Goal: Task Accomplishment & Management: Use online tool/utility

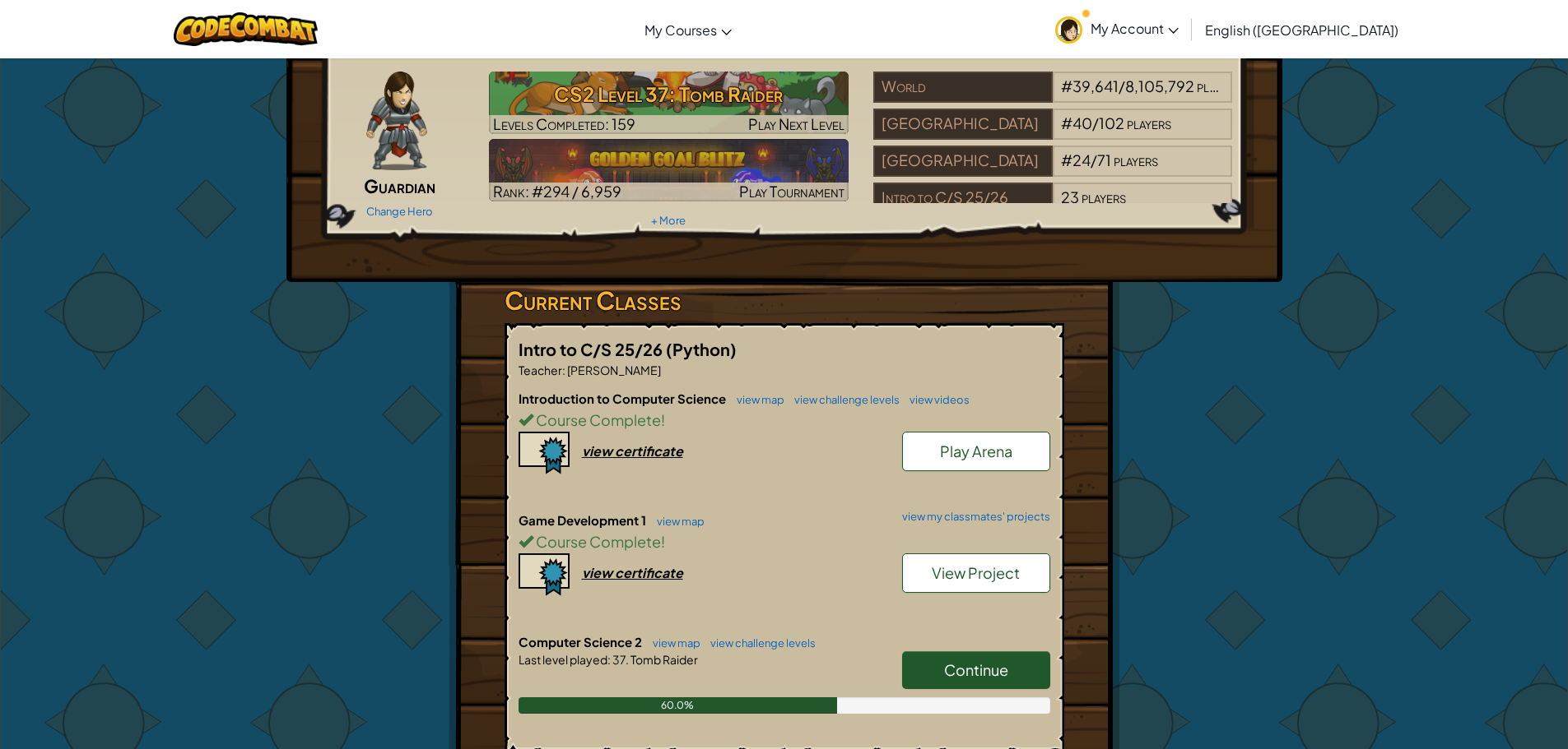
scroll to position [82, 0]
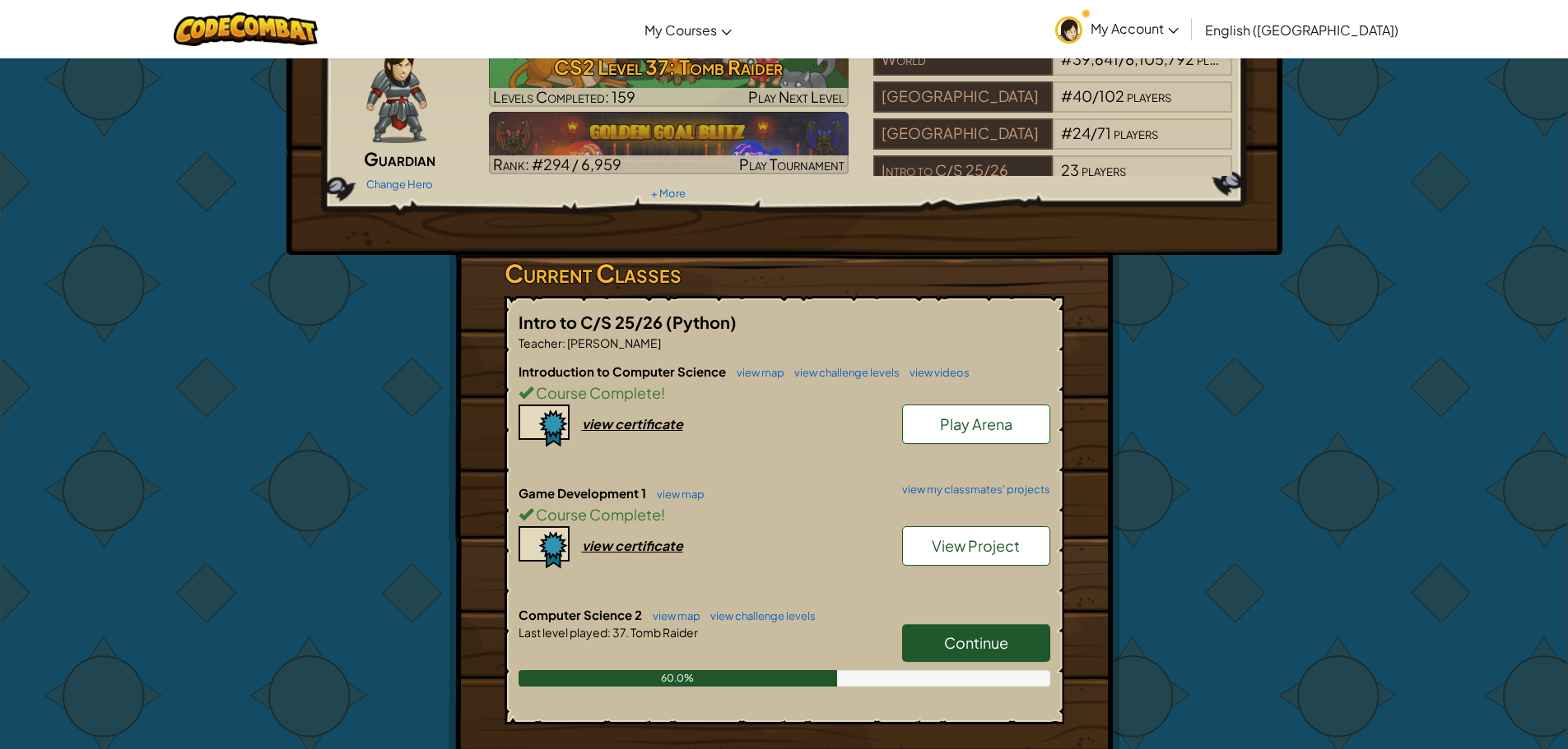
click at [973, 631] on link "Continue" at bounding box center [976, 643] width 148 height 38
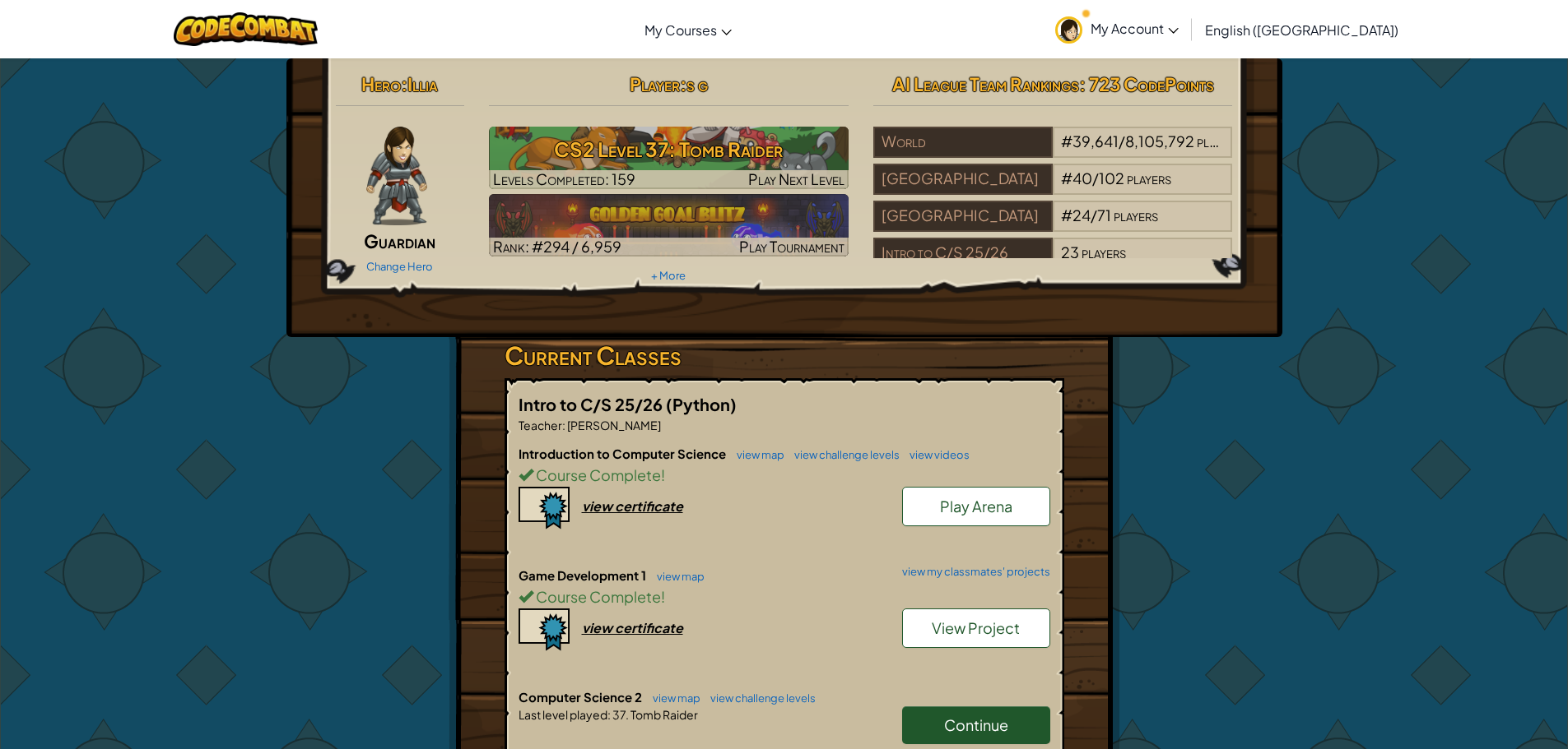
click at [989, 718] on span "Continue" at bounding box center [976, 724] width 64 height 19
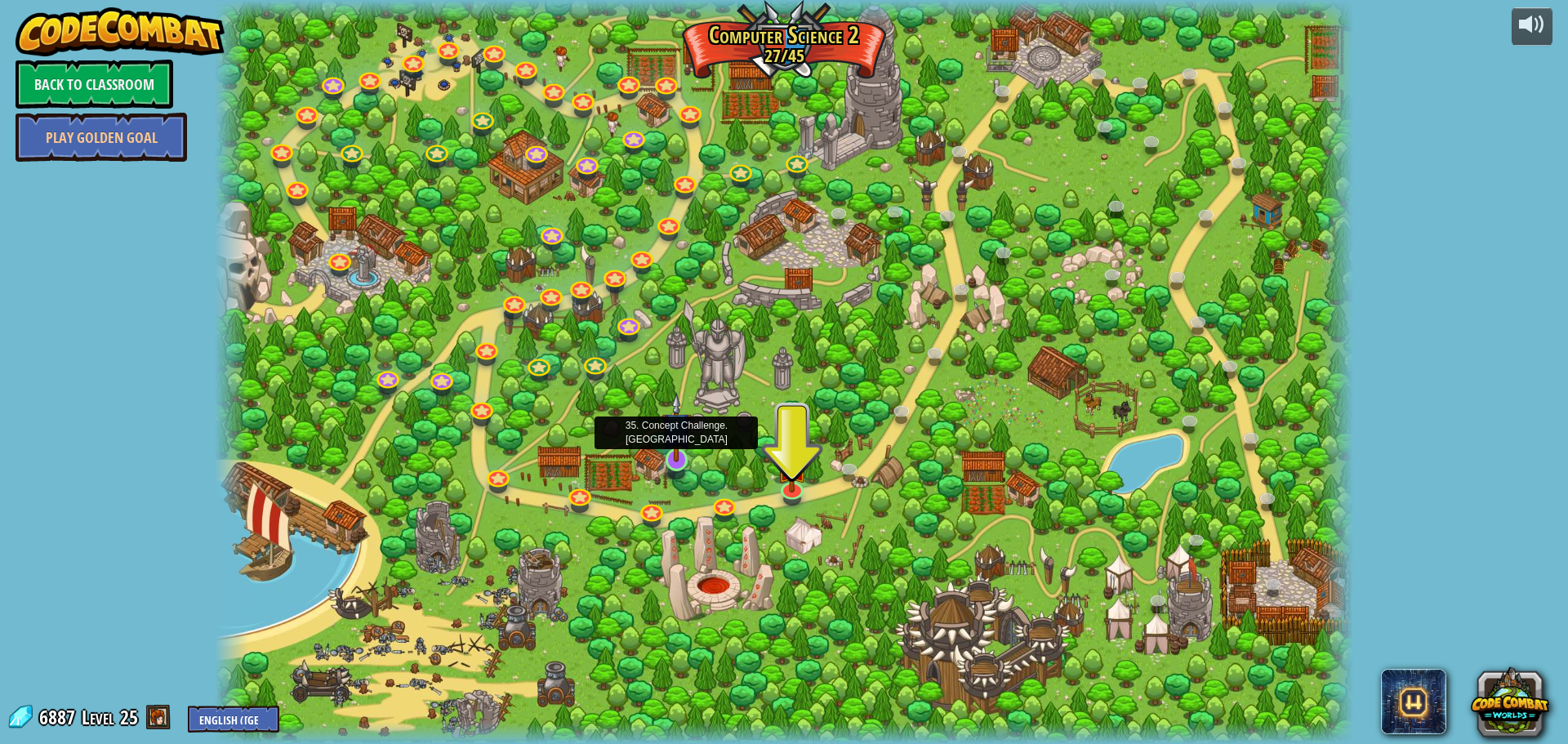
click at [677, 461] on img at bounding box center [676, 427] width 30 height 70
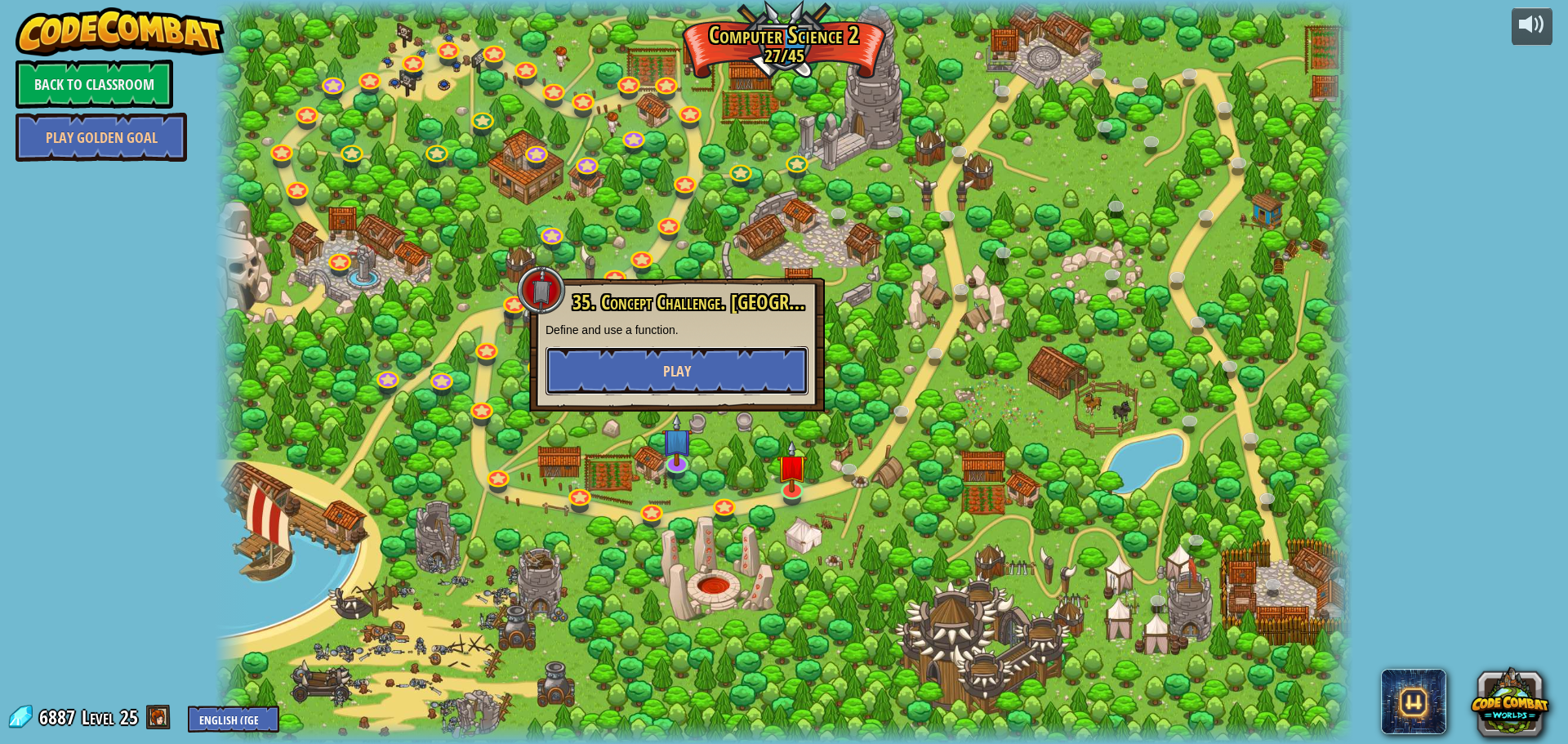
click at [695, 353] on button "Play" at bounding box center [677, 371] width 263 height 49
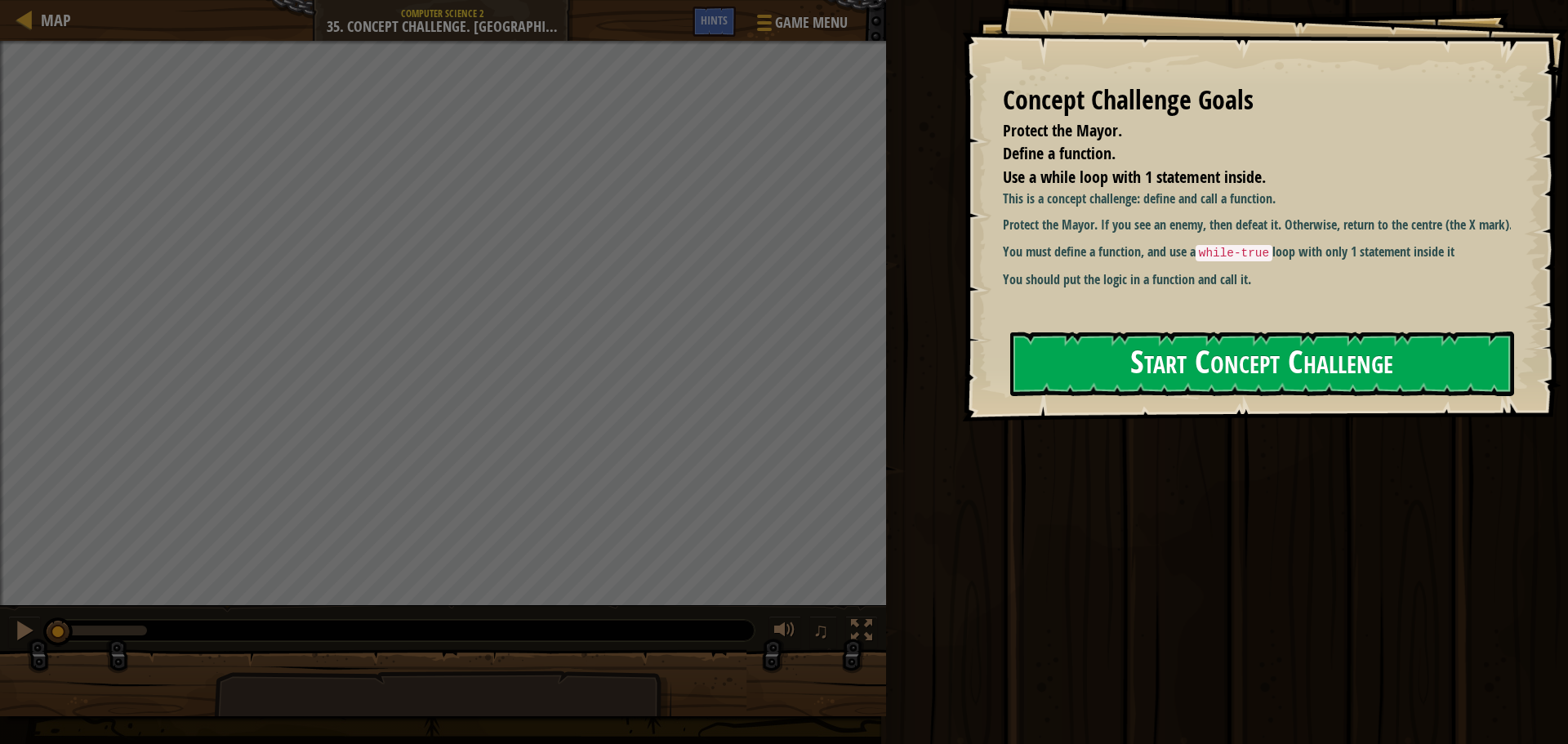
click at [1207, 377] on button "Start Concept Challenge" at bounding box center [1263, 364] width 504 height 65
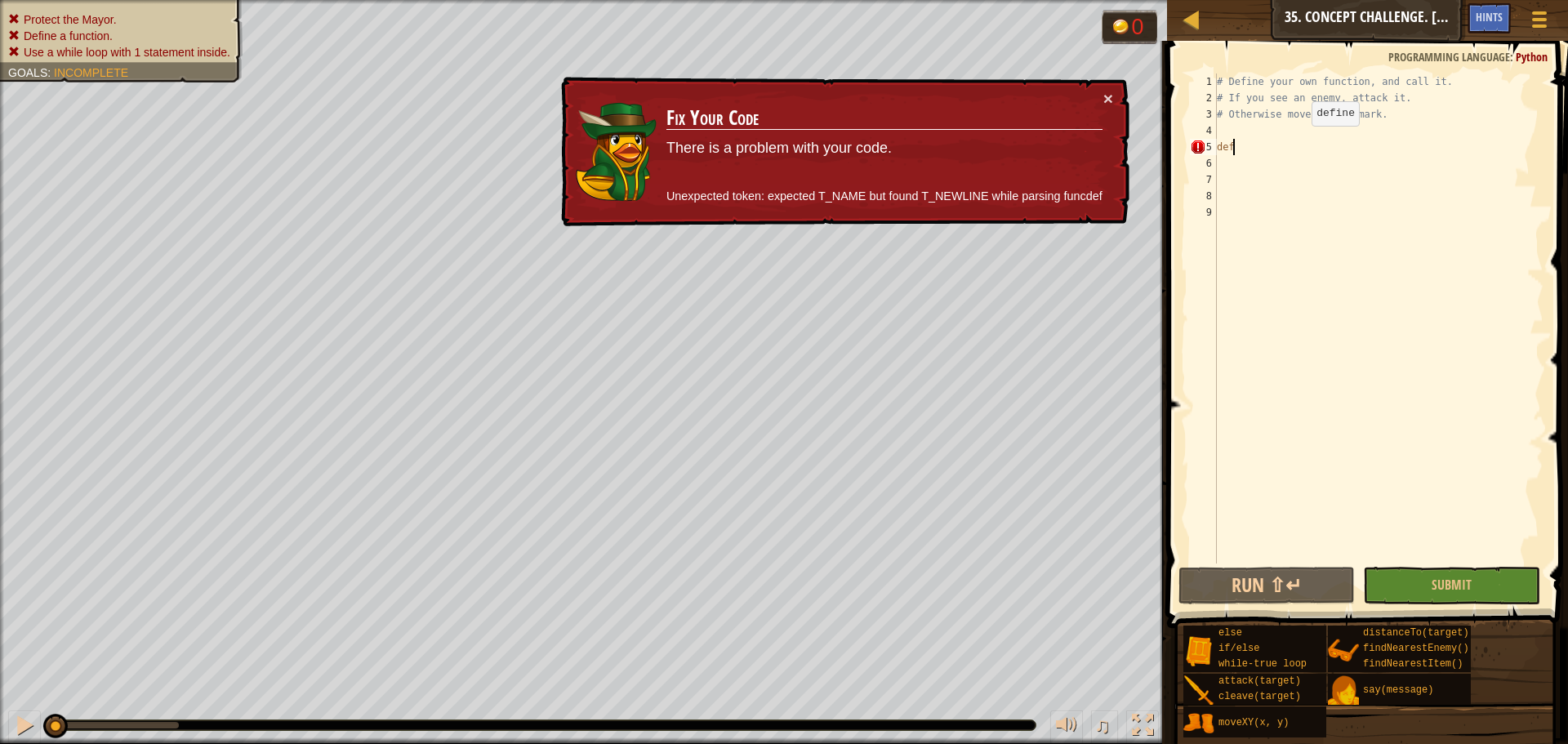
click at [1298, 142] on div "# Define your own function, and call it. # If you see an enemy, attack it. # Ot…" at bounding box center [1379, 335] width 330 height 523
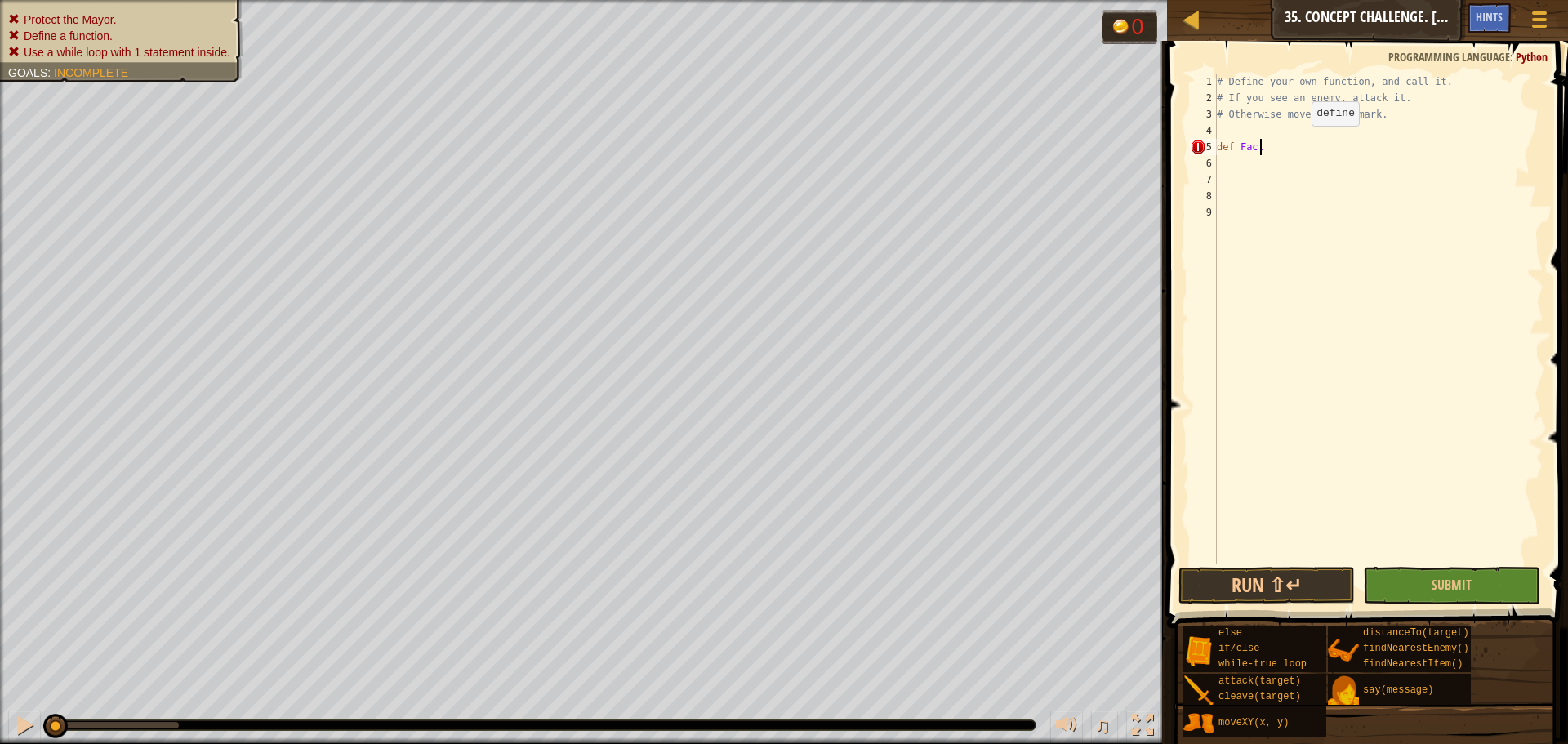
scroll to position [7, 3]
type textarea "def Facts():"
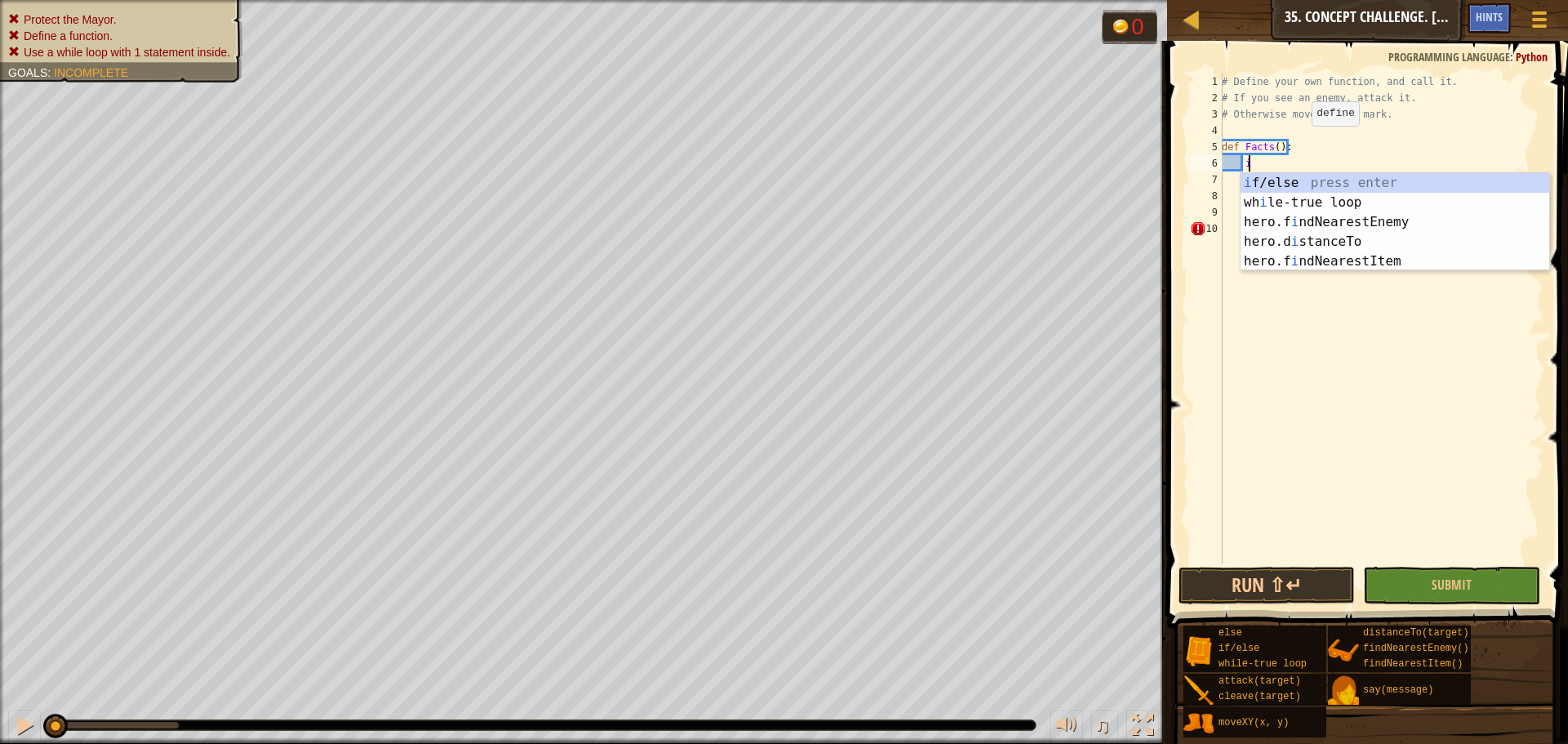
scroll to position [7, 2]
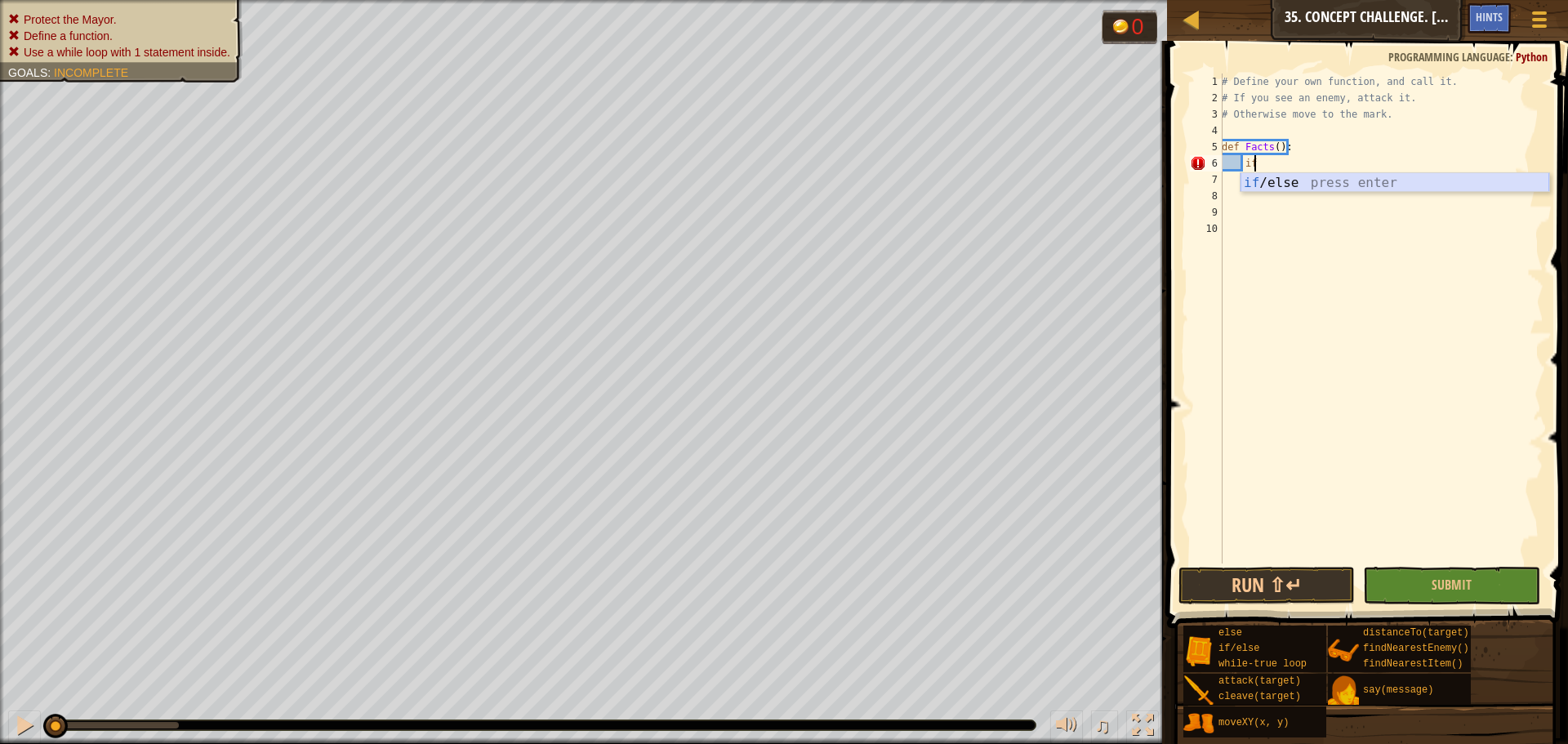
click at [1310, 188] on div "if /else press enter" at bounding box center [1395, 202] width 309 height 59
type textarea "if enemy:"
click at [1310, 185] on div "# Define your own function, and call it. # If you see an enemy, attack it. # Ot…" at bounding box center [1381, 335] width 325 height 523
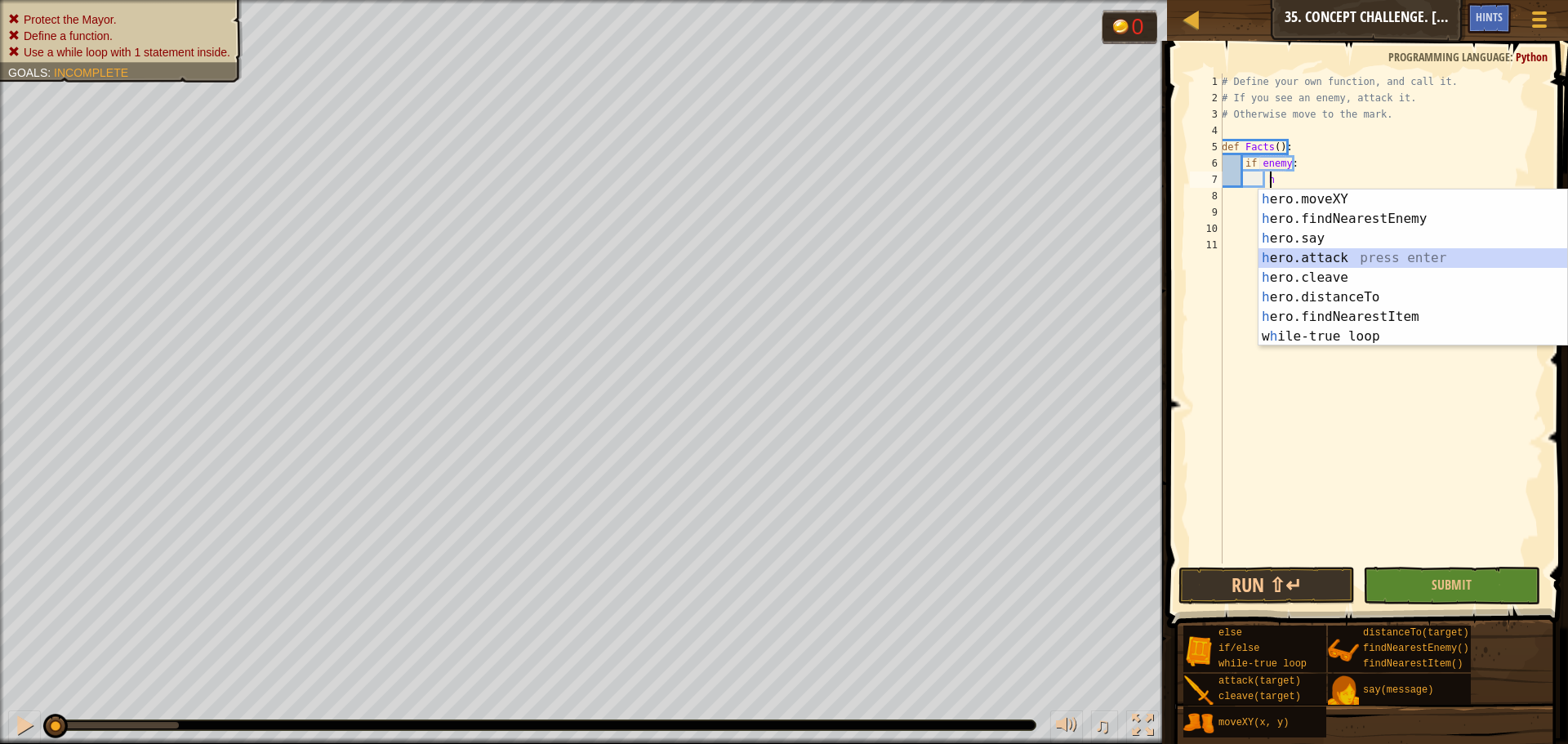
click at [1327, 265] on div "h ero.moveXY press enter h ero.findNearestEnemy press enter h ero.say press ent…" at bounding box center [1413, 288] width 309 height 196
type textarea "hero.attack(enemy)"
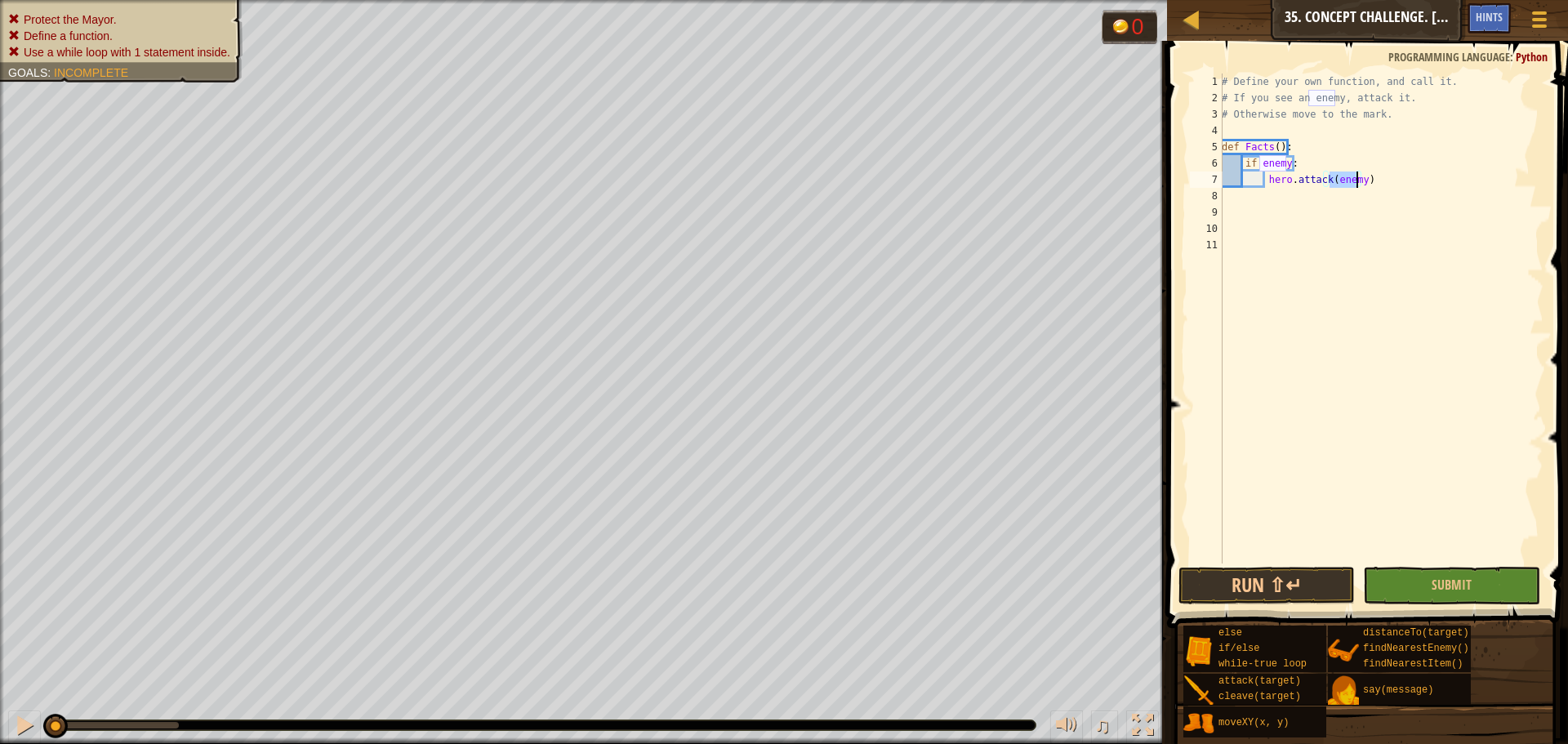
click at [1384, 180] on div "# Define your own function, and call it. # If you see an enemy, attack it. # Ot…" at bounding box center [1381, 335] width 325 height 523
type textarea "e"
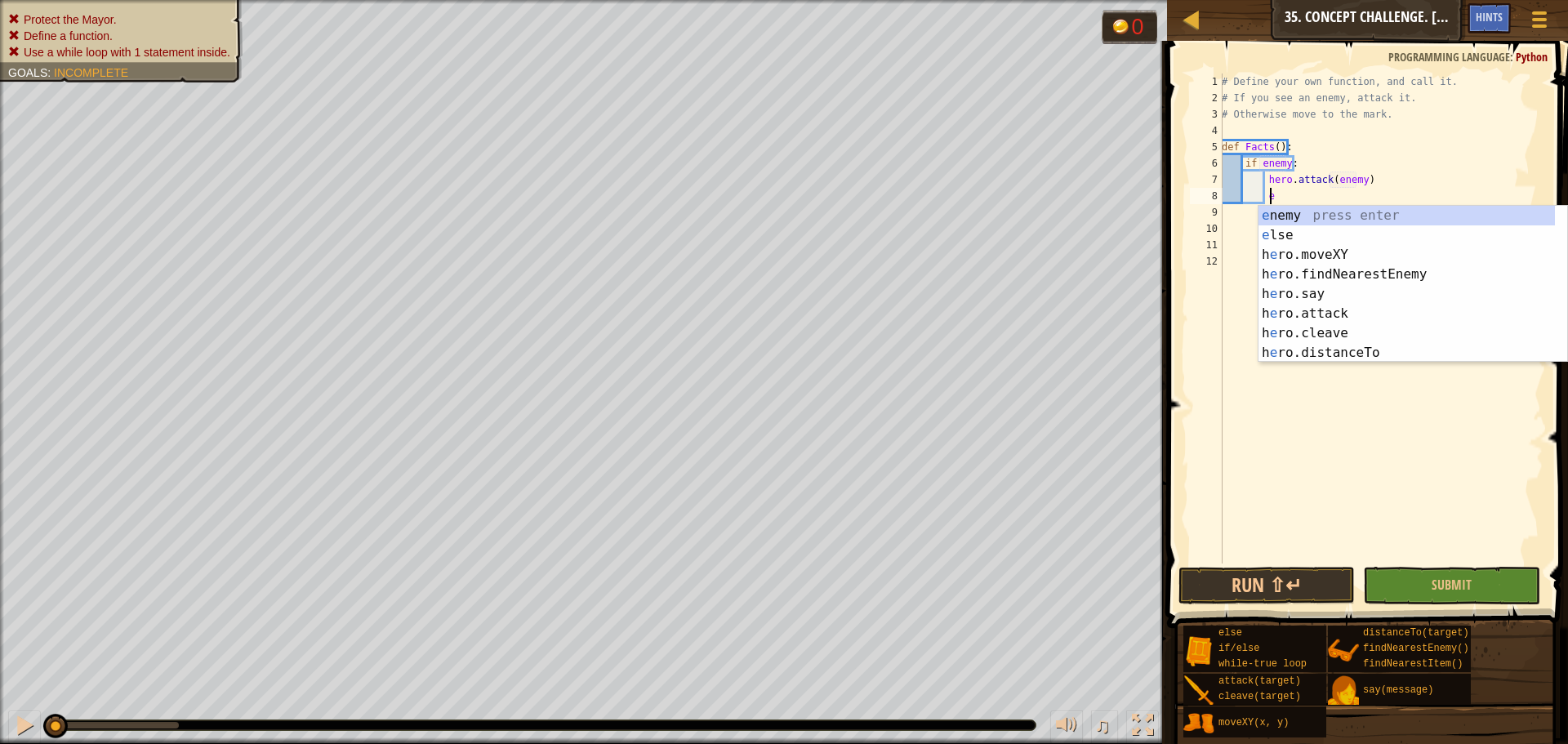
scroll to position [7, 3]
click at [1357, 239] on div "e nemy press enter e lse press enter h e ro.moveXY press enter h e ro.findNeare…" at bounding box center [1407, 304] width 296 height 196
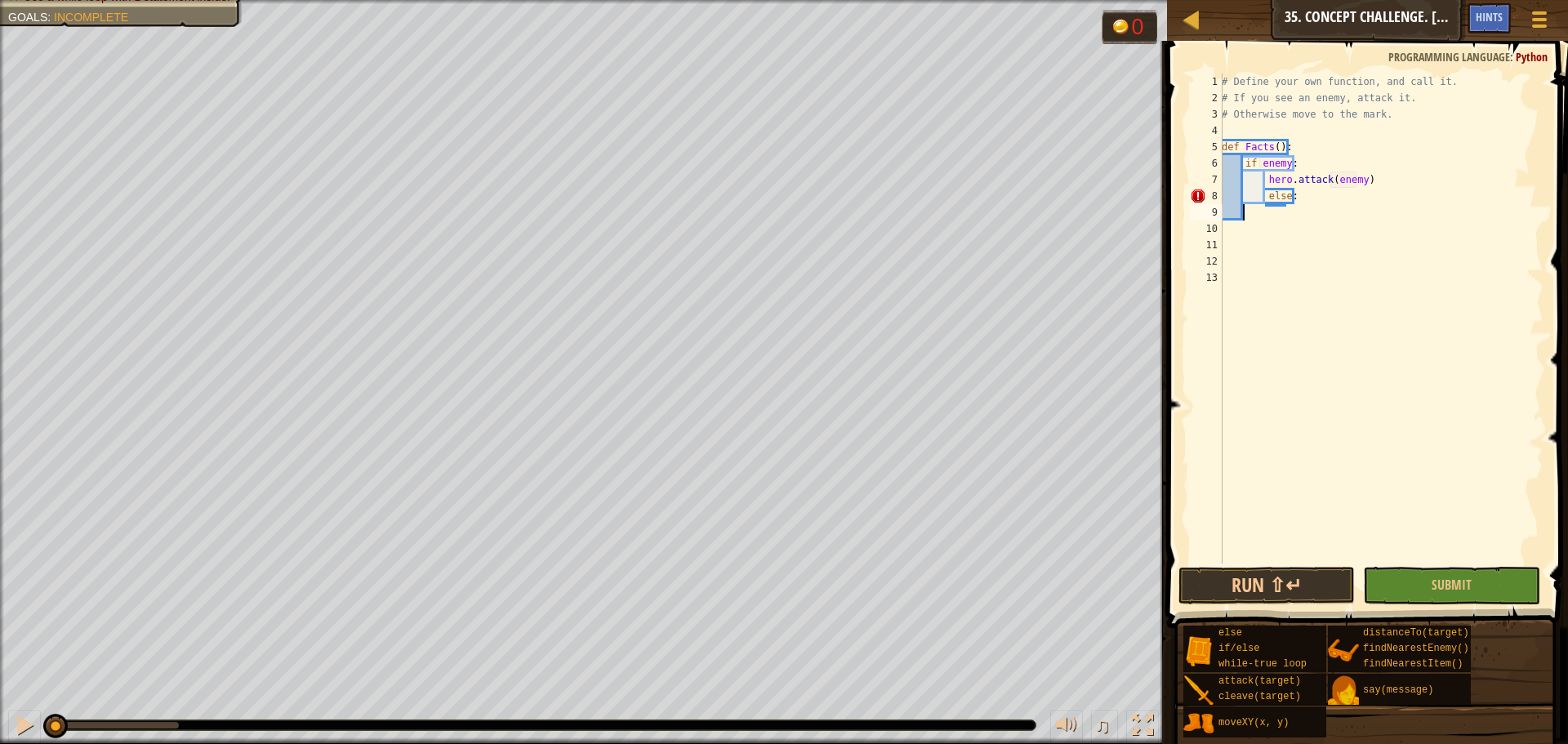
scroll to position [7, 0]
type textarea "wh"
click at [1333, 229] on div "wh ile-true loop press enter" at bounding box center [1373, 251] width 309 height 59
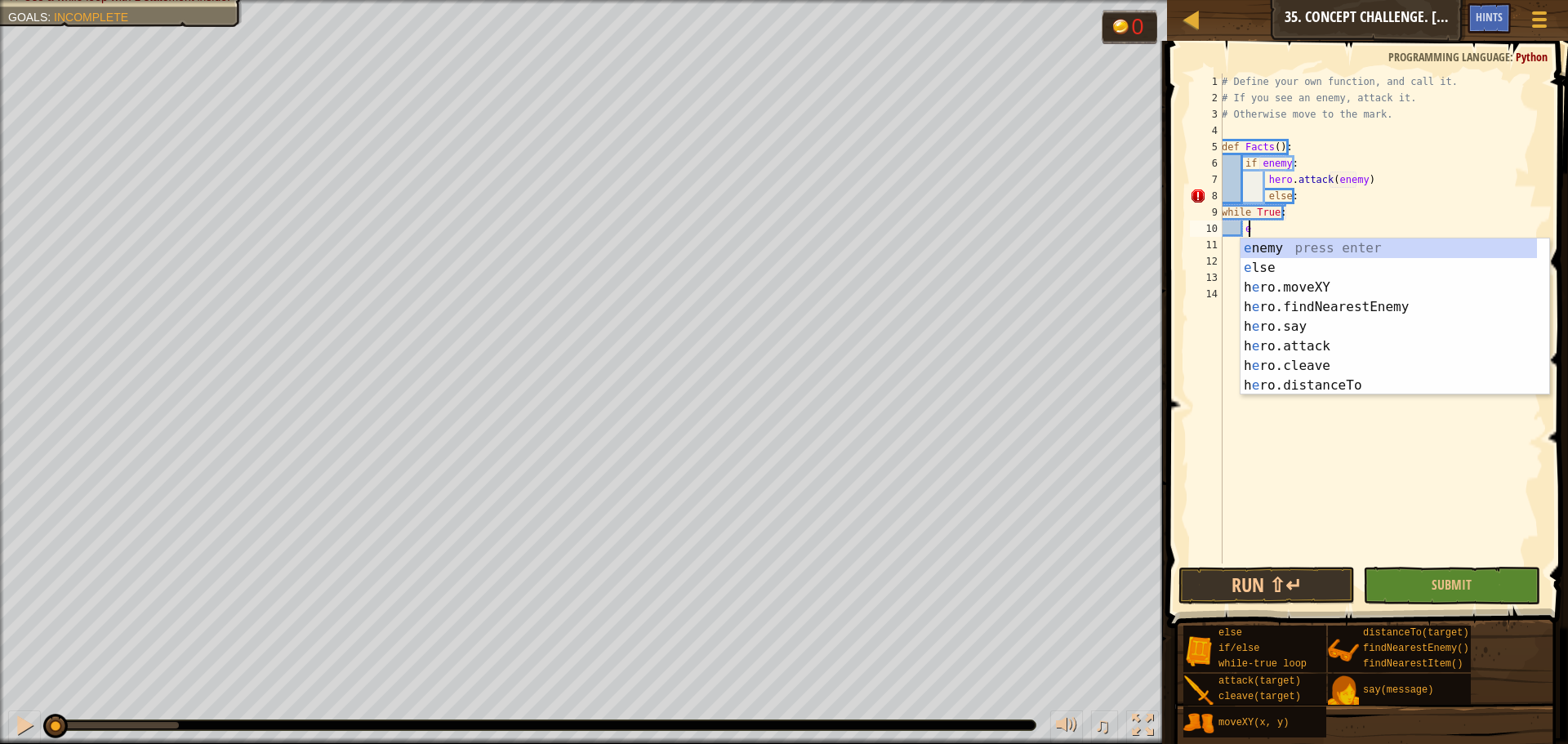
drag, startPoint x: 1333, startPoint y: 219, endPoint x: 1338, endPoint y: 201, distance: 18.7
click at [1338, 0] on body "Map Computer Science 2 35. Concept Challenge. Silent Village Game Menu Done Hin…" at bounding box center [784, 0] width 1568 height 0
click at [1329, 250] on div "e nemy press enter e lse press enter h e ro.moveXY press enter h e ro.findNeare…" at bounding box center [1395, 337] width 309 height 196
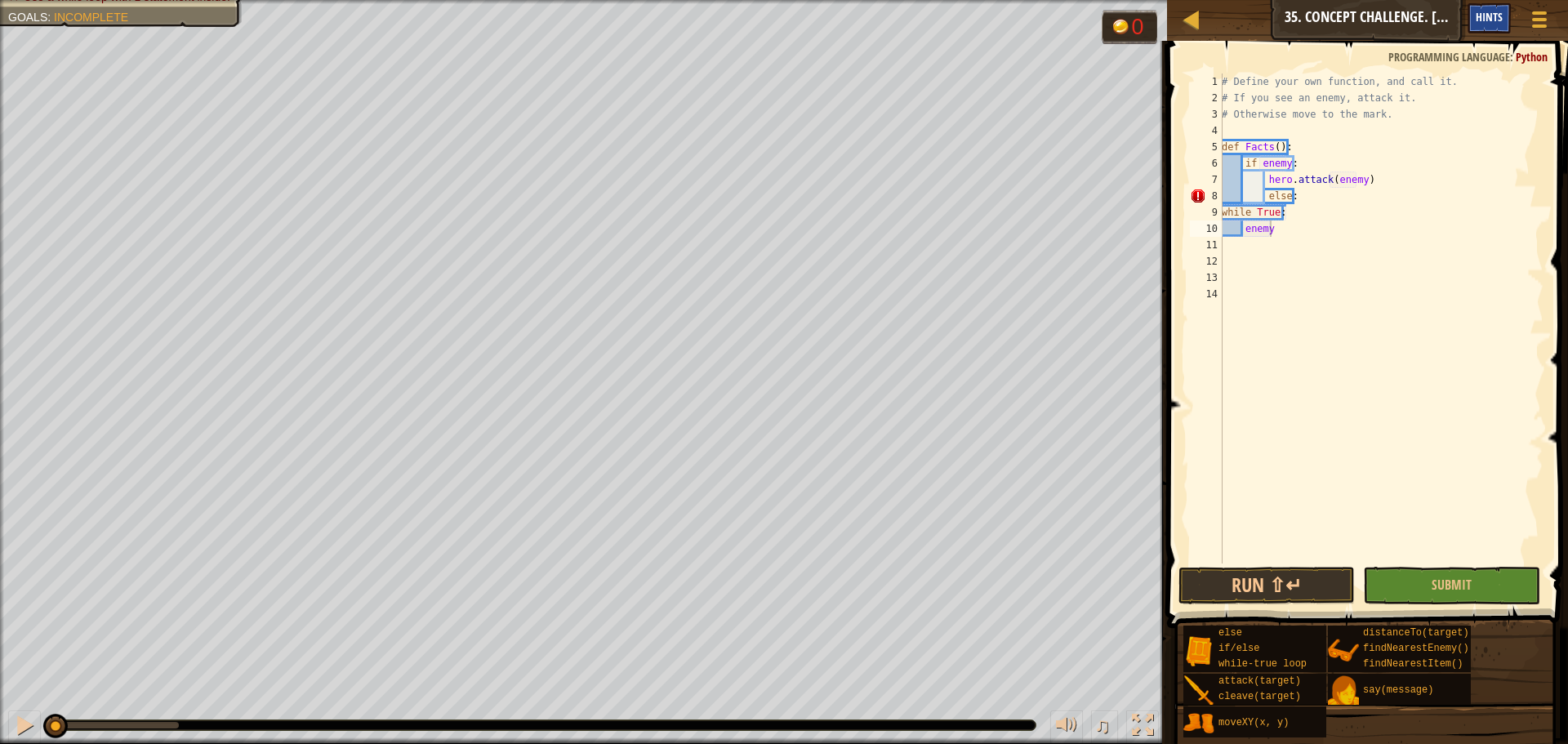
click at [1484, 19] on span "Hints" at bounding box center [1489, 17] width 26 height 16
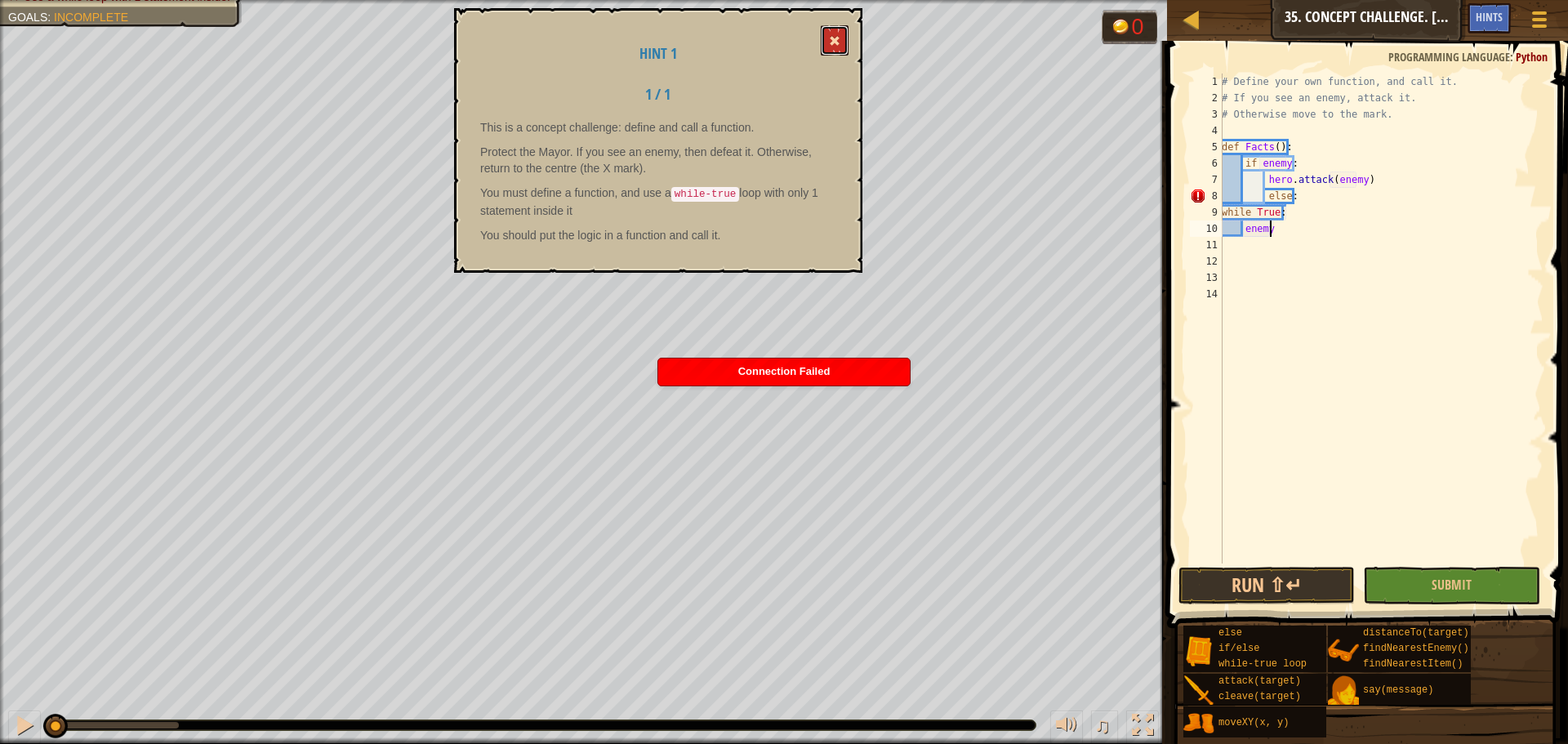
click at [831, 30] on button at bounding box center [835, 40] width 27 height 30
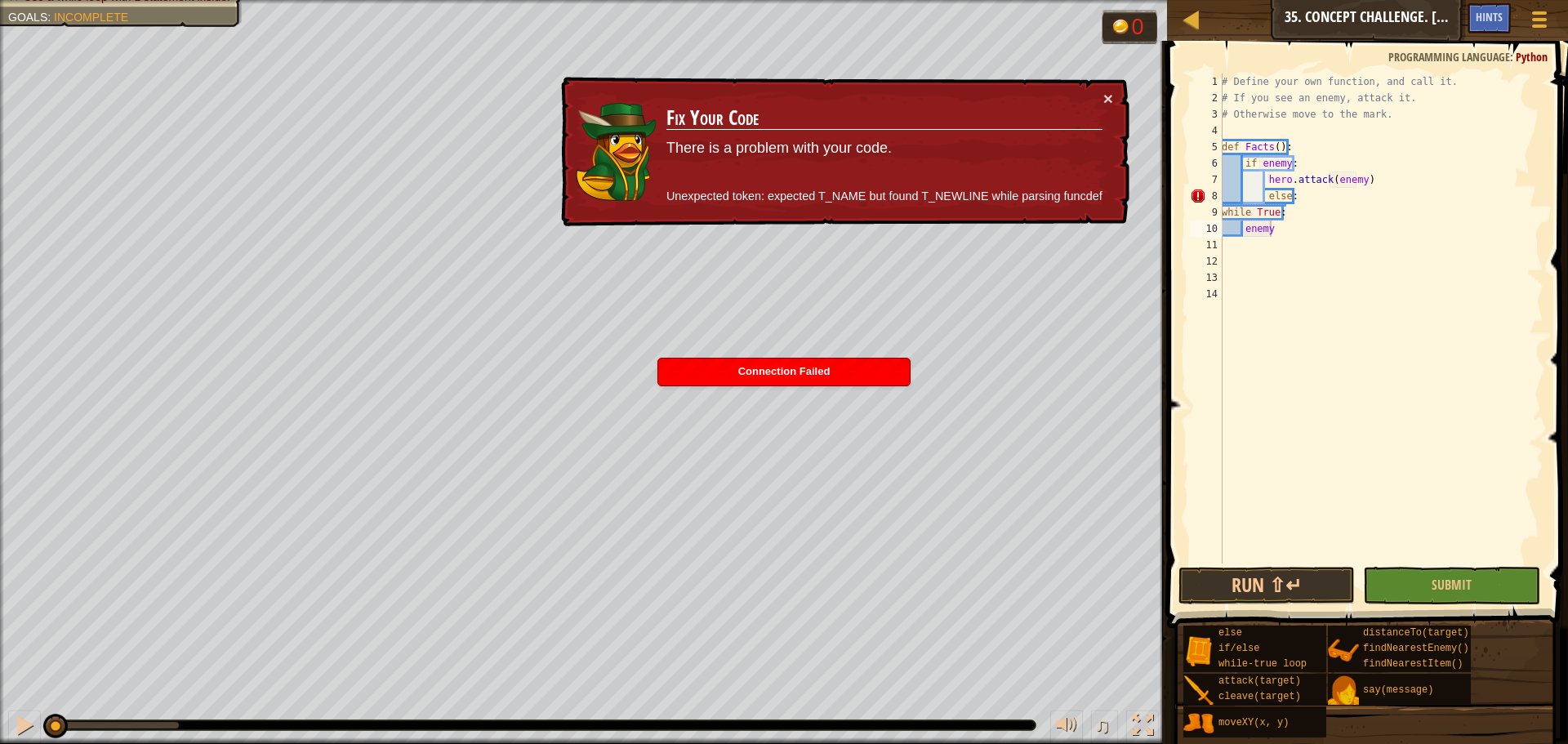
type textarea "else:"
click at [1265, 195] on div "# Define your own function, and call it. # If you see an enemy, attack it. # Ot…" at bounding box center [1381, 335] width 325 height 523
drag, startPoint x: 1298, startPoint y: 194, endPoint x: 1248, endPoint y: 192, distance: 50.0
click at [1251, 192] on div "# Define your own function, and call it. # If you see an enemy, attack it. # Ot…" at bounding box center [1381, 335] width 325 height 523
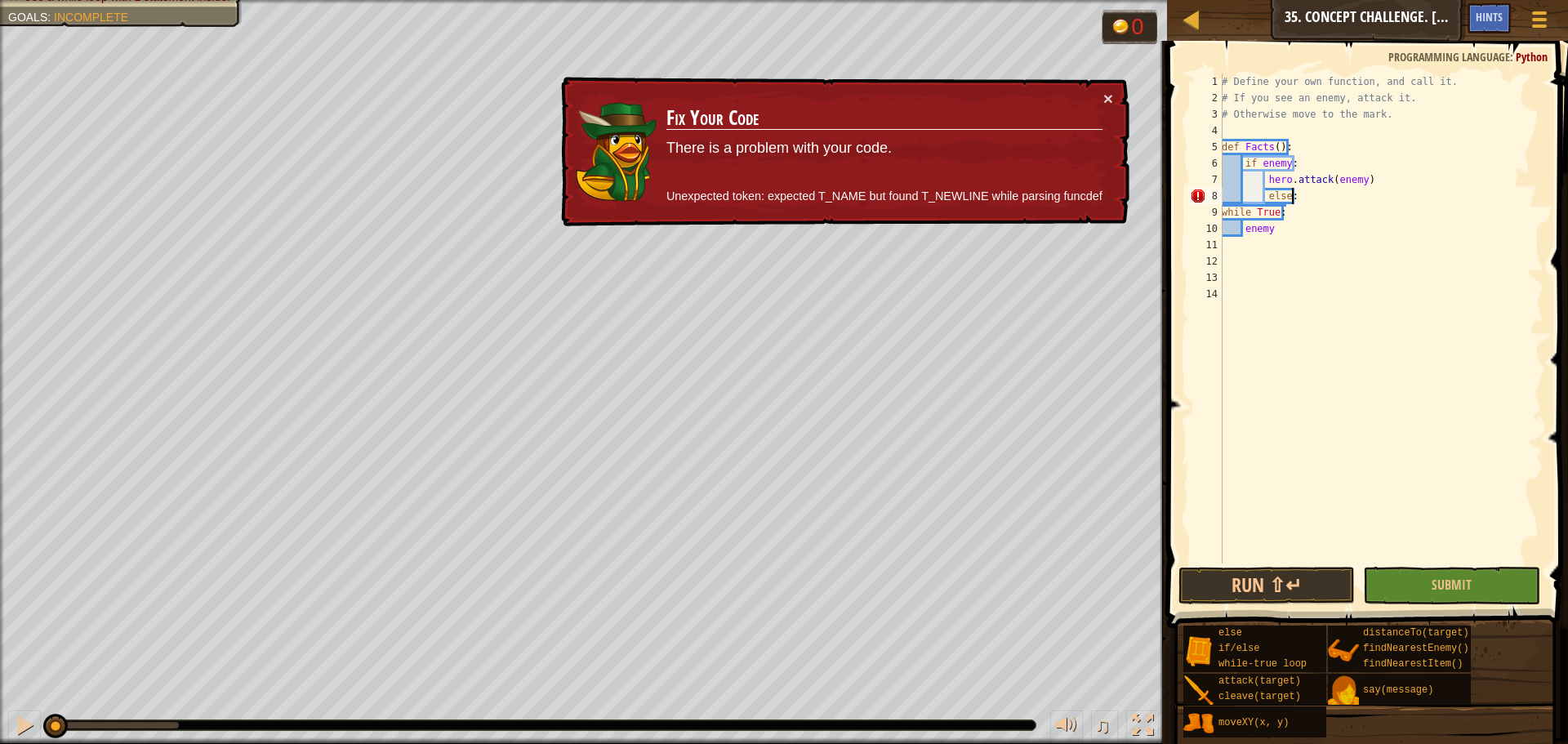
click at [1303, 193] on div "# Define your own function, and call it. # If you see an enemy, attack it. # Ot…" at bounding box center [1381, 335] width 325 height 523
drag, startPoint x: 1303, startPoint y: 193, endPoint x: 1227, endPoint y: 196, distance: 76.1
click at [1227, 196] on div "# Define your own function, and call it. # If you see an enemy, attack it. # Ot…" at bounding box center [1381, 335] width 325 height 523
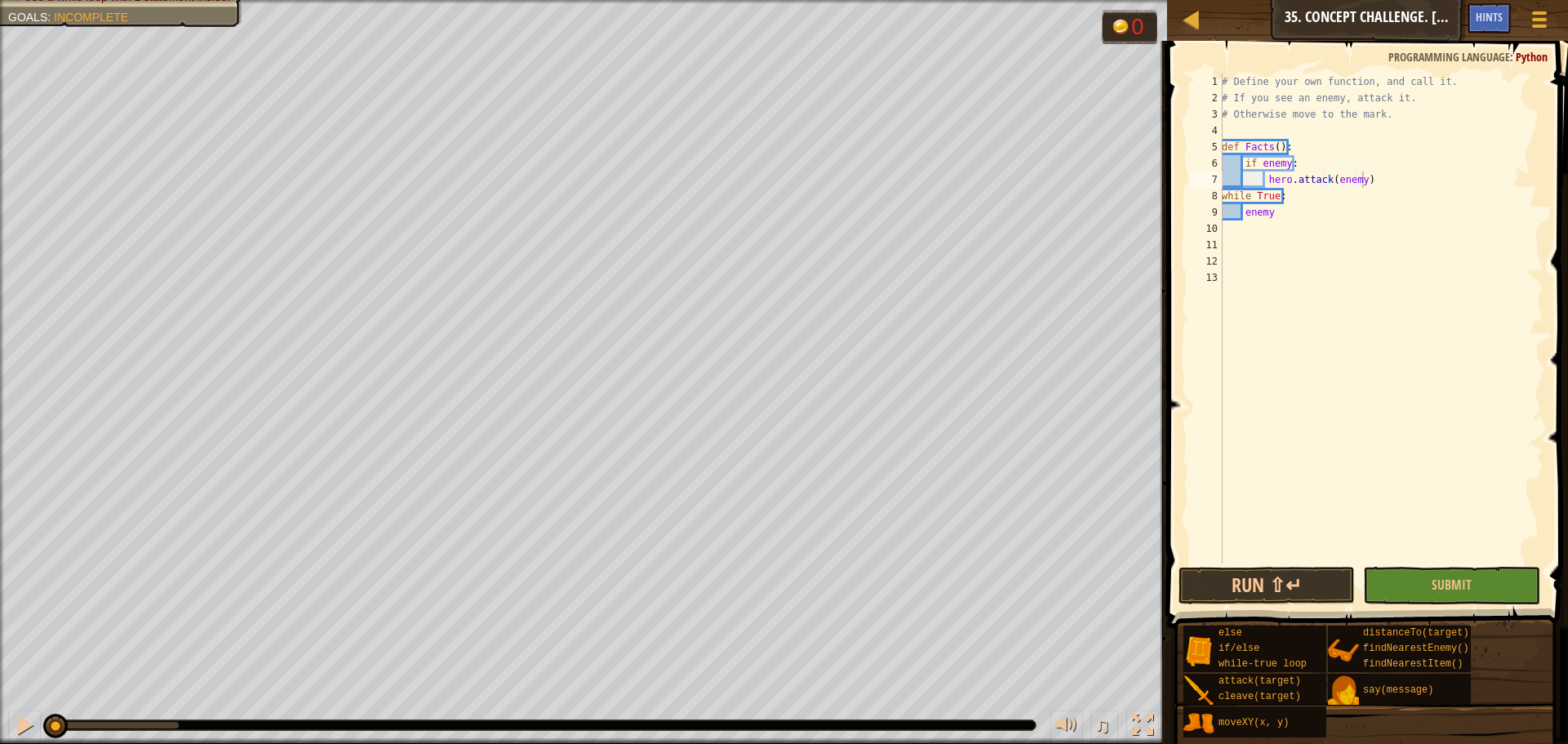
drag, startPoint x: 1285, startPoint y: 13, endPoint x: 1358, endPoint y: 21, distance: 73.4
click at [1358, 21] on div "Map Computer Science 2 35. Concept Challenge. Silent Village Game Menu Done Hin…" at bounding box center [1368, 21] width 401 height 41
click at [1222, 195] on div "8" at bounding box center [1206, 195] width 32 height 17
click at [1224, 195] on div "# Define your own function, and call it. # If you see an enemy, attack it. # Ot…" at bounding box center [1381, 335] width 325 height 523
drag, startPoint x: 1304, startPoint y: 235, endPoint x: 1223, endPoint y: 195, distance: 90.3
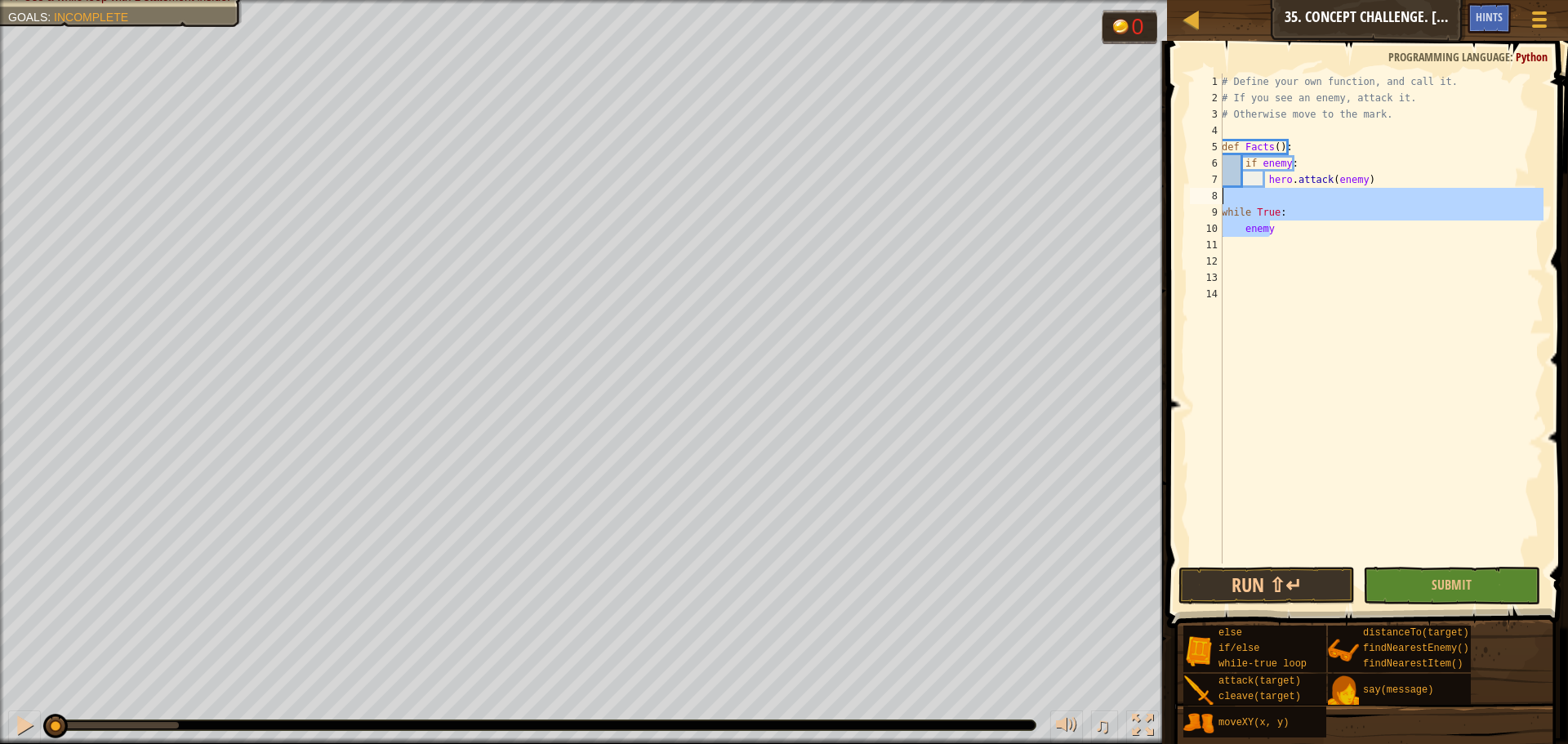
click at [1223, 195] on div "# Define your own function, and call it. # If you see an enemy, attack it. # Ot…" at bounding box center [1381, 335] width 325 height 523
type textarea "while True:"
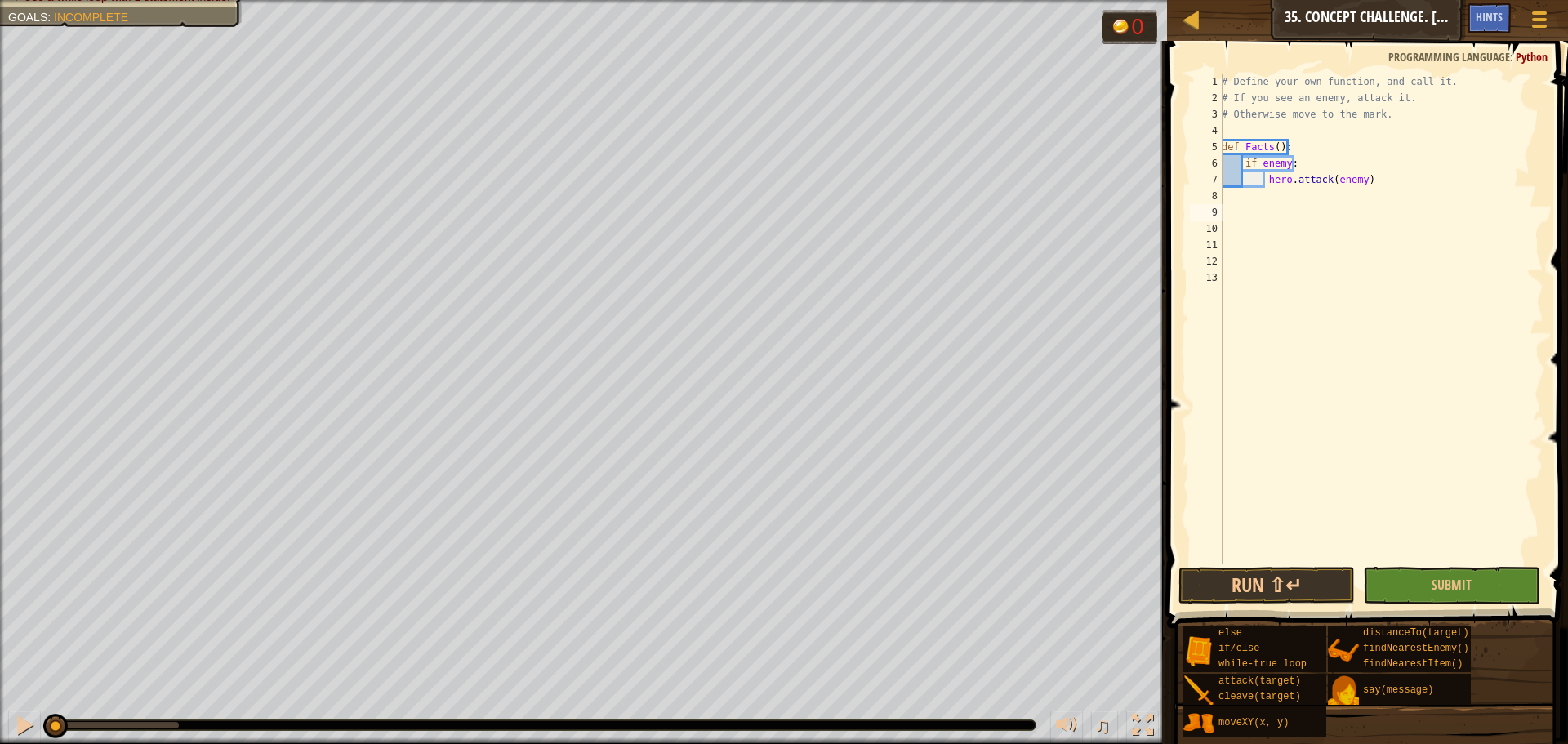
type textarea "w"
click at [1255, 233] on div "w [PERSON_NAME]-true loop press enter" at bounding box center [1373, 251] width 309 height 59
click at [1271, 202] on div "# Define your own function, and call it. # If you see an enemy, attack it. # Ot…" at bounding box center [1381, 335] width 325 height 523
type textarea "g"
type textarea "o"
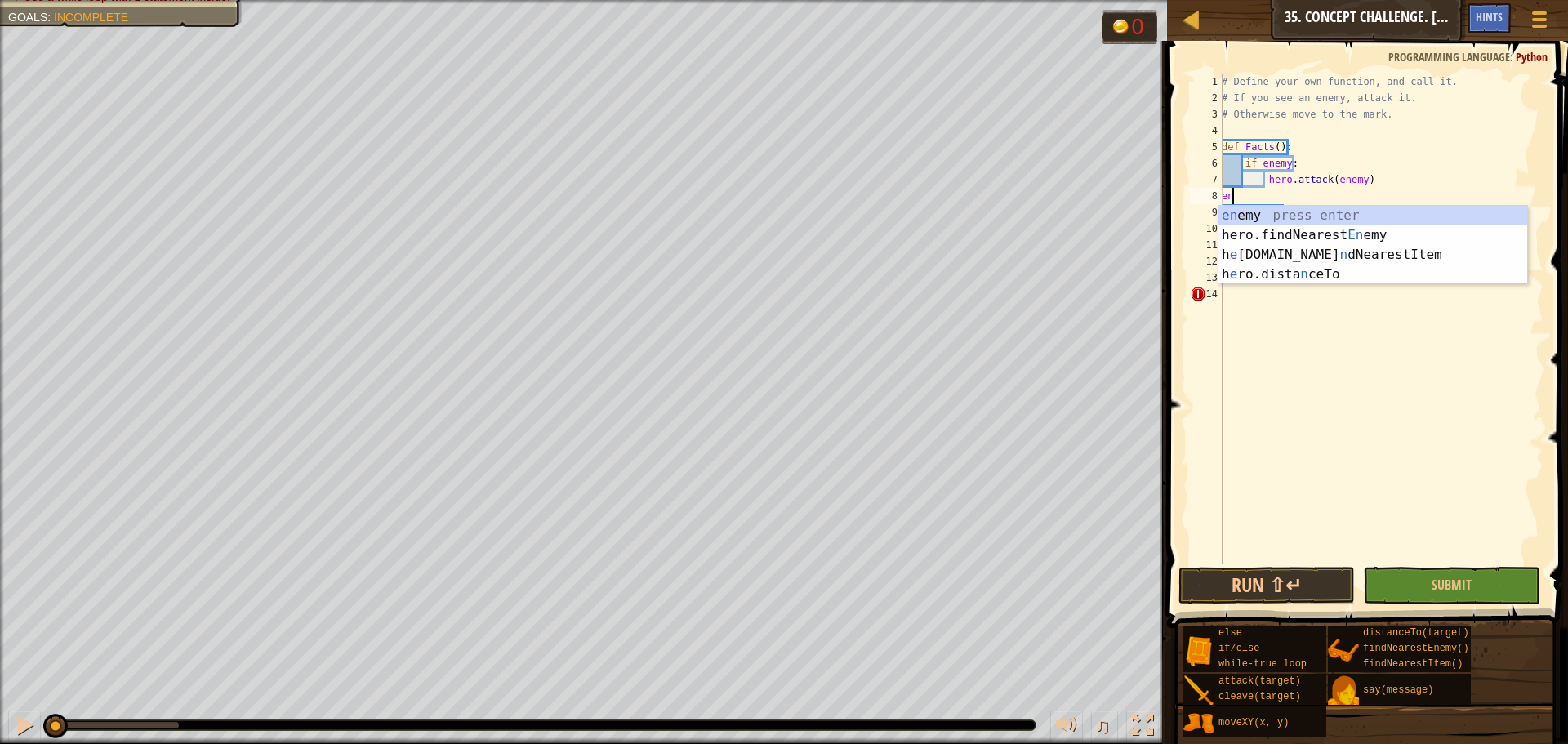
type textarea "e"
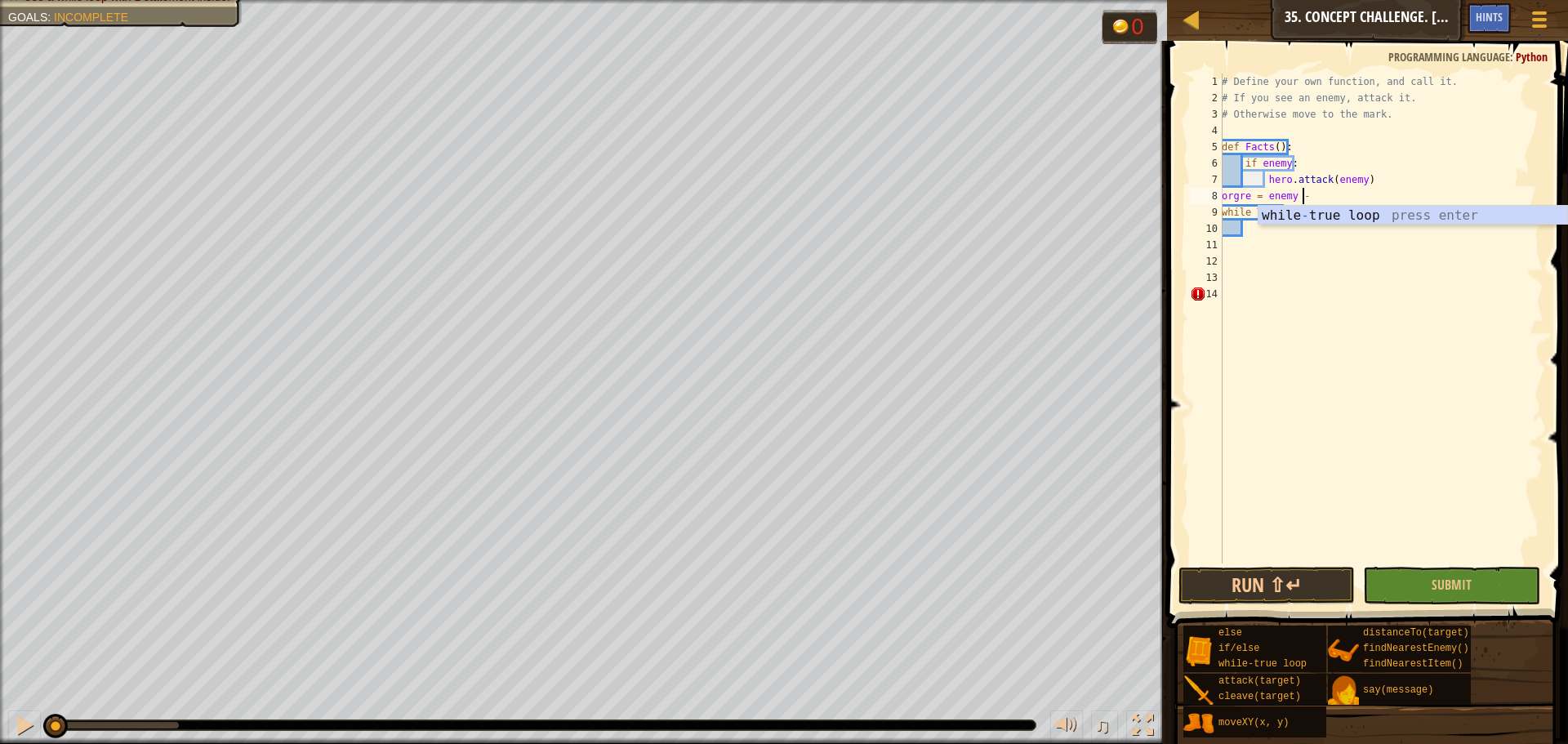
scroll to position [7, 6]
type textarea "orgre = enemy = f"
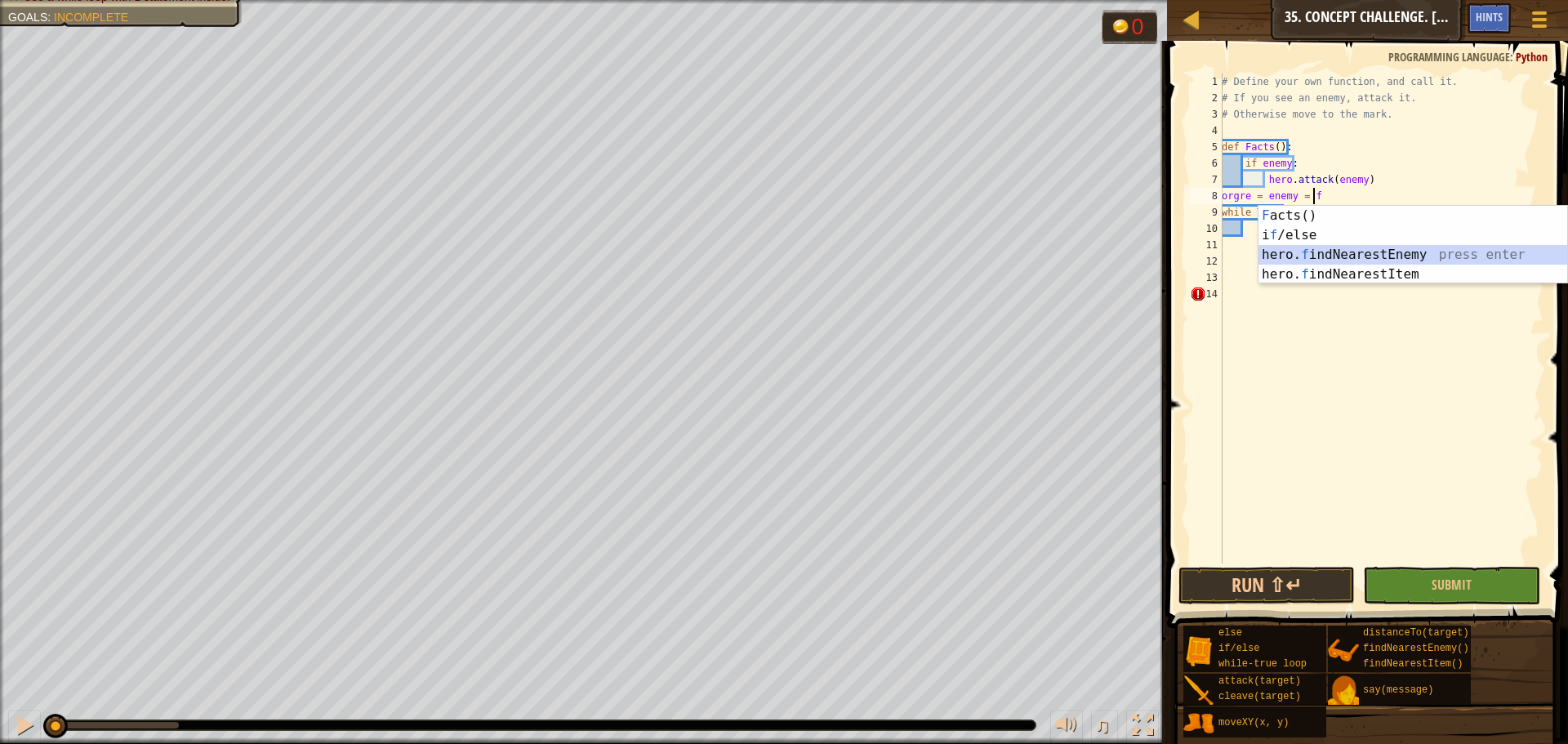
click at [1296, 258] on div "F acts() press enter i f /else press enter hero. f indNearestEnemy press enter …" at bounding box center [1413, 265] width 309 height 118
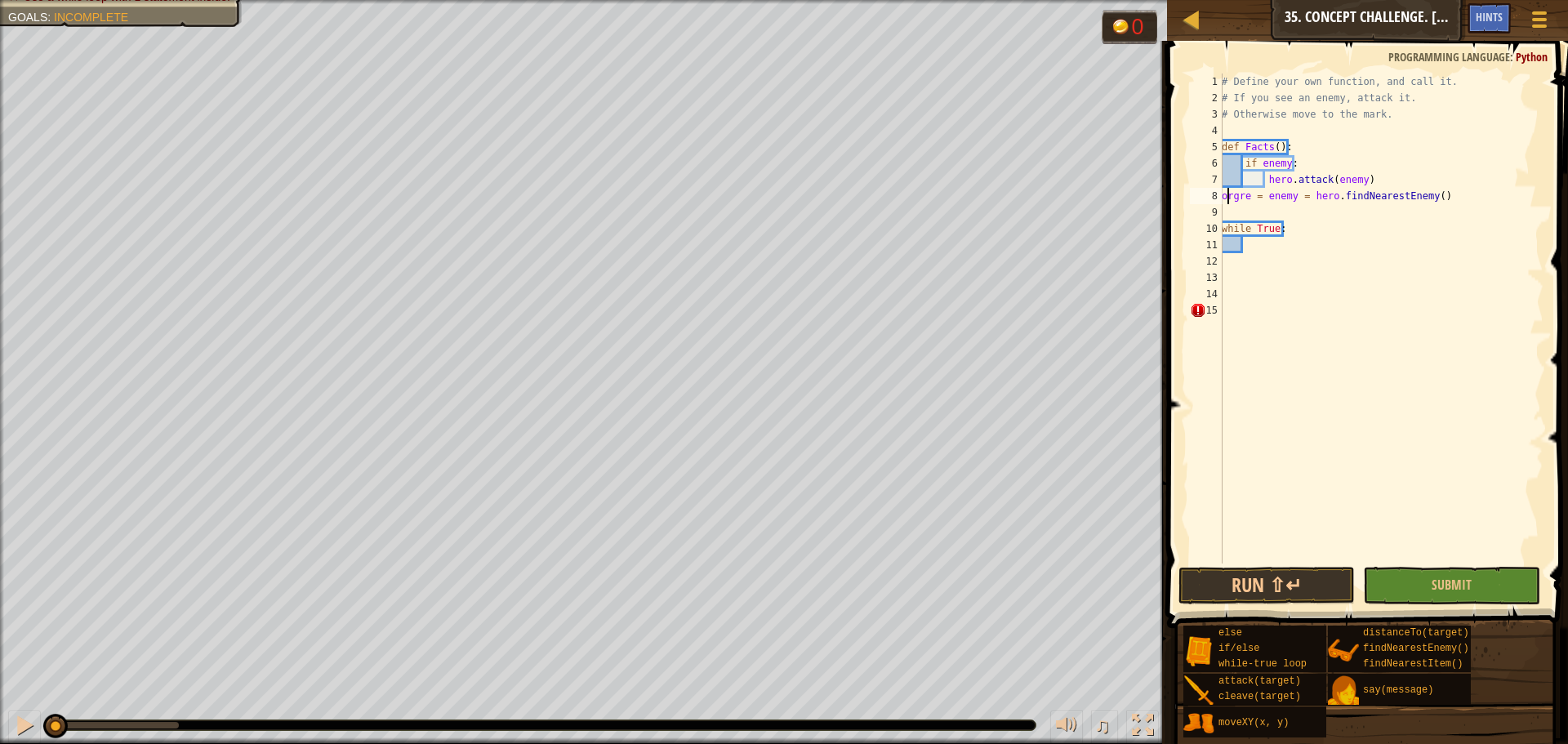
click at [1230, 195] on div "# Define your own function, and call it. # If you see an enemy, attack it. # Ot…" at bounding box center [1381, 335] width 325 height 523
click at [1229, 194] on div "# Define your own function, and call it. # If you see an enemy, attack it. # Ot…" at bounding box center [1381, 335] width 325 height 523
type textarea "ogre = enemy = hero.findNearestEnemy()"
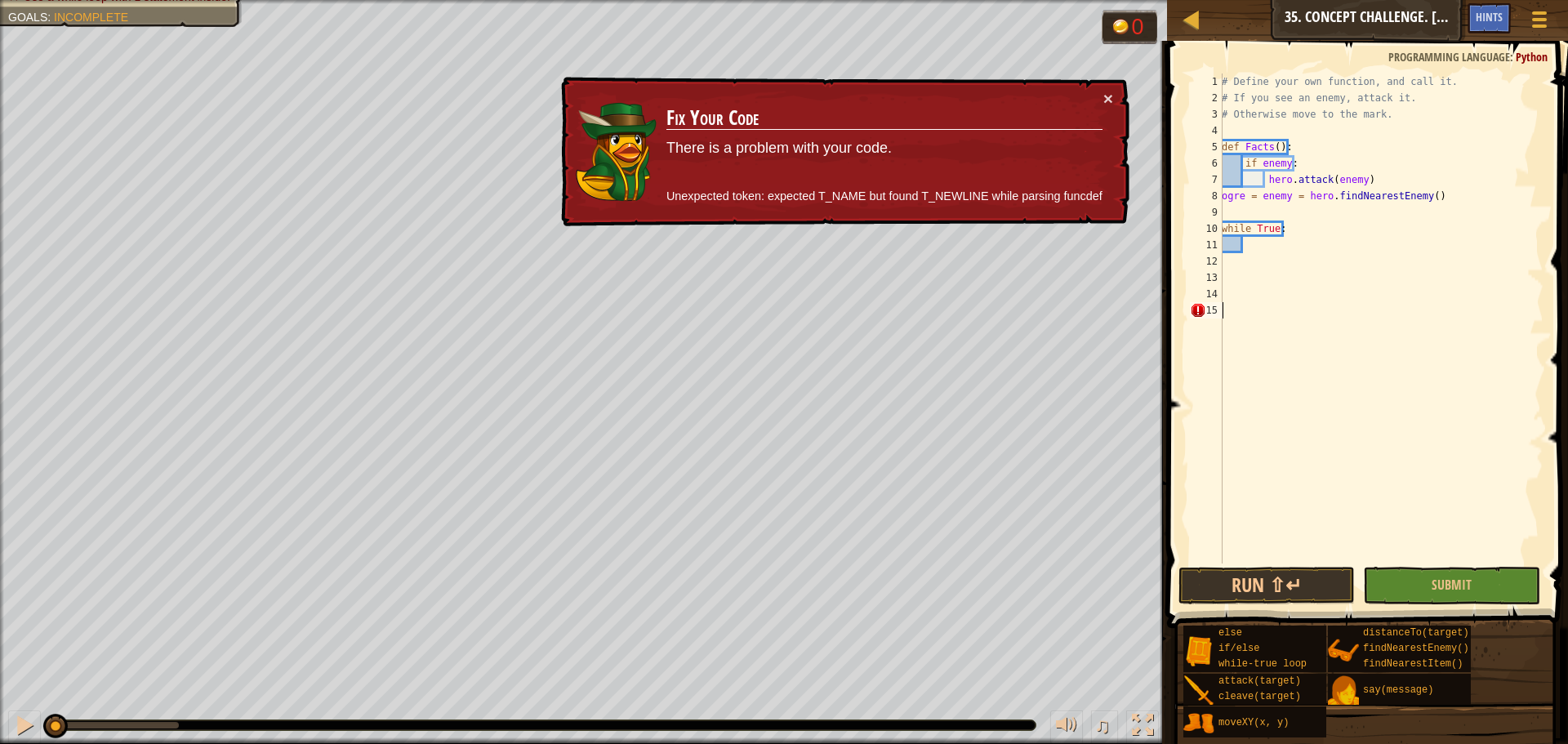
click at [1271, 247] on div "# Define your own function, and call it. # If you see an enemy, attack it. # Ot…" at bounding box center [1381, 335] width 325 height 523
click at [1251, 587] on button "Run ⇧↵" at bounding box center [1267, 586] width 177 height 37
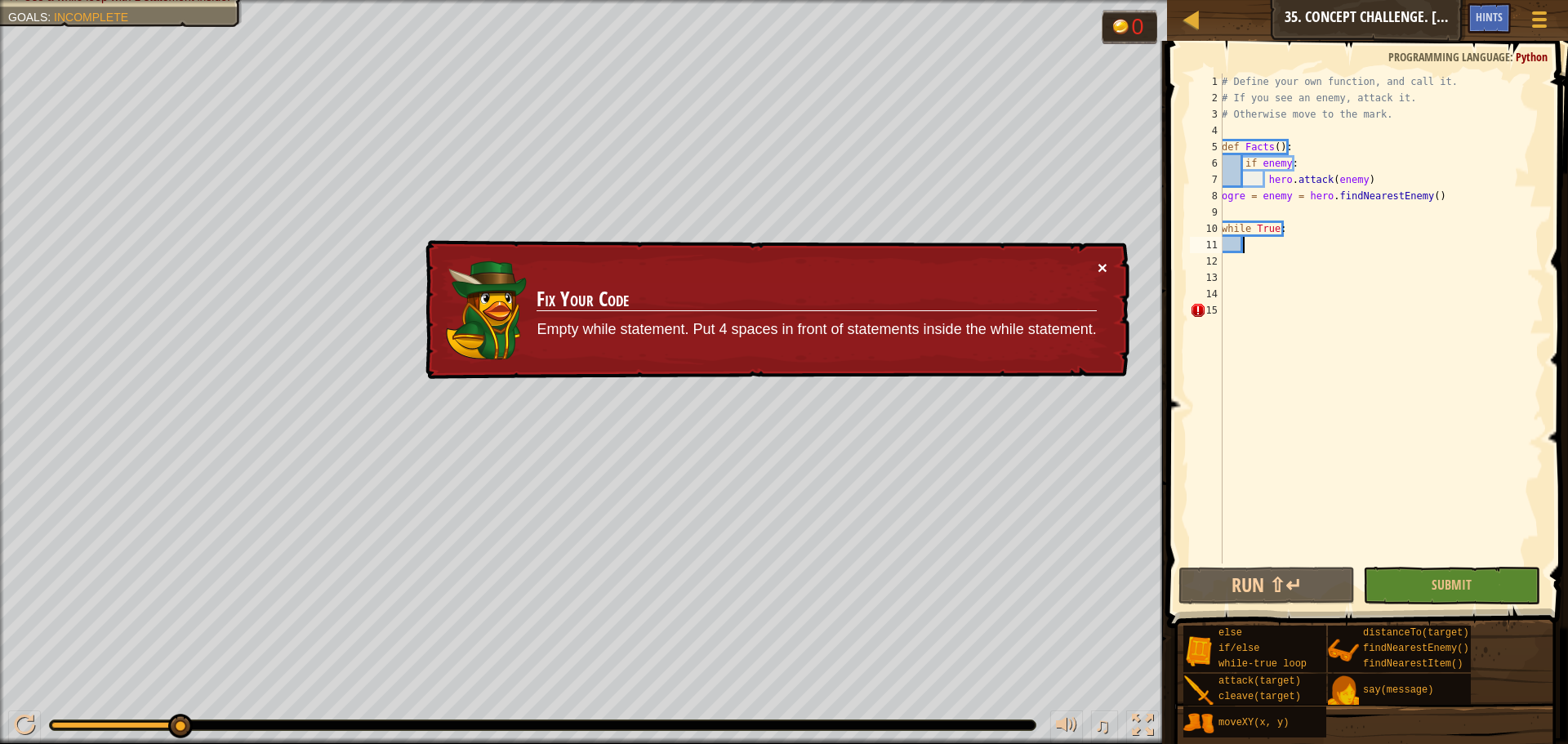
click at [1100, 267] on button "×" at bounding box center [1103, 267] width 10 height 17
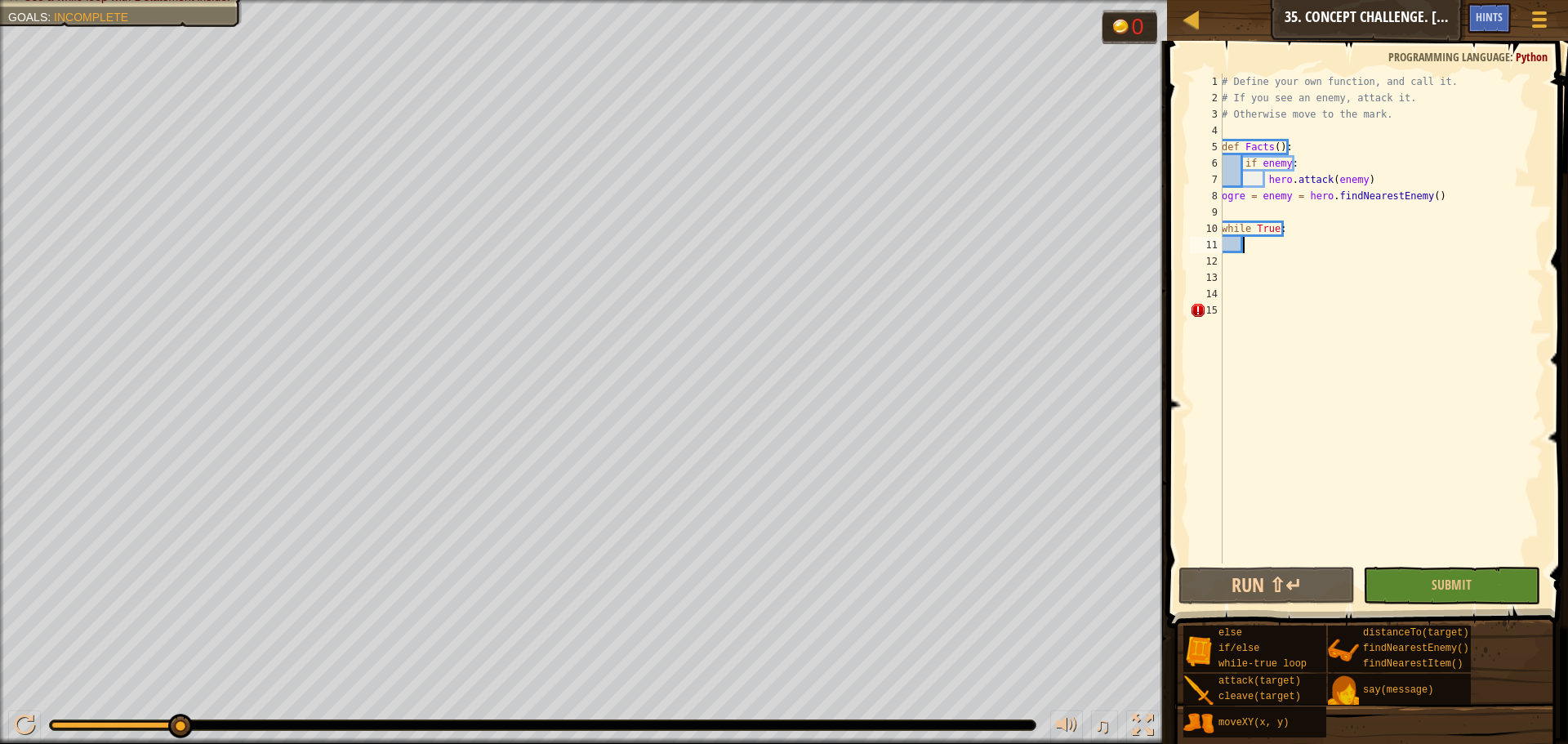
scroll to position [7, 2]
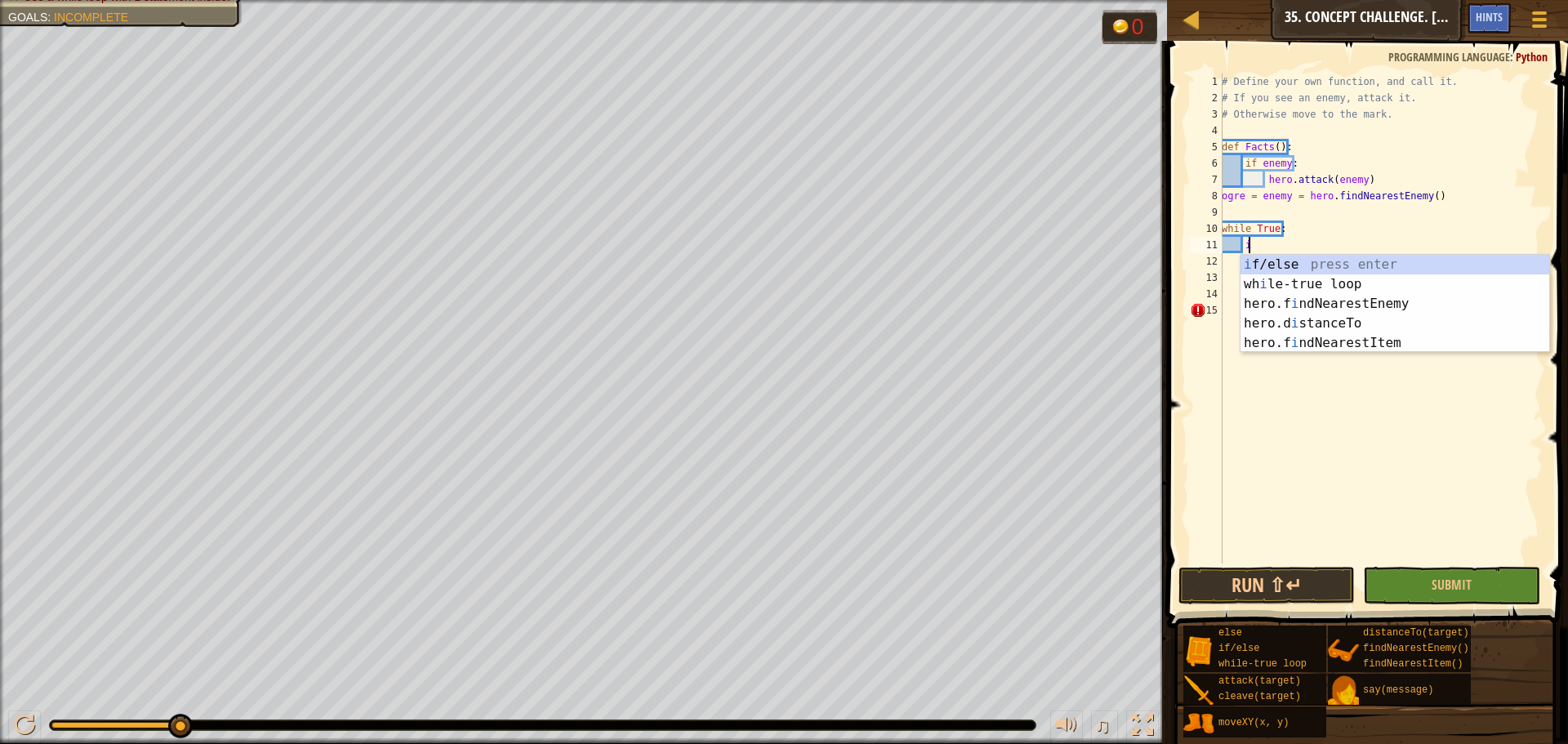
click at [1279, 261] on div "i f/else press enter wh i le-true loop press enter hero.f i ndNearestEnemy pres…" at bounding box center [1395, 324] width 309 height 137
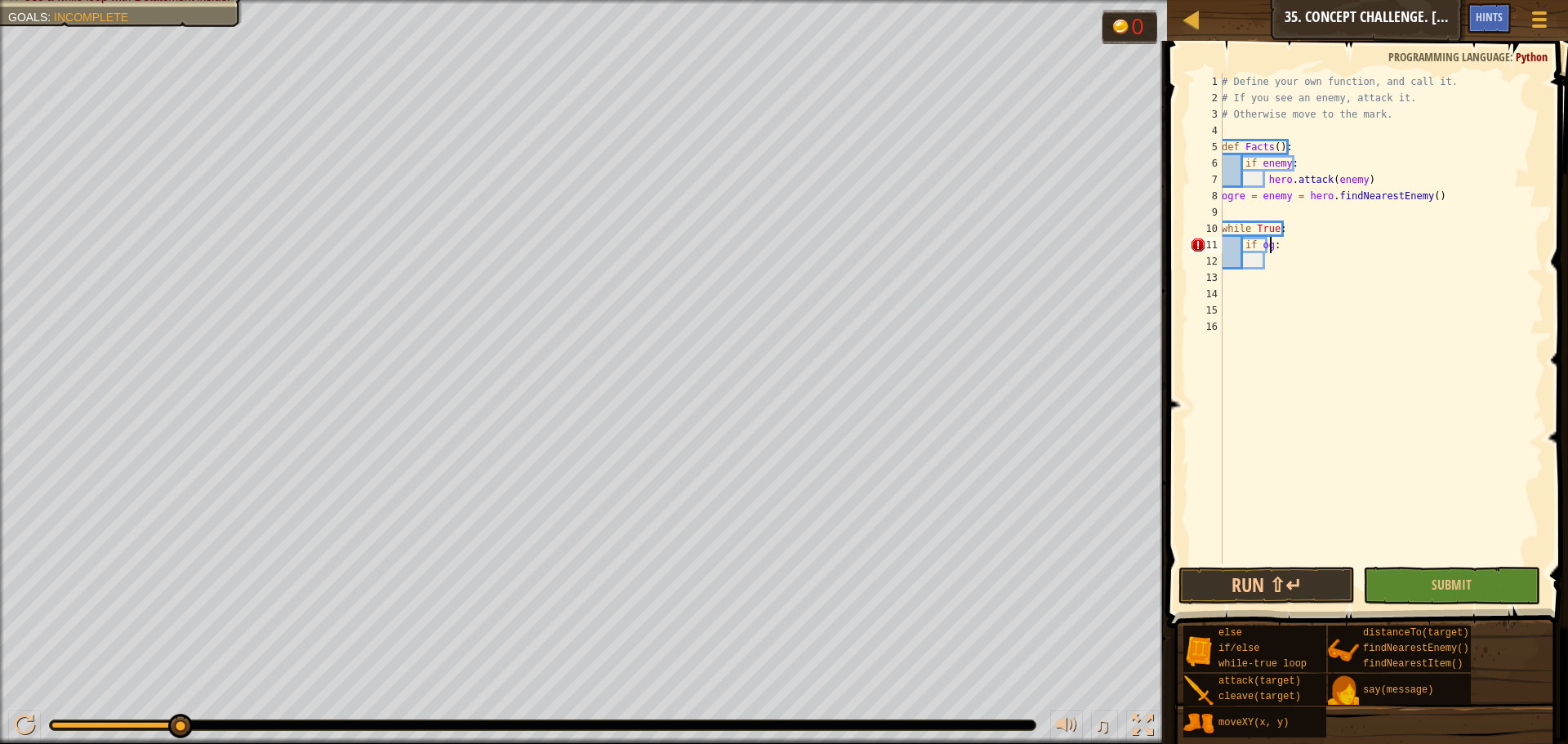
type textarea "if ogre:"
click at [1279, 261] on div "# Define your own function, and call it. # If you see an enemy, attack it. # Ot…" at bounding box center [1381, 335] width 325 height 523
click at [1277, 246] on div "# Define your own function, and call it. # If you see an enemy, attack it. # Ot…" at bounding box center [1381, 335] width 325 height 523
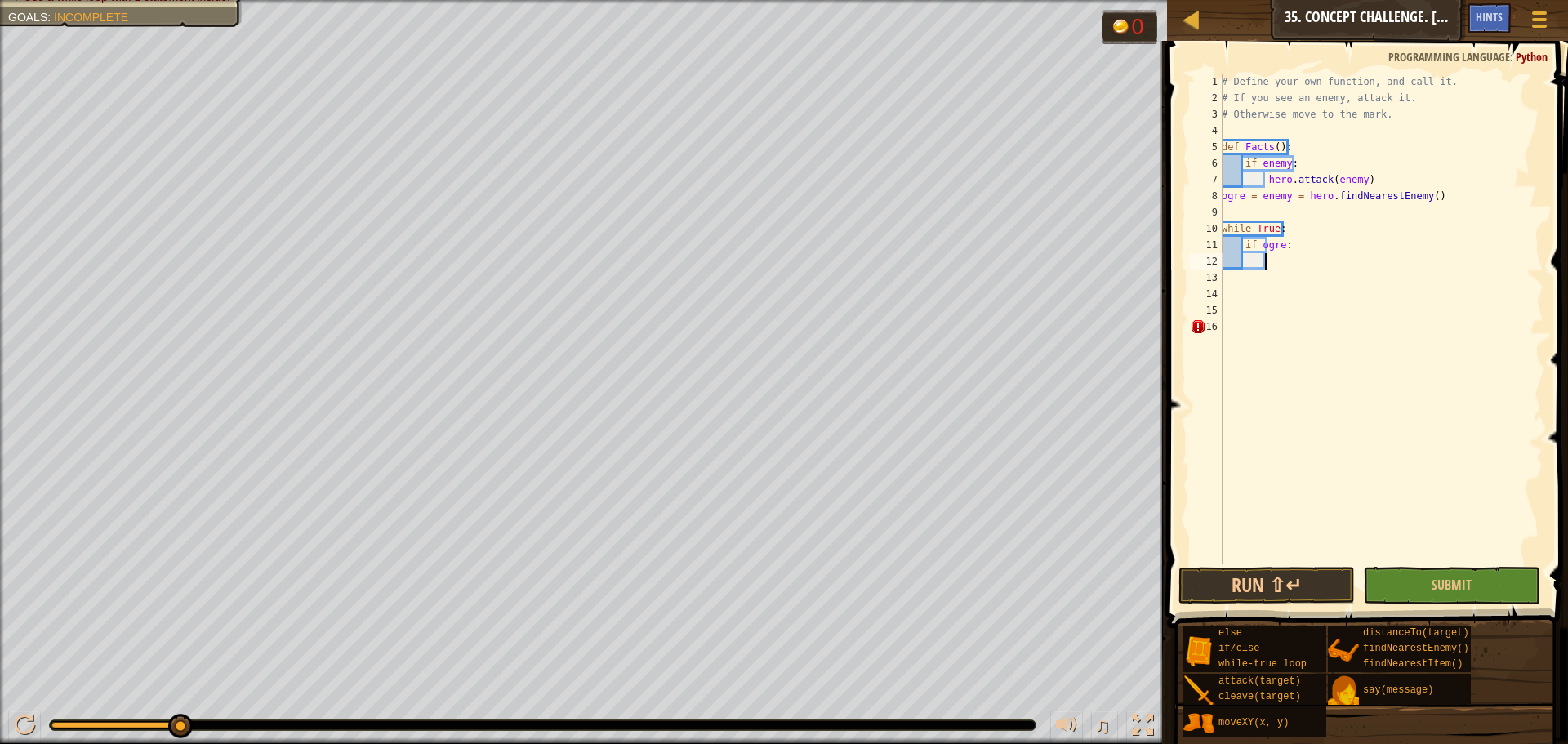
type textarea "if ogre:"
click at [1285, 268] on div "# Define your own function, and call it. # If you see an enemy, attack it. # Ot…" at bounding box center [1381, 335] width 325 height 523
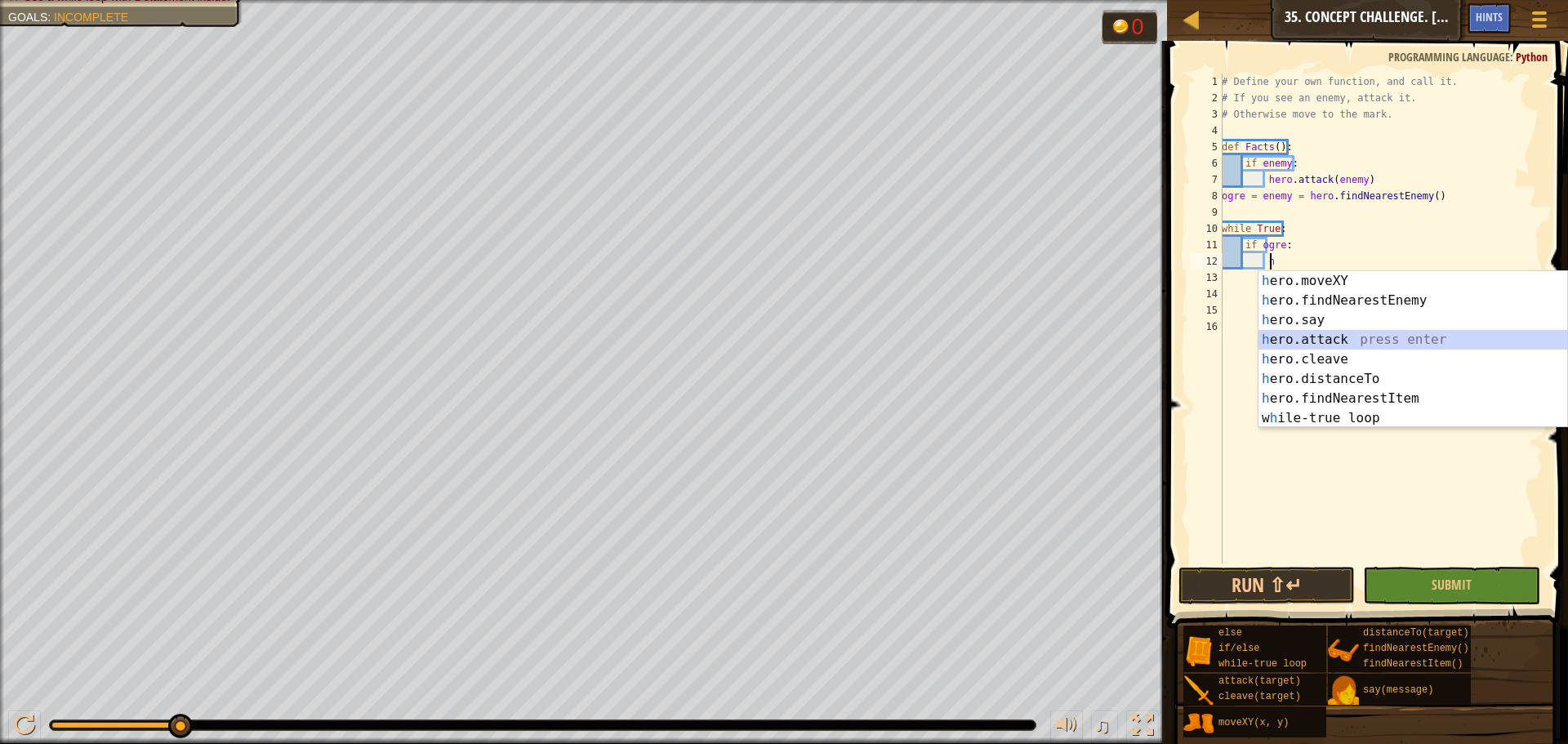
click at [1295, 338] on div "h ero.moveXY press enter h ero.findNearestEnemy press enter h ero.say press ent…" at bounding box center [1413, 369] width 309 height 196
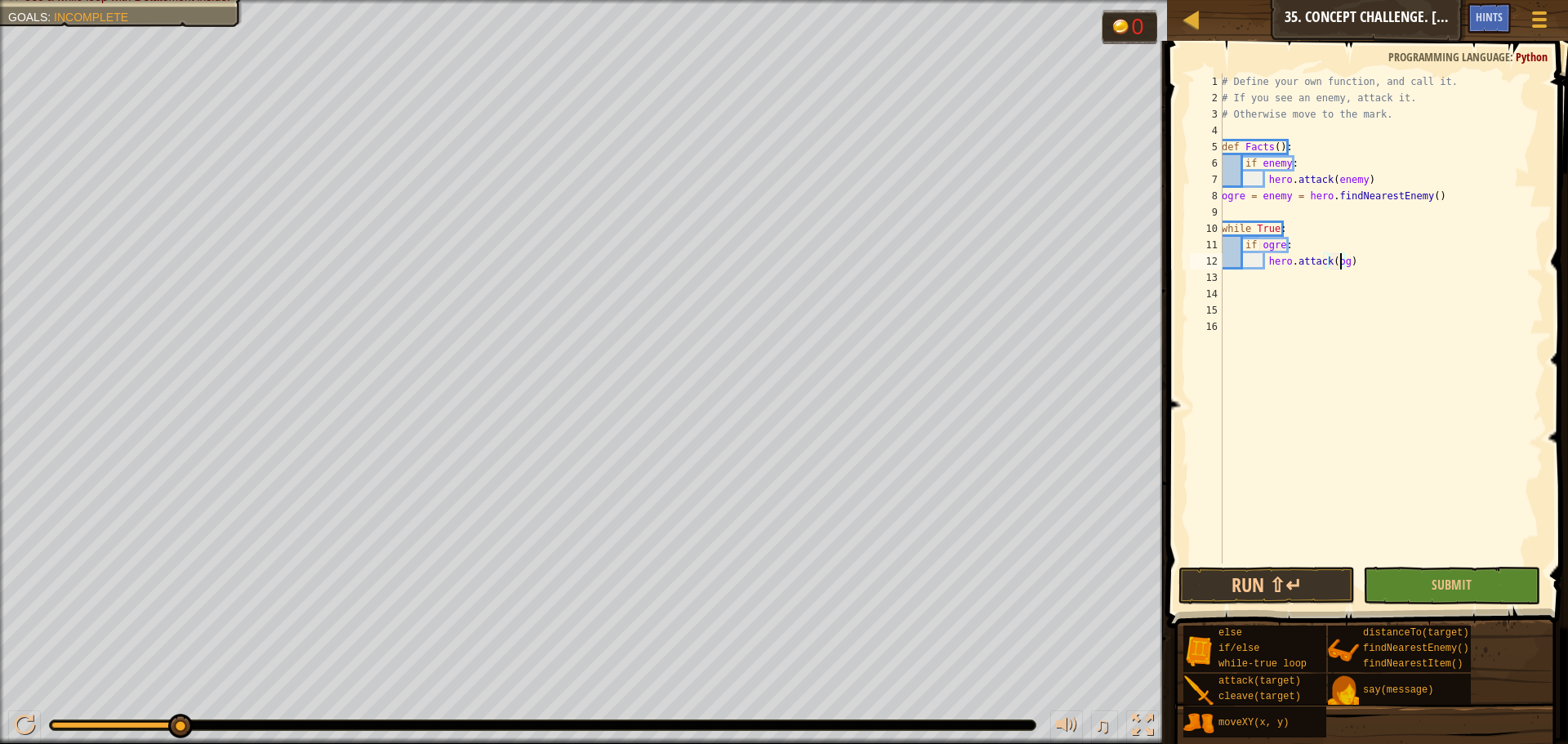
type textarea "hero.attack(ogre)"
click at [1380, 265] on div "# Define your own function, and call it. # If you see an enemy, attack it. # Ot…" at bounding box center [1381, 335] width 325 height 523
type textarea "e"
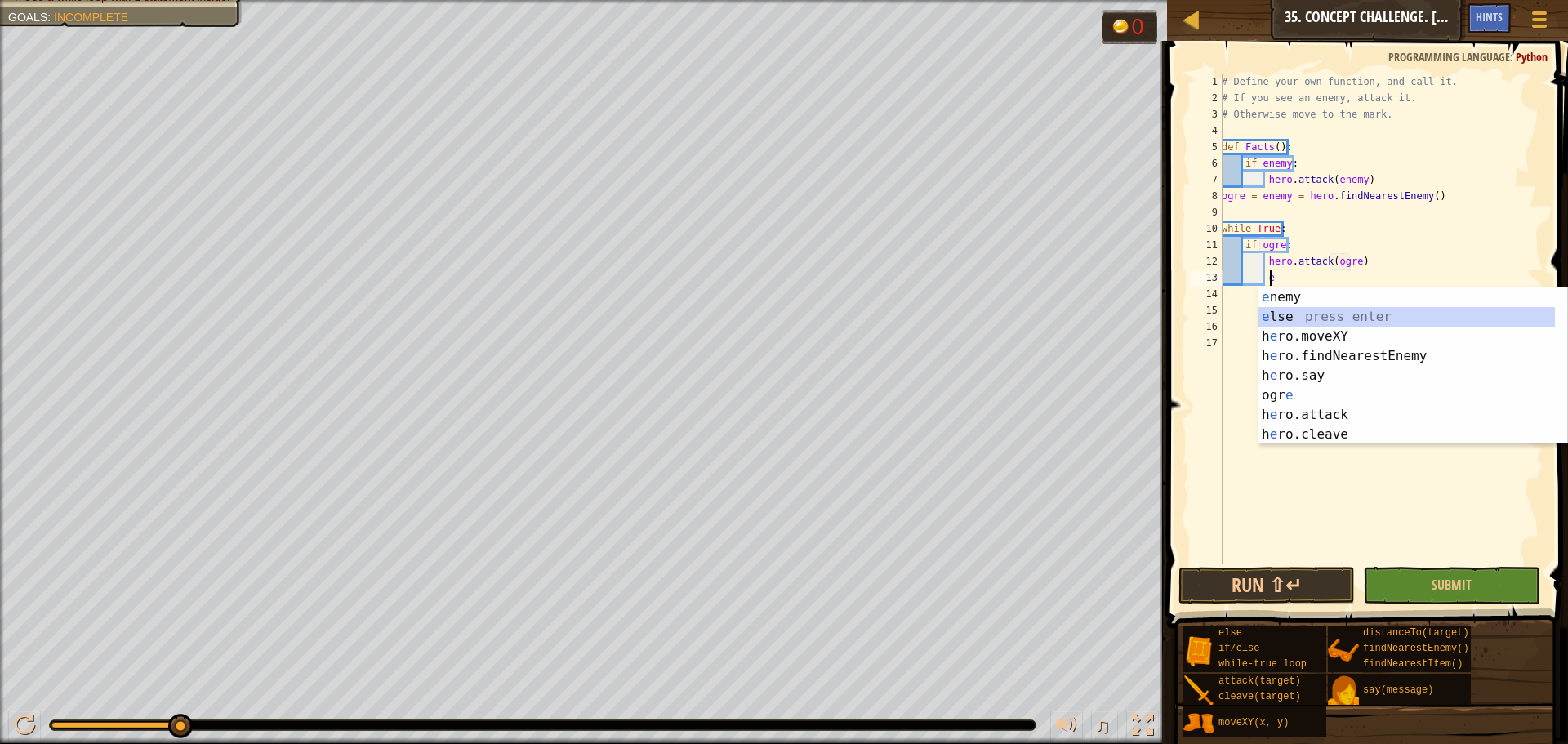
click at [1341, 310] on div "e nemy press enter e lse press enter h e ro.moveXY press enter h e ro.findNeare…" at bounding box center [1407, 386] width 296 height 196
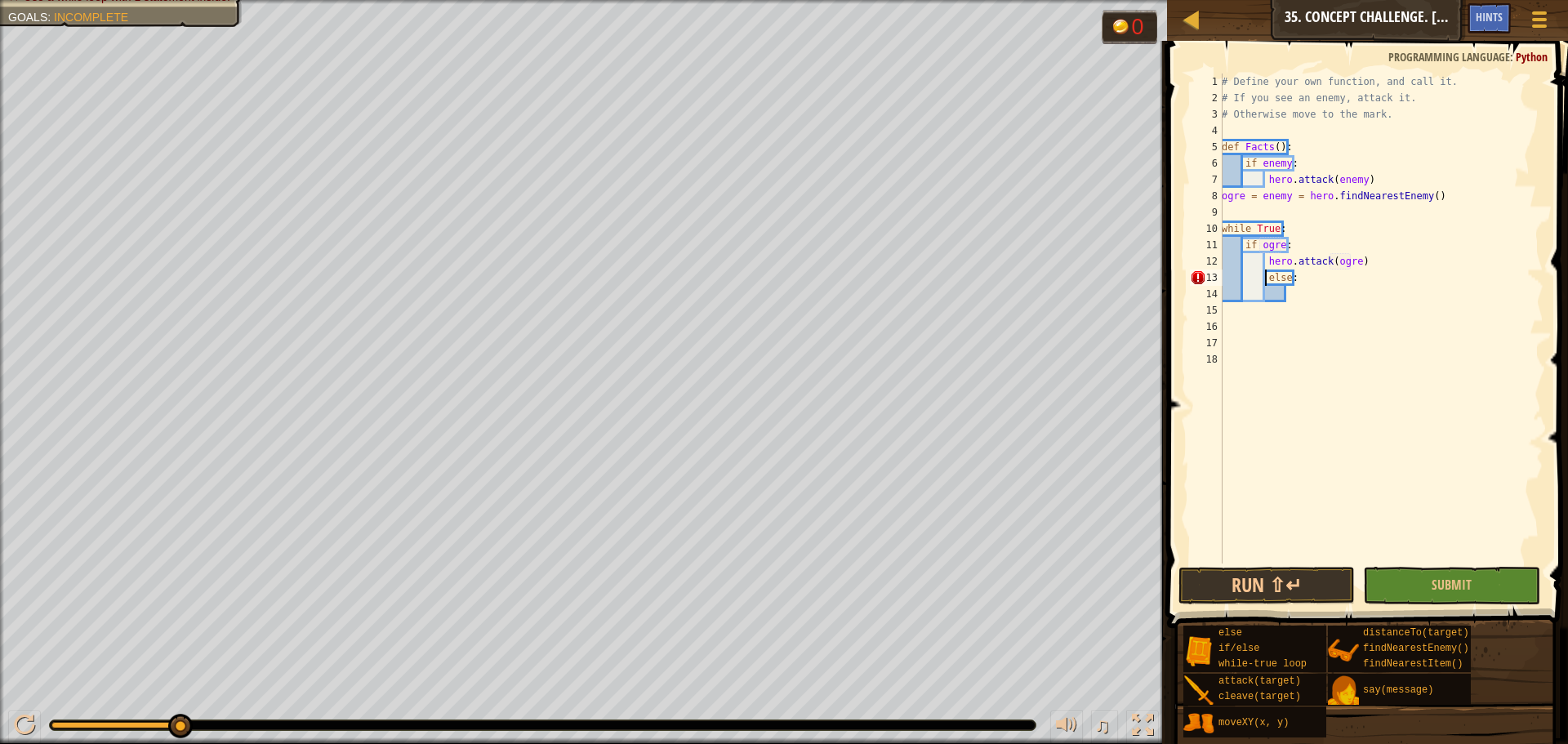
click at [1266, 279] on div "# Define your own function, and call it. # If you see an enemy, attack it. # Ot…" at bounding box center [1381, 335] width 325 height 523
type textarea "else:"
click at [1281, 298] on div "# Define your own function, and call it. # If you see an enemy, attack it. # Ot…" at bounding box center [1381, 335] width 325 height 523
click at [1269, 295] on div "# Define your own function, and call it. # If you see an enemy, attack it. # Ot…" at bounding box center [1381, 335] width 325 height 523
click at [1266, 295] on div "# Define your own function, and call it. # If you see an enemy, attack it. # Ot…" at bounding box center [1381, 335] width 325 height 523
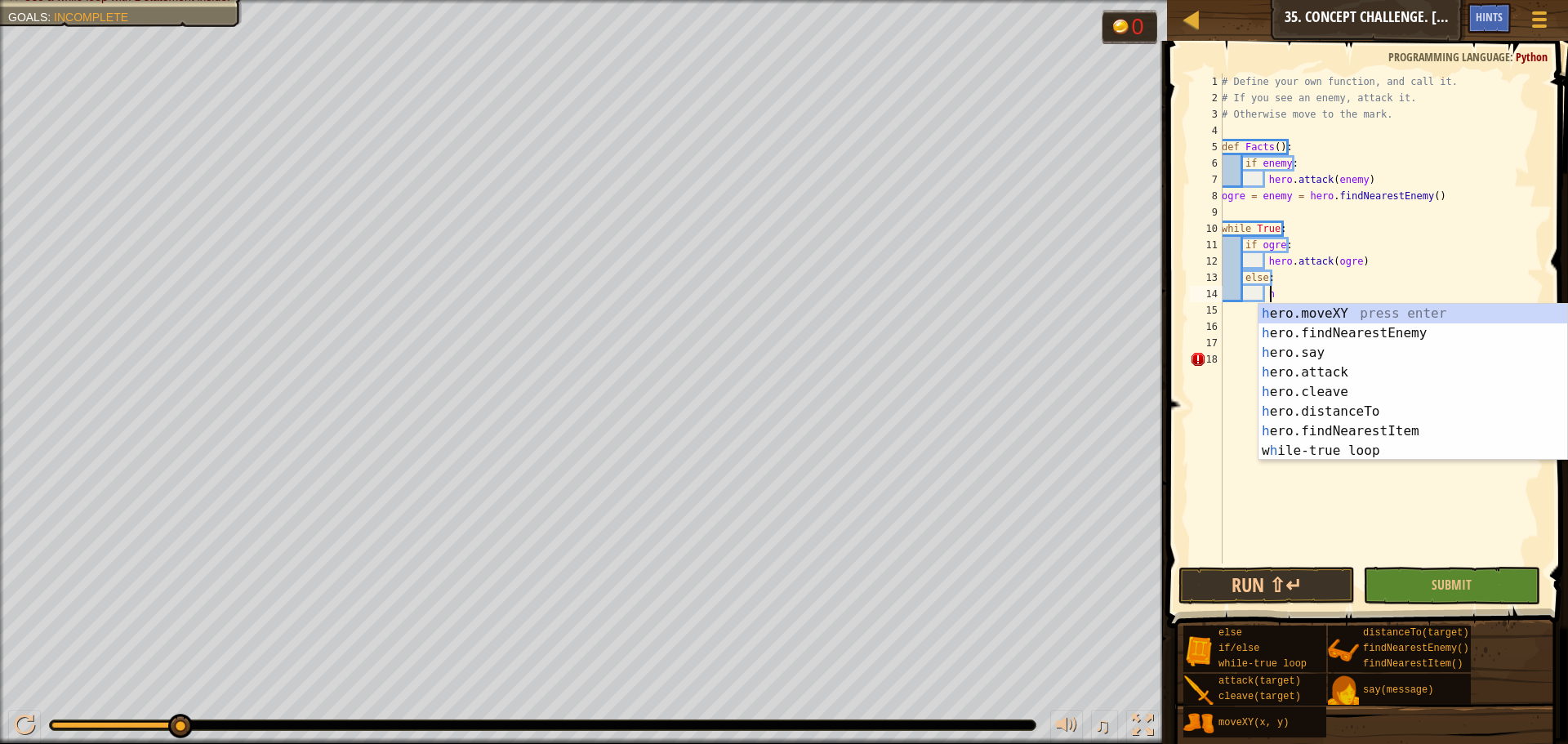
scroll to position [7, 4]
click at [1297, 305] on div "h ero.moveXY press enter h ero.findNearestEnemy press enter h ero.say press ent…" at bounding box center [1413, 402] width 309 height 196
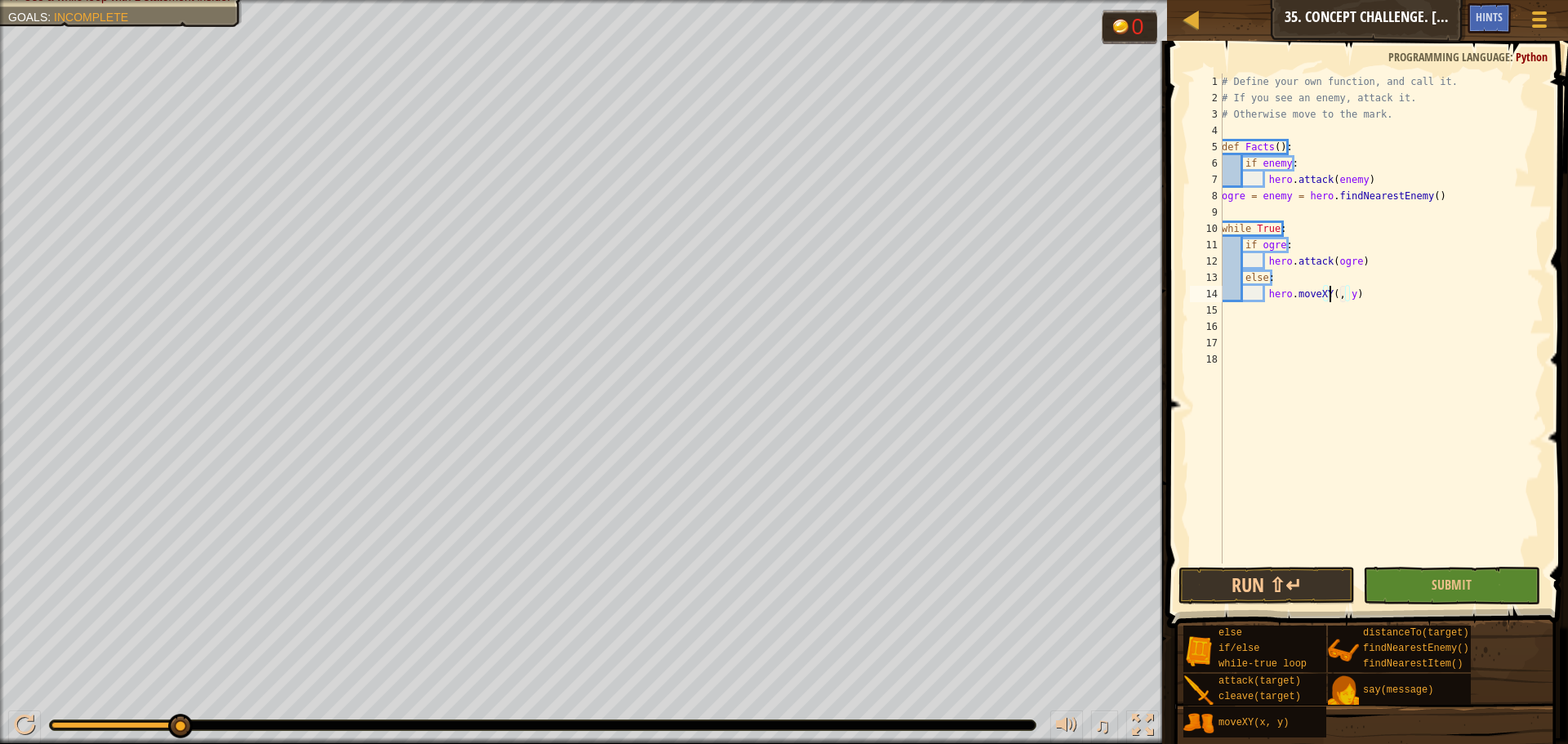
scroll to position [7, 11]
click at [1353, 297] on div "# Define your own function, and call it. # If you see an enemy, attack it. # Ot…" at bounding box center [1381, 335] width 325 height 523
type textarea "hero.moveXY(30, 26)"
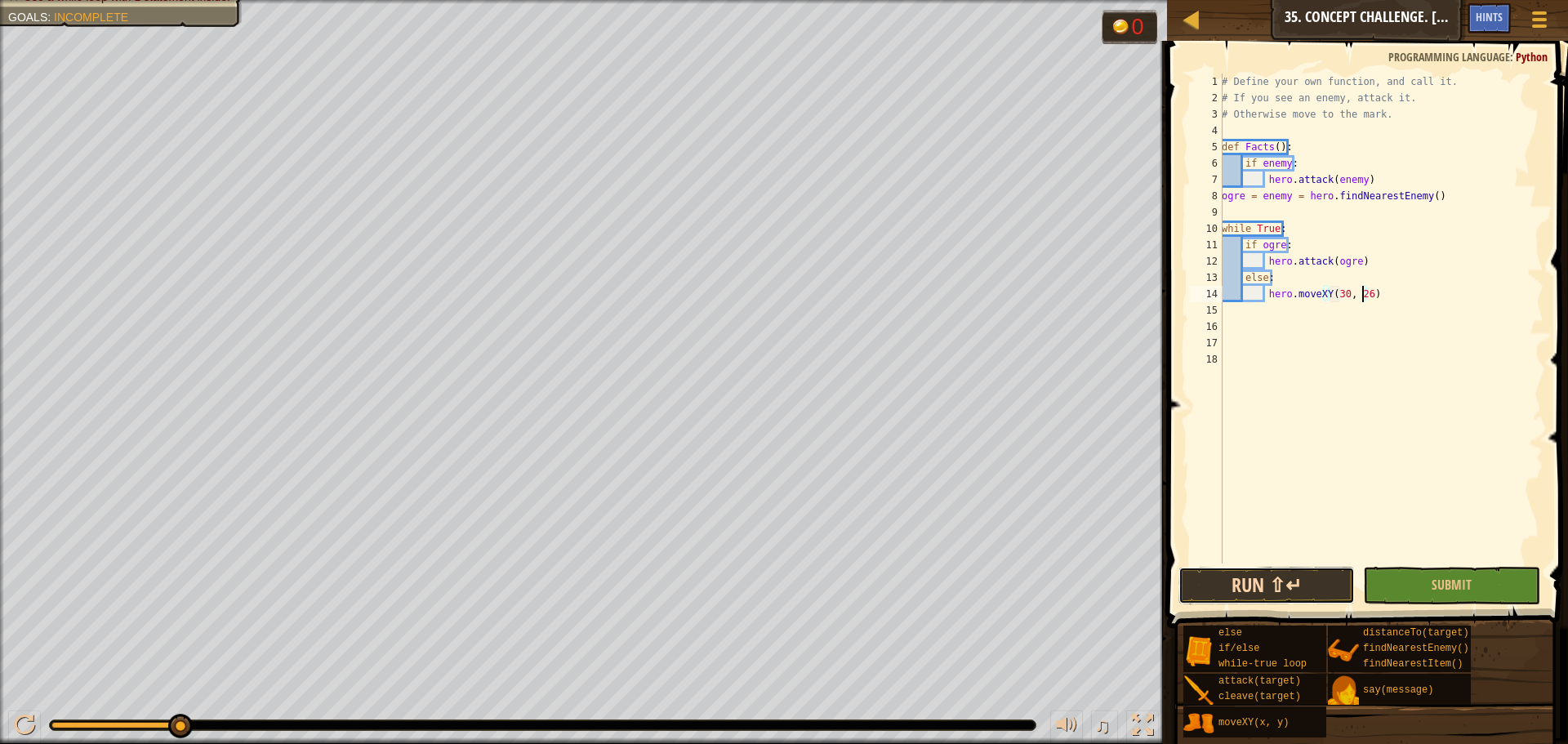
click at [1264, 594] on button "Run ⇧↵" at bounding box center [1267, 586] width 177 height 37
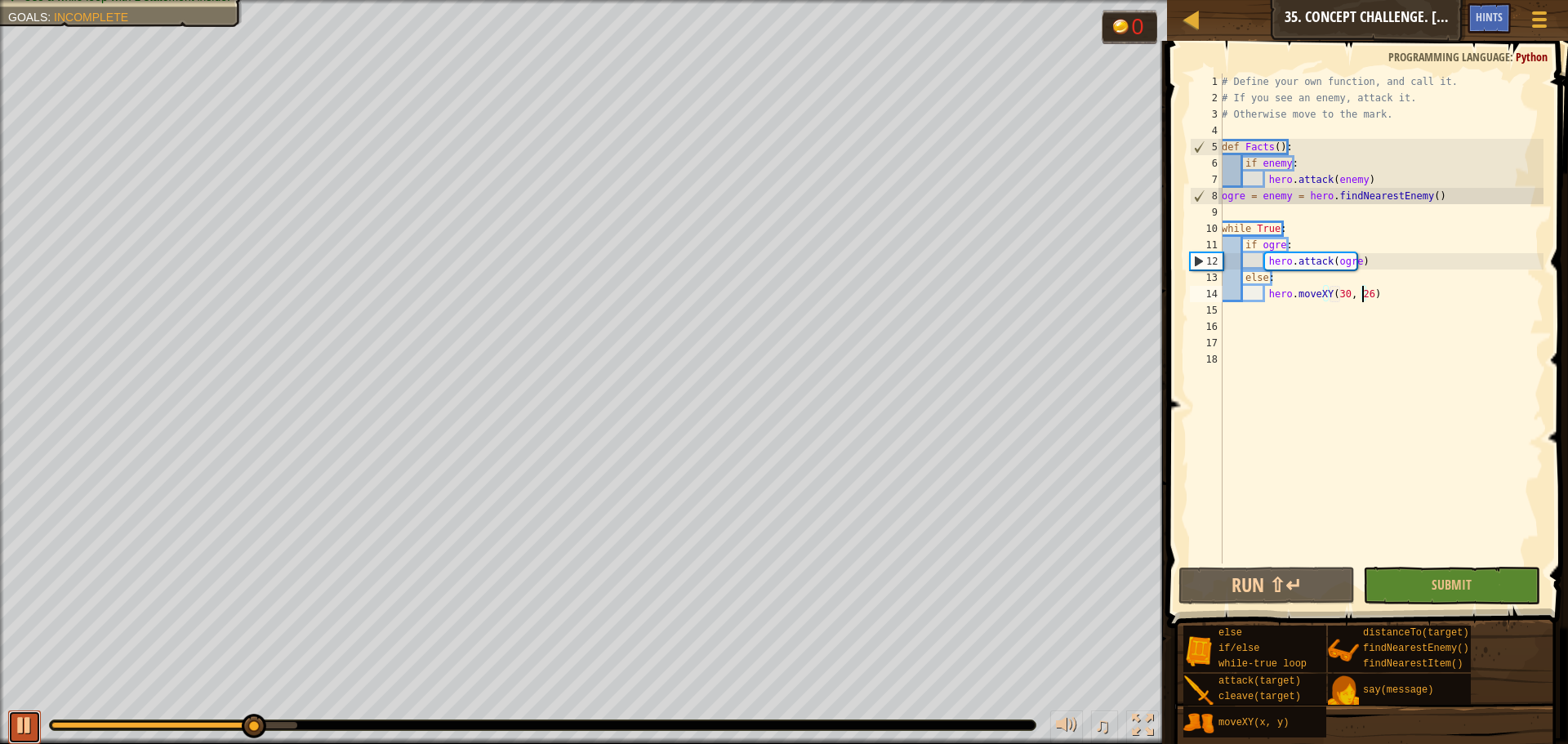
click at [17, 724] on div at bounding box center [25, 725] width 22 height 22
click at [1240, 212] on div "# Define your own function, and call it. # If you see an enemy, attack it. # Ot…" at bounding box center [1381, 335] width 325 height 523
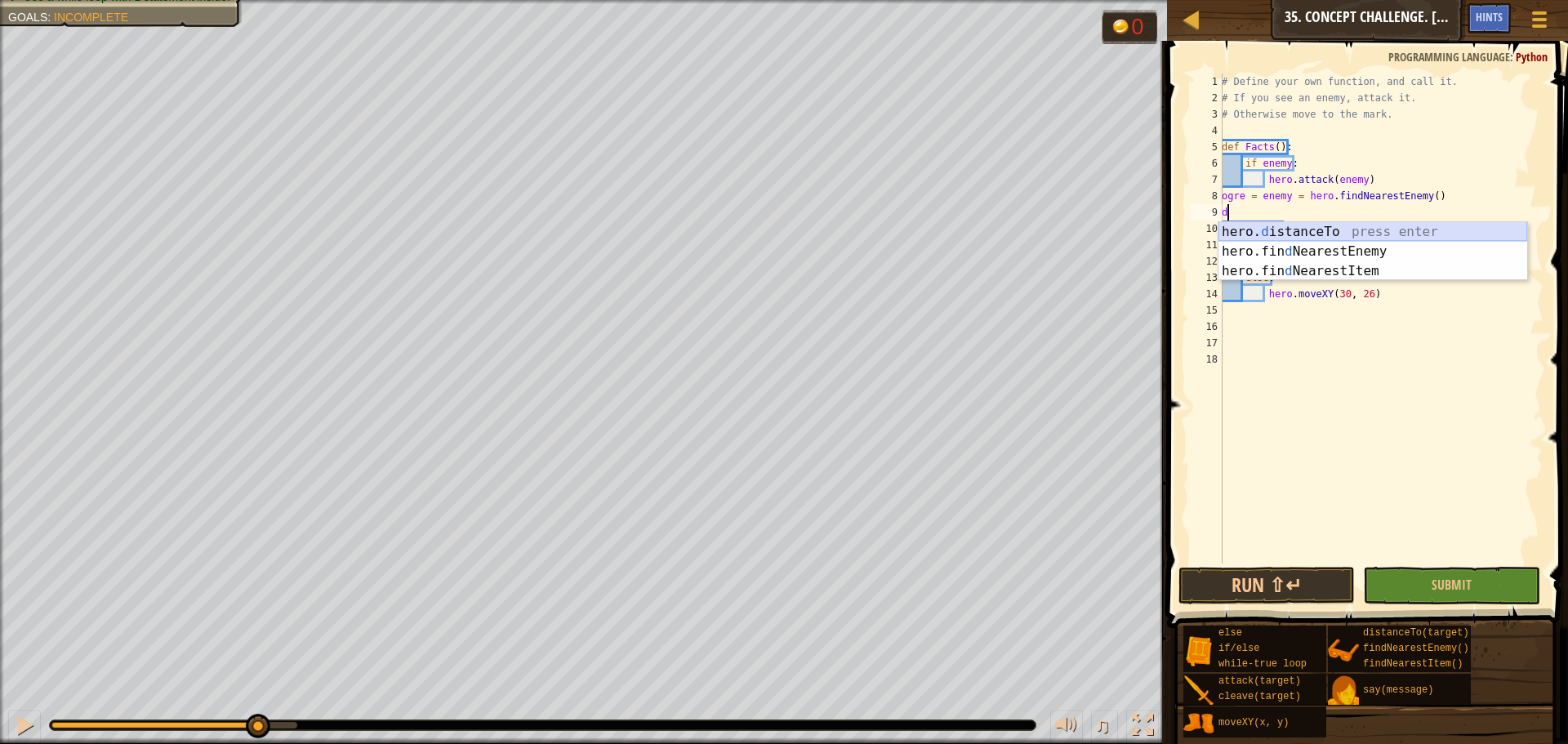
click at [1252, 230] on div "hero. d istanceTo press enter hero.fin d NearestEnemy press enter hero.fin d Ne…" at bounding box center [1373, 271] width 309 height 98
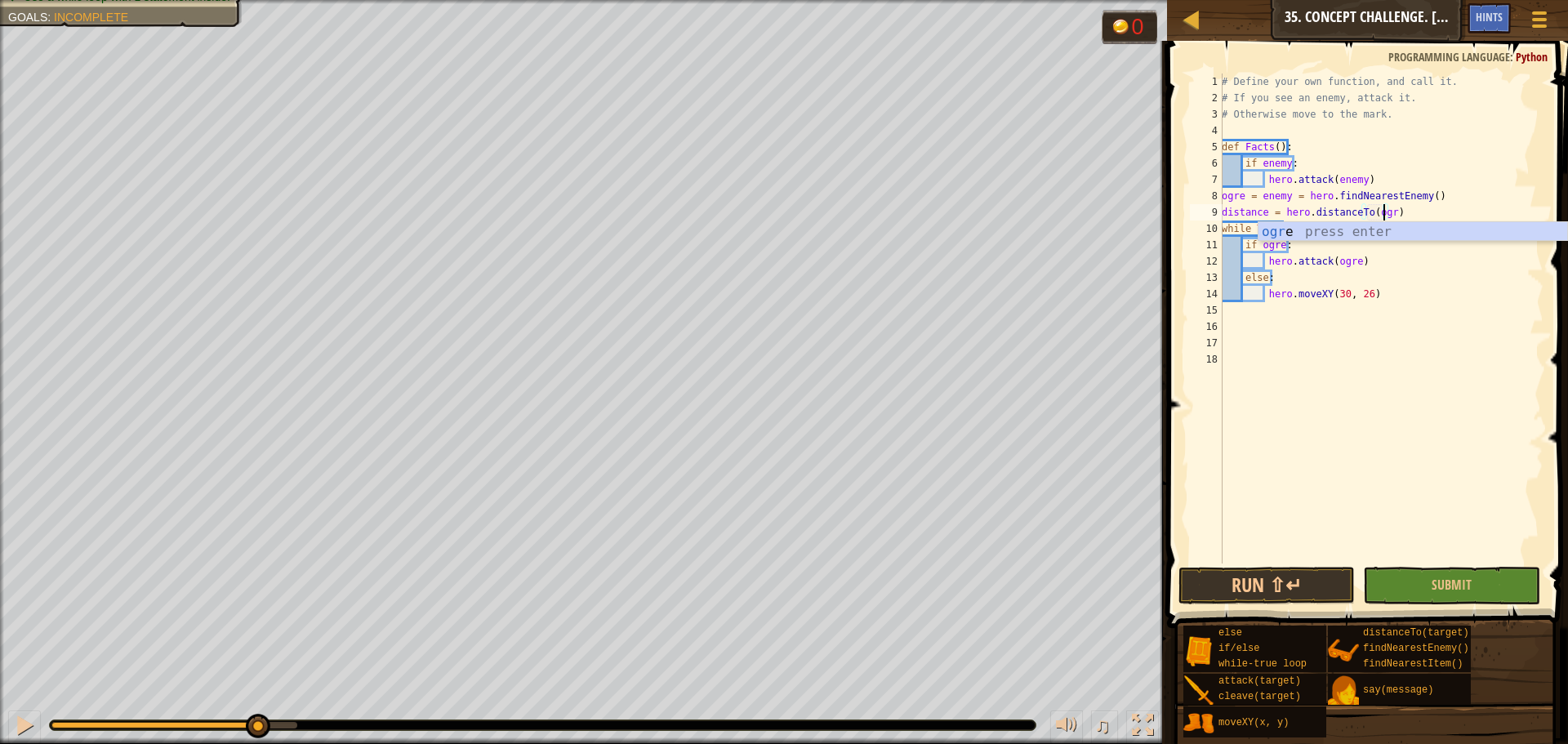
scroll to position [7, 14]
type textarea "distance = hero.distanceTo(ogre)"
click at [1236, 590] on button "Run ⇧↵" at bounding box center [1267, 586] width 177 height 37
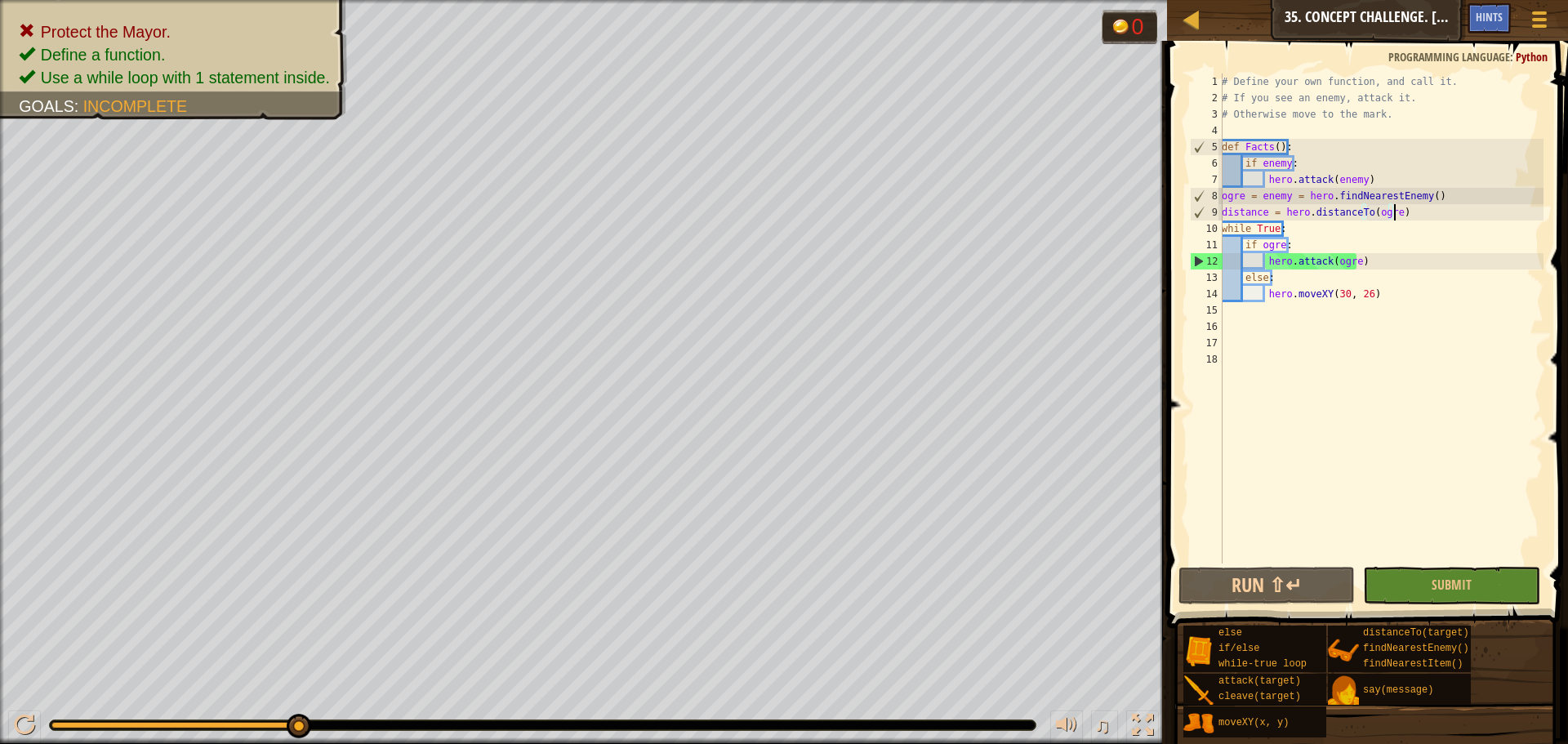
click at [1397, 212] on div "# Define your own function, and call it. # If you see an enemy, attack it. # Ot…" at bounding box center [1381, 335] width 325 height 523
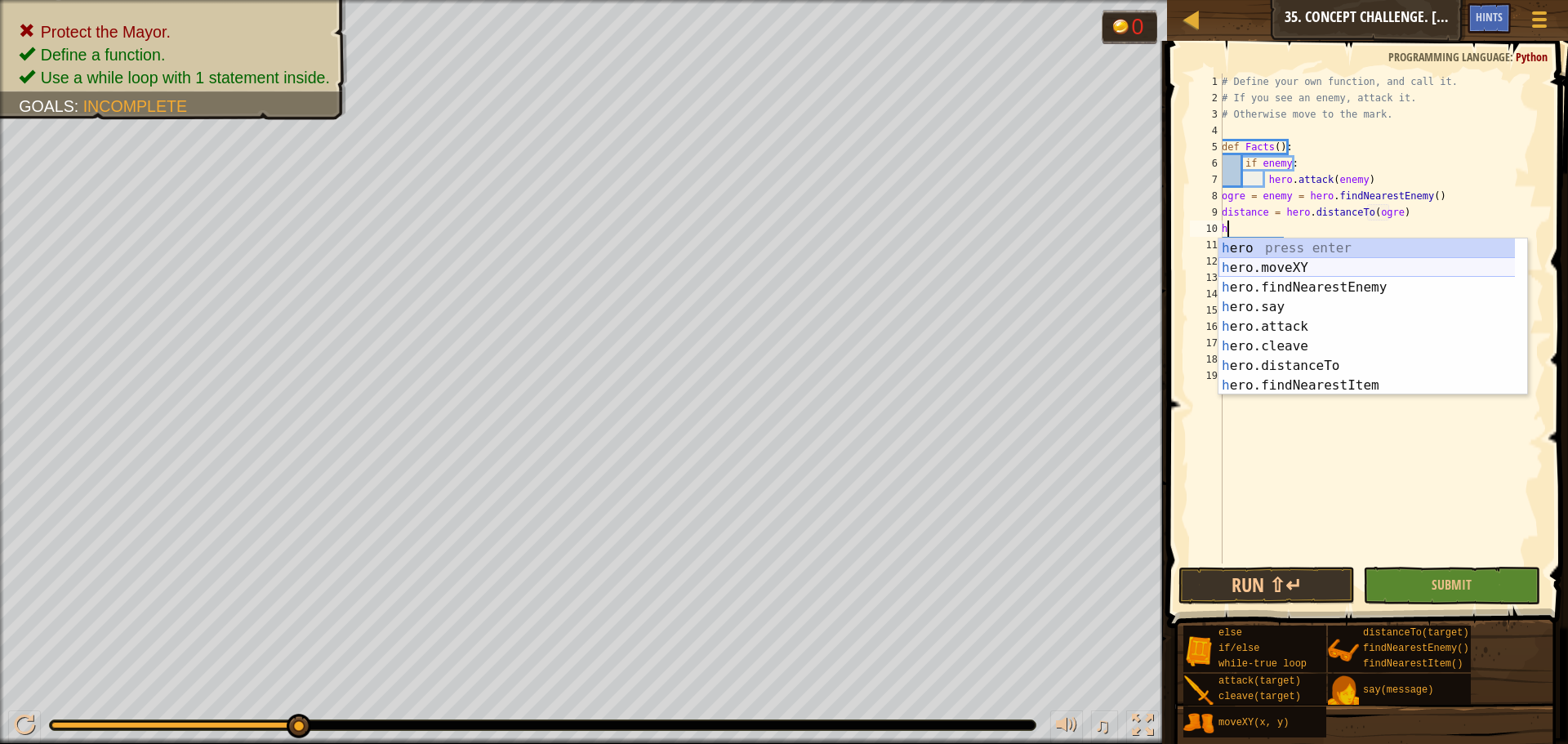
click at [1302, 263] on div "h ero press enter h ero.moveXY press enter h ero.findNearestEnemy press enter h…" at bounding box center [1373, 337] width 309 height 196
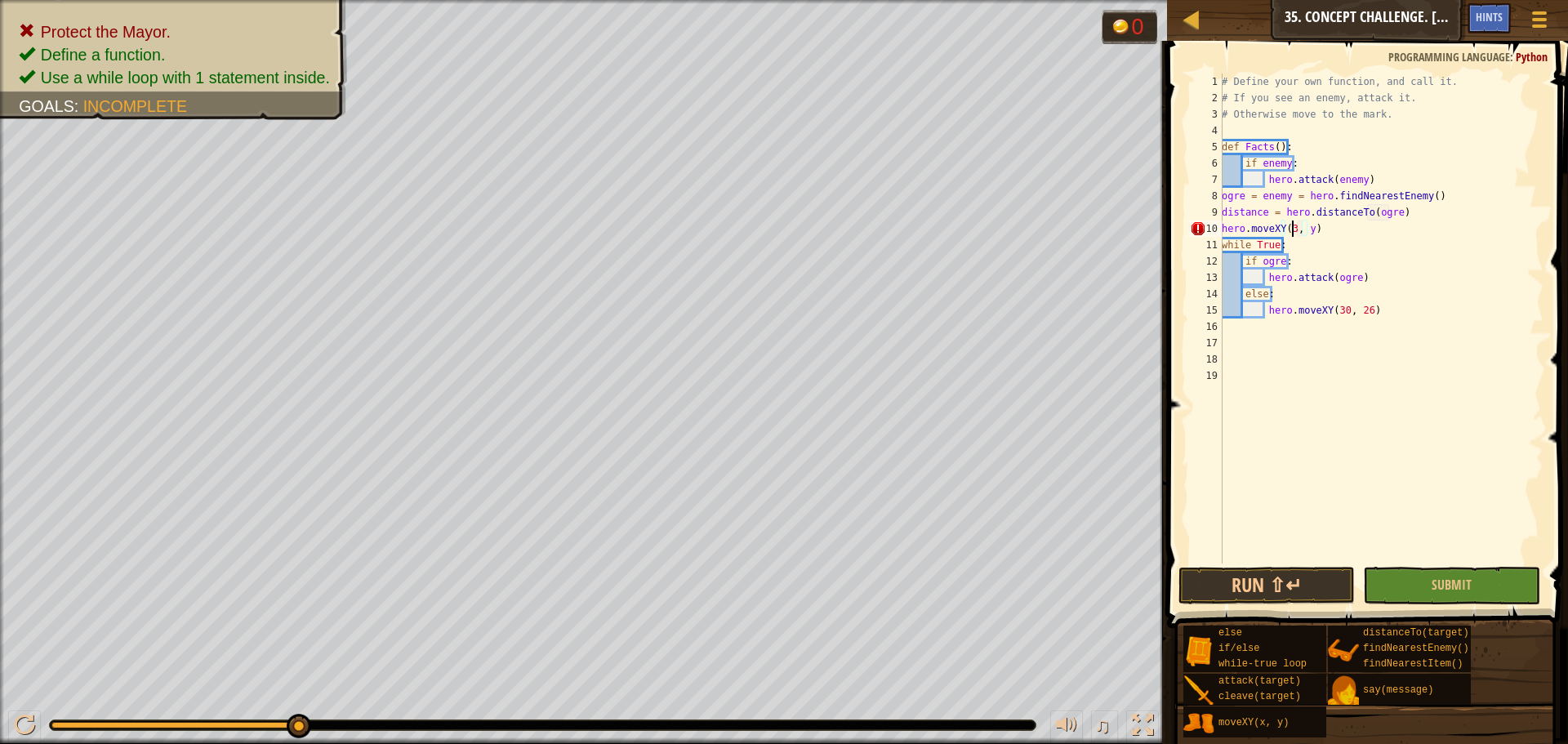
scroll to position [7, 7]
click at [1310, 232] on div "# Define your own function, and call it. # If you see an enemy, attack it. # Ot…" at bounding box center [1381, 335] width 325 height 523
click at [1305, 576] on button "Run ⇧↵" at bounding box center [1267, 586] width 177 height 37
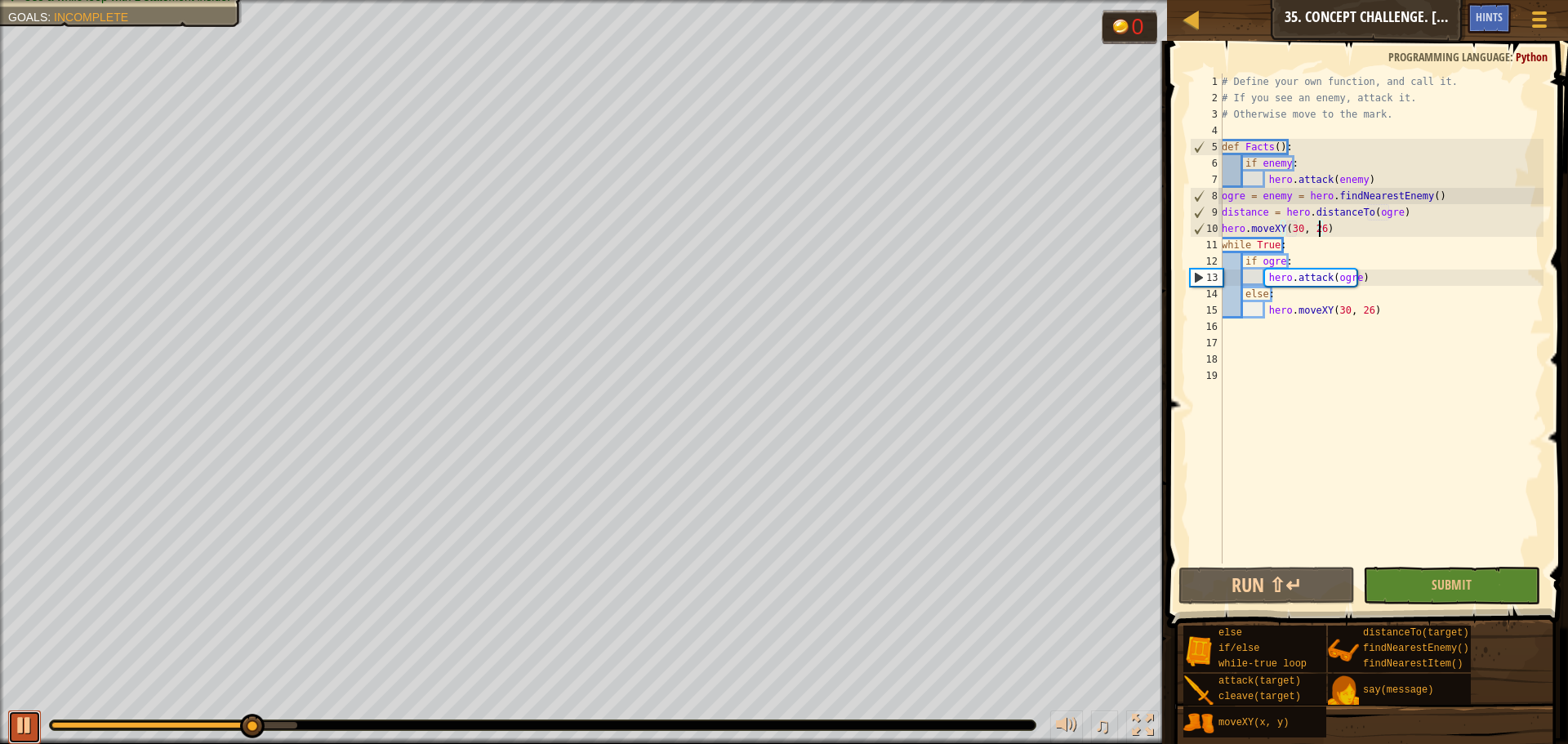
click at [23, 721] on div at bounding box center [25, 725] width 22 height 22
drag, startPoint x: 1319, startPoint y: 233, endPoint x: 1227, endPoint y: 229, distance: 92.1
click at [1227, 229] on div "# Define your own function, and call it. # If you see an enemy, attack it. # Ot…" at bounding box center [1381, 335] width 325 height 523
type textarea "h"
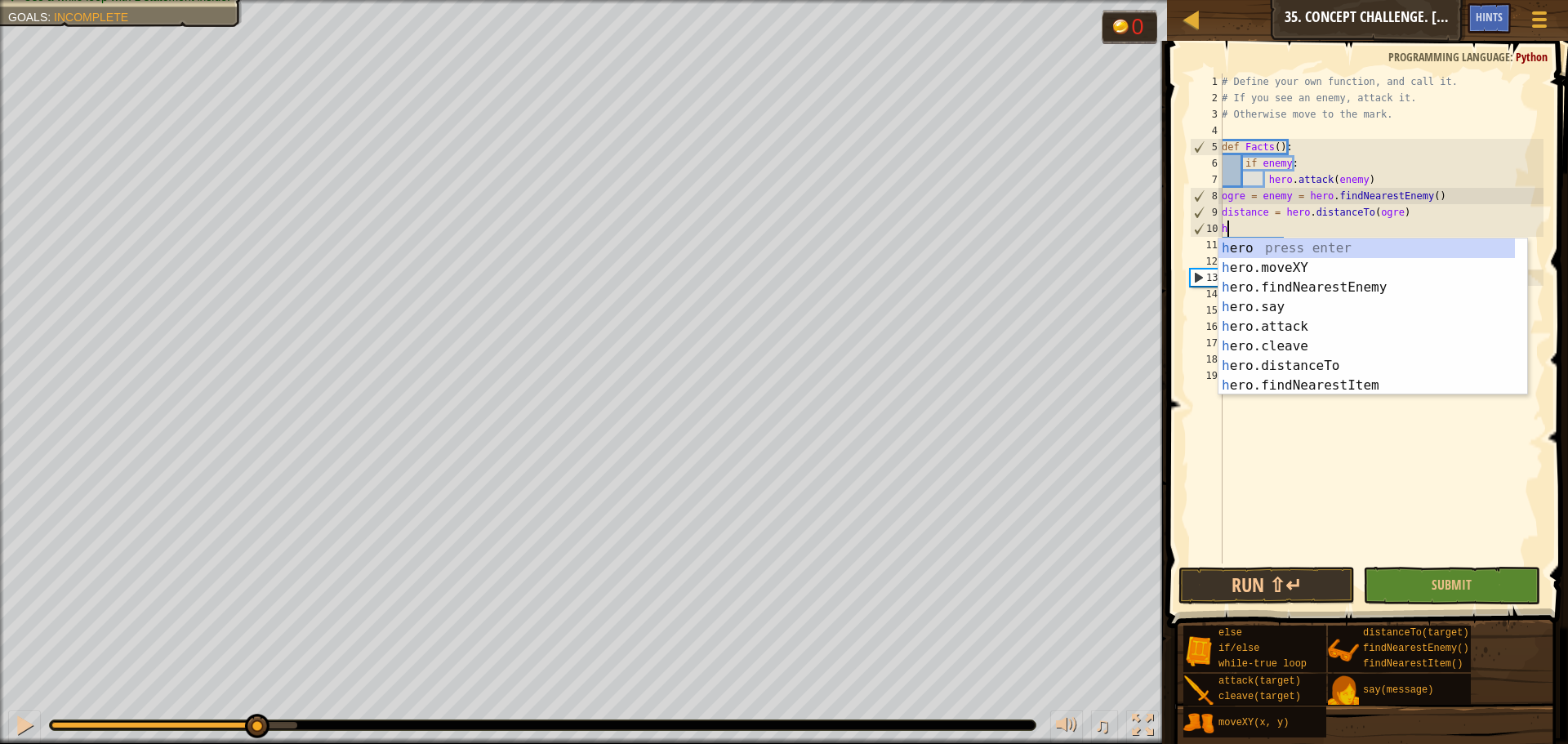
scroll to position [7, 0]
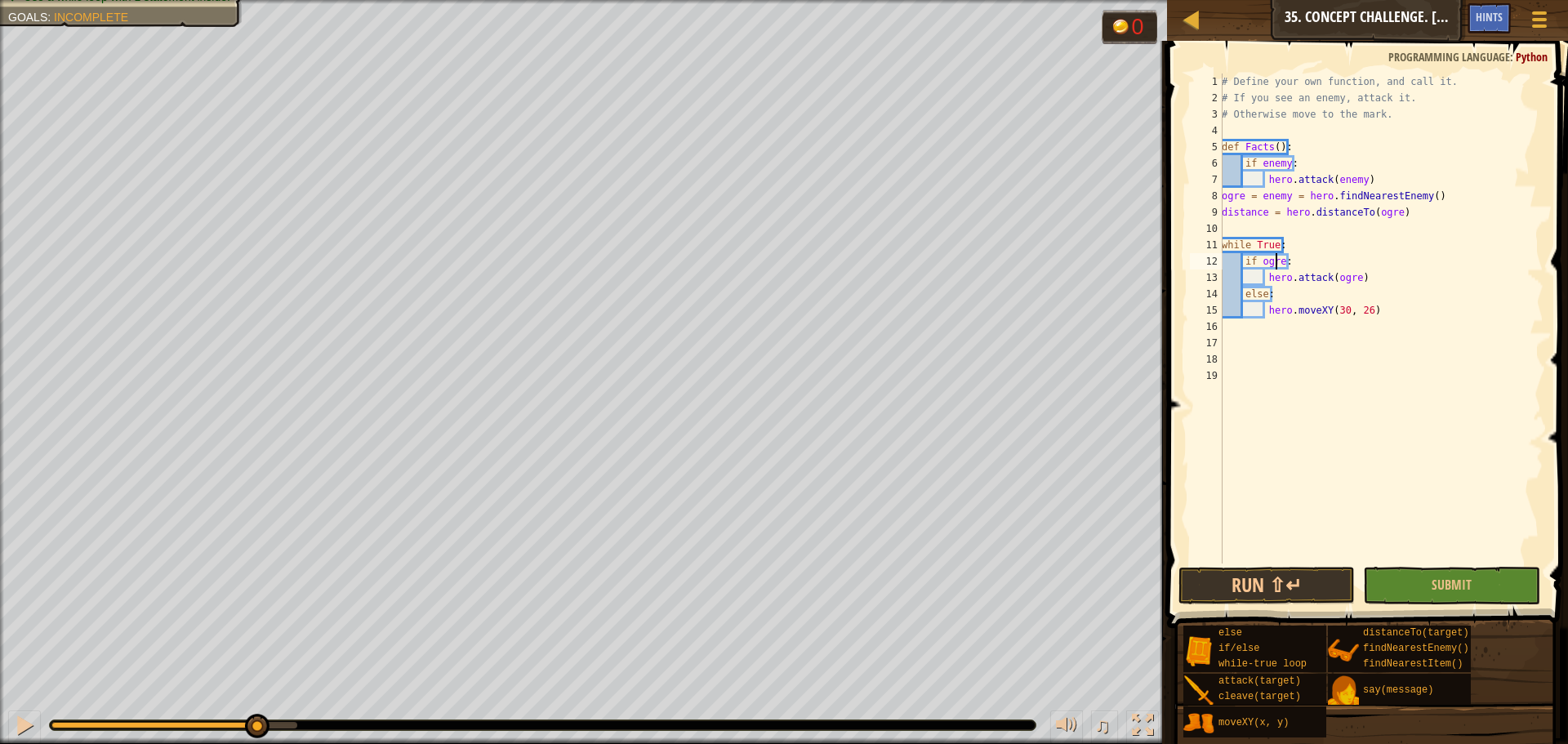
click at [1279, 256] on div "# Define your own function, and call it. # If you see an enemy, attack it. # Ot…" at bounding box center [1381, 335] width 325 height 523
click at [1281, 263] on div "# Define your own function, and call it. # If you see an enemy, attack it. # Ot…" at bounding box center [1381, 335] width 325 height 523
click at [1285, 591] on button "Run ⇧↵" at bounding box center [1267, 586] width 177 height 37
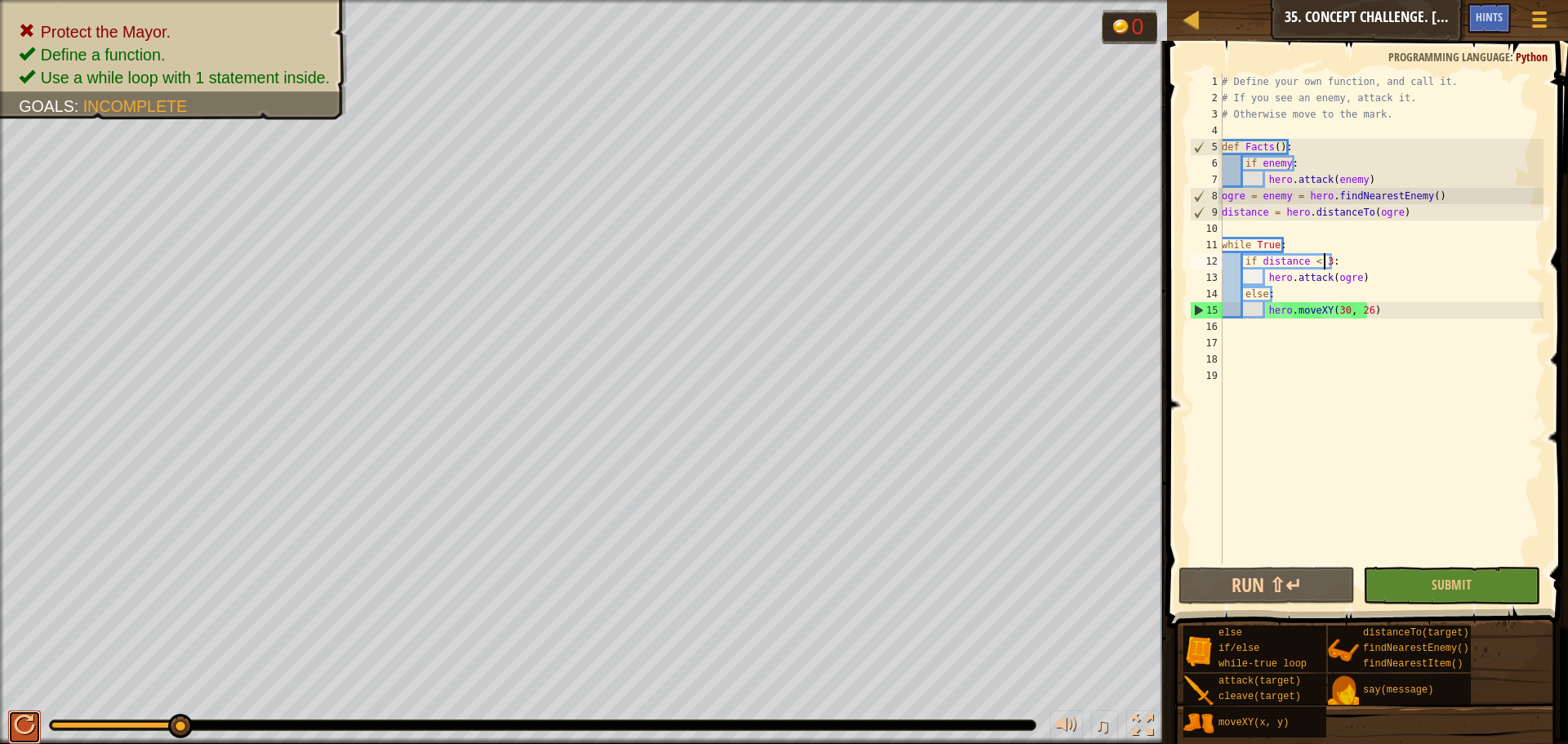
click at [21, 720] on div at bounding box center [25, 725] width 22 height 22
click at [1315, 260] on div "# Define your own function, and call it. # If you see an enemy, attack it. # Ot…" at bounding box center [1381, 335] width 325 height 523
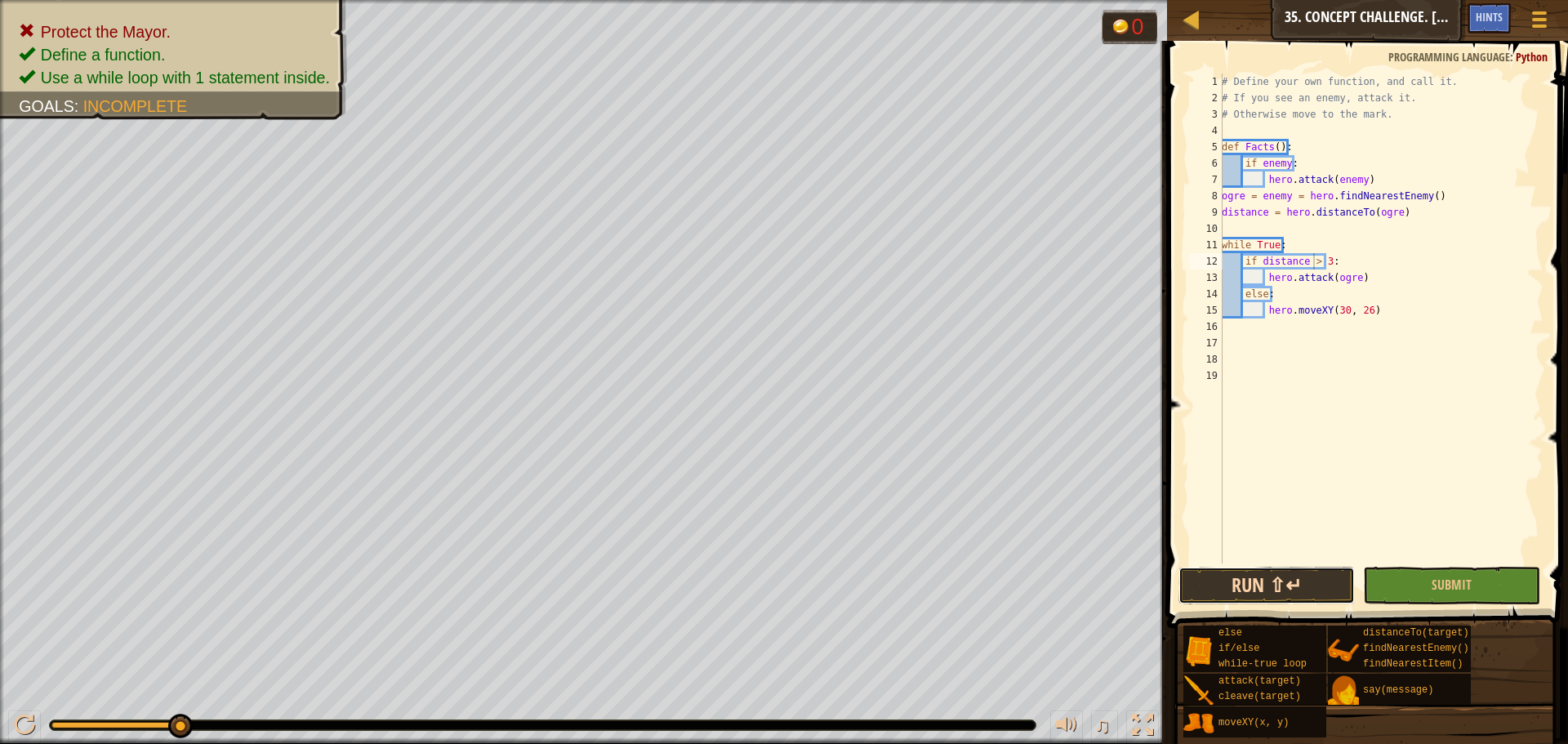
click at [1231, 594] on button "Run ⇧↵" at bounding box center [1267, 586] width 177 height 37
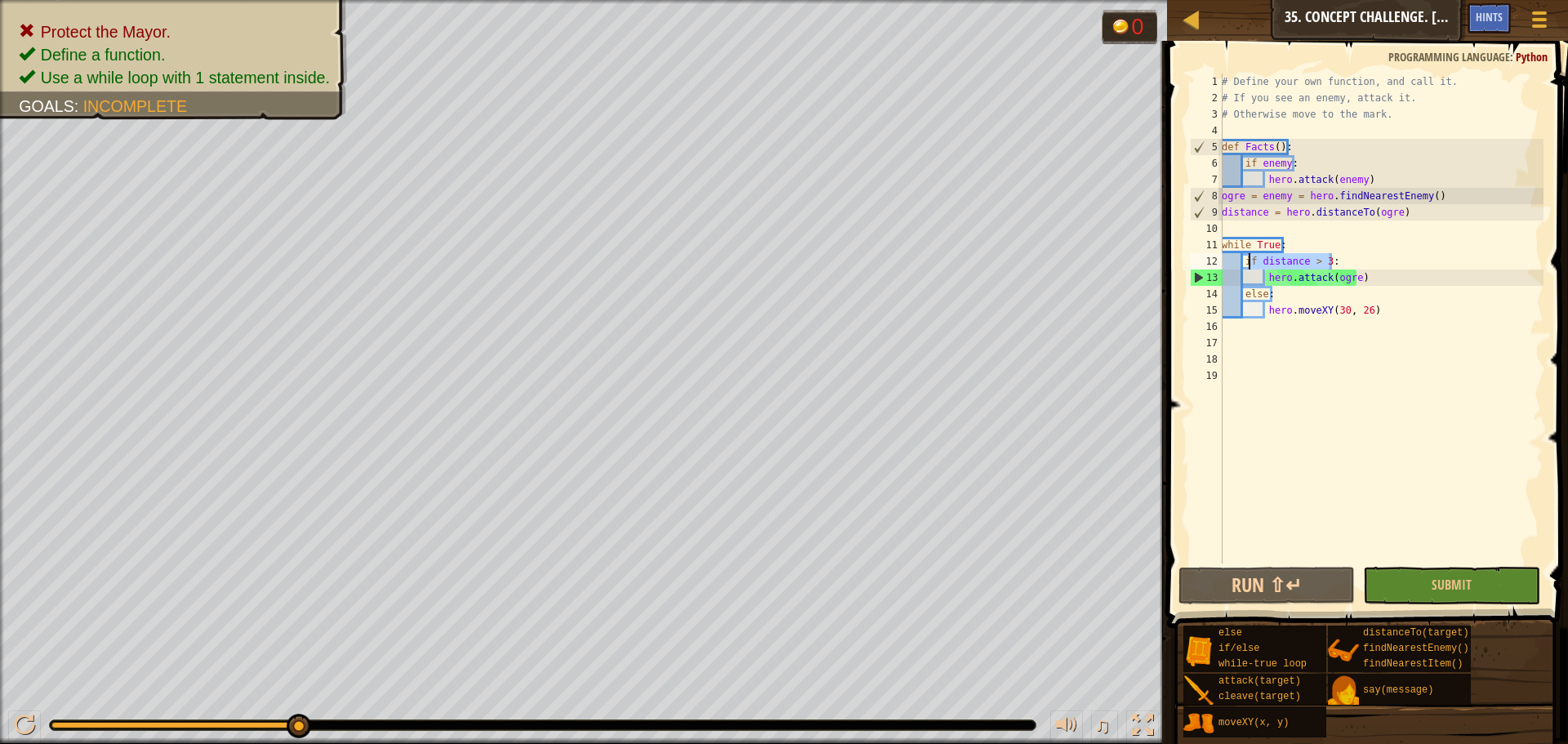
drag, startPoint x: 1345, startPoint y: 258, endPoint x: 1251, endPoint y: 260, distance: 94.0
click at [1251, 260] on div "# Define your own function, and call it. # If you see an enemy, attack it. # Ot…" at bounding box center [1381, 335] width 325 height 523
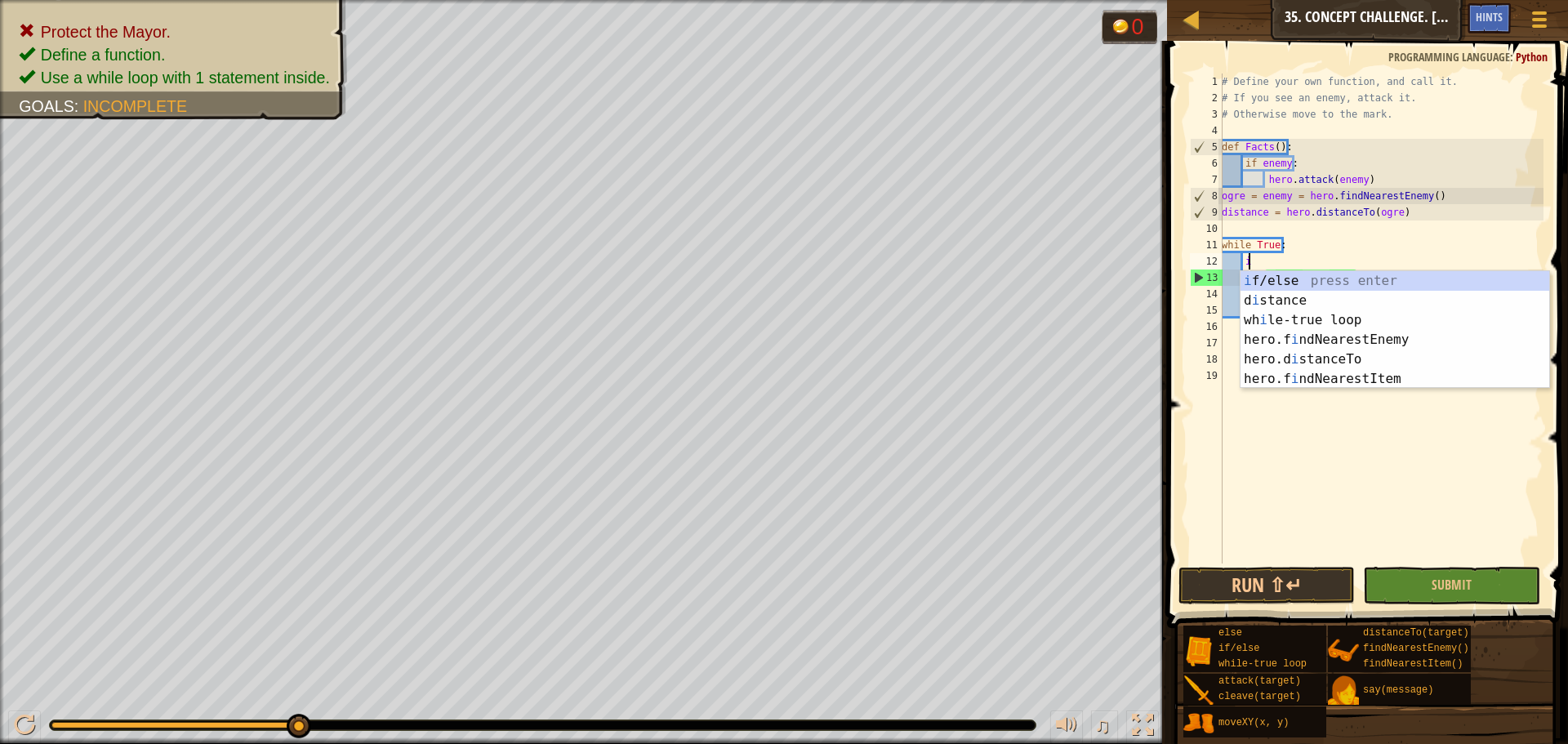
scroll to position [7, 2]
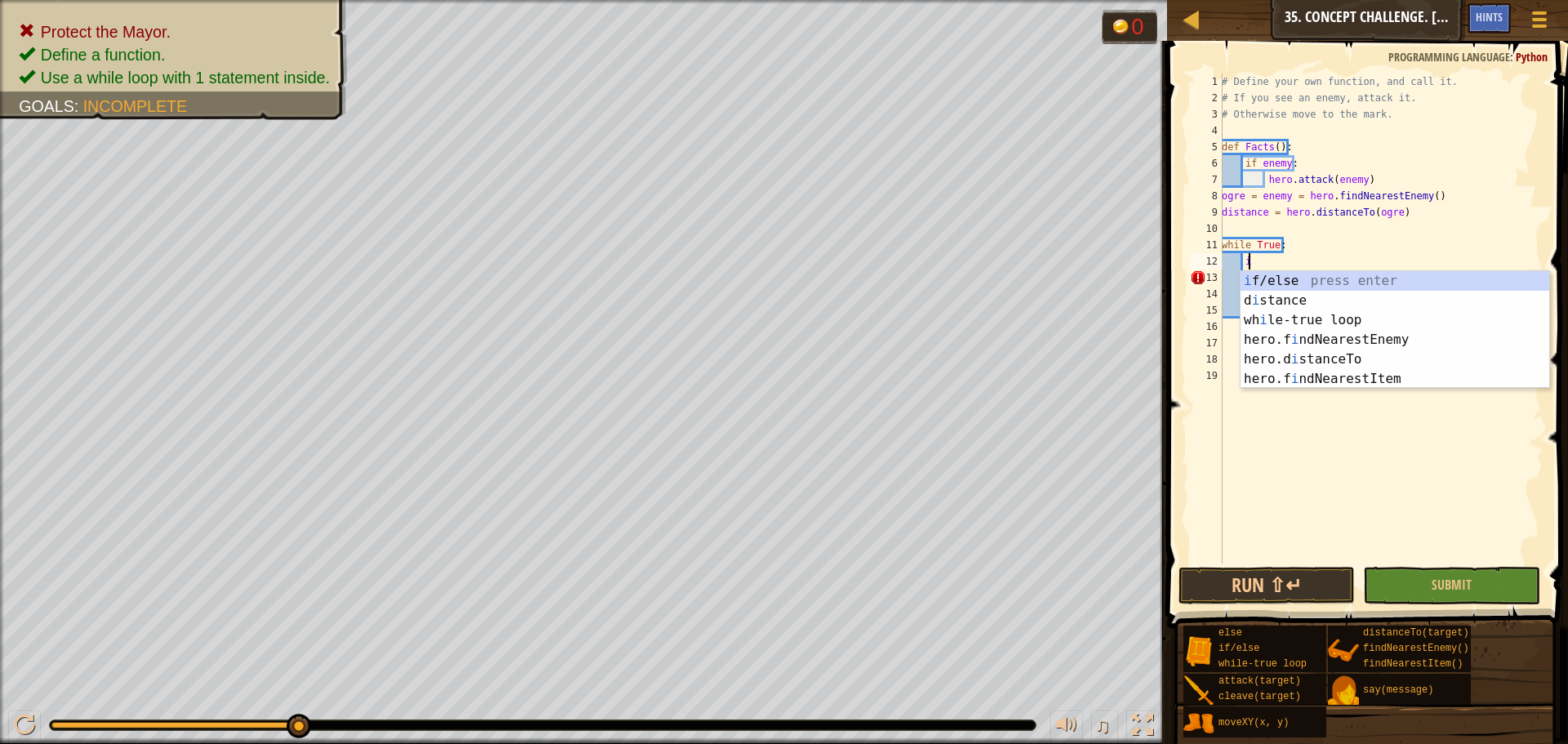
click at [1267, 272] on div "i f/else press enter d i stance press enter wh i le-true loop press enter hero.…" at bounding box center [1395, 349] width 309 height 157
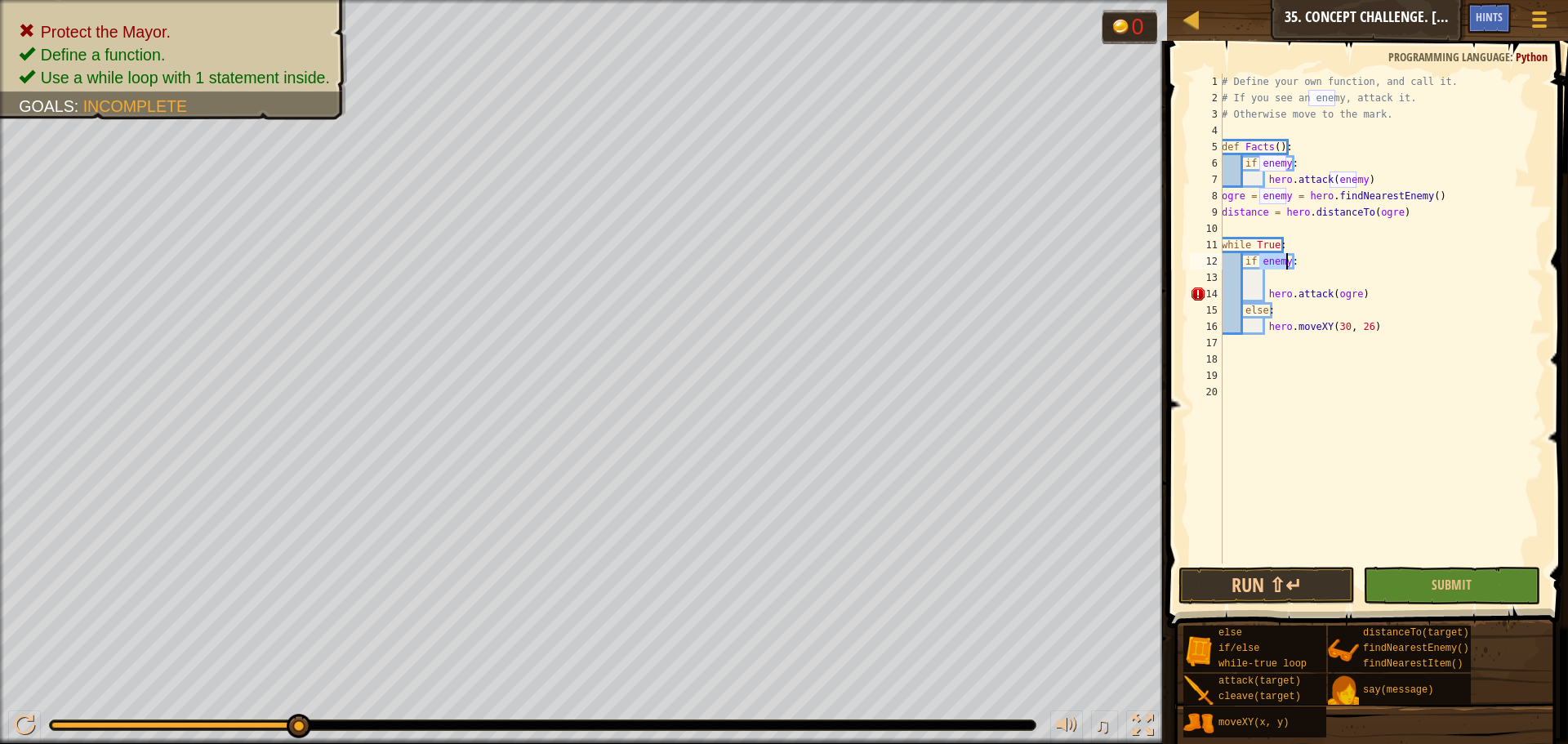
type textarea "if enemy:"
click at [1292, 281] on div "# Define your own function, and call it. # If you see an enemy, attack it. # Ot…" at bounding box center [1381, 335] width 325 height 523
click at [1276, 256] on div "# Define your own function, and call it. # If you see an enemy, attack it. # Ot…" at bounding box center [1381, 335] width 325 height 523
click at [1274, 261] on div "# Define your own function, and call it. # If you see an enemy, attack it. # Ot…" at bounding box center [1381, 335] width 325 height 523
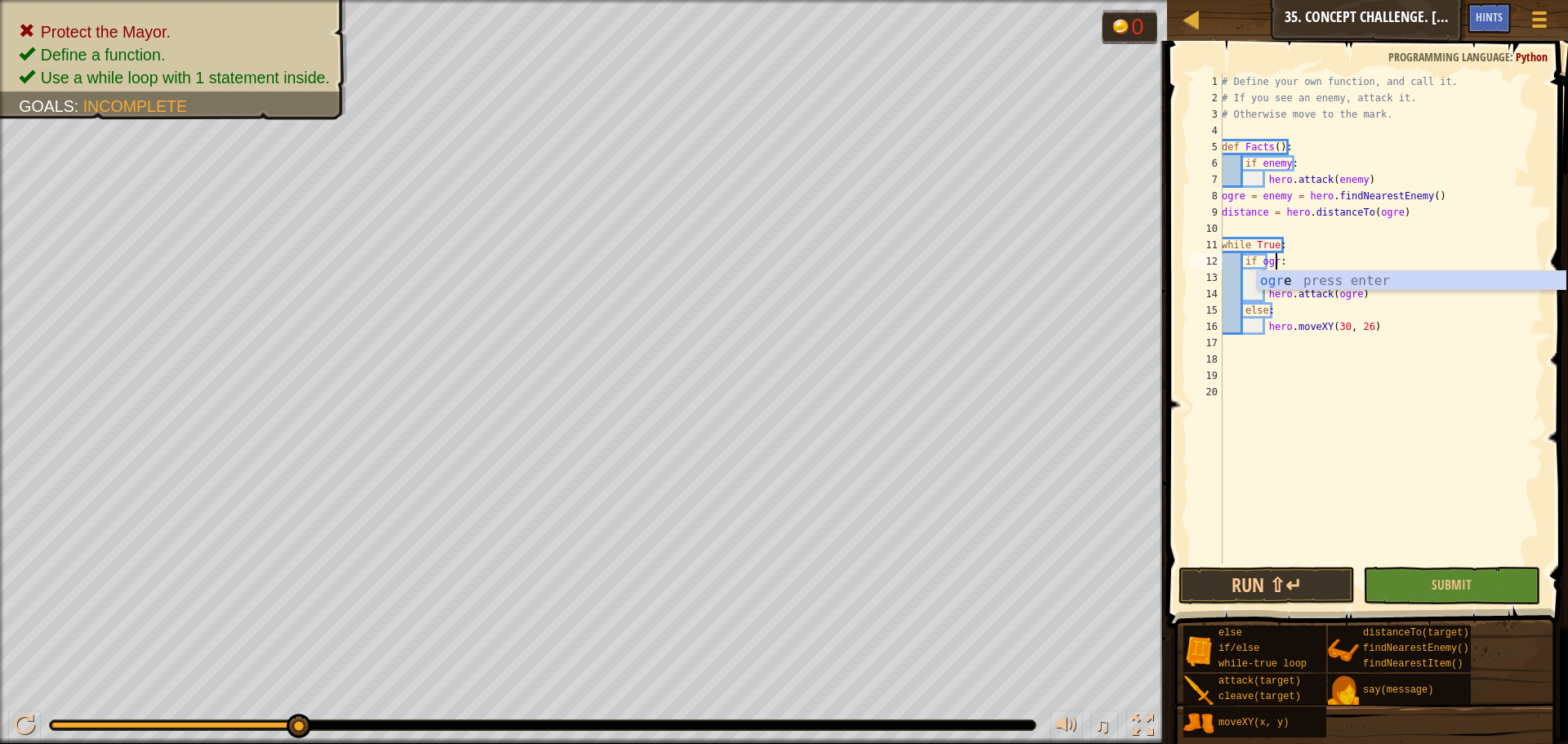
scroll to position [7, 5]
click at [1296, 310] on div "# Define your own function, and call it. # If you see an enemy, attack it. # Ot…" at bounding box center [1381, 335] width 325 height 523
type textarea "else:"
click at [1285, 281] on div "# Define your own function, and call it. # If you see an enemy, attack it. # Ot…" at bounding box center [1381, 335] width 325 height 523
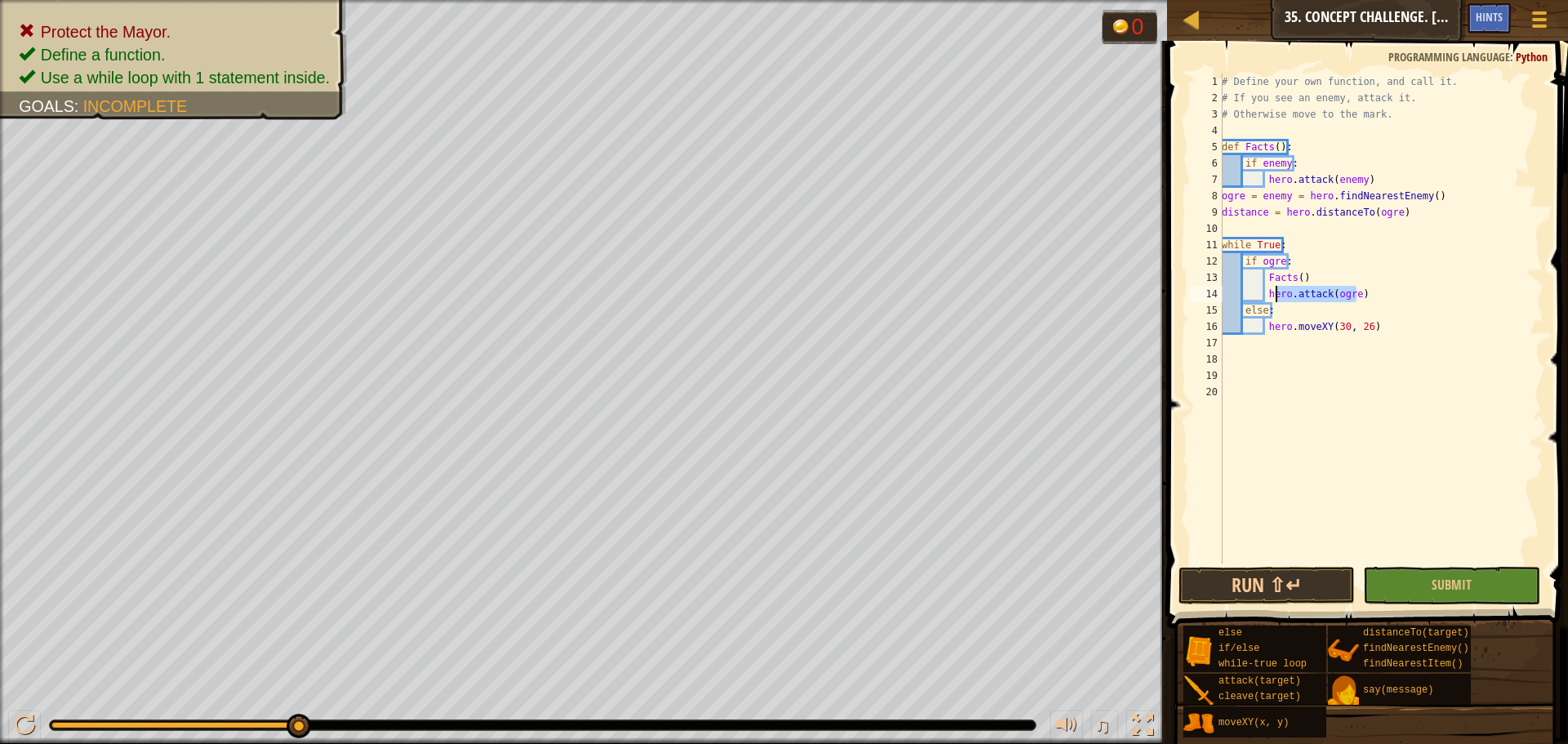
drag, startPoint x: 1360, startPoint y: 292, endPoint x: 1271, endPoint y: 295, distance: 89.1
click at [1271, 295] on div "# Define your own function, and call it. # If you see an enemy, attack it. # Ot…" at bounding box center [1381, 335] width 325 height 523
type textarea "h"
type textarea "Facts()"
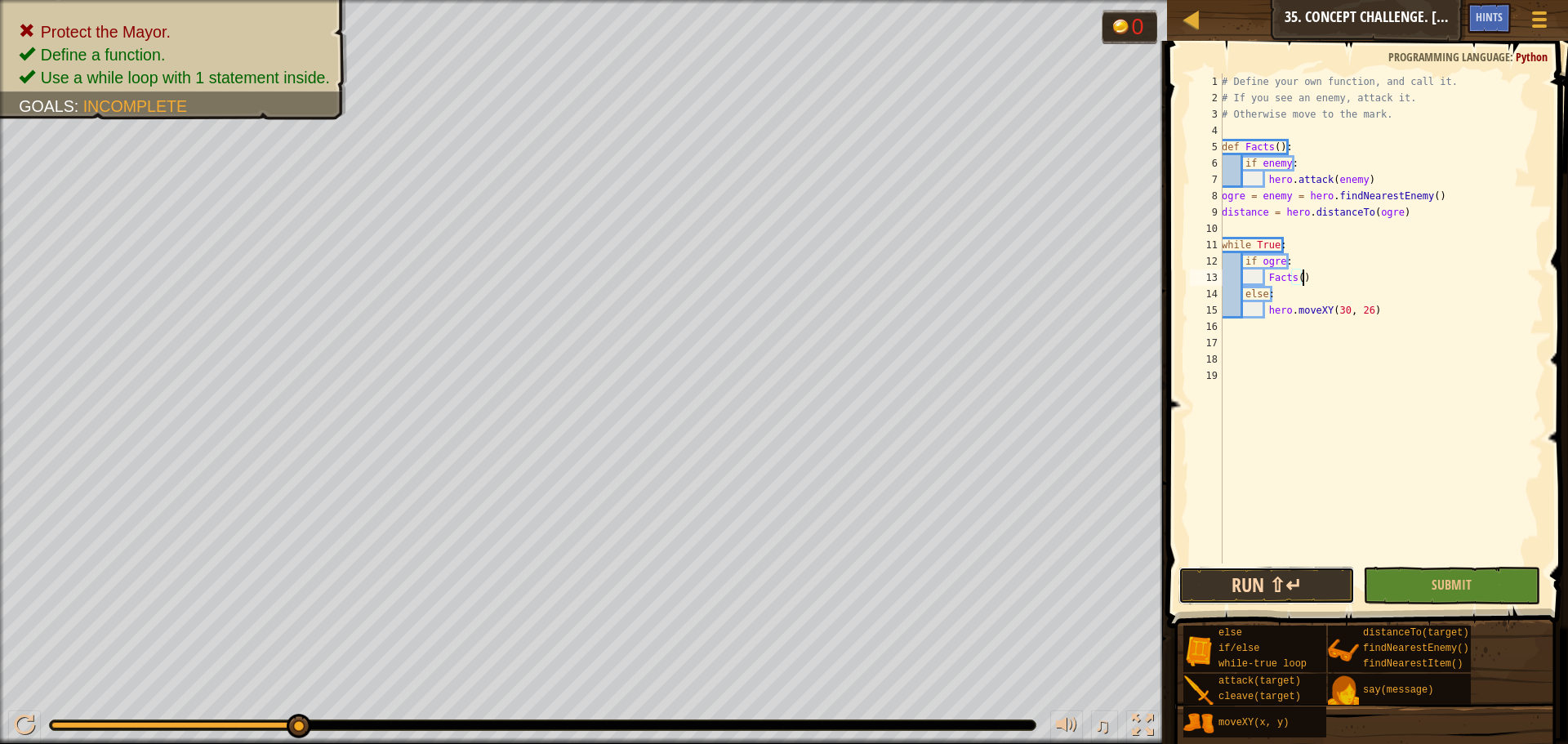
click at [1261, 578] on button "Run ⇧↵" at bounding box center [1267, 586] width 177 height 37
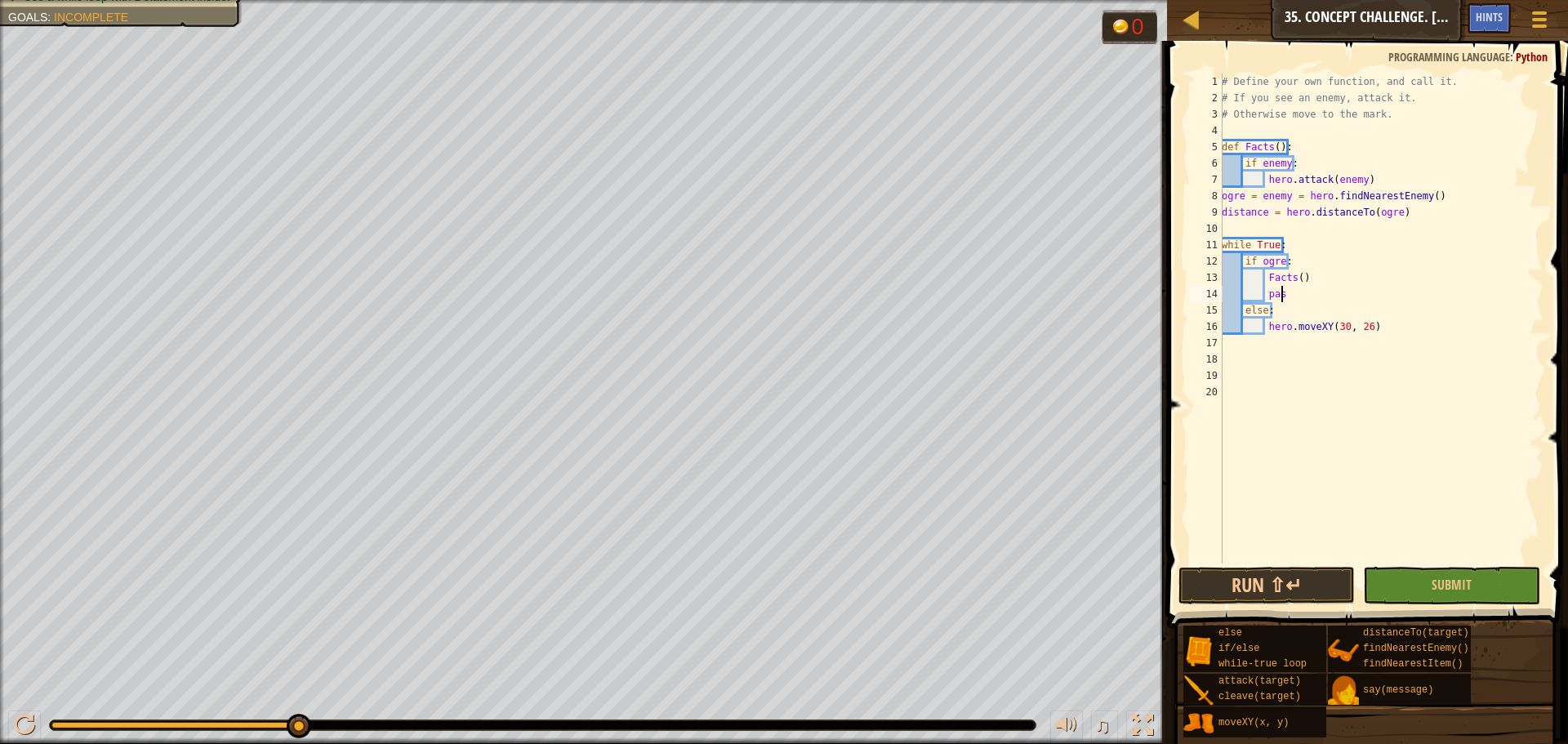
scroll to position [7, 5]
click at [1265, 588] on button "Run ⇧↵" at bounding box center [1267, 586] width 177 height 37
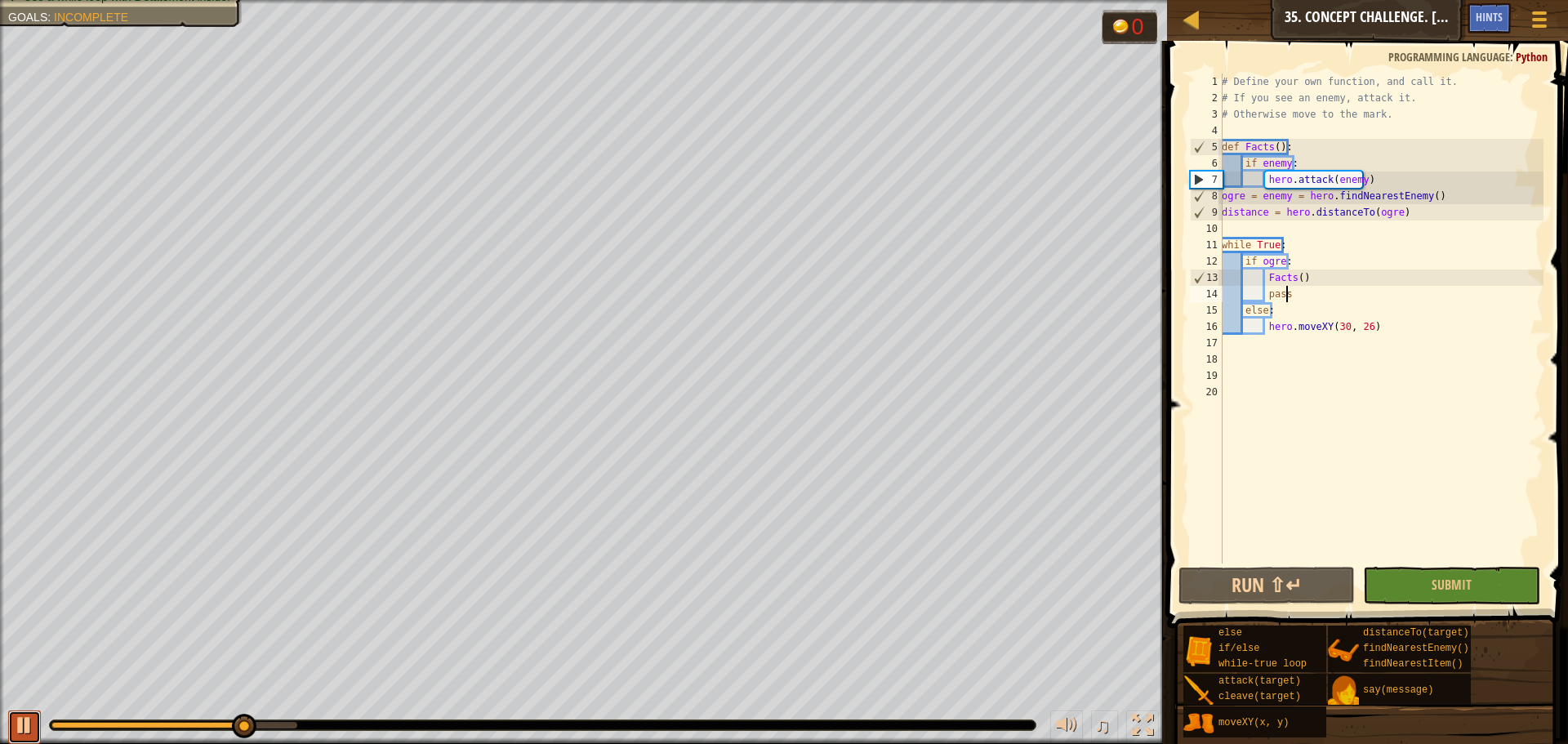
click at [27, 715] on div at bounding box center [25, 725] width 22 height 22
click at [1301, 261] on div "# Define your own function, and call it. # If you see an enemy, attack it. # Ot…" at bounding box center [1381, 335] width 325 height 523
type textarea "if ogre:"
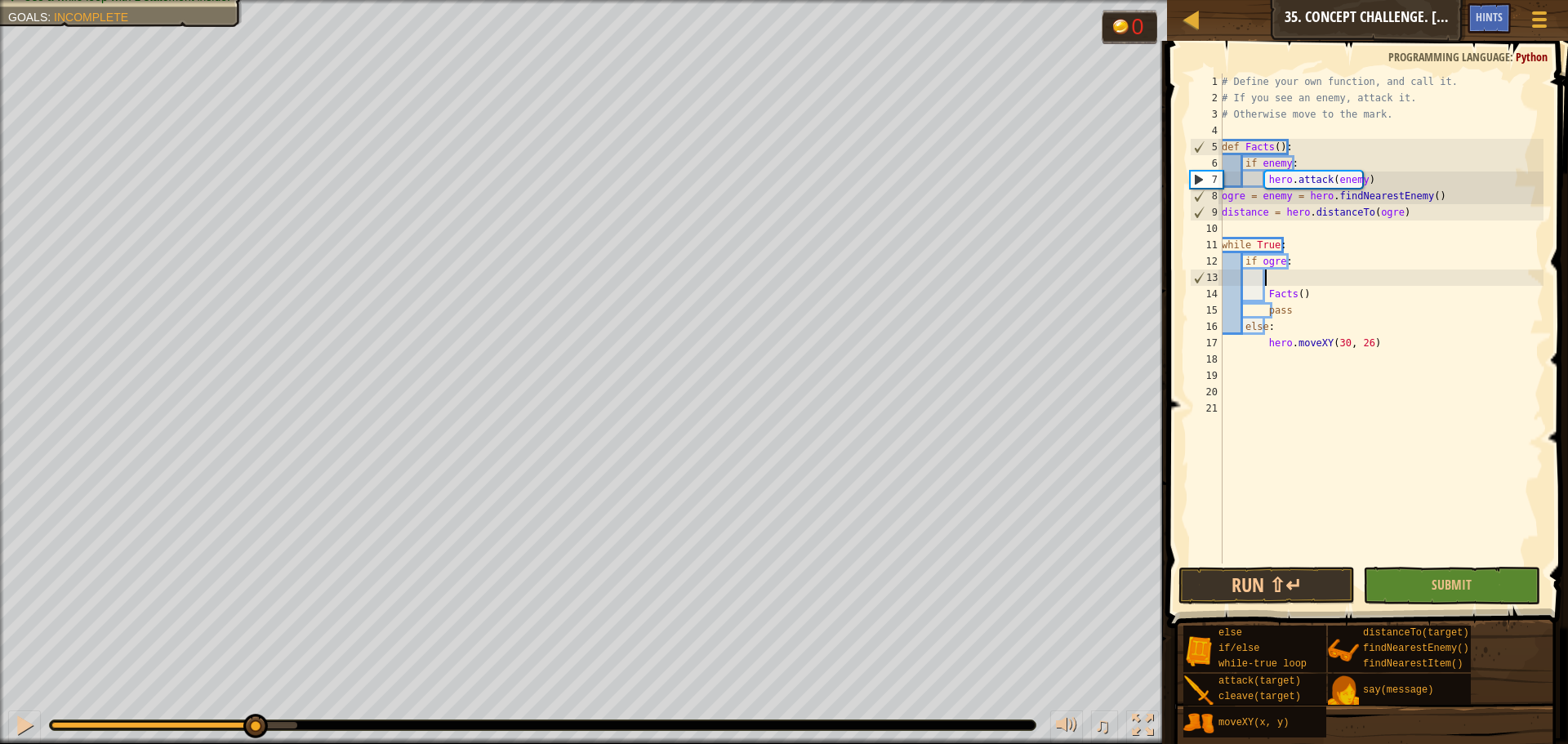
scroll to position [7, 2]
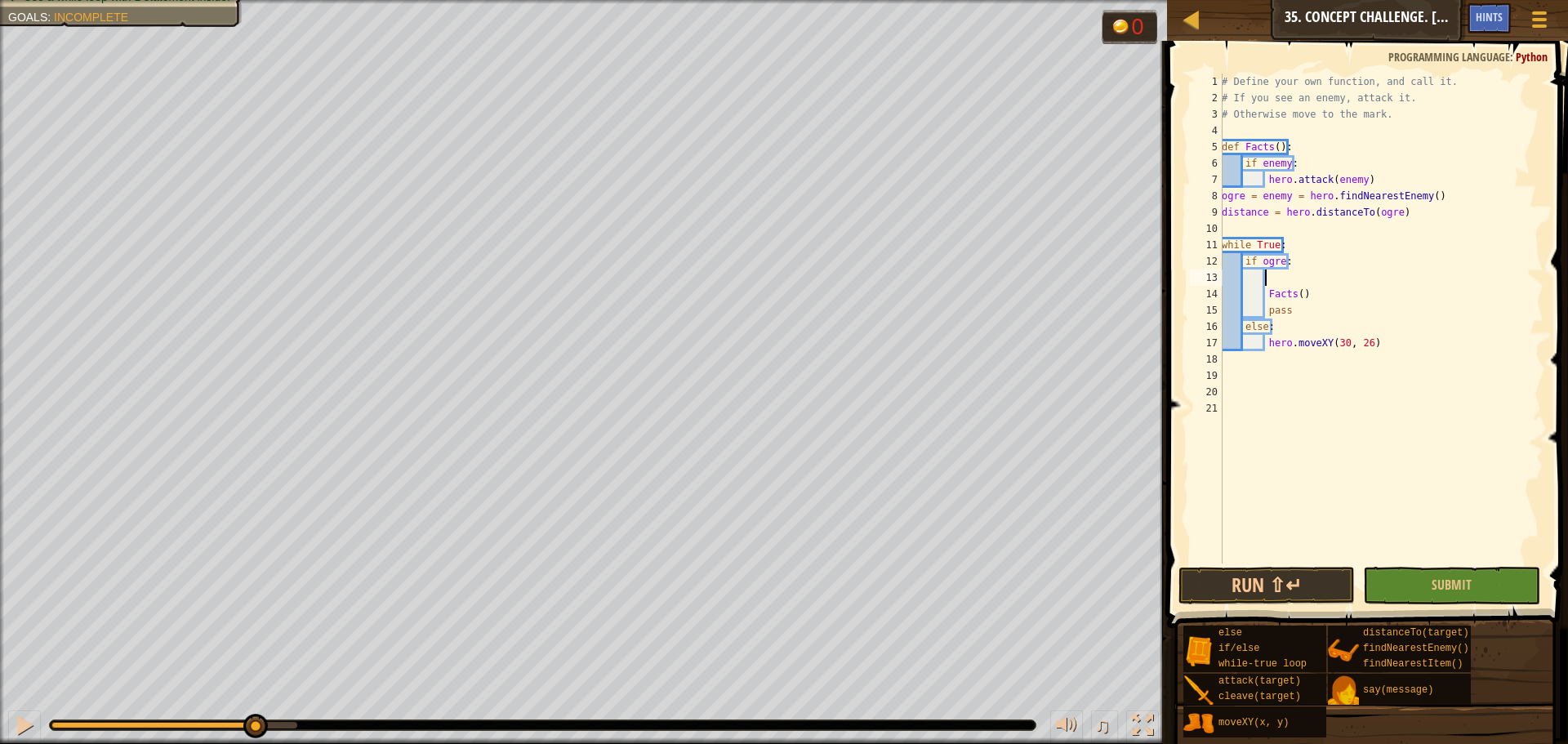
click at [1289, 239] on div "# Define your own function, and call it. # If you see an enemy, attack it. # Ot…" at bounding box center [1381, 335] width 325 height 523
type textarea "while True:"
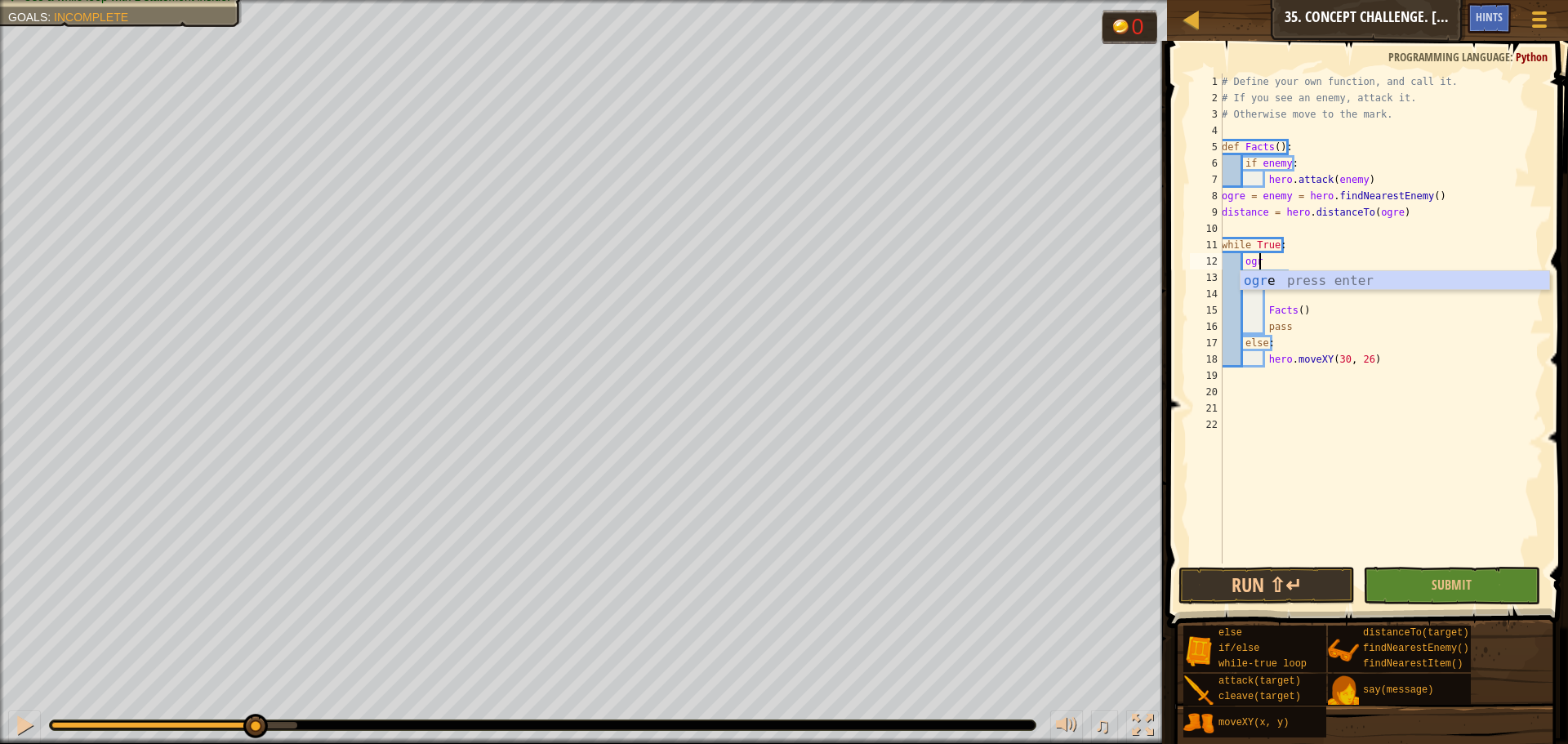
type textarea "o"
type textarea "f"
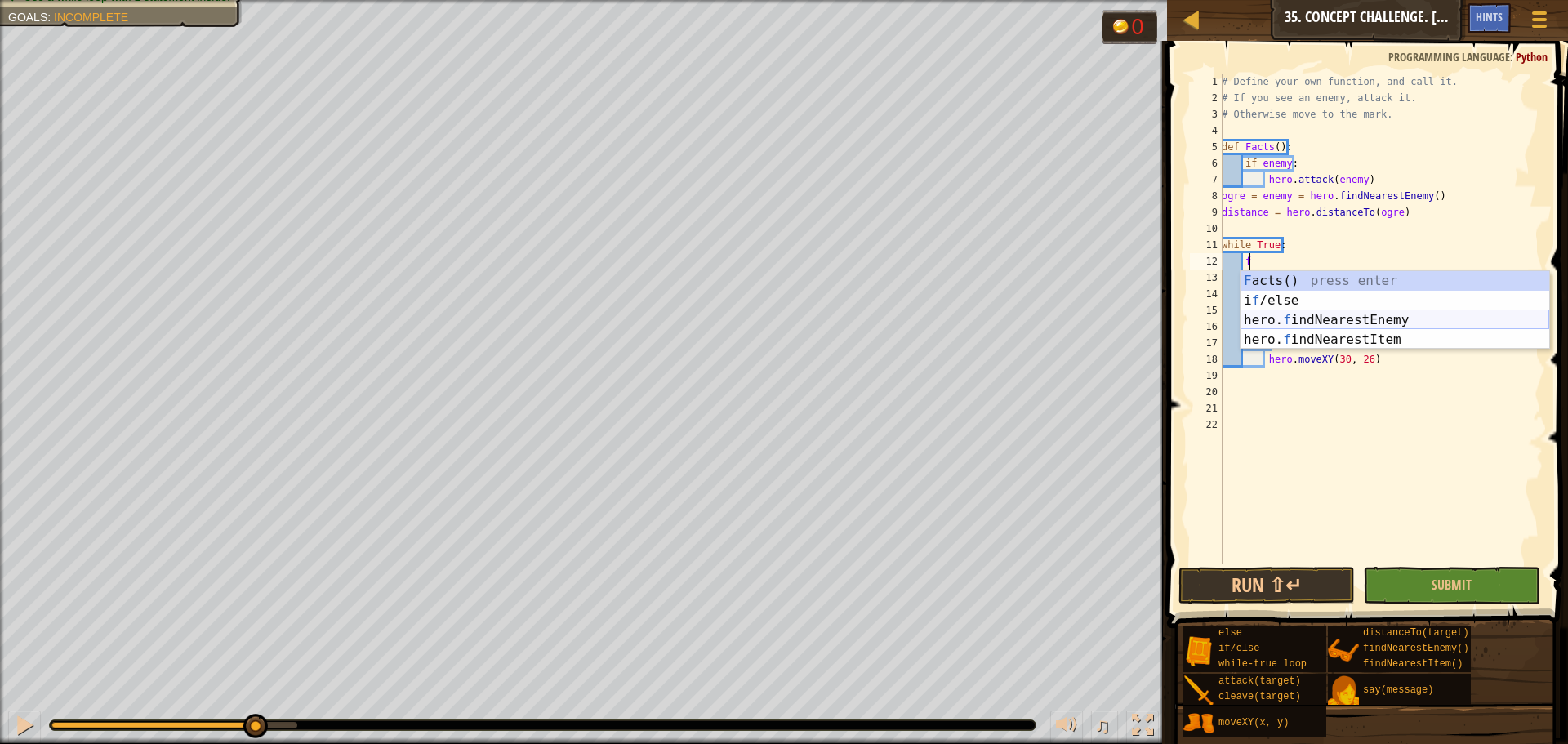
click at [1312, 323] on div "F acts() press enter i f /else press enter hero. f indNearestEnemy press enter …" at bounding box center [1395, 330] width 309 height 118
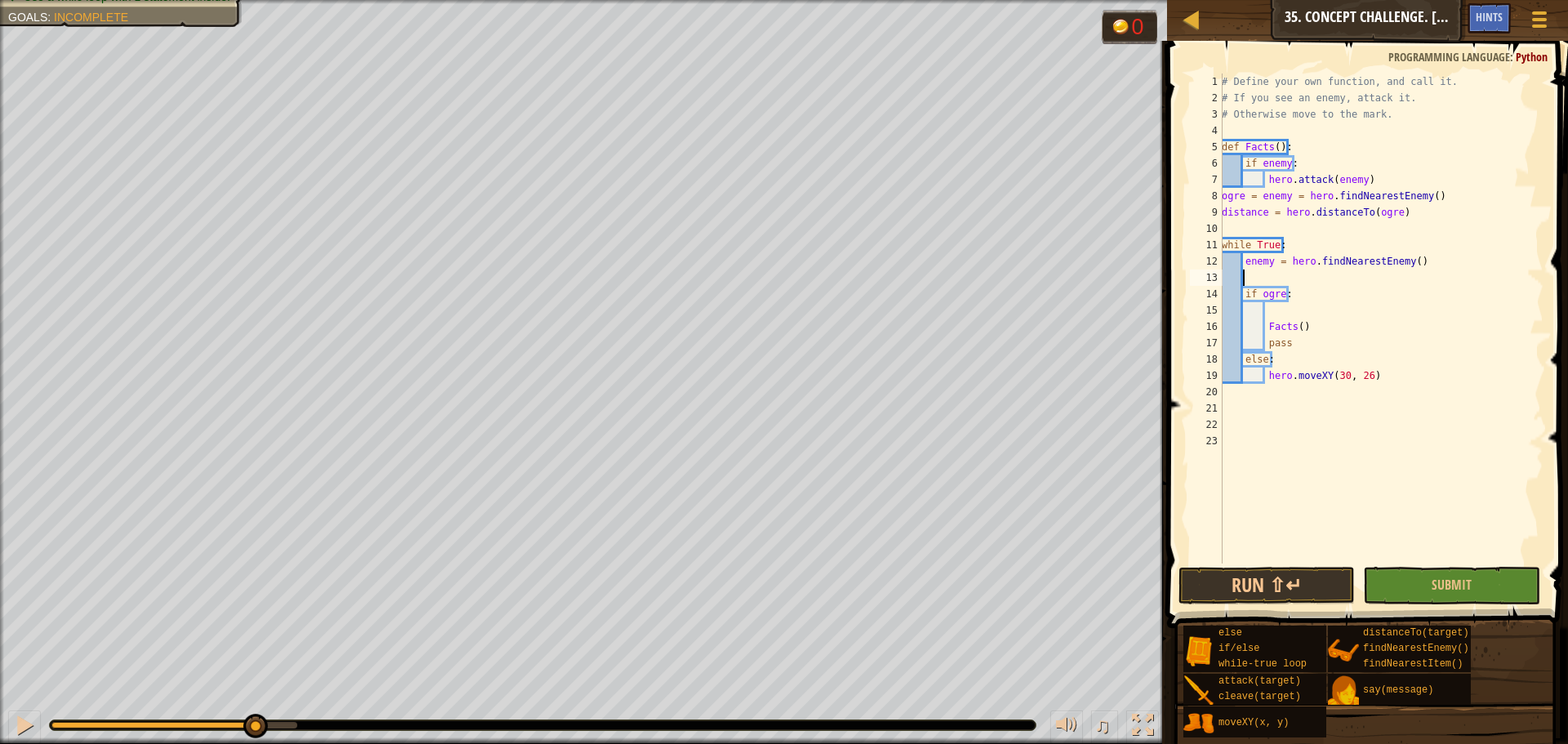
scroll to position [7, 0]
type textarea "enemy = hero.findNearestEnemy()"
click at [1210, 596] on button "Run ⇧↵" at bounding box center [1267, 586] width 177 height 37
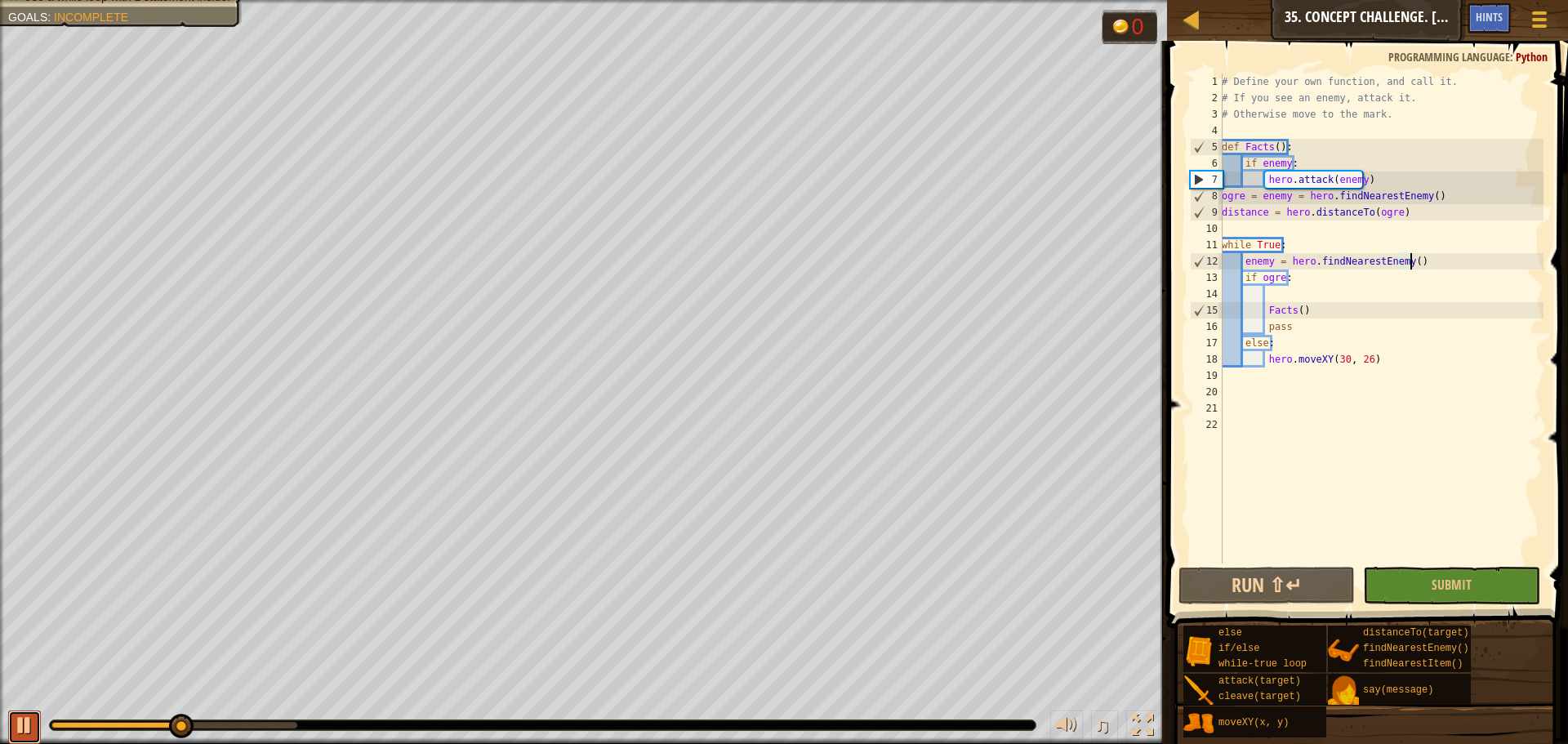
click at [16, 720] on div at bounding box center [25, 725] width 22 height 22
drag, startPoint x: 1410, startPoint y: 262, endPoint x: 1246, endPoint y: 268, distance: 164.1
click at [1246, 268] on div "# Define your own function, and call it. # If you see an enemy, attack it. # Ot…" at bounding box center [1381, 335] width 325 height 523
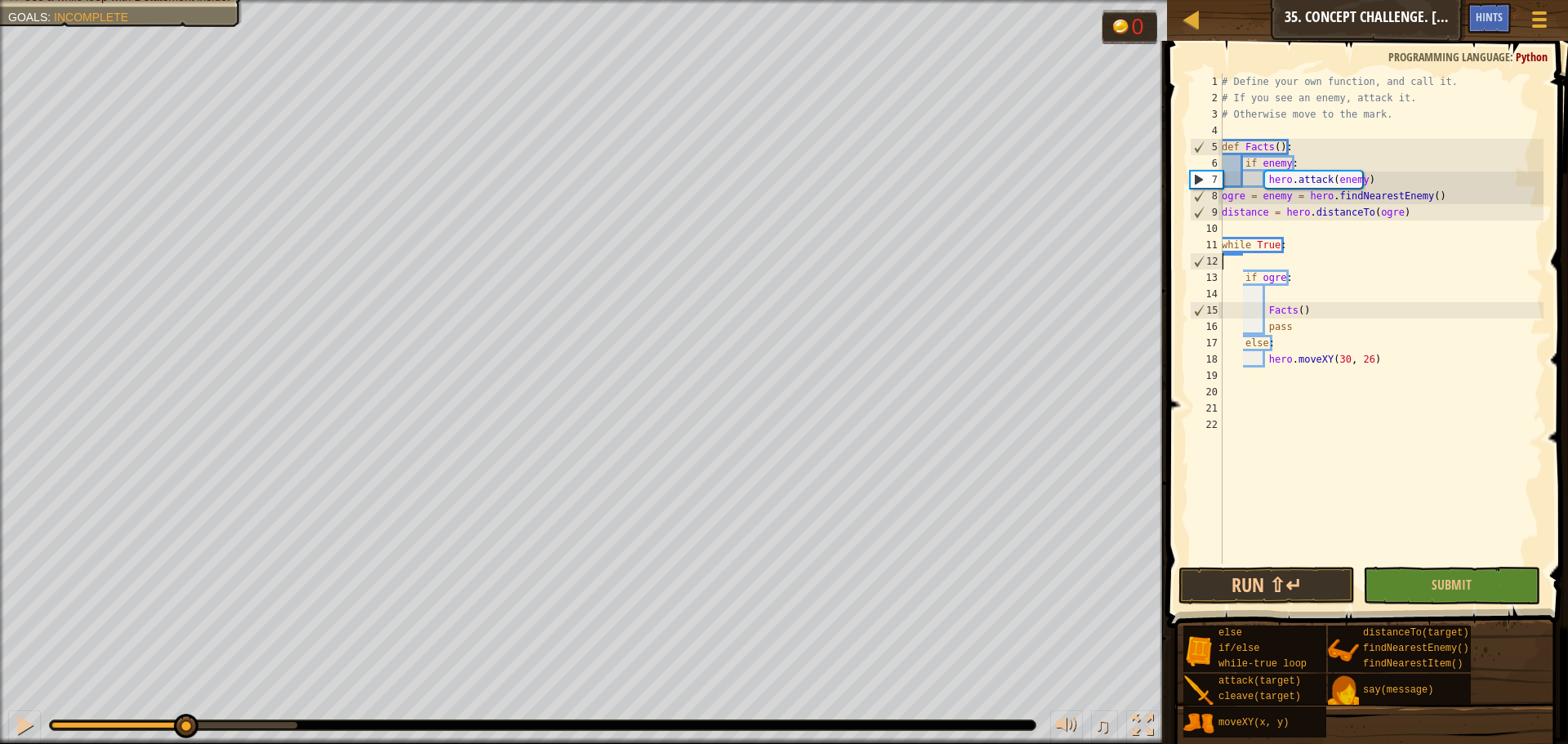
type textarea "while True:"
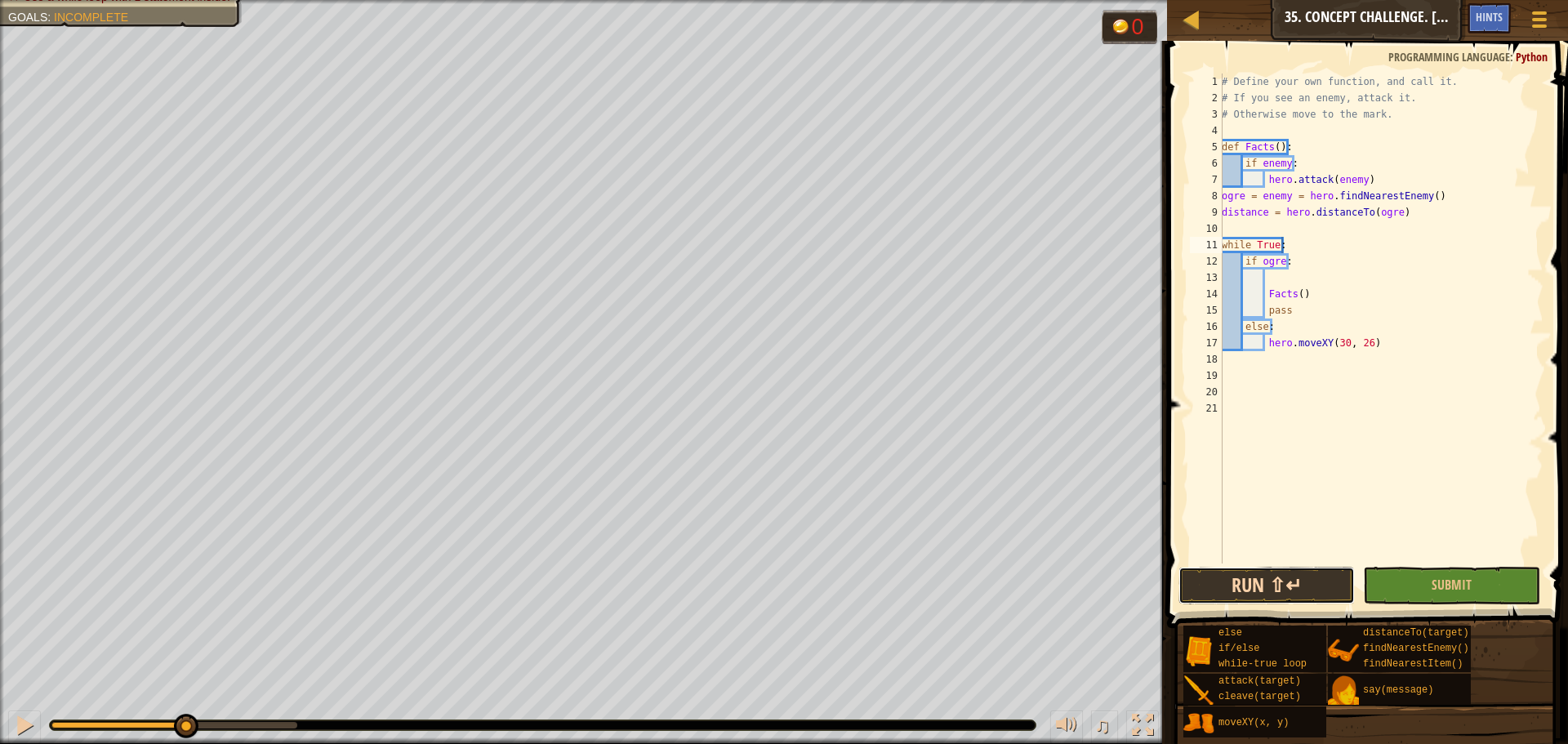
click at [1246, 578] on button "Run ⇧↵" at bounding box center [1267, 586] width 177 height 37
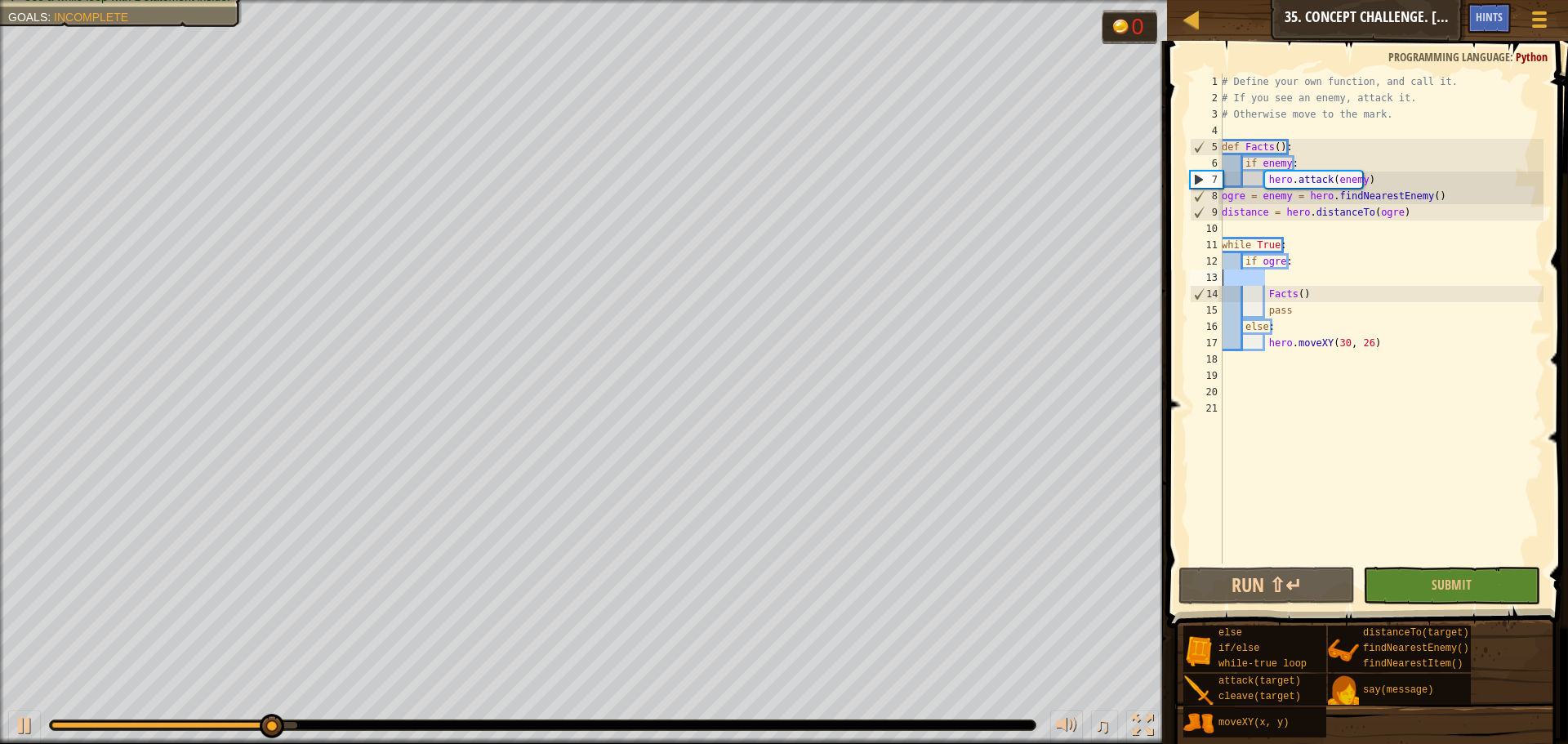
drag, startPoint x: 1271, startPoint y: 278, endPoint x: 1212, endPoint y: 277, distance: 59.0
click at [1212, 277] on div "while True: 1 2 3 4 5 6 7 8 9 10 11 12 13 14 15 16 17 18 19 20 21 # Define your…" at bounding box center [1366, 319] width 357 height 491
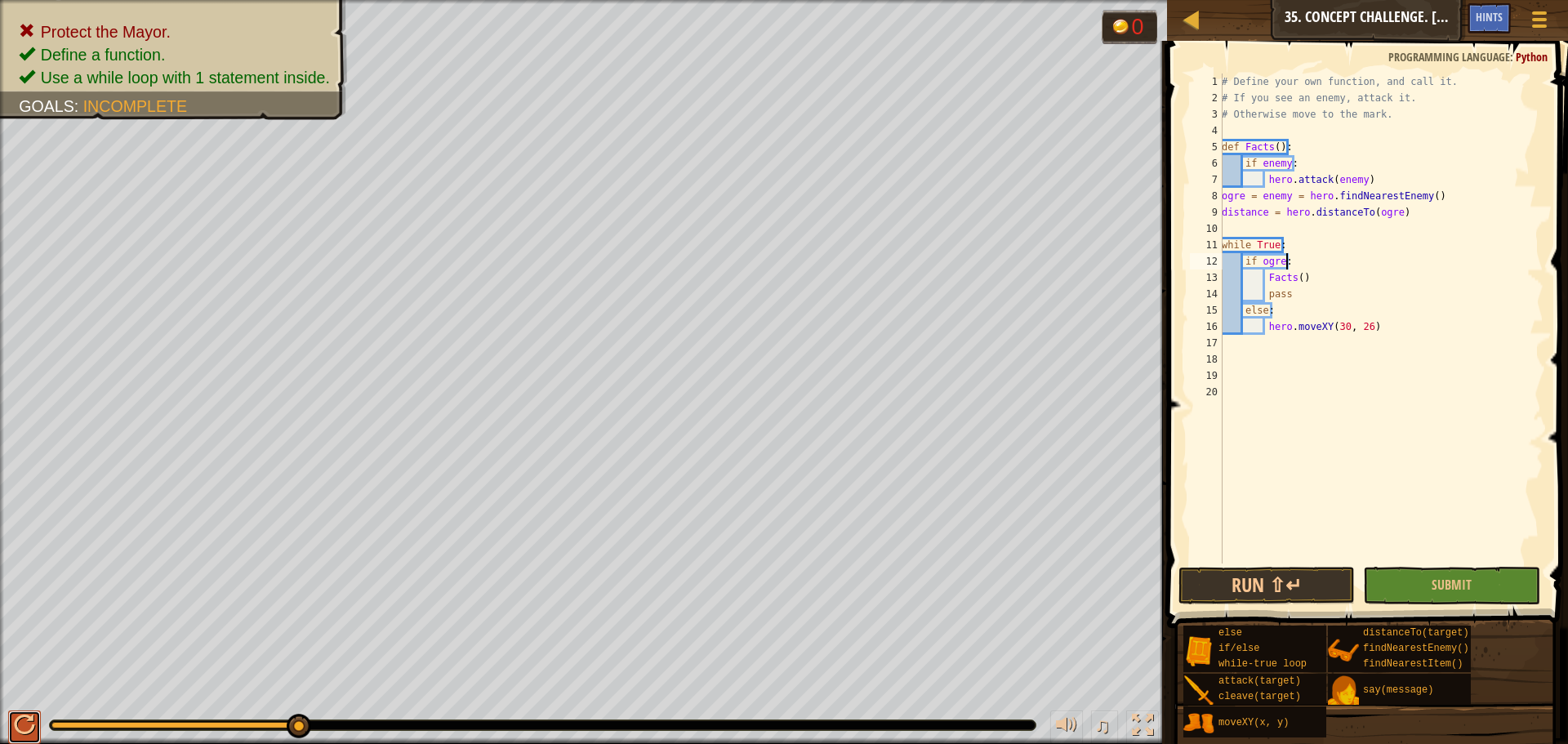
click at [19, 715] on div at bounding box center [25, 725] width 22 height 22
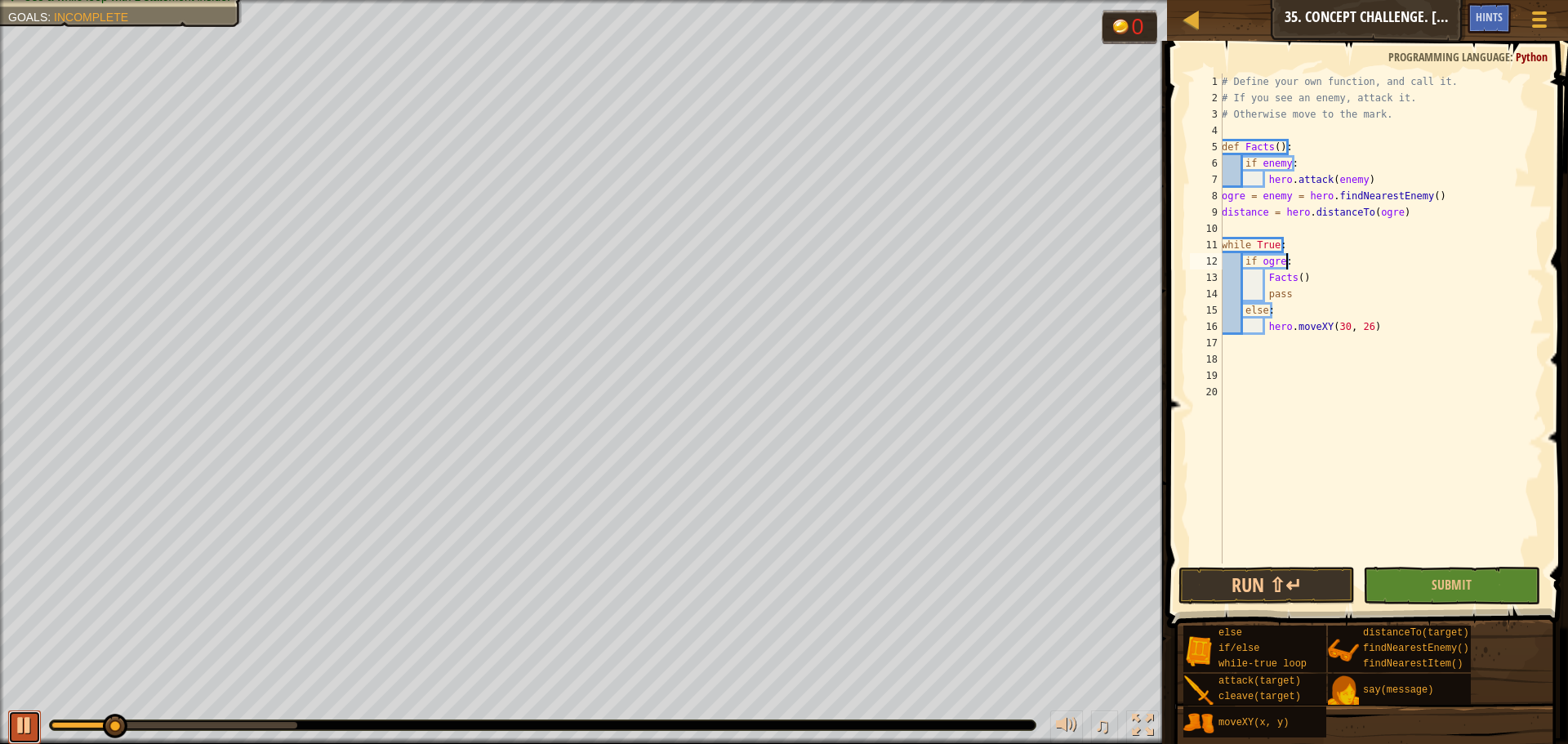
click at [21, 726] on div at bounding box center [25, 725] width 22 height 22
click at [1339, 178] on div "# Define your own function, and call it. # If you see an enemy, attack it. # Ot…" at bounding box center [1381, 335] width 325 height 523
click at [1276, 598] on button "Run ⇧↵" at bounding box center [1267, 586] width 177 height 37
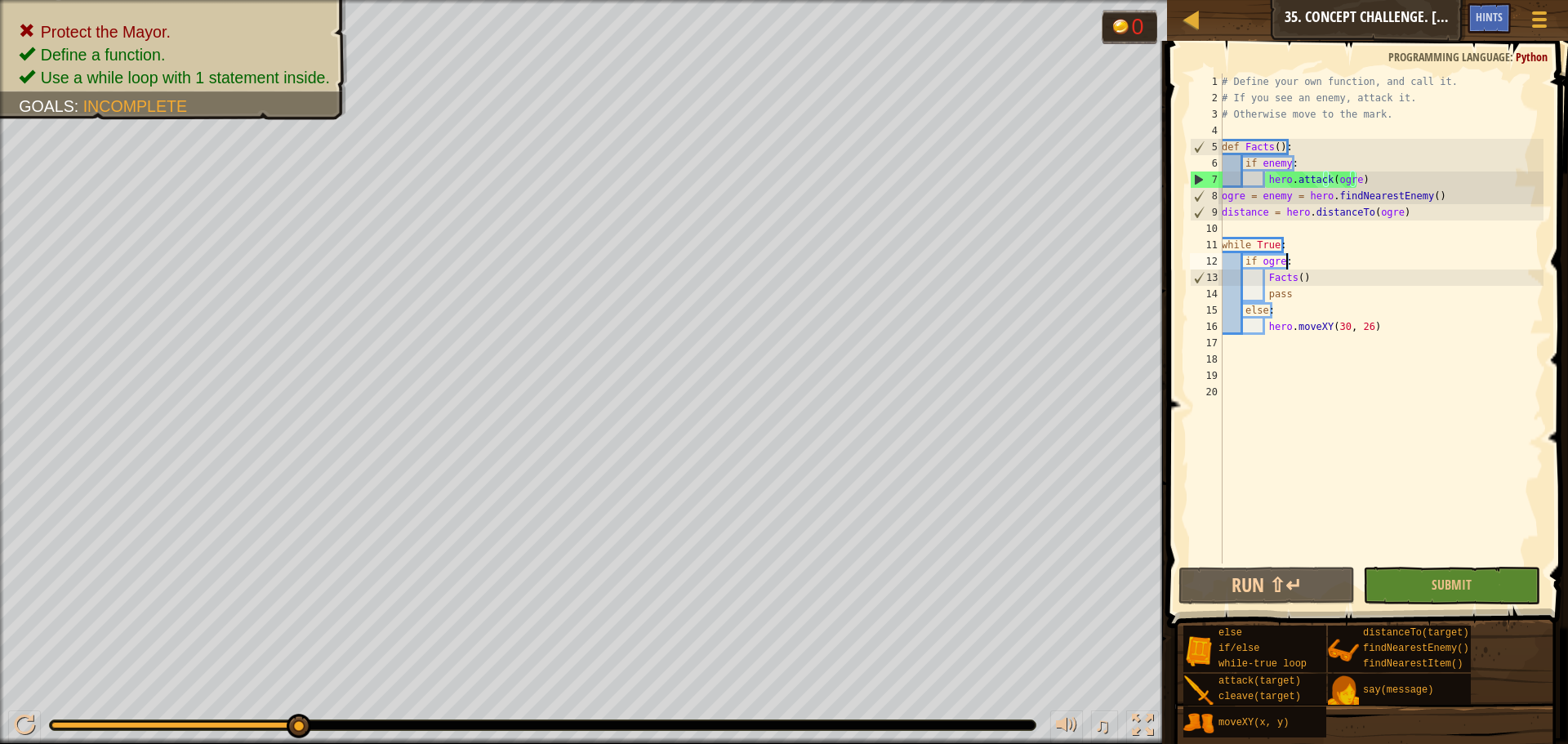
click at [1296, 263] on div "# Define your own function, and call it. # If you see an enemy, attack it. # Ot…" at bounding box center [1381, 335] width 325 height 523
type textarea "if ogre:"
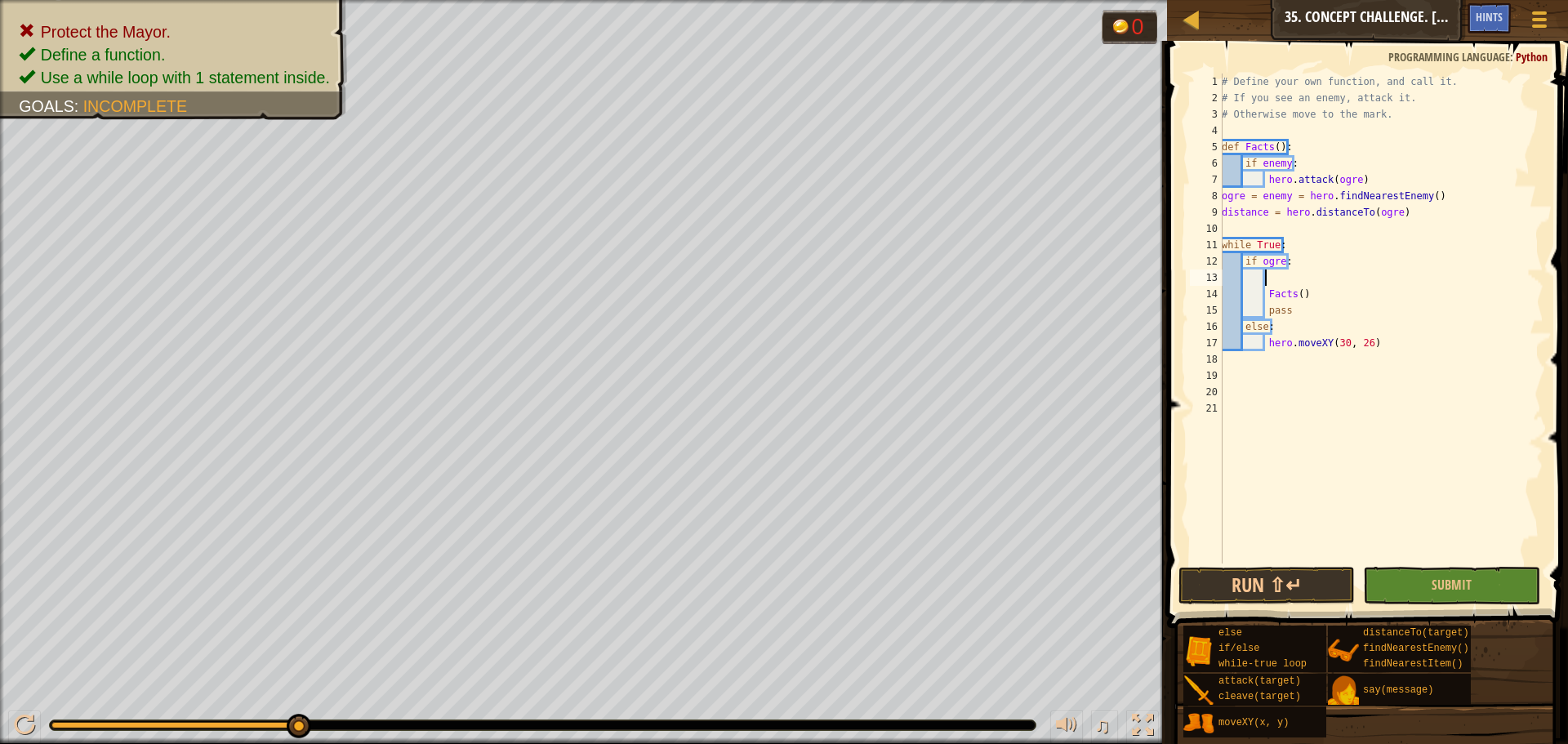
click at [1294, 247] on div "# Define your own function, and call it. # If you see an enemy, attack it. # Ot…" at bounding box center [1381, 335] width 325 height 523
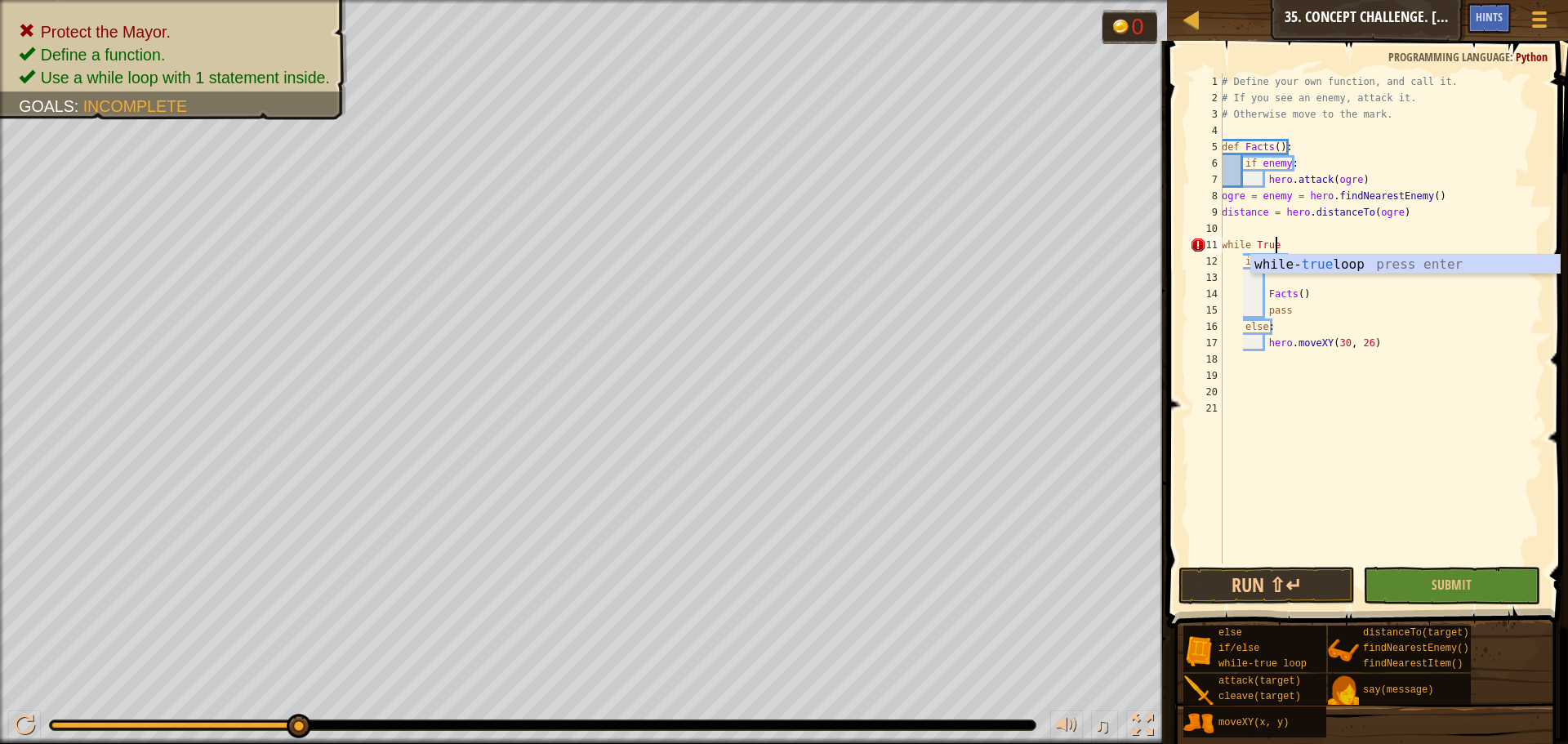
type textarea "while True:"
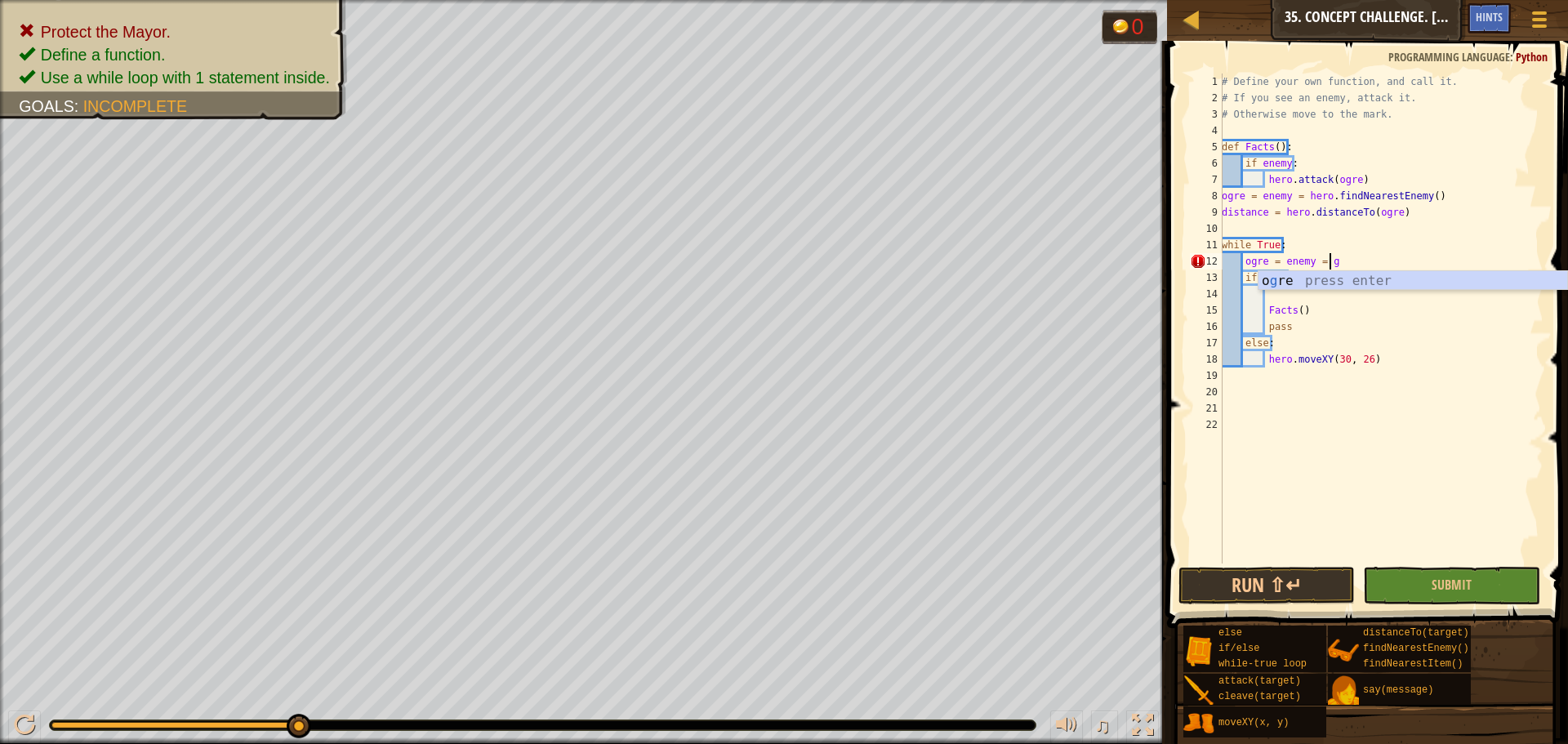
scroll to position [7, 8]
type textarea "ogre = enemy = h"
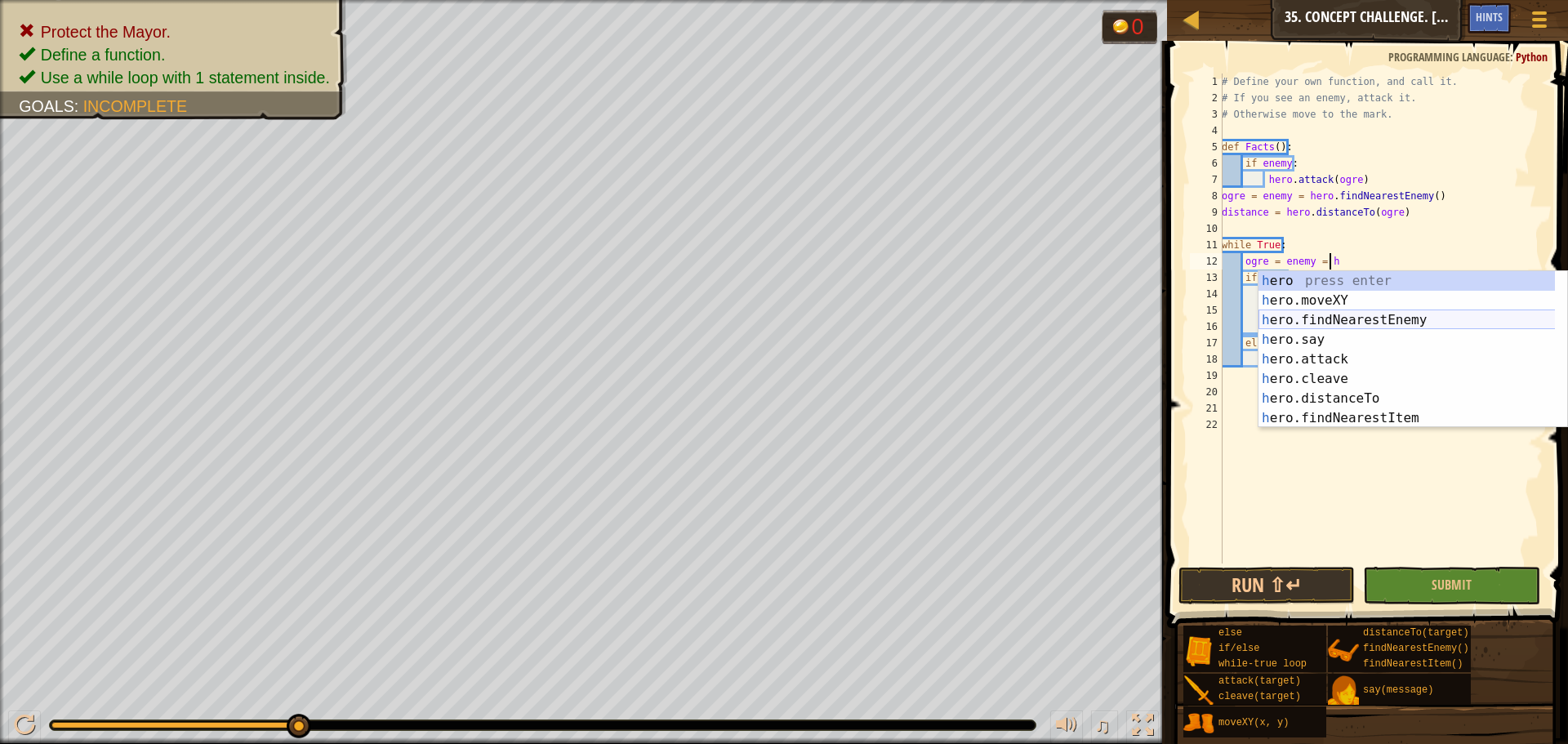
click at [1290, 323] on div "h ero press enter h ero.moveXY press enter h ero.findNearestEnemy press enter h…" at bounding box center [1413, 369] width 309 height 196
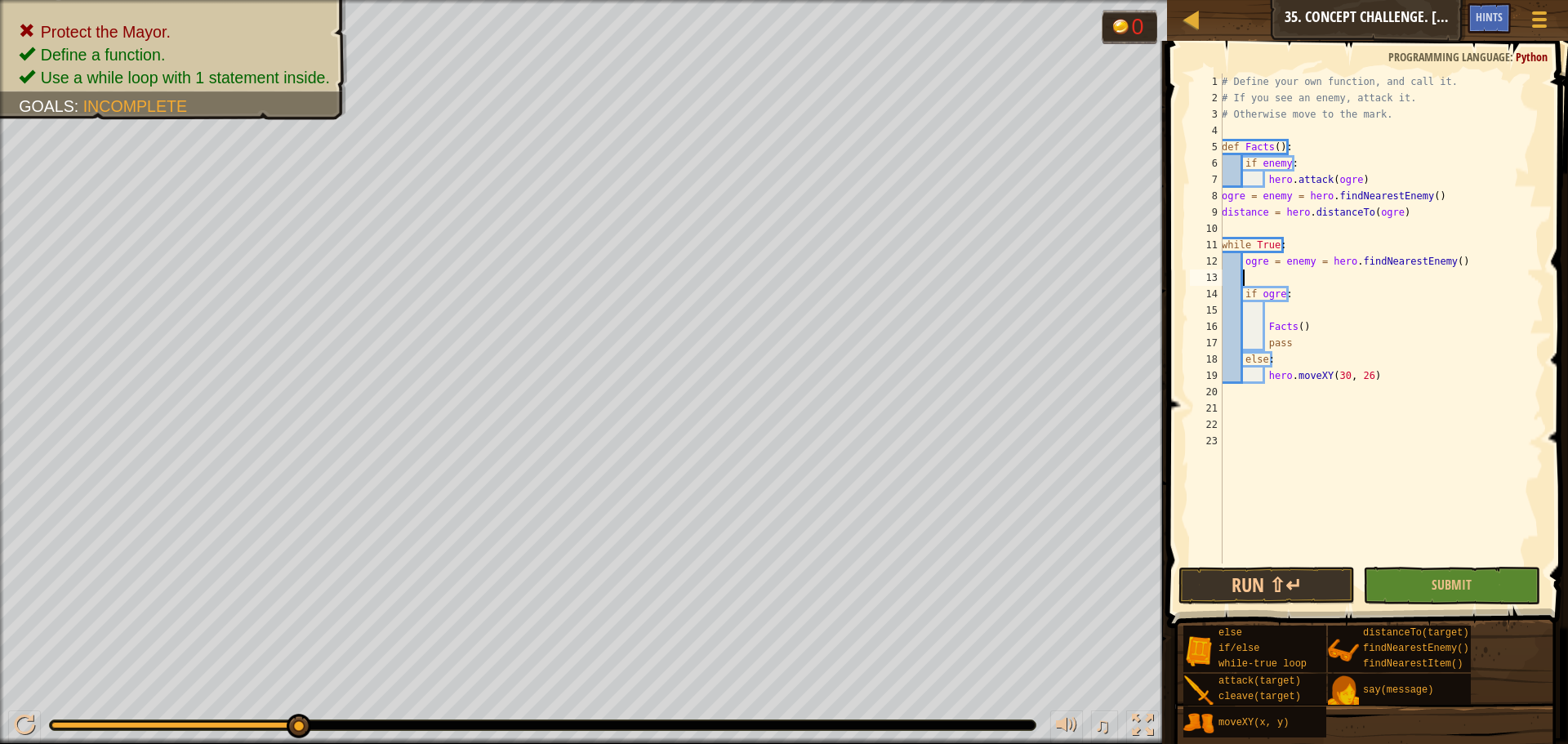
scroll to position [7, 1]
click at [1285, 592] on button "Run ⇧↵" at bounding box center [1267, 586] width 177 height 37
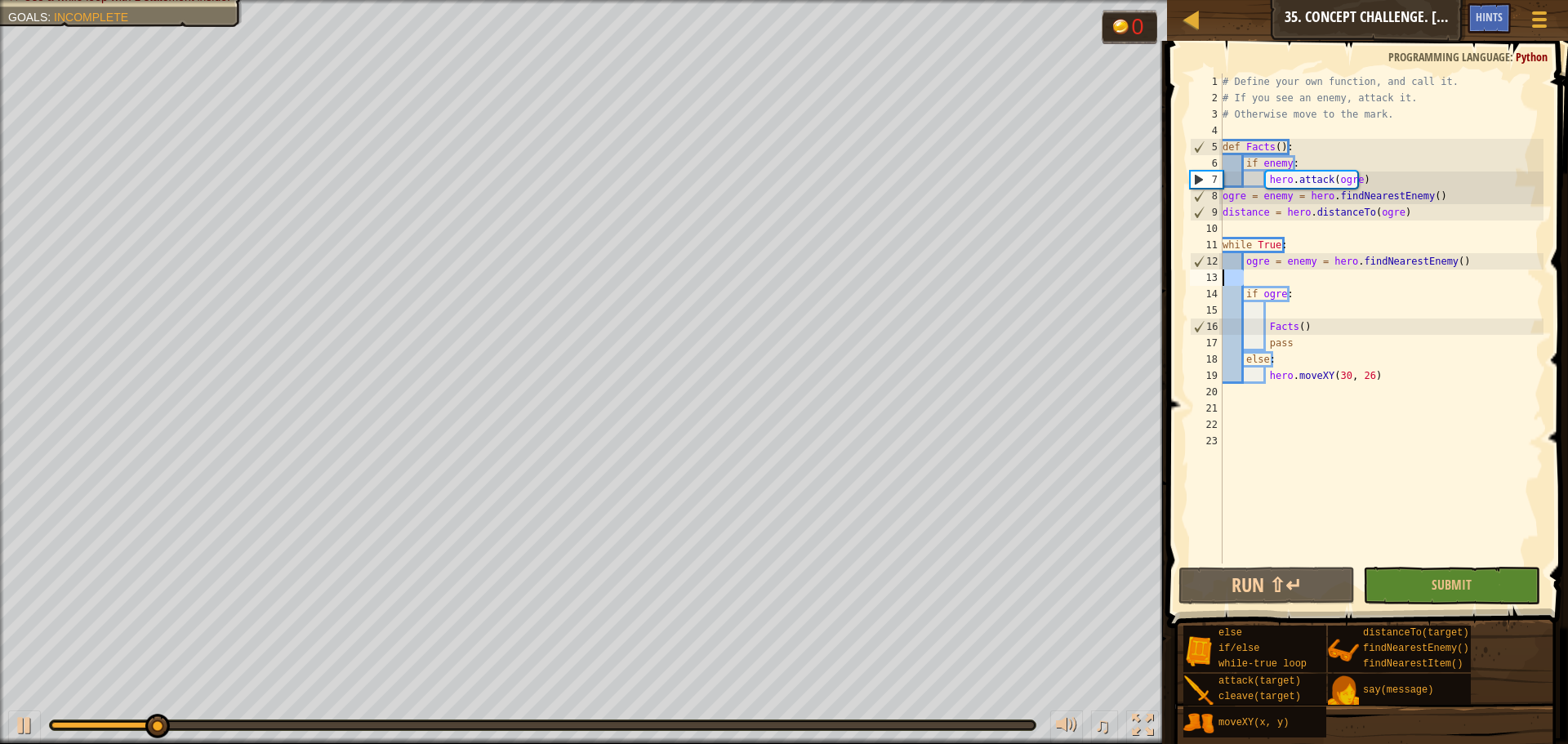
drag, startPoint x: 1267, startPoint y: 276, endPoint x: 1208, endPoint y: 276, distance: 59.0
click at [1209, 276] on div "1 2 3 4 5 6 7 8 9 10 11 12 13 14 15 16 17 18 19 20 21 22 23 # Define your own f…" at bounding box center [1366, 319] width 357 height 491
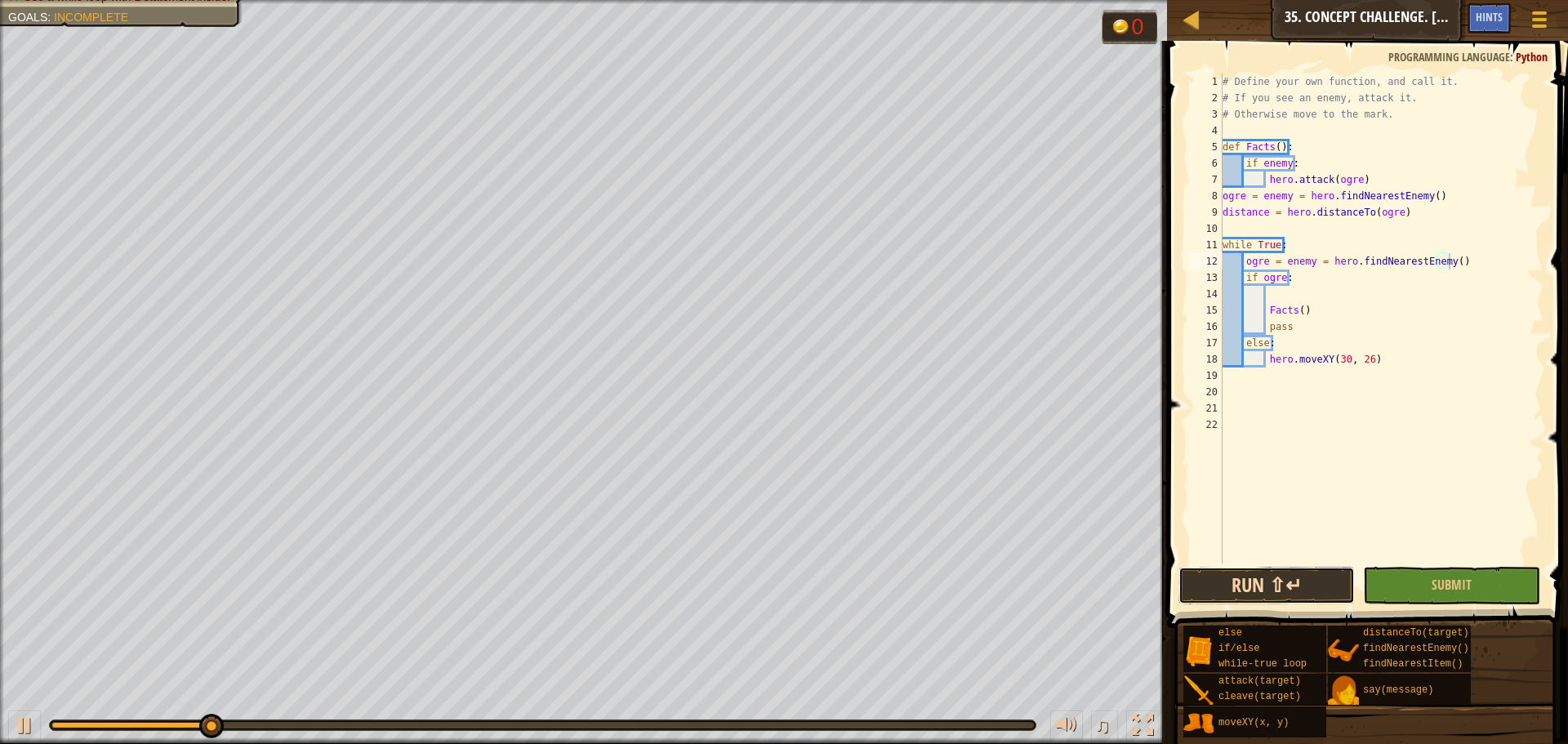
click at [1224, 583] on button "Run ⇧↵" at bounding box center [1267, 586] width 177 height 37
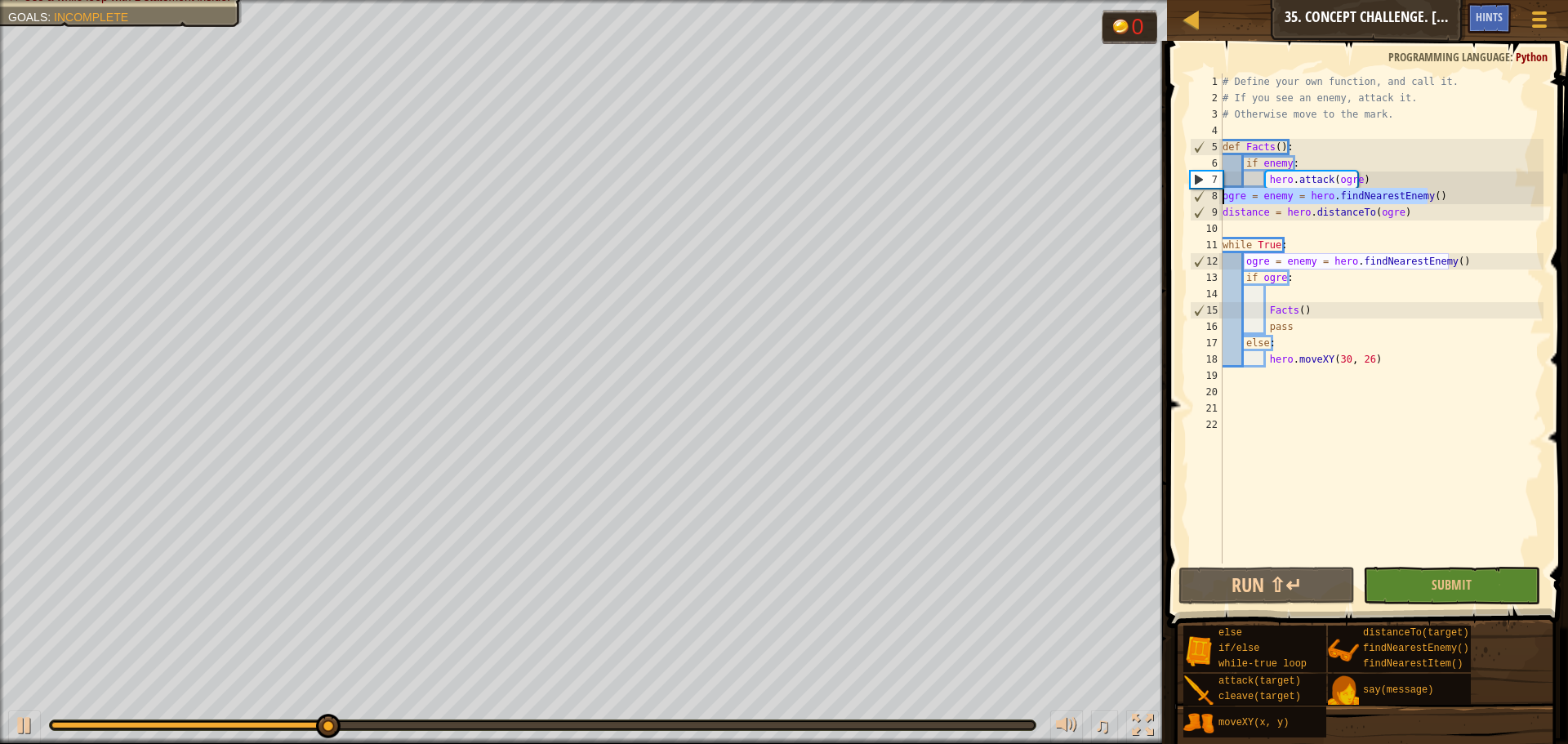
drag, startPoint x: 1441, startPoint y: 192, endPoint x: 1222, endPoint y: 195, distance: 219.0
click at [1222, 195] on div "ogre = enemy = hero.findNearestEnemy() 1 2 3 4 5 6 7 8 9 10 11 12 13 14 15 16 1…" at bounding box center [1366, 319] width 357 height 491
type textarea "ogre = enemy = hero.findNearestEnemy()"
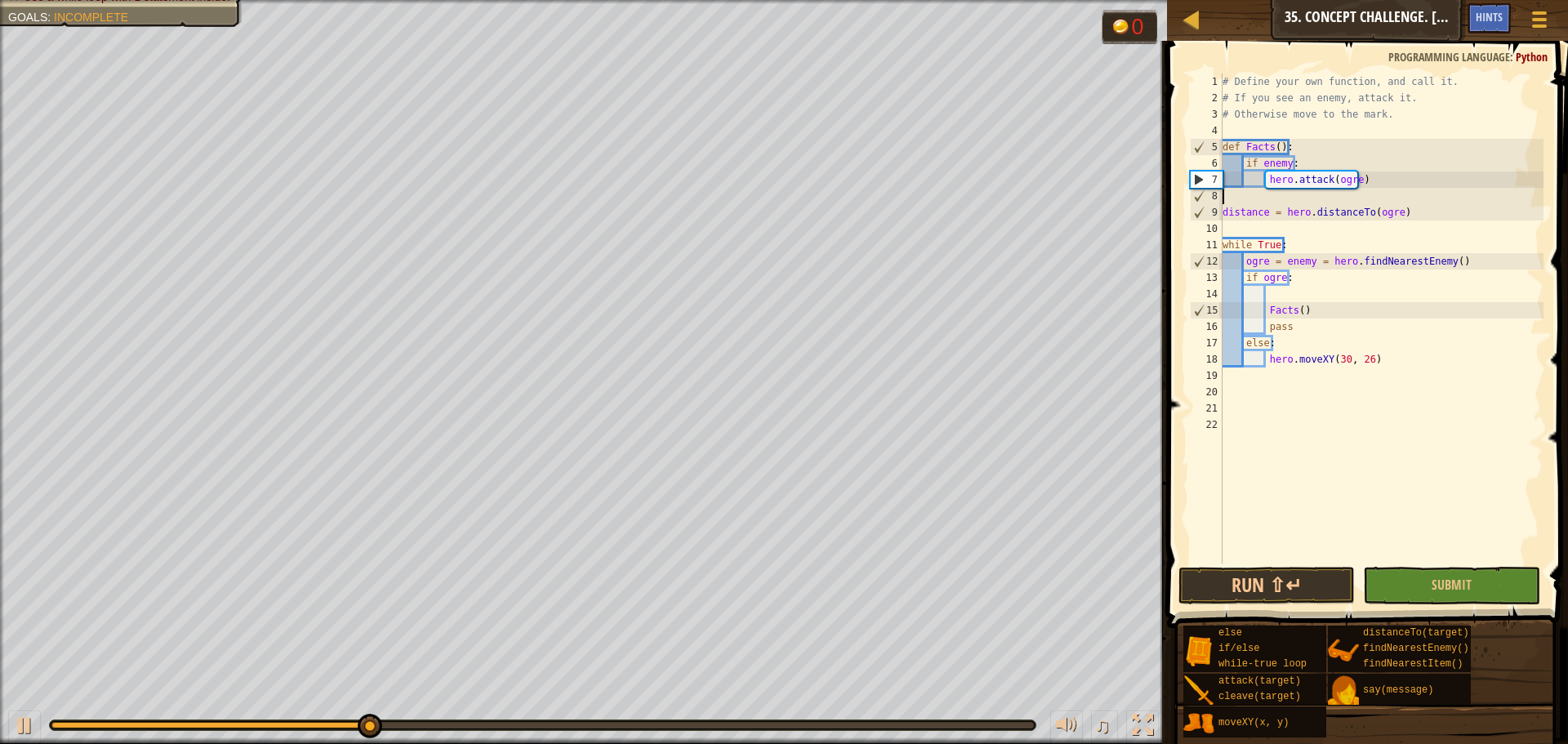
type textarea "hero.attack(ogre)"
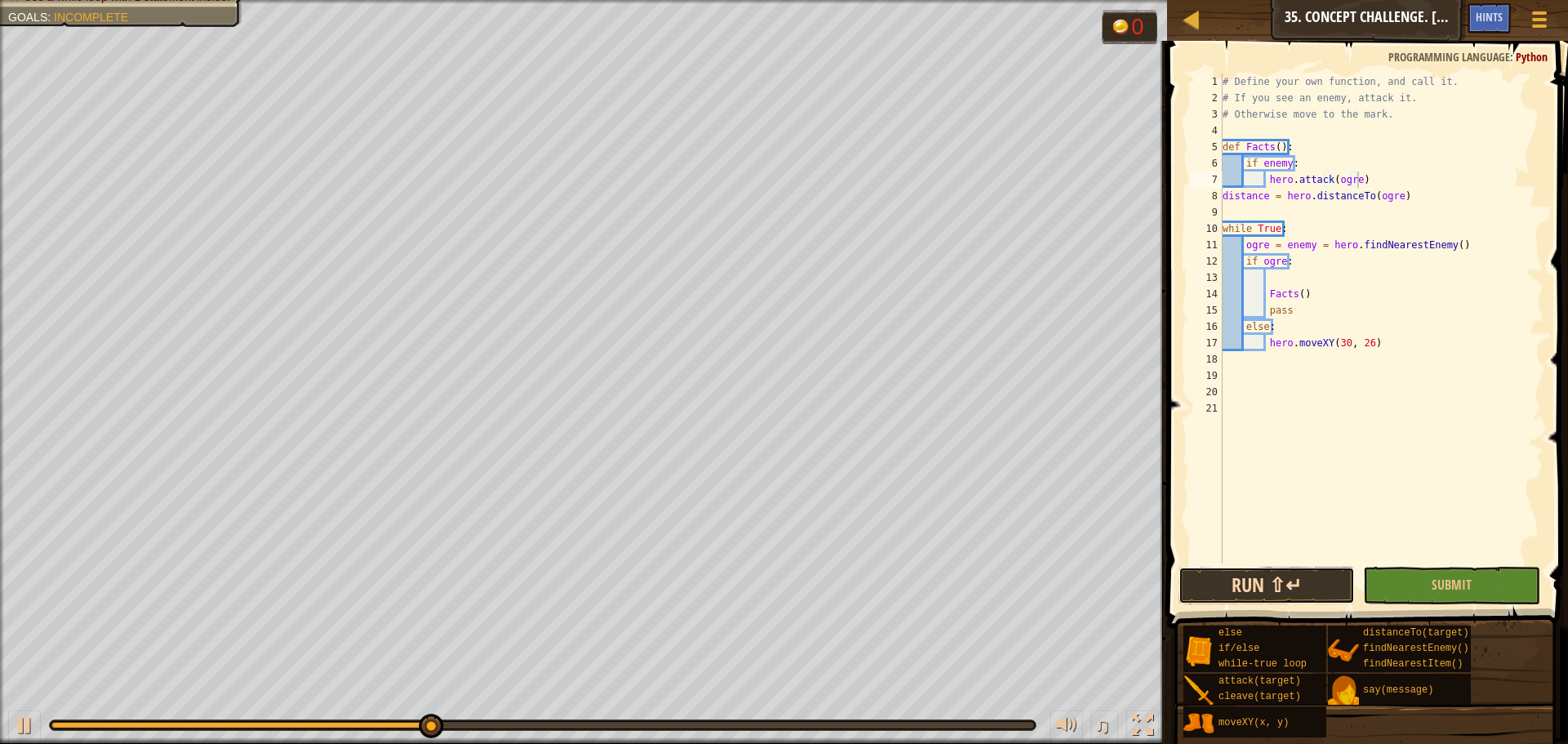
click at [1312, 578] on button "Run ⇧↵" at bounding box center [1267, 586] width 177 height 37
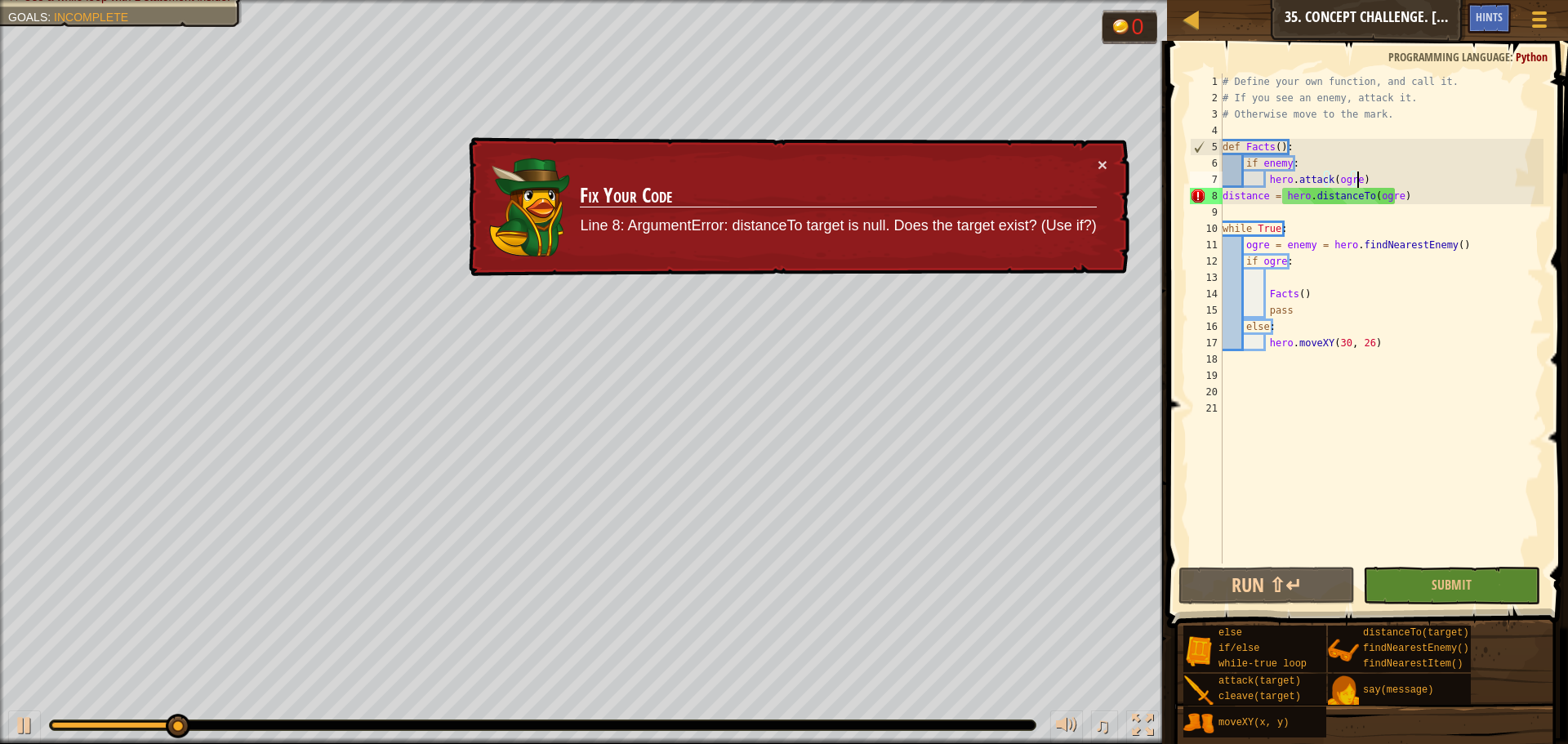
click at [1369, 183] on div "# Define your own function, and call it. # If you see an enemy, attack it. # Ot…" at bounding box center [1382, 335] width 325 height 523
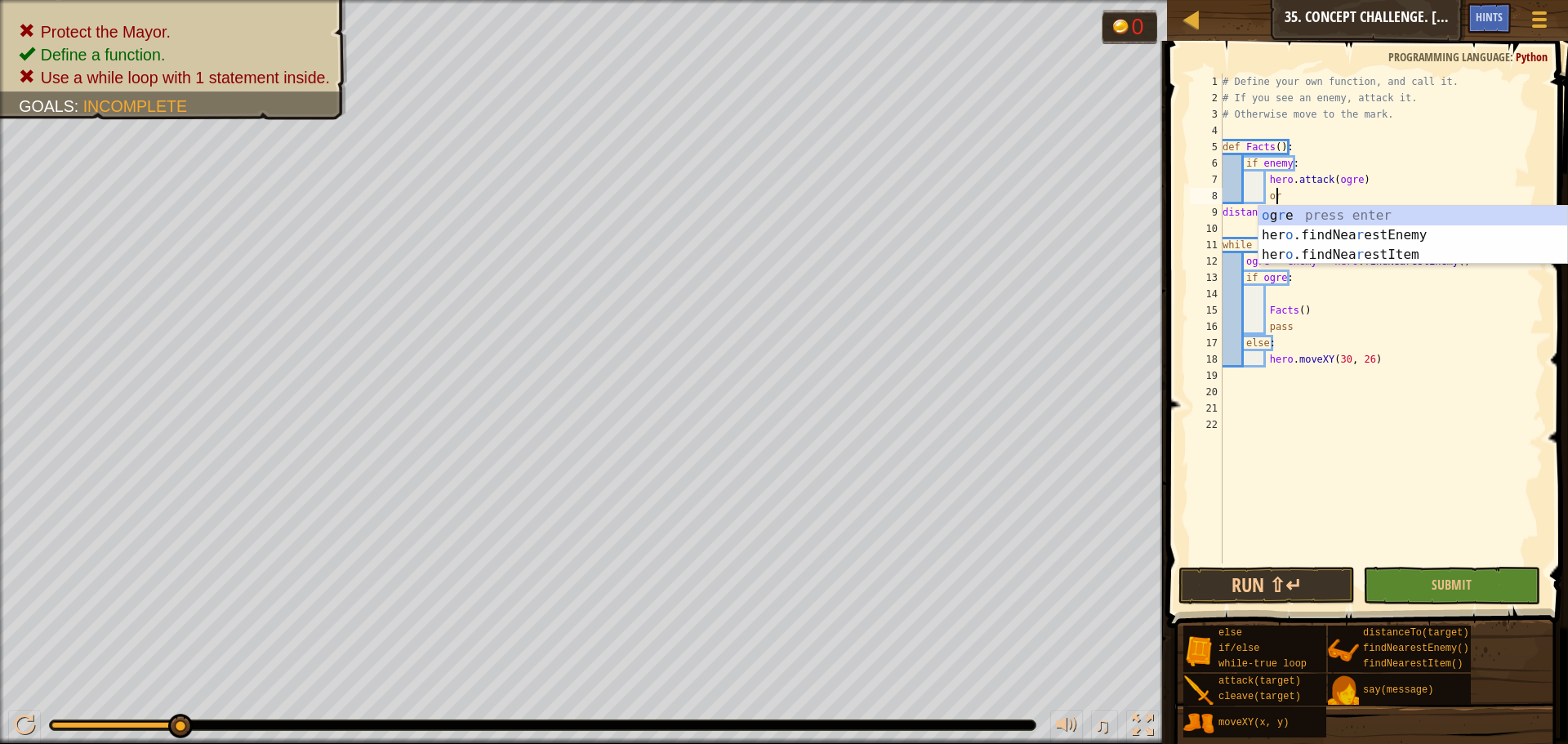
type textarea "o"
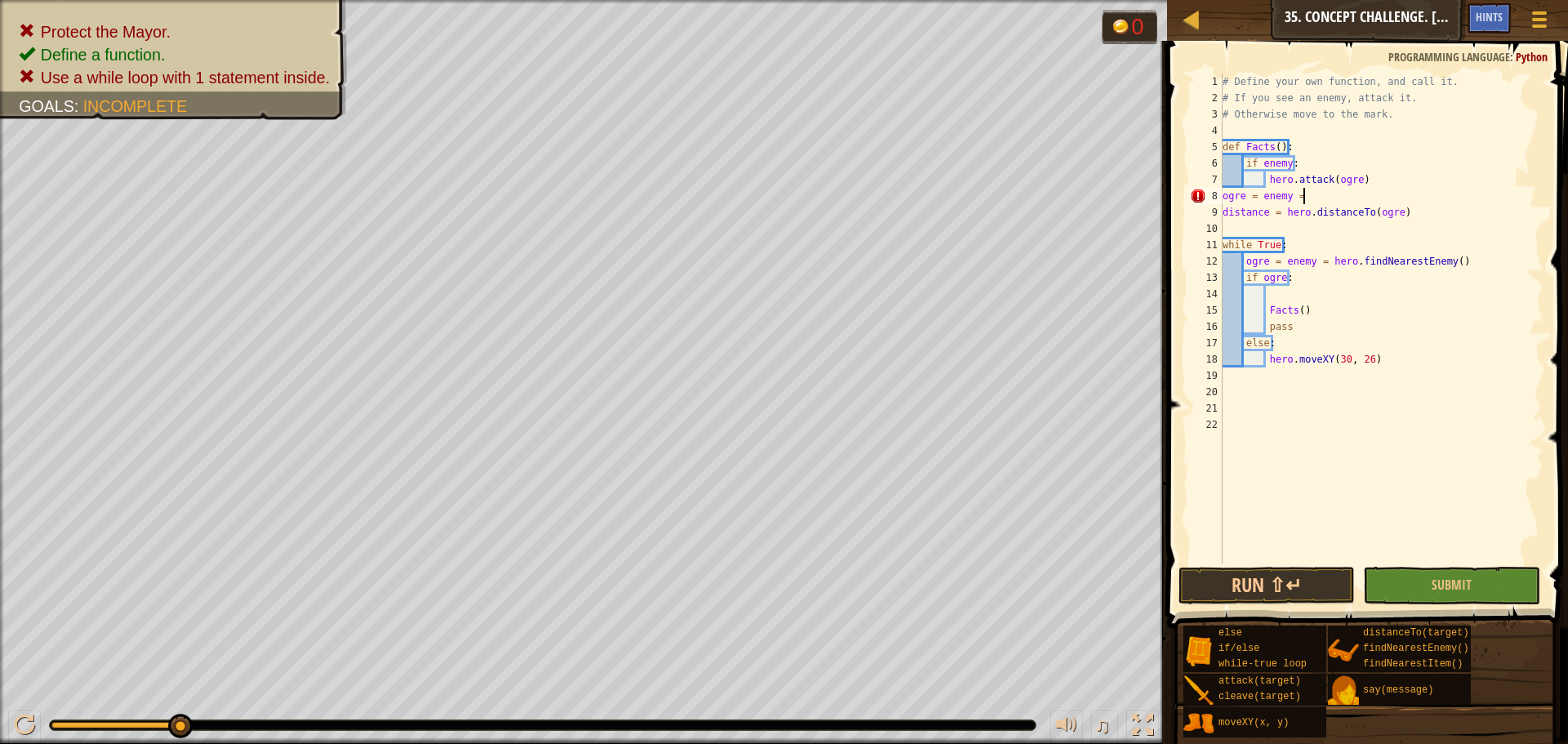
type textarea "ogre = enemy = h"
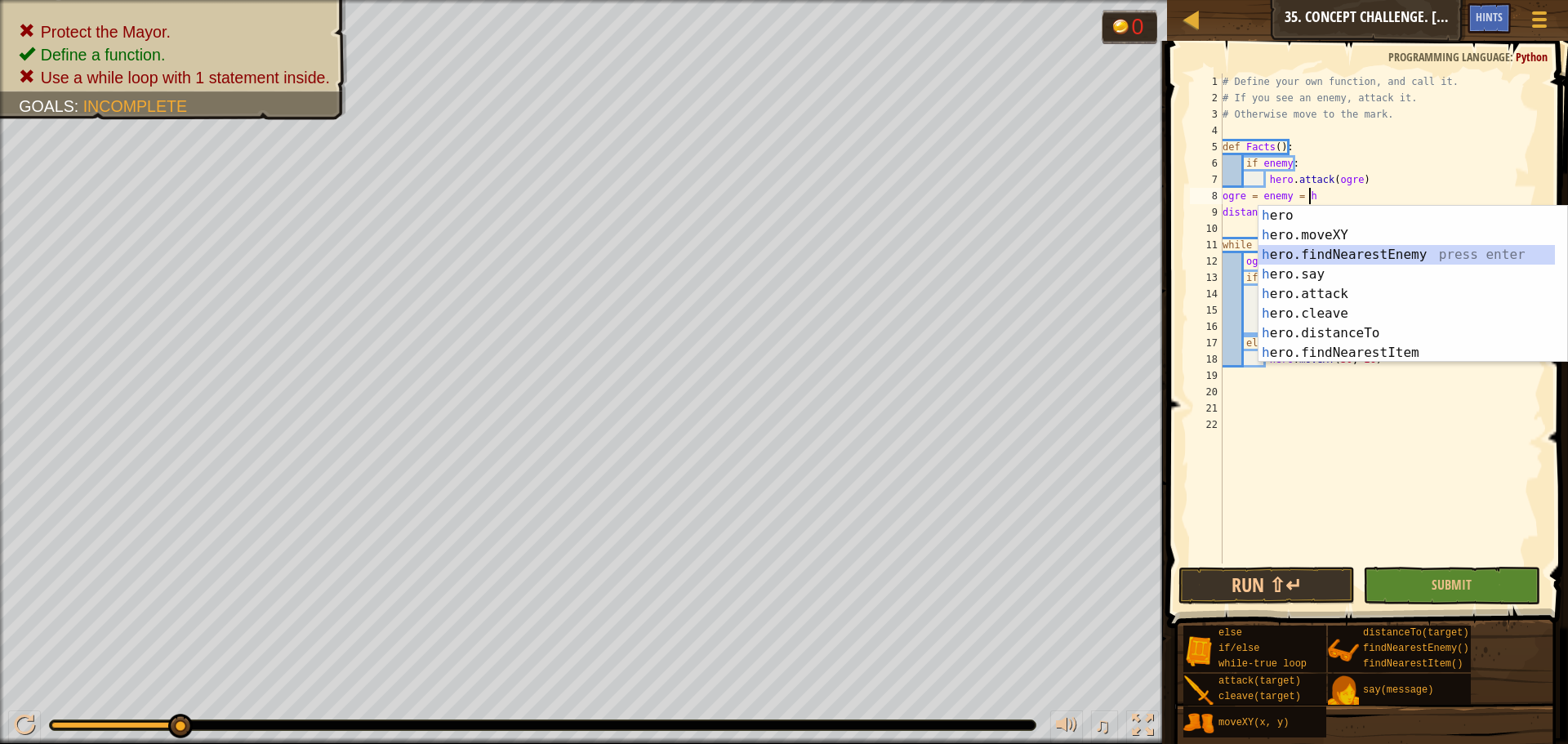
click at [1351, 251] on div "h ero press enter h ero.moveXY press enter h ero.findNearestEnemy press enter h…" at bounding box center [1413, 304] width 309 height 196
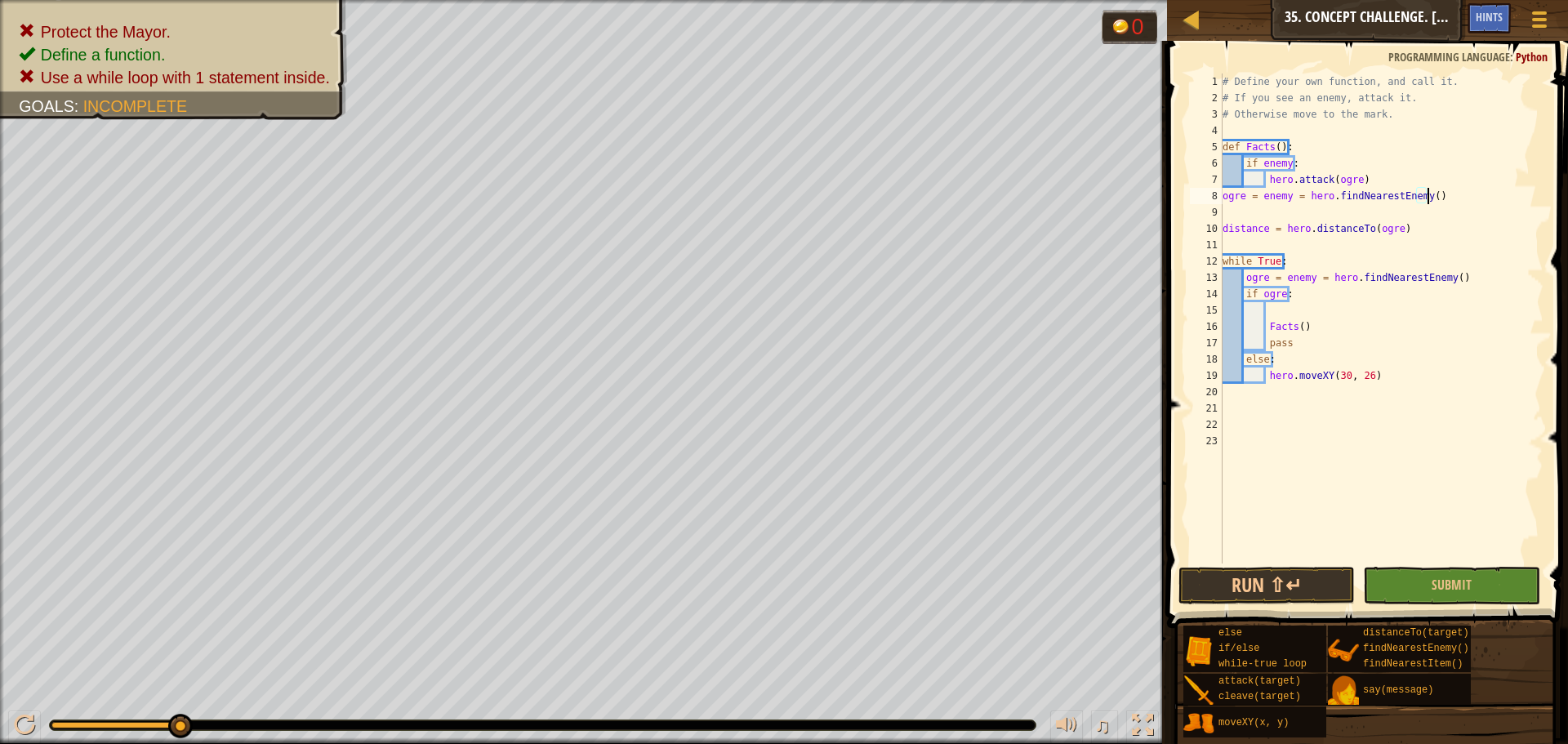
click at [1455, 193] on div "# Define your own function, and call it. # If you see an enemy, attack it. # Ot…" at bounding box center [1382, 335] width 325 height 523
type textarea "ogre = enemy = hero.findNearestEnemy()"
click at [1330, 211] on div "# Define your own function, and call it. # If you see an enemy, attack it. # Ot…" at bounding box center [1382, 335] width 325 height 523
type textarea "ogre = enemy = hero.findNearestEnemy()"
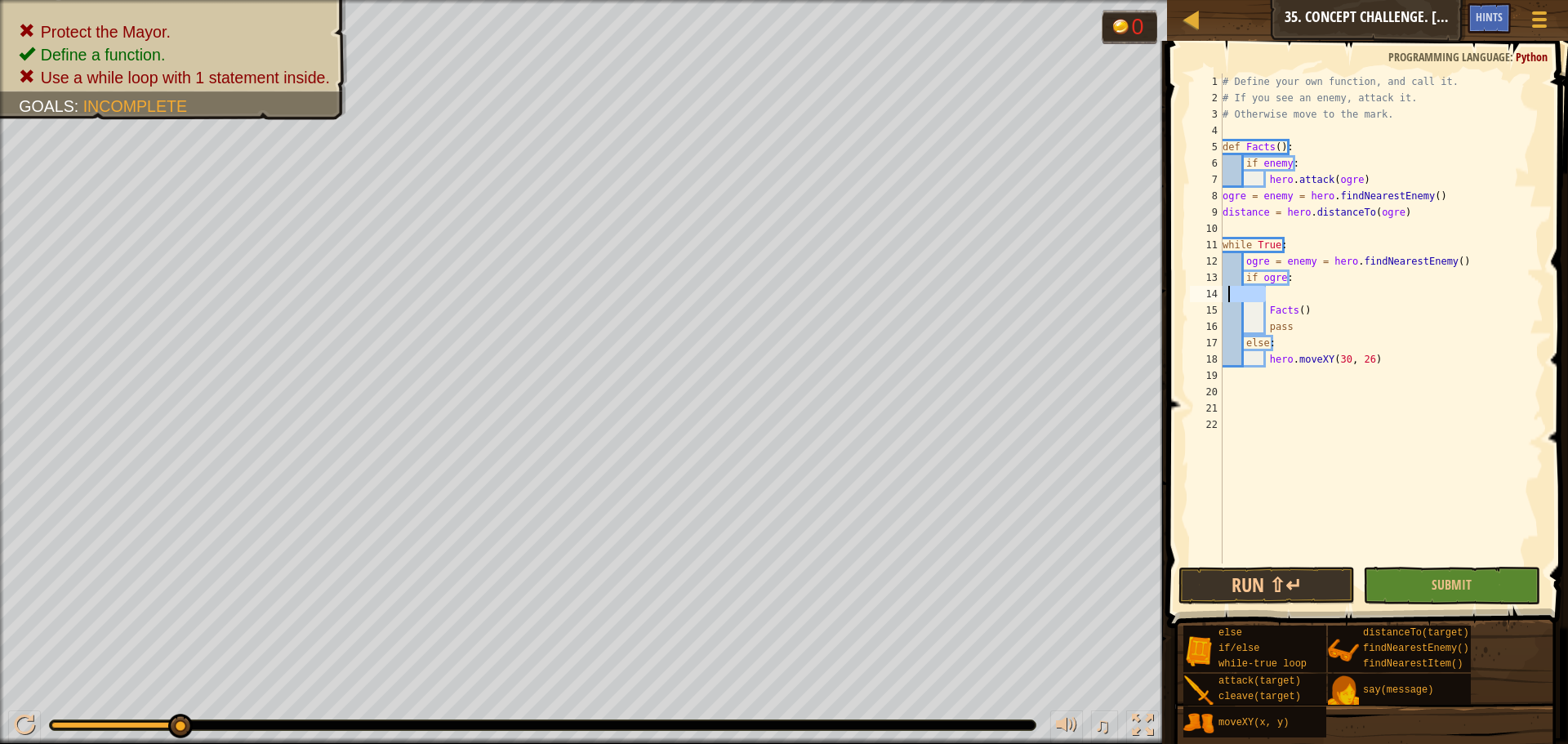
drag, startPoint x: 1280, startPoint y: 292, endPoint x: 1221, endPoint y: 292, distance: 59.0
click at [1221, 292] on div "ogre = enemy = hero.findNearestEnemy() 1 2 3 4 5 6 7 8 9 10 11 12 13 14 15 16 1…" at bounding box center [1366, 319] width 357 height 491
click at [1301, 308] on div "# Define your own function, and call it. # If you see an enemy, attack it. # Ot…" at bounding box center [1382, 335] width 325 height 523
click at [1313, 300] on div "# Define your own function, and call it. # If you see an enemy, attack it. # Ot…" at bounding box center [1382, 335] width 325 height 523
click at [1318, 280] on div "# Define your own function, and call it. # If you see an enemy, attack it. # Ot…" at bounding box center [1382, 335] width 325 height 523
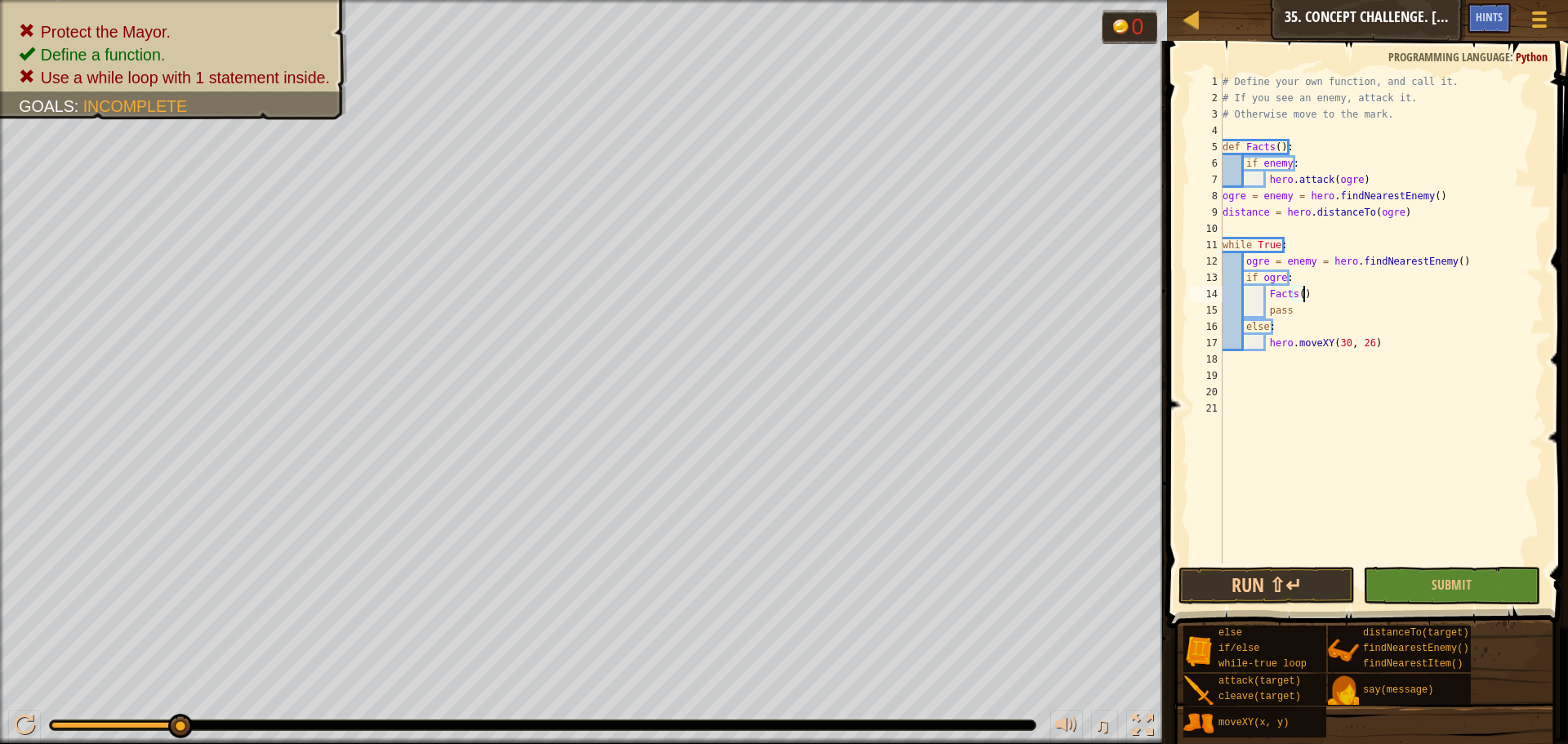
type textarea "if ogre:"
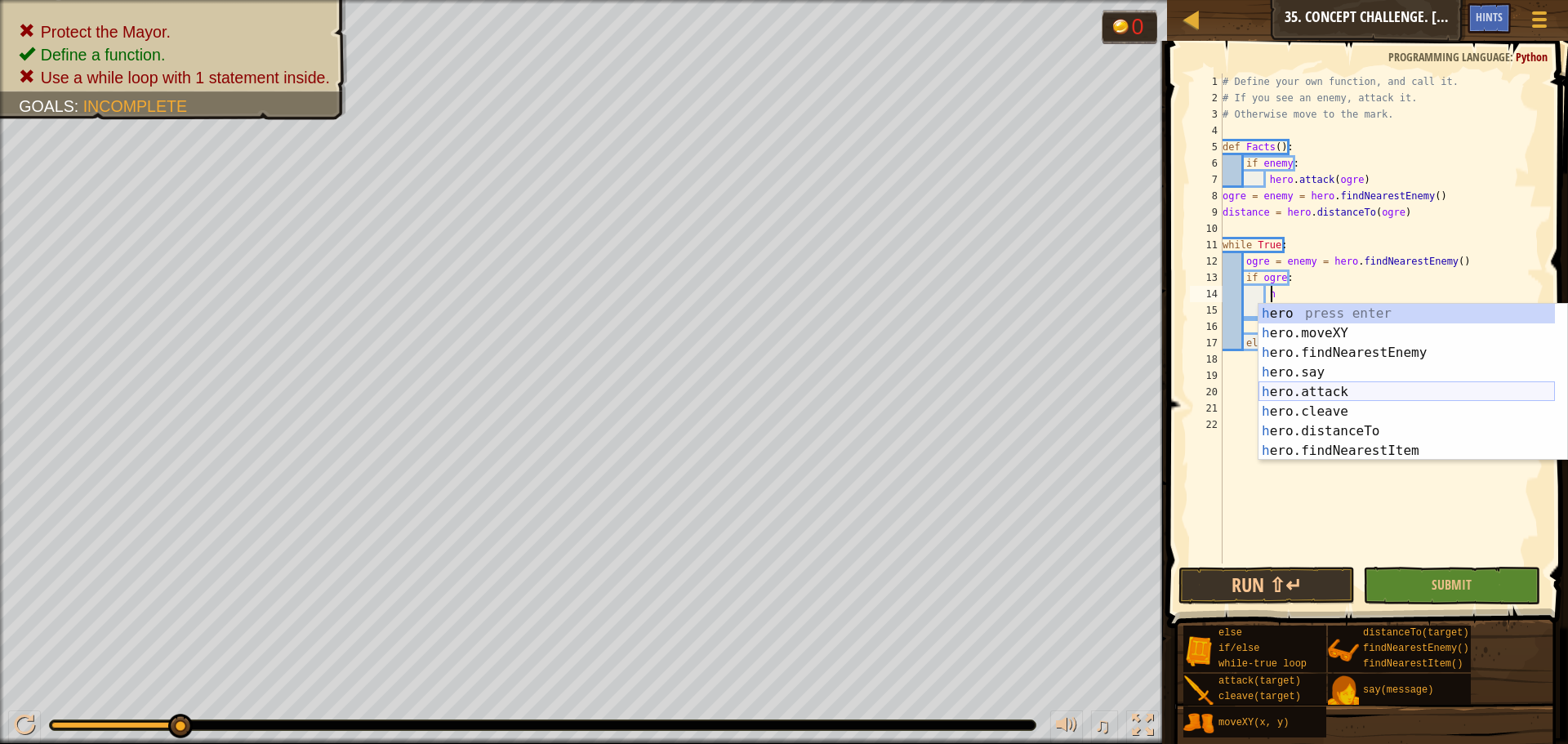
click at [1299, 393] on div "h ero press enter h ero.moveXY press enter h ero.findNearestEnemy press enter h…" at bounding box center [1407, 402] width 296 height 196
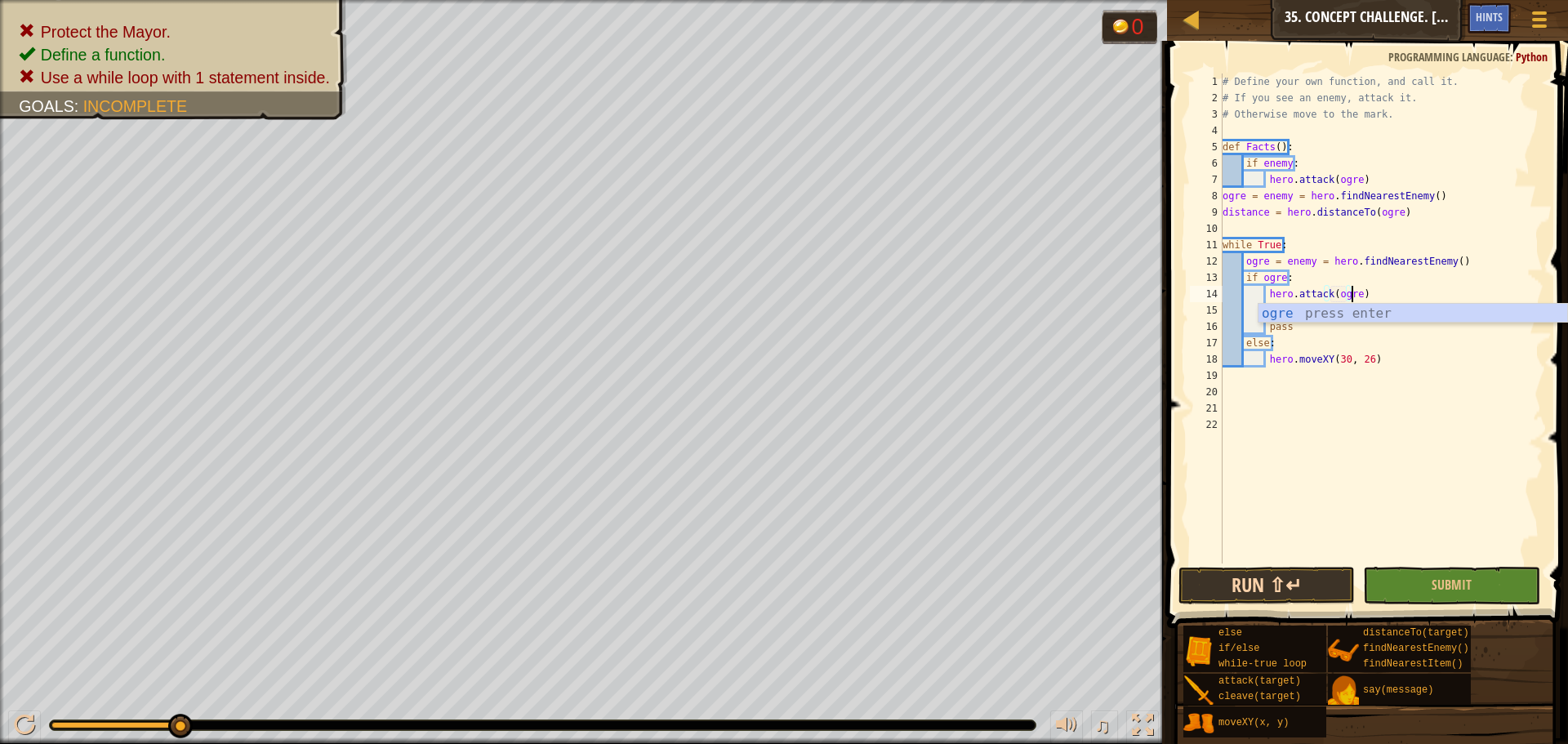
scroll to position [7, 11]
click at [1237, 567] on button "Run ⇧↵" at bounding box center [1267, 586] width 177 height 37
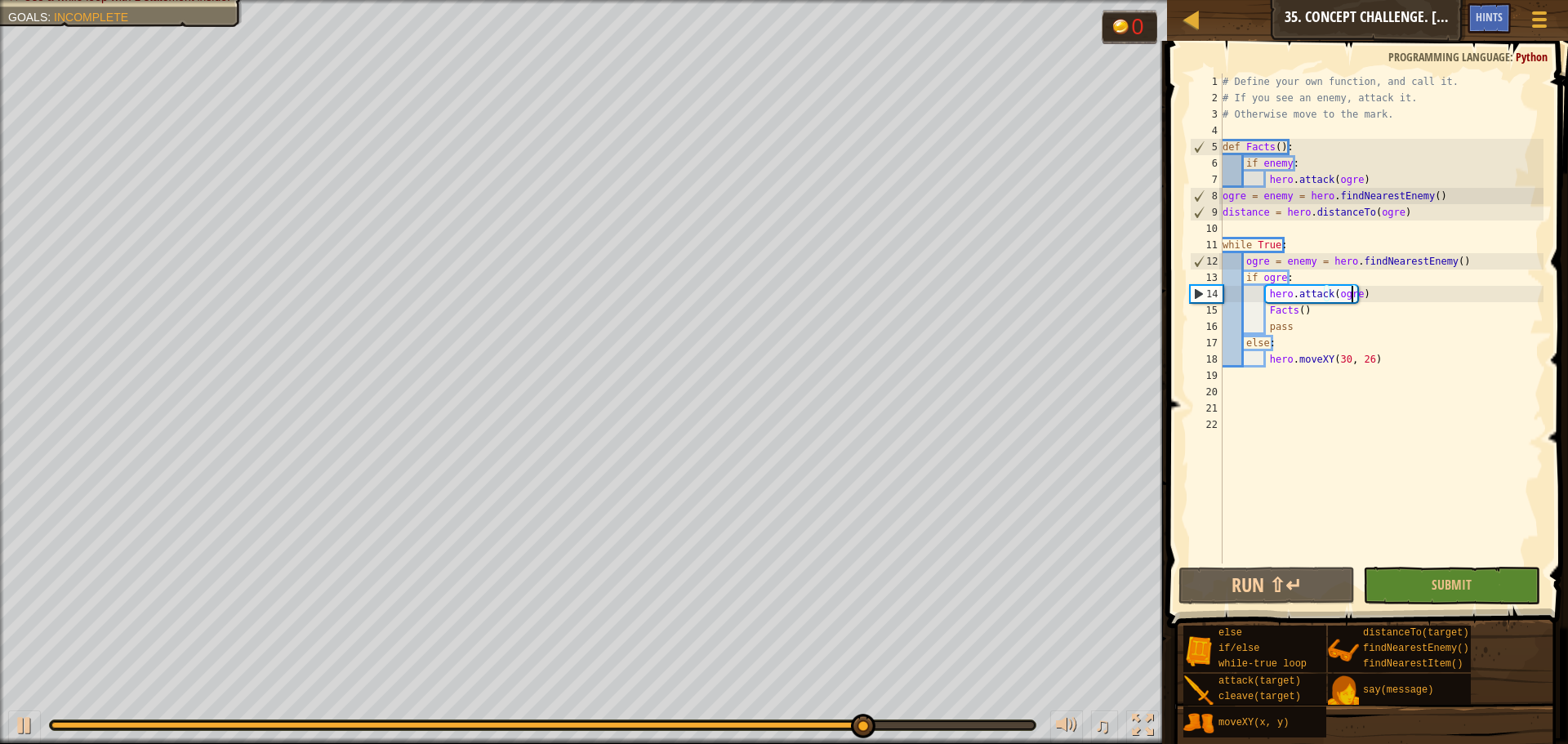
click at [1374, 292] on div "# Define your own function, and call it. # If you see an enemy, attack it. # Ot…" at bounding box center [1382, 335] width 325 height 523
drag, startPoint x: 1374, startPoint y: 292, endPoint x: 1283, endPoint y: 287, distance: 91.1
click at [1283, 287] on div "# Define your own function, and call it. # If you see an enemy, attack it. # Ot…" at bounding box center [1382, 335] width 325 height 523
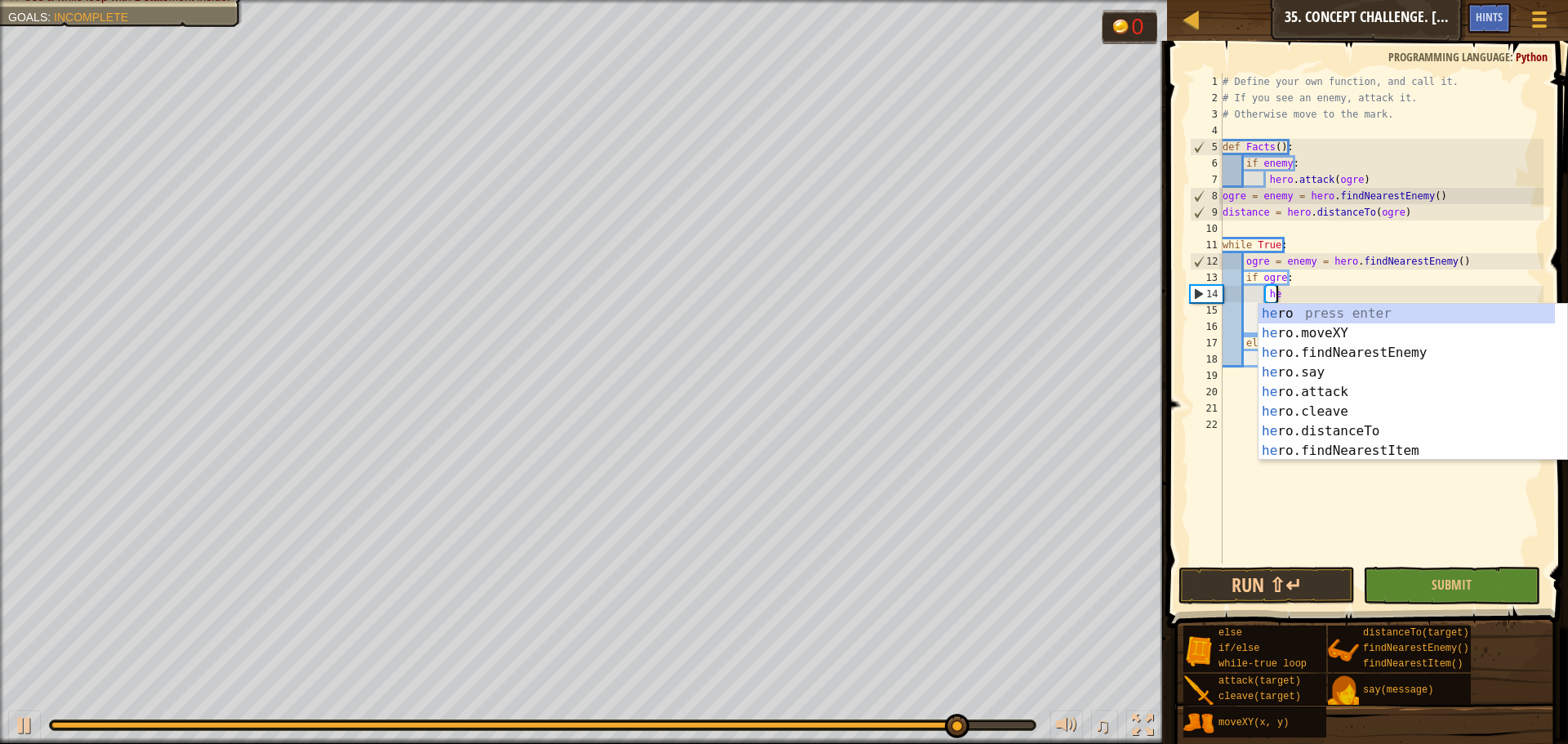
type textarea "h"
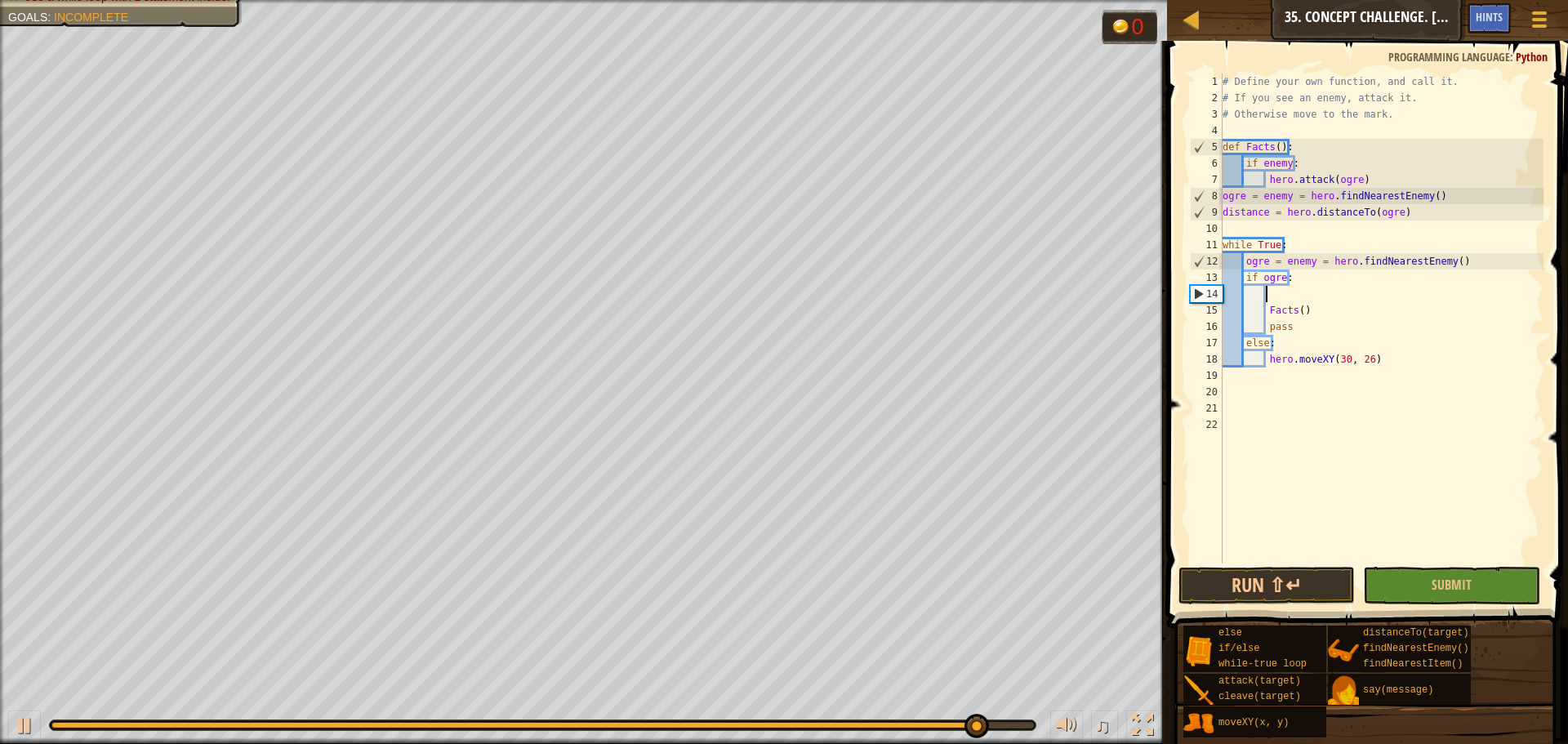
type textarea "o"
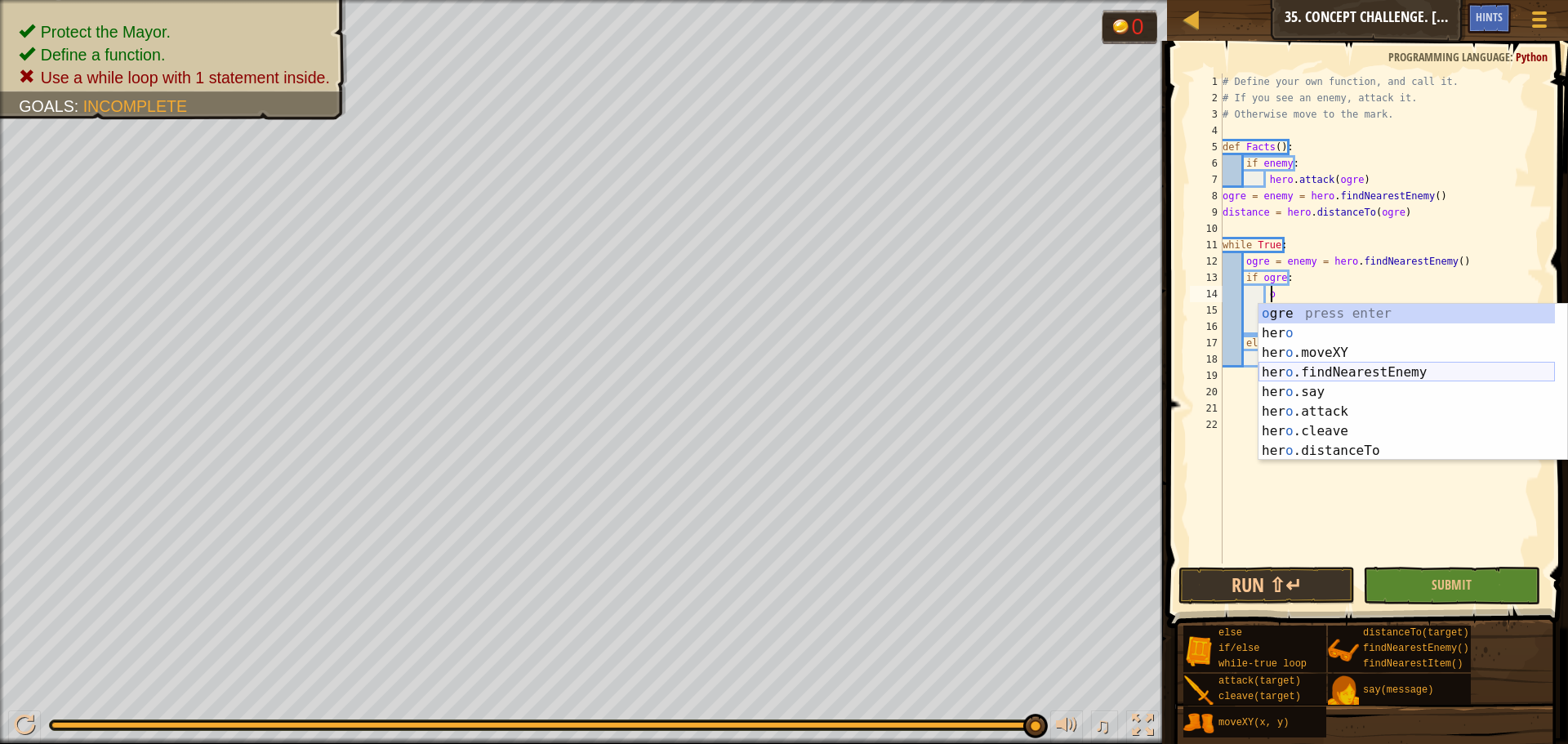
click at [1302, 369] on div "o gre press enter her o press enter her o .moveXY press enter her o .findNeares…" at bounding box center [1407, 402] width 296 height 196
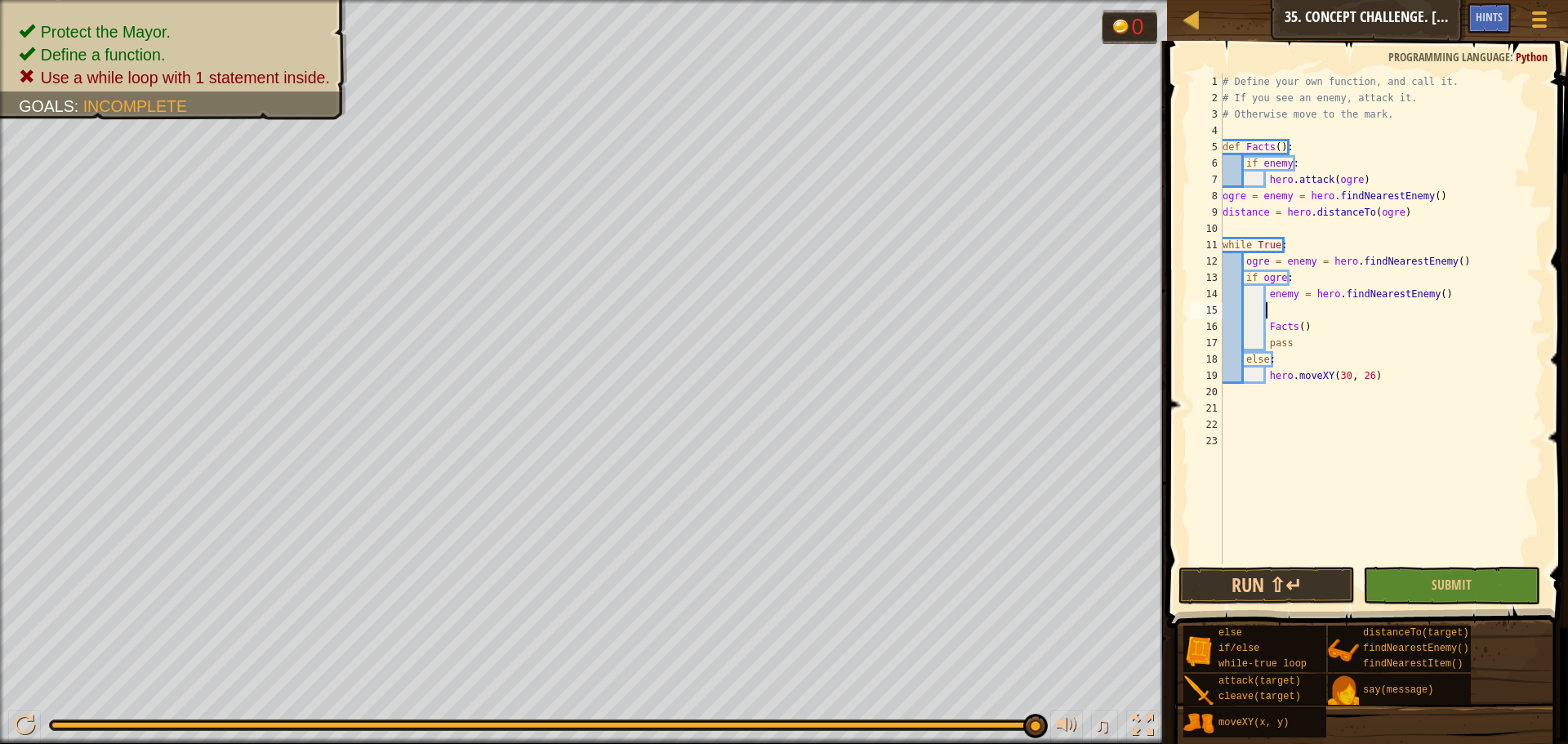
scroll to position [7, 2]
click at [1279, 295] on div "# Define your own function, and call it. # If you see an enemy, attack it. # Ot…" at bounding box center [1382, 335] width 325 height 523
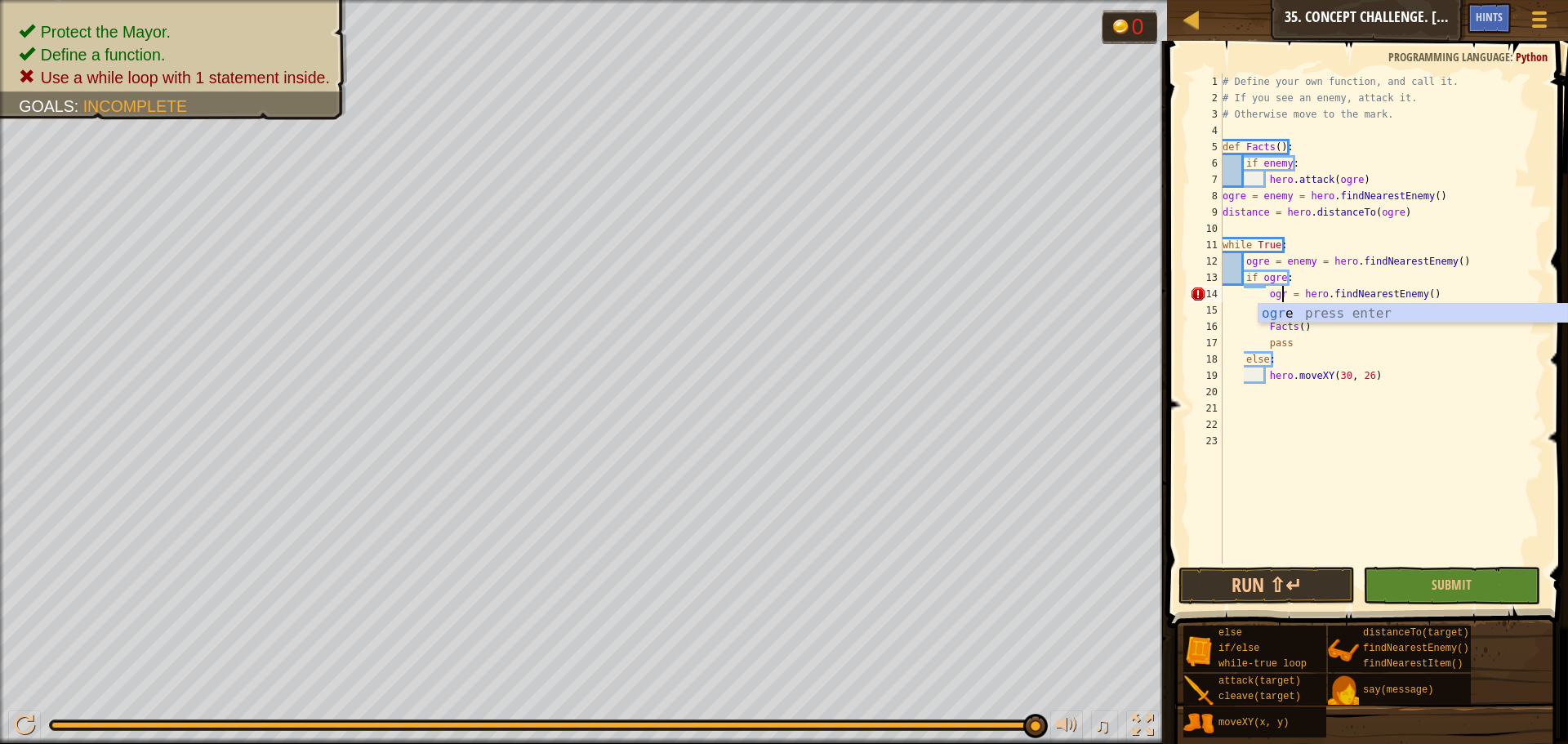
scroll to position [7, 6]
type textarea "ogre = hero.findNearestEnemy()"
click at [1228, 585] on button "Run ⇧↵" at bounding box center [1267, 586] width 177 height 37
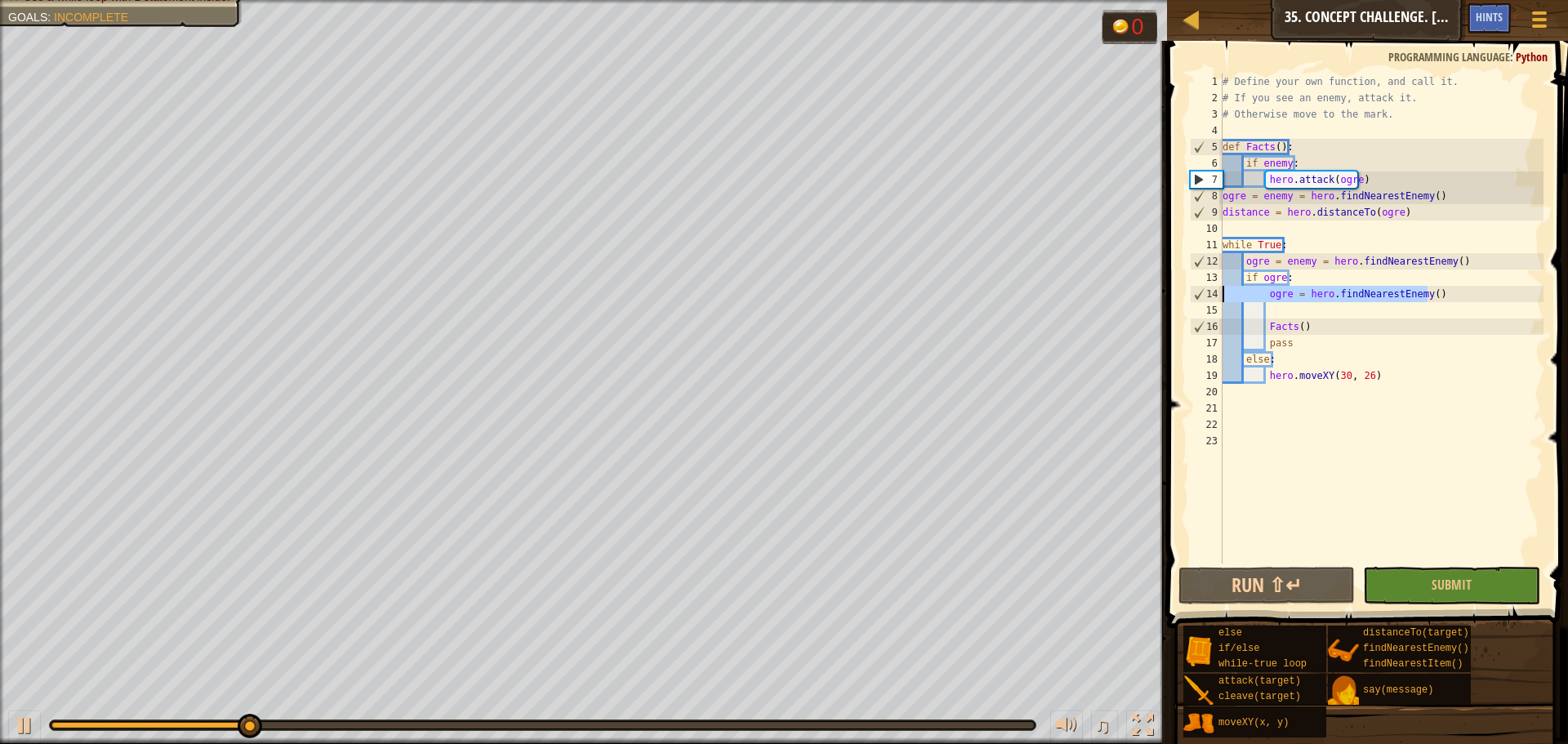
drag, startPoint x: 1443, startPoint y: 297, endPoint x: 1226, endPoint y: 296, distance: 217.0
click at [1226, 296] on div "# Define your own function, and call it. # If you see an enemy, attack it. # Ot…" at bounding box center [1382, 335] width 325 height 523
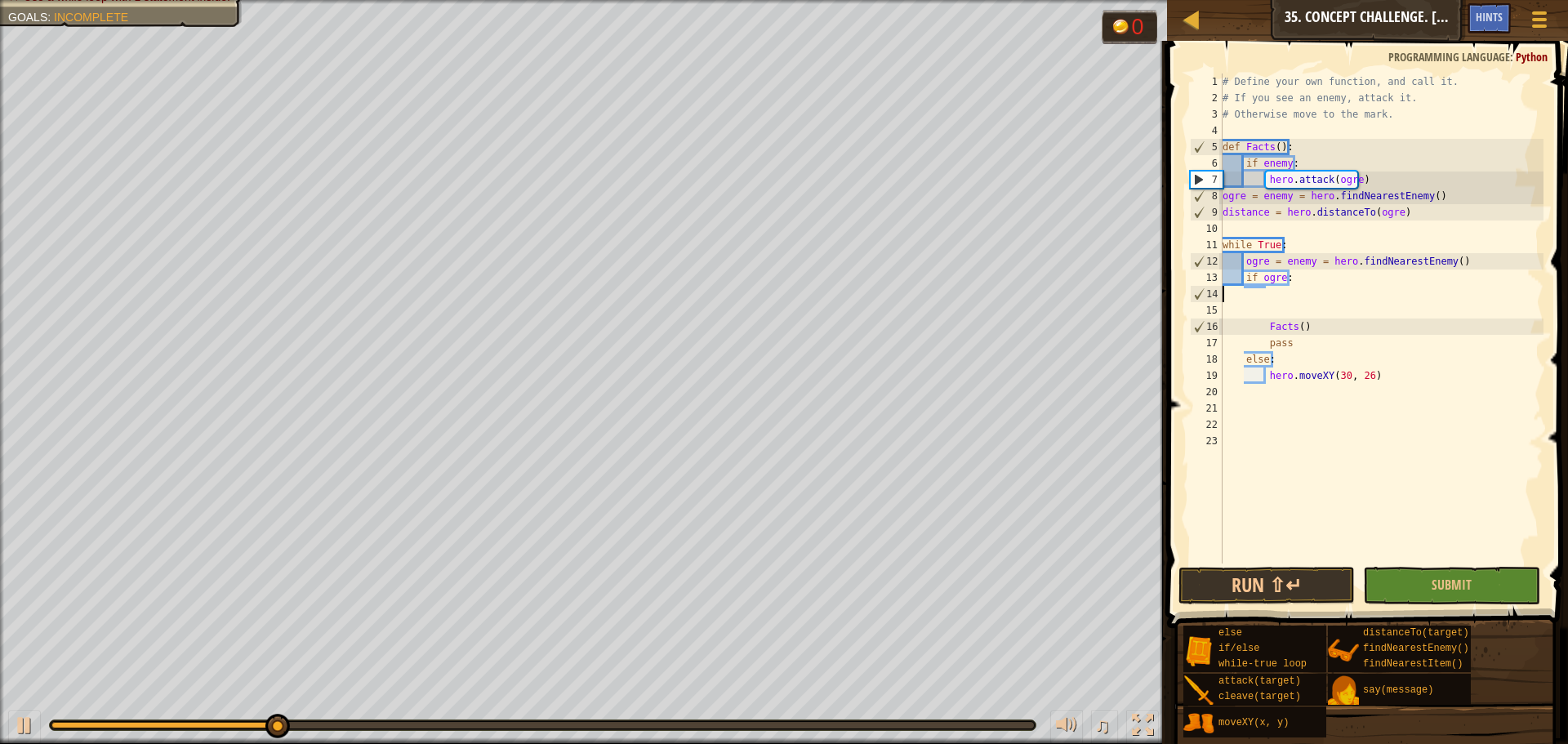
scroll to position [7, 0]
type textarea "if ogre:"
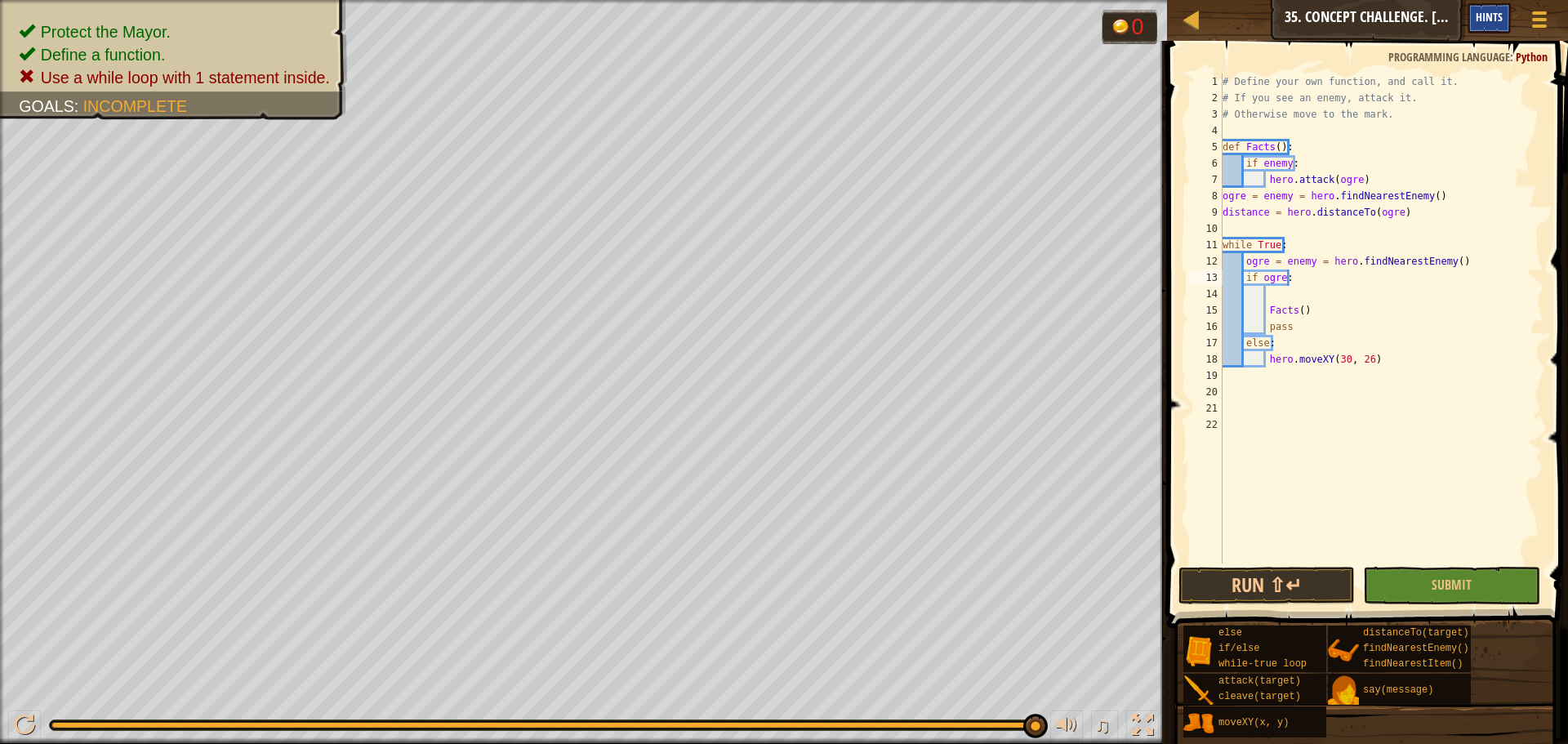
click at [1491, 21] on span "Hints" at bounding box center [1489, 17] width 26 height 16
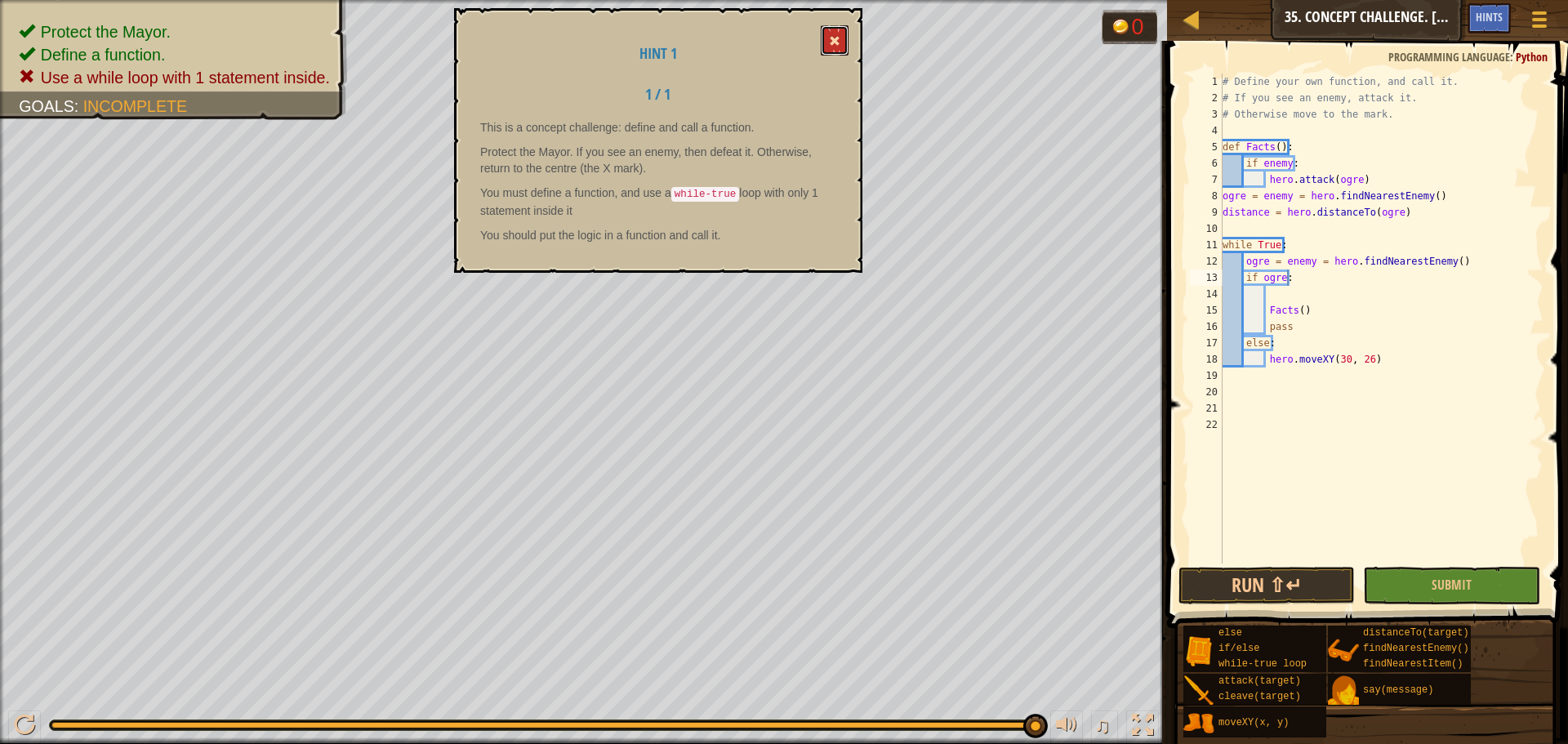
click at [846, 41] on button at bounding box center [835, 40] width 27 height 30
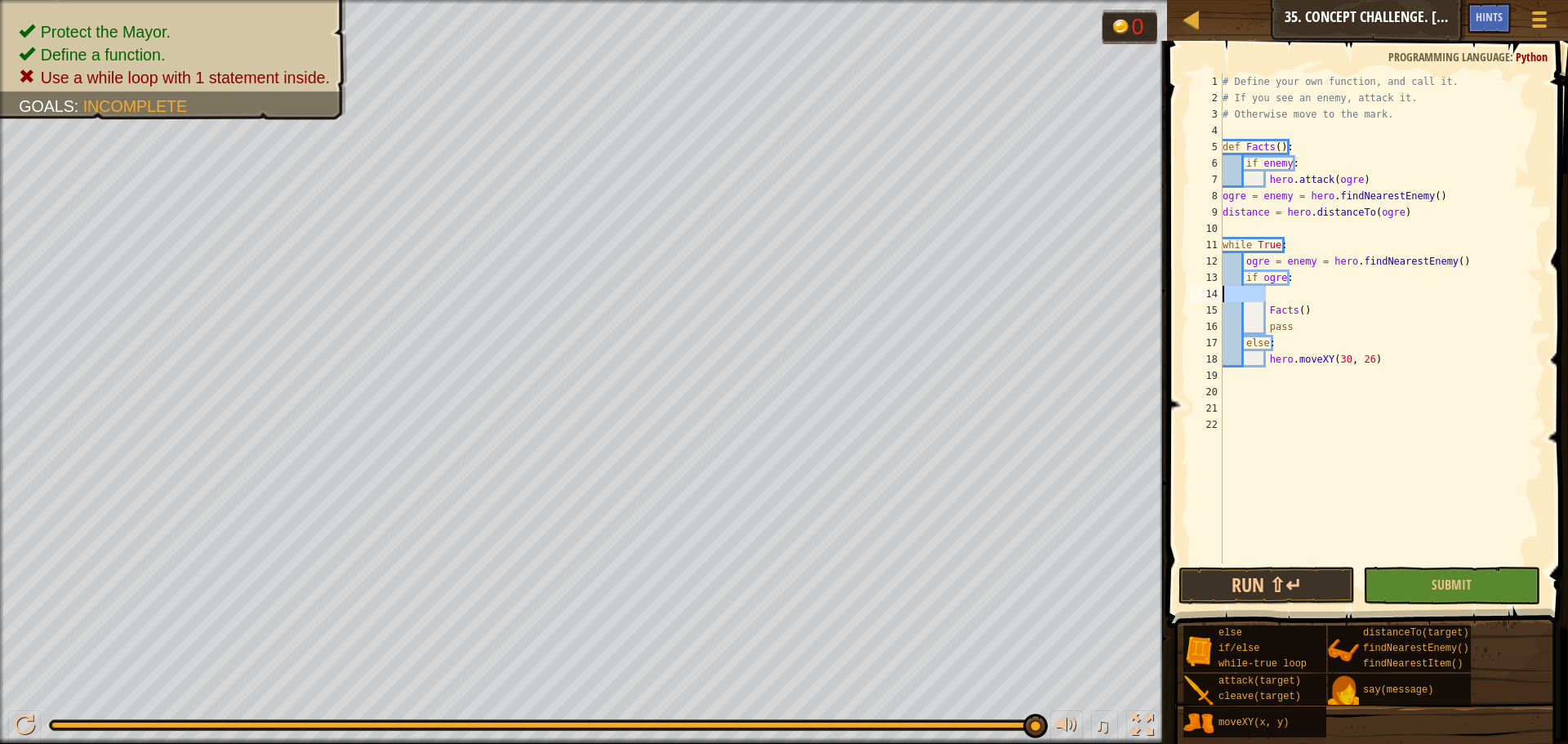
drag, startPoint x: 1273, startPoint y: 292, endPoint x: 1210, endPoint y: 292, distance: 63.0
click at [1210, 292] on div "1 2 3 4 5 6 7 8 9 10 11 12 13 14 15 16 17 18 19 20 21 22 # Define your own func…" at bounding box center [1366, 319] width 357 height 491
click at [1244, 583] on button "Run ⇧↵" at bounding box center [1267, 586] width 177 height 37
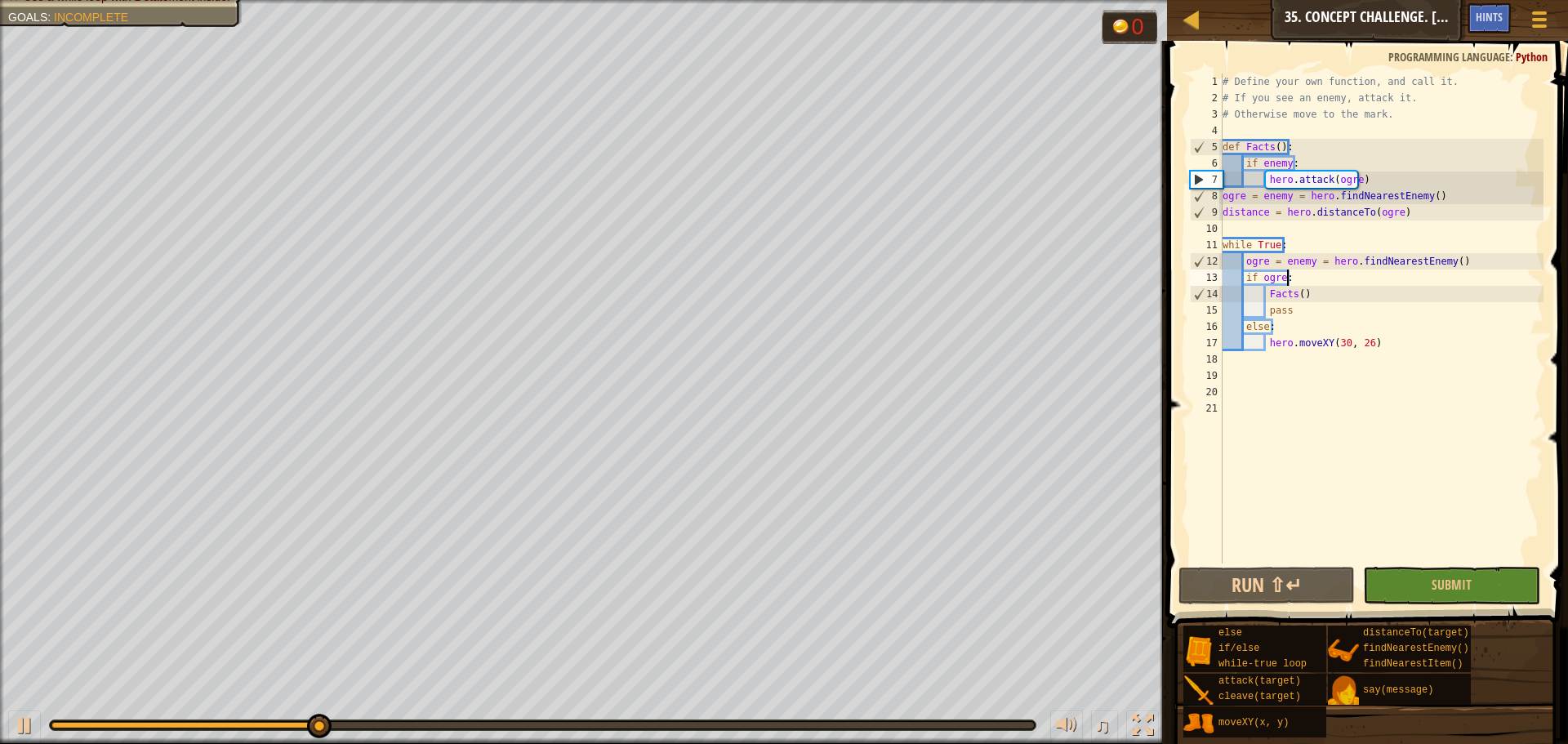
click at [1314, 295] on div "# Define your own function, and call it. # If you see an enemy, attack it. # Ot…" at bounding box center [1382, 335] width 325 height 523
type textarea "Facts()"
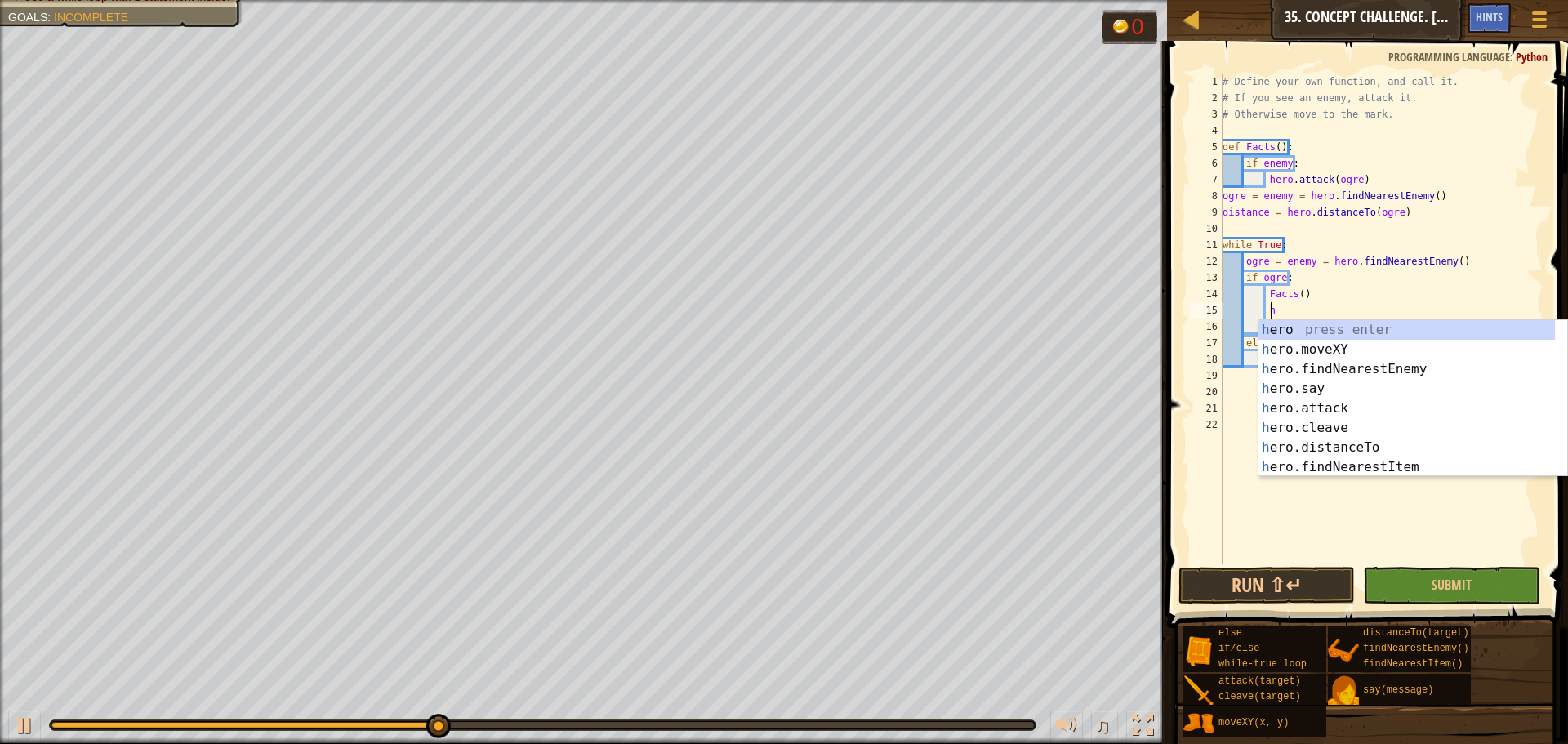
scroll to position [7, 3]
click at [1310, 399] on div "h ero press enter h ero.moveXY press enter h ero.findNearestEnemy press enter h…" at bounding box center [1413, 418] width 309 height 196
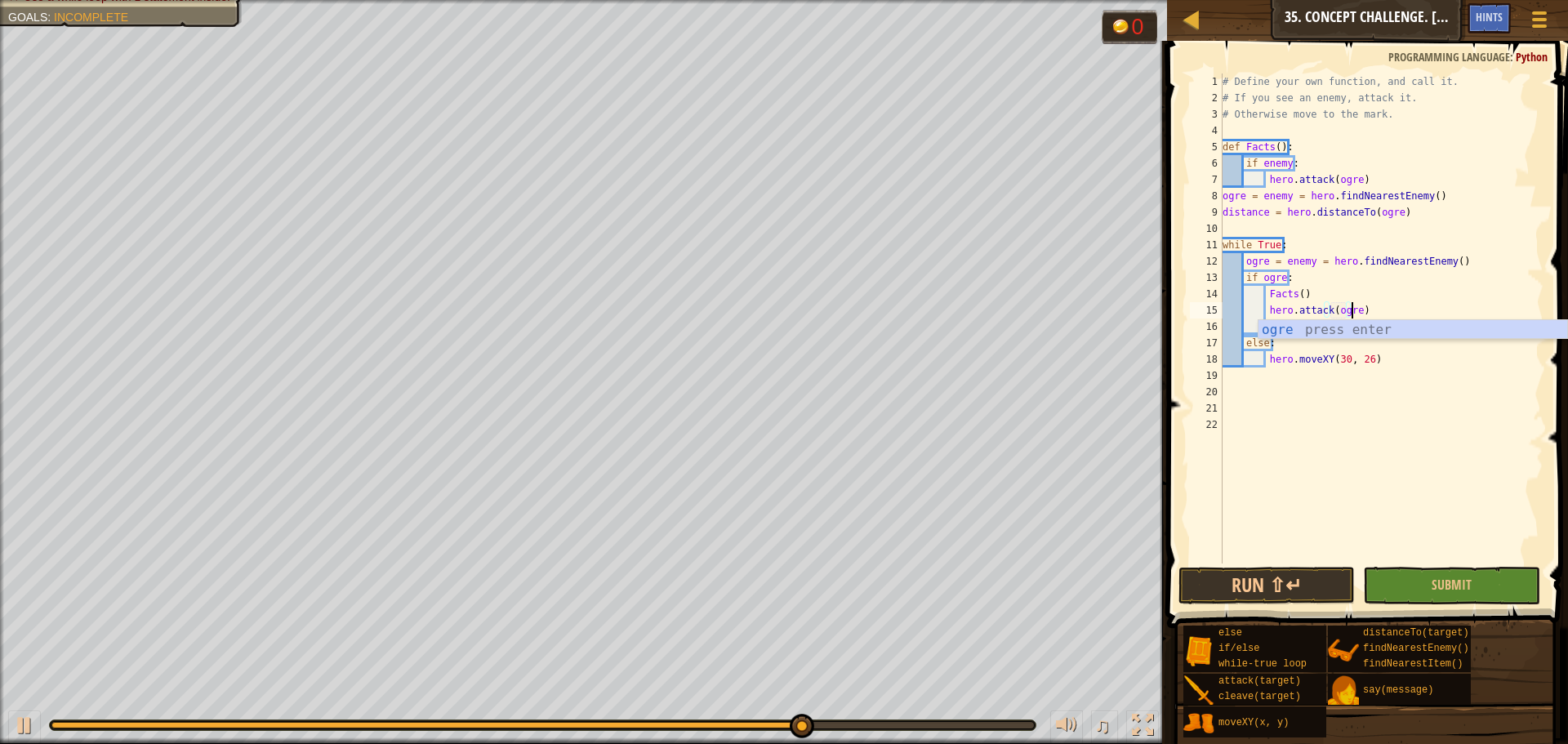
scroll to position [7, 11]
click at [1321, 582] on button "Run ⇧↵" at bounding box center [1267, 586] width 177 height 37
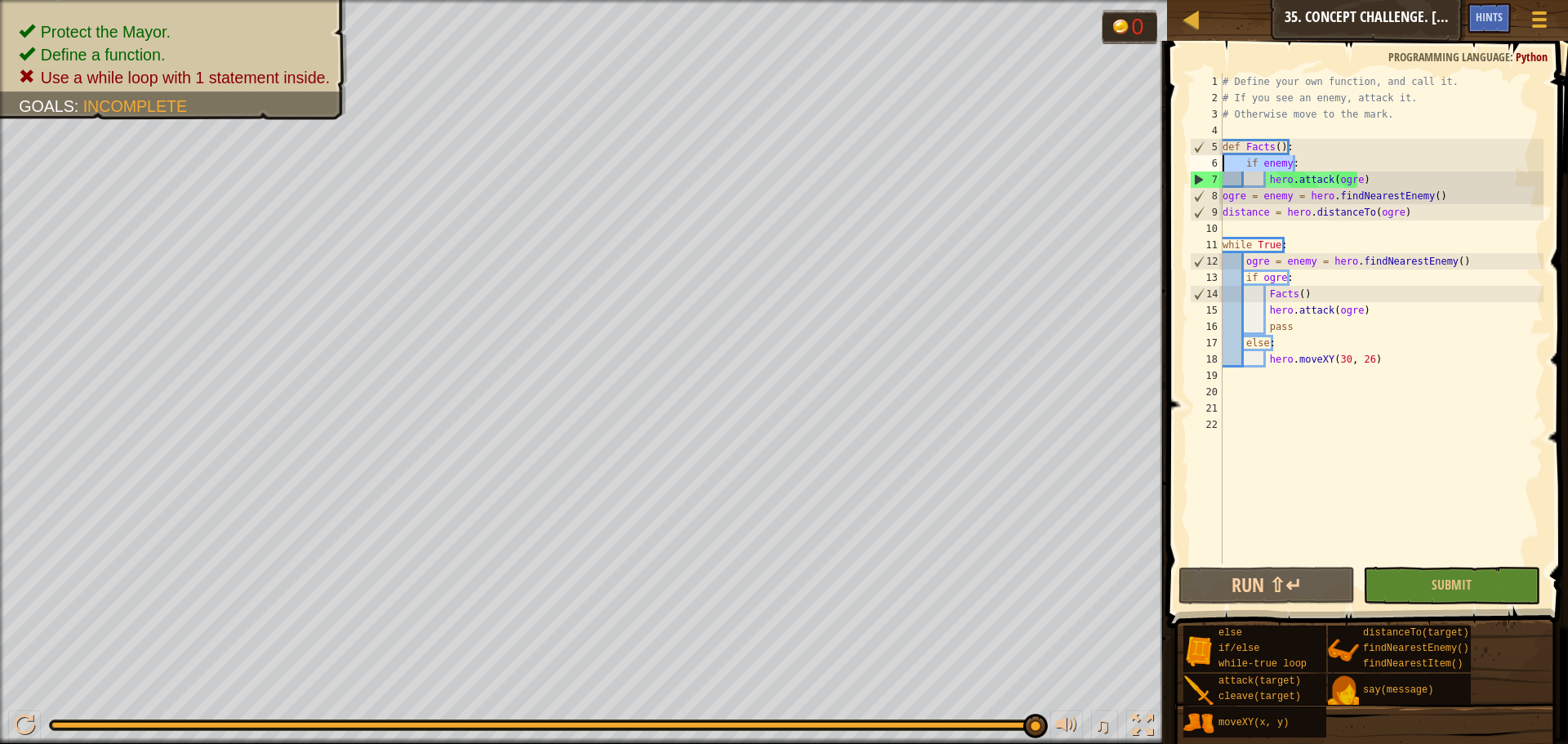
drag, startPoint x: 1307, startPoint y: 165, endPoint x: 1220, endPoint y: 171, distance: 87.2
click at [1220, 171] on div "hero.attack(ogre) 1 2 3 4 5 6 7 8 9 10 11 12 13 14 15 16 17 18 19 20 21 22 # De…" at bounding box center [1366, 319] width 357 height 491
type textarea "if enemy:"
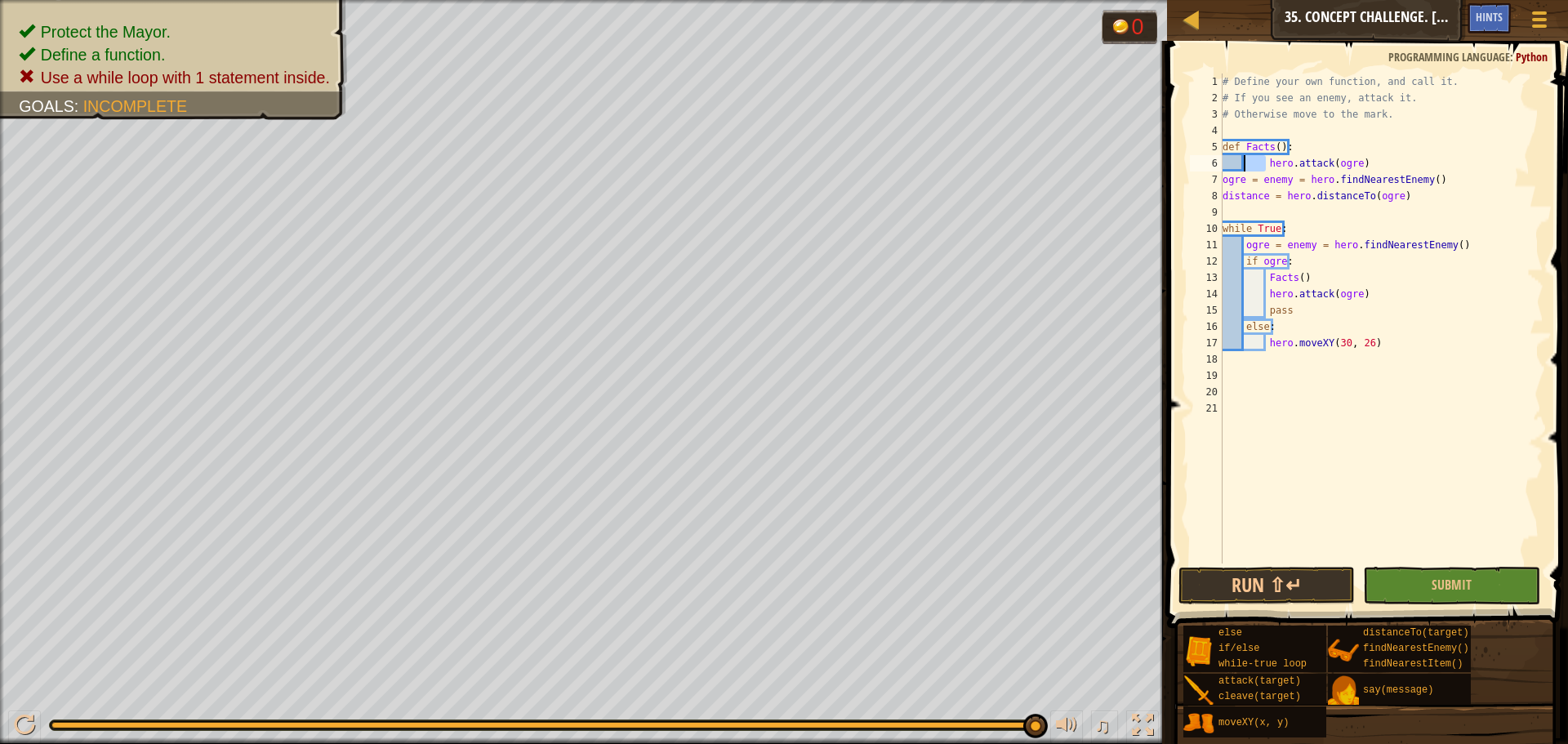
drag, startPoint x: 1264, startPoint y: 169, endPoint x: 1246, endPoint y: 168, distance: 18.0
click at [1246, 168] on div "# Define your own function, and call it. # If you see an enemy, attack it. # Ot…" at bounding box center [1382, 335] width 325 height 523
type textarea "hero.attack(ogre)"
click at [1186, 590] on button "Run ⇧↵" at bounding box center [1267, 586] width 177 height 37
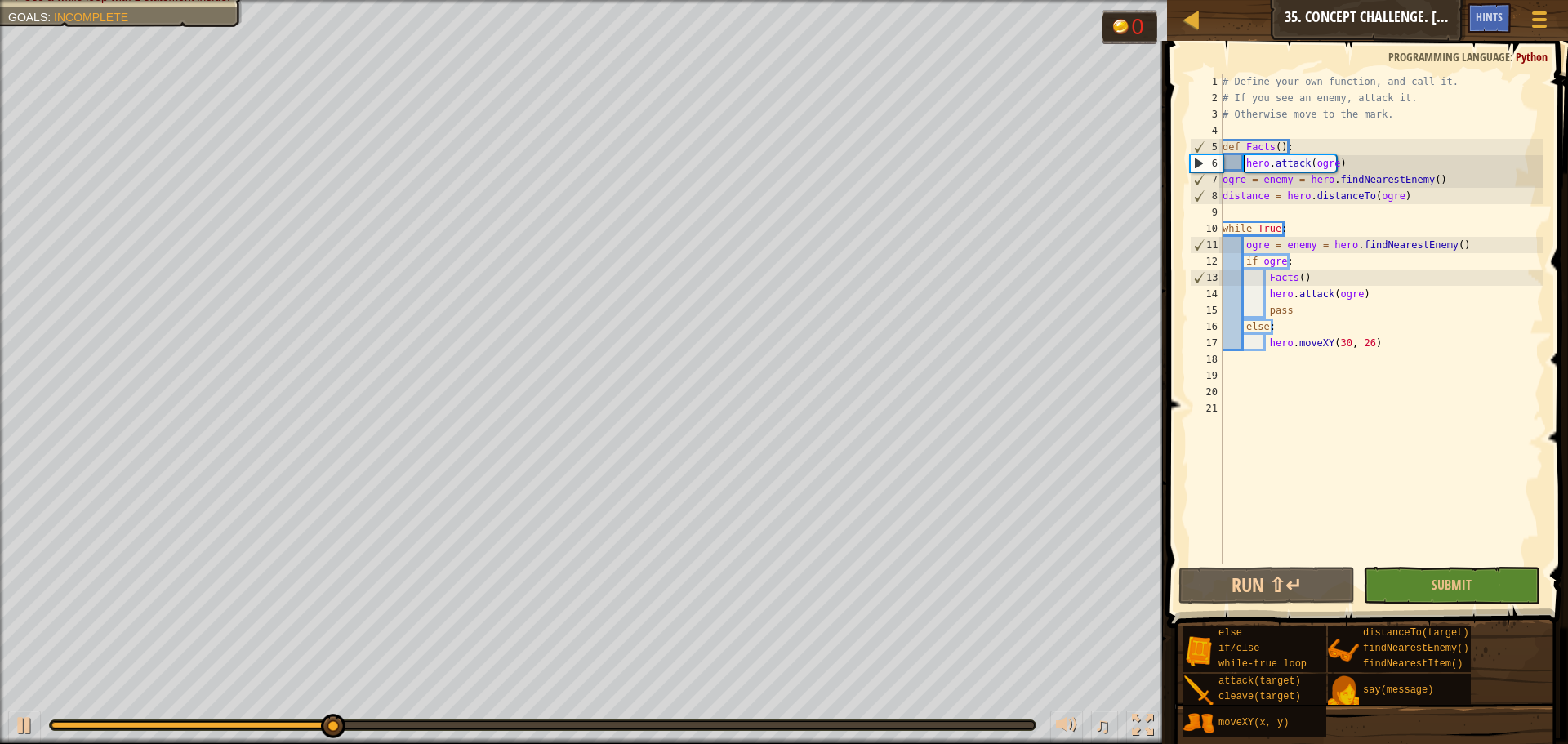
click at [1318, 475] on div "# Define your own function, and call it. # If you see an enemy, attack it. # Ot…" at bounding box center [1382, 335] width 325 height 523
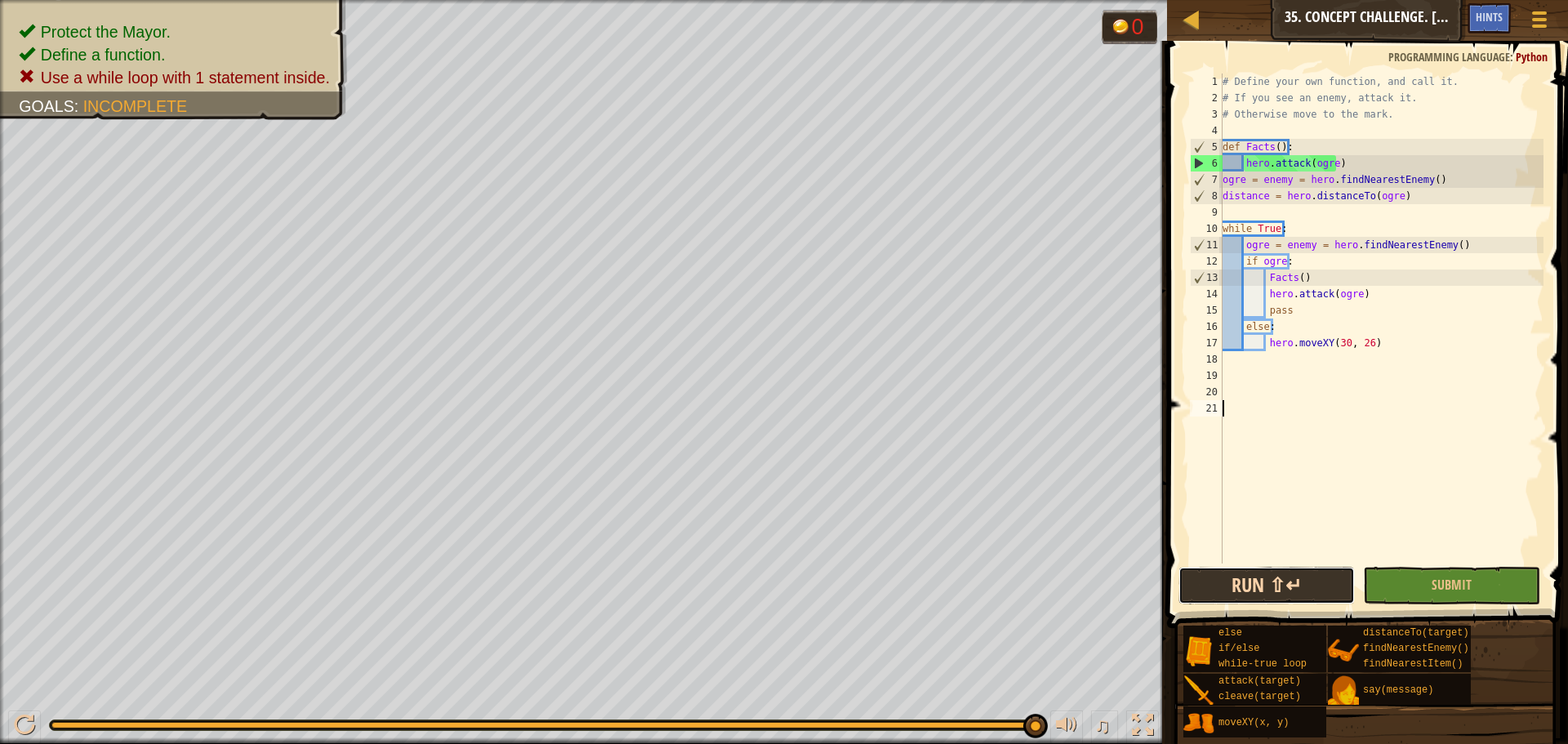
click at [1251, 597] on button "Run ⇧↵" at bounding box center [1267, 586] width 177 height 37
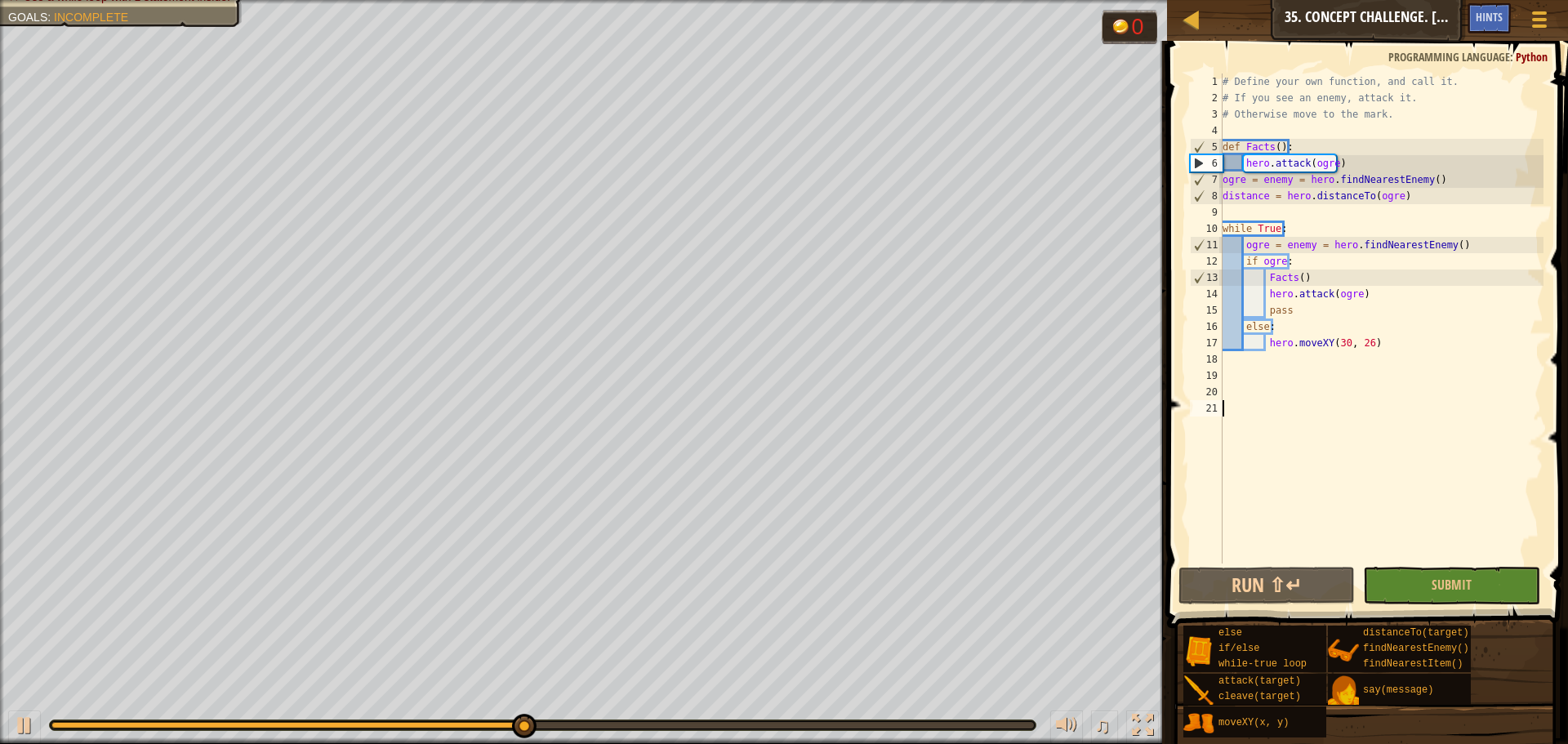
click at [1318, 169] on div "# Define your own function, and call it. # If you see an enemy, attack it. # Ot…" at bounding box center [1382, 335] width 325 height 523
drag, startPoint x: 1261, startPoint y: 178, endPoint x: 1221, endPoint y: 181, distance: 40.1
click at [1221, 181] on div "hero.attack(ogre) 1 2 3 4 5 6 7 8 9 10 11 12 13 14 15 16 17 18 19 20 21 # Defin…" at bounding box center [1366, 319] width 357 height 491
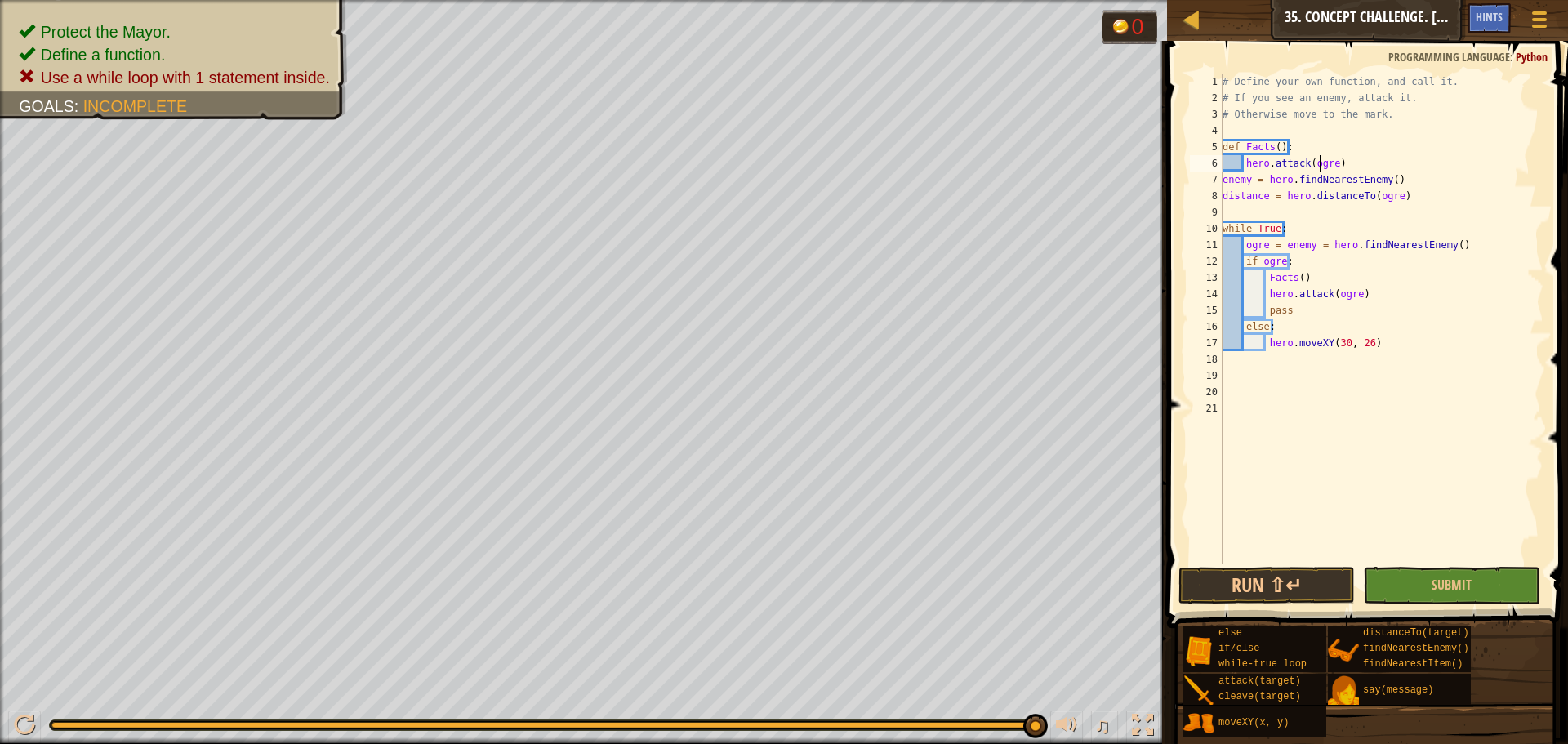
click at [1319, 165] on div "# Define your own function, and call it. # If you see an enemy, attack it. # Ot…" at bounding box center [1382, 335] width 325 height 523
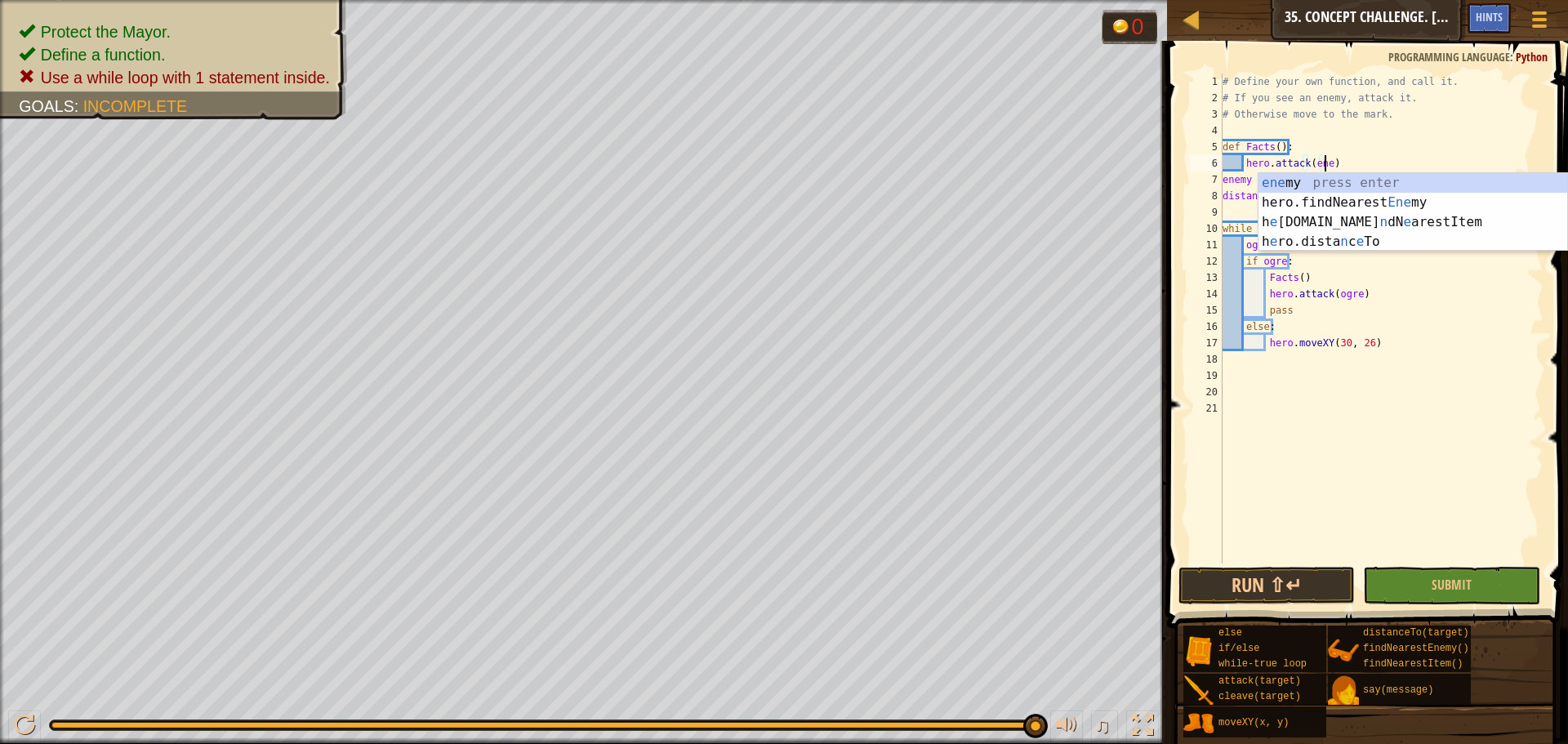
scroll to position [7, 9]
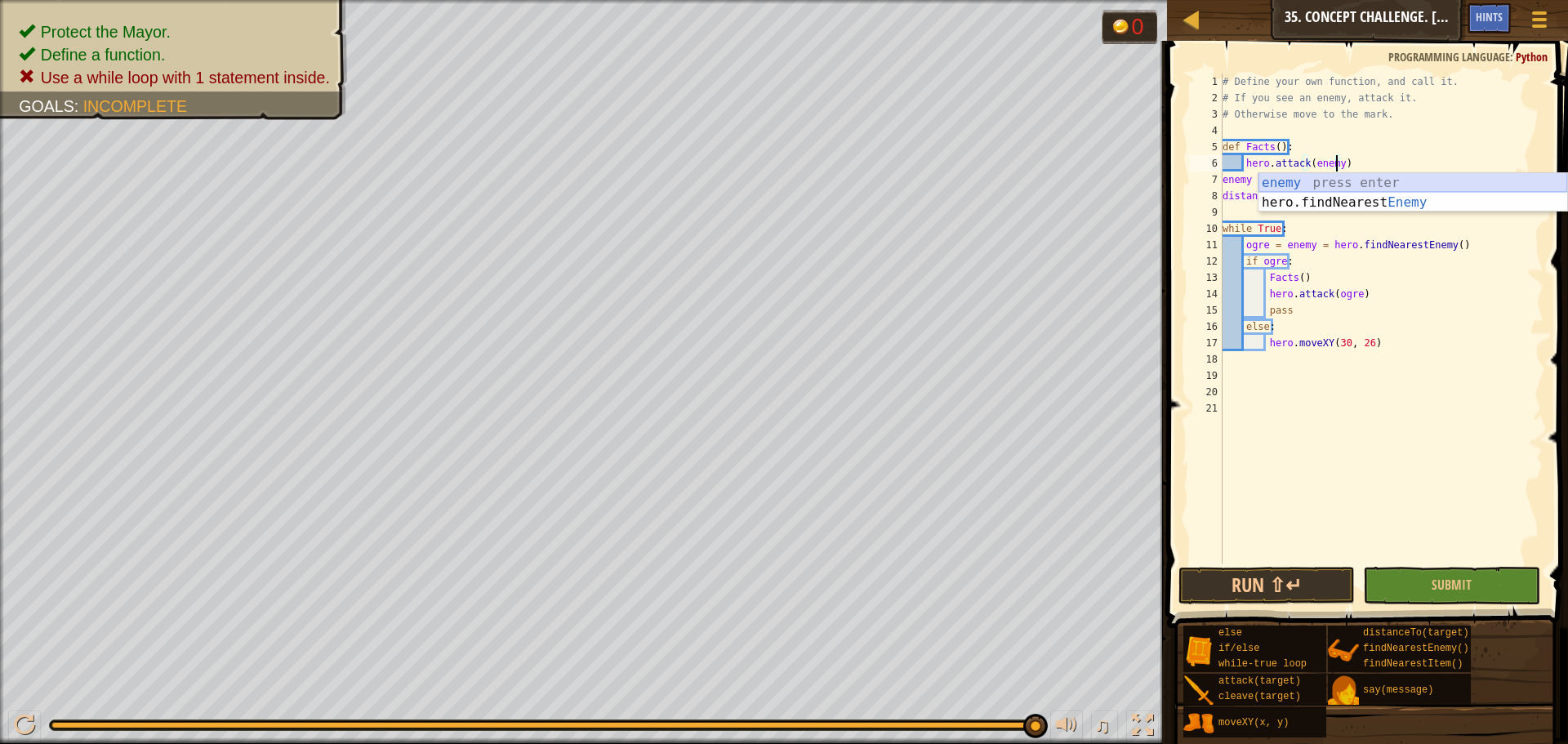
click at [1348, 186] on div "enemy press enter hero.findNearest Enemy press enter" at bounding box center [1413, 212] width 309 height 79
click at [1381, 197] on div "# Define your own function, and call it. # If you see an enemy, attack it. # Ot…" at bounding box center [1382, 335] width 325 height 523
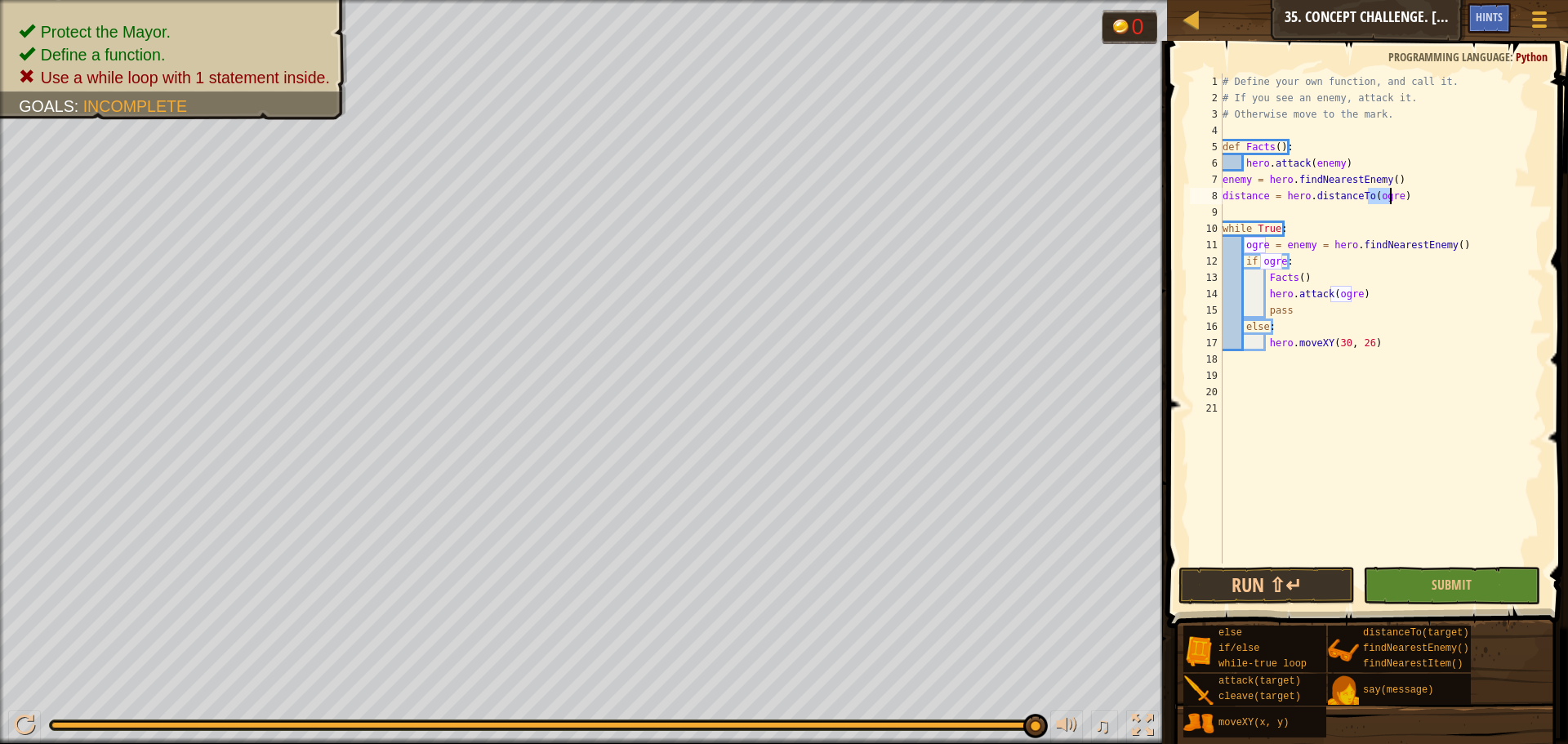
click at [1381, 197] on div "# Define your own function, and call it. # If you see an enemy, attack it. # Ot…" at bounding box center [1382, 335] width 325 height 523
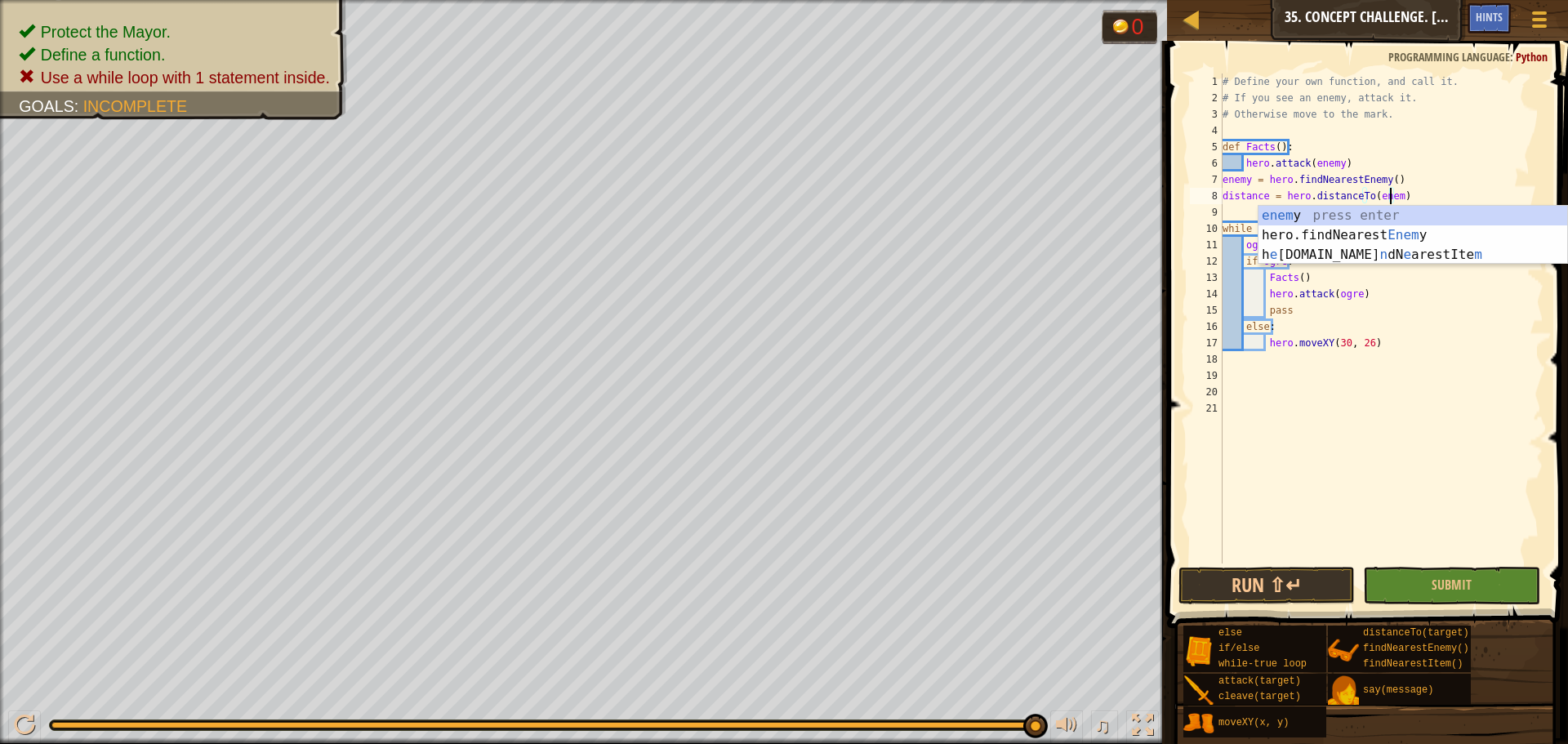
scroll to position [7, 14]
click at [1387, 215] on div "enemy press enter hero.findNearest Enemy press enter" at bounding box center [1413, 245] width 309 height 79
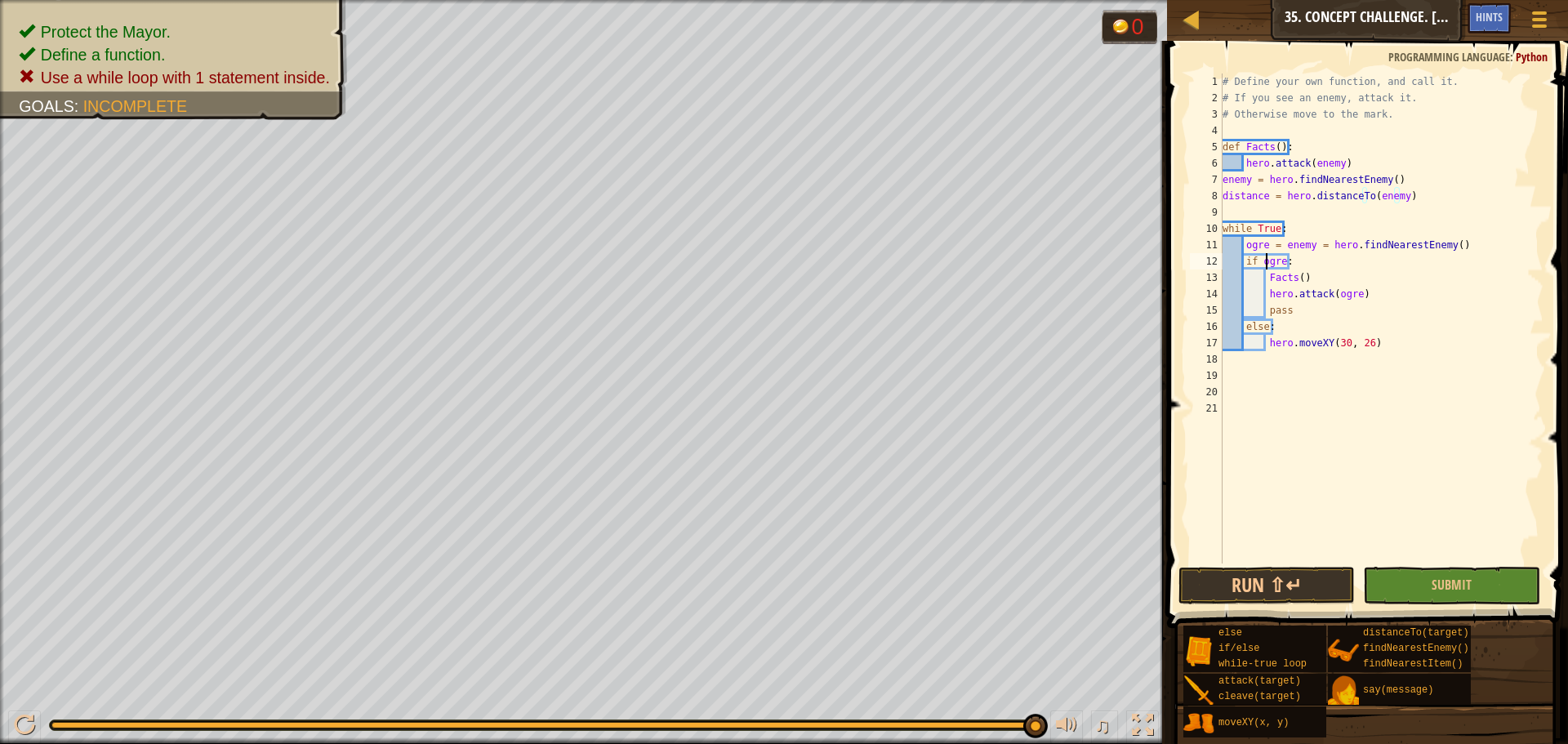
click at [1269, 261] on div "# Define your own function, and call it. # If you see an enemy, attack it. # Ot…" at bounding box center [1382, 335] width 325 height 523
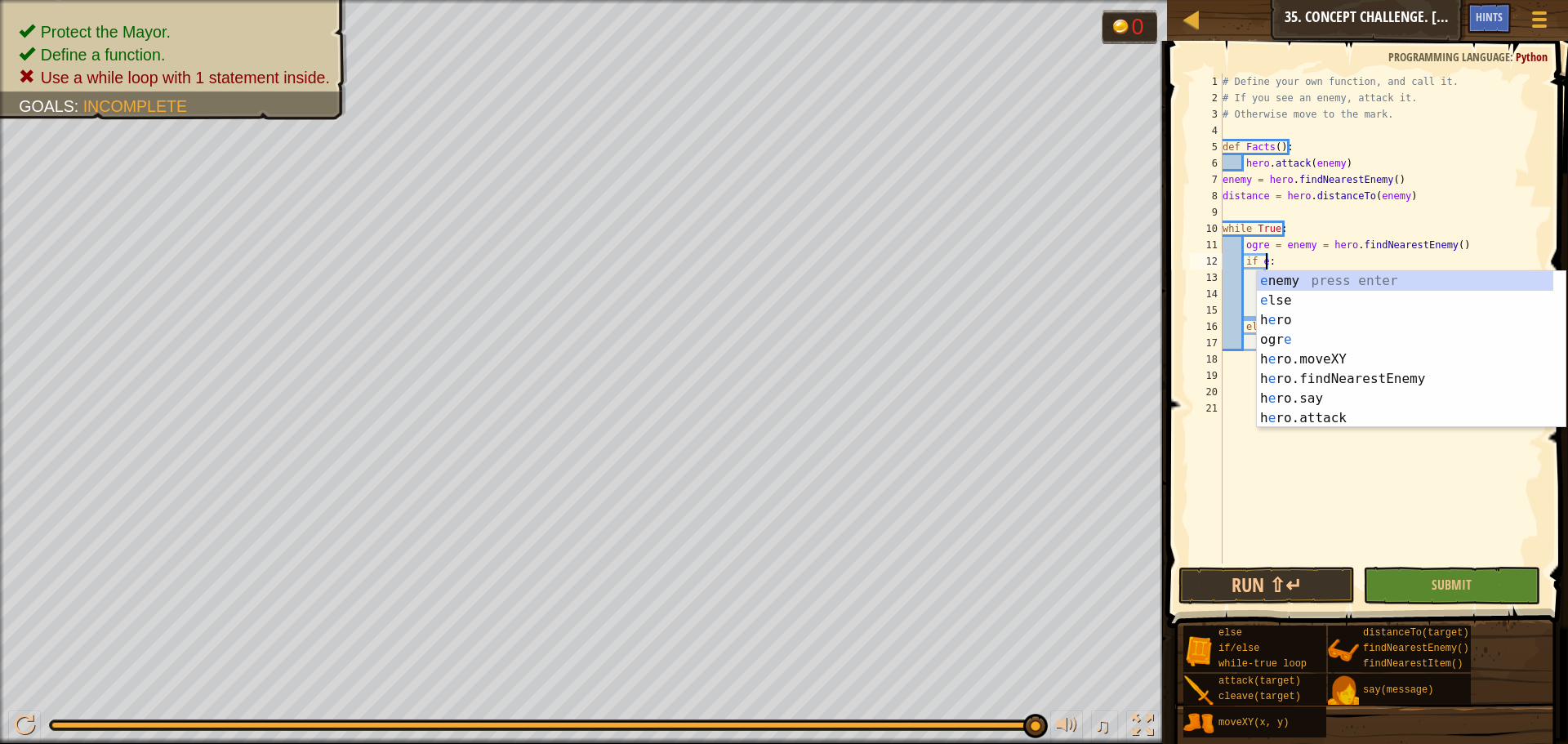
scroll to position [7, 4]
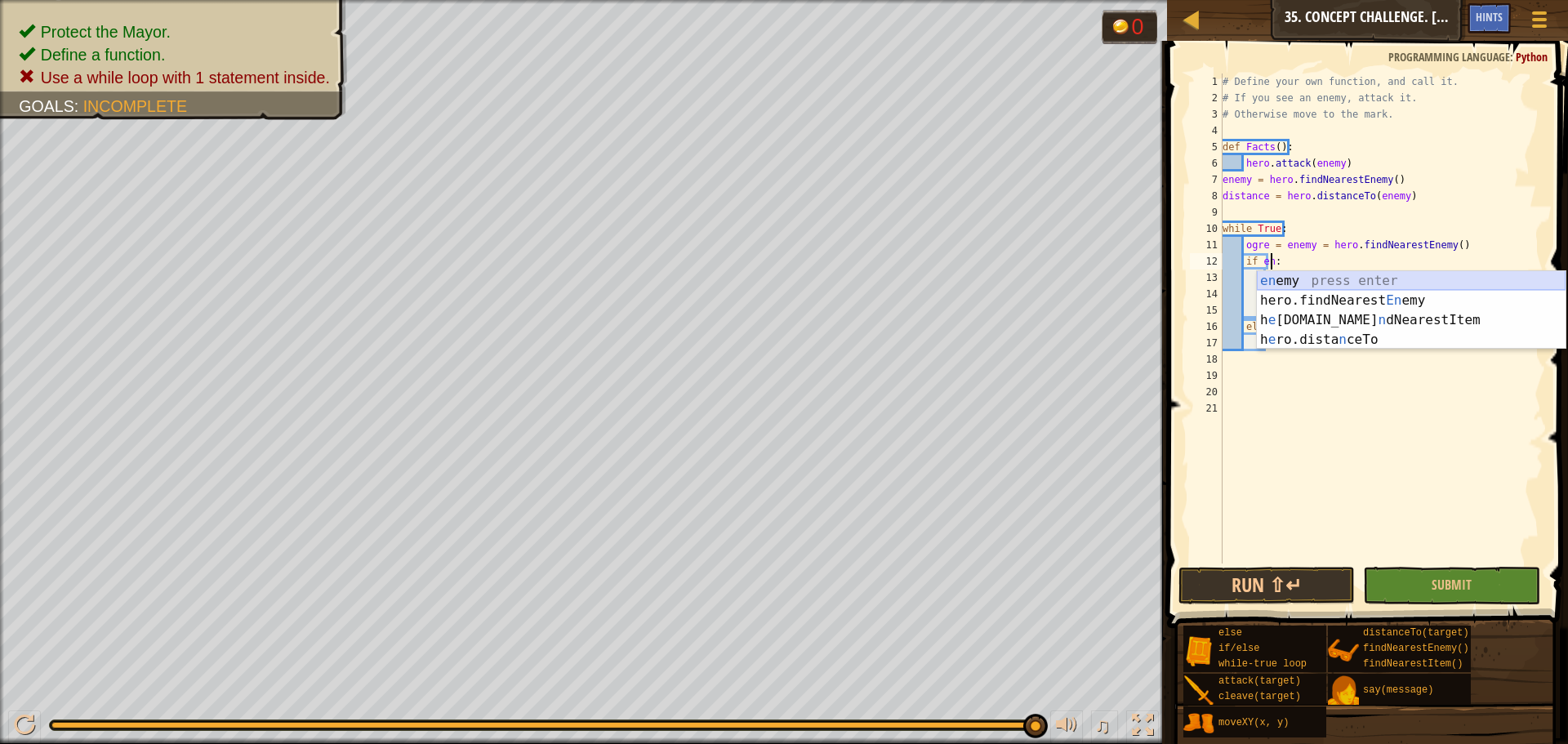
click at [1281, 281] on div "en emy press enter hero.findNearest En emy press enter h e [DOMAIN_NAME] n dNea…" at bounding box center [1411, 330] width 309 height 118
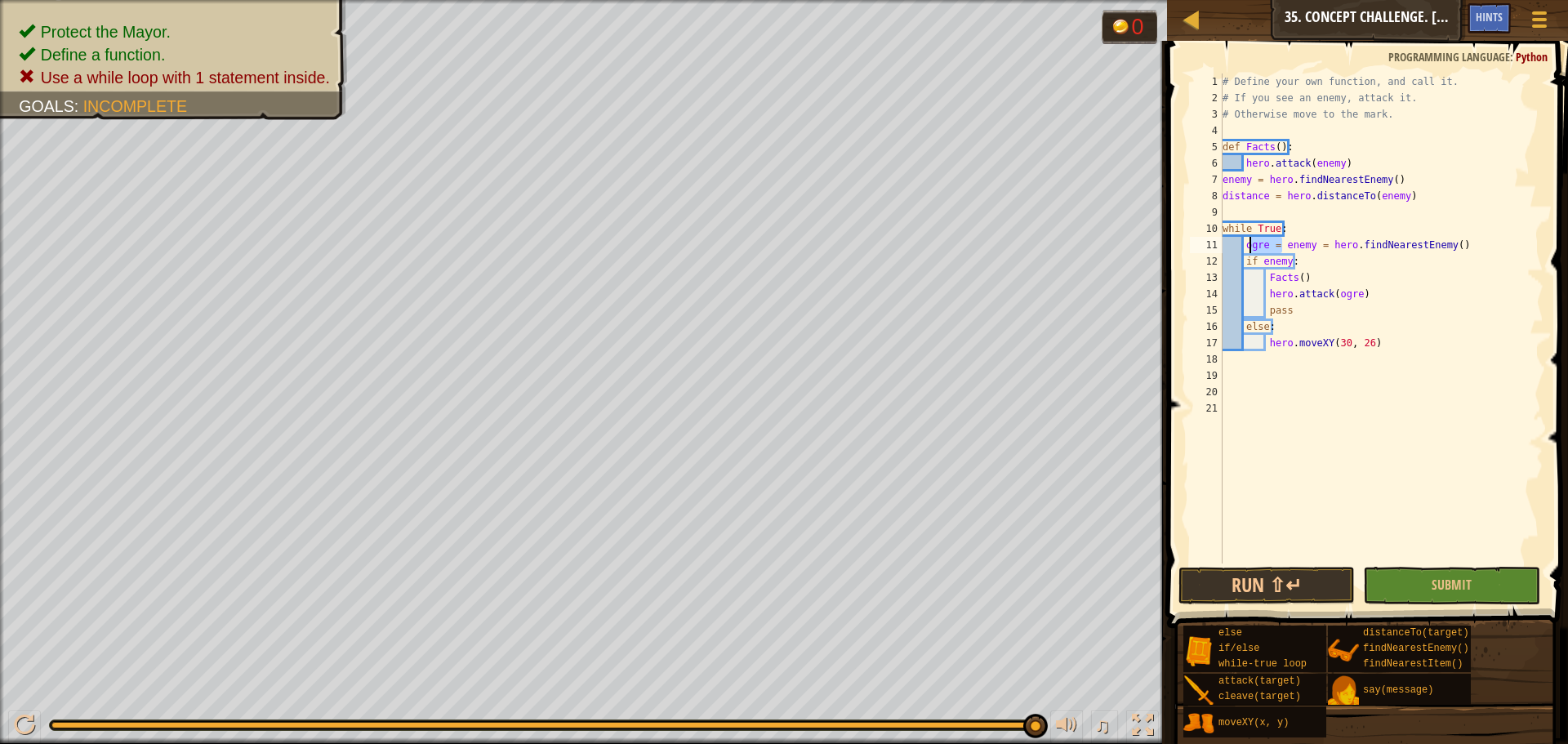
drag, startPoint x: 1281, startPoint y: 246, endPoint x: 1247, endPoint y: 243, distance: 34.1
click at [1247, 243] on div "# Define your own function, and call it. # If you see an enemy, attack it. # Ot…" at bounding box center [1382, 335] width 325 height 523
click at [1337, 291] on div "# Define your own function, and call it. # If you see an enemy, attack it. # Ot…" at bounding box center [1382, 335] width 325 height 523
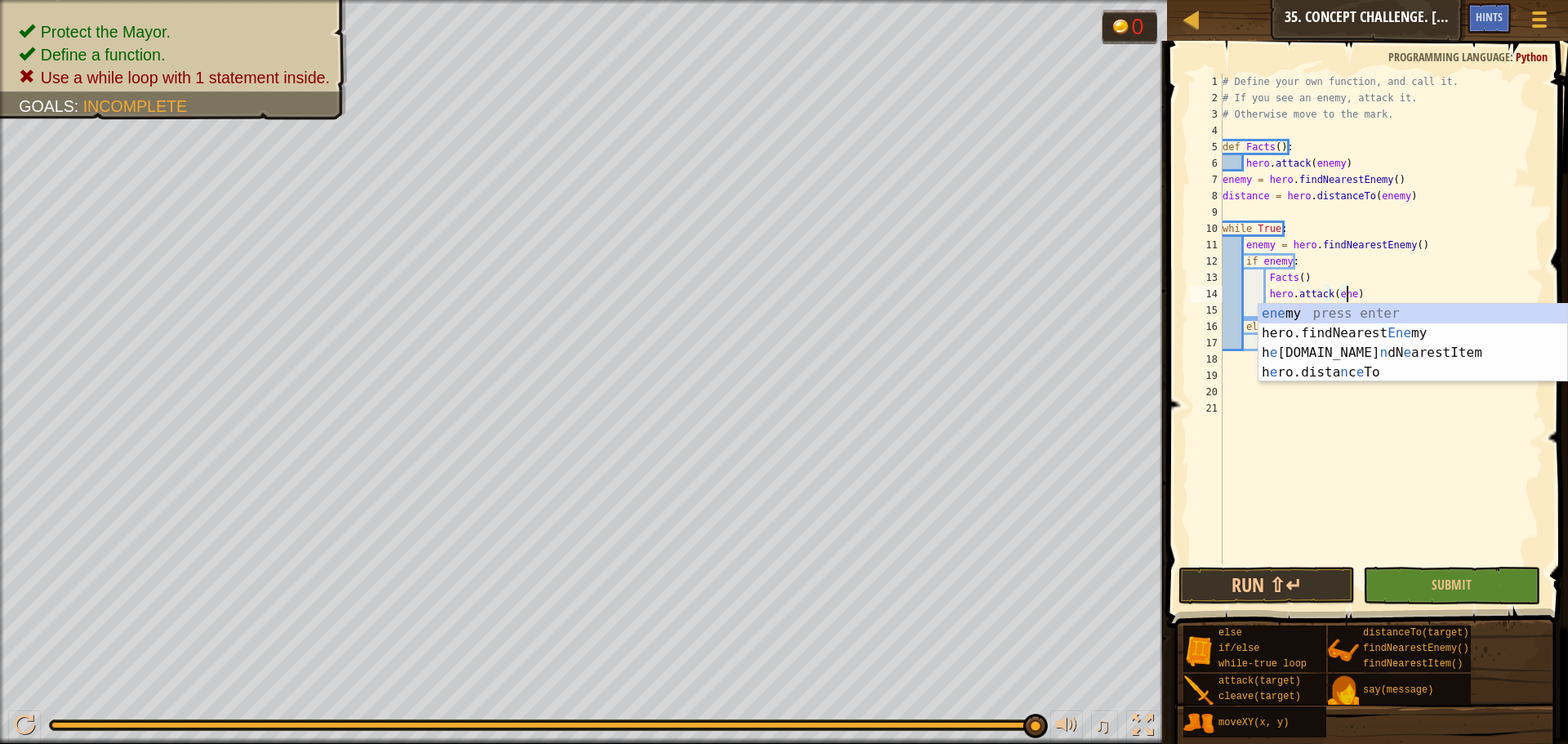
scroll to position [7, 11]
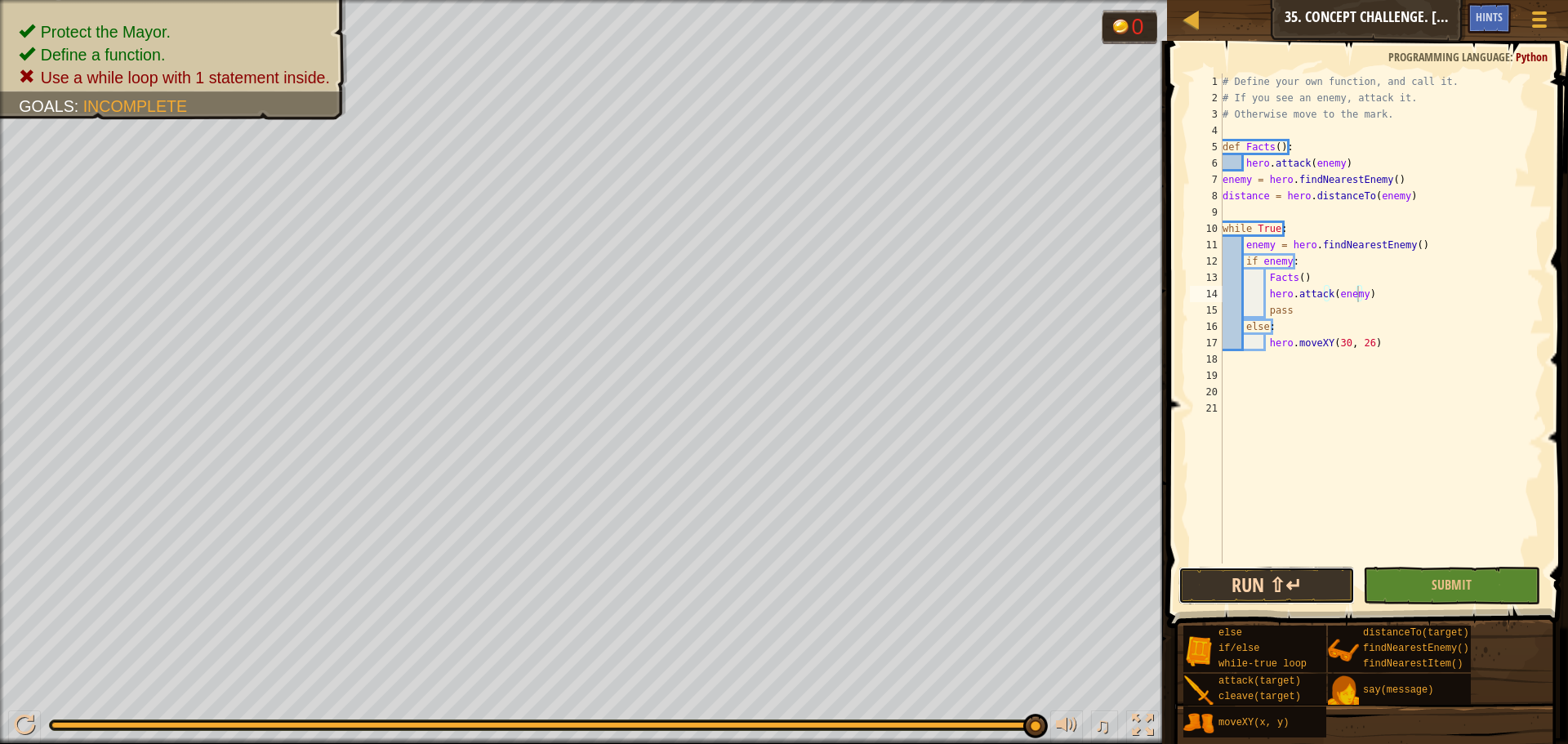
click at [1225, 574] on button "Run ⇧↵" at bounding box center [1267, 586] width 177 height 37
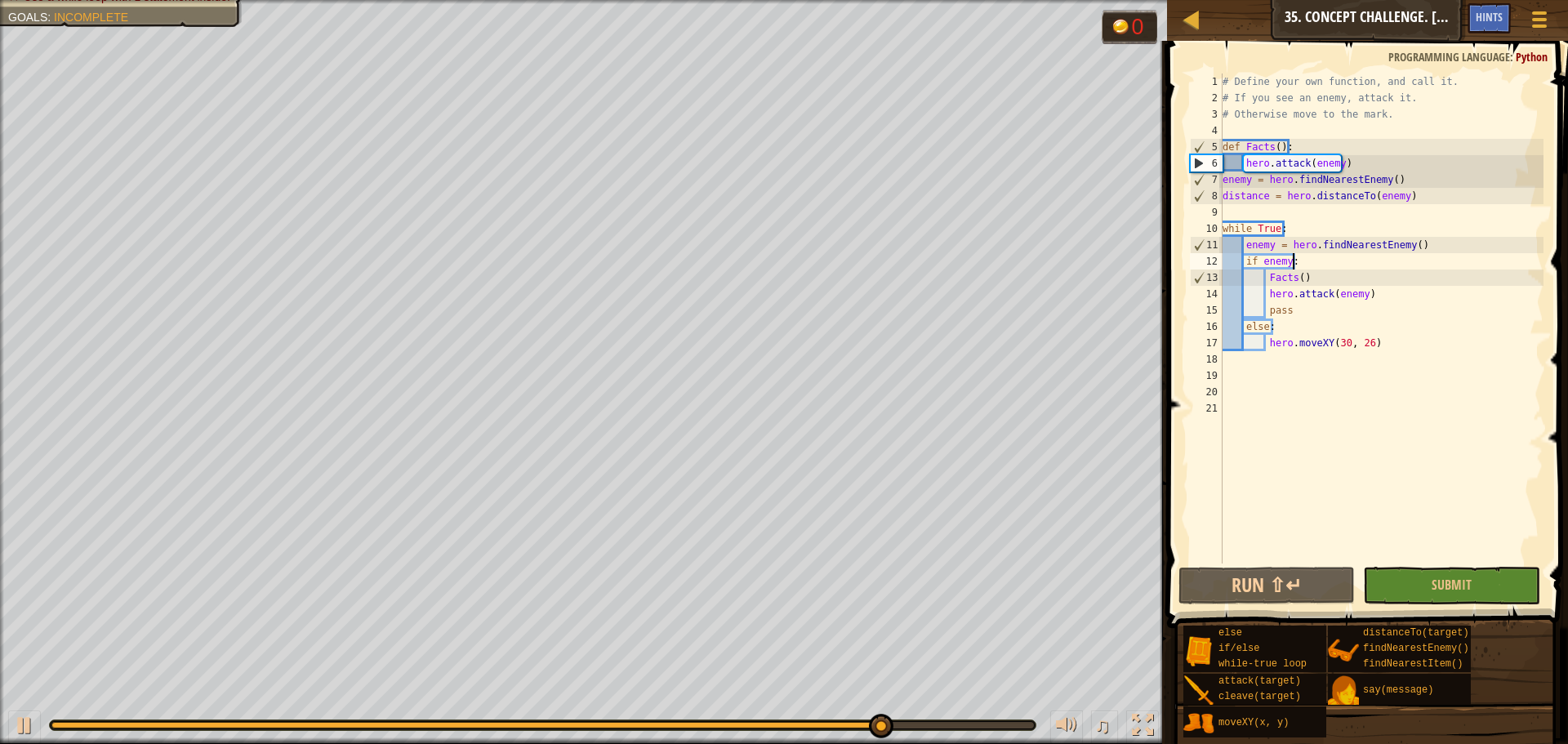
click at [1303, 258] on div "# Define your own function, and call it. # If you see an enemy, attack it. # Ot…" at bounding box center [1382, 335] width 325 height 523
type textarea "if enemy:"
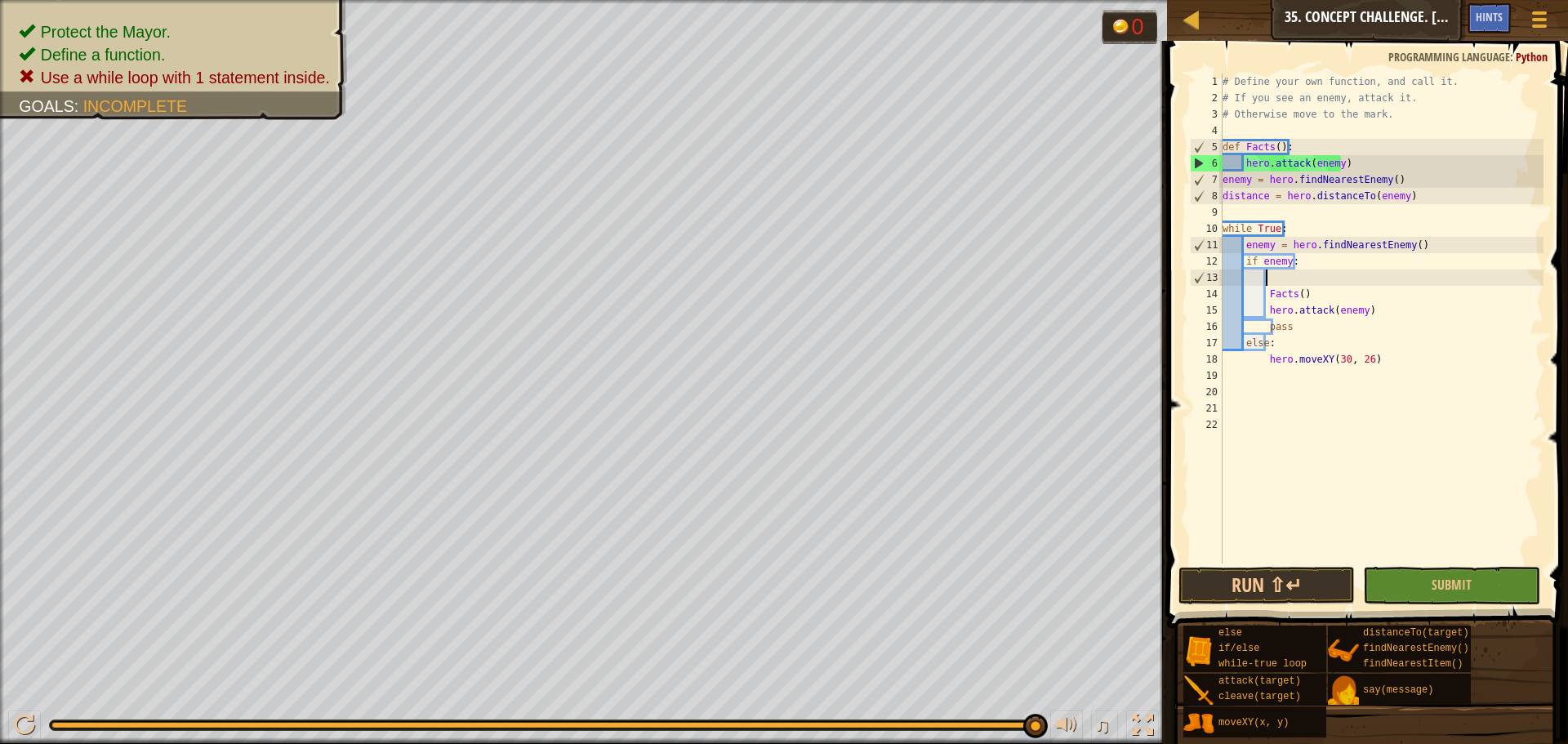
type textarea "en"
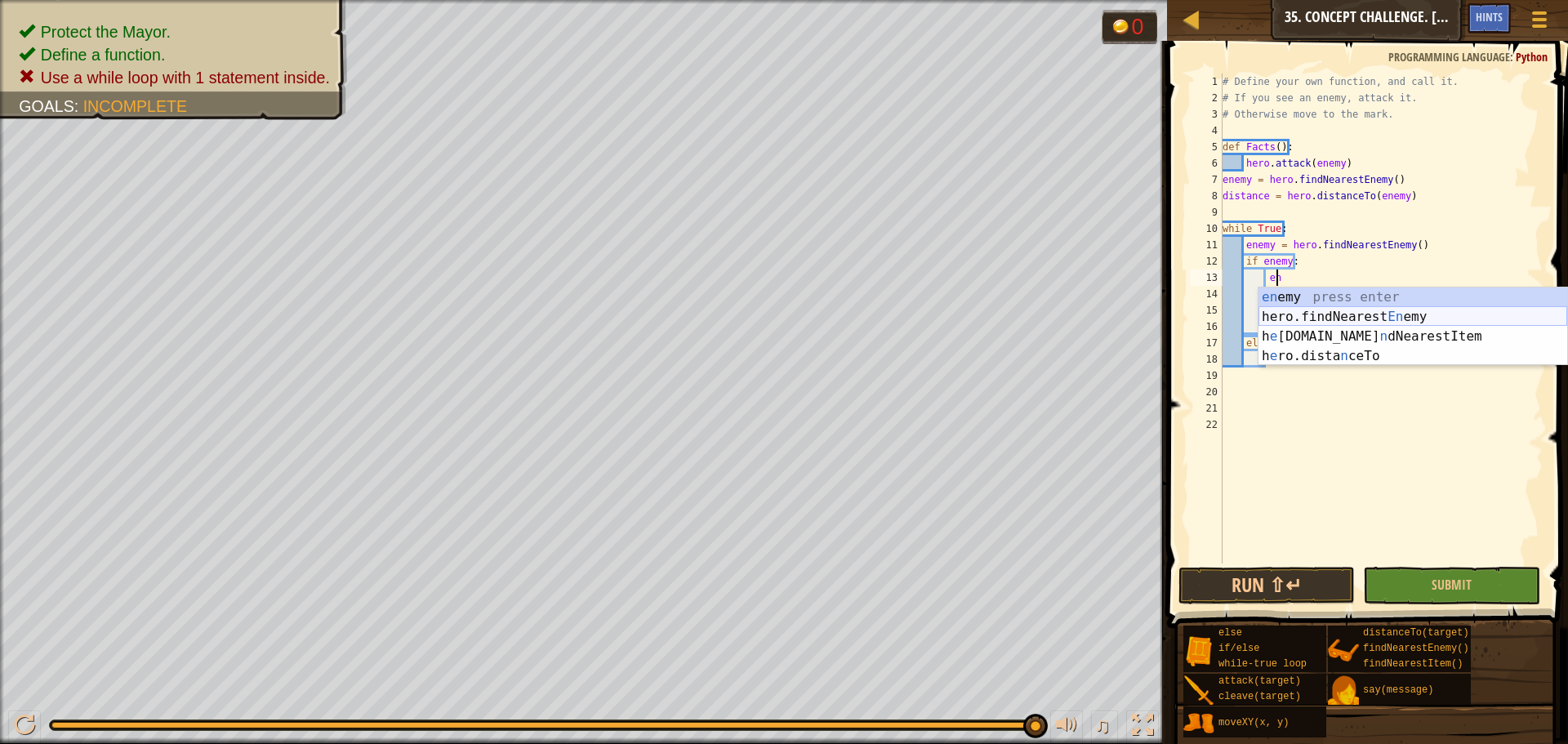
click at [1334, 317] on div "en emy press enter hero.findNearest En emy press enter h e [DOMAIN_NAME] n dNea…" at bounding box center [1413, 346] width 309 height 118
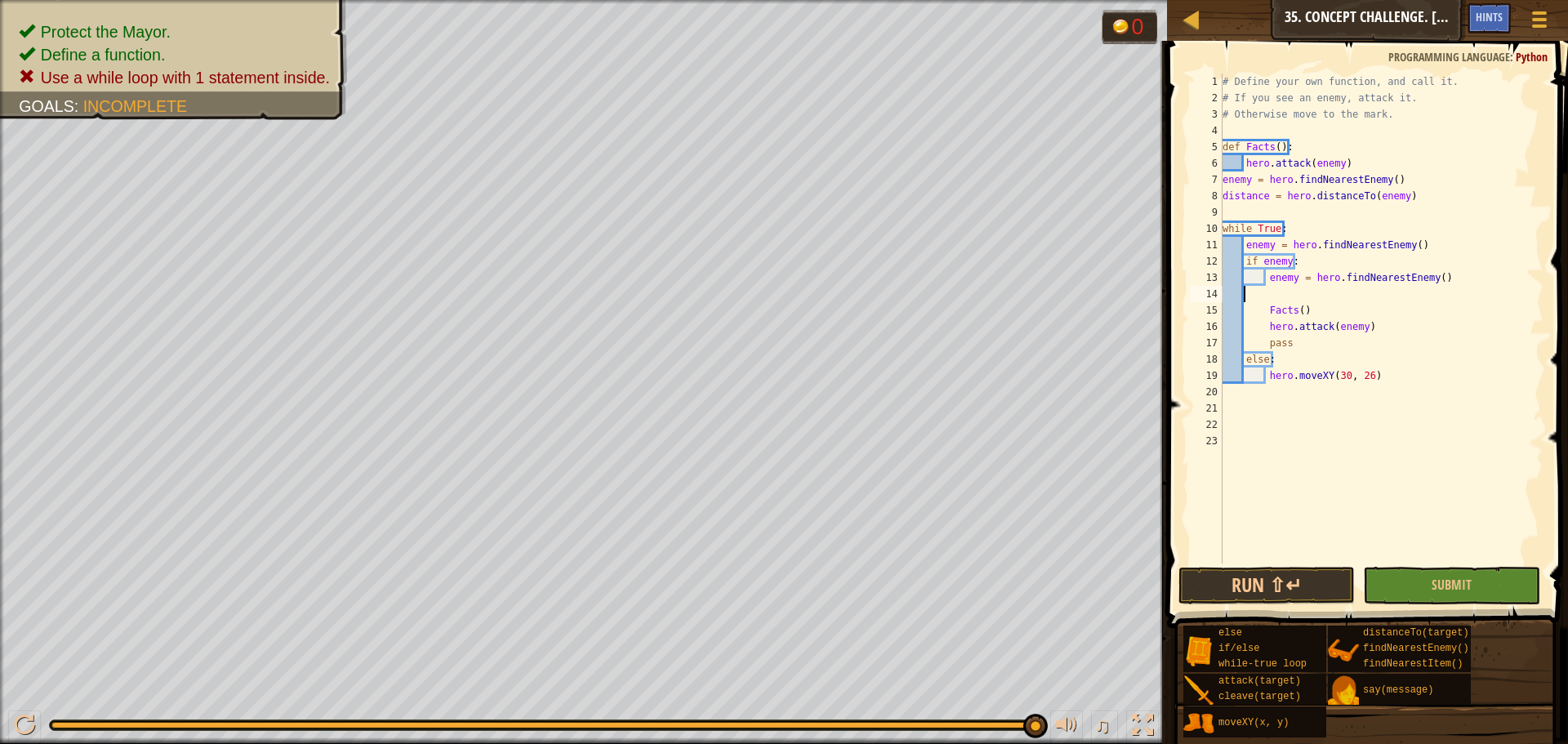
scroll to position [7, 0]
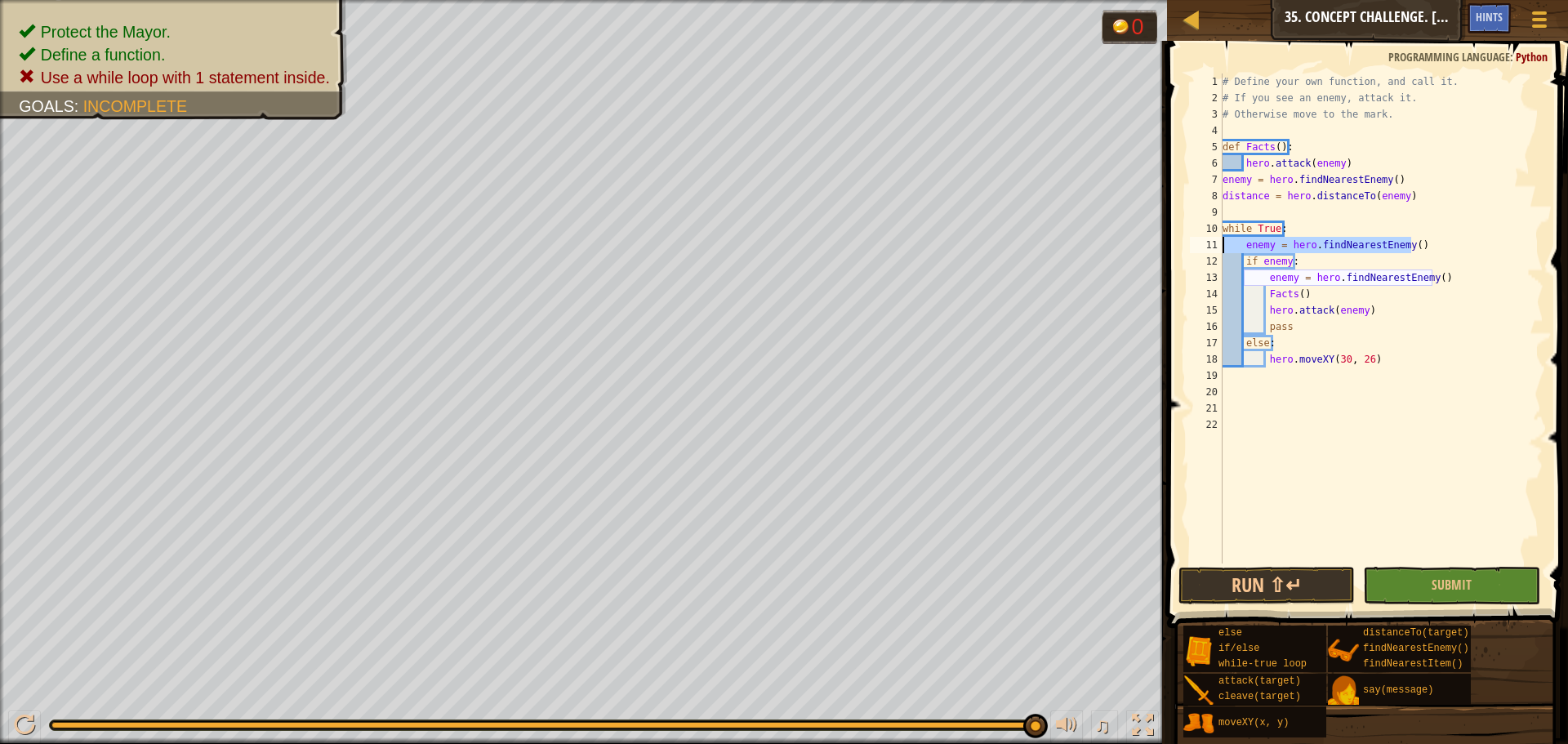
drag, startPoint x: 1411, startPoint y: 246, endPoint x: 1218, endPoint y: 245, distance: 193.0
click at [1218, 245] on div "enemy = hero.findNearestEnemy() 1 2 3 4 5 6 7 8 9 10 11 12 13 14 15 16 17 18 19…" at bounding box center [1366, 319] width 357 height 491
type textarea "enemy = hero.findNearestEnemy()"
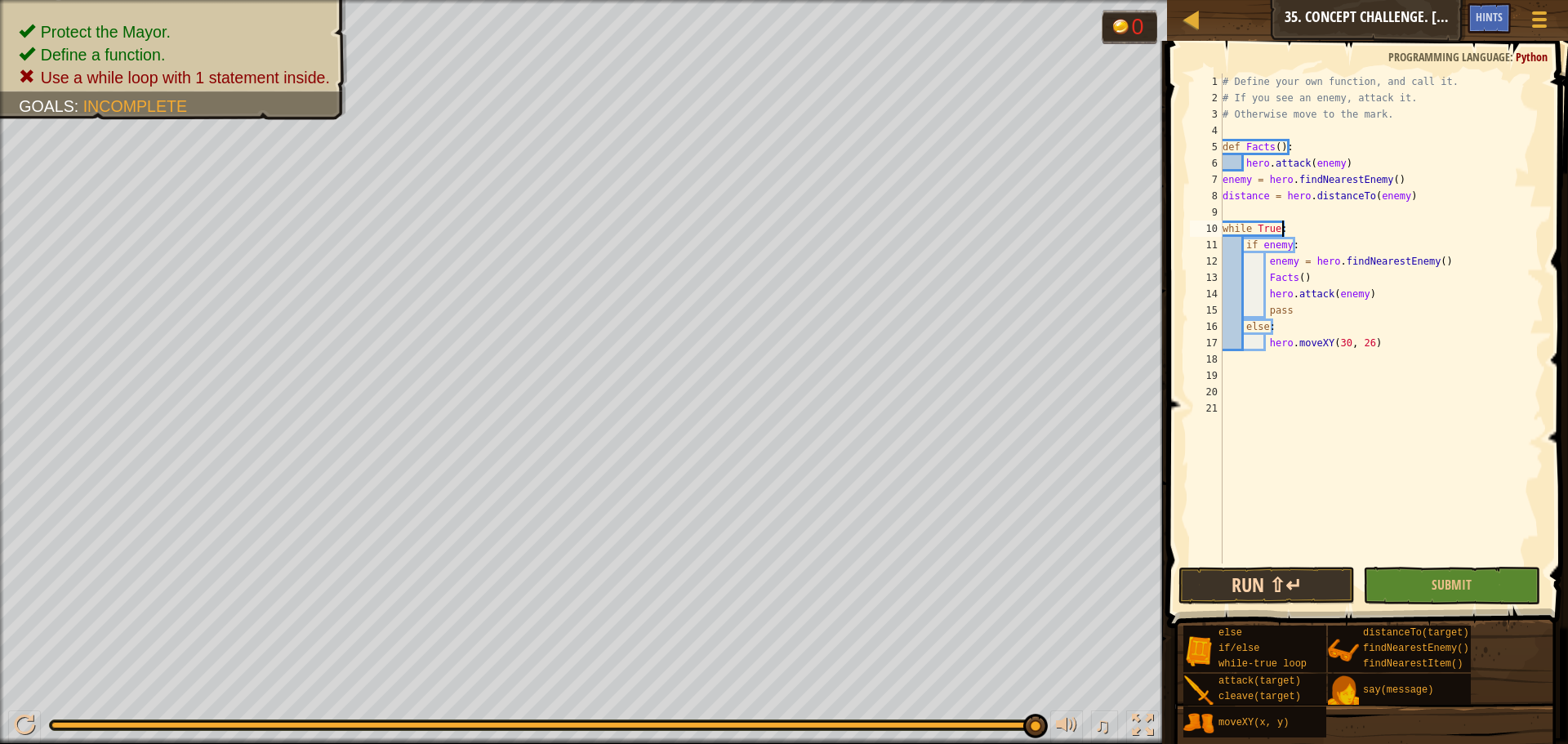
type textarea "while True:"
click at [1255, 577] on button "Run ⇧↵" at bounding box center [1267, 586] width 177 height 37
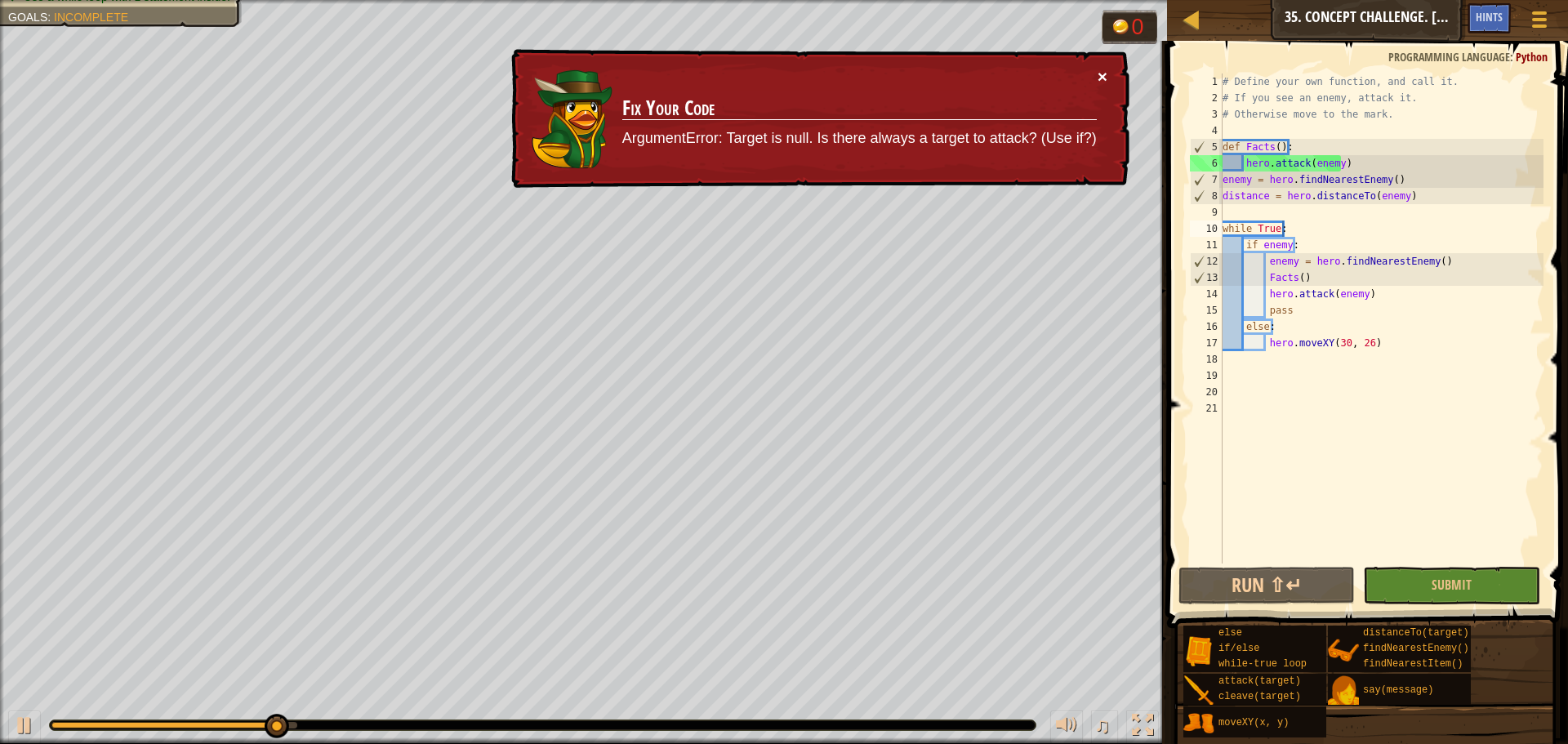
click at [1100, 73] on button "×" at bounding box center [1103, 76] width 10 height 17
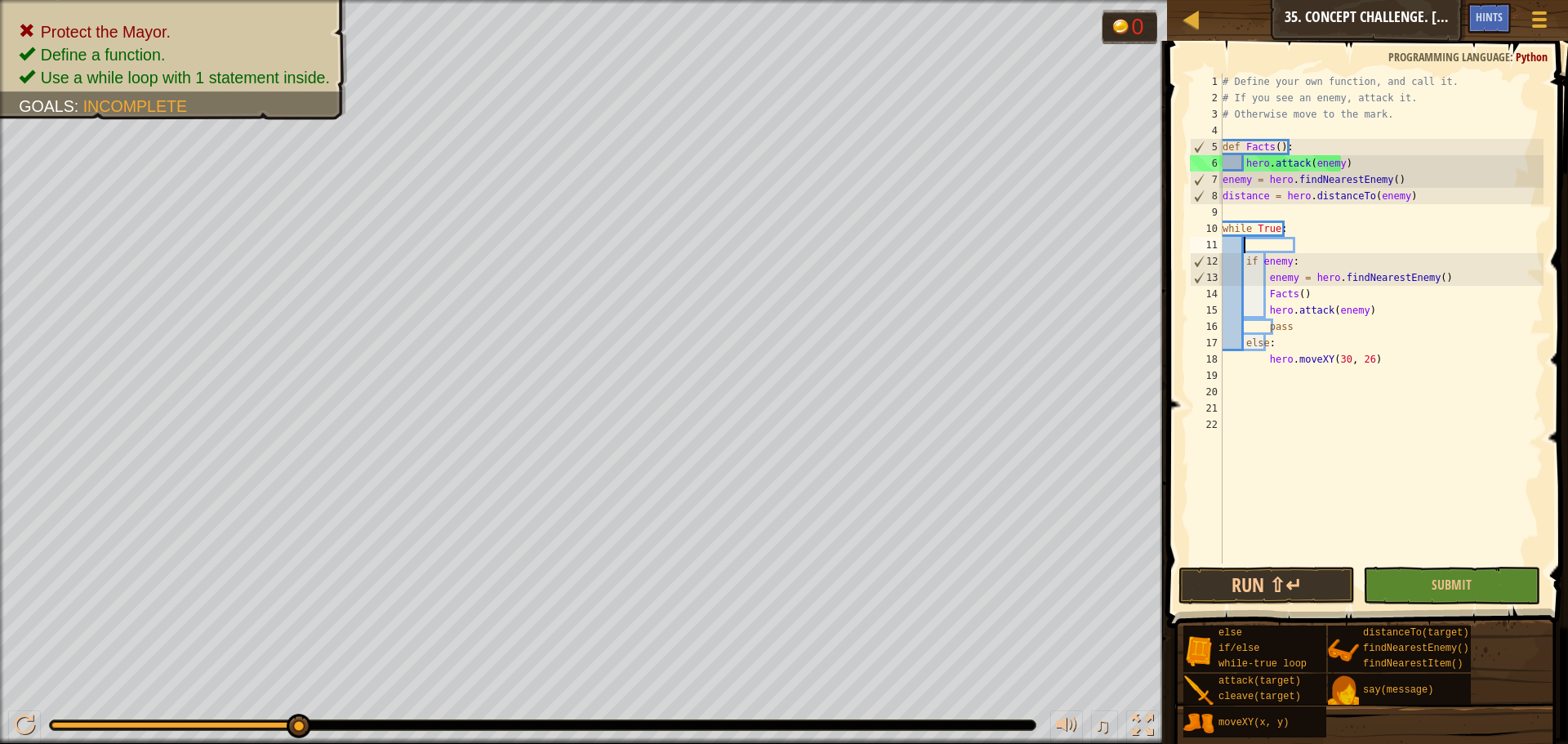
type textarea "e"
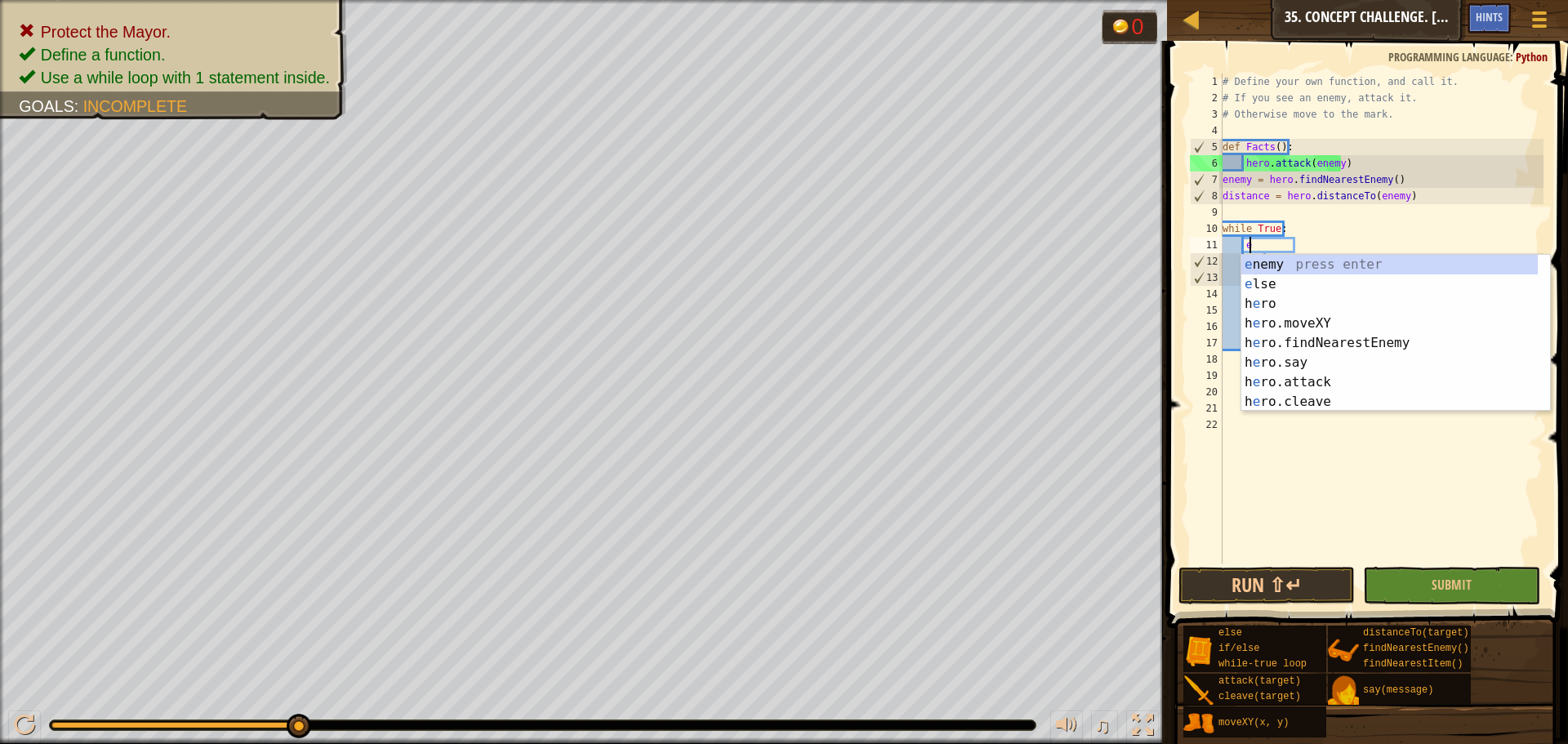
scroll to position [7, 2]
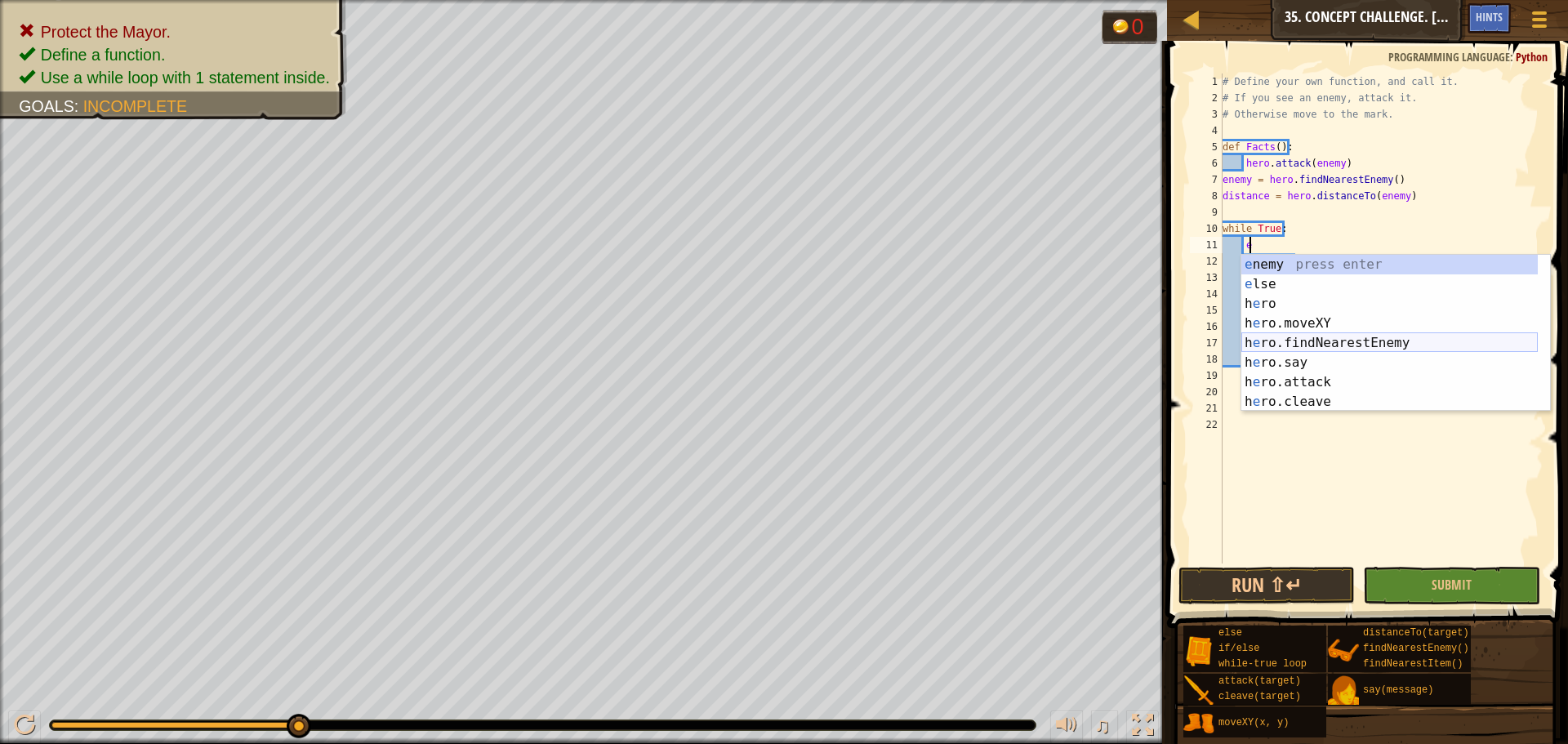
click at [1329, 346] on div "e nemy press enter e lse press enter h e ro press enter h e ro.moveXY press ent…" at bounding box center [1389, 353] width 296 height 196
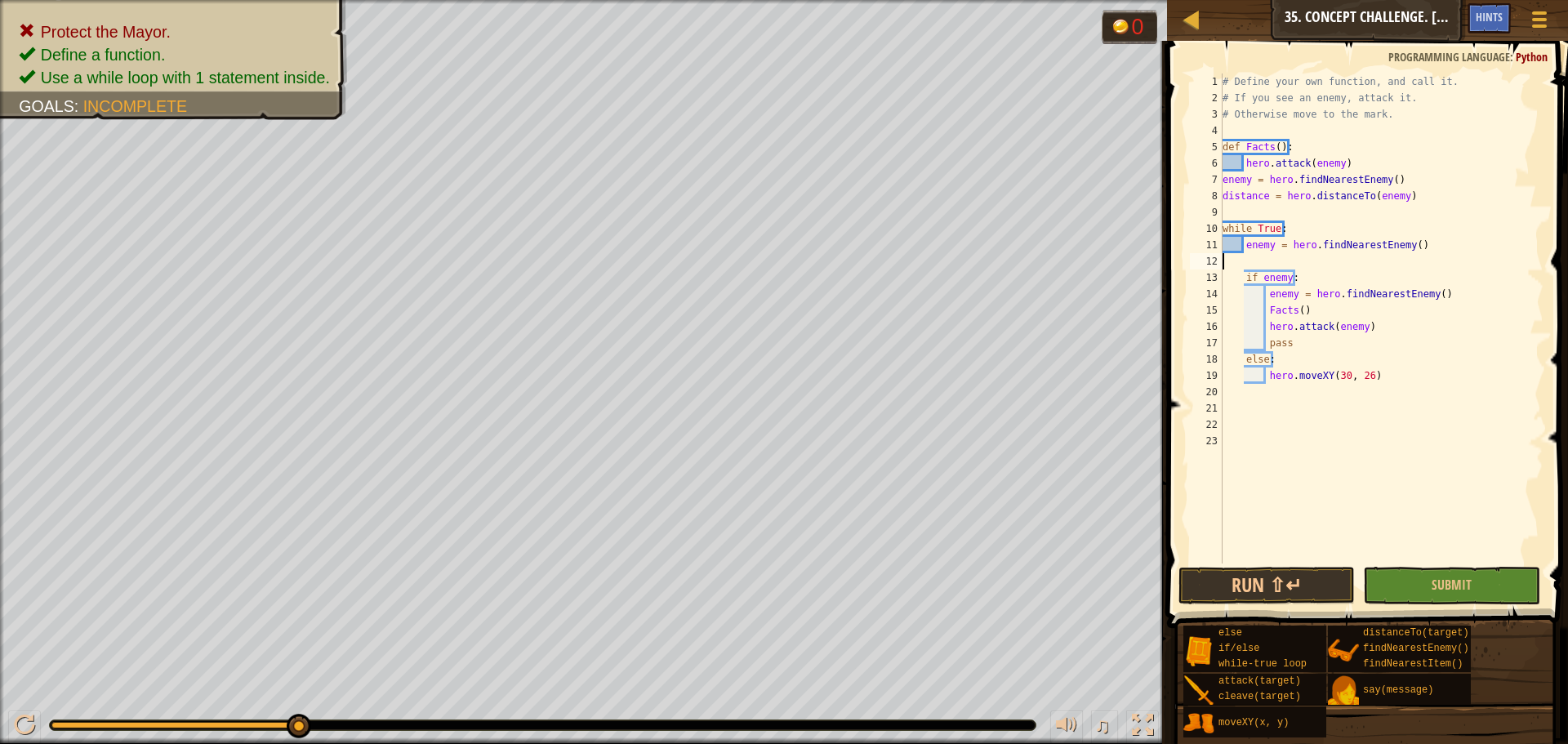
scroll to position [7, 0]
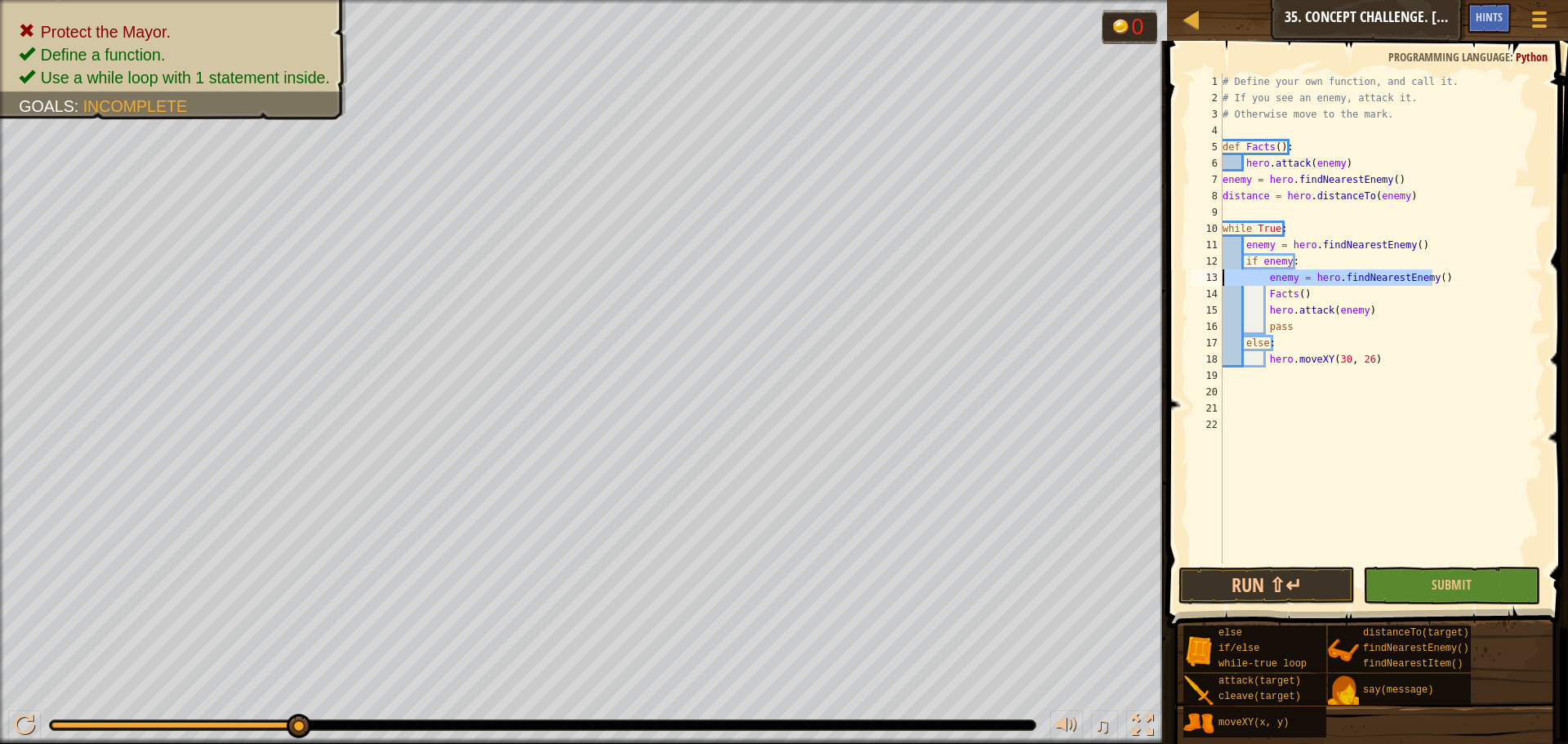
drag, startPoint x: 1427, startPoint y: 281, endPoint x: 1218, endPoint y: 275, distance: 209.1
click at [1218, 275] on div "enemy = hero.findNearestEnemy() 1 2 3 4 5 6 7 8 9 10 11 12 13 14 15 16 17 18 19…" at bounding box center [1366, 319] width 357 height 491
type textarea "enemy = hero.findNearestEnemy()"
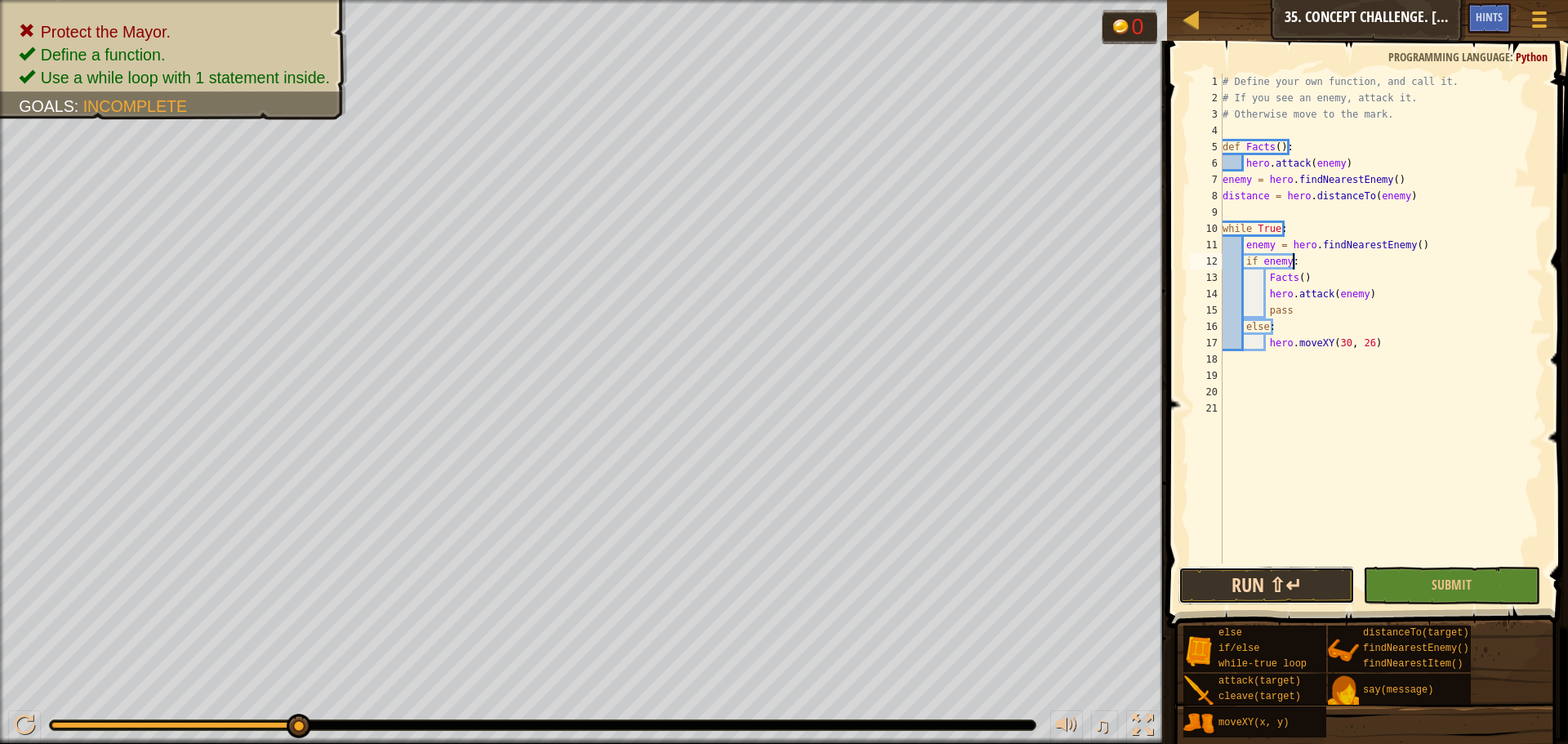
click at [1206, 581] on button "Run ⇧↵" at bounding box center [1267, 586] width 177 height 37
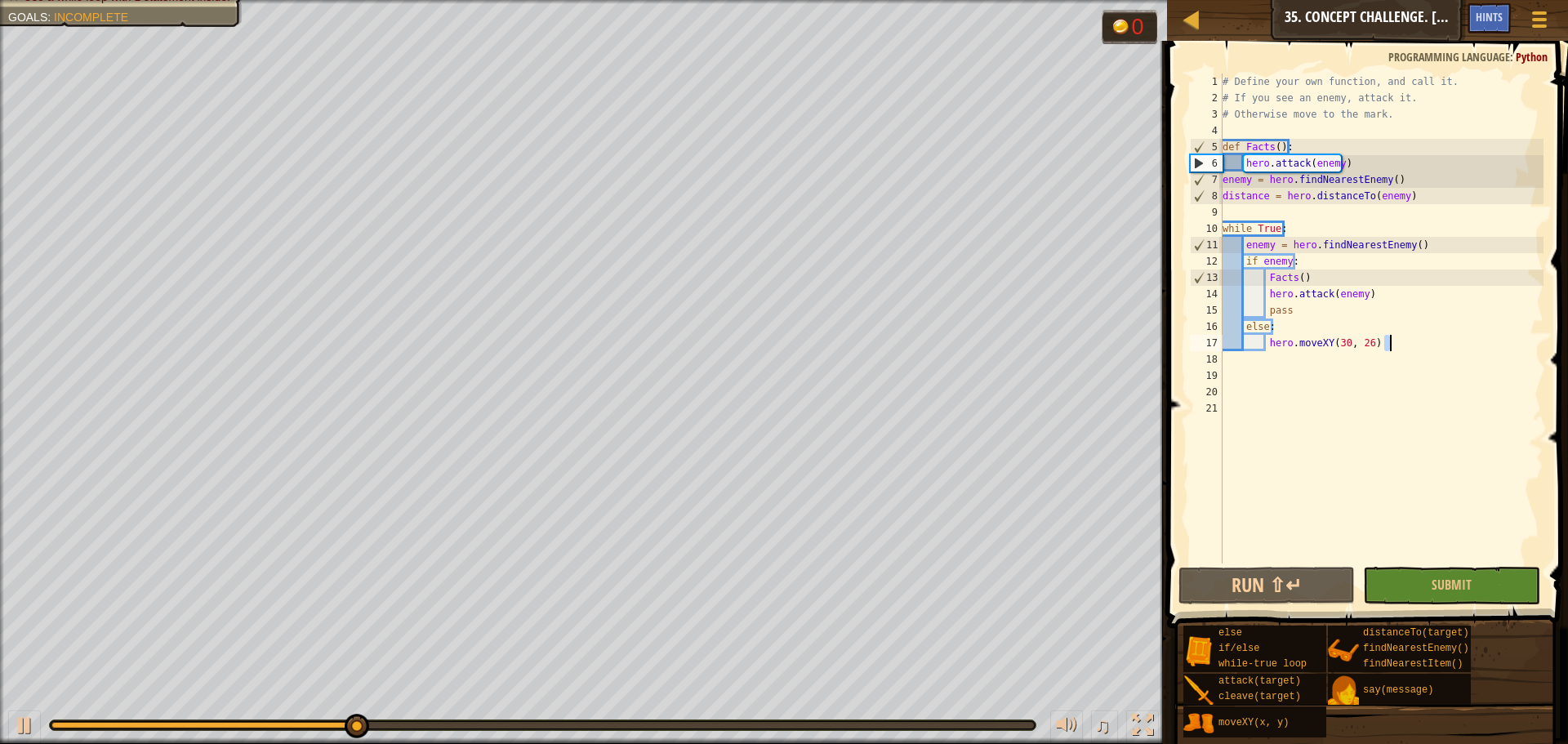
click at [1392, 347] on div "# Define your own function, and call it. # If you see an enemy, attack it. # Ot…" at bounding box center [1382, 335] width 325 height 523
type textarea "hero.moveXY(30, 26)"
click at [1370, 346] on div "# Define your own function, and call it. # If you see an enemy, attack it. # Ot…" at bounding box center [1382, 335] width 325 height 523
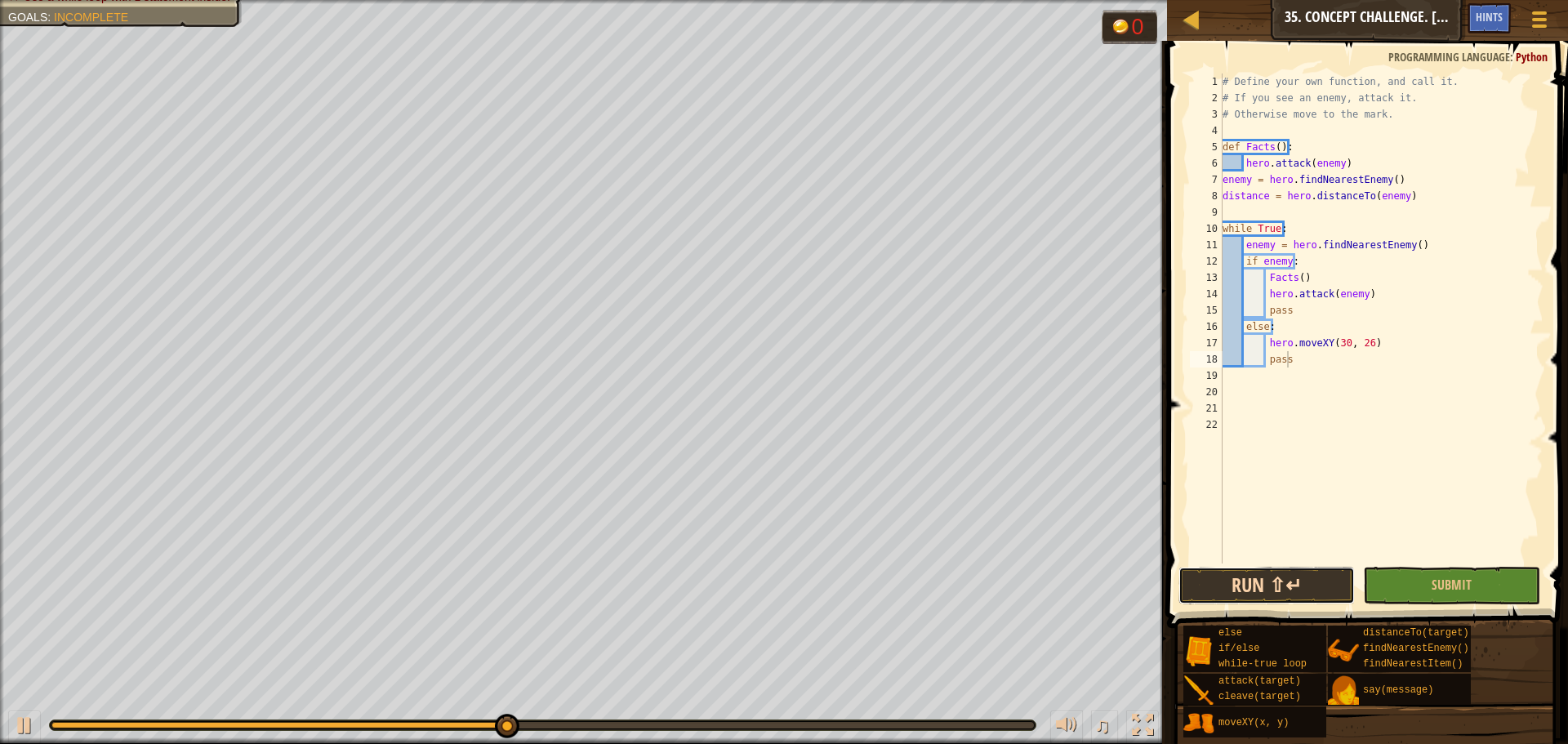
click at [1236, 587] on button "Run ⇧↵" at bounding box center [1267, 586] width 177 height 37
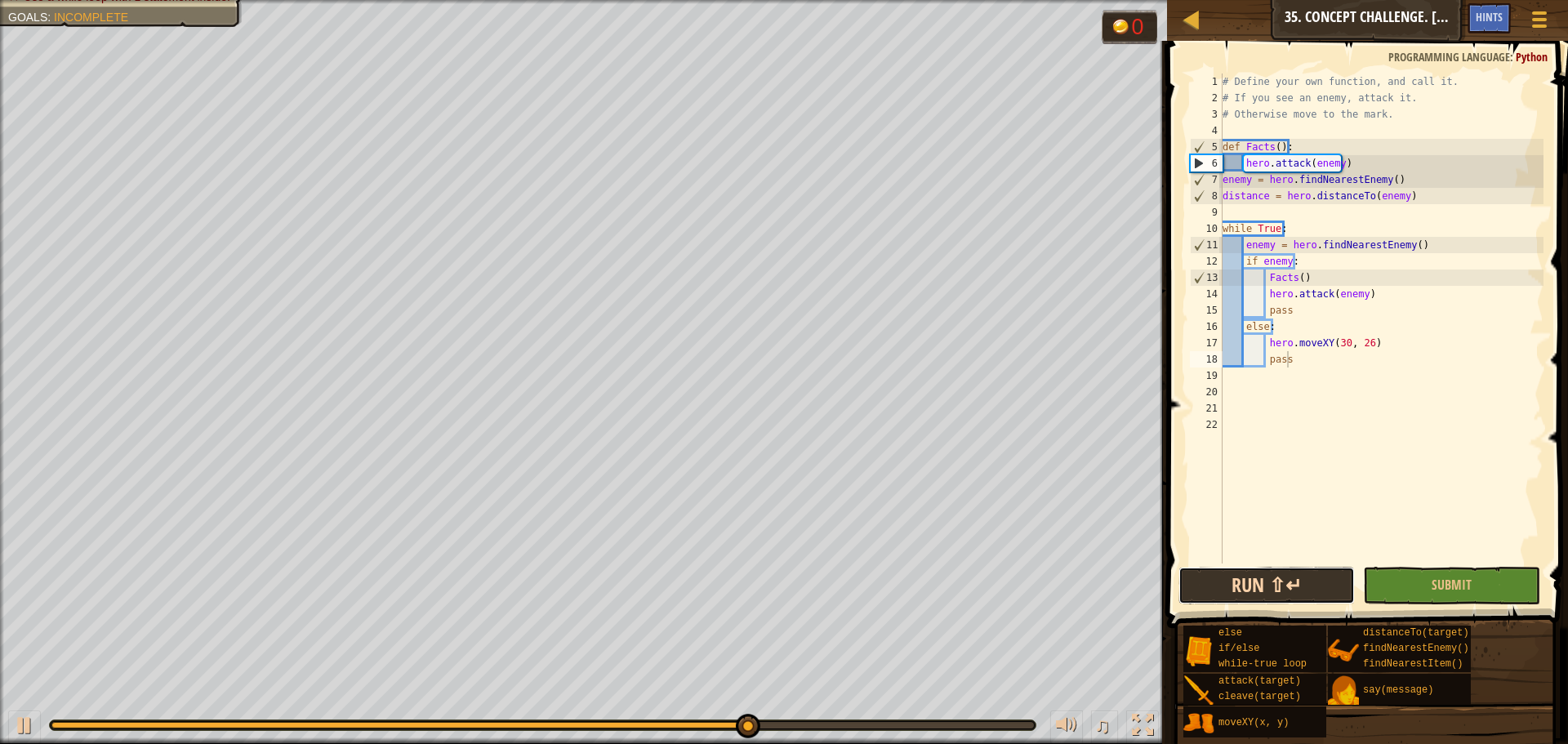
click at [1248, 582] on button "Run ⇧↵" at bounding box center [1267, 586] width 177 height 37
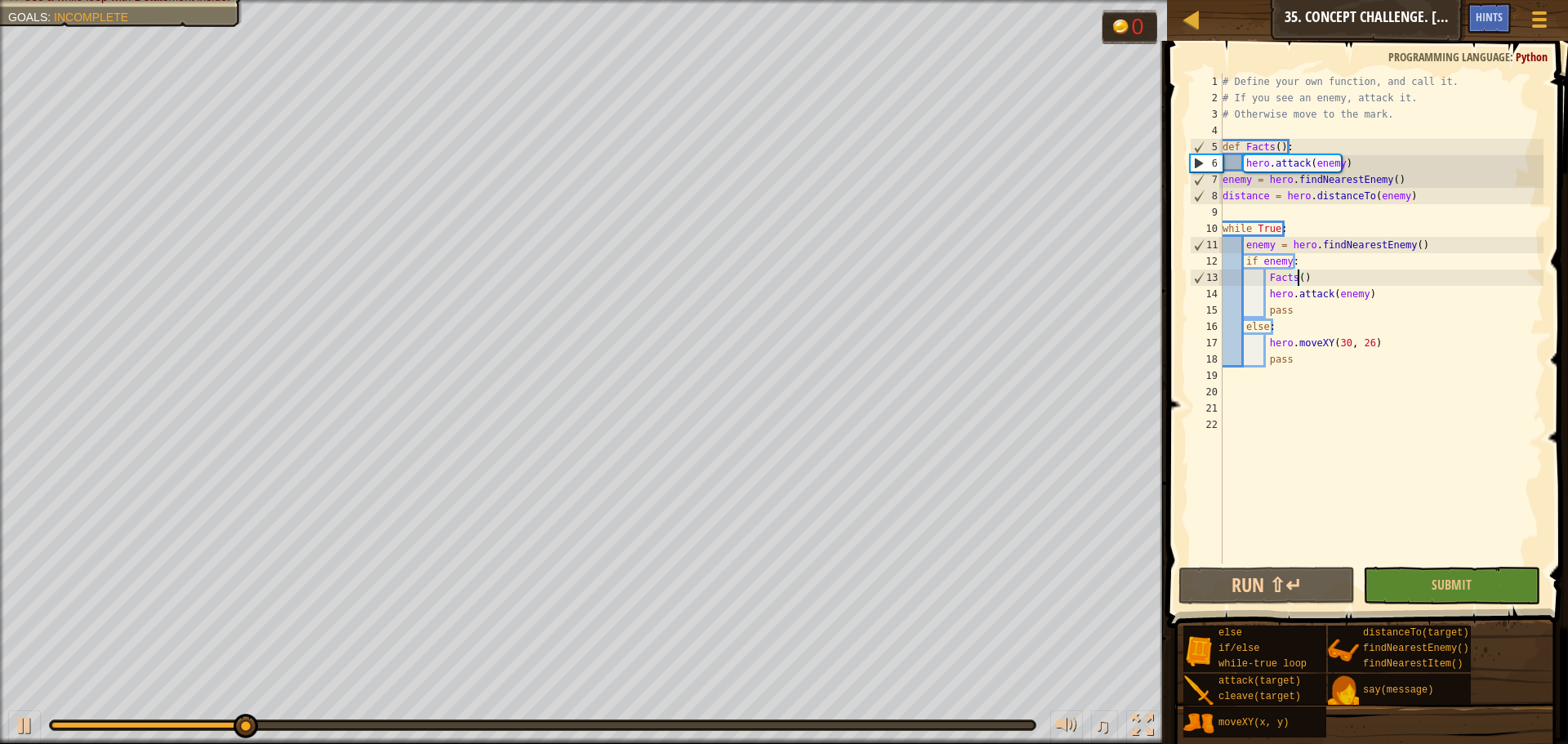
click at [1300, 280] on div "# Define your own function, and call it. # If you see an enemy, attack it. # Ot…" at bounding box center [1382, 335] width 325 height 523
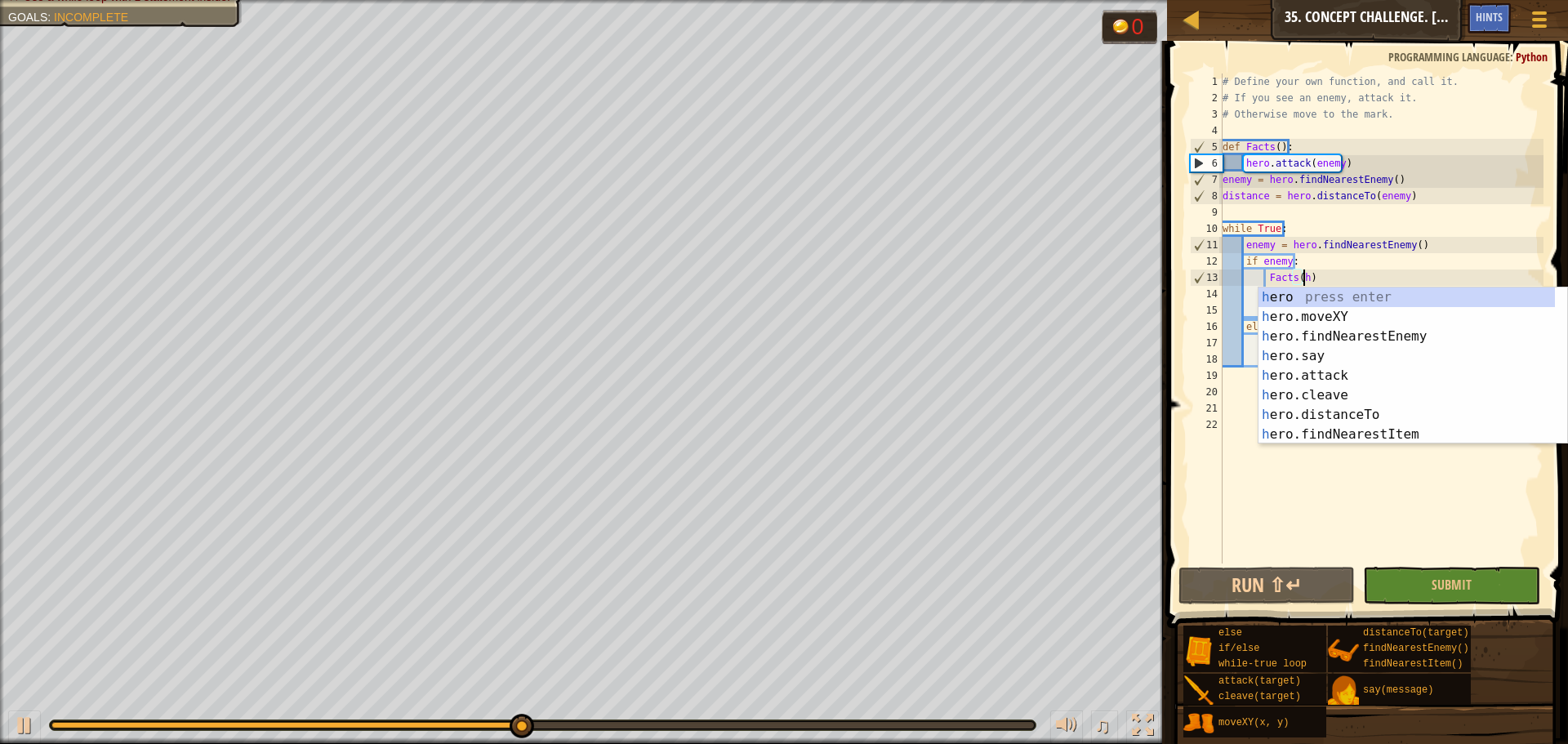
scroll to position [7, 7]
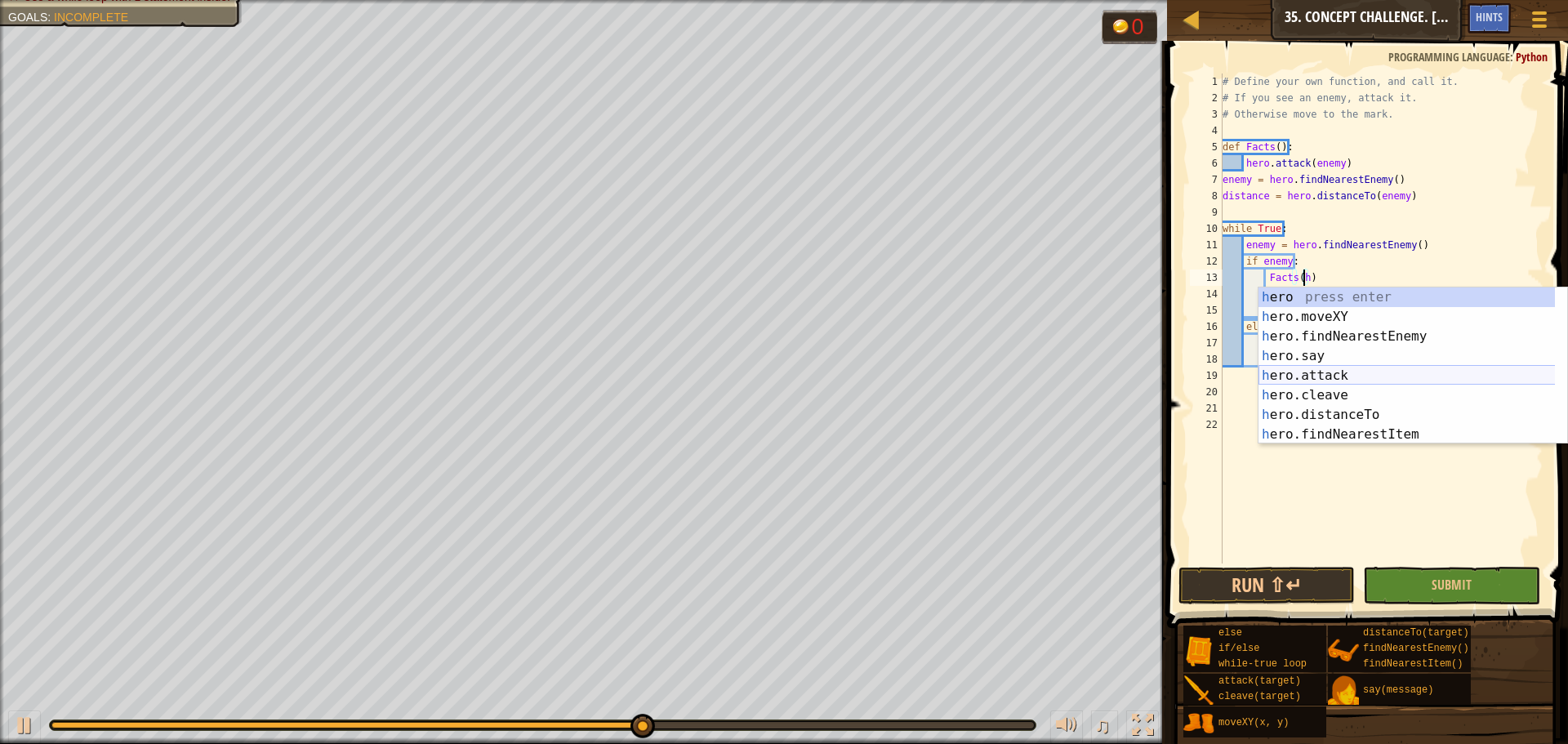
click at [1305, 379] on div "h ero press enter h ero.moveXY press enter h ero.findNearestEnemy press enter h…" at bounding box center [1413, 386] width 309 height 196
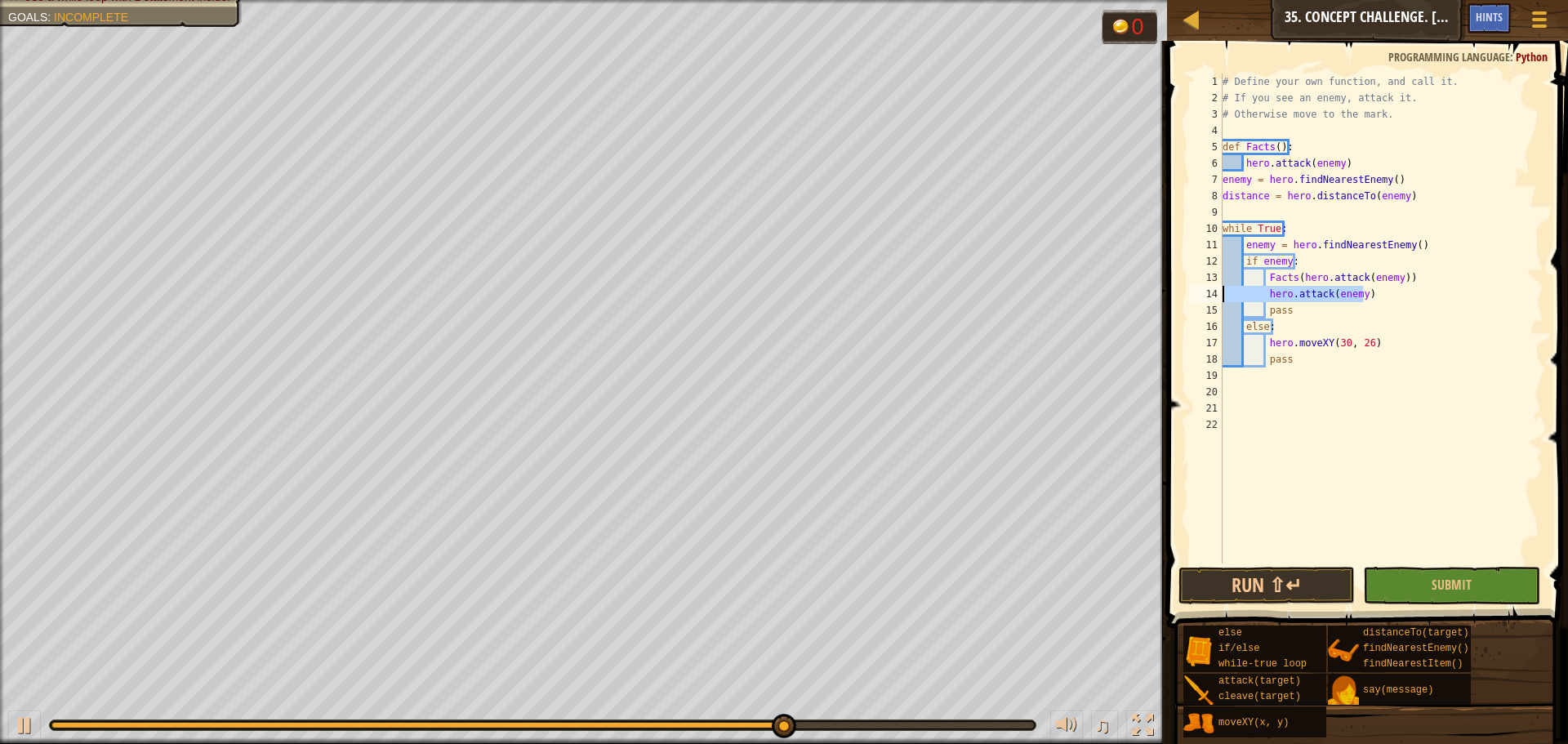
drag, startPoint x: 1365, startPoint y: 292, endPoint x: 1216, endPoint y: 295, distance: 149.0
click at [1216, 295] on div "Facts(hero.attack(enemy)) 1 2 3 4 5 6 7 8 9 10 11 12 13 14 15 16 17 18 19 20 21…" at bounding box center [1366, 319] width 357 height 491
type textarea "hero.attack(enemy)"
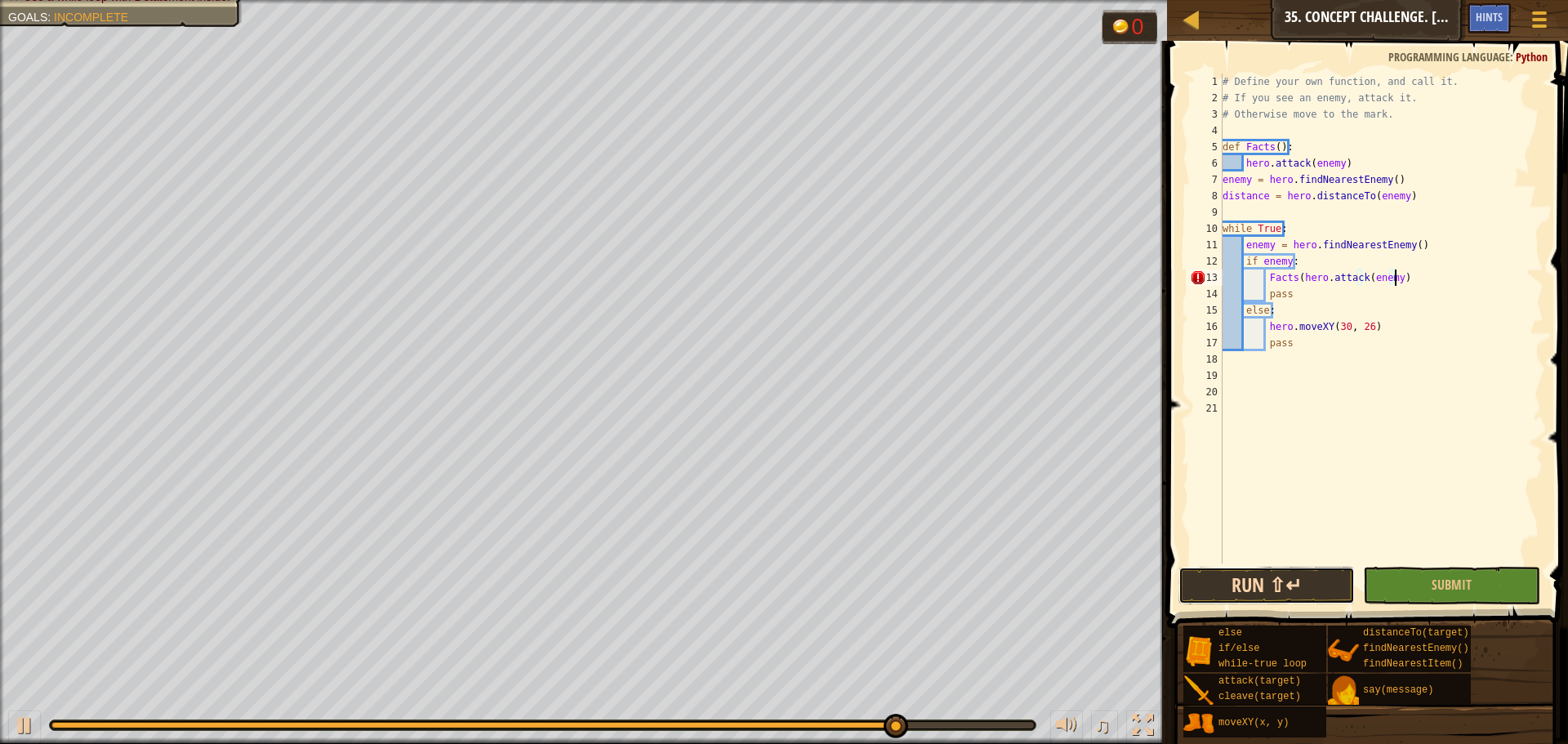
click at [1313, 593] on button "Run ⇧↵" at bounding box center [1267, 586] width 177 height 37
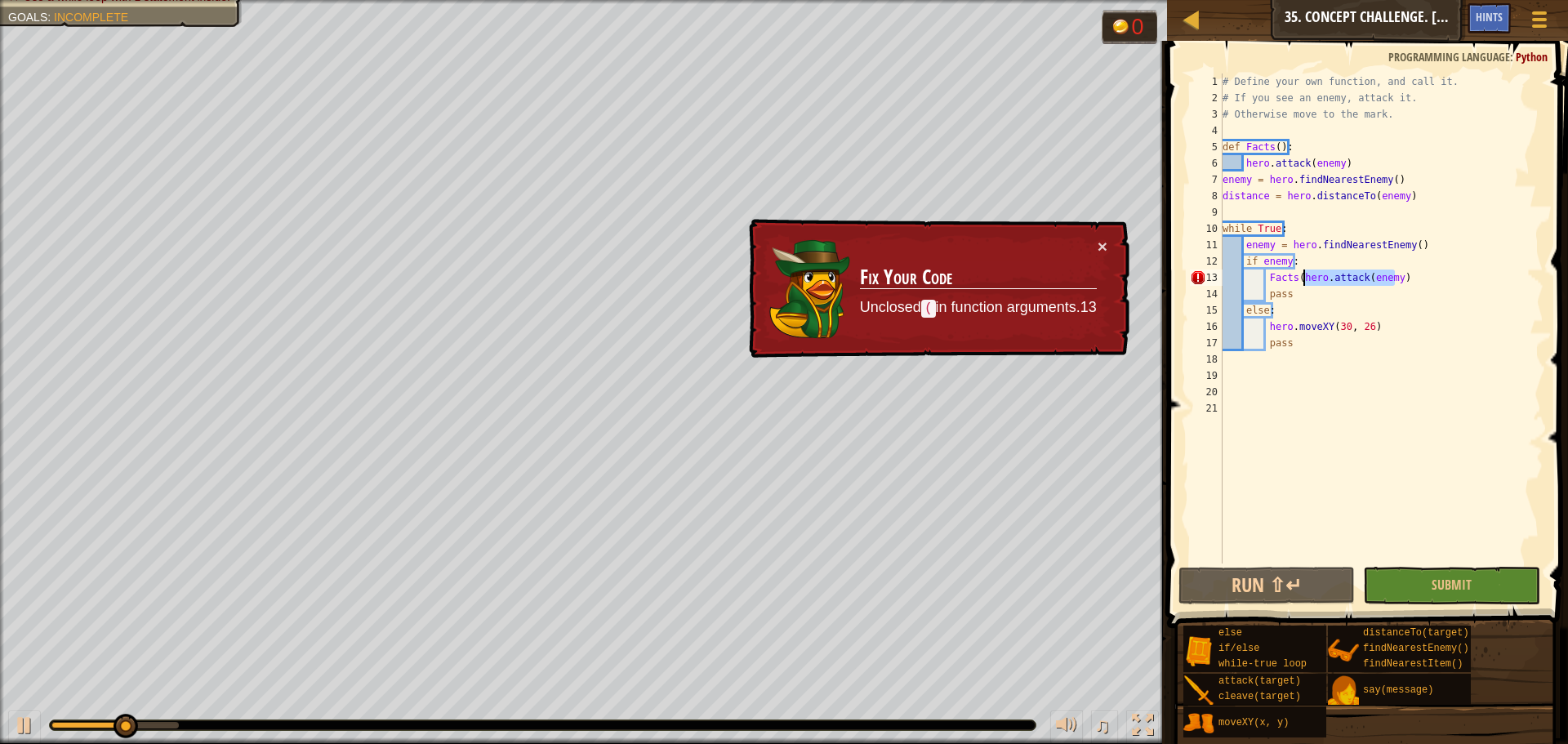
drag, startPoint x: 1413, startPoint y: 276, endPoint x: 1301, endPoint y: 276, distance: 112.0
click at [1301, 276] on div "# Define your own function, and call it. # If you see an enemy, attack it. # Ot…" at bounding box center [1382, 335] width 325 height 523
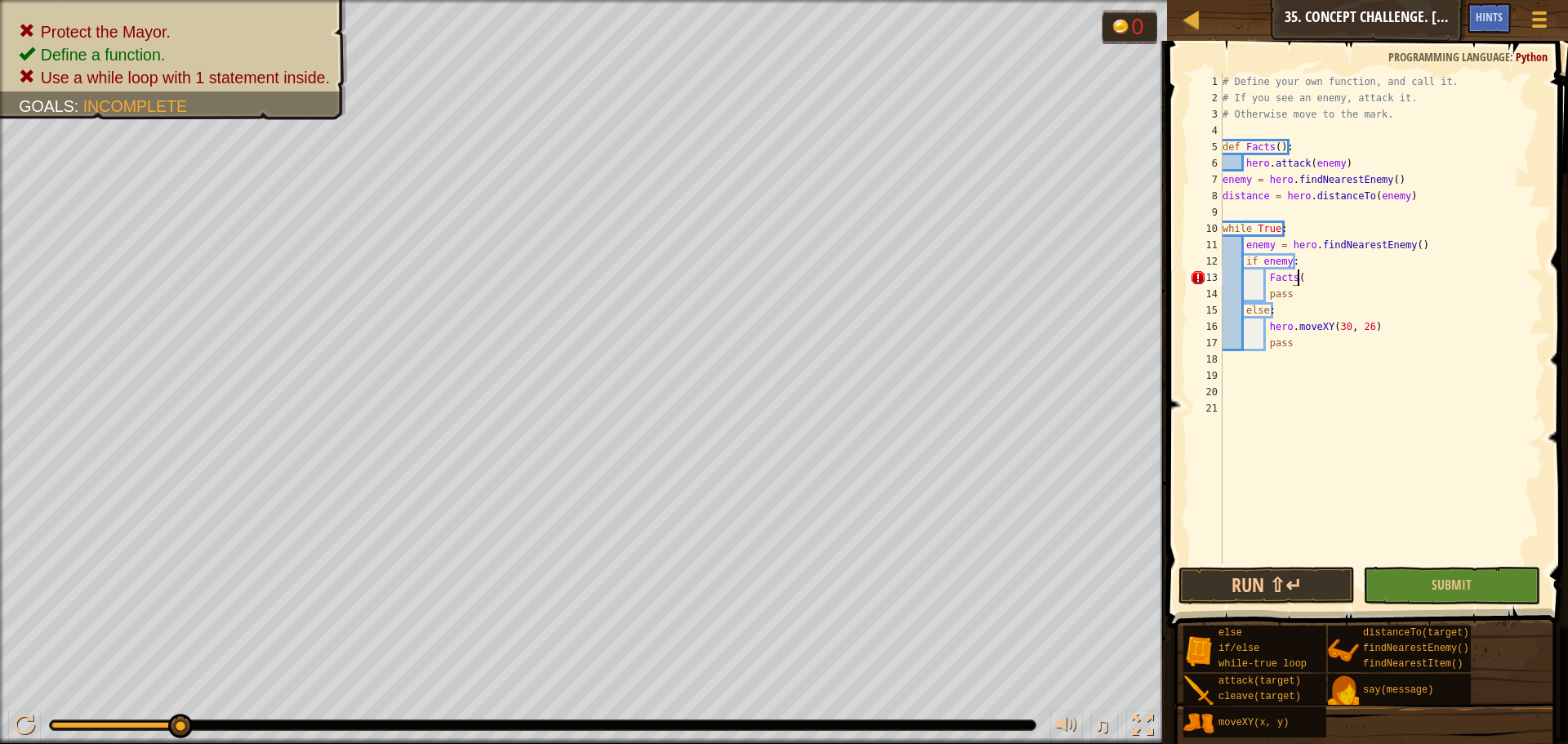
scroll to position [7, 6]
click at [1329, 276] on div "# Define your own function, and call it. # If you see an enemy, attack it. # Ot…" at bounding box center [1382, 335] width 325 height 523
type textarea "Facts()"
click at [1299, 585] on button "Run ⇧↵" at bounding box center [1267, 586] width 177 height 37
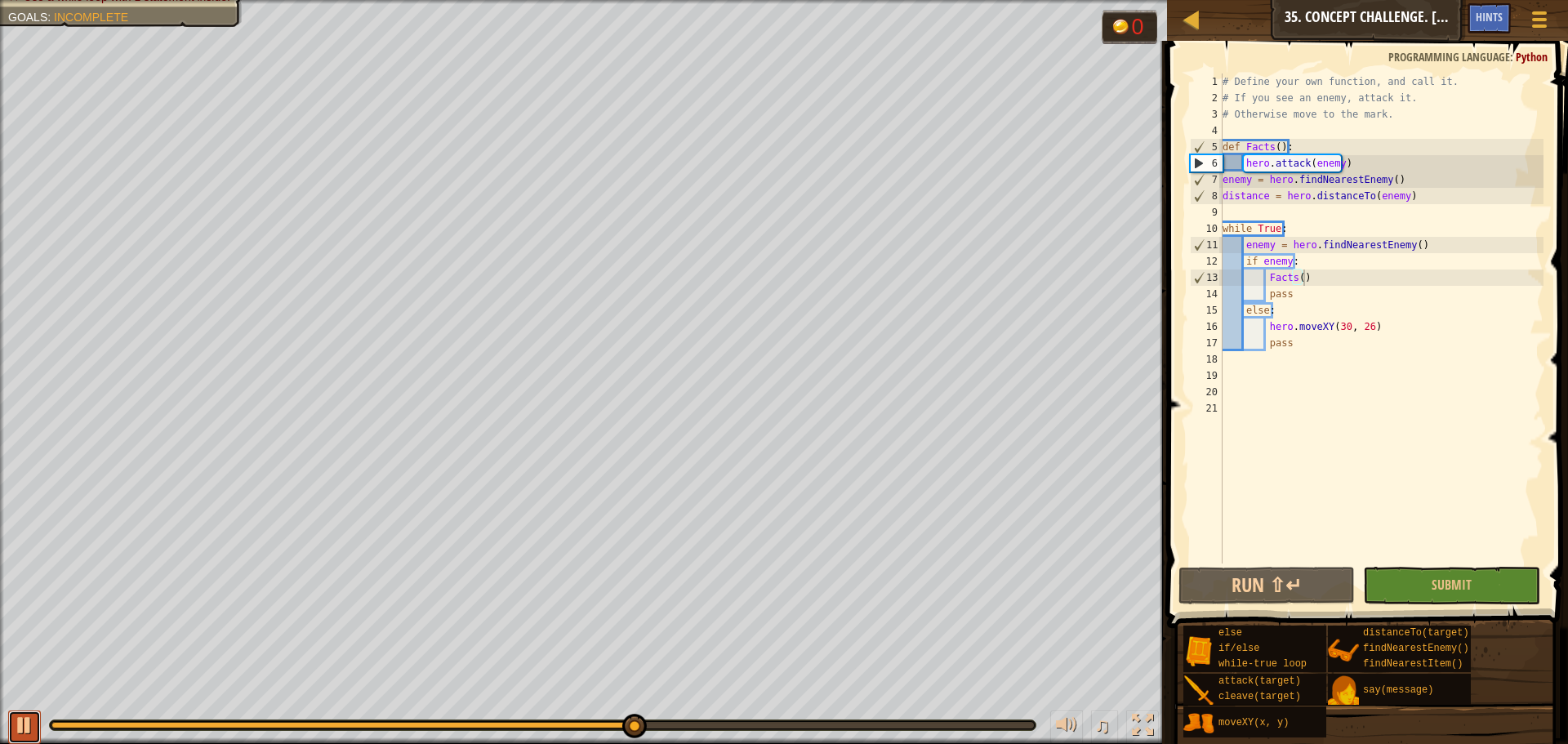
click at [30, 727] on div at bounding box center [25, 725] width 22 height 22
click at [1442, 14] on div "Map Computer Science 2 35. Concept Challenge. Silent Village Game Menu Done Hin…" at bounding box center [1368, 21] width 401 height 41
click at [1193, 17] on div at bounding box center [1192, 19] width 21 height 21
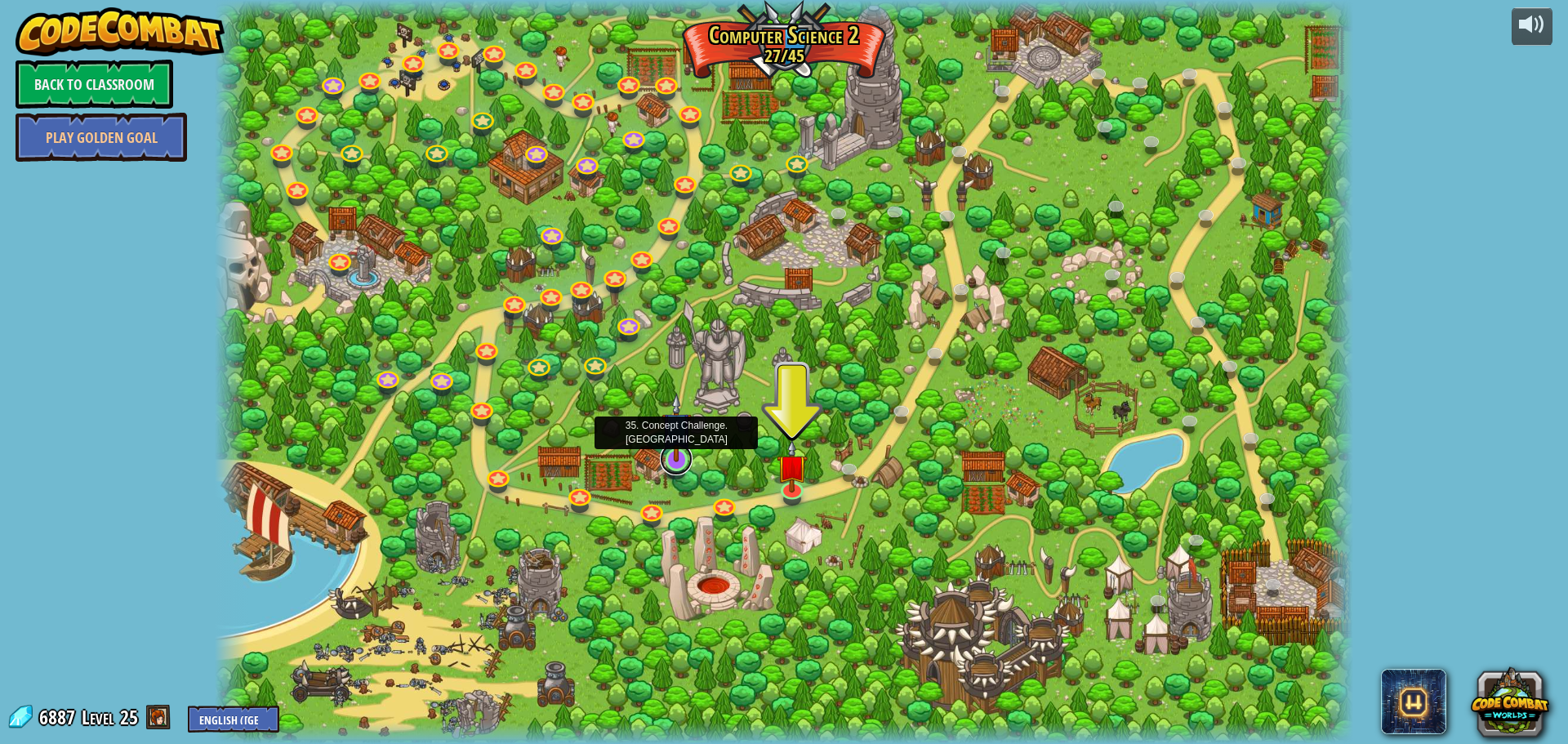
click at [674, 465] on link at bounding box center [676, 458] width 32 height 32
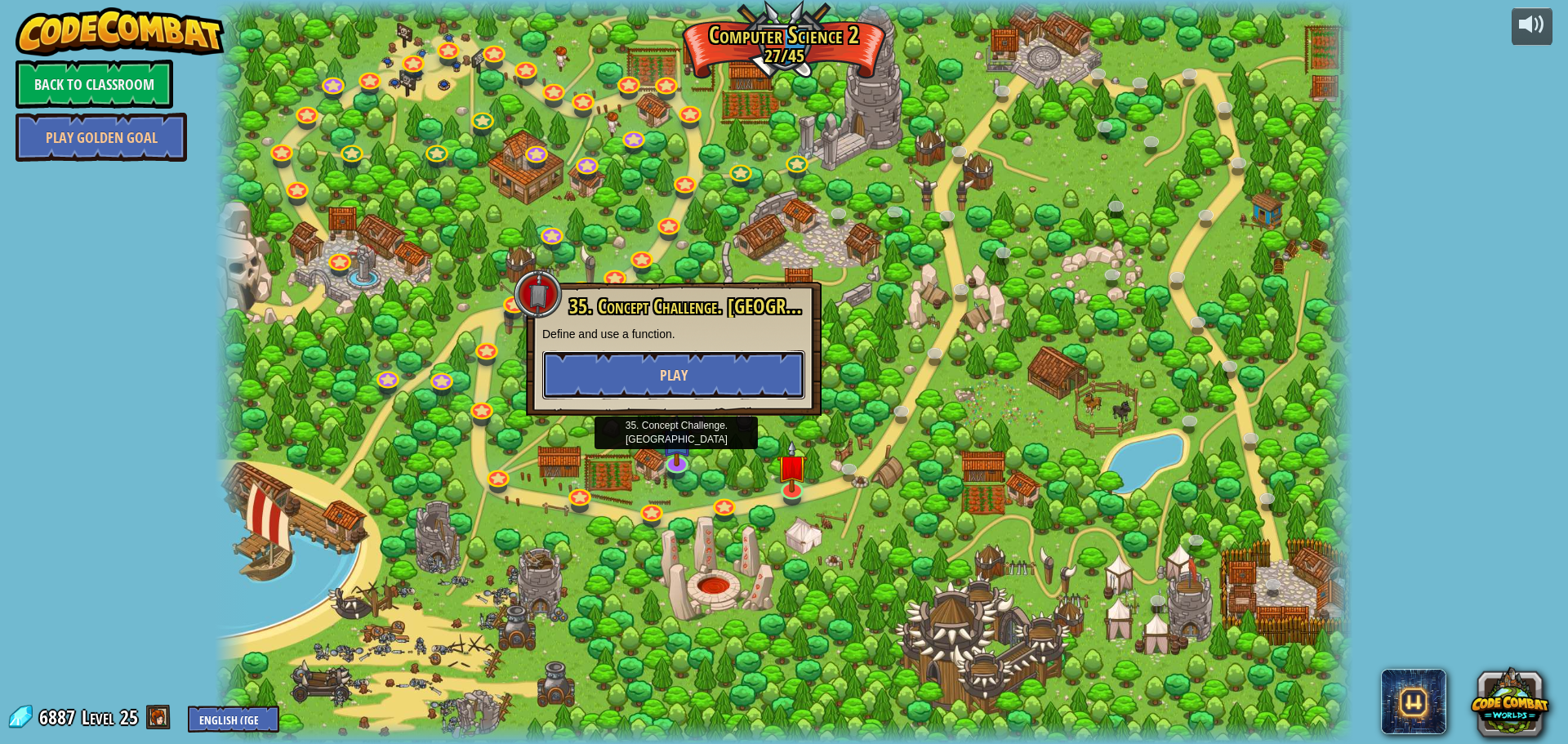
click at [640, 374] on button "Play" at bounding box center [674, 375] width 263 height 49
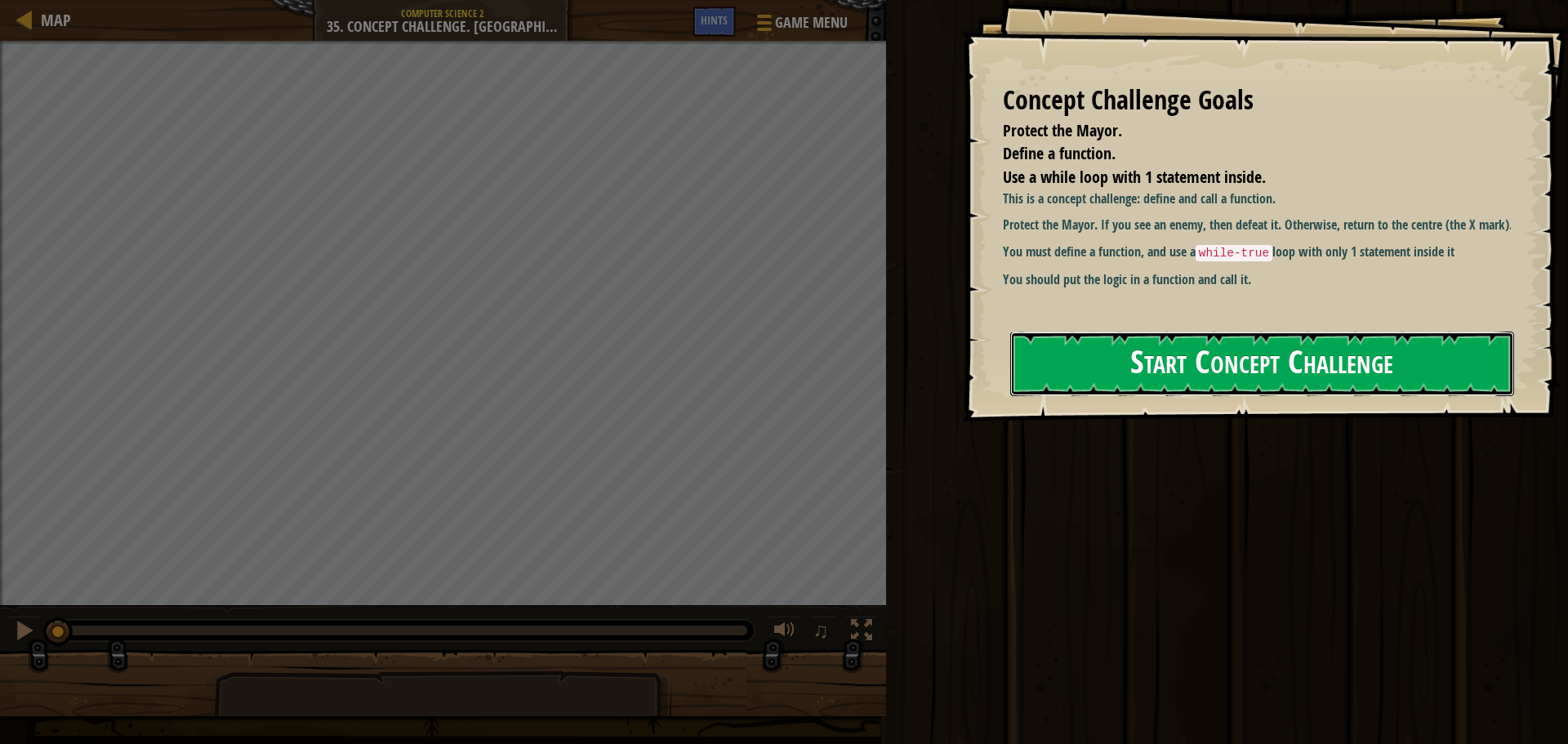
click at [1165, 358] on button "Start Concept Challenge" at bounding box center [1263, 364] width 504 height 65
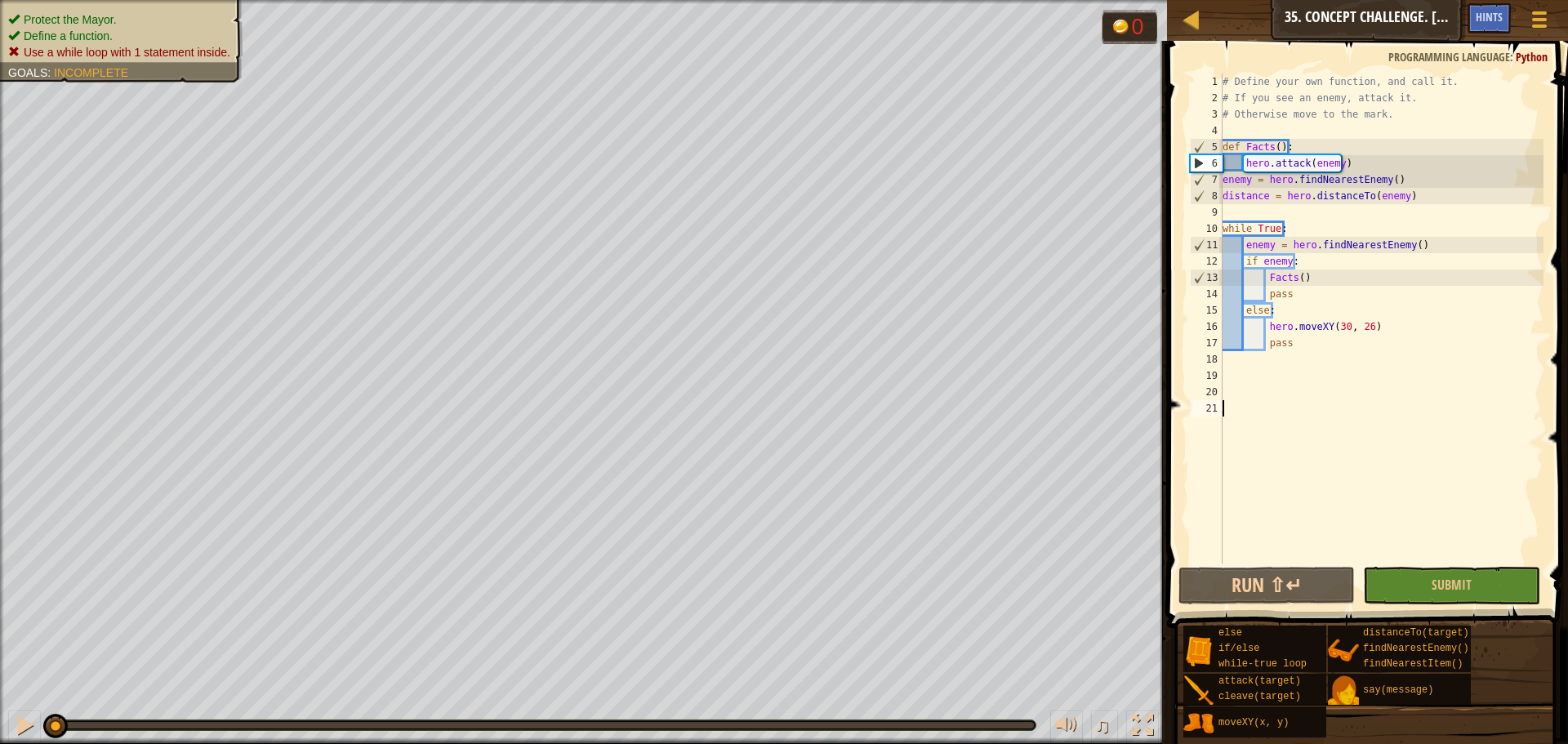
click at [1269, 141] on div "# Define your own function, and call it. # If you see an enemy, attack it. # Ot…" at bounding box center [1382, 335] width 325 height 523
click at [1272, 149] on div "# Define your own function, and call it. # If you see an enemy, attack it. # Ot…" at bounding box center [1382, 335] width 325 height 523
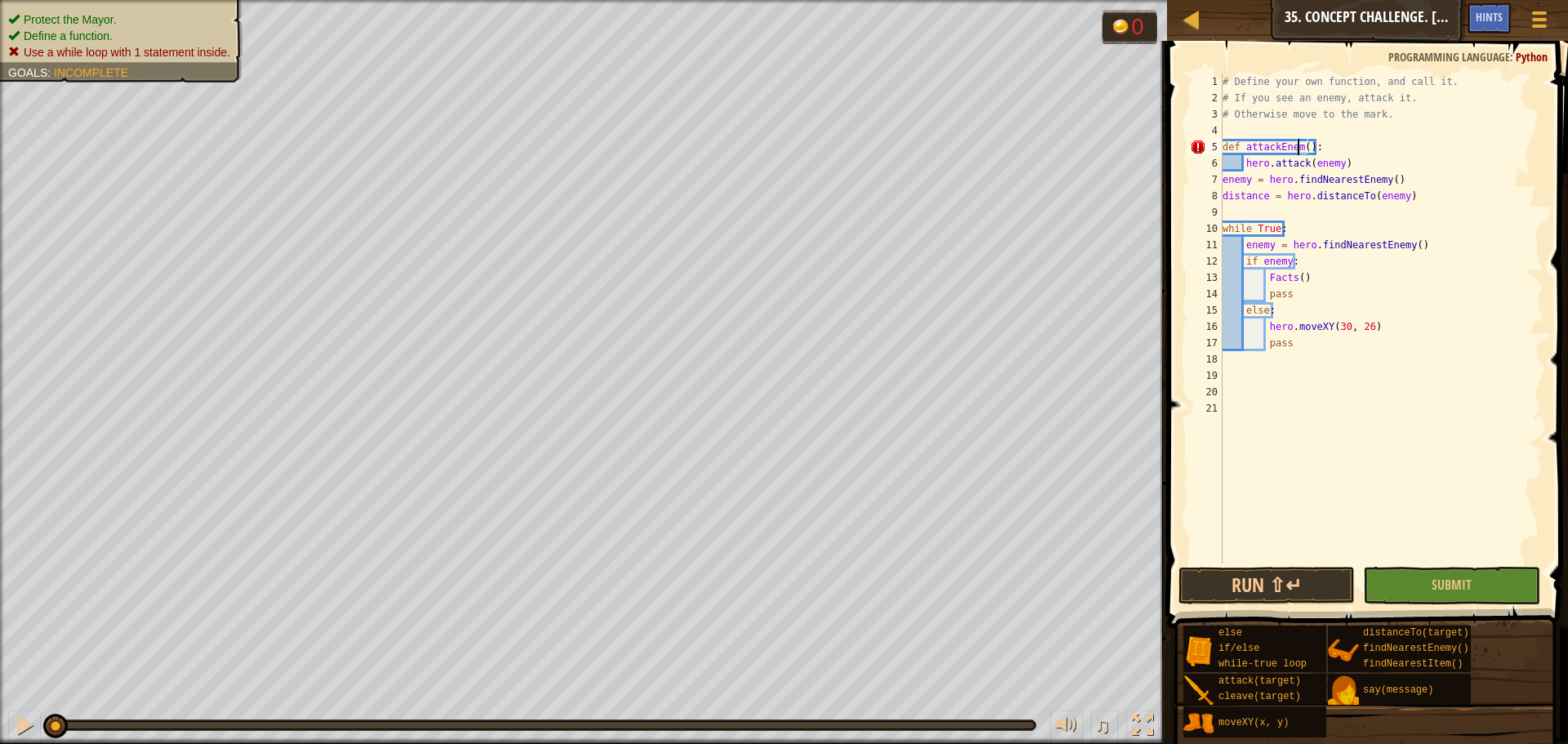
scroll to position [7, 7]
drag, startPoint x: 1367, startPoint y: 166, endPoint x: 1207, endPoint y: 158, distance: 160.2
click at [1207, 158] on div "def attackEnemy(): 1 2 3 4 5 6 7 8 9 10 11 12 13 14 15 16 17 18 19 20 21 # Defi…" at bounding box center [1366, 319] width 357 height 491
type textarea "hero.attack(enemy)"
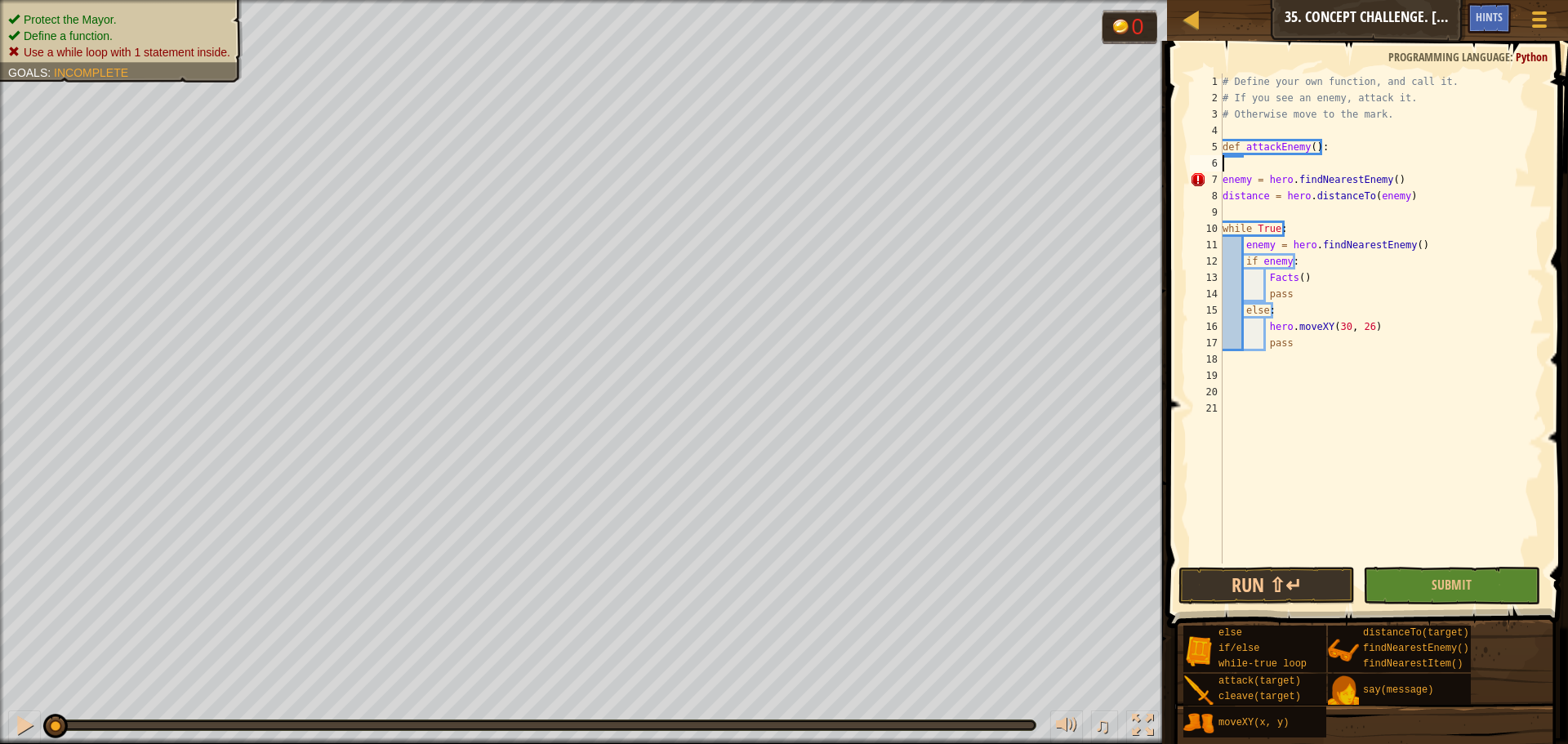
click at [1364, 148] on div "# Define your own function, and call it. # If you see an enemy, attack it. # Ot…" at bounding box center [1382, 335] width 325 height 523
type textarea "def attackEnemy():"
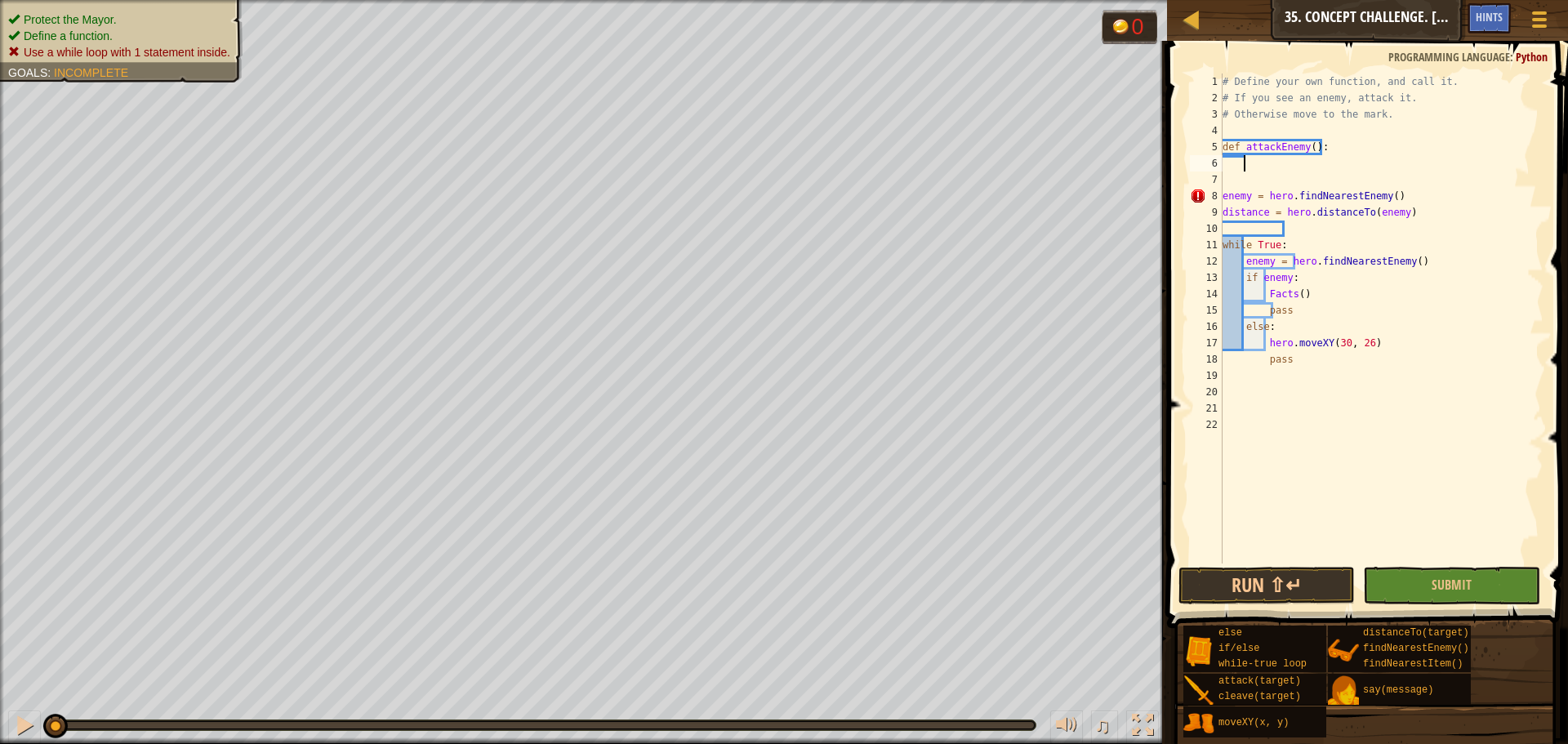
type textarea "e"
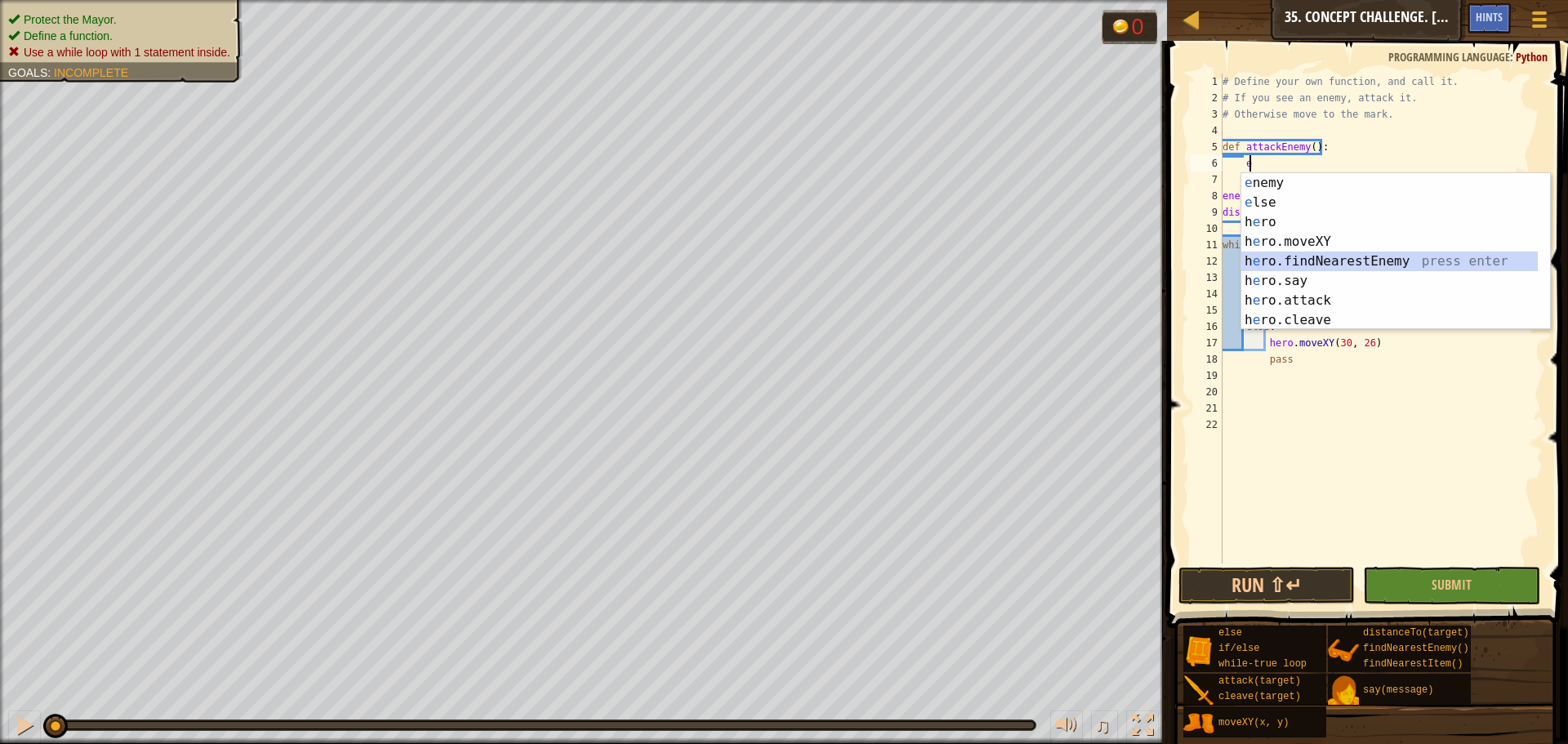
click at [1316, 255] on div "e nemy press enter e lse press enter h e ro press enter h e ro.moveXY press ent…" at bounding box center [1389, 271] width 296 height 196
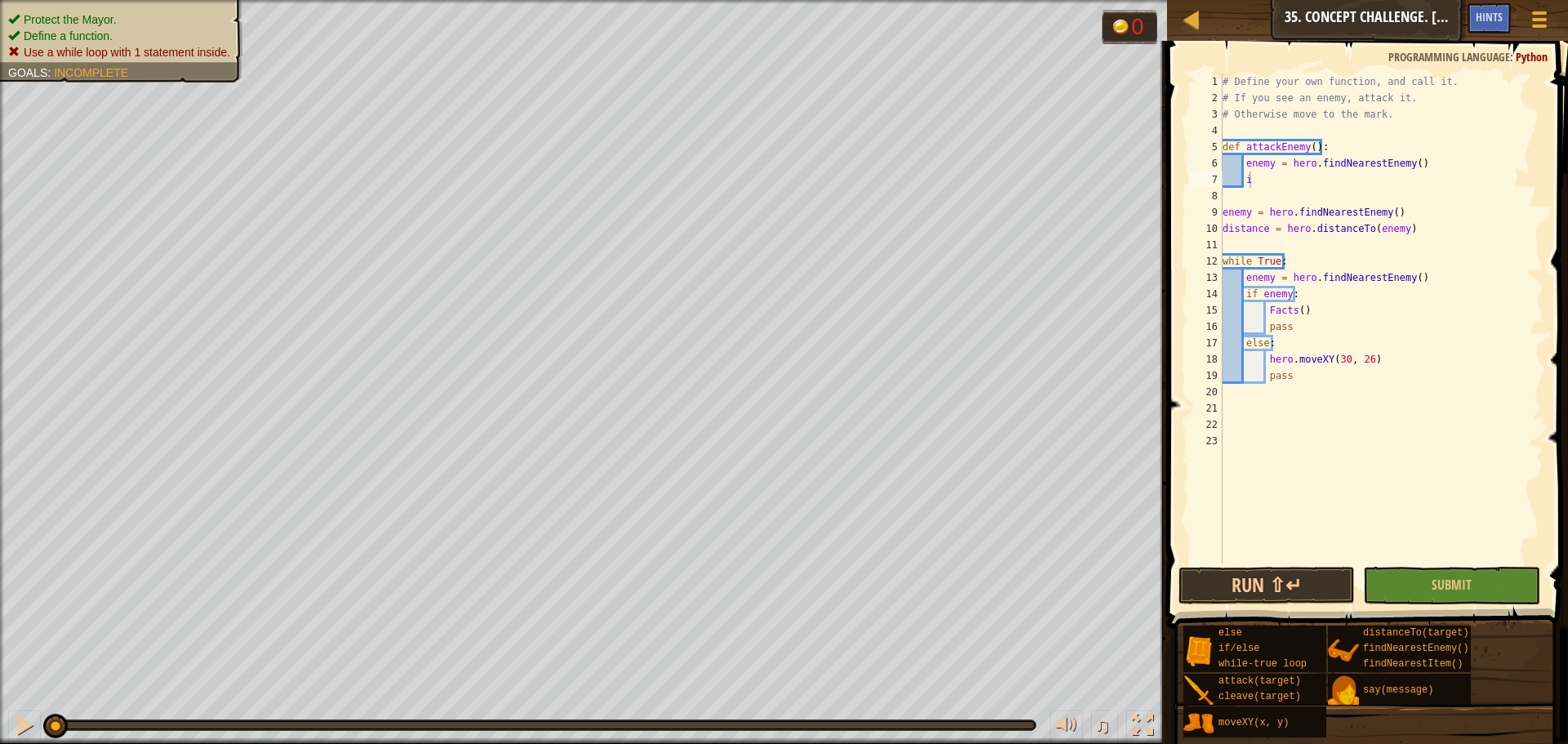
click at [1355, 0] on body "Map Computer Science 2 35. Concept Challenge. Silent Village Game Menu Done Hin…" at bounding box center [784, 0] width 1568 height 0
click at [1267, 184] on div "# Define your own function, and call it. # If you see an enemy, attack it. # Ot…" at bounding box center [1382, 335] width 325 height 523
click at [1267, 199] on div "if /else press enter" at bounding box center [1395, 219] width 309 height 59
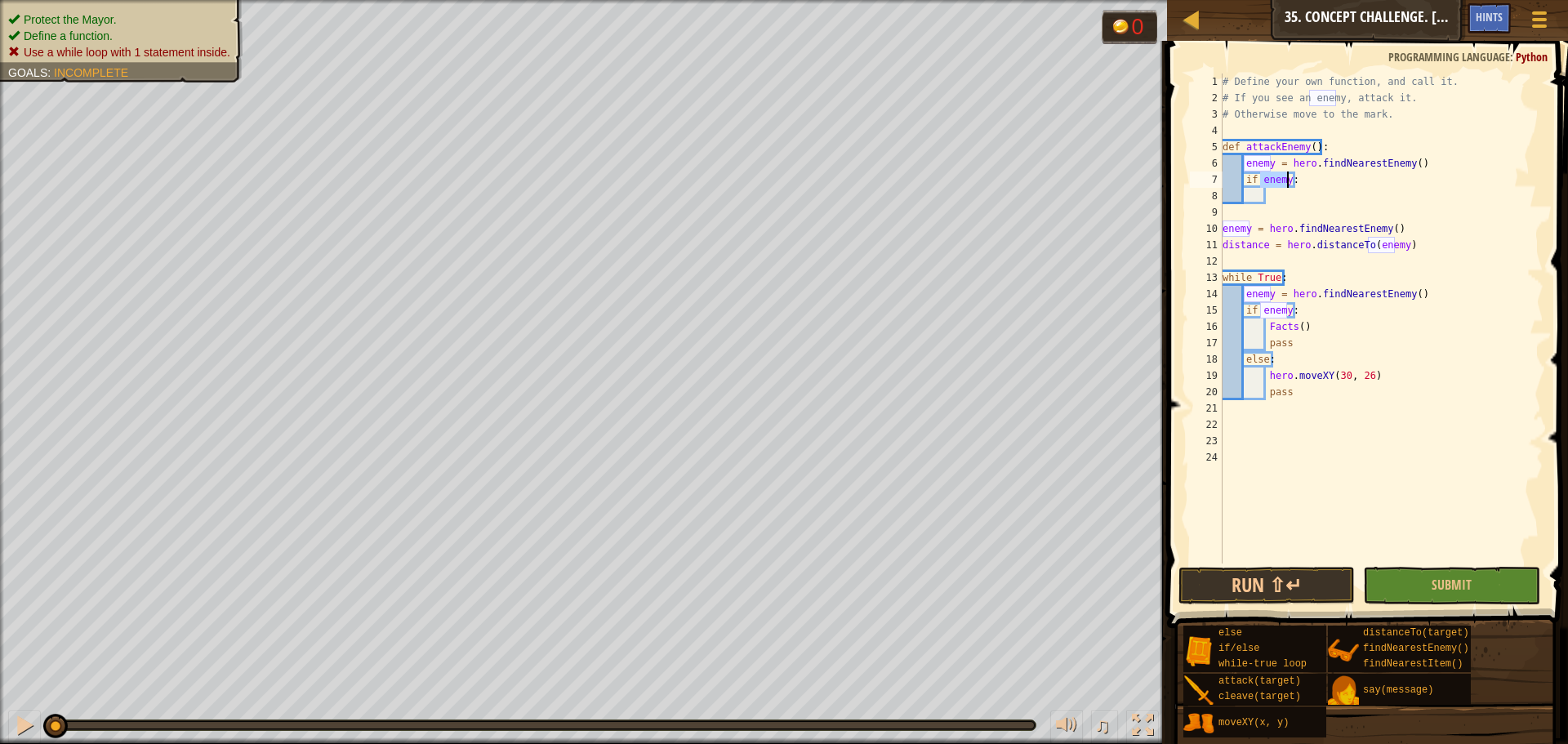
type textarea "if enemy:"
click at [1285, 202] on div "# Define your own function, and call it. # If you see an enemy, attack it. # Ot…" at bounding box center [1382, 335] width 325 height 523
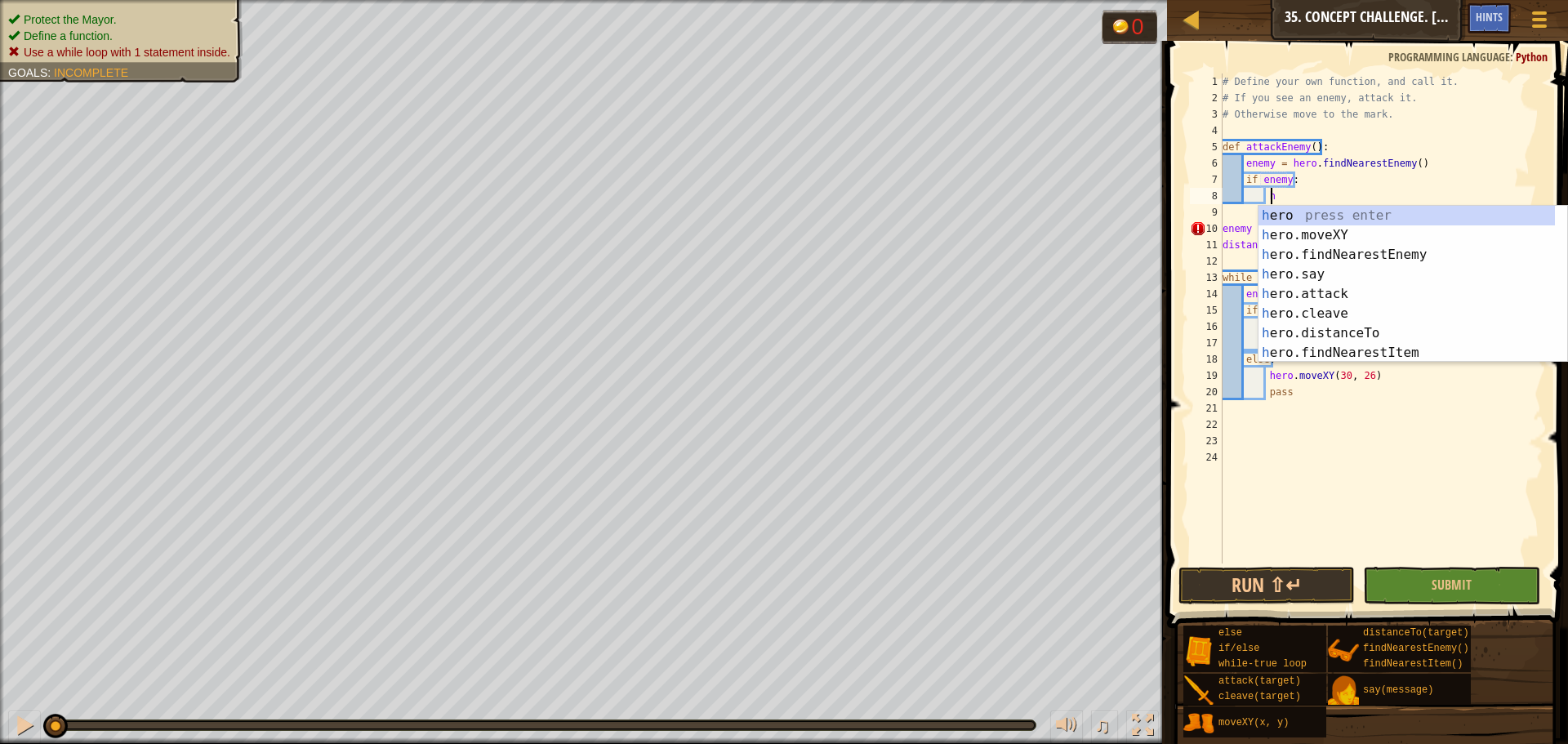
scroll to position [7, 3]
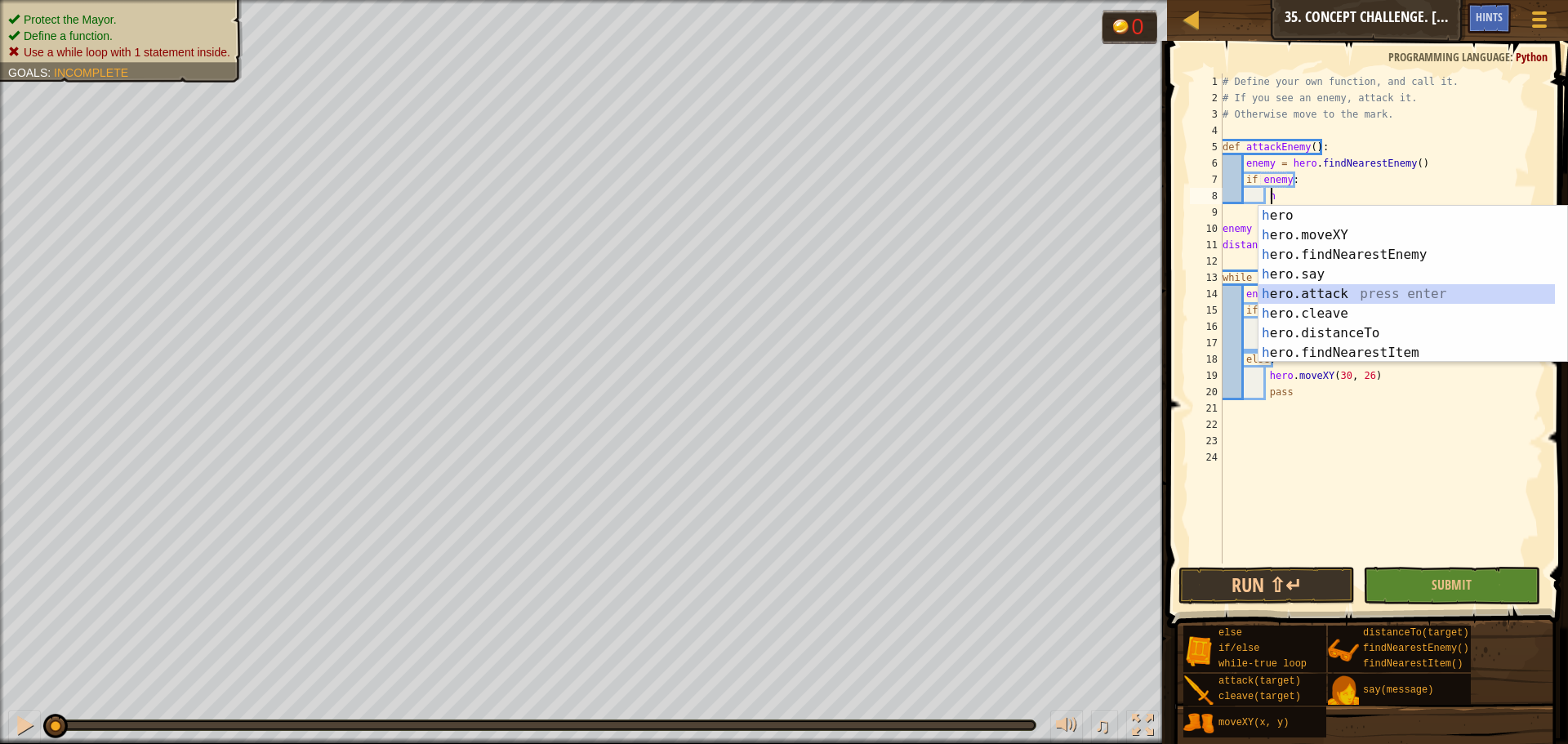
click at [1305, 292] on div "h ero press enter h ero.moveXY press enter h ero.findNearestEnemy press enter h…" at bounding box center [1413, 304] width 309 height 196
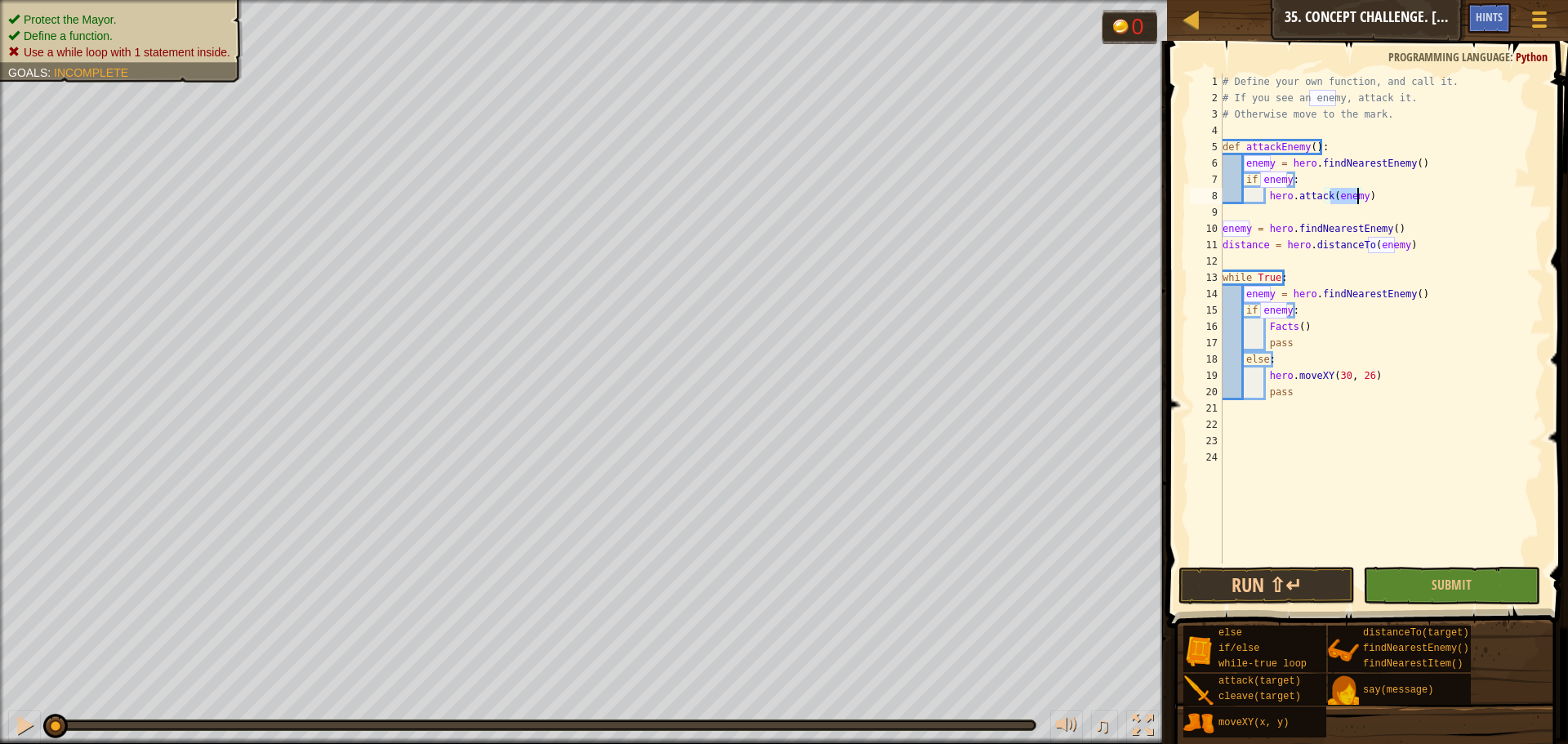
type textarea "hero.attack(enemy)"
click at [1378, 201] on div "# Define your own function, and call it. # If you see an enemy, attack it. # Ot…" at bounding box center [1382, 335] width 325 height 523
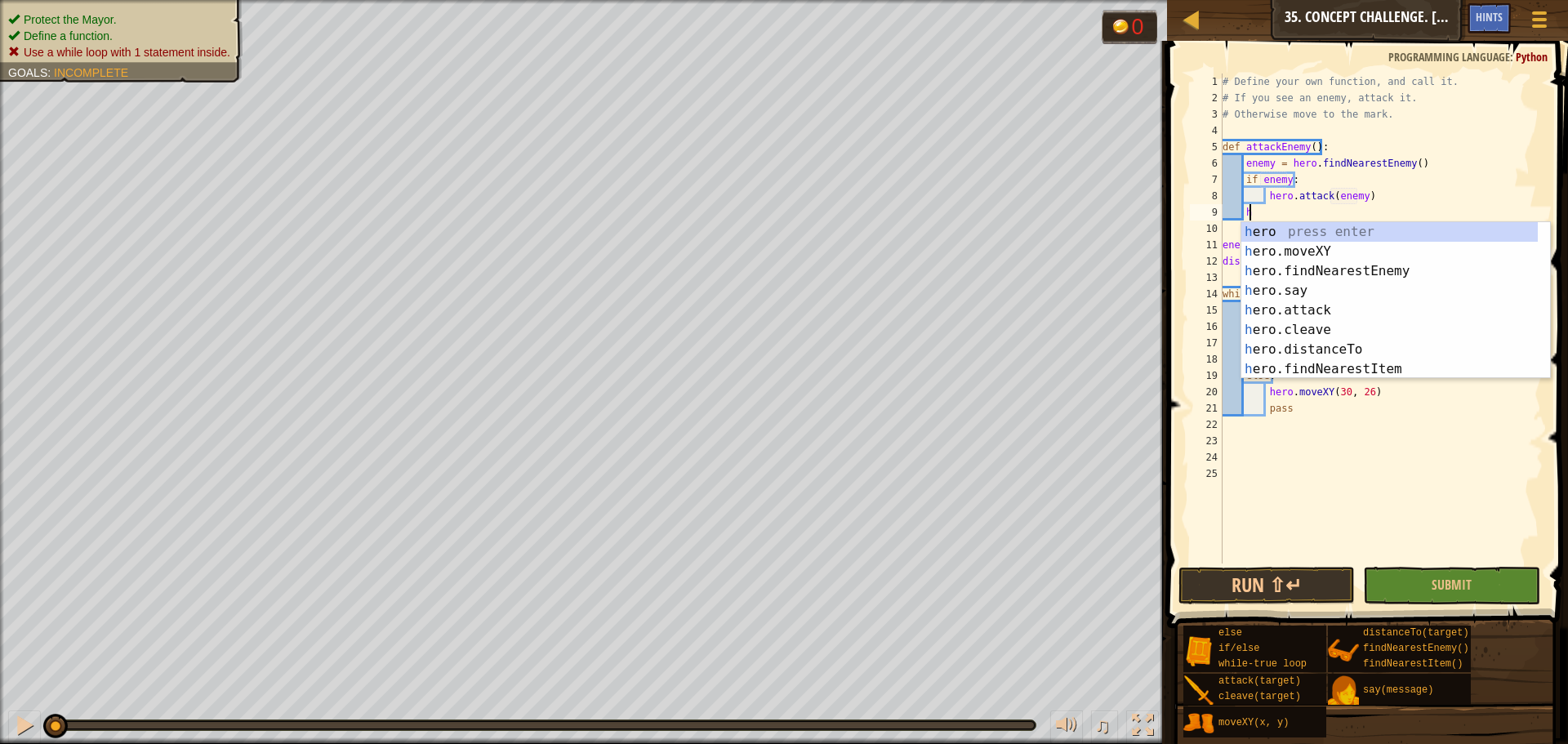
scroll to position [7, 2]
click at [1275, 251] on div "h ero press enter h ero.moveXY press enter h ero.findNearestEnemy press enter h…" at bounding box center [1389, 320] width 296 height 196
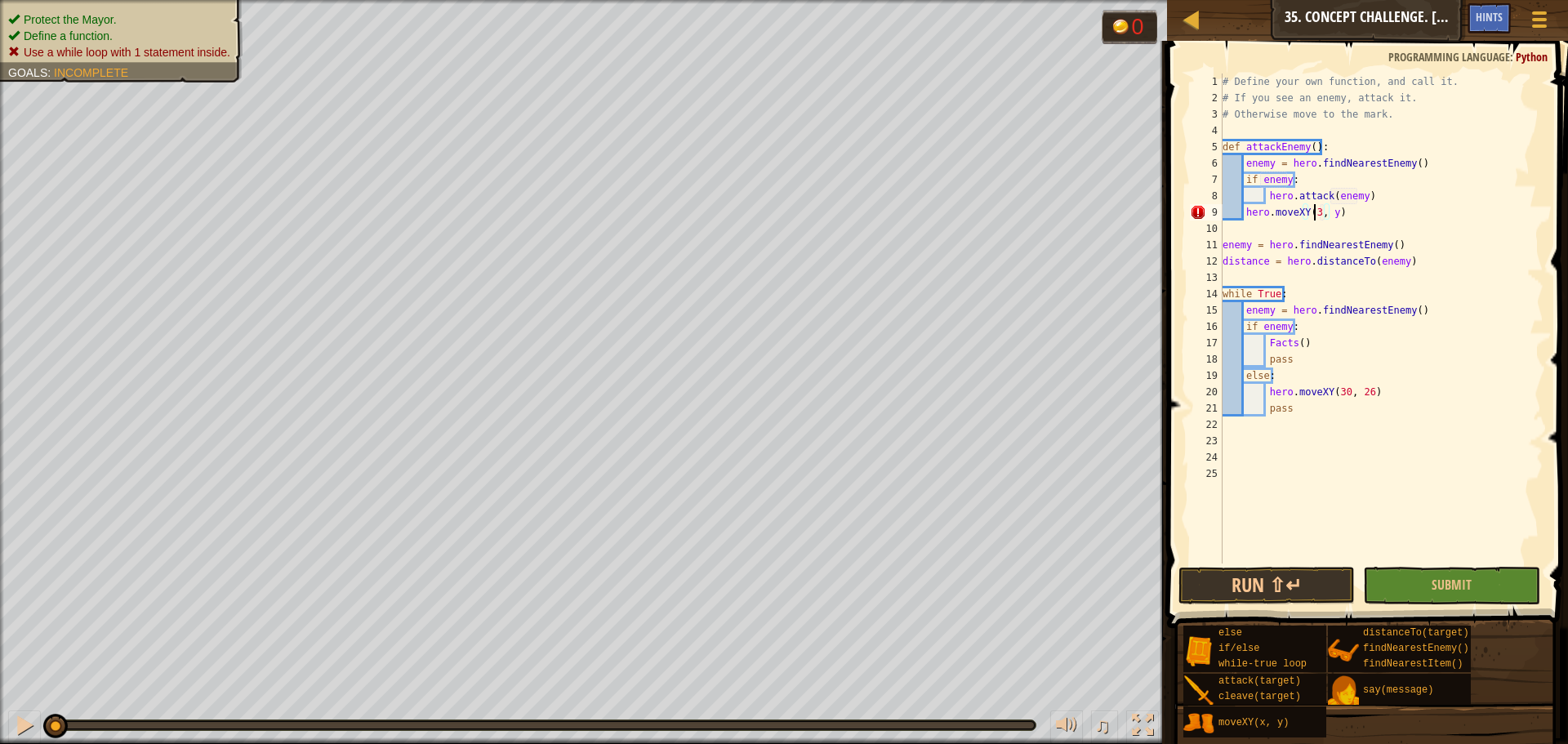
scroll to position [7, 8]
click at [1332, 212] on div "# Define your own function, and call it. # If you see an enemy, attack it. # Ot…" at bounding box center [1382, 335] width 325 height 523
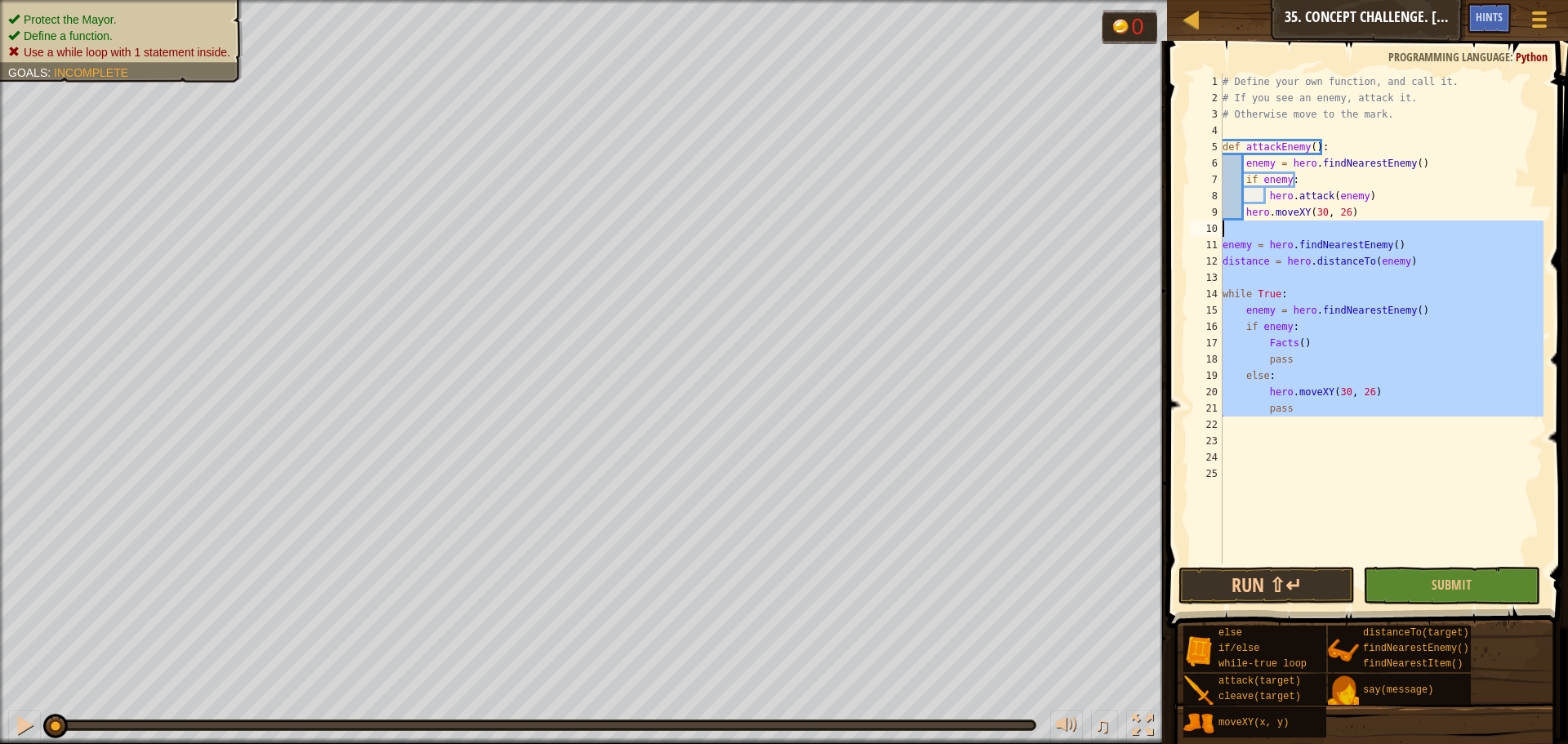
click at [1147, 227] on div "Map Computer Science 2 35. Concept Challenge. Silent Village Game Menu Done Hin…" at bounding box center [784, 372] width 1568 height 744
type textarea "enemy = hero.findNearestEnemy()"
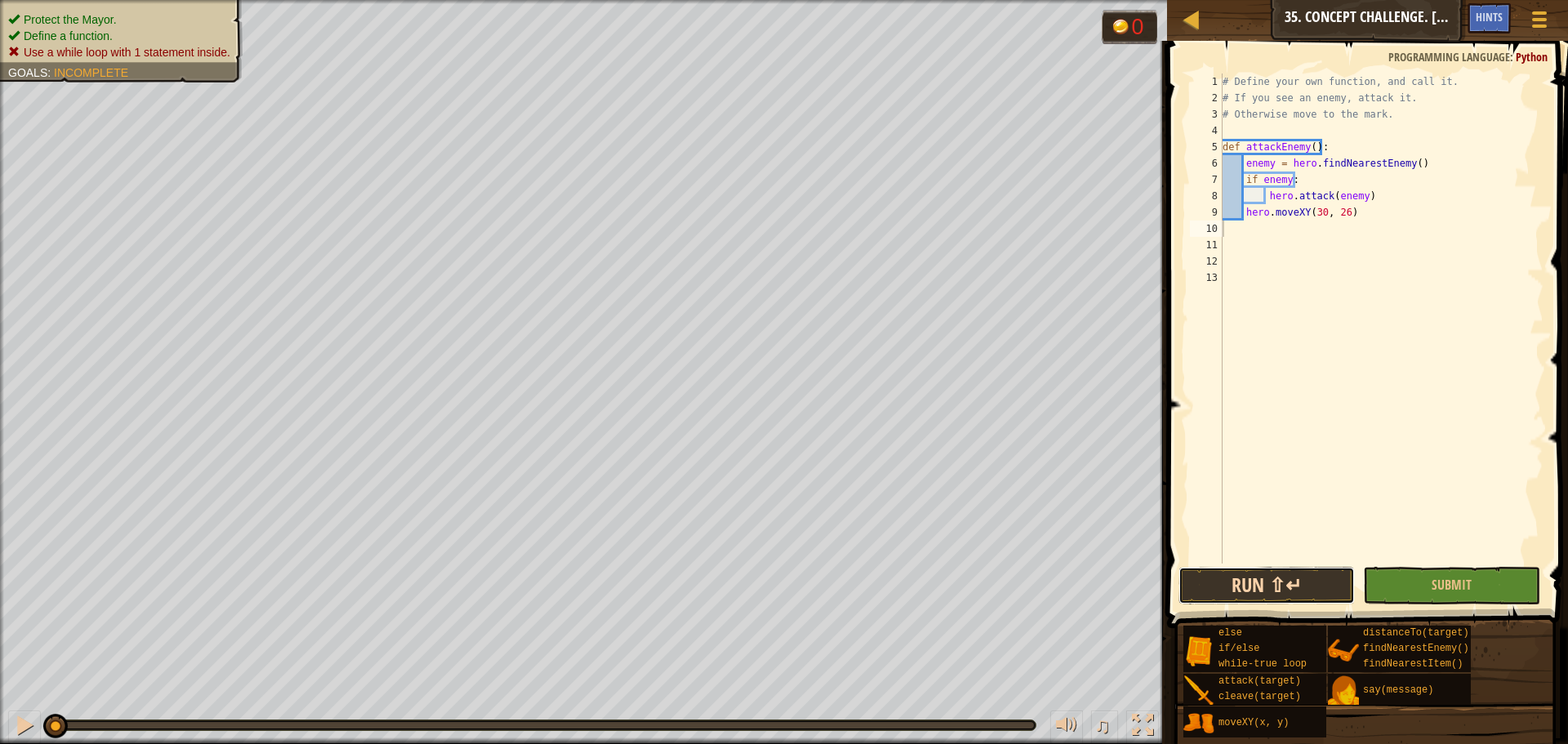
click at [1233, 592] on button "Run ⇧↵" at bounding box center [1267, 586] width 177 height 37
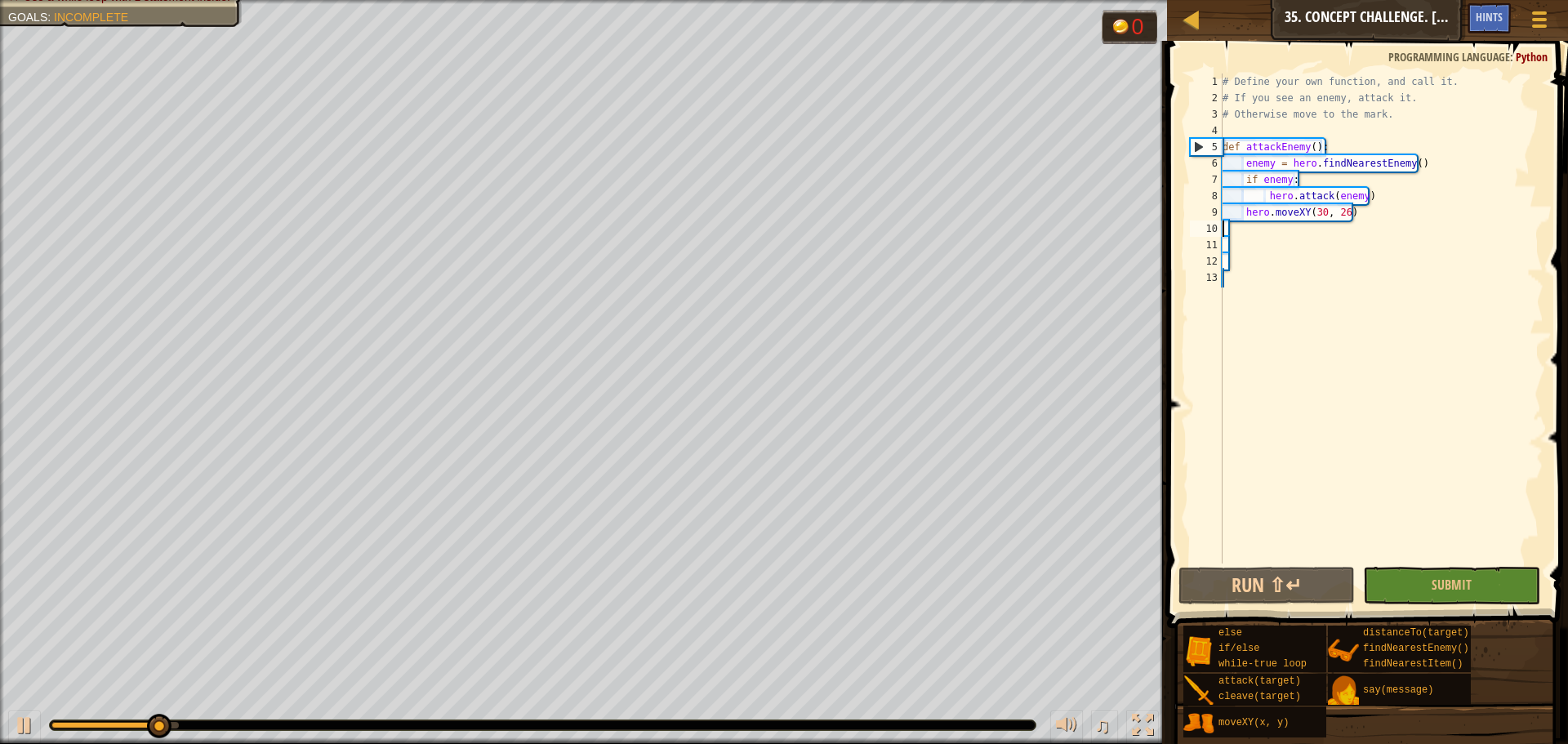
click at [1248, 268] on div "# Define your own function, and call it. # If you see an enemy, attack it. # Ot…" at bounding box center [1382, 335] width 325 height 523
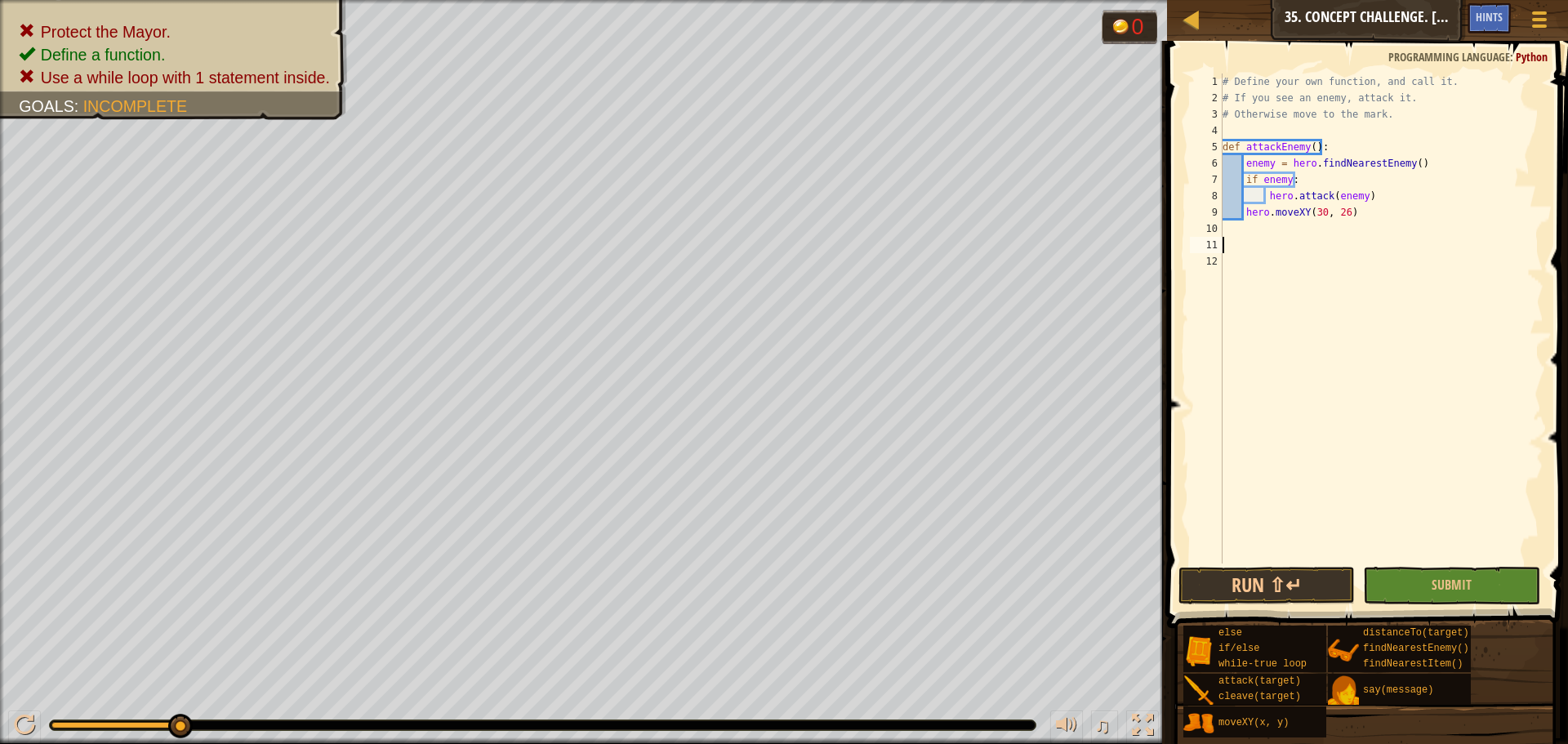
type textarea "w"
click at [1251, 270] on div "w [PERSON_NAME]-true loop press enter" at bounding box center [1374, 285] width 309 height 59
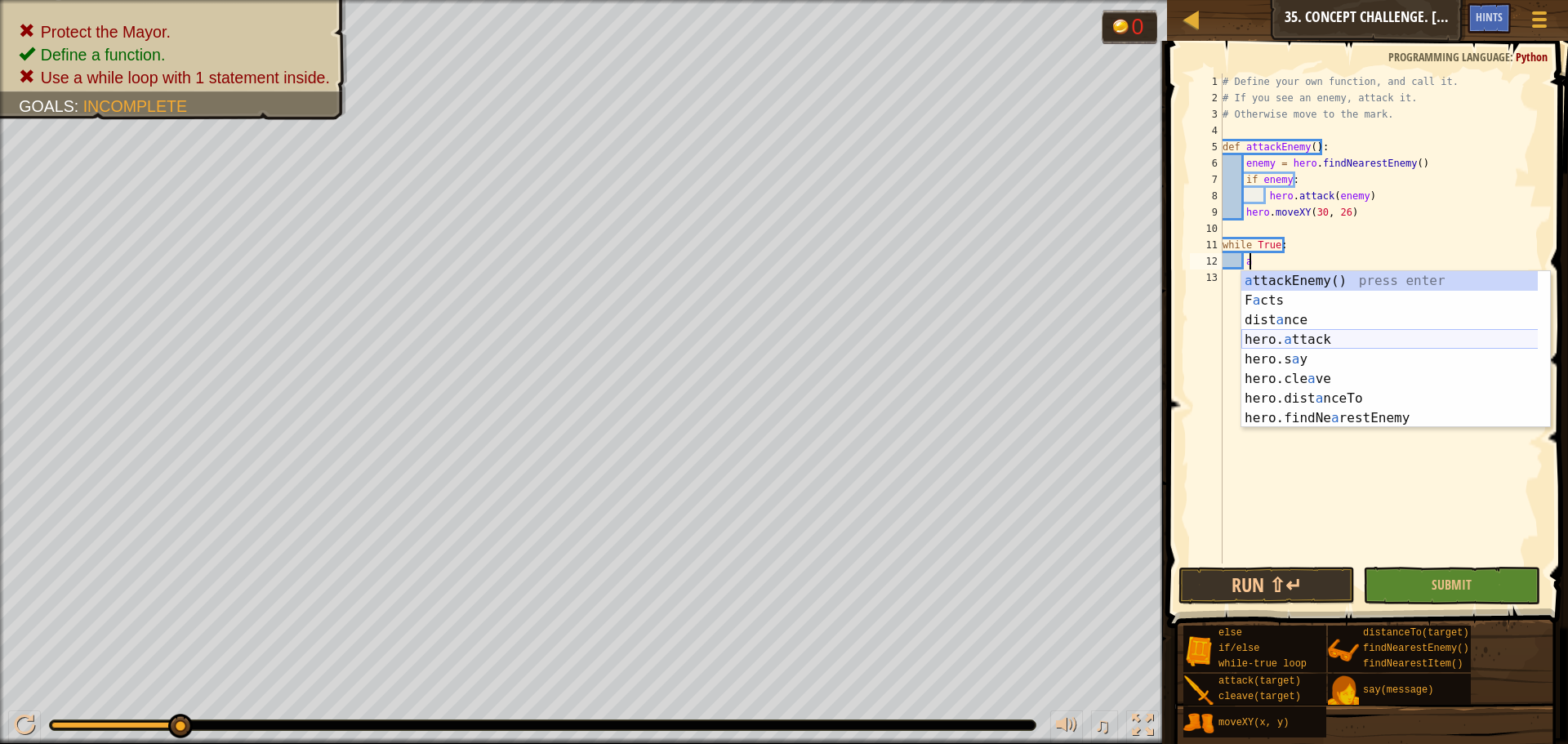
click at [1274, 341] on div "a ttackEnemy() press enter F a cts press enter dist a nce press enter hero. a t…" at bounding box center [1395, 369] width 309 height 196
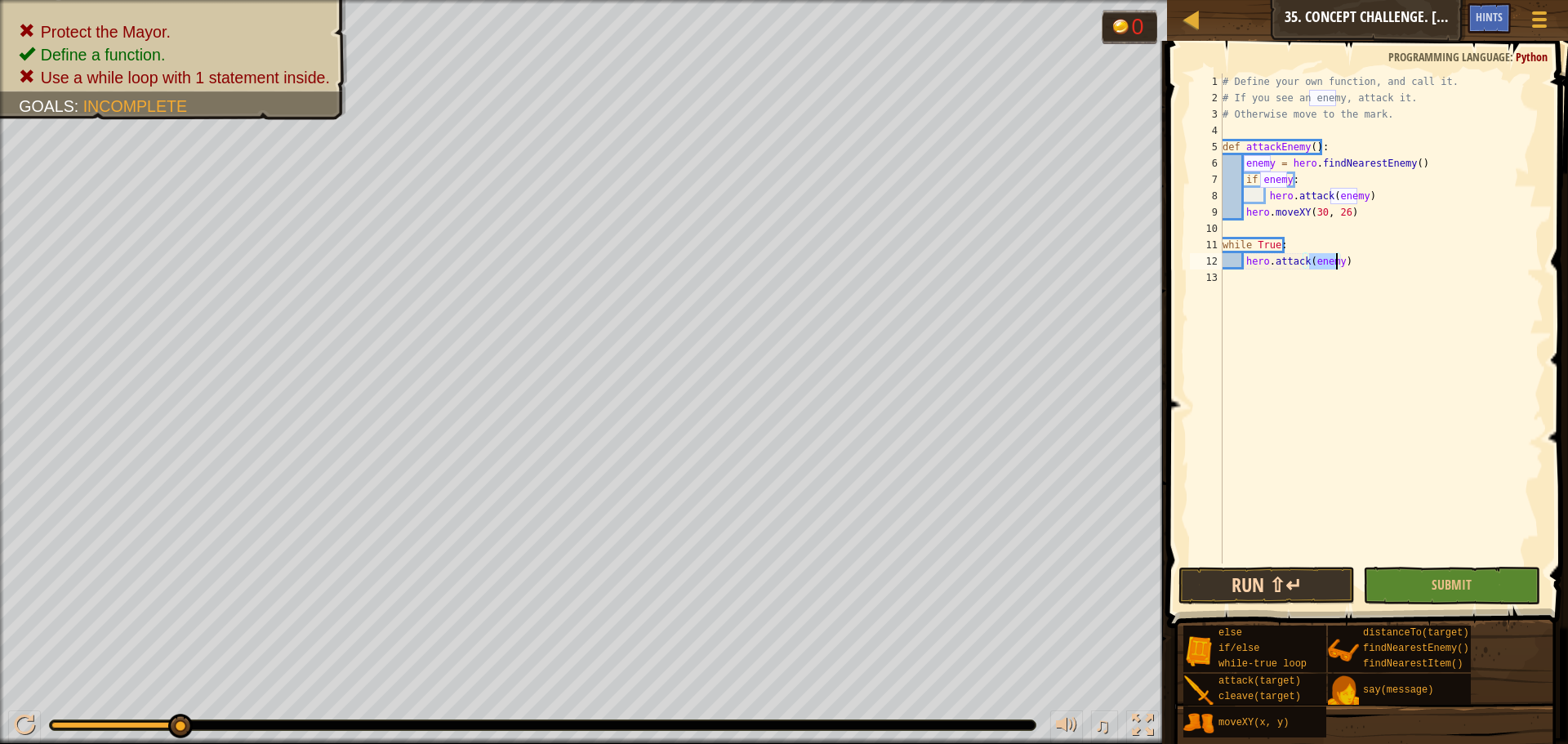
type textarea "hero.attack(enemy)"
click at [1251, 584] on button "Run ⇧↵" at bounding box center [1267, 586] width 177 height 37
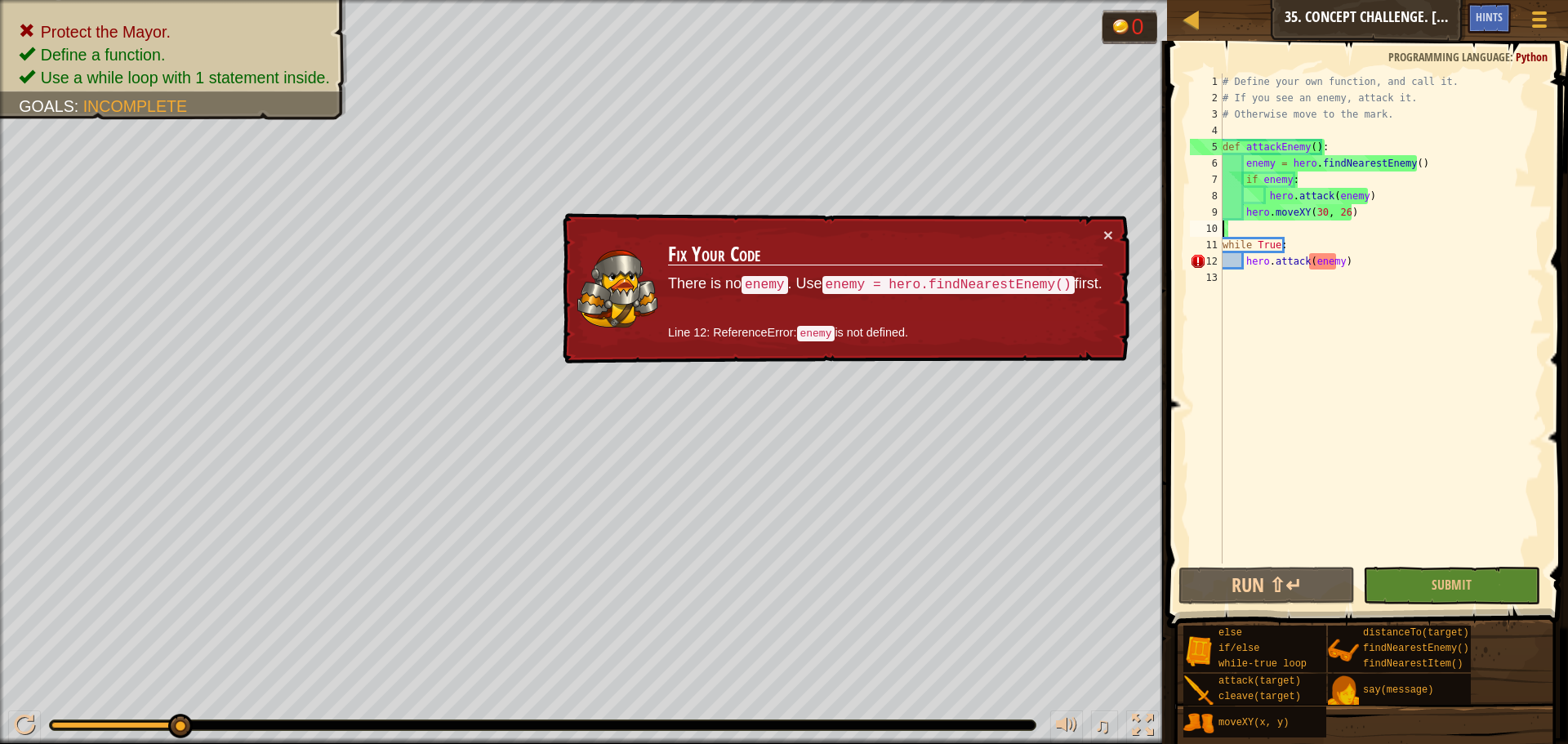
click at [1260, 227] on div "# Define your own function, and call it. # If you see an enemy, attack it. # Ot…" at bounding box center [1382, 335] width 325 height 523
type textarea "e"
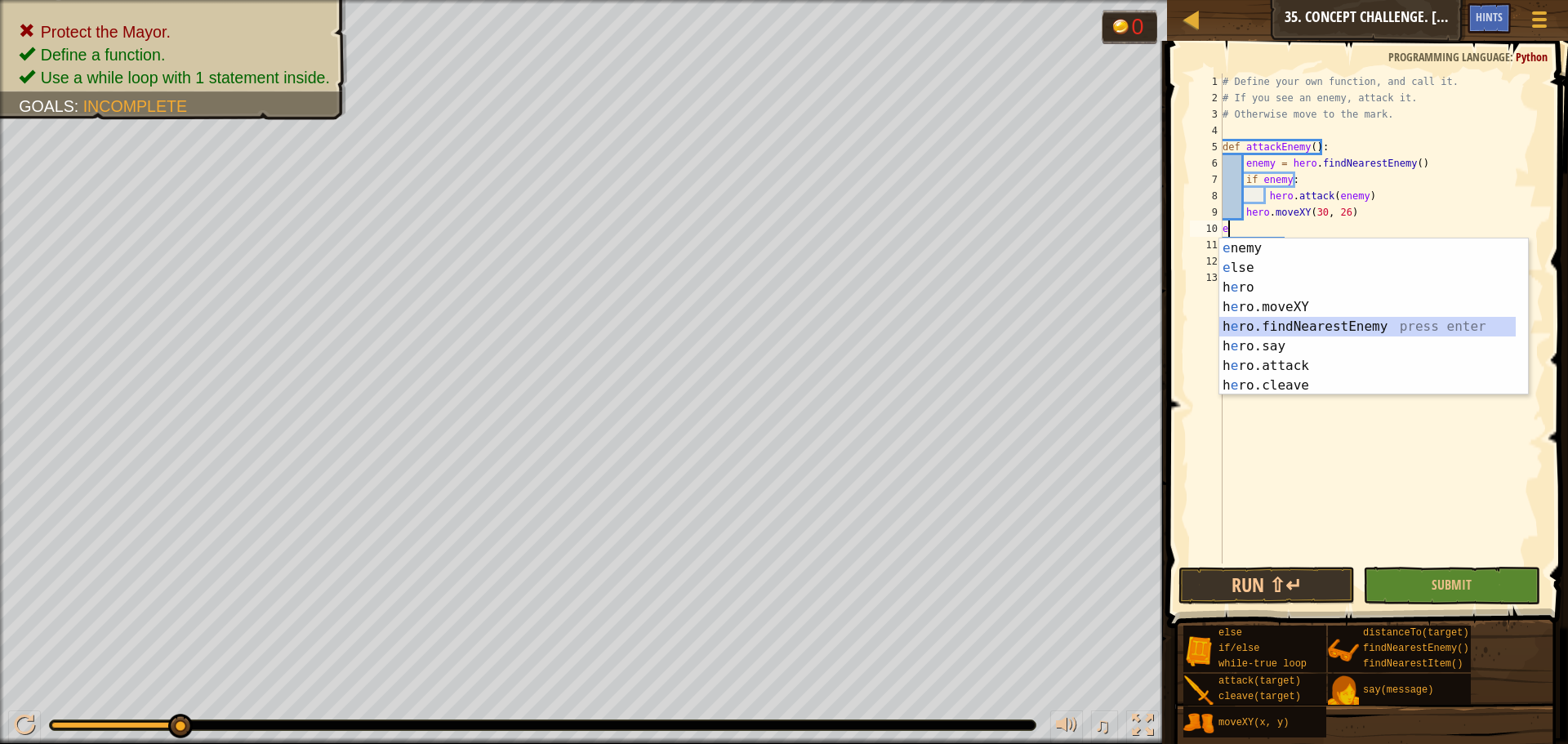
click at [1278, 330] on div "e nemy press enter e lse press enter h e ro press enter h e ro.moveXY press ent…" at bounding box center [1368, 337] width 296 height 196
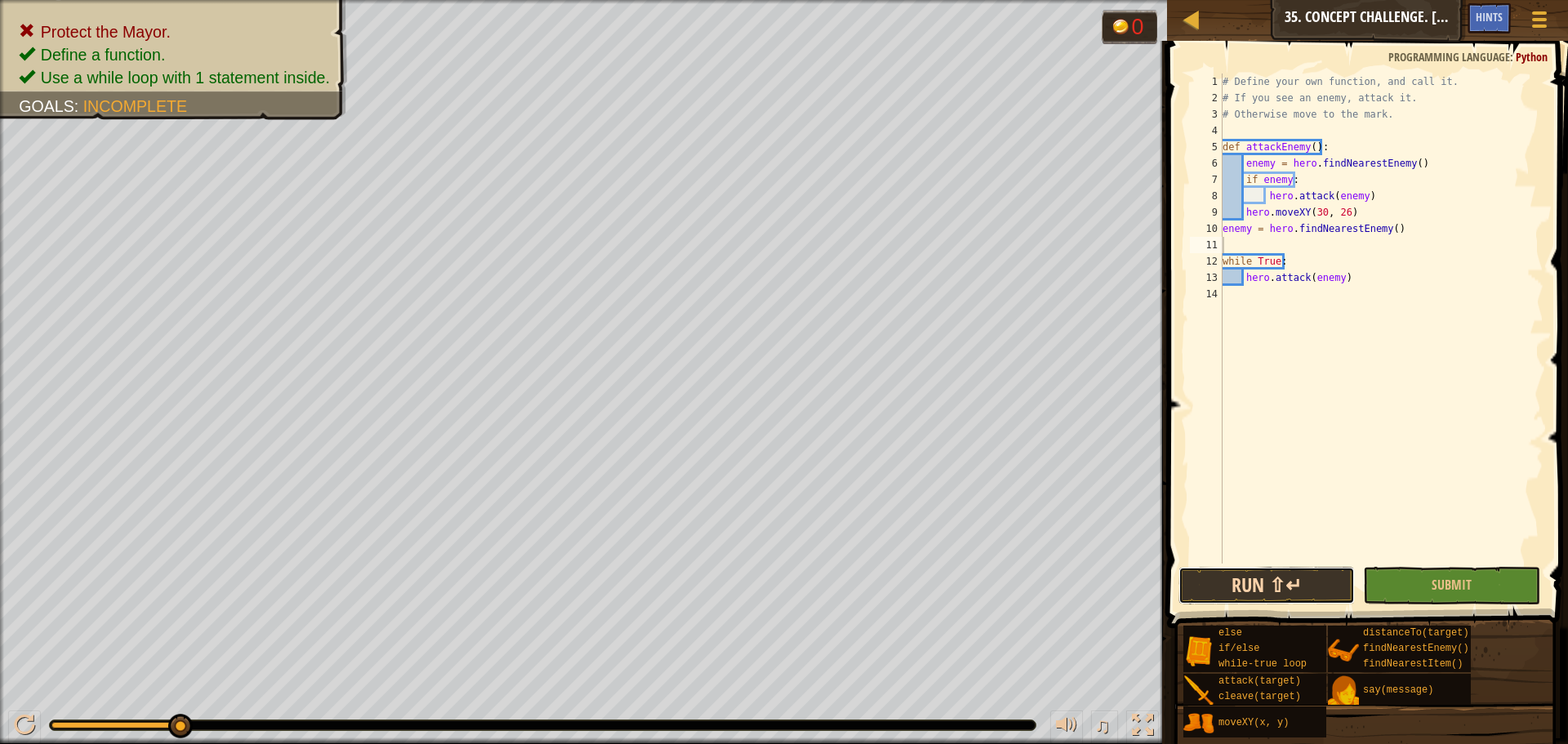
click at [1266, 567] on button "Run ⇧↵" at bounding box center [1267, 586] width 177 height 37
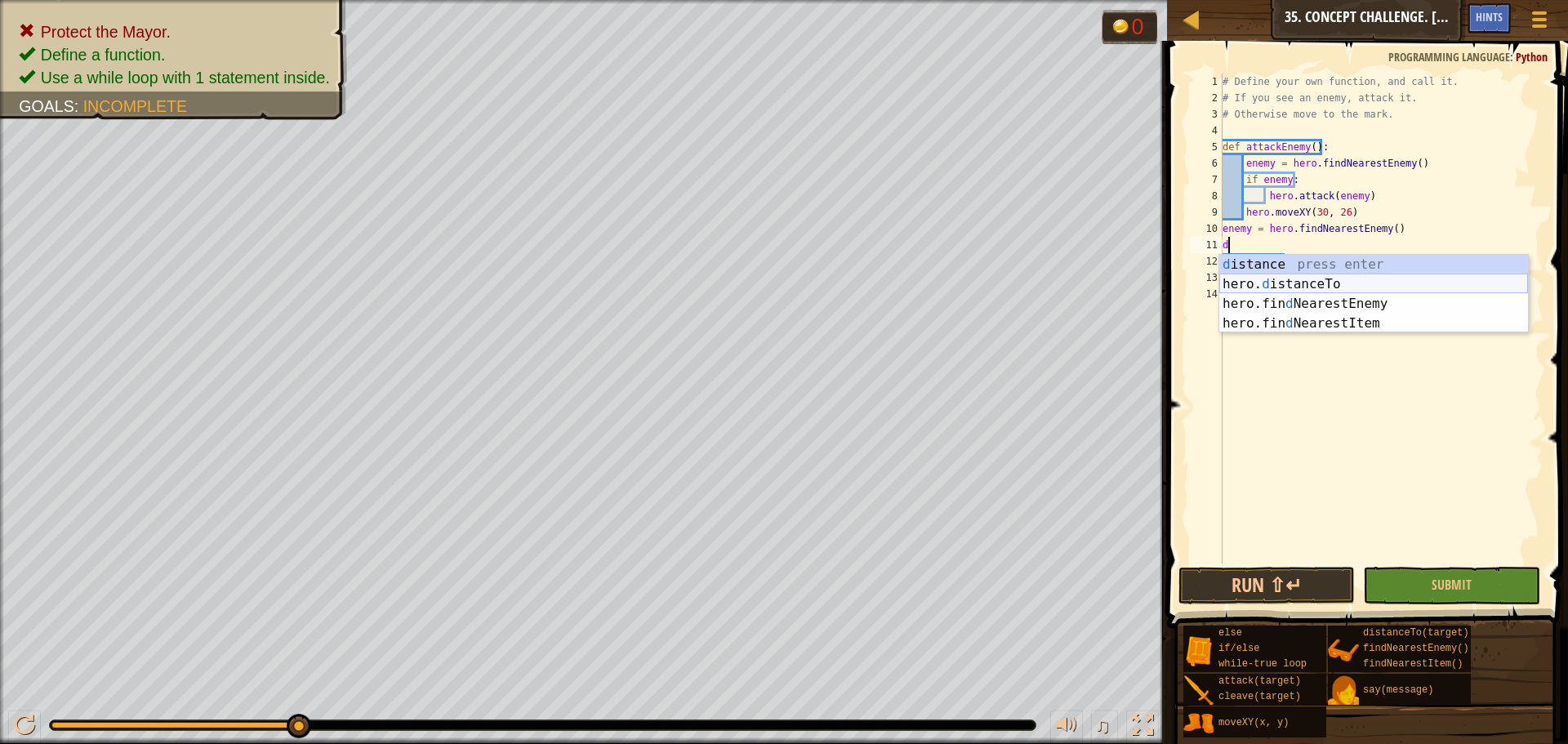
click at [1300, 283] on div "d istance press enter hero. d istanceTo press enter hero.fin d NearestEnemy pre…" at bounding box center [1374, 314] width 309 height 118
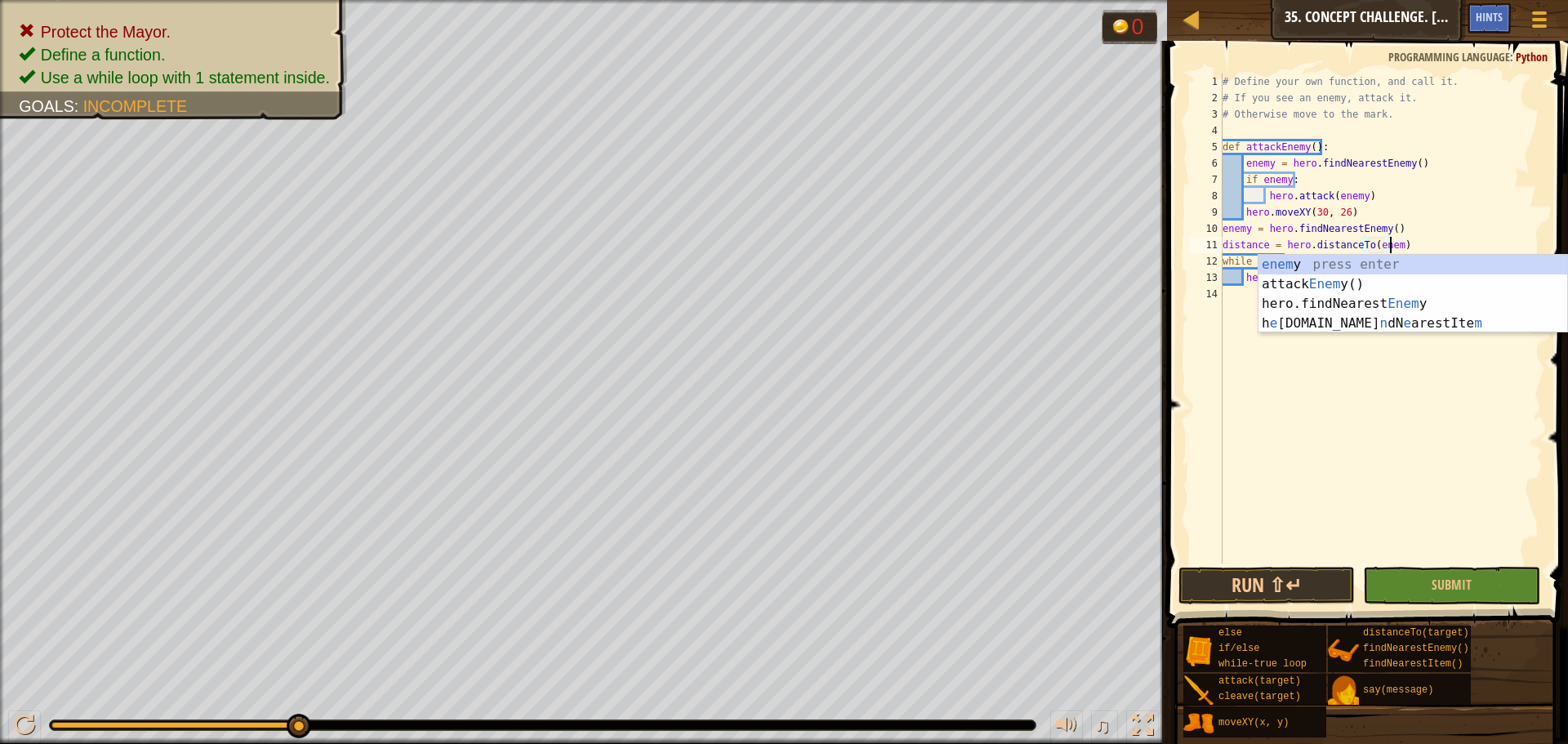
scroll to position [7, 14]
type textarea "distance = hero.distanceTo(enemy)"
click at [1270, 556] on div "# Define your own function, and call it. # If you see an enemy, attack it. # Ot…" at bounding box center [1382, 335] width 325 height 523
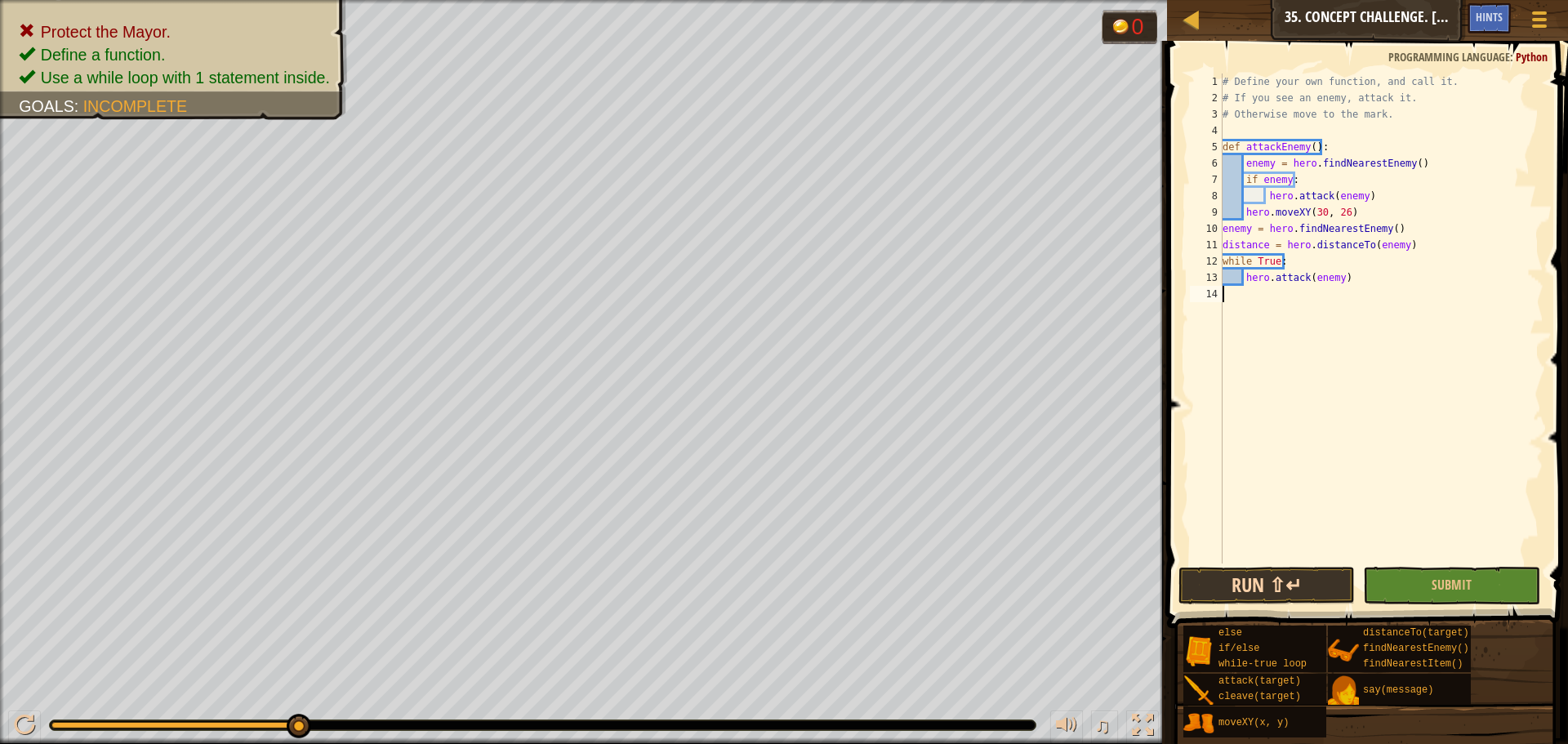
scroll to position [7, 0]
click at [1266, 581] on button "Run ⇧↵" at bounding box center [1267, 586] width 177 height 37
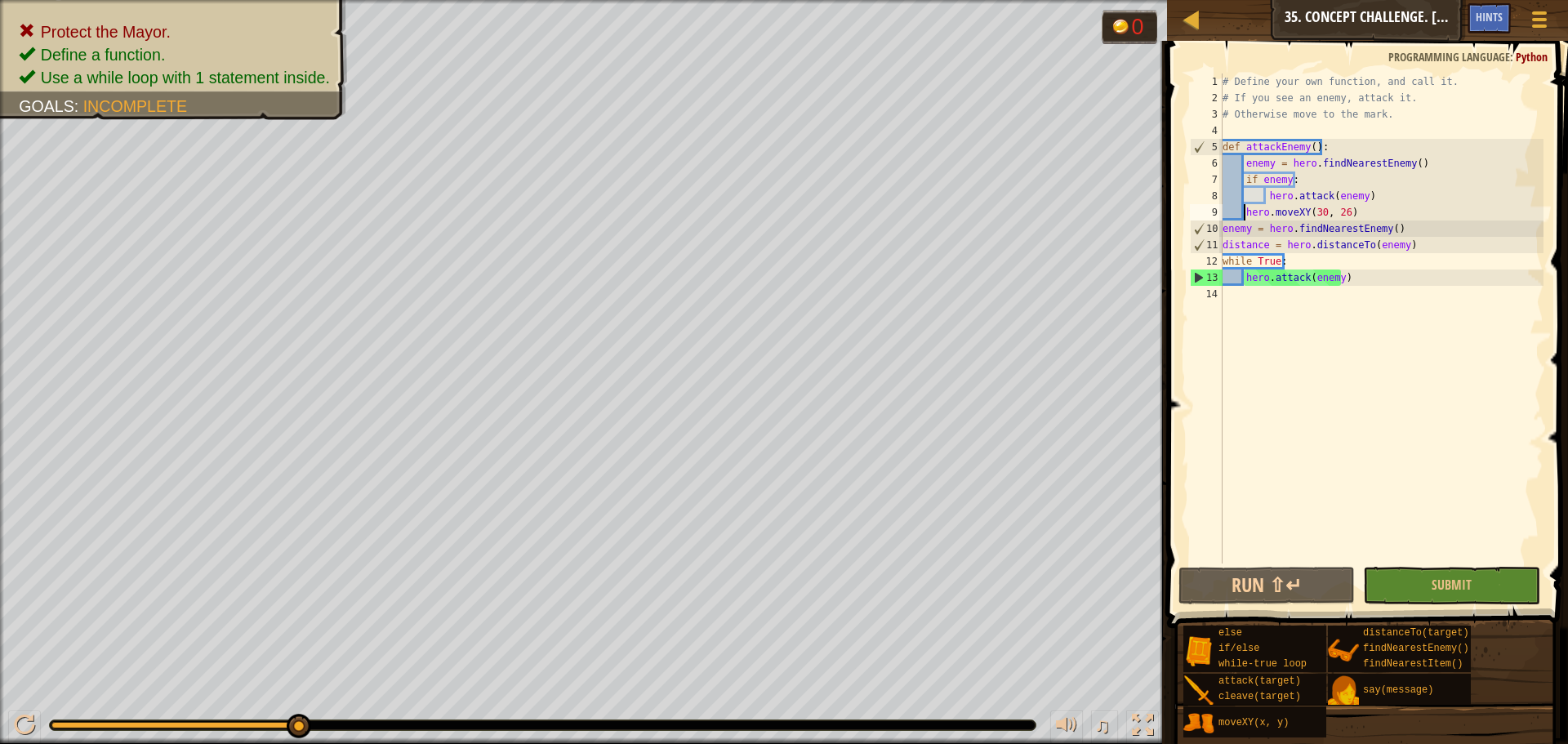
click at [1243, 210] on div "# Define your own function, and call it. # If you see an enemy, attack it. # Ot…" at bounding box center [1382, 335] width 325 height 523
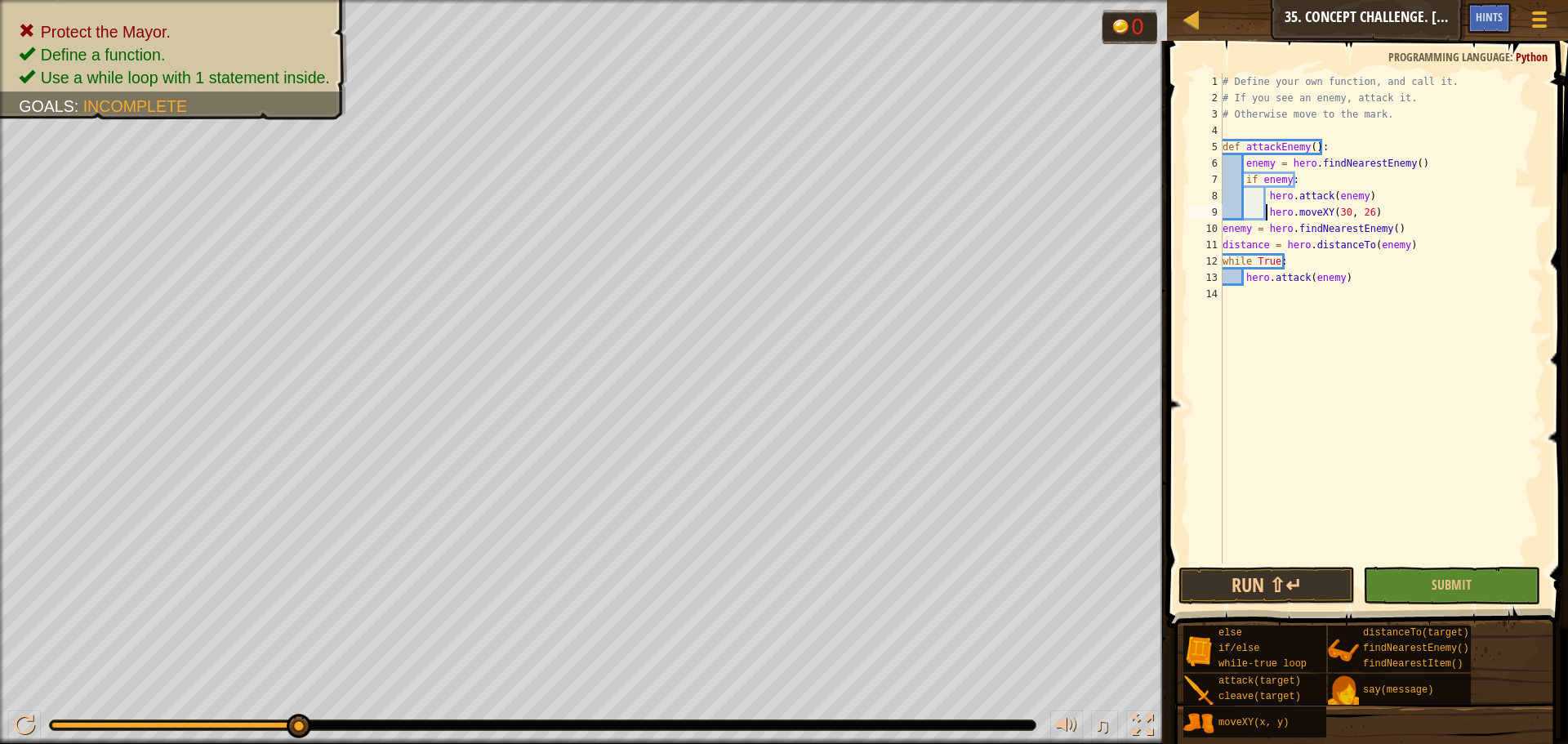
scroll to position [7, 4]
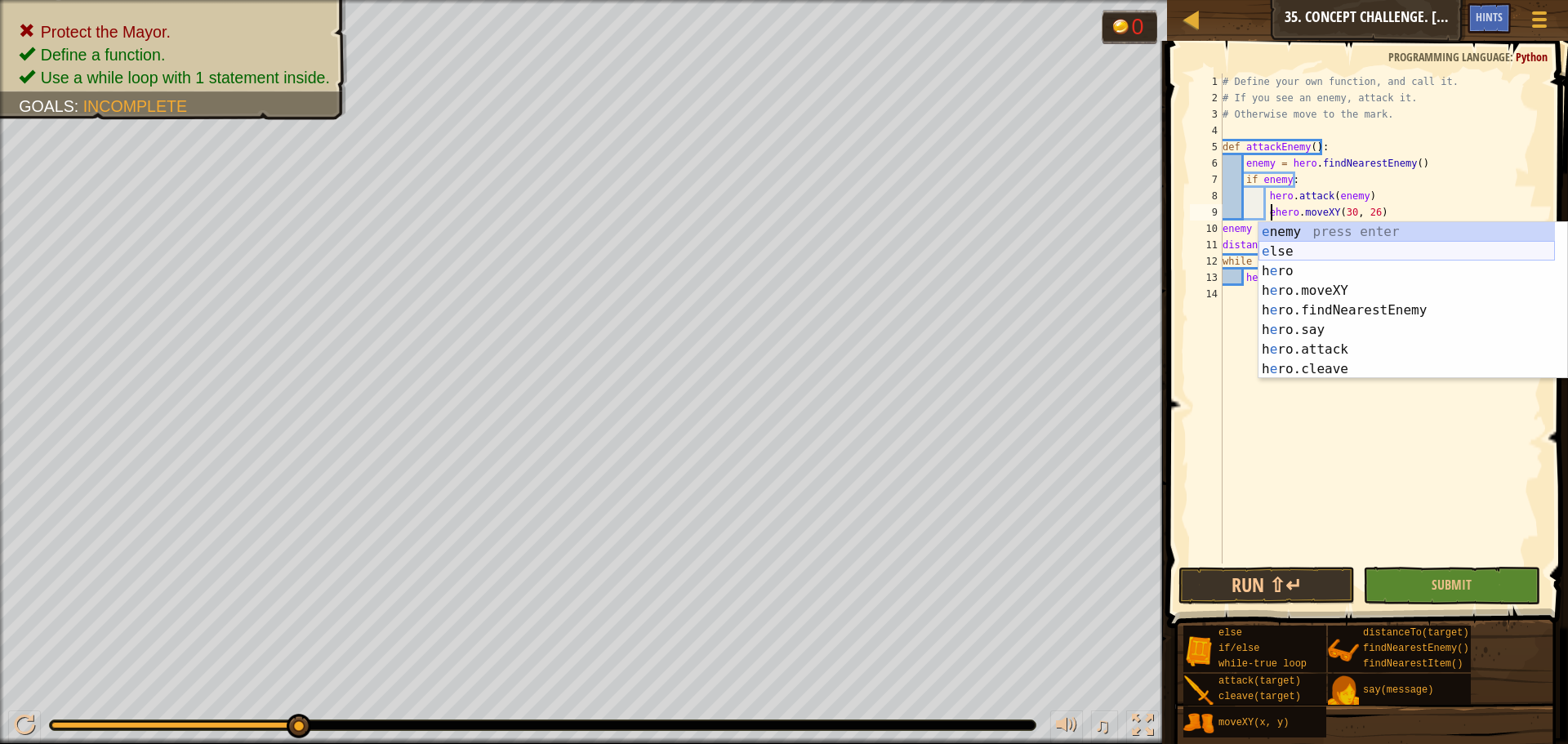
click at [1278, 255] on div "e nemy press enter e lse press enter h e ro press enter h e ro.moveXY press ent…" at bounding box center [1407, 320] width 296 height 196
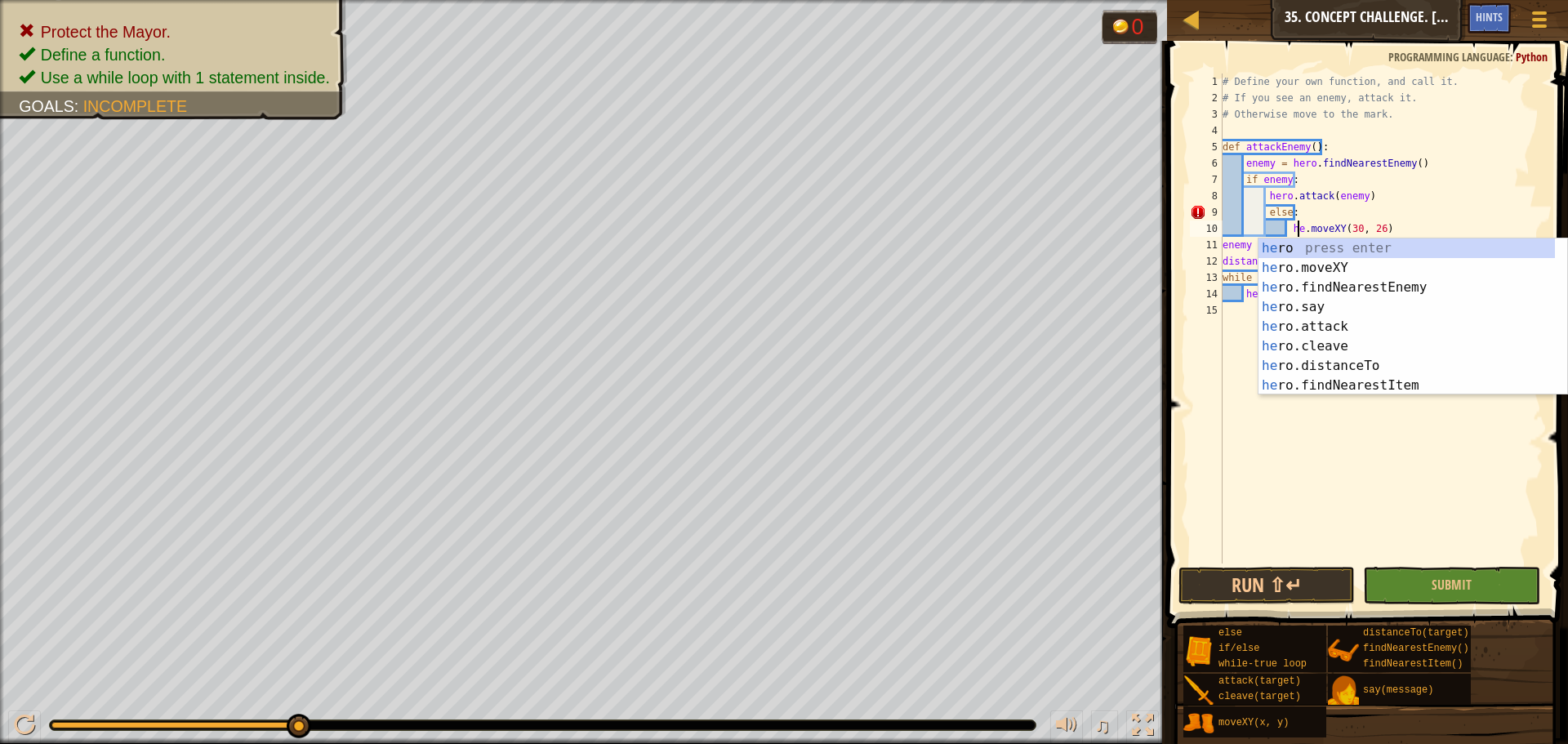
scroll to position [7, 7]
click at [1265, 212] on div "# Define your own function, and call it. # If you see an enemy, attack it. # Ot…" at bounding box center [1382, 335] width 325 height 523
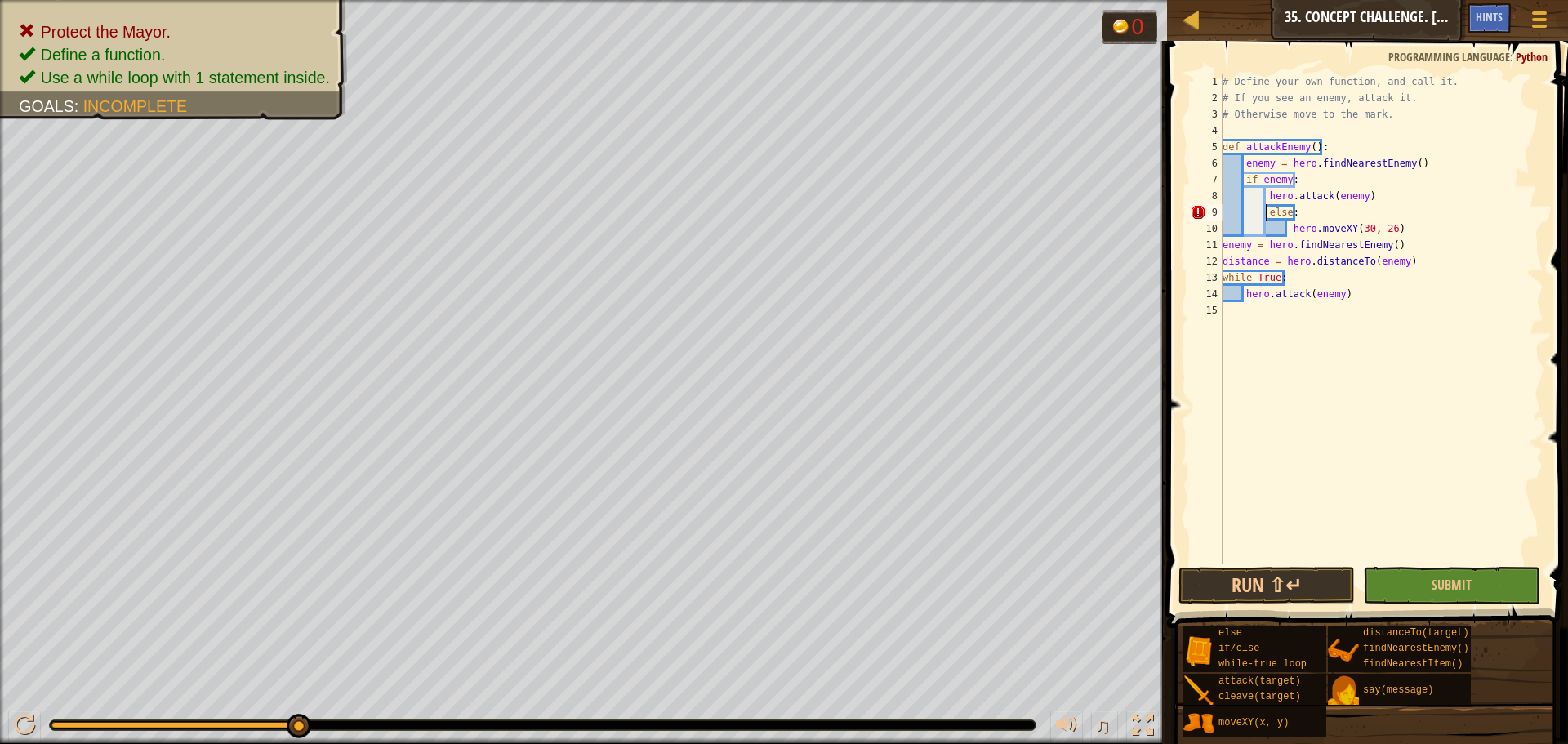
scroll to position [7, 3]
click at [1242, 589] on button "Run ⇧↵" at bounding box center [1267, 586] width 177 height 37
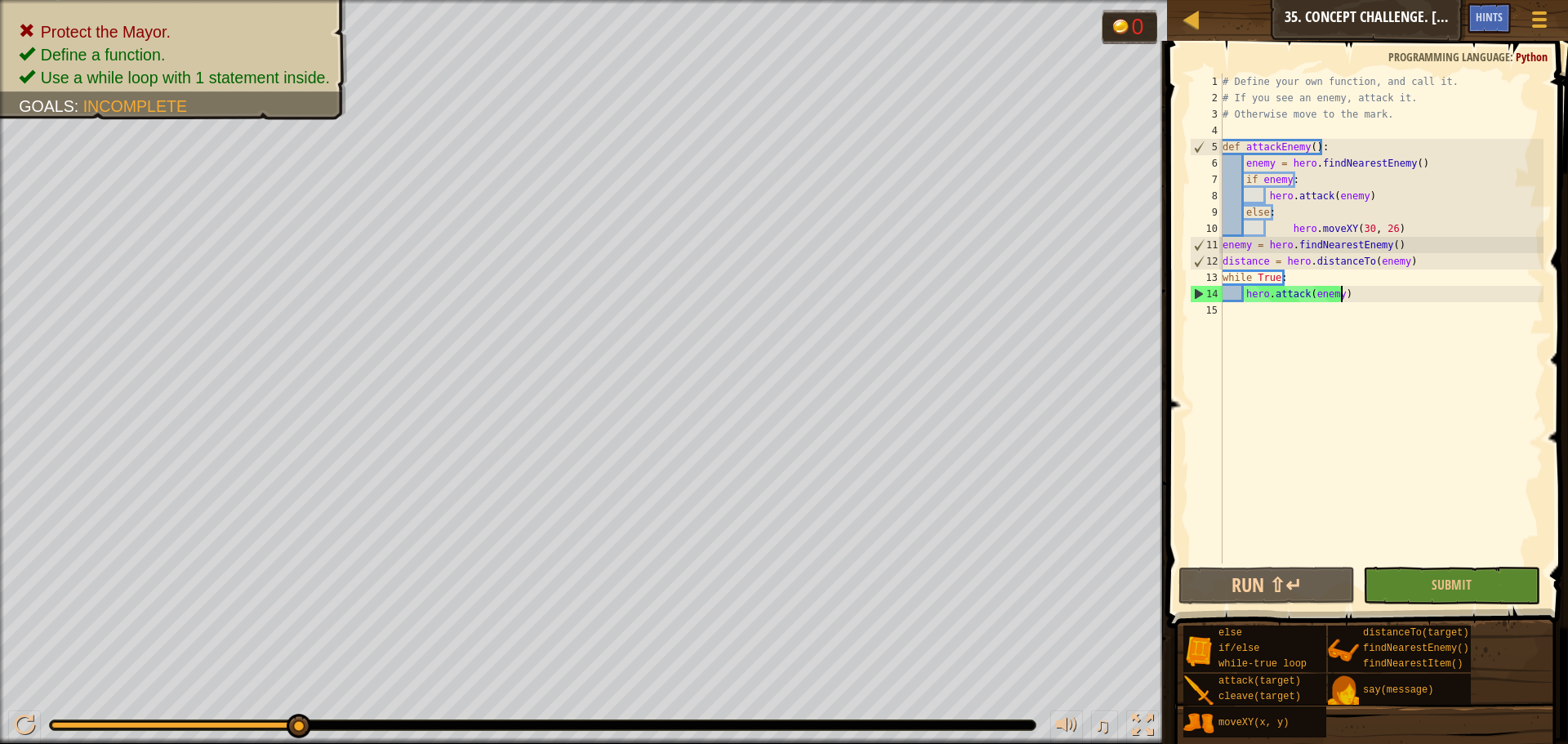
click at [1367, 292] on div "# Define your own function, and call it. # If you see an enemy, attack it. # Ot…" at bounding box center [1382, 335] width 325 height 523
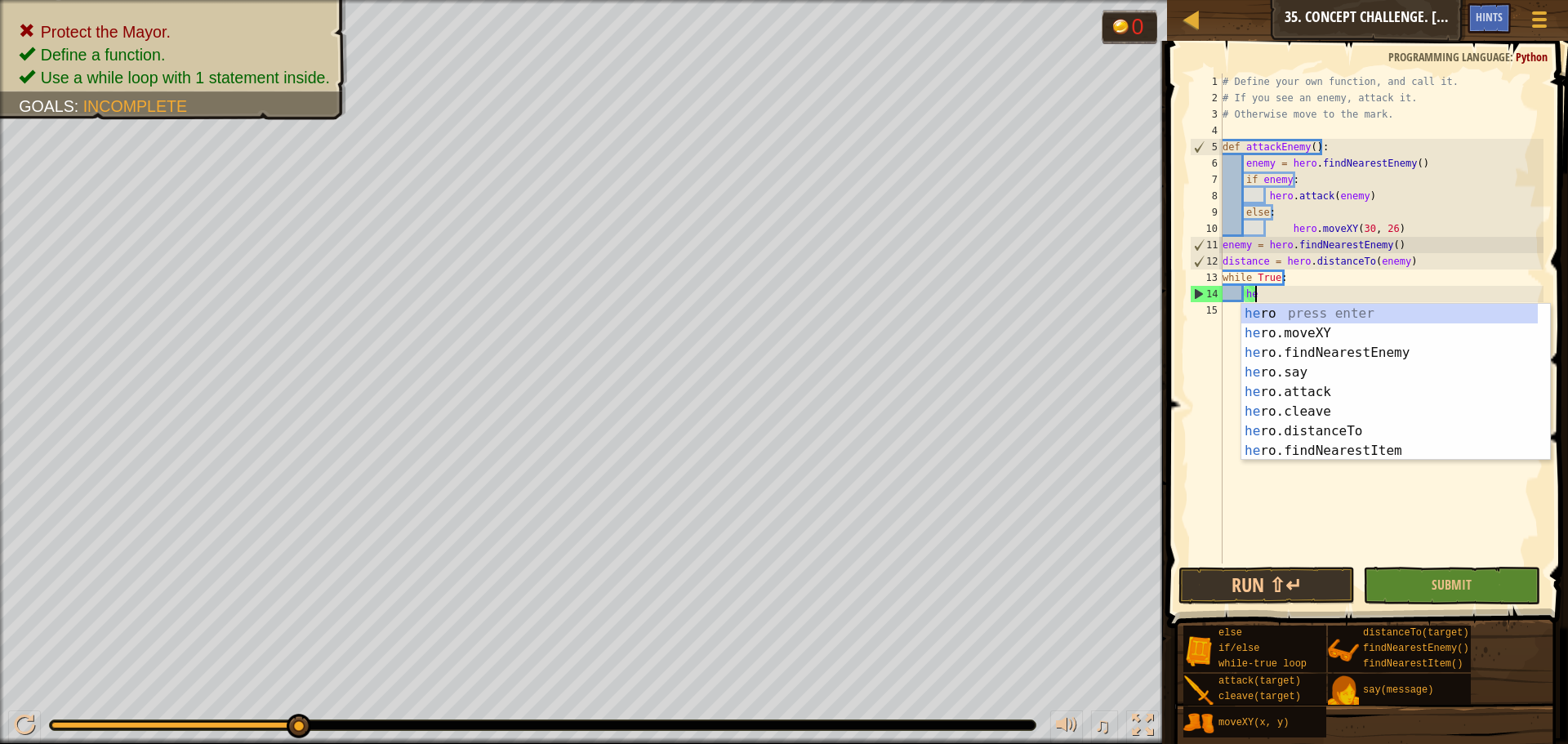
type textarea "h"
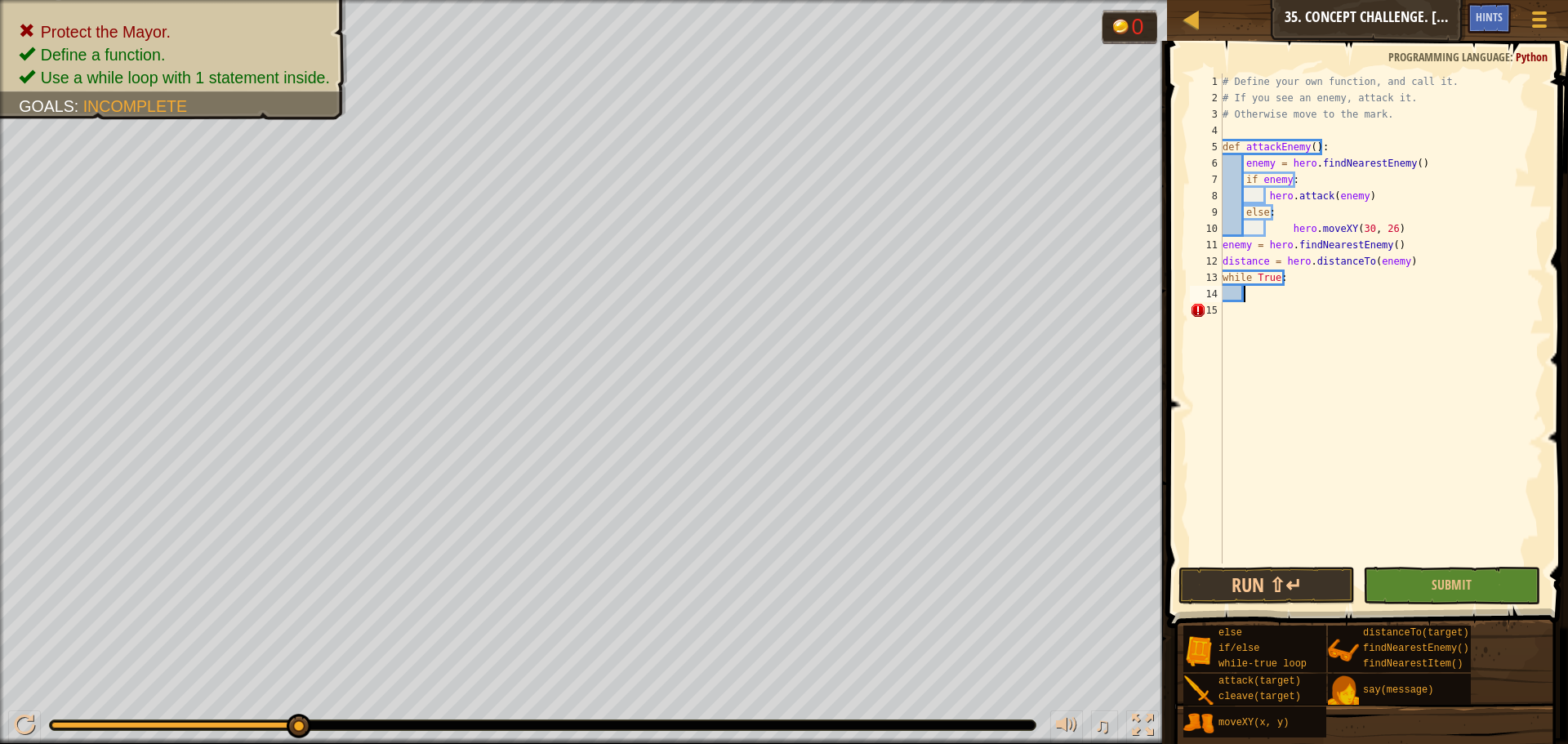
scroll to position [7, 2]
click at [1348, 315] on div "if /else press enter" at bounding box center [1395, 334] width 309 height 59
type textarea "if enemy:"
click at [1315, 322] on div "# Define your own function, and call it. # If you see an enemy, attack it. # Ot…" at bounding box center [1382, 335] width 325 height 523
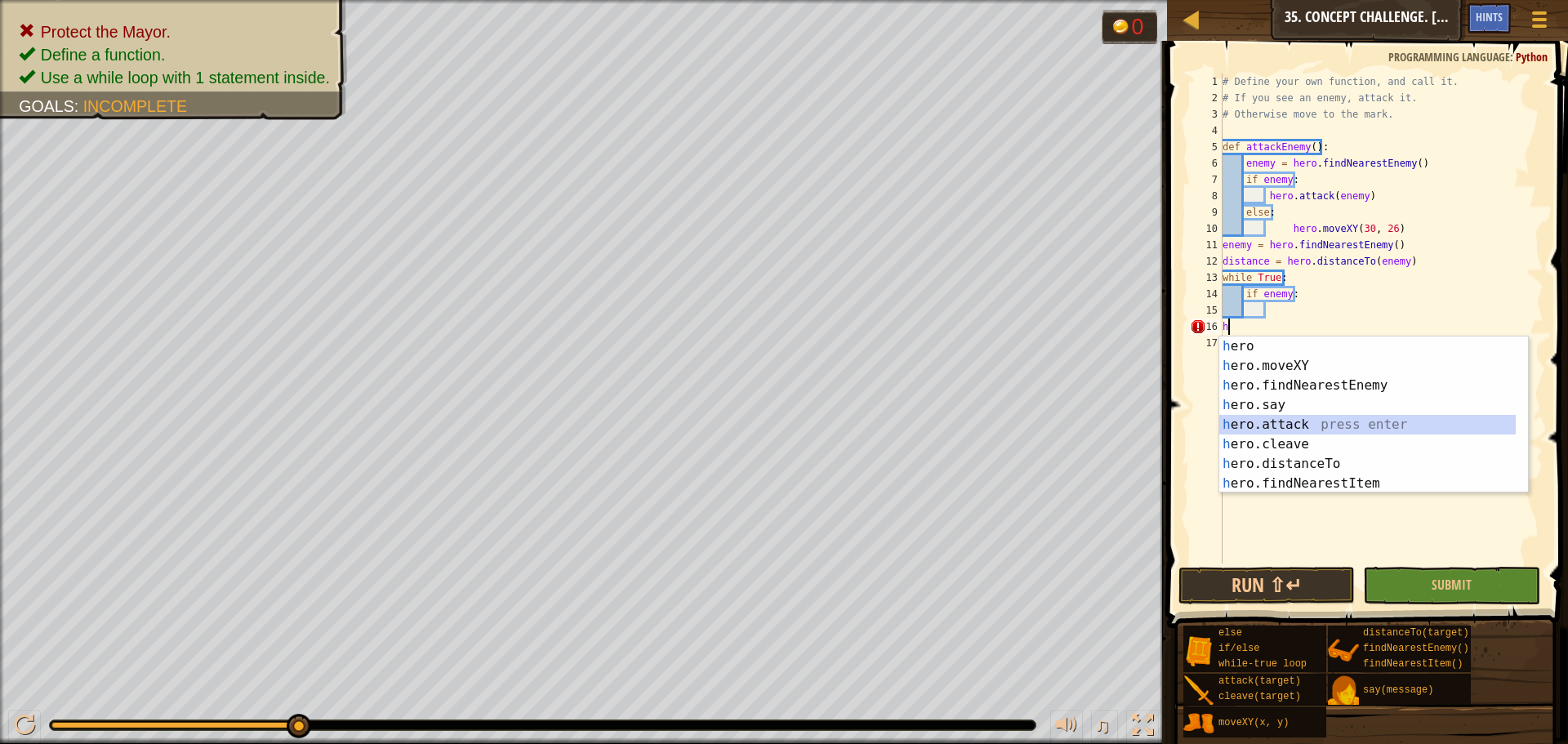
click at [1286, 418] on div "h ero press enter h ero.moveXY press enter h ero.findNearestEnemy press enter h…" at bounding box center [1368, 435] width 296 height 196
type textarea "hero.attack(enemy)"
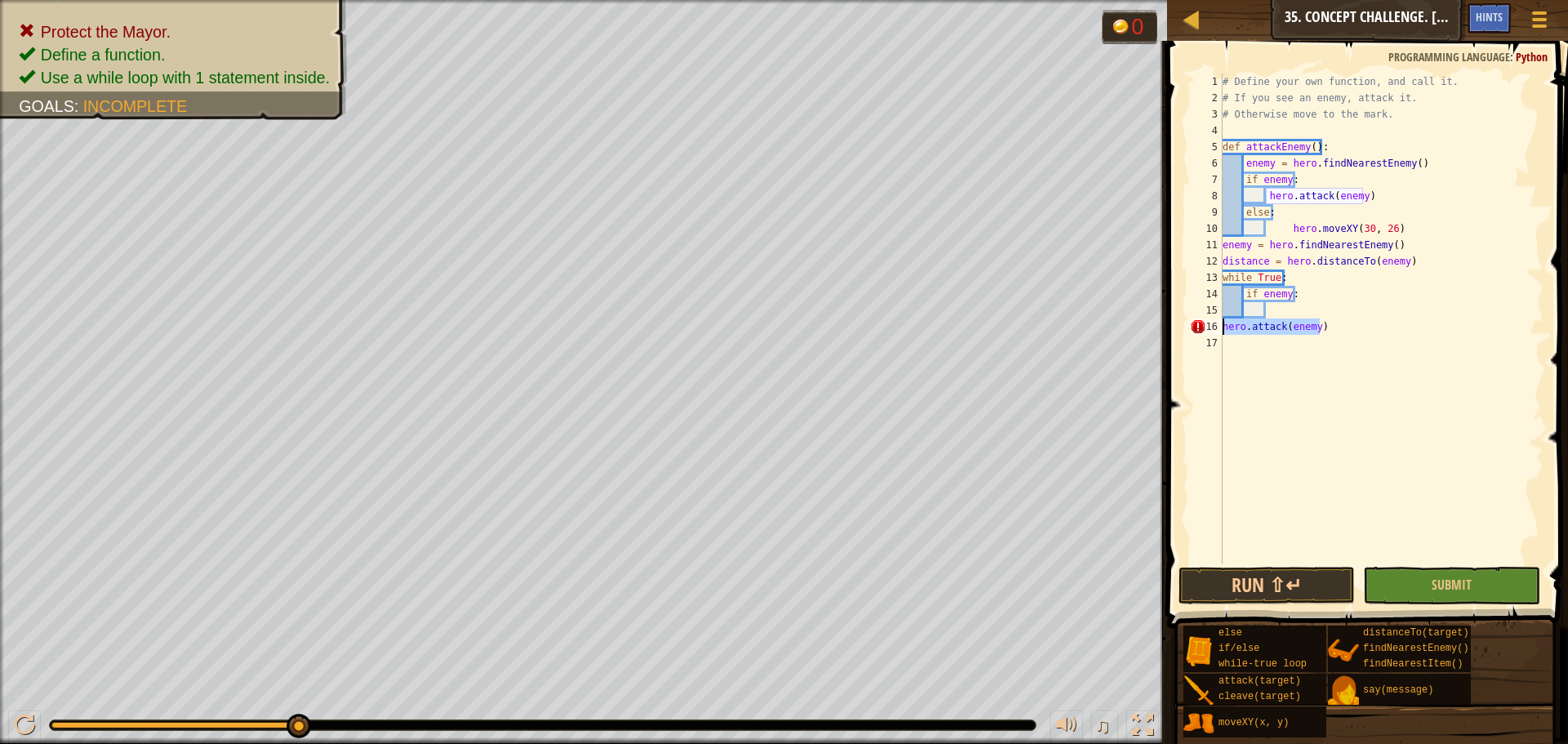
drag, startPoint x: 1327, startPoint y: 330, endPoint x: 1224, endPoint y: 331, distance: 103.0
click at [1224, 331] on div "# Define your own function, and call it. # If you see an enemy, attack it. # Ot…" at bounding box center [1382, 335] width 325 height 523
click at [1276, 314] on div "# Define your own function, and call it. # If you see an enemy, attack it. # Ot…" at bounding box center [1382, 335] width 325 height 523
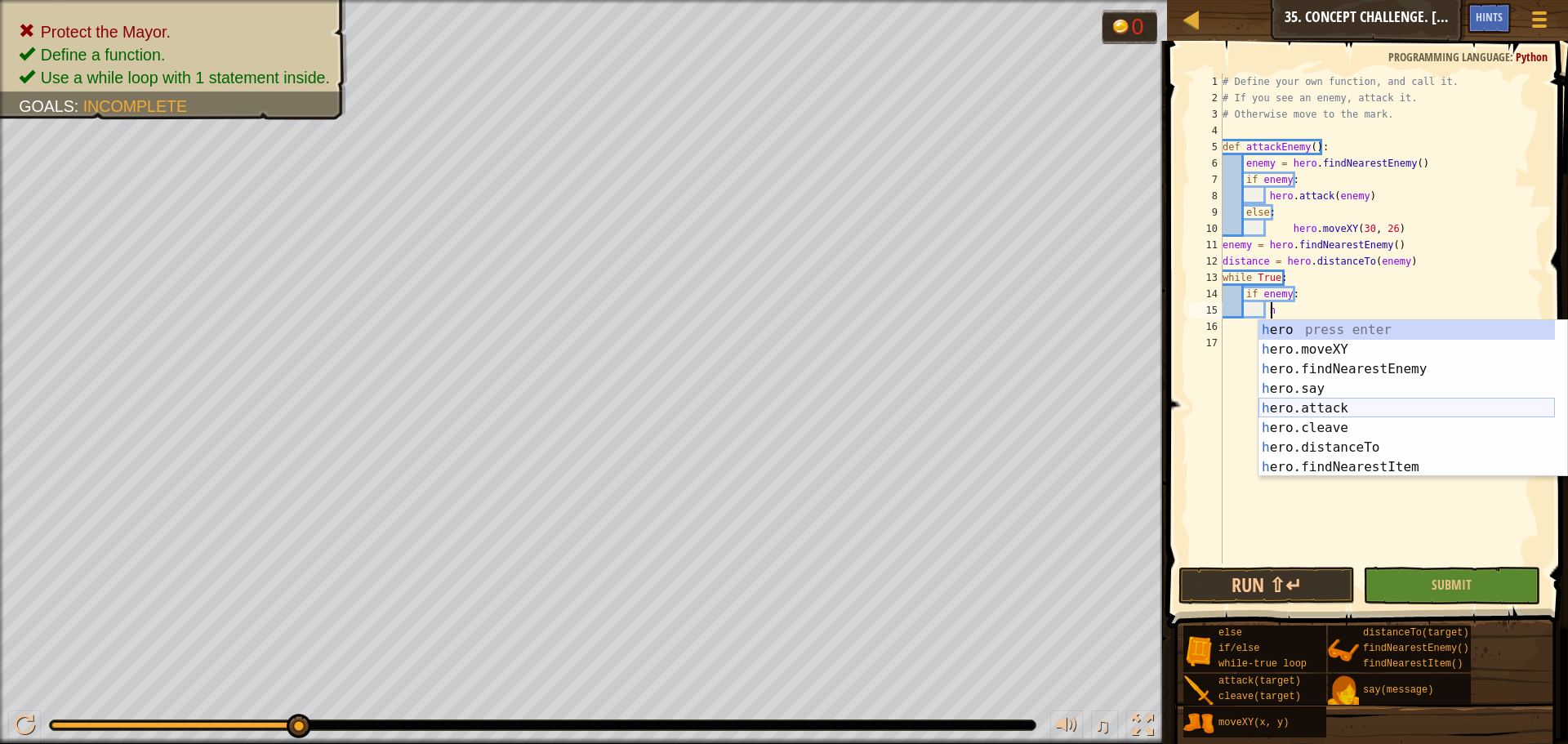
click at [1295, 407] on div "h ero press enter h ero.moveXY press enter h ero.findNearestEnemy press enter h…" at bounding box center [1407, 418] width 296 height 196
type textarea "hero.attack(enemy)"
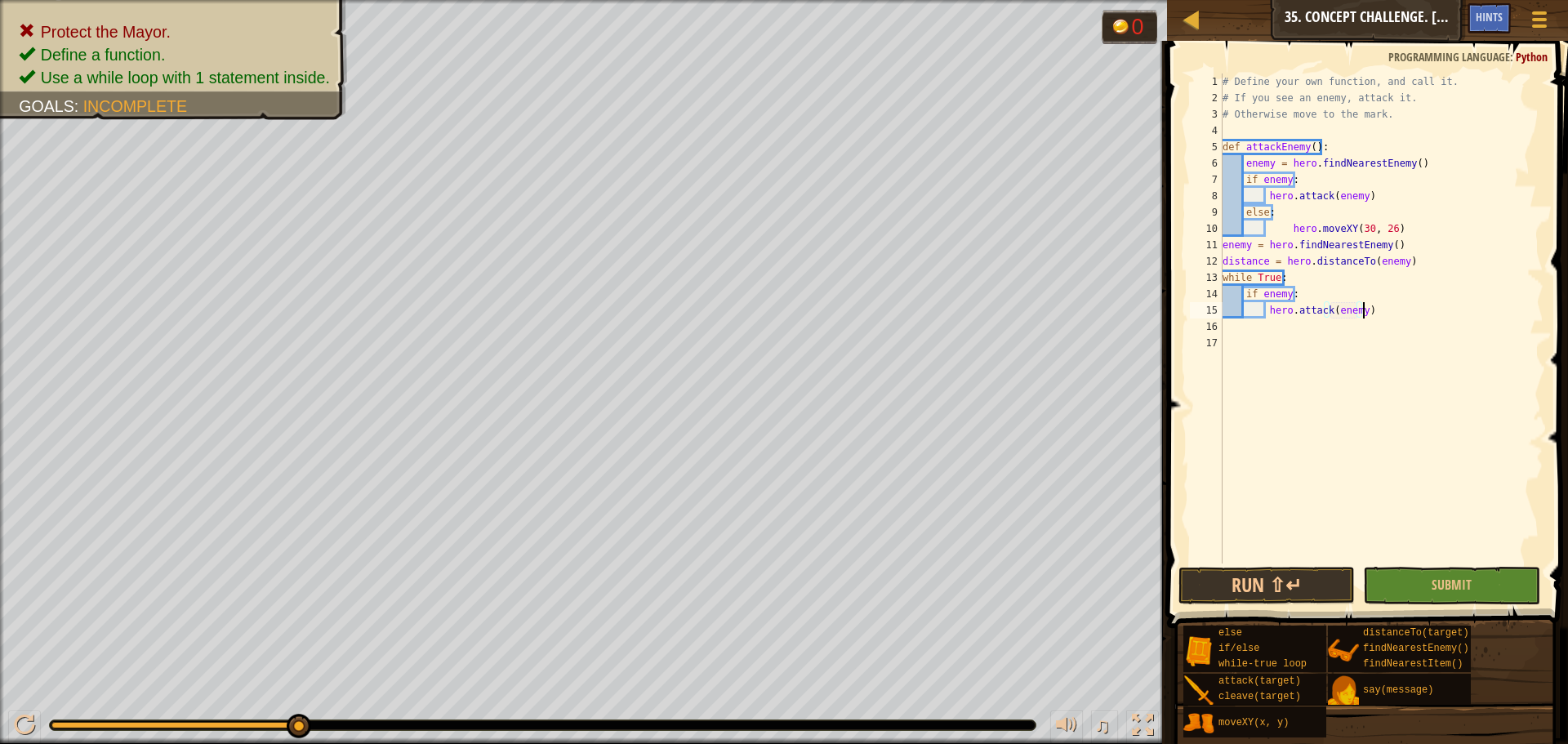
click at [1397, 314] on div "# Define your own function, and call it. # If you see an enemy, attack it. # Ot…" at bounding box center [1382, 335] width 325 height 523
type textarea "e"
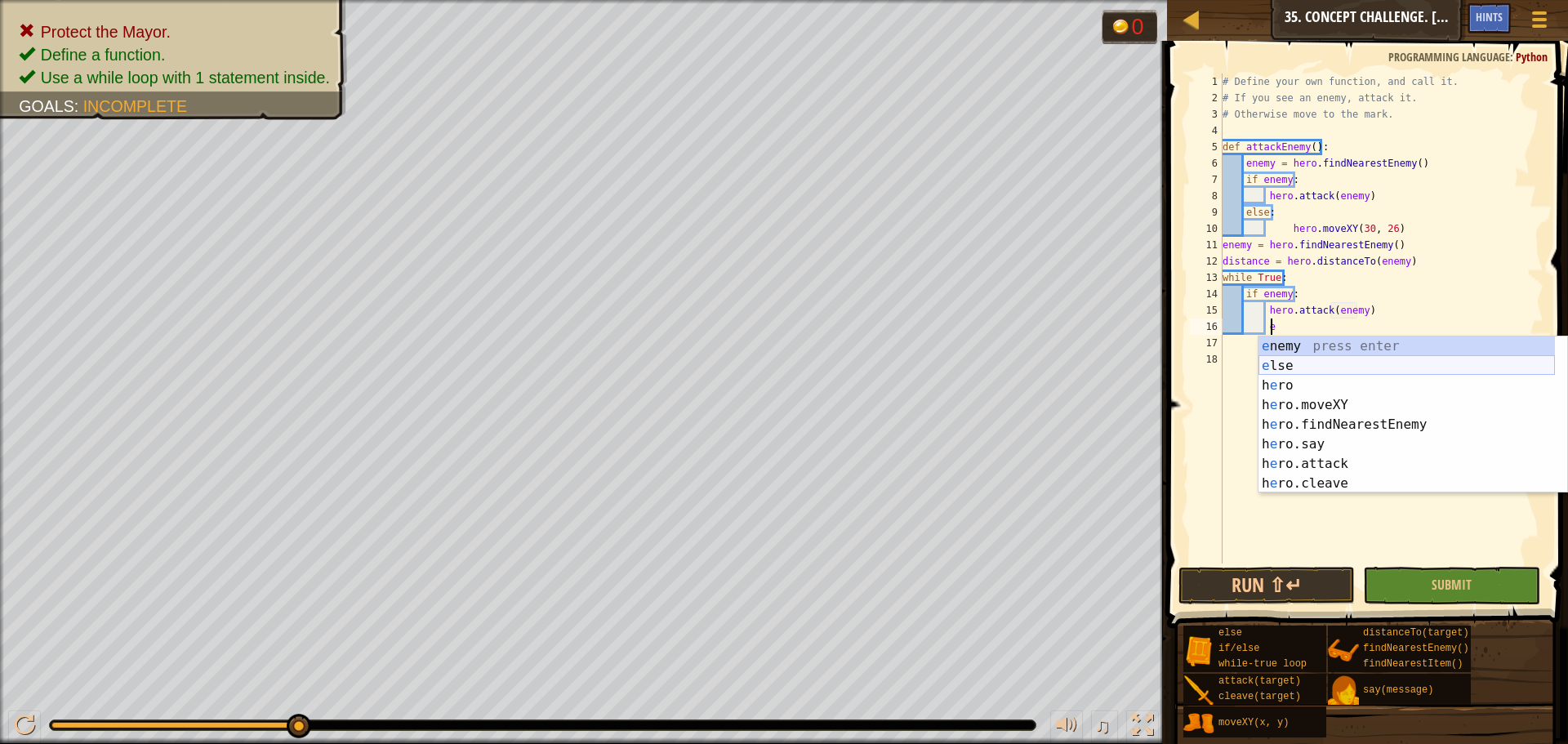
click at [1344, 364] on div "e nemy press enter e lse press enter h e ro press enter h e ro.moveXY press ent…" at bounding box center [1407, 435] width 296 height 196
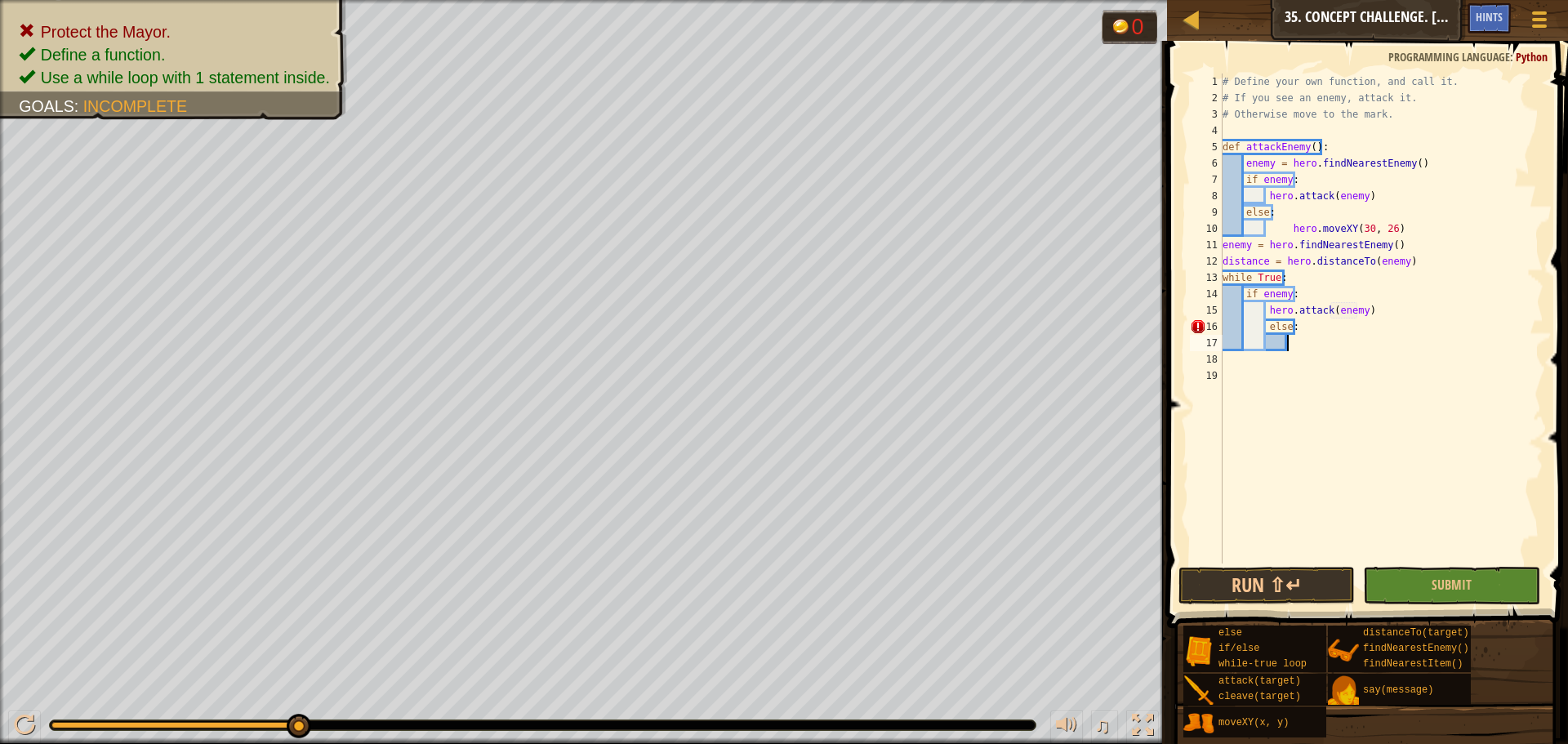
click at [1266, 328] on div "# Define your own function, and call it. # If you see an enemy, attack it. # Ot…" at bounding box center [1382, 335] width 325 height 523
type textarea "else:"
click at [1280, 344] on div "# Define your own function, and call it. # If you see an enemy, attack it. # Ot…" at bounding box center [1382, 335] width 325 height 523
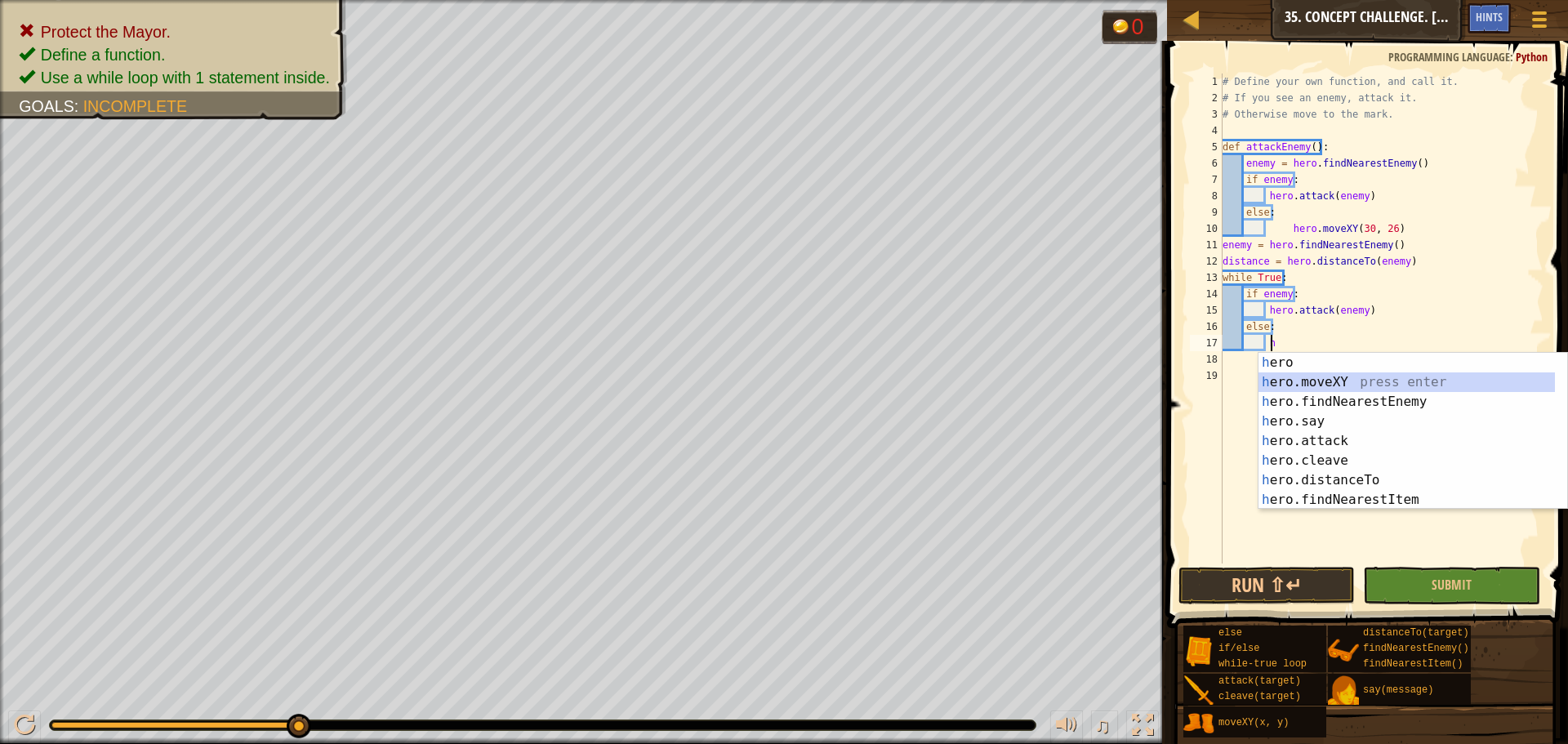
click at [1329, 376] on div "h ero press enter h ero.moveXY press enter h ero.findNearestEnemy press enter h…" at bounding box center [1407, 452] width 296 height 196
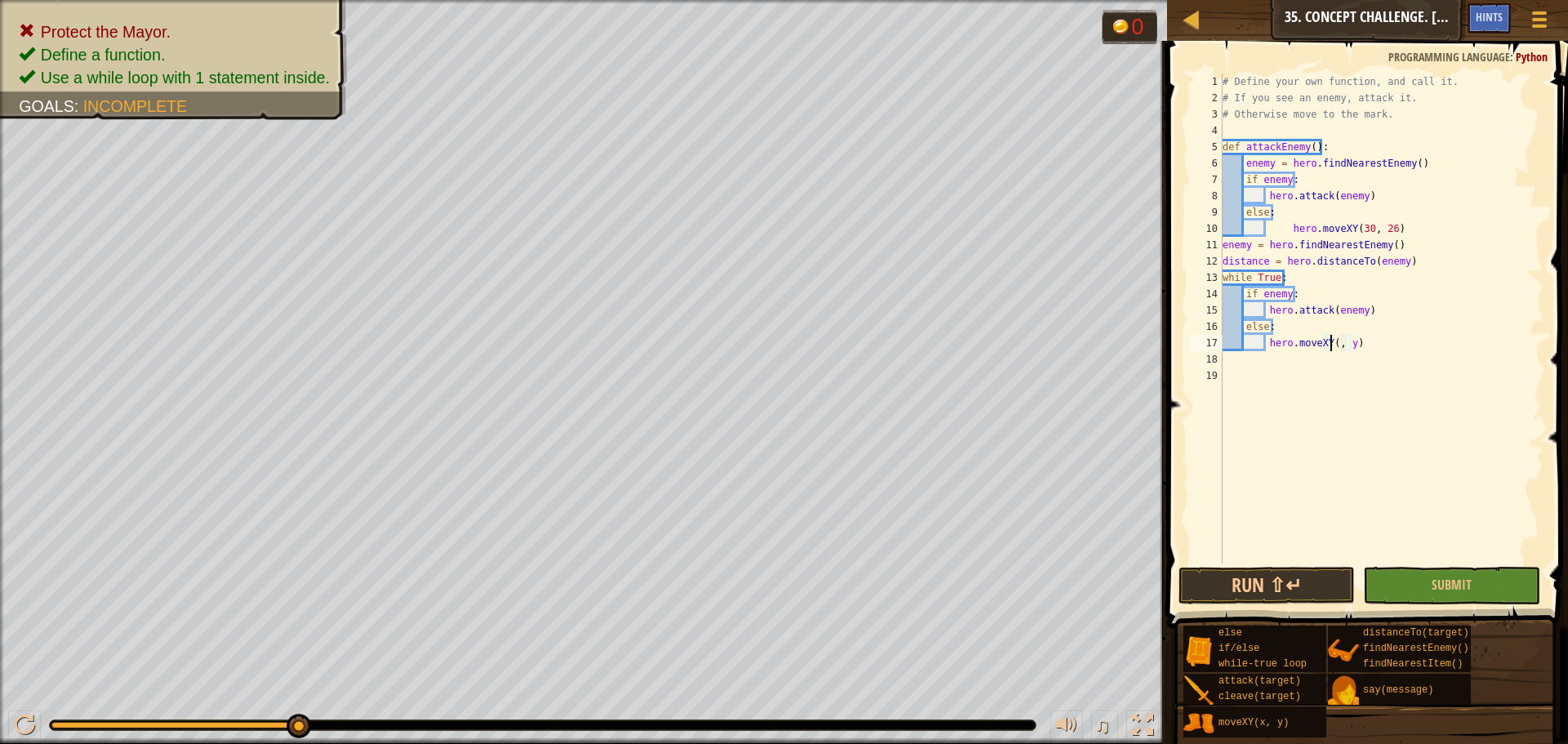
scroll to position [7, 11]
click at [1352, 346] on div "# Define your own function, and call it. # If you see an enemy, attack it. # Ot…" at bounding box center [1382, 335] width 325 height 523
click at [1285, 579] on button "Run ⇧↵" at bounding box center [1267, 586] width 177 height 37
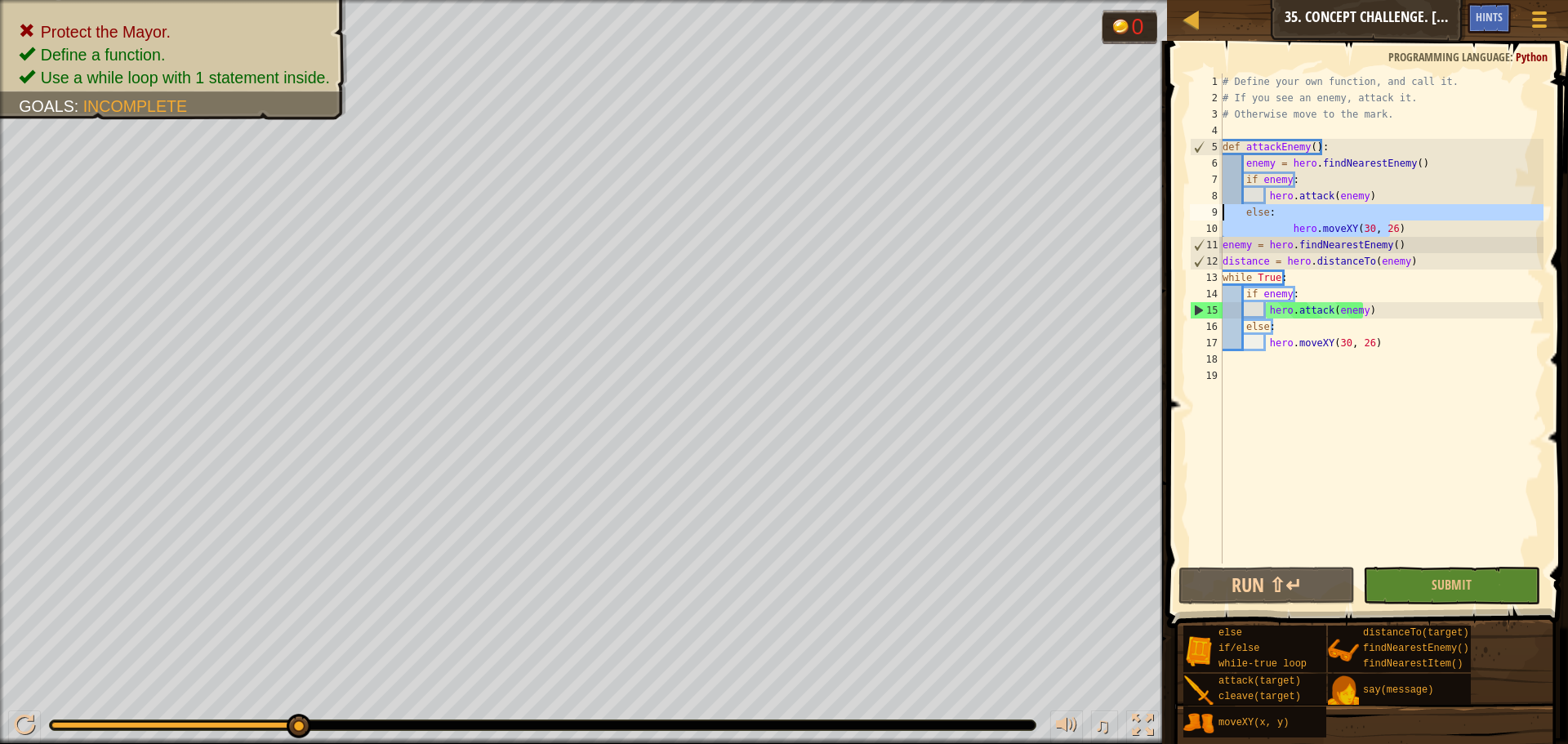
drag, startPoint x: 1413, startPoint y: 230, endPoint x: 1219, endPoint y: 212, distance: 194.8
click at [1219, 212] on div "hero.moveXY(30, 26) 1 2 3 4 5 6 7 8 9 10 11 12 13 14 15 16 17 18 19 # Define yo…" at bounding box center [1366, 319] width 357 height 491
type textarea "else: hero.moveXY(30, 26)"
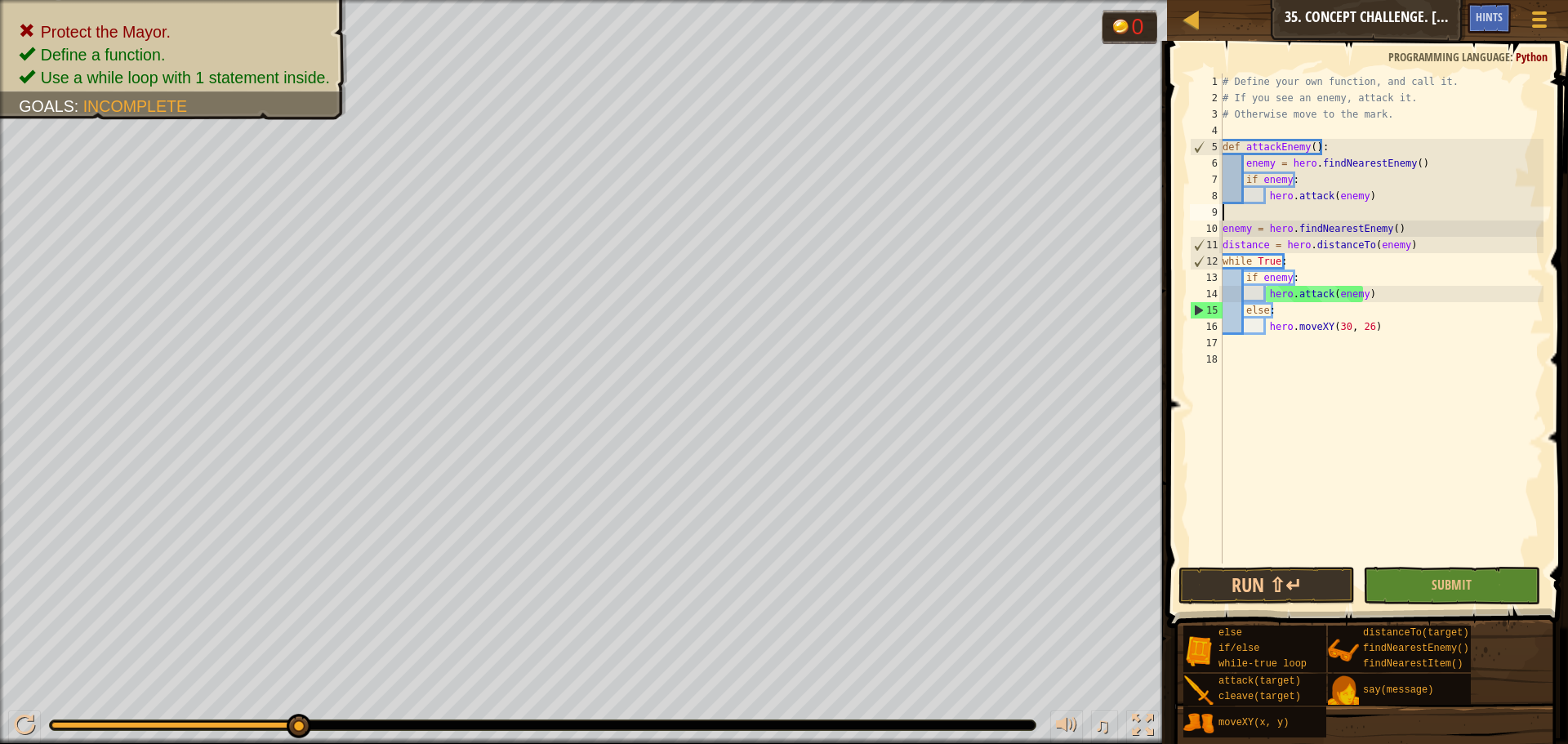
scroll to position [7, 0]
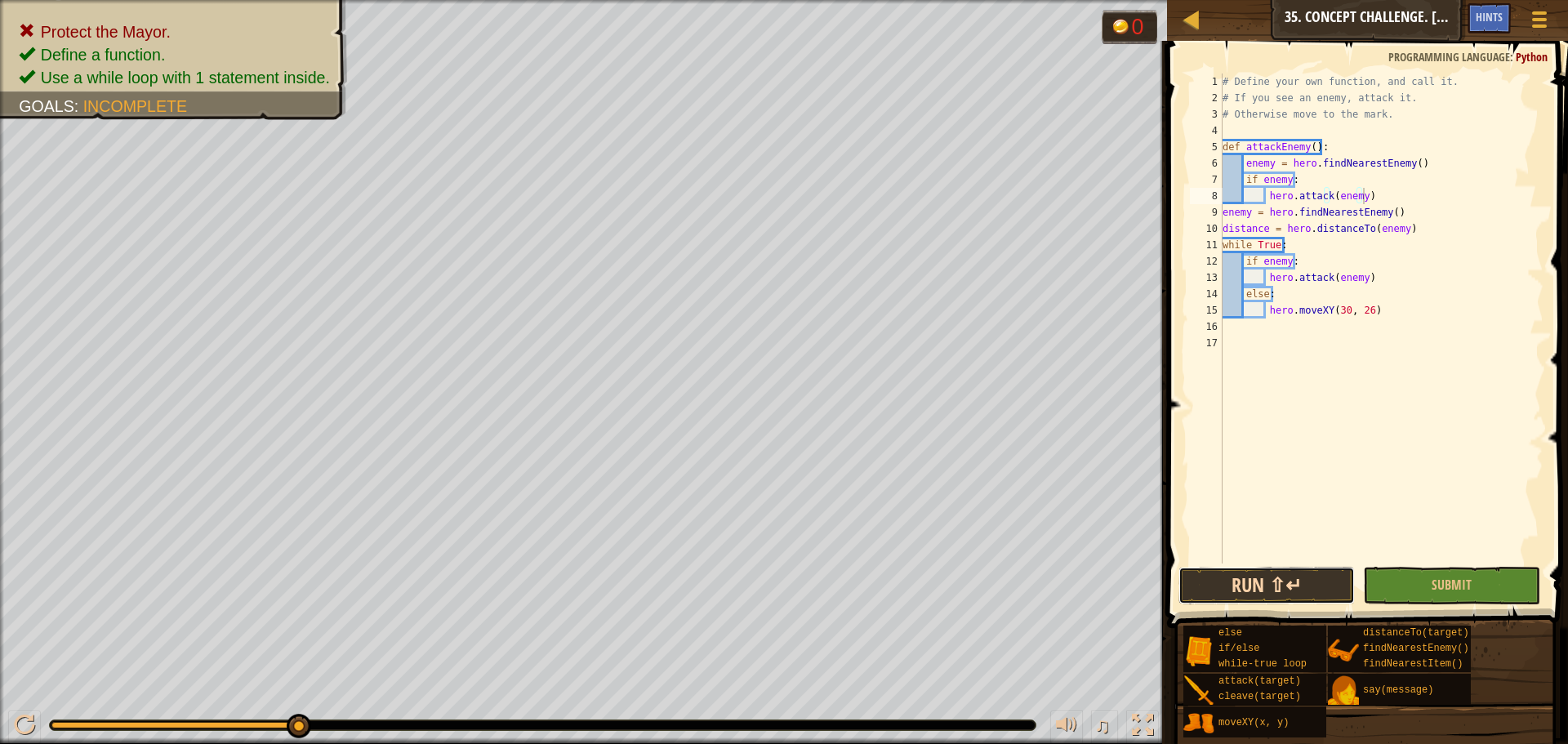
click at [1311, 585] on button "Run ⇧↵" at bounding box center [1267, 586] width 177 height 37
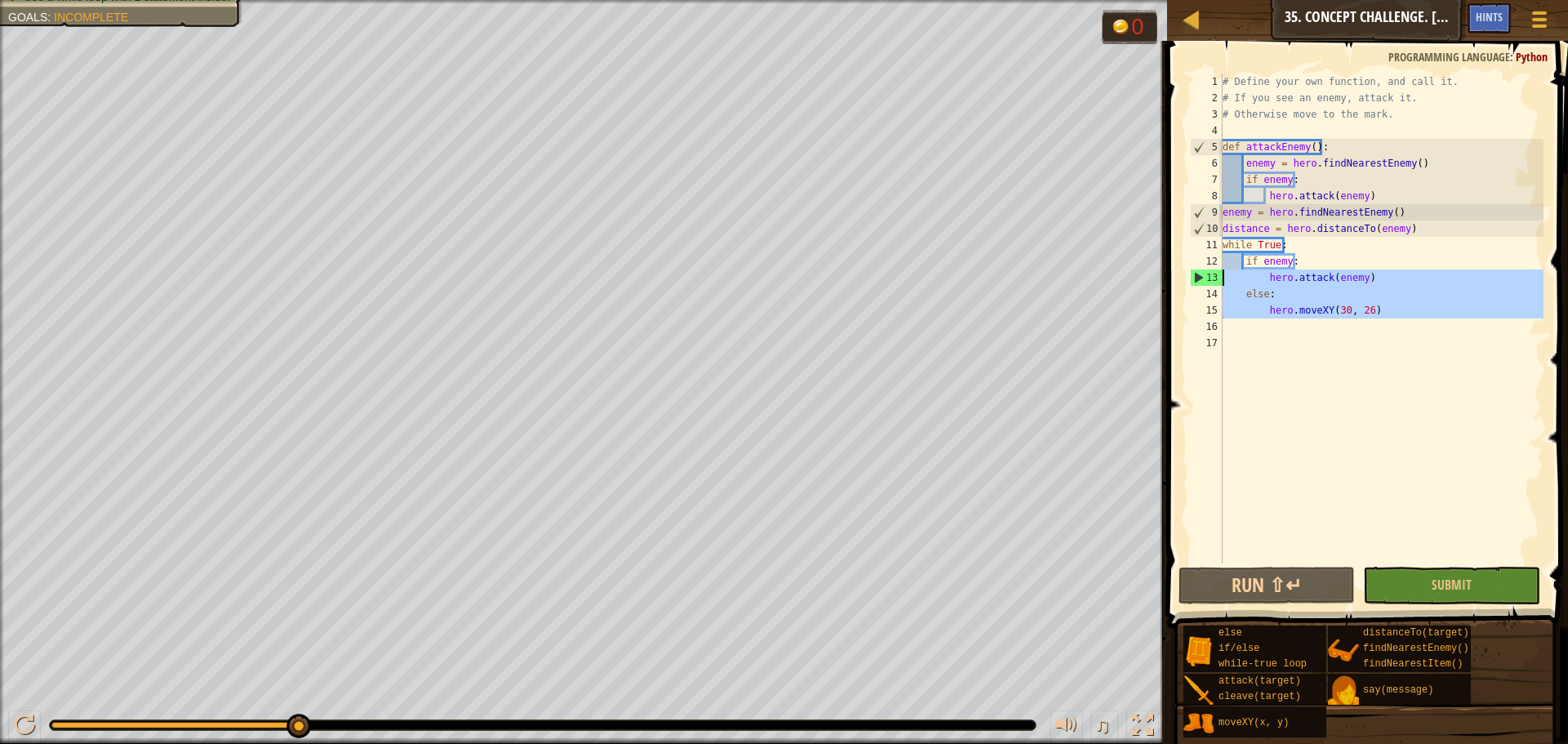
drag, startPoint x: 1402, startPoint y: 320, endPoint x: 1177, endPoint y: 278, distance: 228.9
click at [1177, 278] on div "hero.attack(enemy) 1 2 3 4 5 6 7 8 9 10 11 12 13 14 15 16 17 # Define your own …" at bounding box center [1366, 367] width 406 height 636
type textarea "hero.attack(enemy) else:"
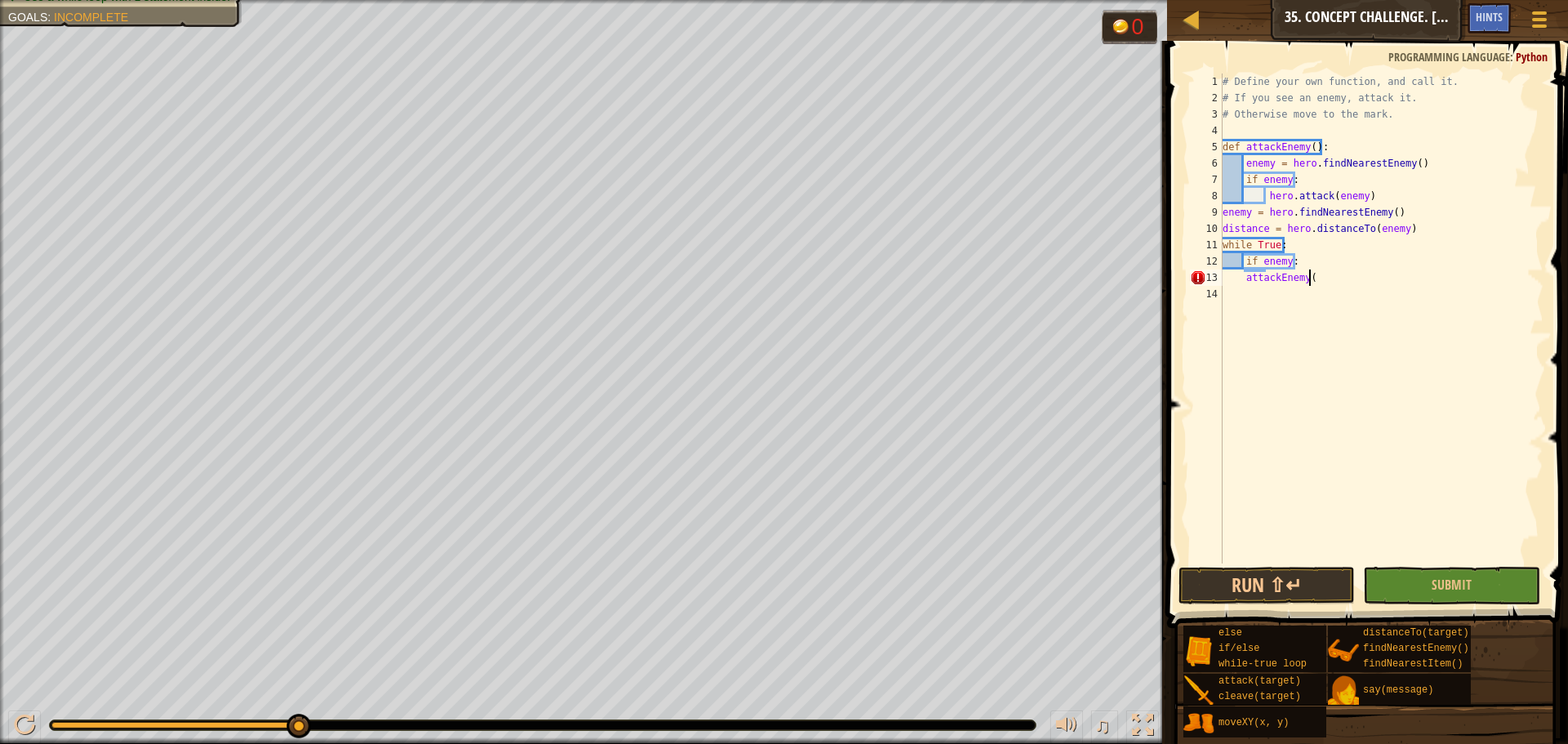
scroll to position [7, 7]
click at [1383, 192] on div "# Define your own function, and call it. # If you see an enemy, attack it. # Ot…" at bounding box center [1382, 335] width 325 height 523
type textarea "hero.attack(enemy)"
type textarea "e"
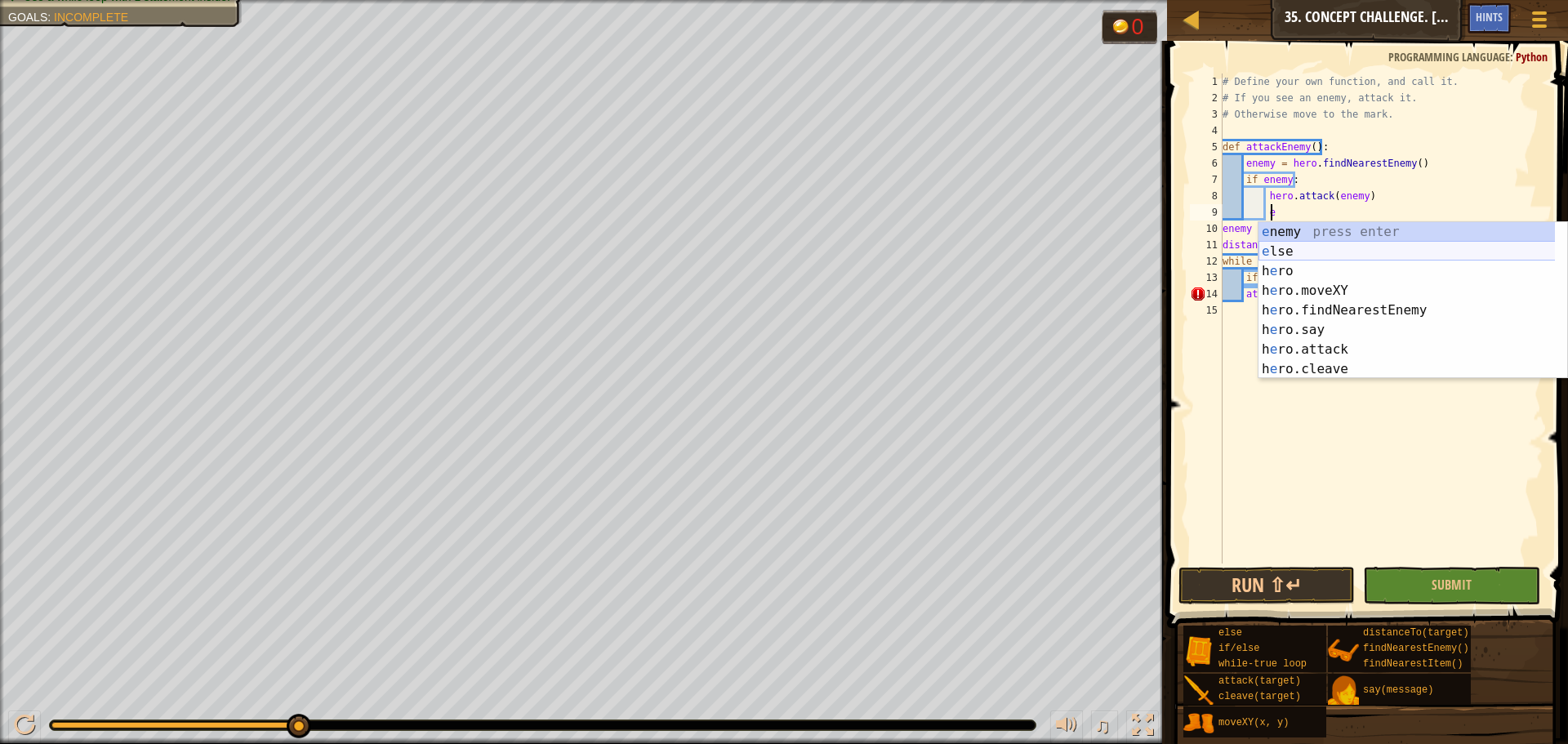
click at [1331, 244] on div "e nemy press enter e lse press enter h e ro press enter h e ro.moveXY press ent…" at bounding box center [1413, 320] width 309 height 196
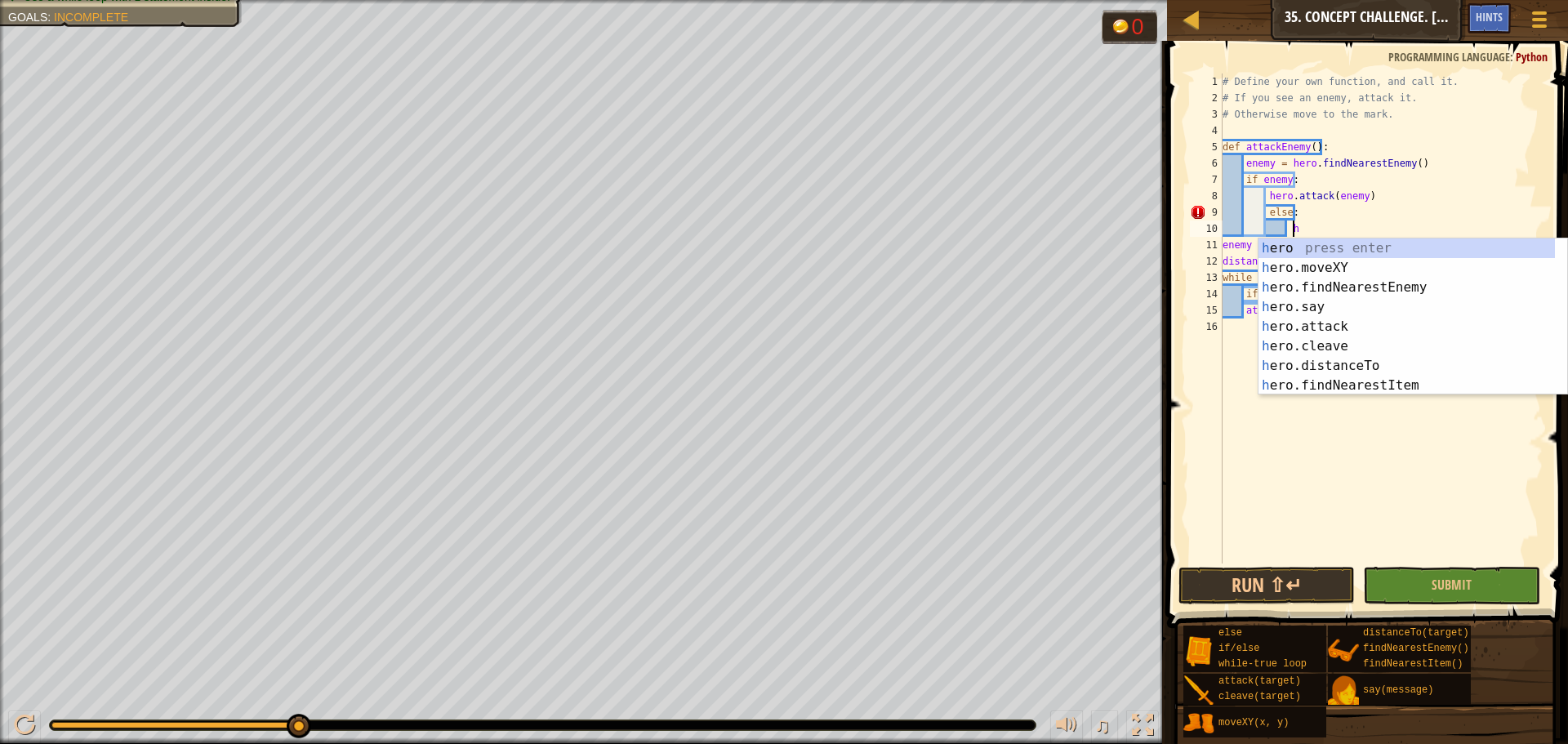
scroll to position [7, 5]
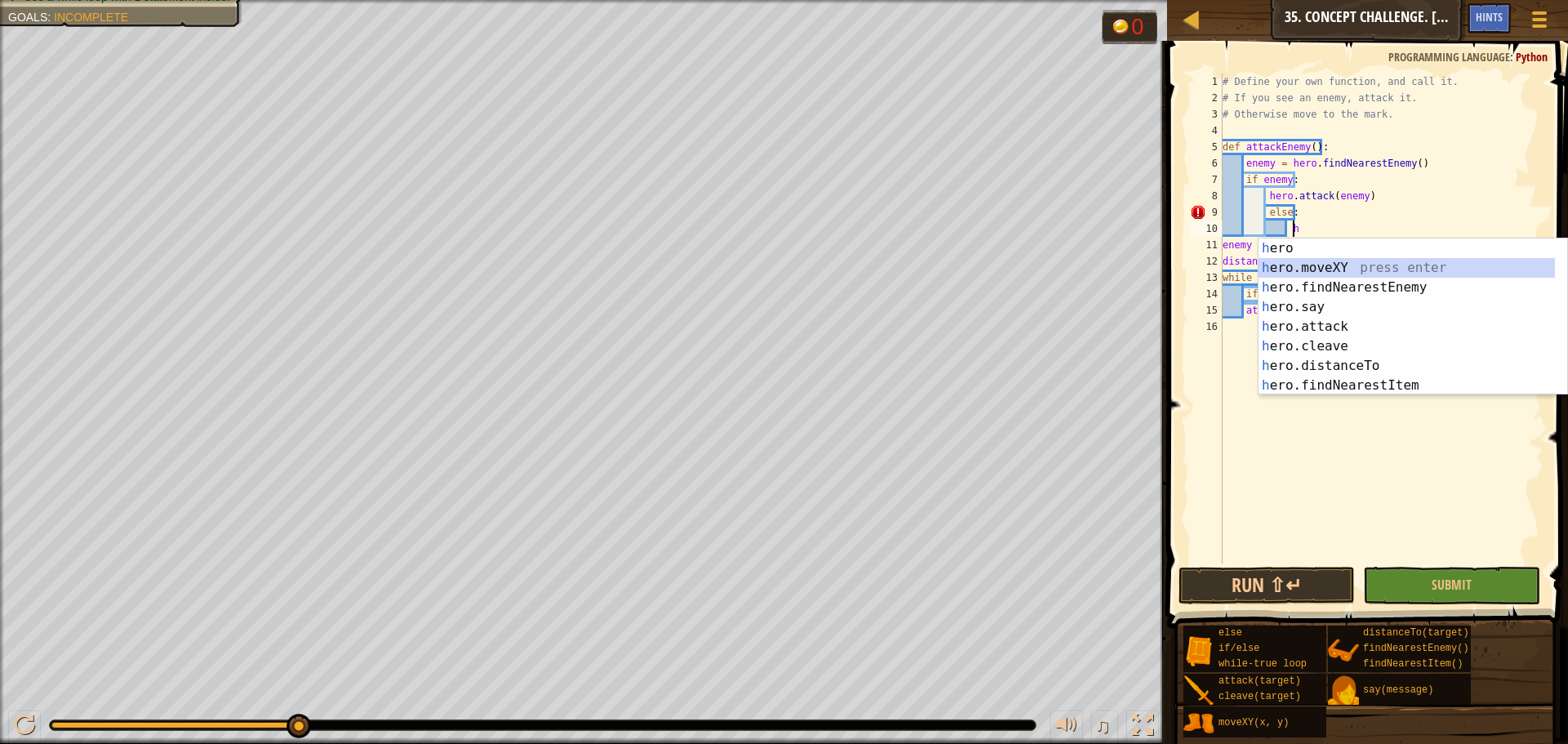
click at [1318, 266] on div "h ero press enter h ero.moveXY press enter h ero.findNearestEnemy press enter h…" at bounding box center [1407, 337] width 296 height 196
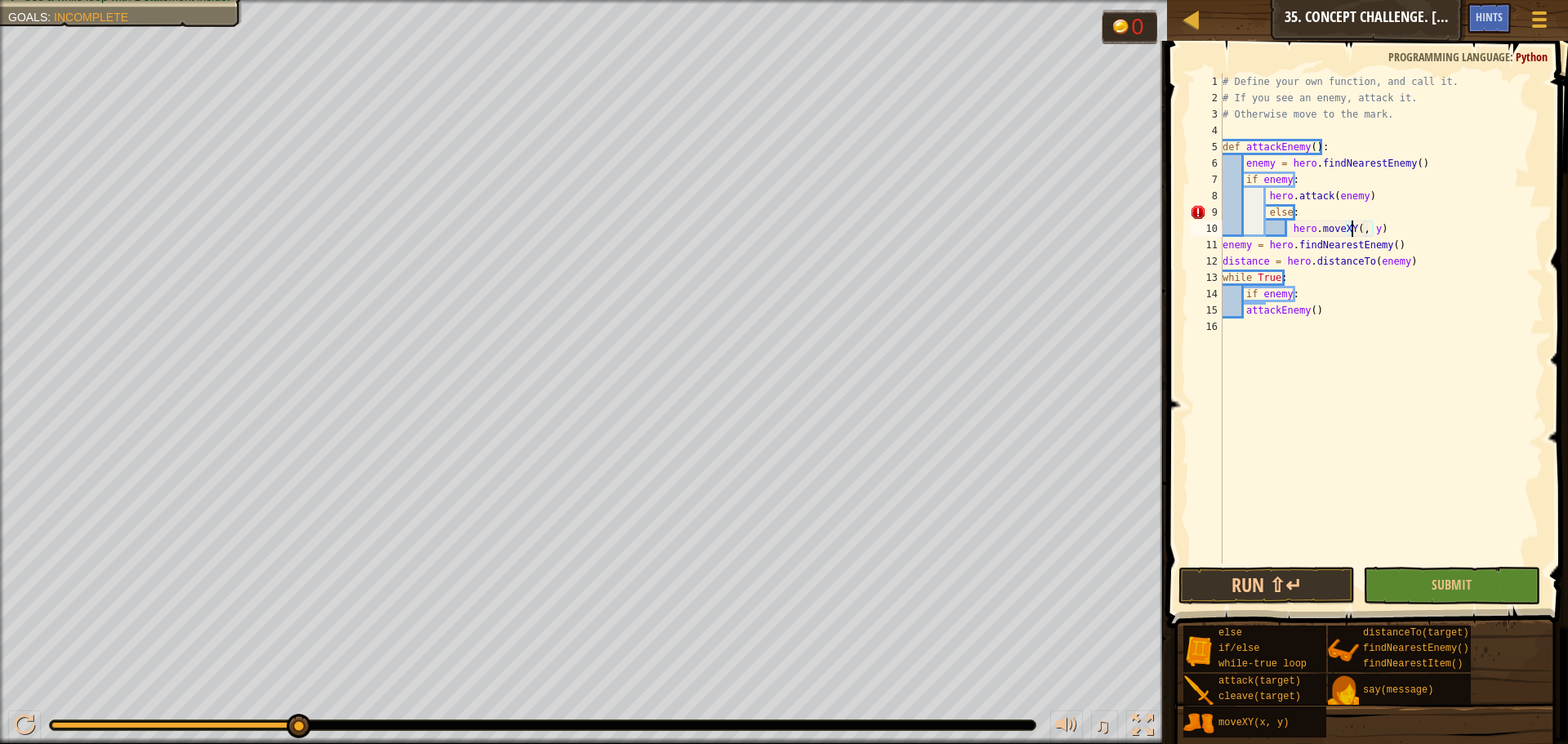
scroll to position [7, 12]
click at [1378, 231] on div "# Define your own function, and call it. # If you see an enemy, attack it. # Ot…" at bounding box center [1382, 335] width 325 height 523
click at [1375, 231] on div "# Define your own function, and call it. # If you see an enemy, attack it. # Ot…" at bounding box center [1382, 335] width 325 height 523
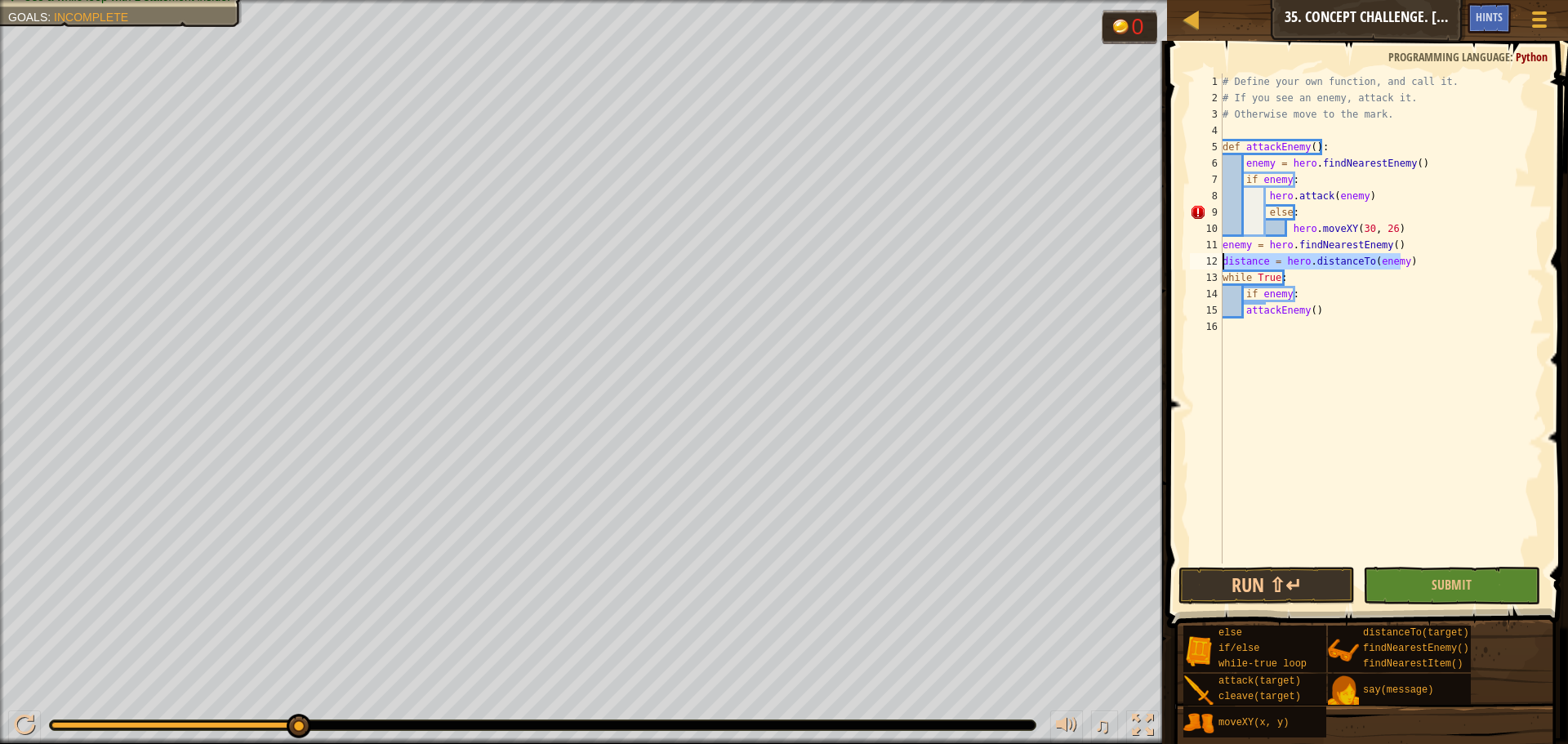
drag, startPoint x: 1402, startPoint y: 265, endPoint x: 1171, endPoint y: 261, distance: 231.0
click at [1171, 261] on div "hero.moveXY(30, 26) 1 2 3 4 5 6 7 8 9 10 11 12 13 14 15 16 # Define your own fu…" at bounding box center [1366, 367] width 406 height 636
type textarea "distance = hero.distanceTo(enemy)"
drag, startPoint x: 1308, startPoint y: 281, endPoint x: 1197, endPoint y: 282, distance: 111.0
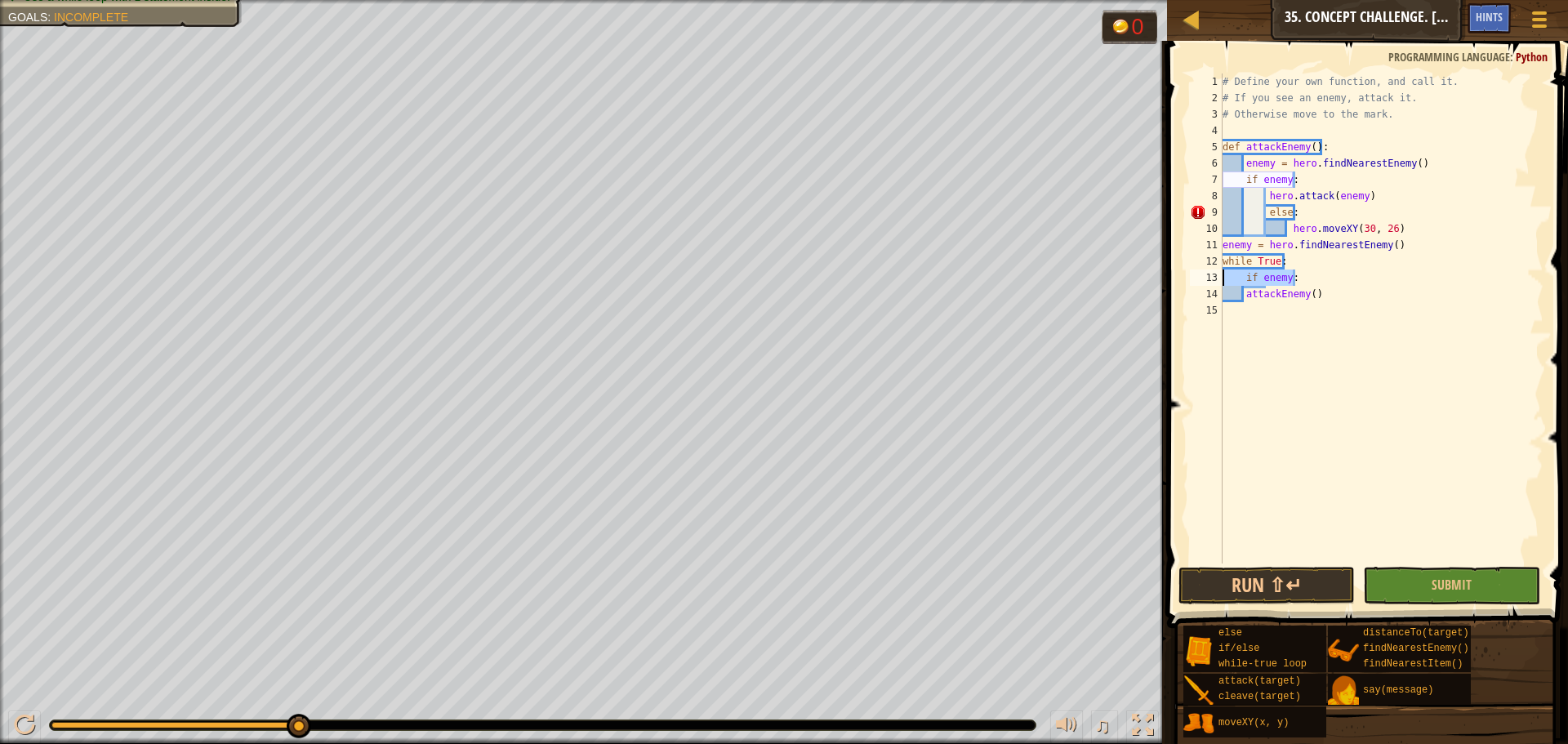
click at [1197, 282] on div "enemy = hero.findNearestEnemy() 1 2 3 4 5 6 7 8 9 10 11 12 13 14 15 # Define yo…" at bounding box center [1366, 319] width 357 height 491
type textarea "if enemy:"
click at [1254, 584] on button "Run ⇧↵" at bounding box center [1267, 586] width 177 height 37
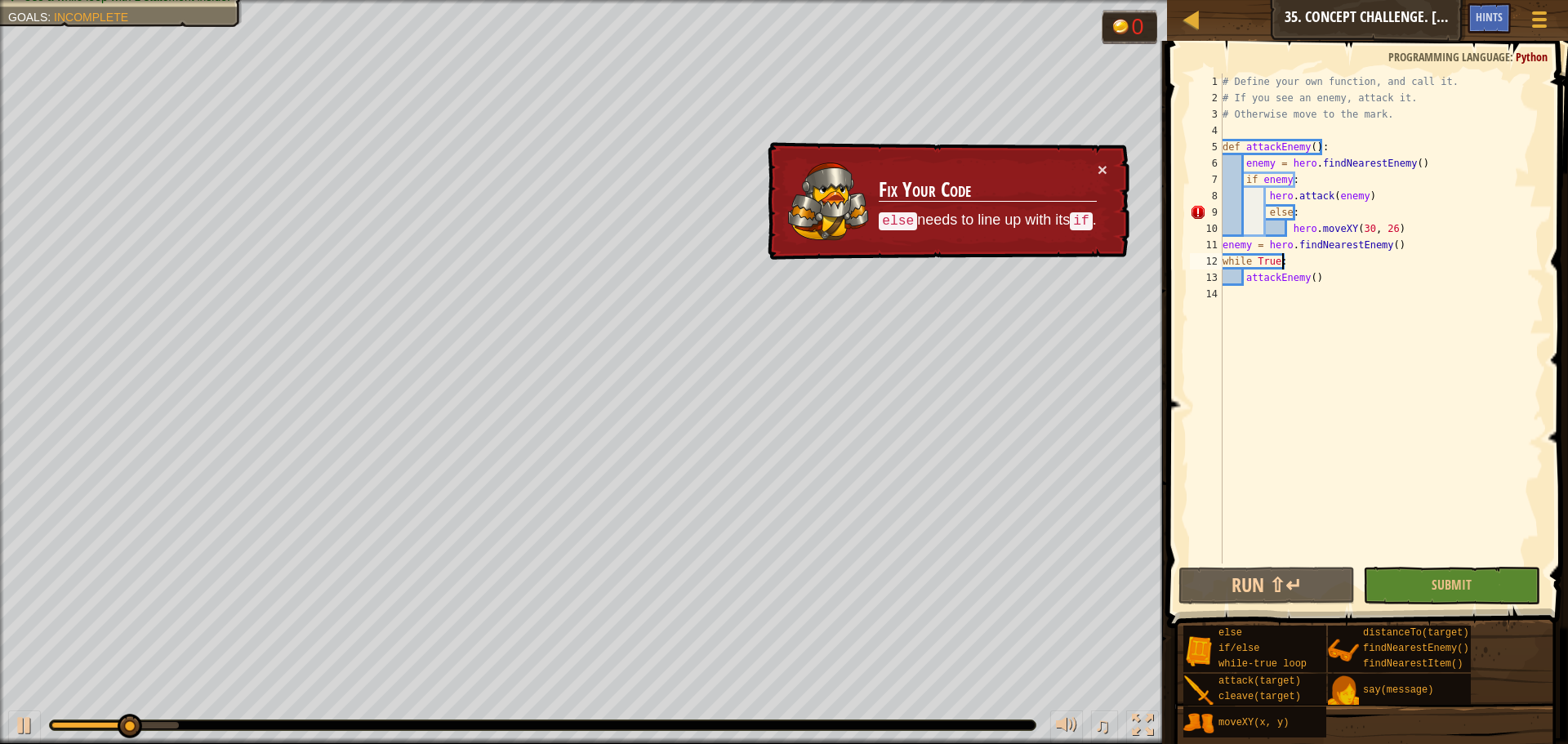
click at [1263, 210] on div "# Define your own function, and call it. # If you see an enemy, attack it. # Ot…" at bounding box center [1382, 335] width 325 height 523
click at [1266, 214] on div "# Define your own function, and call it. # If you see an enemy, attack it. # Ot…" at bounding box center [1382, 335] width 325 height 523
type textarea "else:"
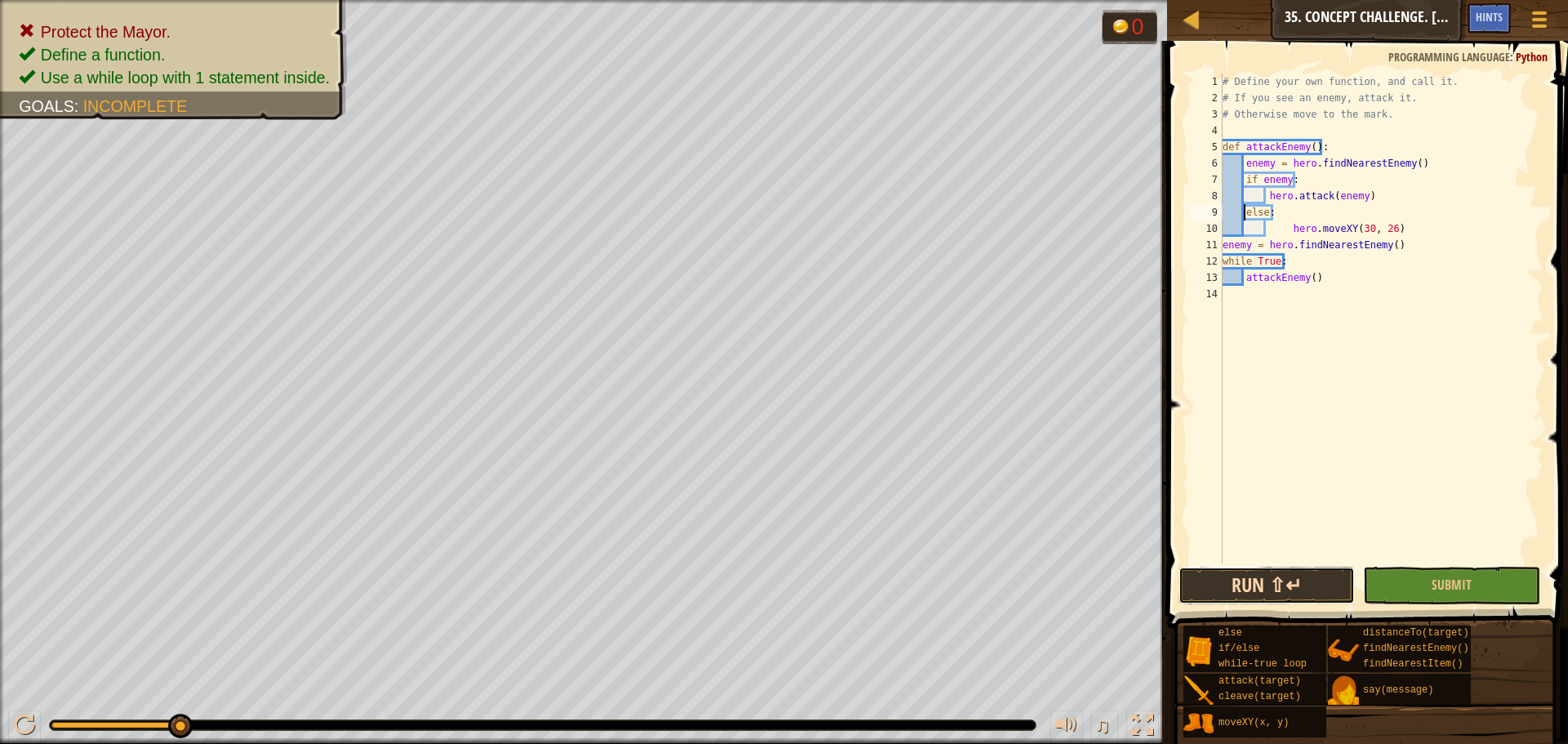
click at [1257, 585] on button "Run ⇧↵" at bounding box center [1267, 586] width 177 height 37
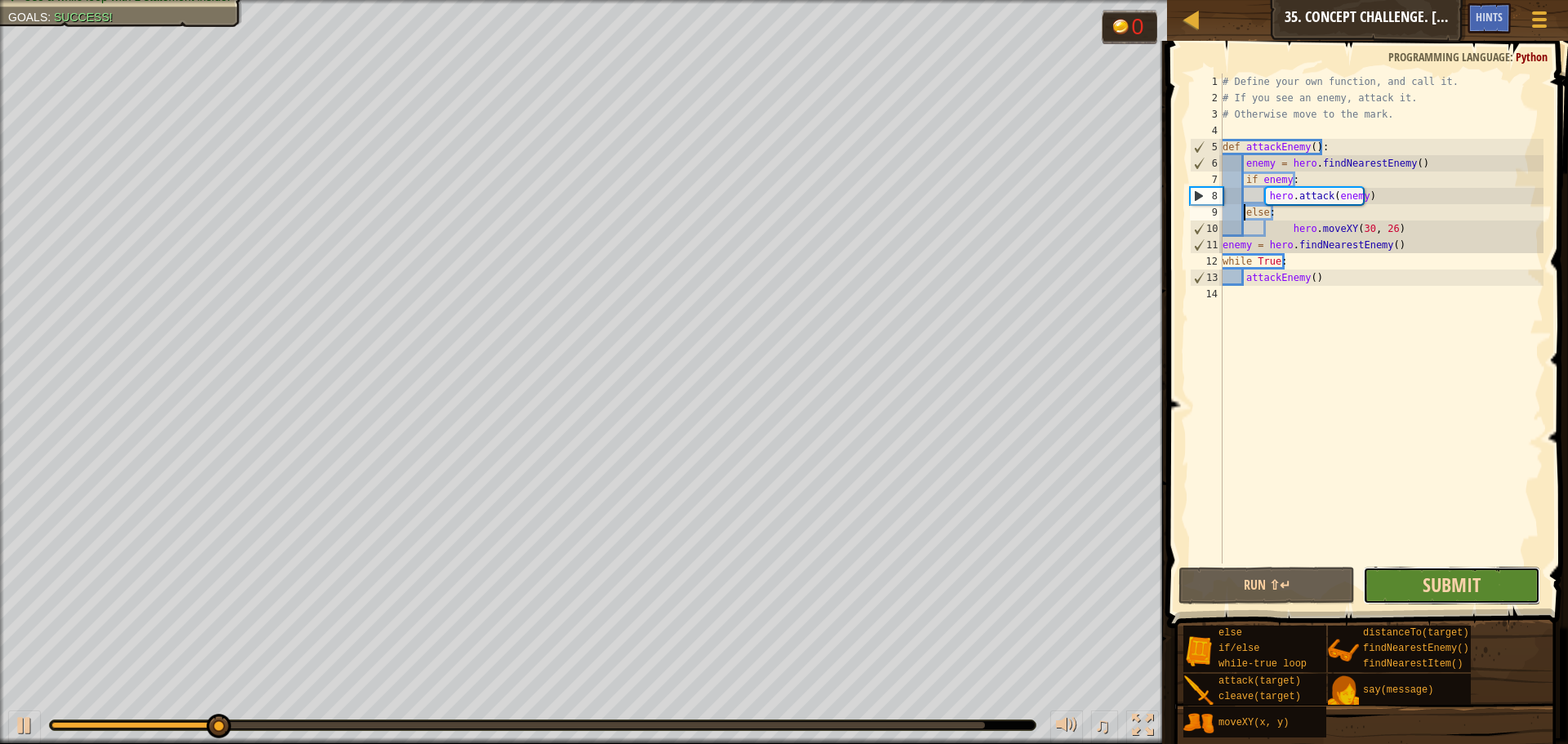
click at [1451, 579] on span "Submit" at bounding box center [1451, 585] width 58 height 27
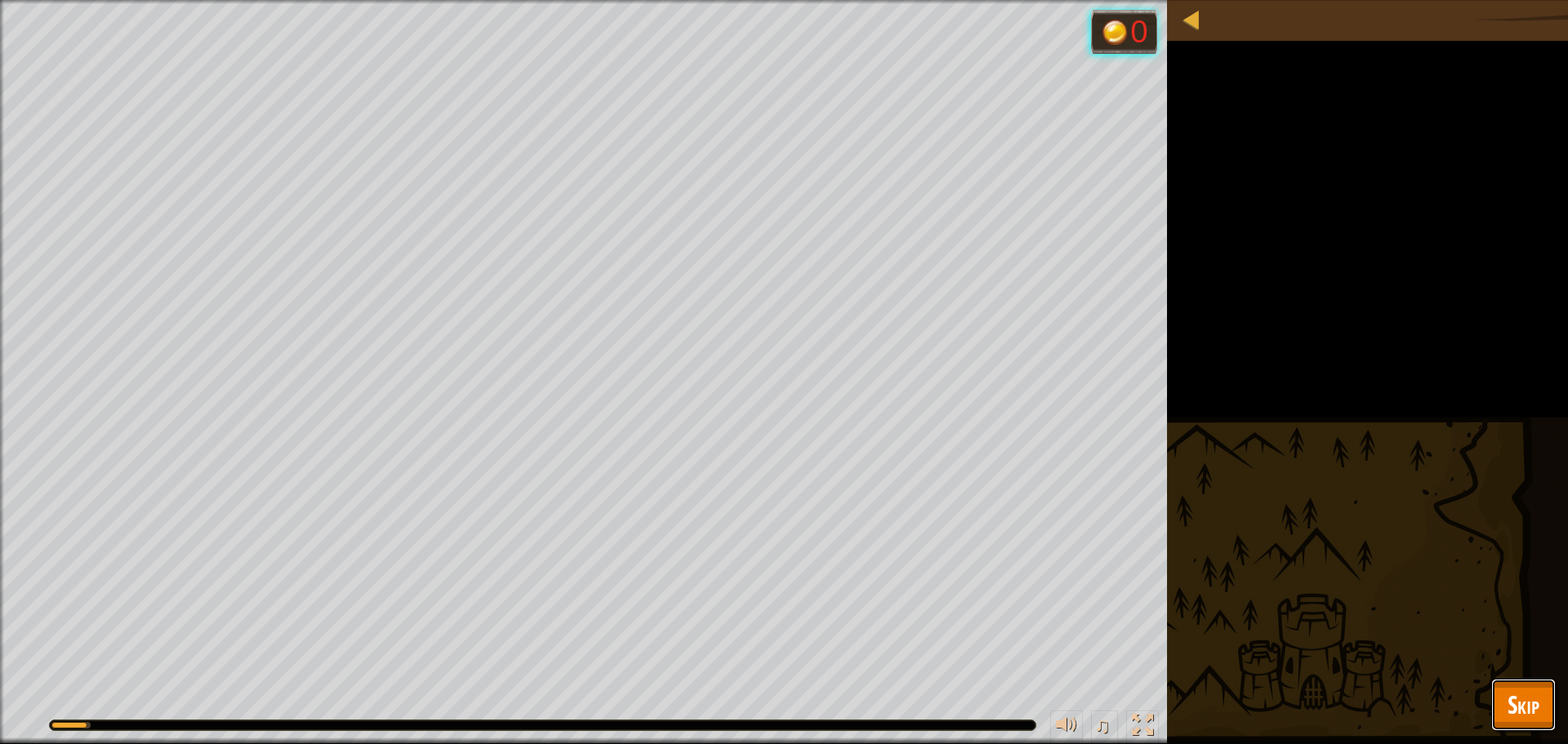
click at [1522, 709] on span "Skip" at bounding box center [1524, 705] width 31 height 33
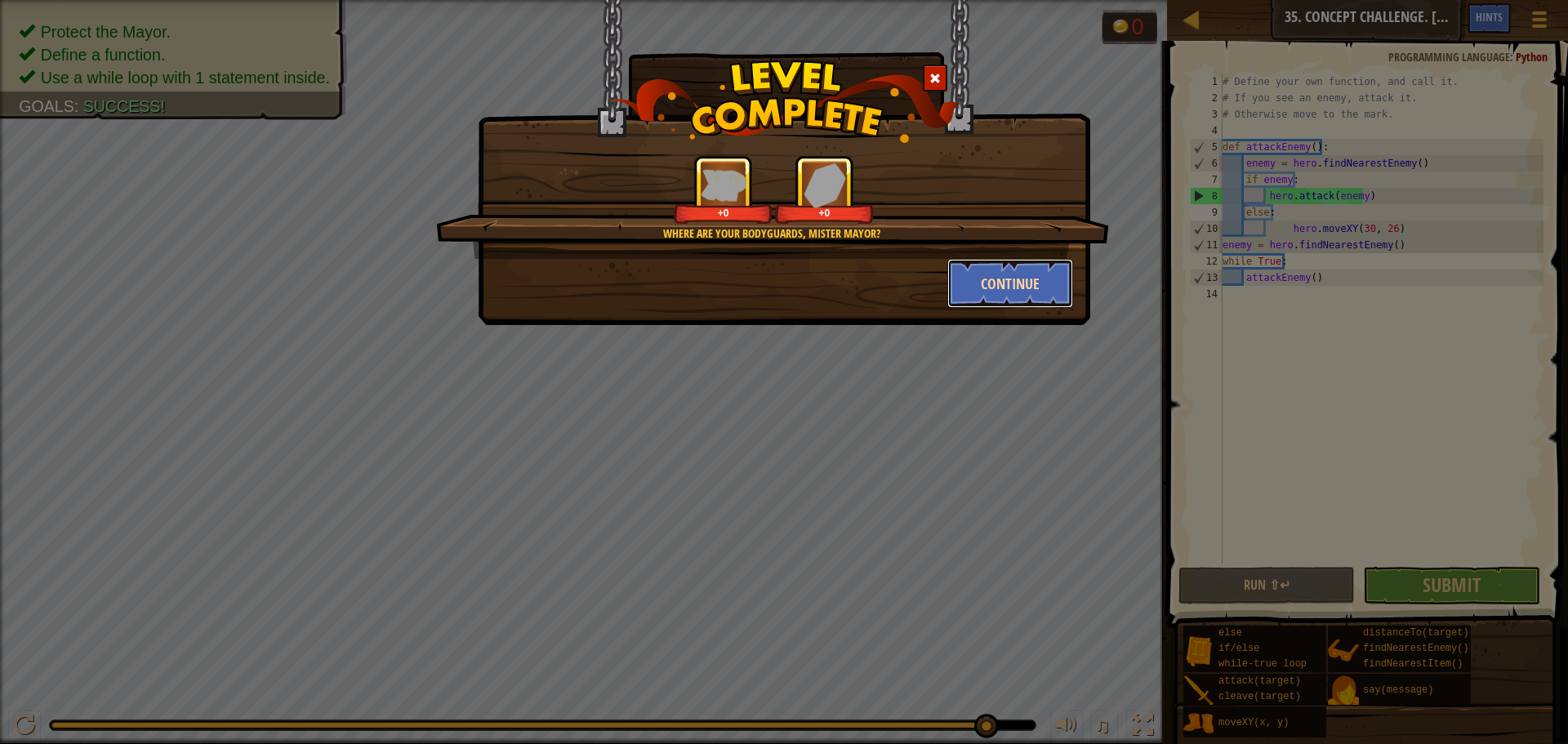
click at [986, 278] on button "Continue" at bounding box center [1011, 284] width 127 height 49
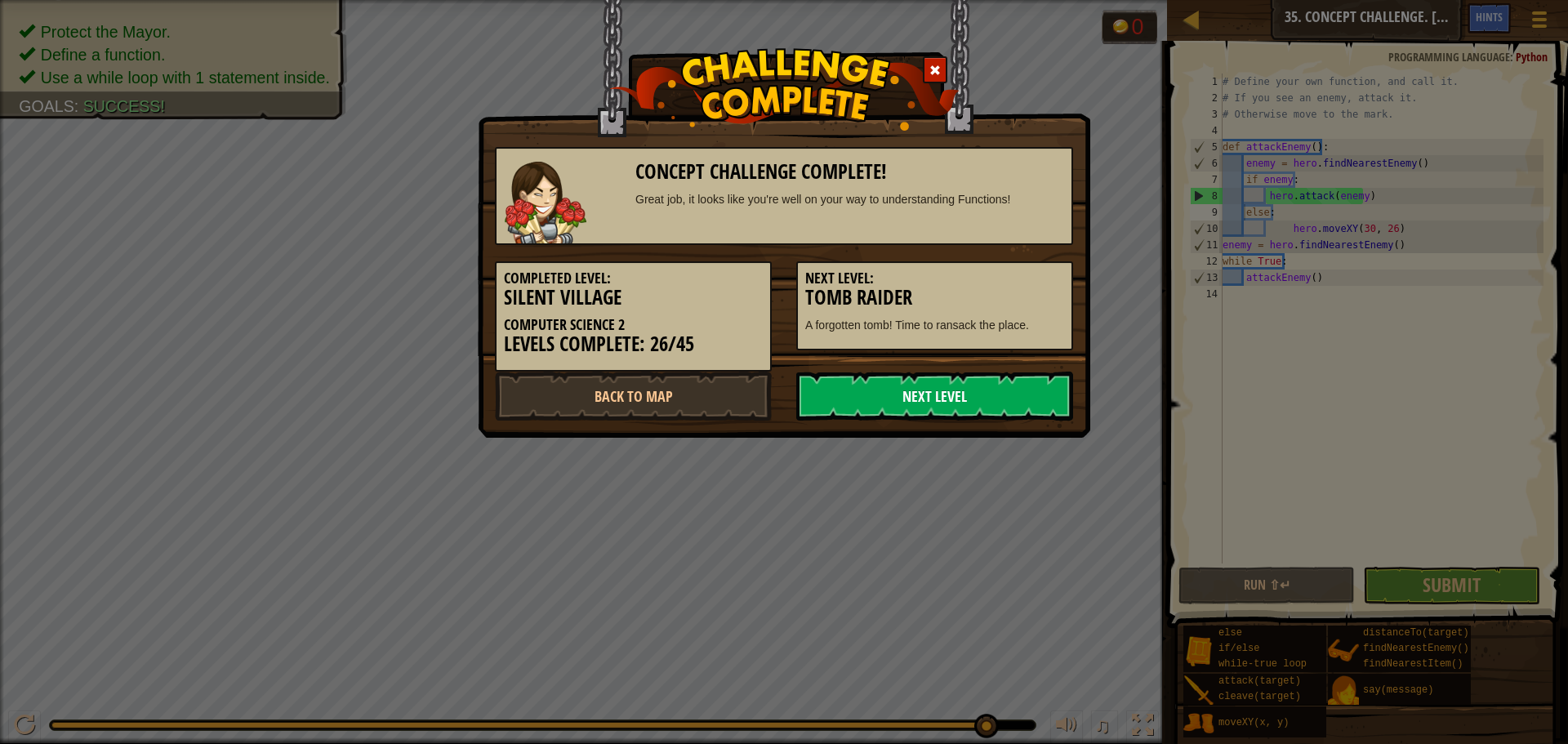
click at [910, 393] on link "Next Level" at bounding box center [935, 397] width 277 height 49
click at [911, 393] on link "Next Level" at bounding box center [935, 397] width 277 height 49
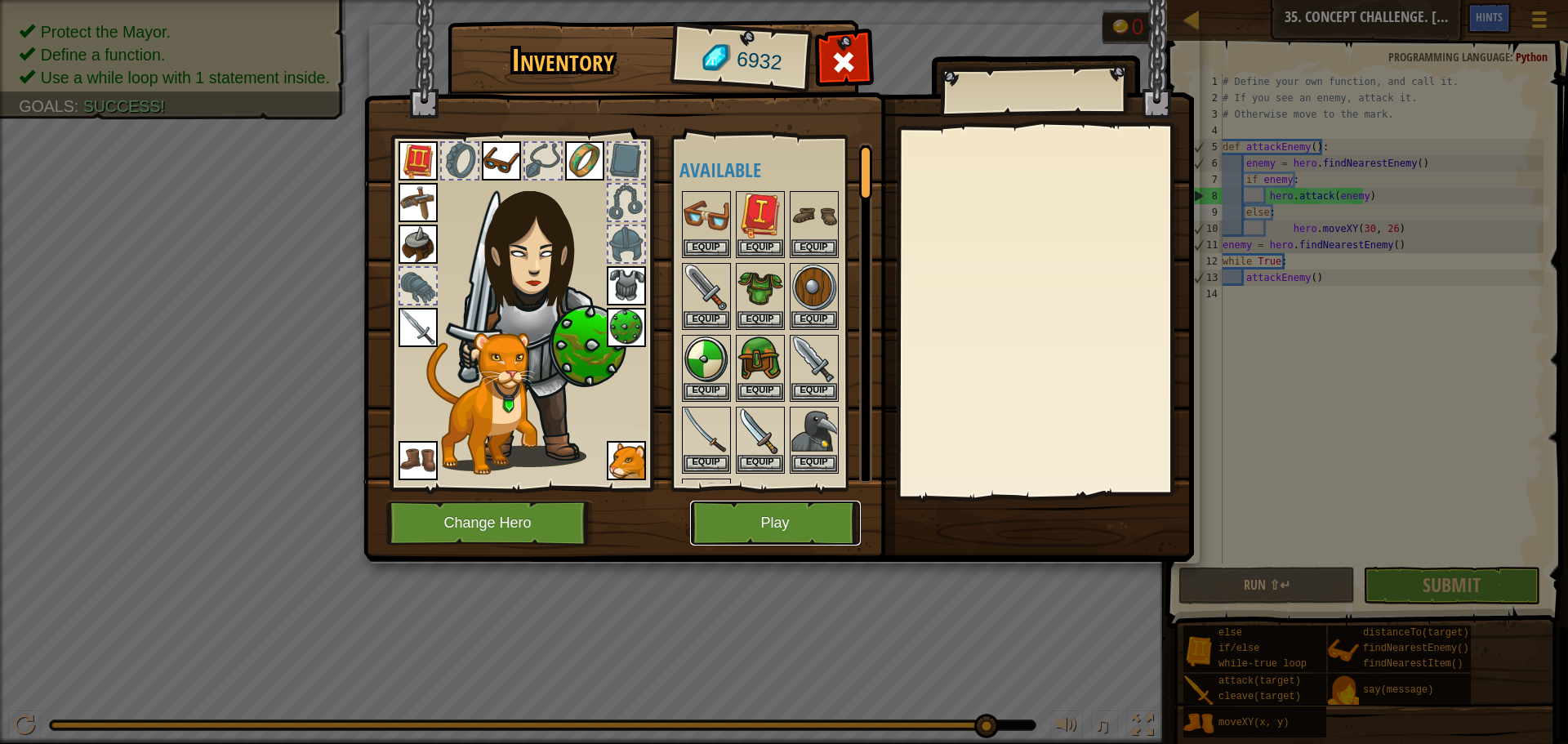
click at [744, 516] on button "Play" at bounding box center [775, 523] width 171 height 45
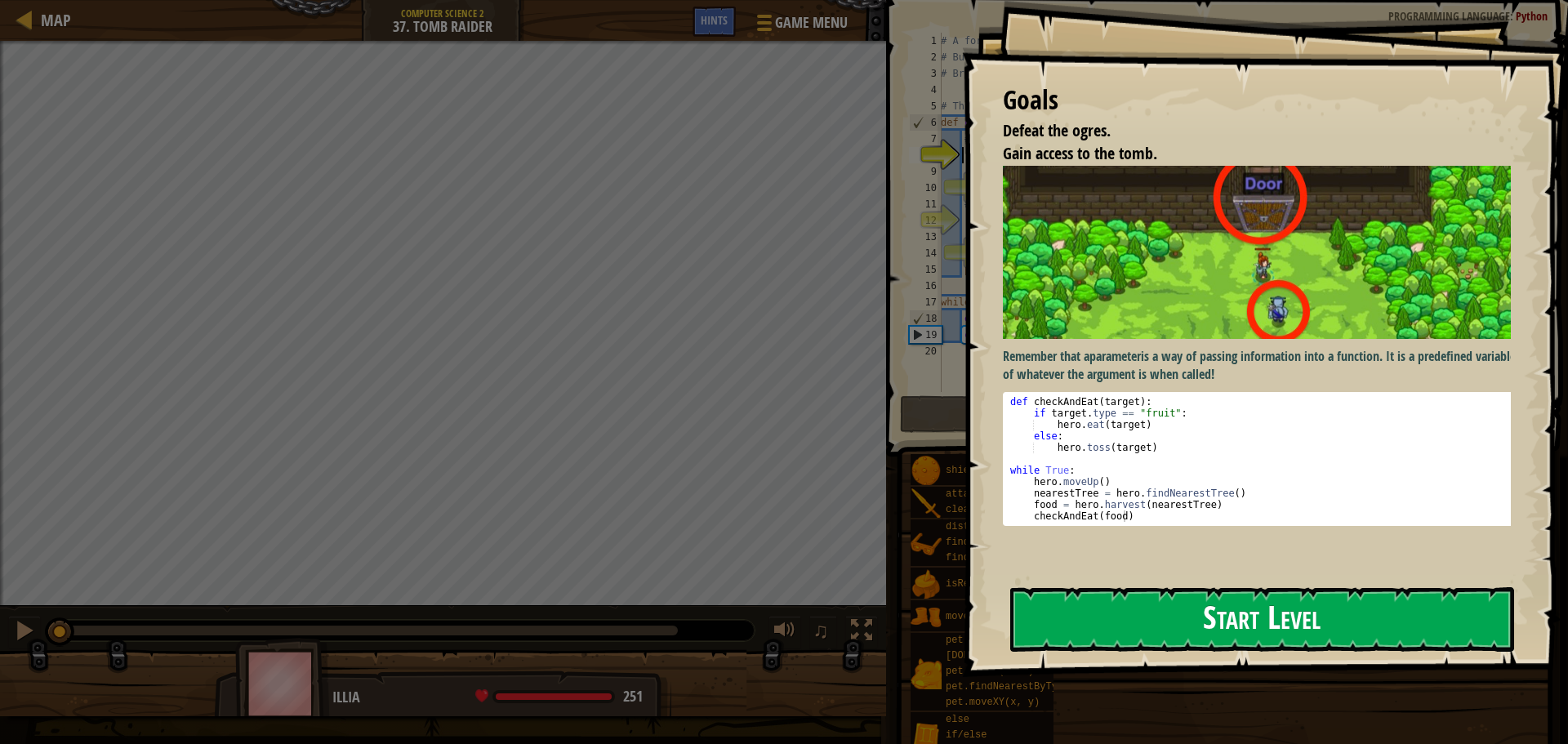
click at [1176, 601] on button "Start Level" at bounding box center [1263, 620] width 504 height 65
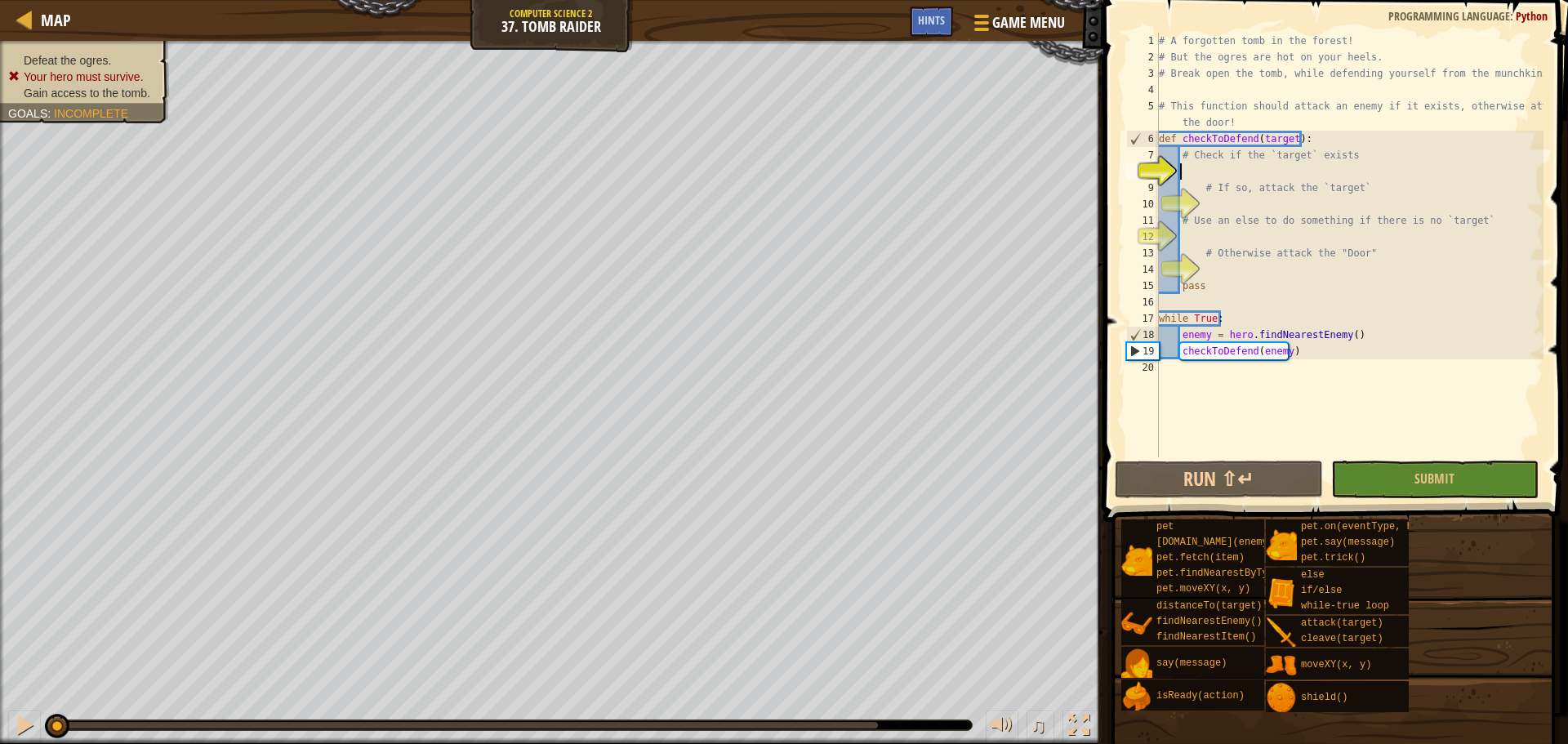
scroll to position [7, 1]
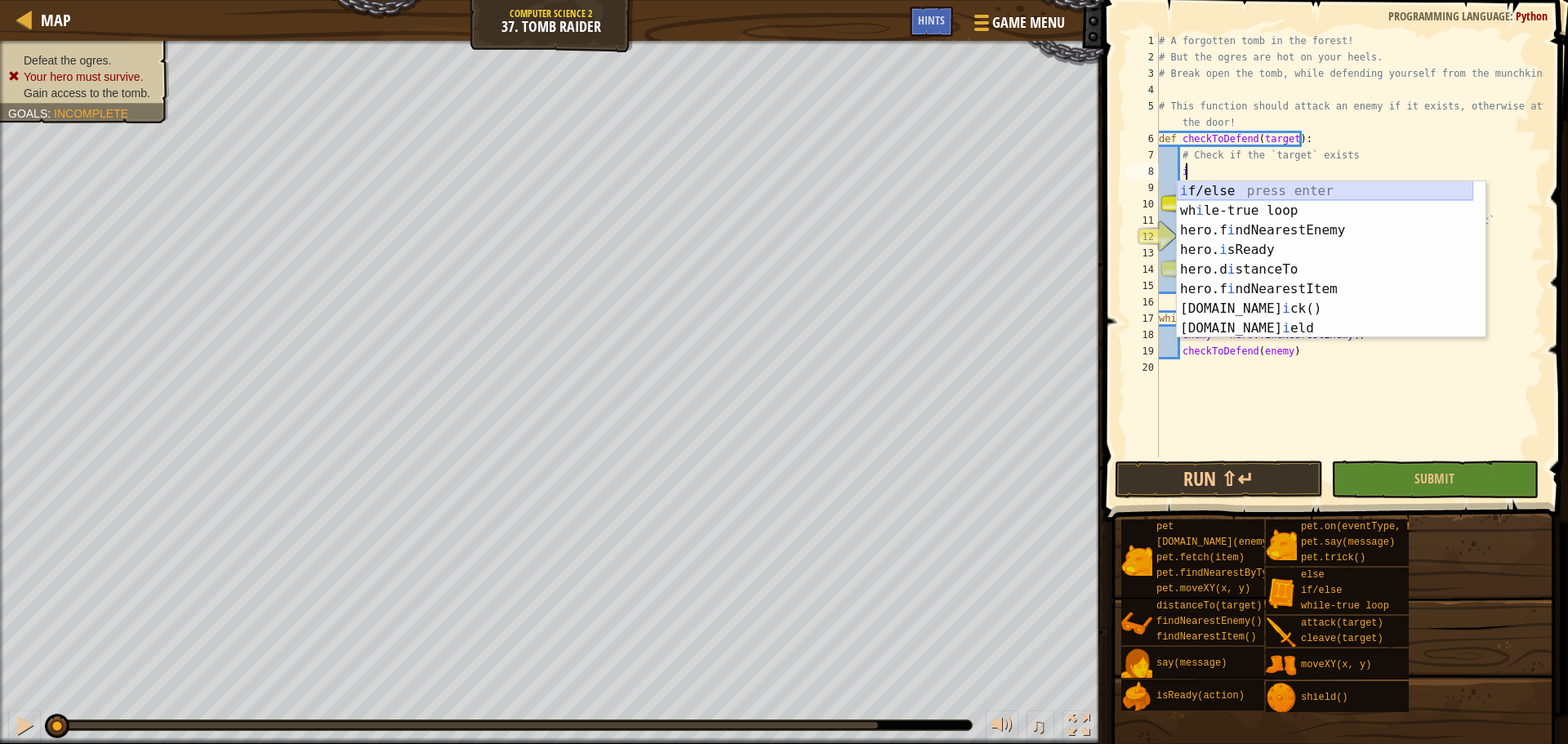
click at [1390, 186] on div "i f/else press enter wh i le-true loop press enter hero.f i ndNearestEnemy pres…" at bounding box center [1326, 280] width 296 height 196
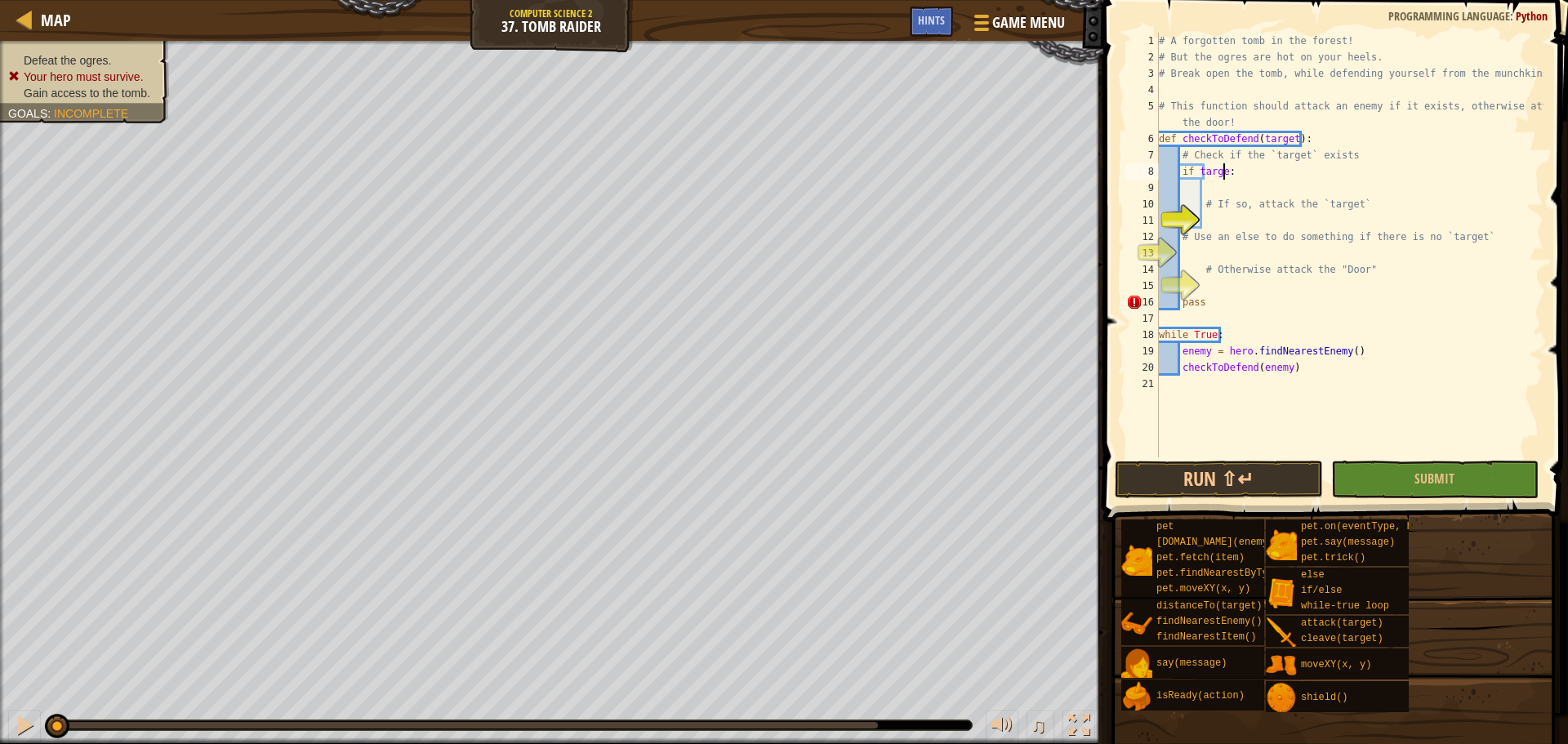
scroll to position [7, 5]
click at [1327, 139] on div "# A forgotten tomb in the forest! # But the ogres are hot on your heels. # Brea…" at bounding box center [1349, 261] width 388 height 457
type textarea "def checkToDefend(target):"
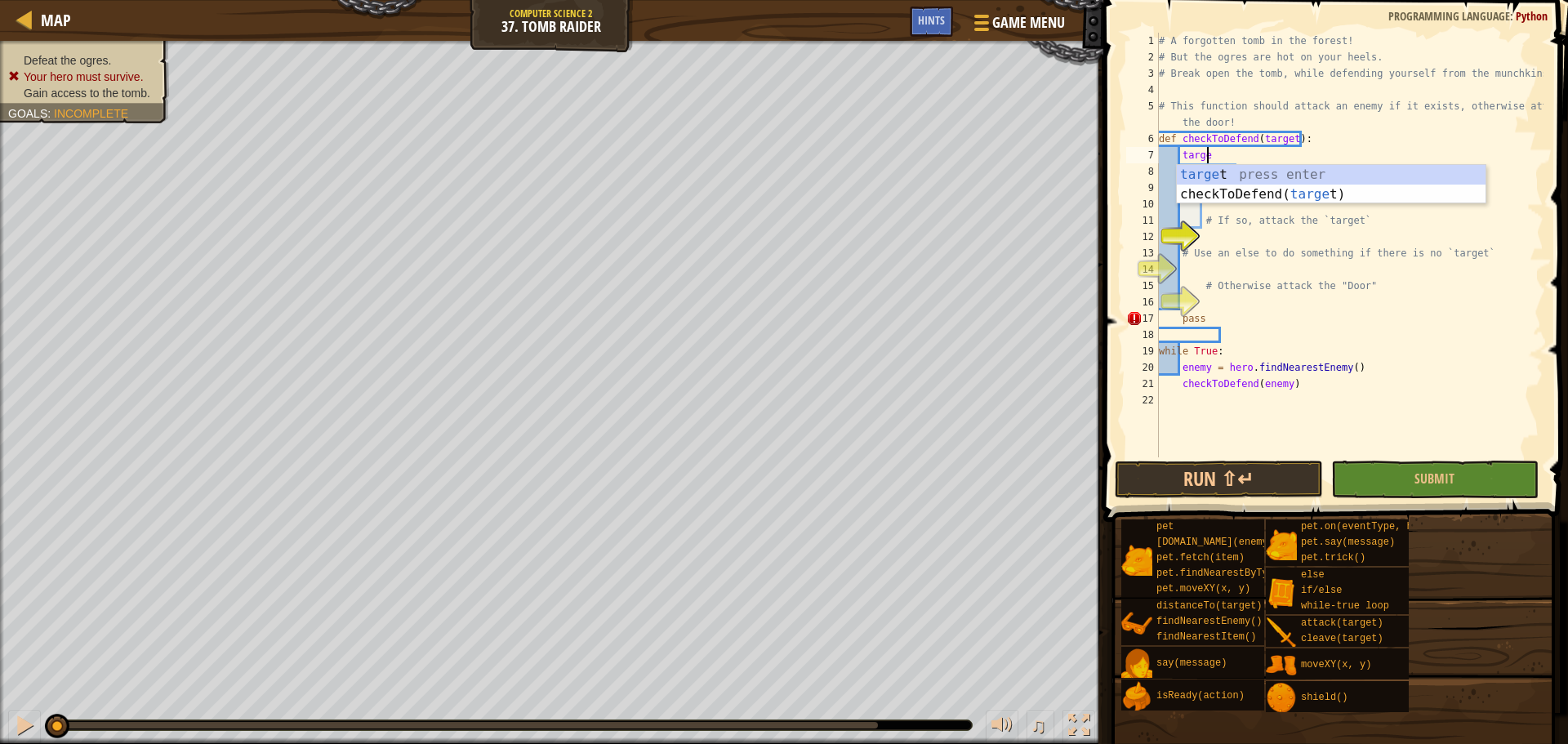
scroll to position [7, 3]
type textarea "target = enemy = h"
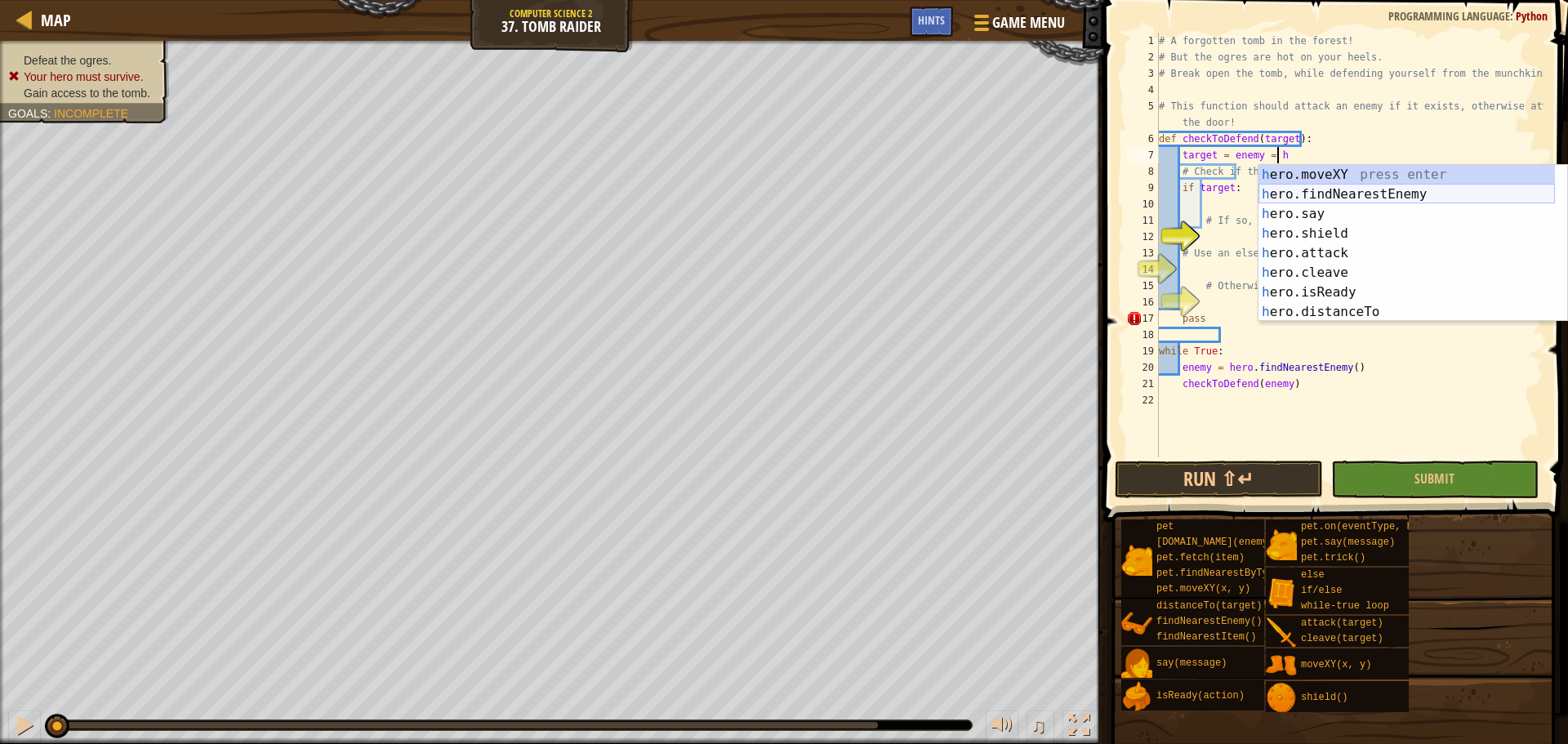
click at [1324, 192] on div "h ero.moveXY press enter h ero.findNearestEnemy press enter h ero.say press ent…" at bounding box center [1407, 263] width 296 height 196
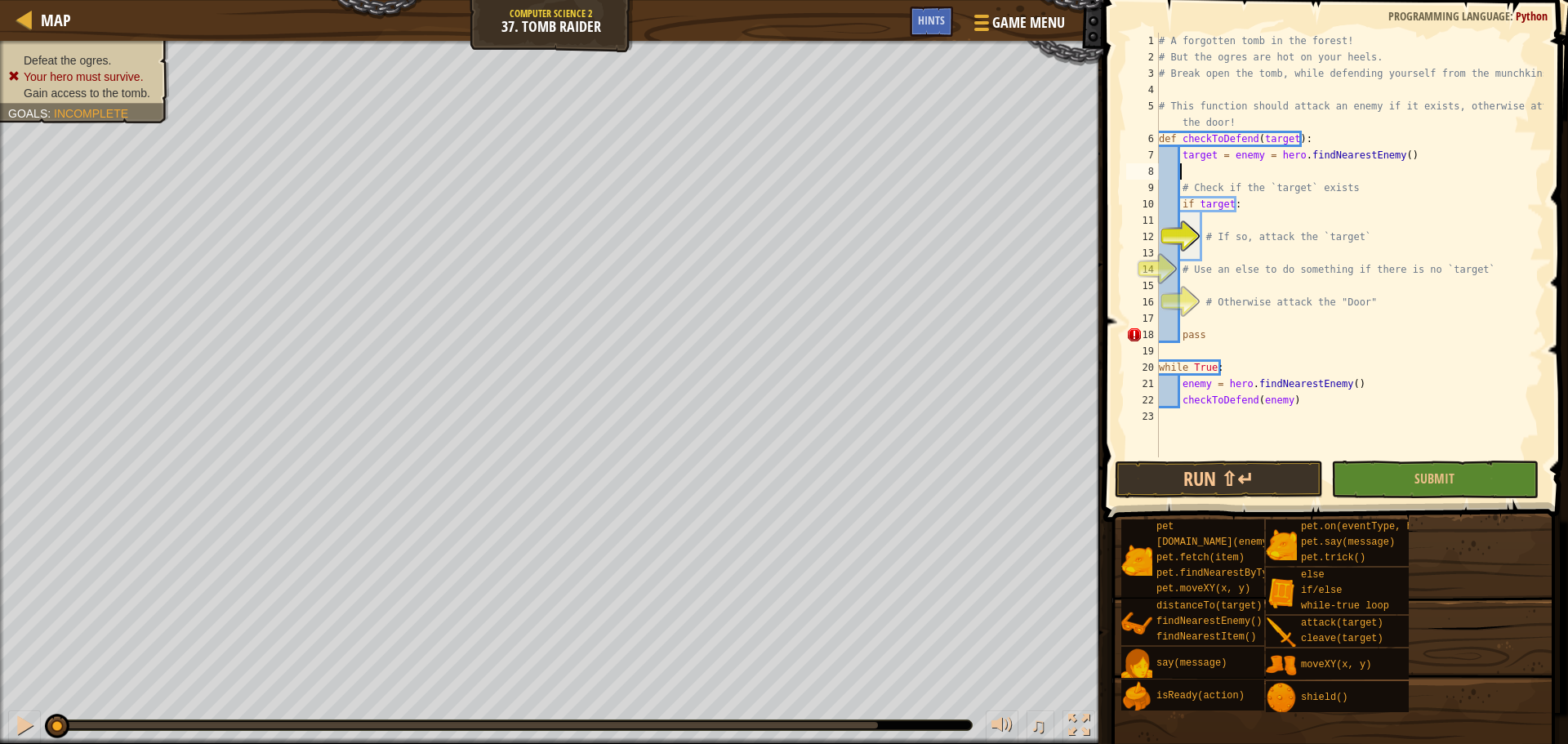
scroll to position [7, 1]
click at [1232, 252] on div "# A forgotten tomb in the forest! # But the ogres are hot on your heels. # Brea…" at bounding box center [1349, 261] width 388 height 457
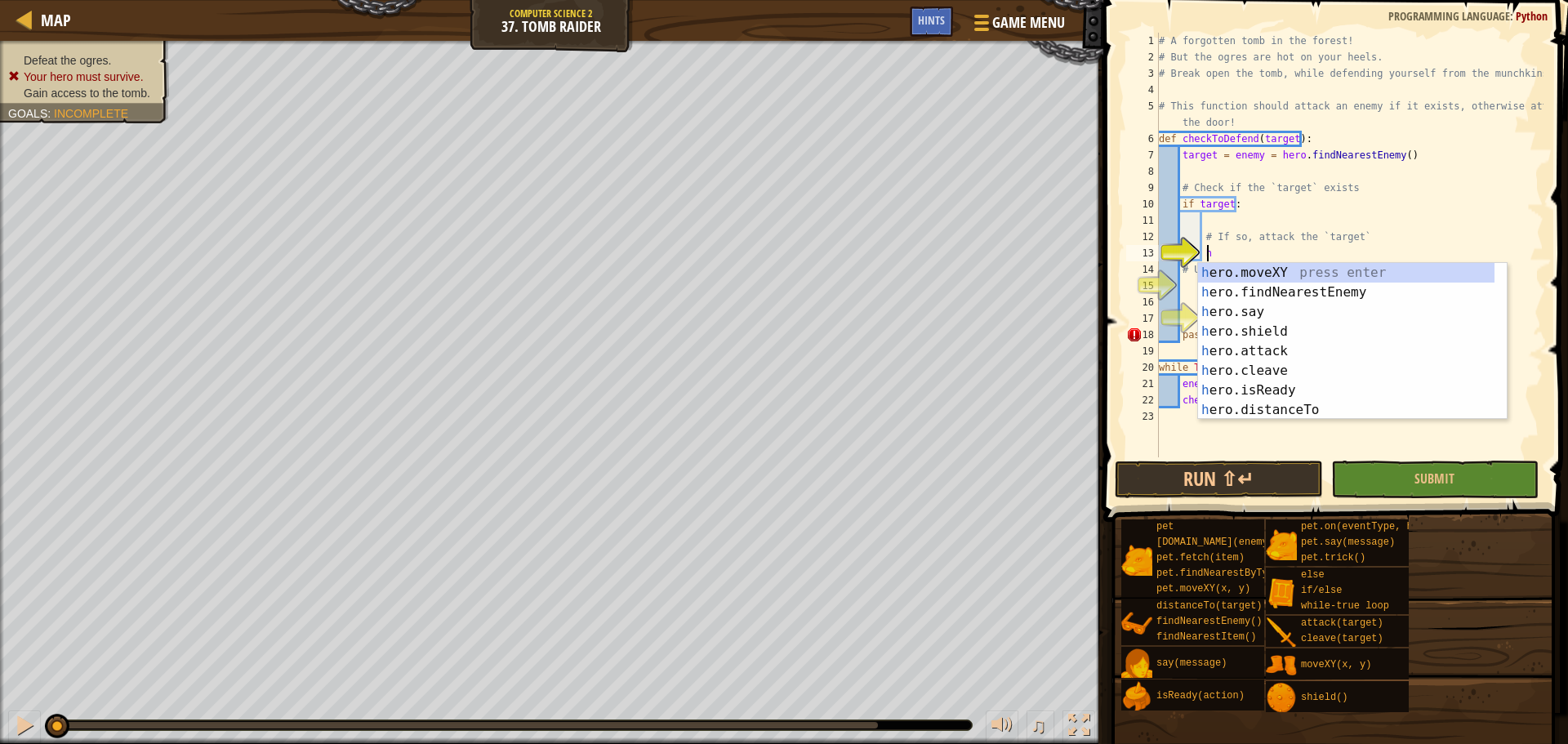
scroll to position [7, 2]
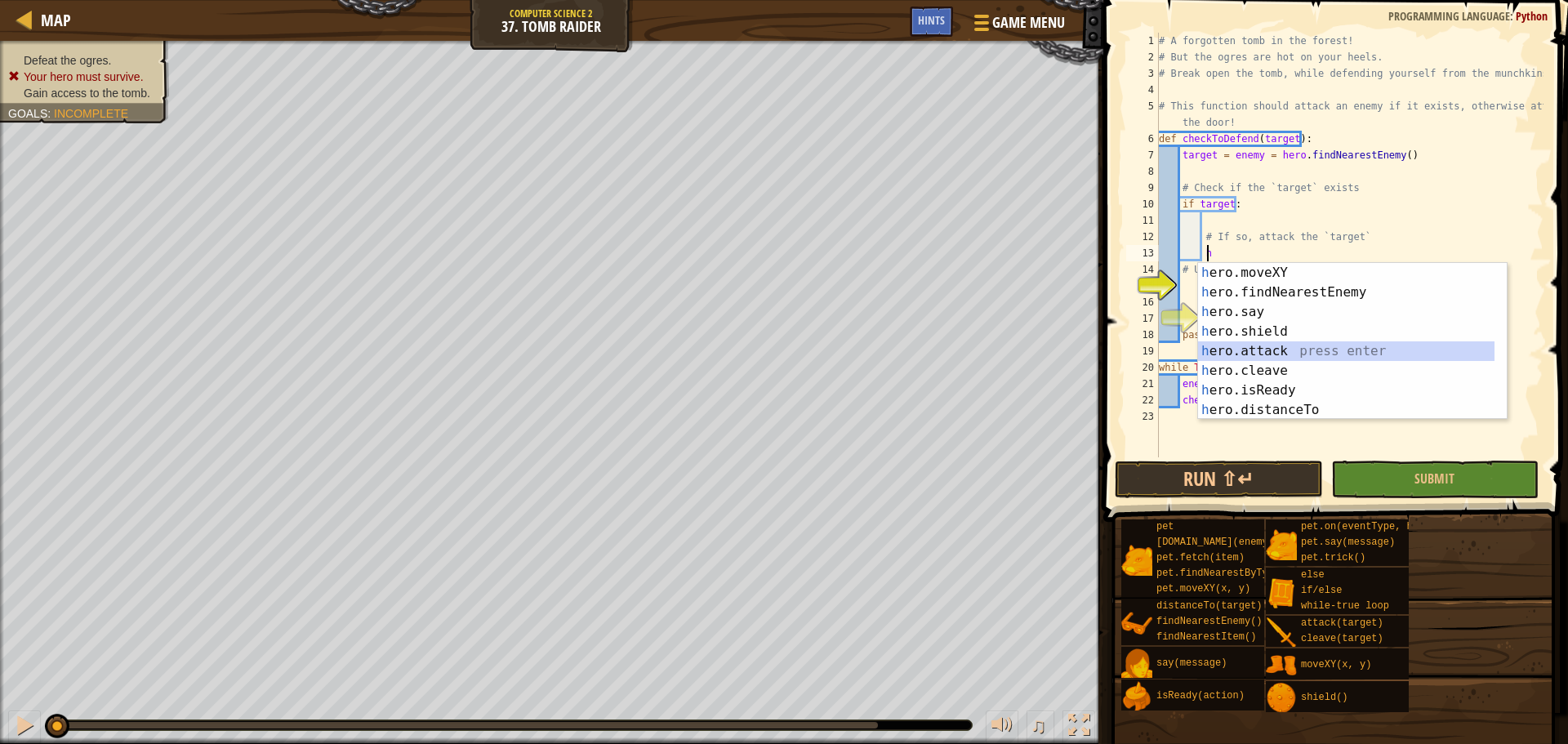
click at [1245, 358] on div "h ero.moveXY press enter h ero.findNearestEnemy press enter h ero.say press ent…" at bounding box center [1346, 361] width 296 height 196
type textarea "hero.attack(enemy)"
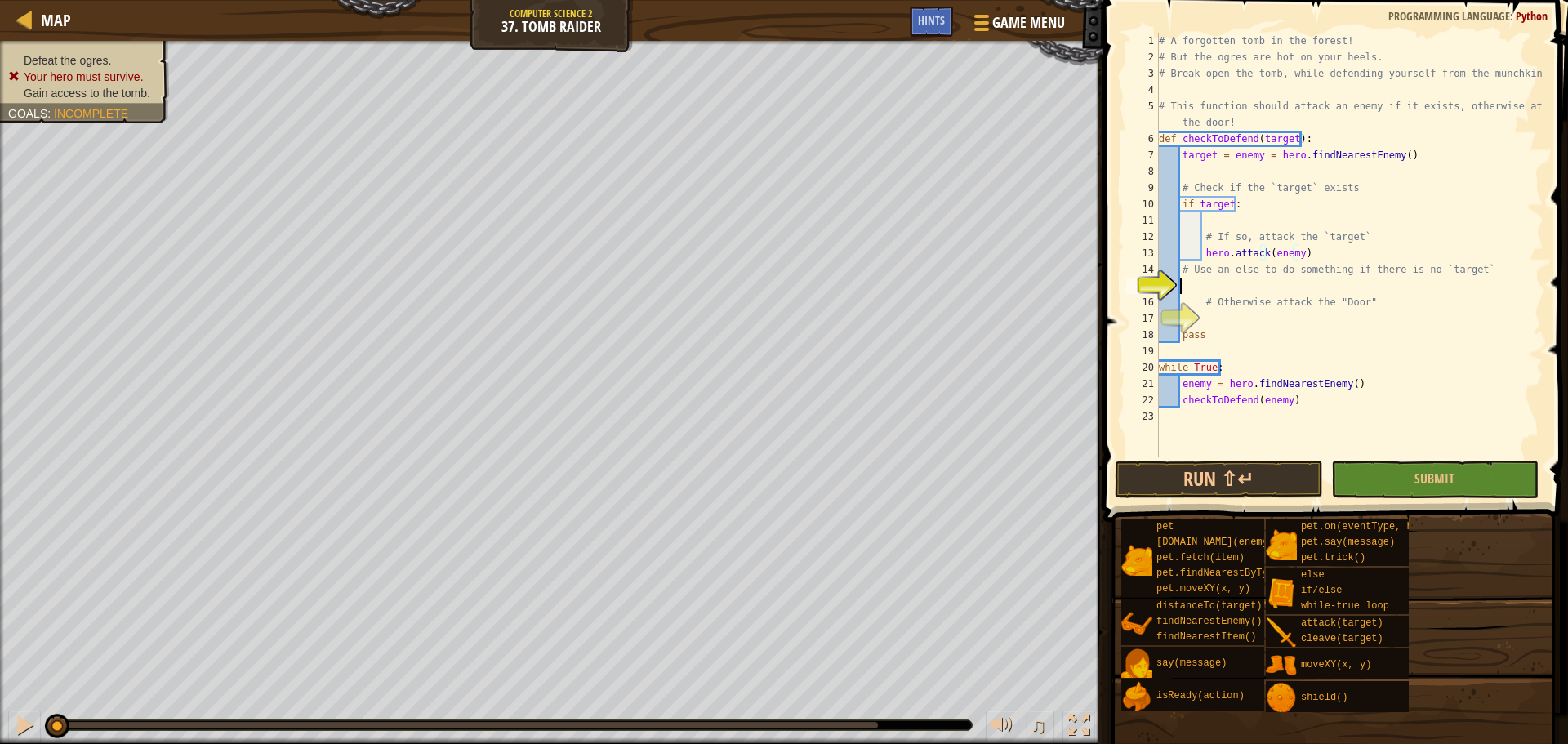
click at [1300, 283] on div "# A forgotten tomb in the forest! # But the ogres are hot on your heels. # Brea…" at bounding box center [1349, 261] width 388 height 457
type textarea "e"
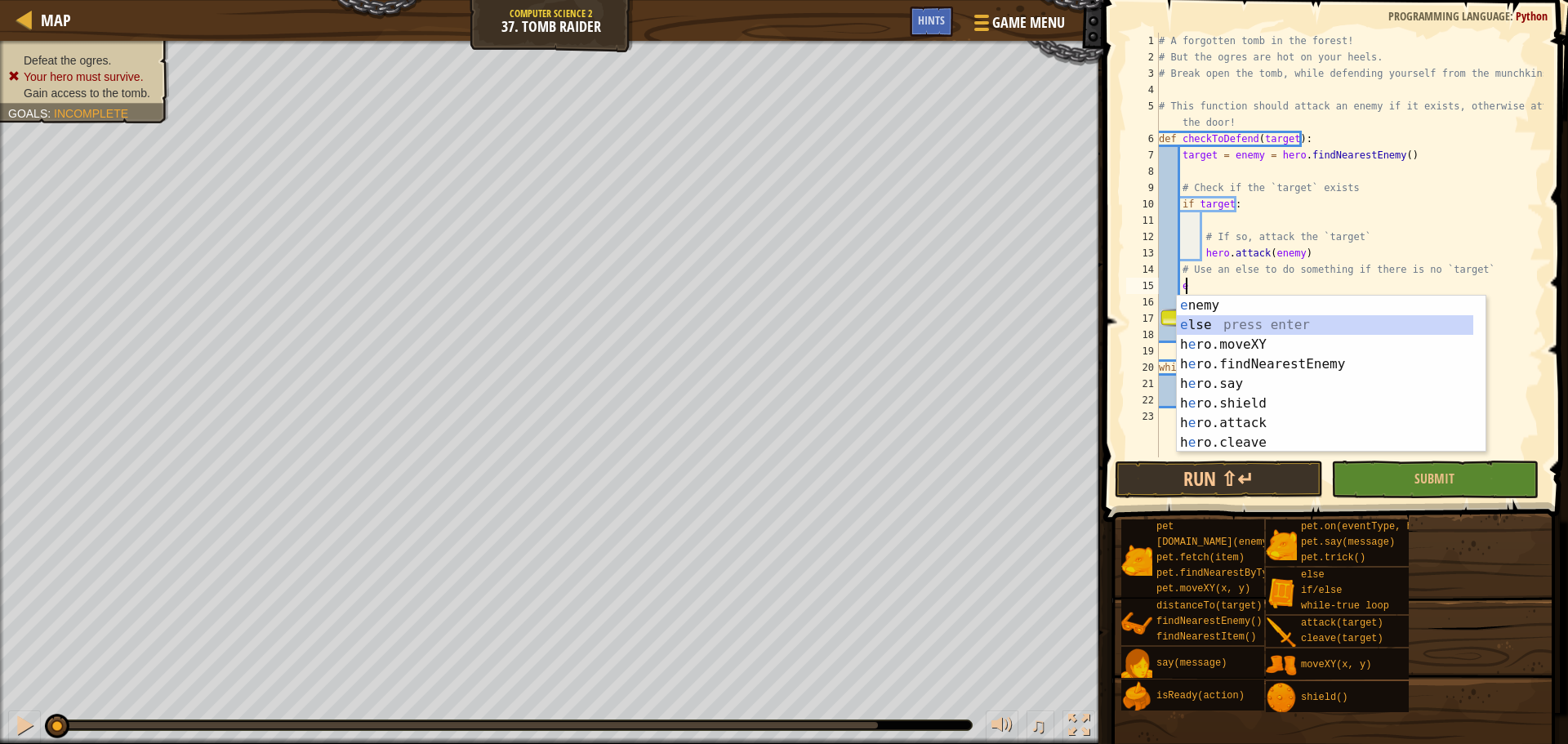
click at [1284, 320] on div "e nemy press enter e lse press enter h e ro.moveXY press enter h e ro.findNeare…" at bounding box center [1326, 394] width 296 height 196
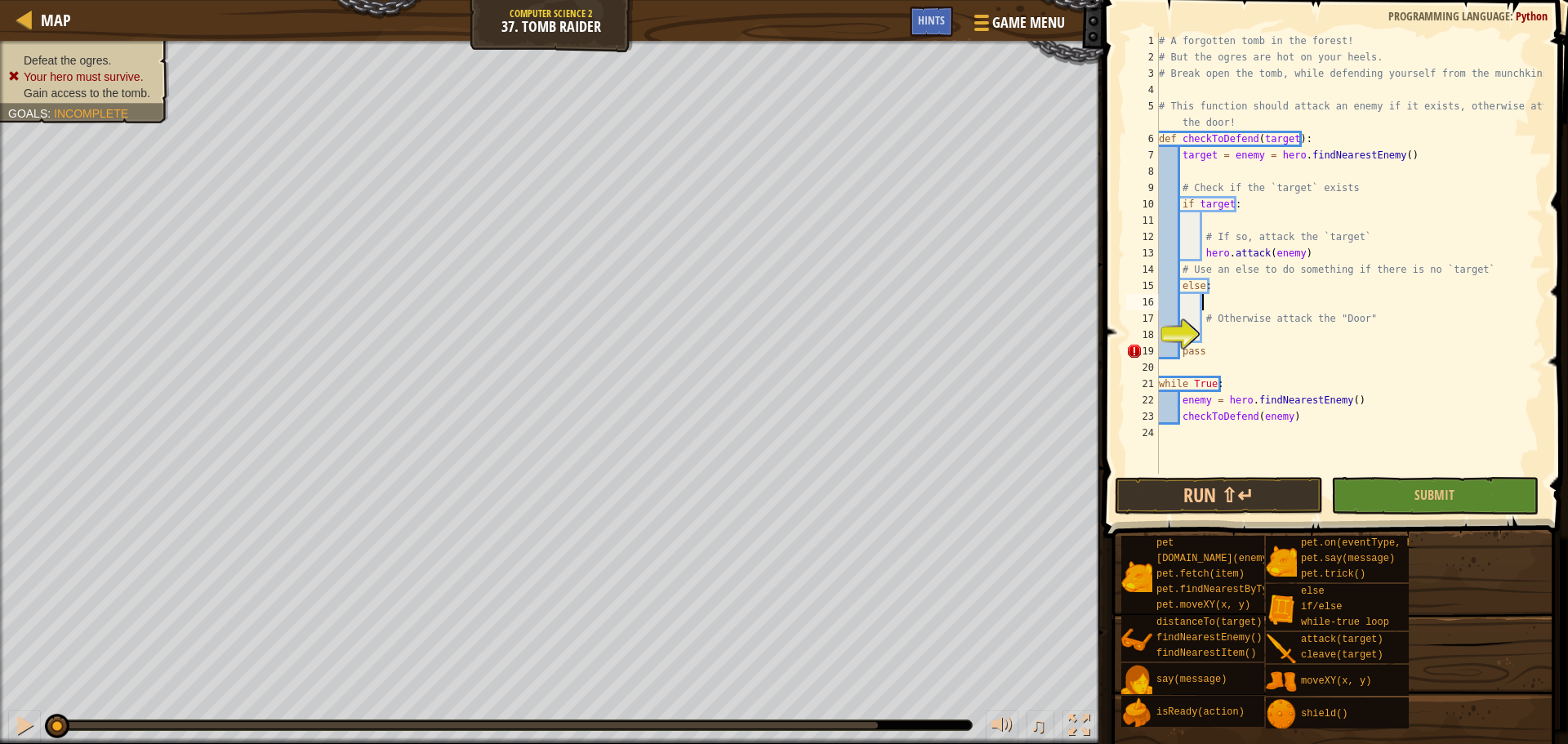
scroll to position [7, 2]
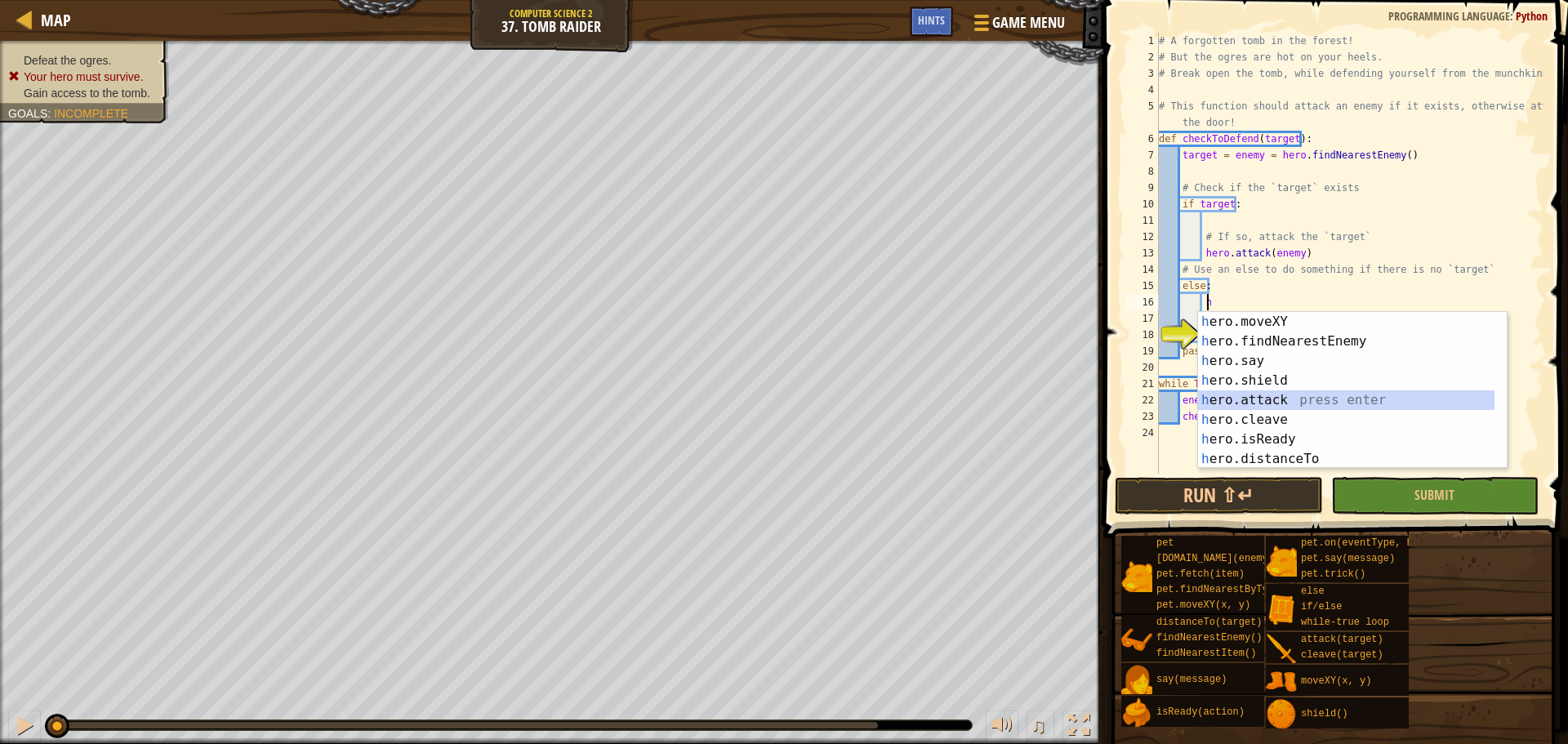
click at [1272, 399] on div "h ero.moveXY press enter h ero.findNearestEnemy press enter h ero.say press ent…" at bounding box center [1346, 410] width 296 height 196
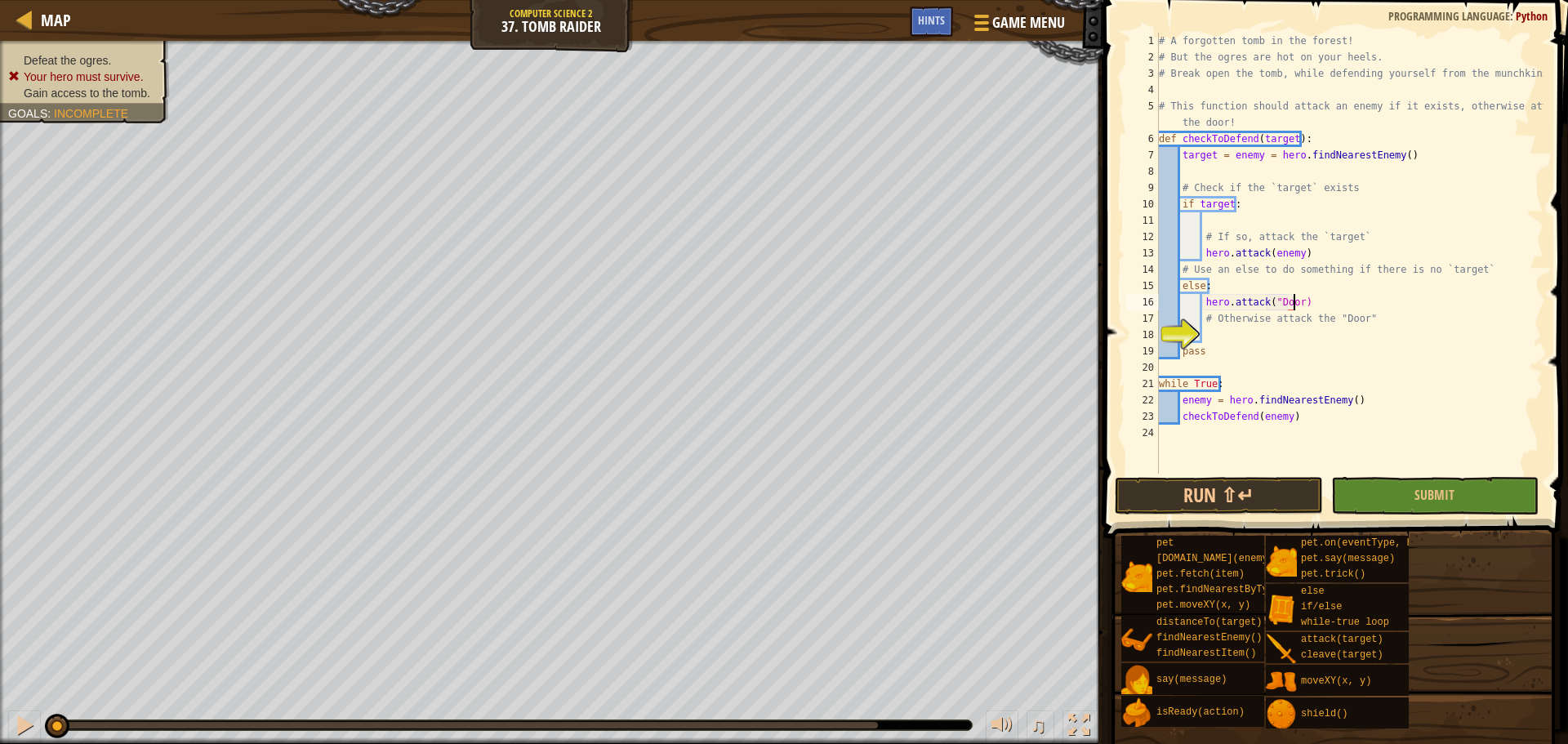
scroll to position [7, 11]
type textarea "hero.attack("Door")"
click at [1258, 495] on button "Run ⇧↵" at bounding box center [1218, 496] width 207 height 37
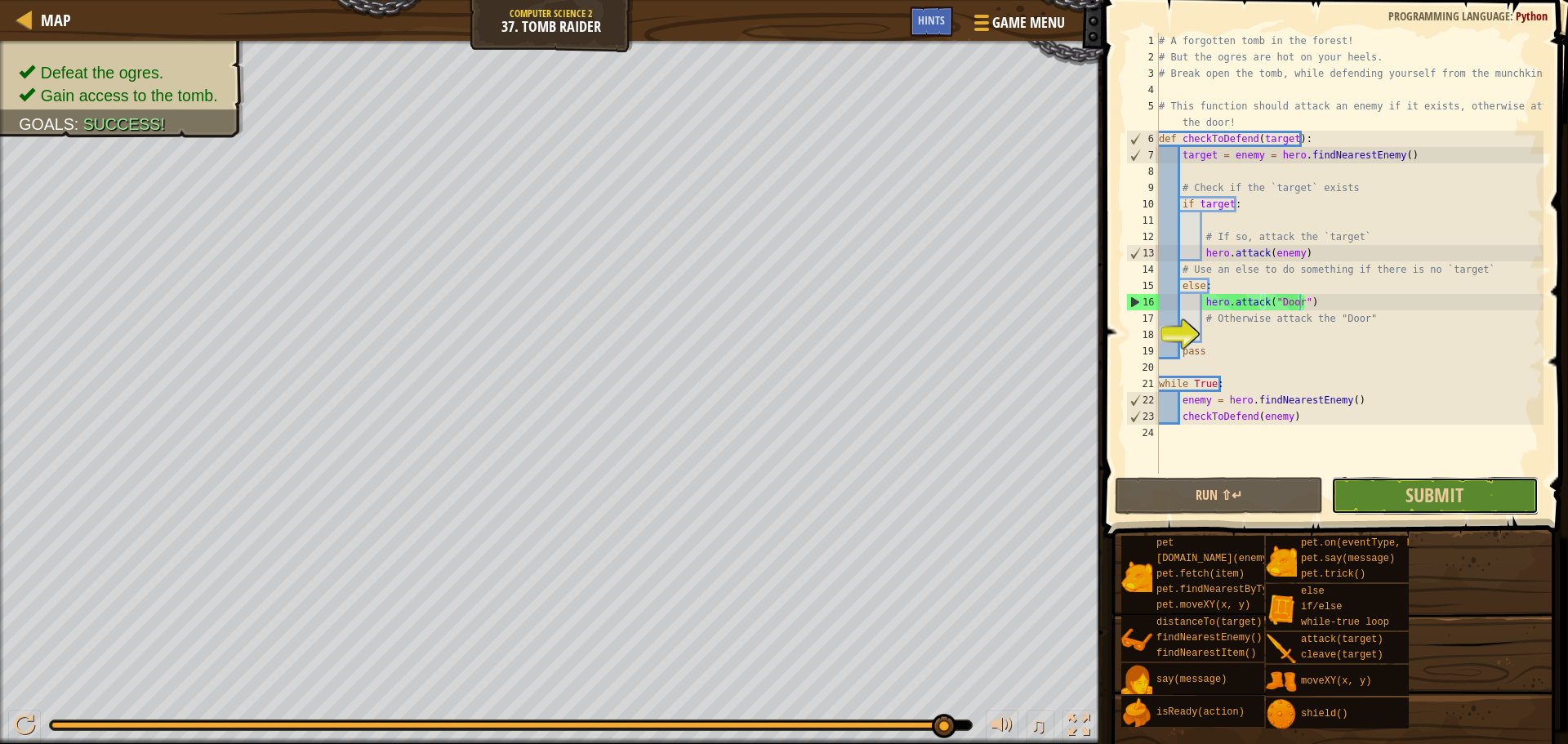
click at [1461, 508] on button "Submit" at bounding box center [1435, 496] width 207 height 37
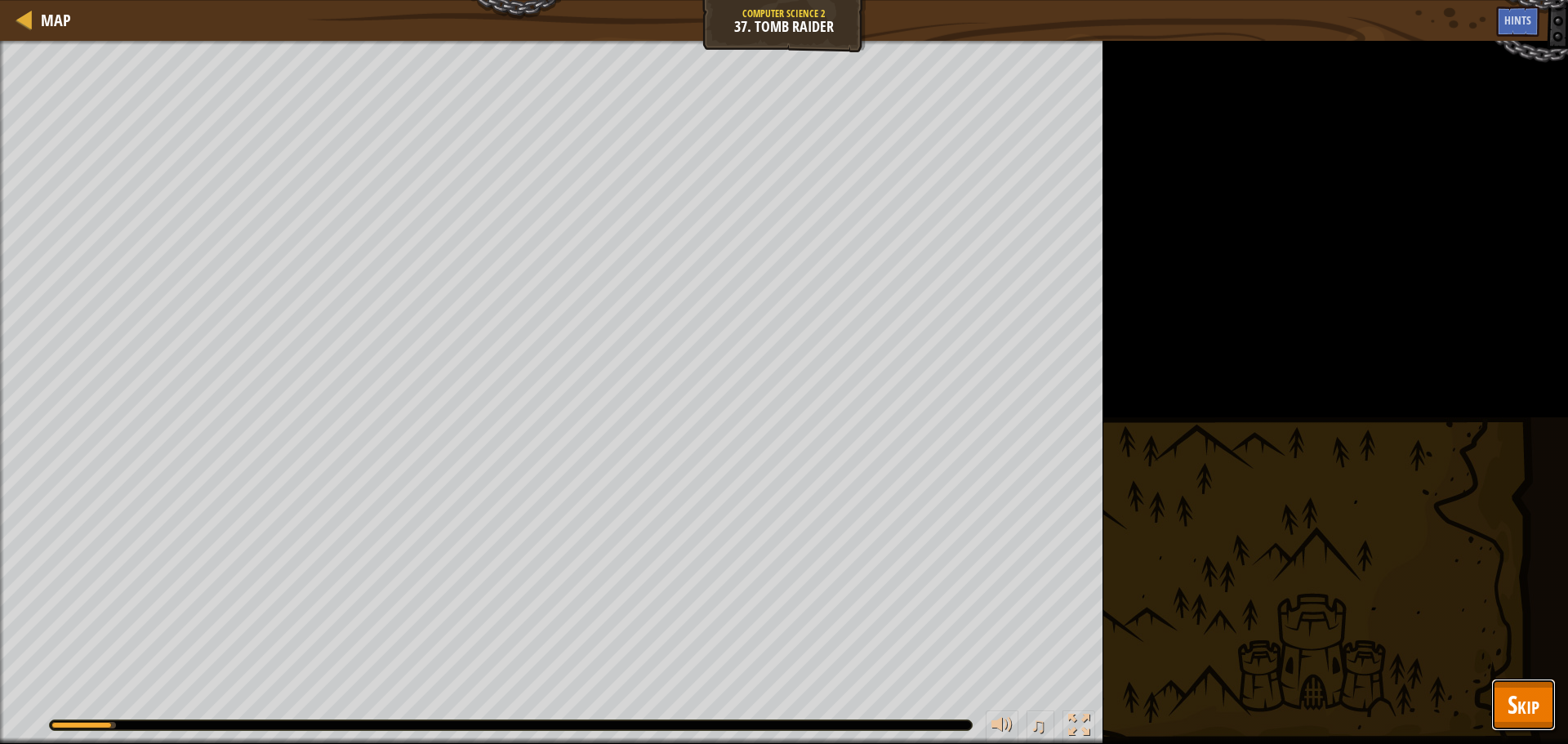
click at [1519, 697] on span "Skip" at bounding box center [1524, 705] width 31 height 33
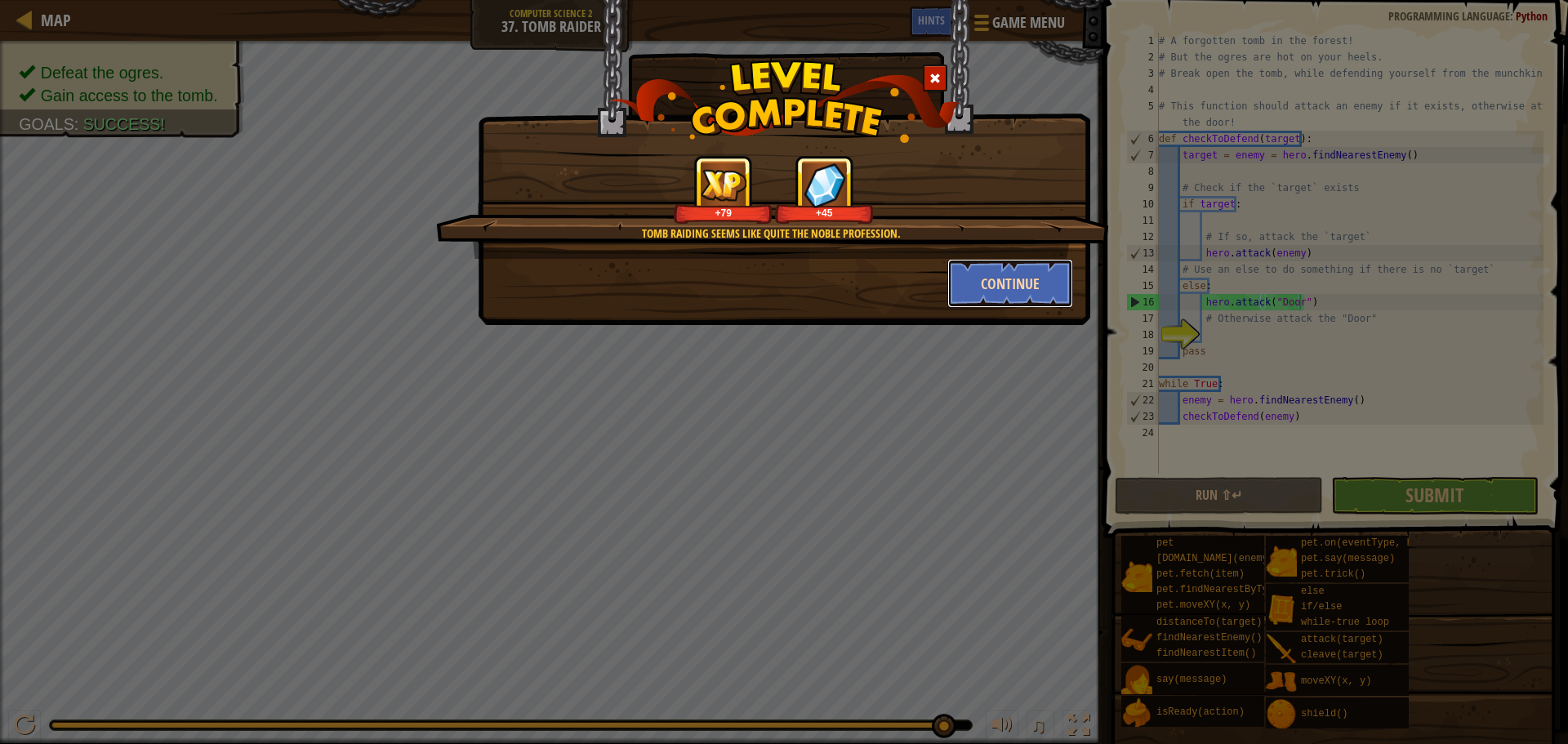
click at [1004, 286] on button "Continue" at bounding box center [1011, 284] width 127 height 49
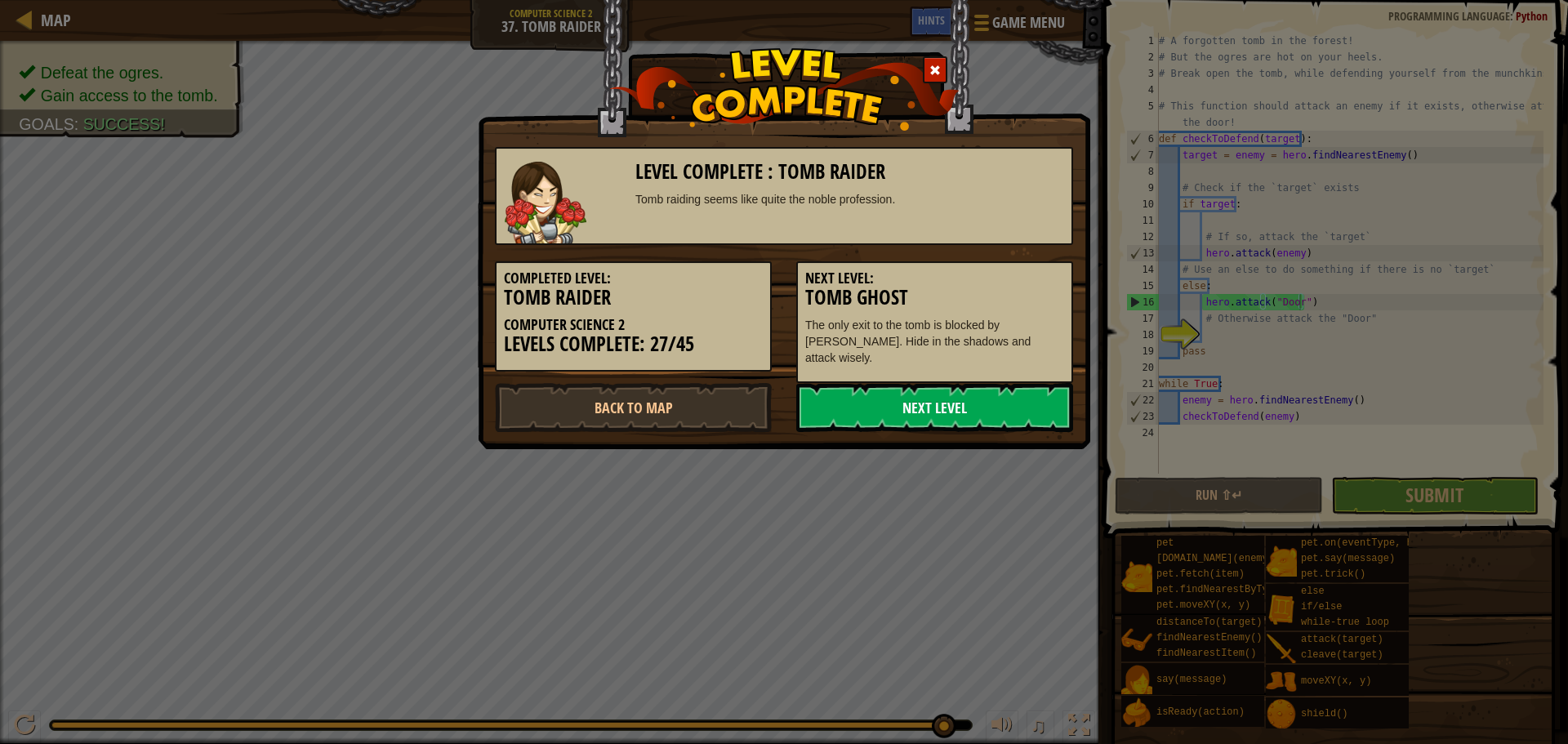
click at [958, 414] on link "Next Level" at bounding box center [935, 407] width 277 height 49
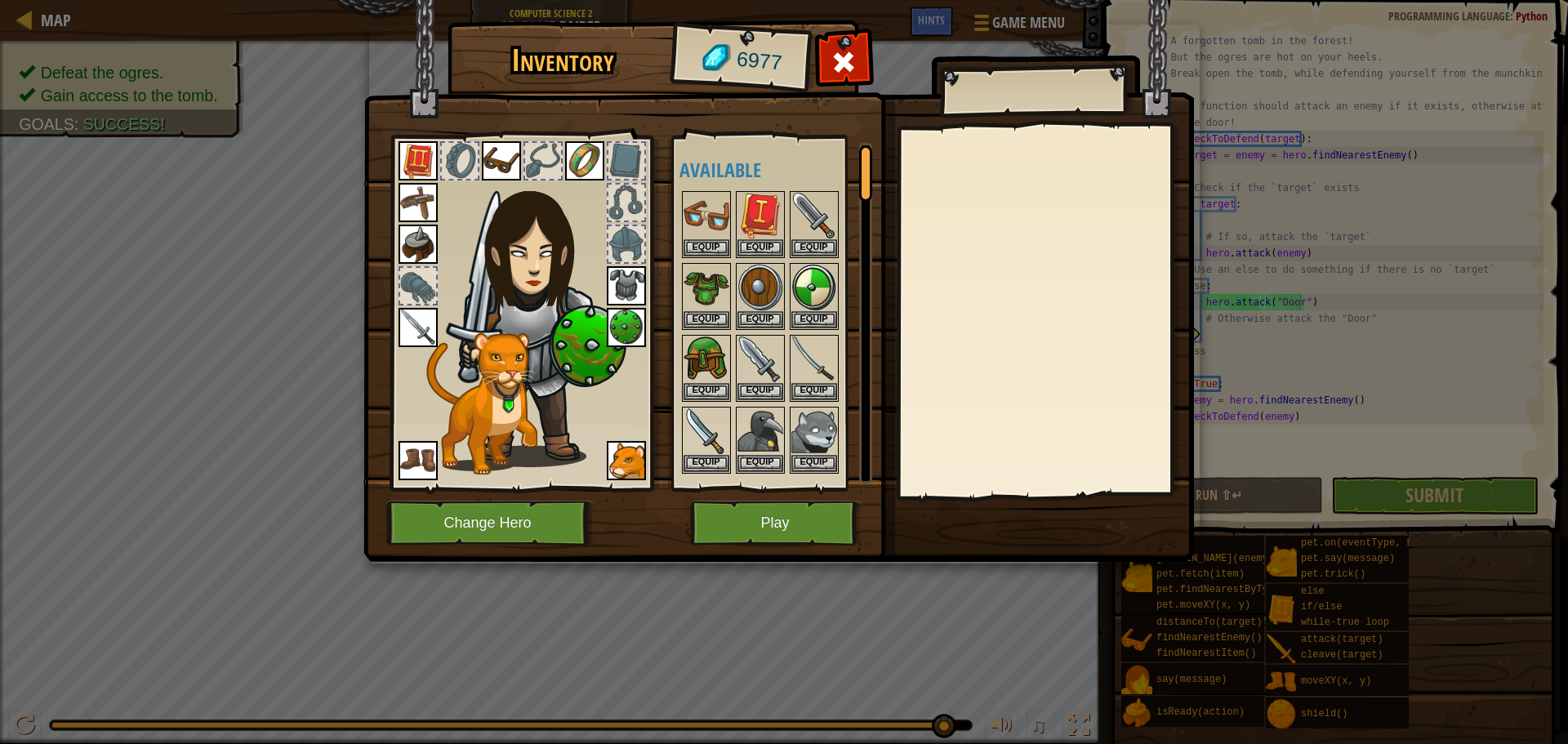
click at [634, 286] on img at bounding box center [627, 286] width 39 height 39
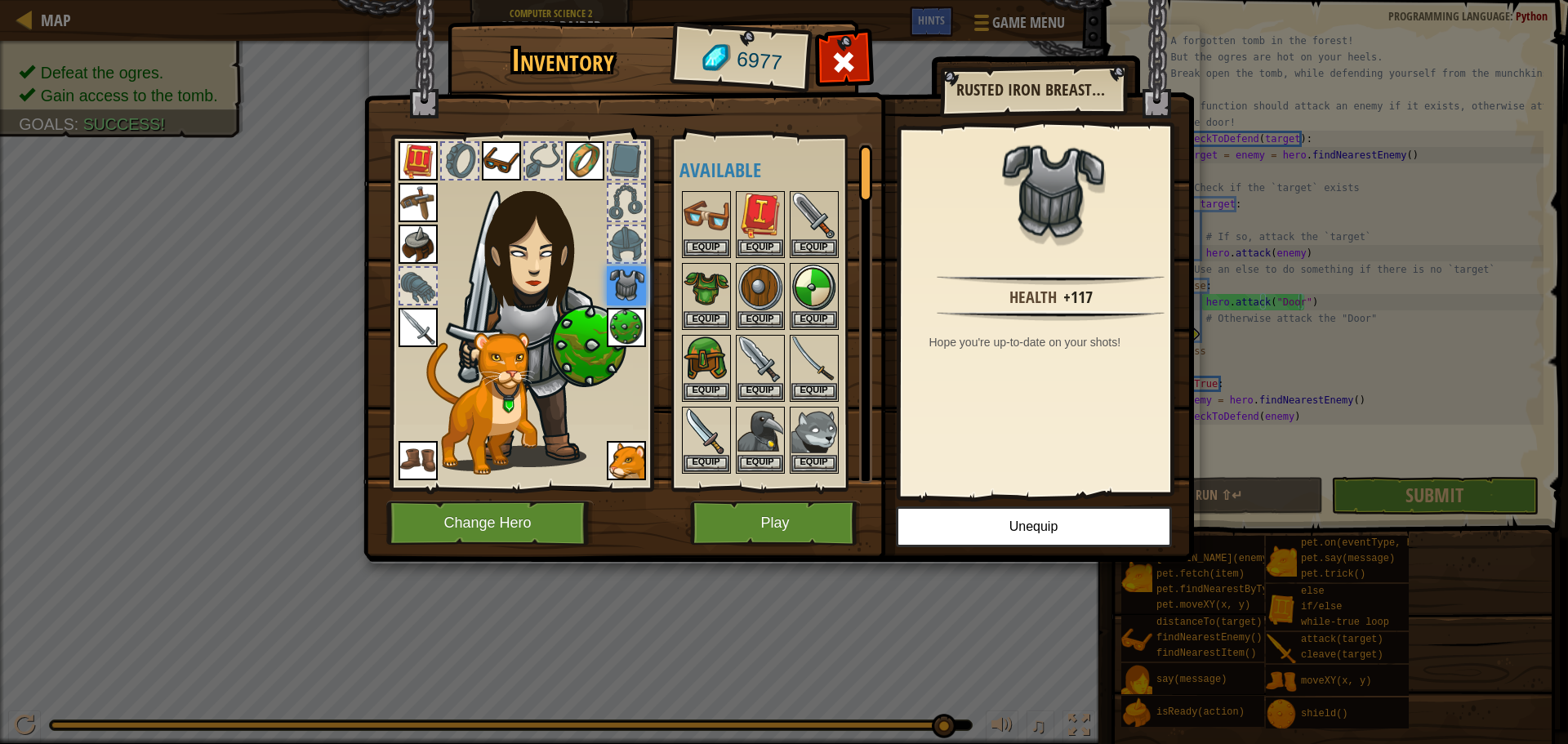
drag, startPoint x: 412, startPoint y: 236, endPoint x: 419, endPoint y: 242, distance: 9.2
click at [413, 236] on img at bounding box center [418, 244] width 39 height 39
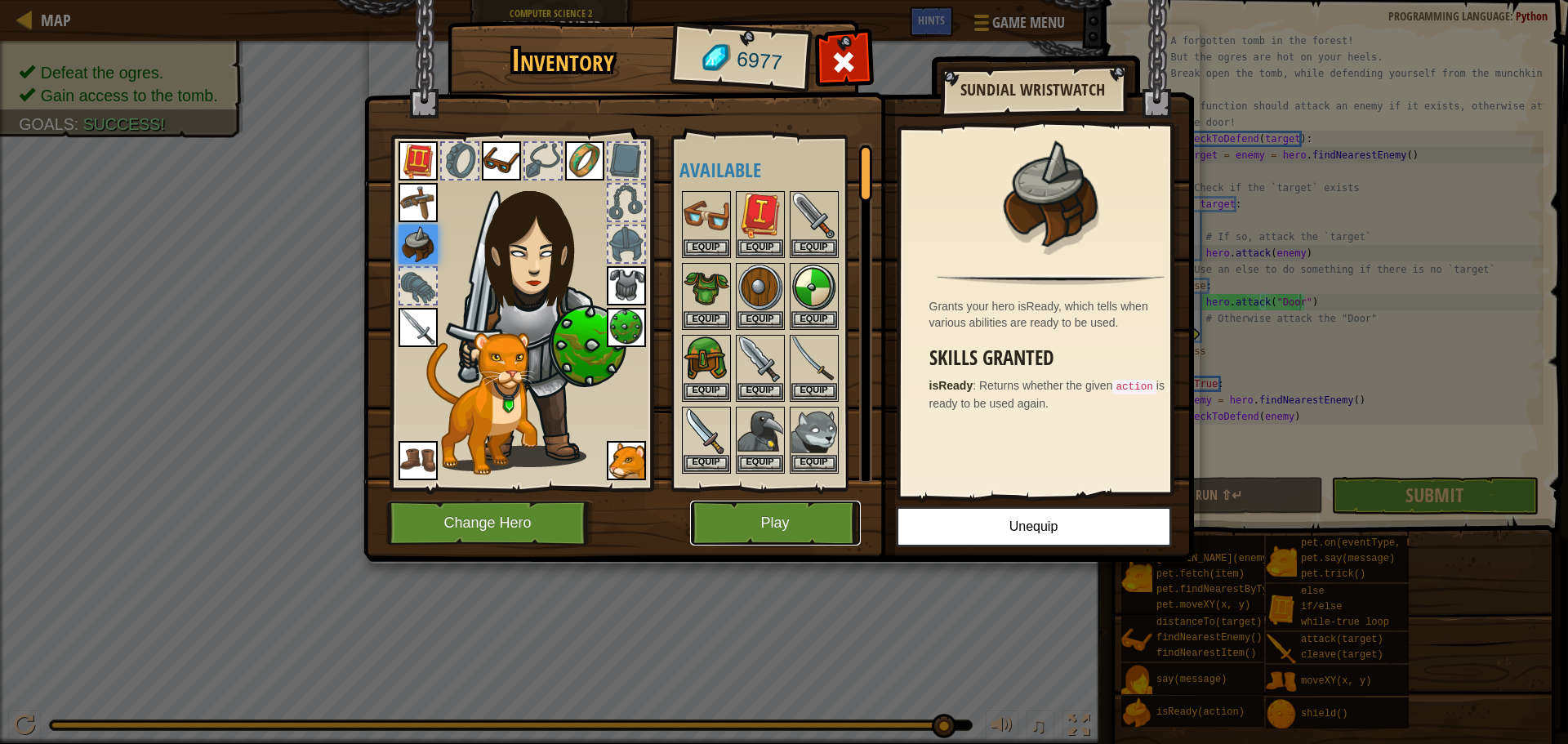
click at [761, 514] on button "Play" at bounding box center [775, 523] width 171 height 45
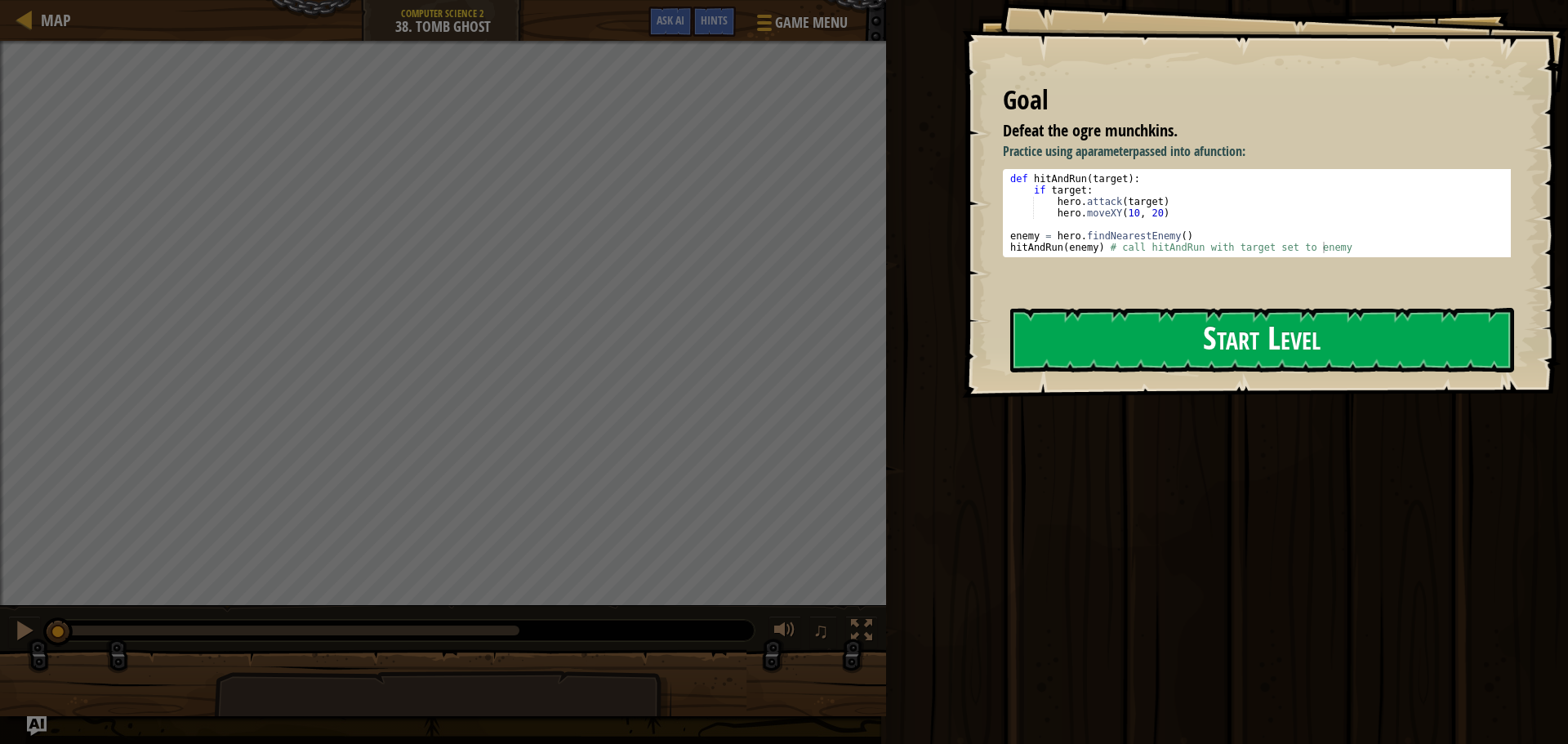
click at [1237, 334] on button "Start Level" at bounding box center [1263, 341] width 504 height 65
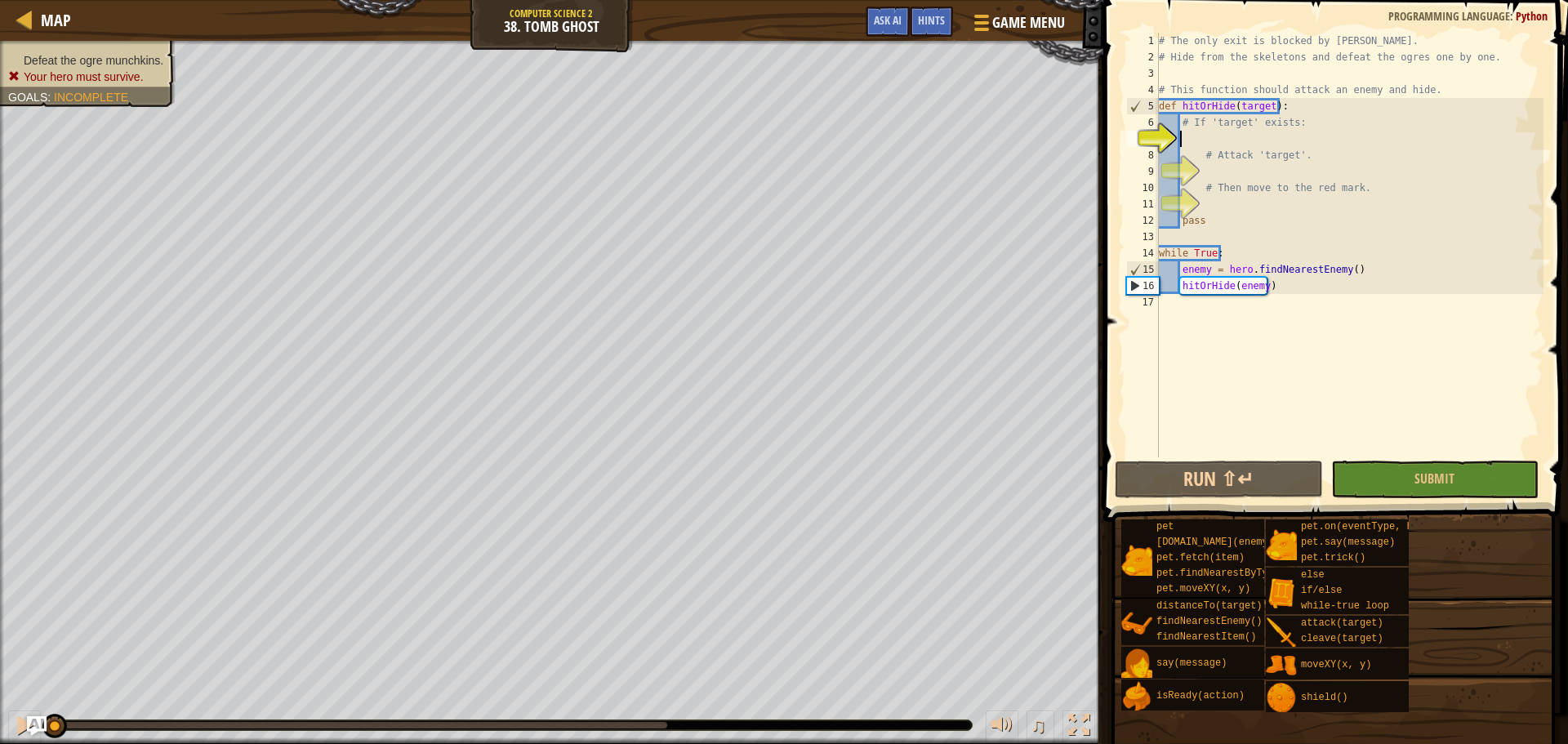
scroll to position [7, 1]
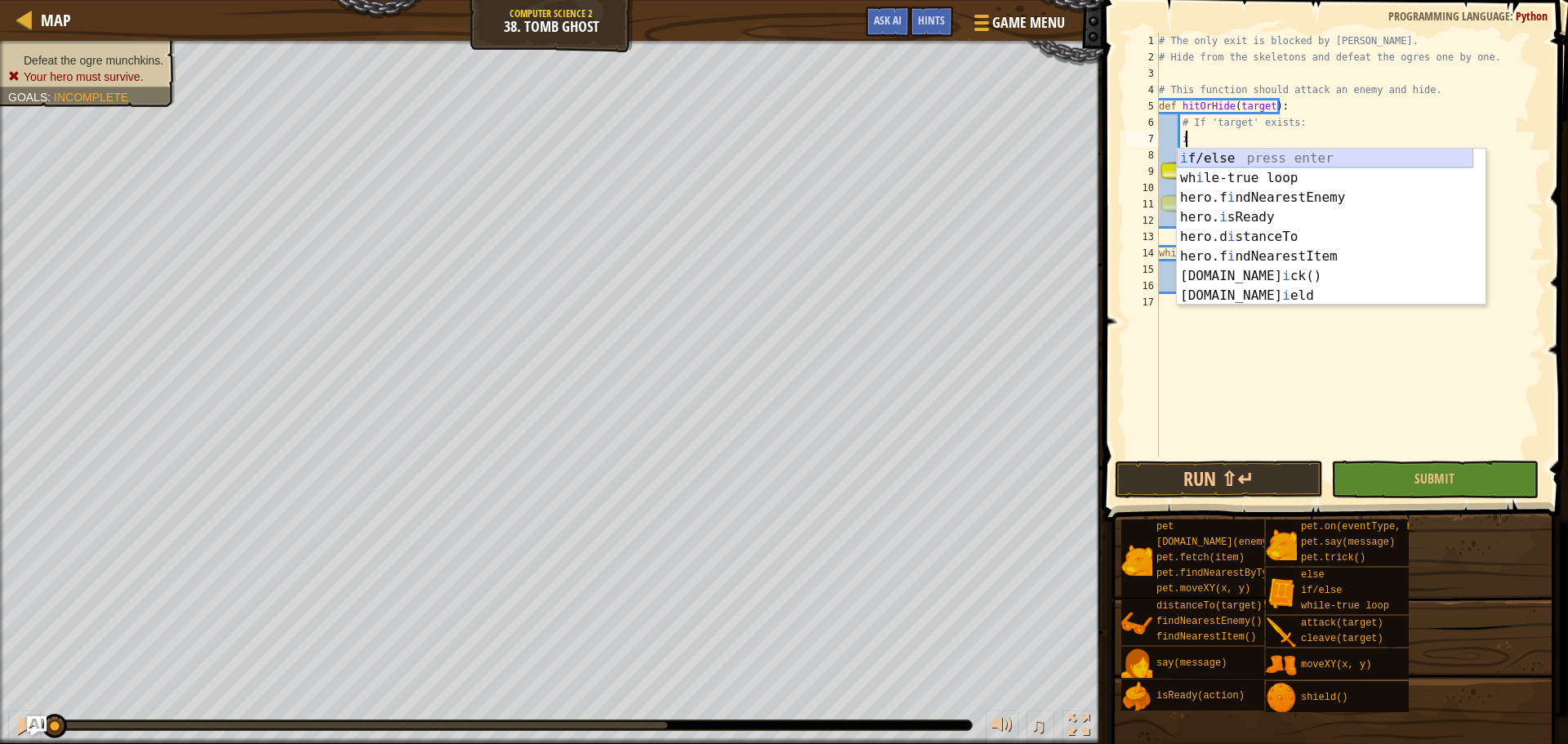
click at [1386, 168] on div "i f/else press enter wh i le-true loop press enter hero.f i ndNearestEnemy pres…" at bounding box center [1326, 247] width 296 height 196
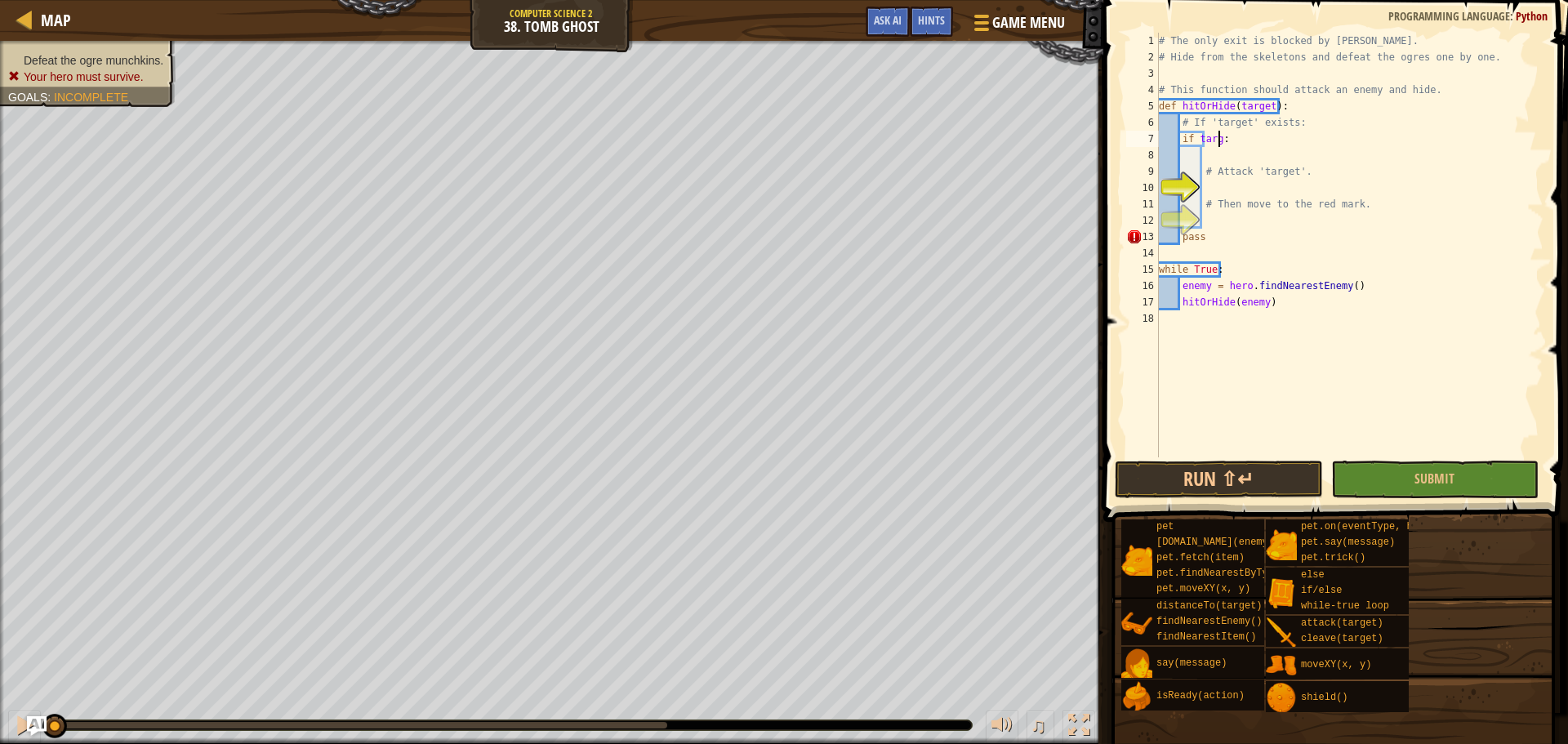
scroll to position [7, 5]
click at [1300, 105] on div "# The only exit is blocked by [PERSON_NAME]. # Hide from the skeletons and defe…" at bounding box center [1349, 261] width 388 height 457
type textarea "def hitOrHide(target):"
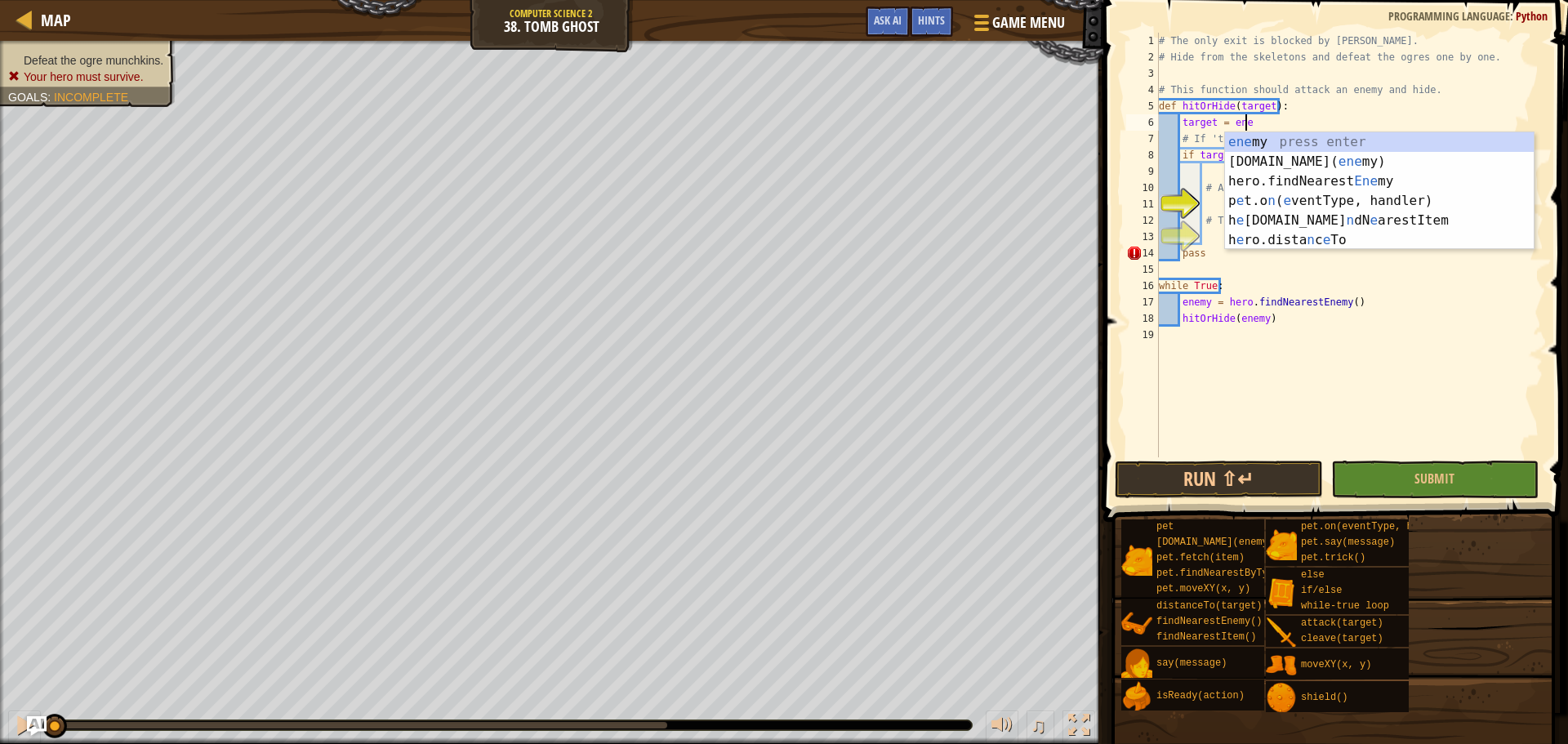
scroll to position [7, 7]
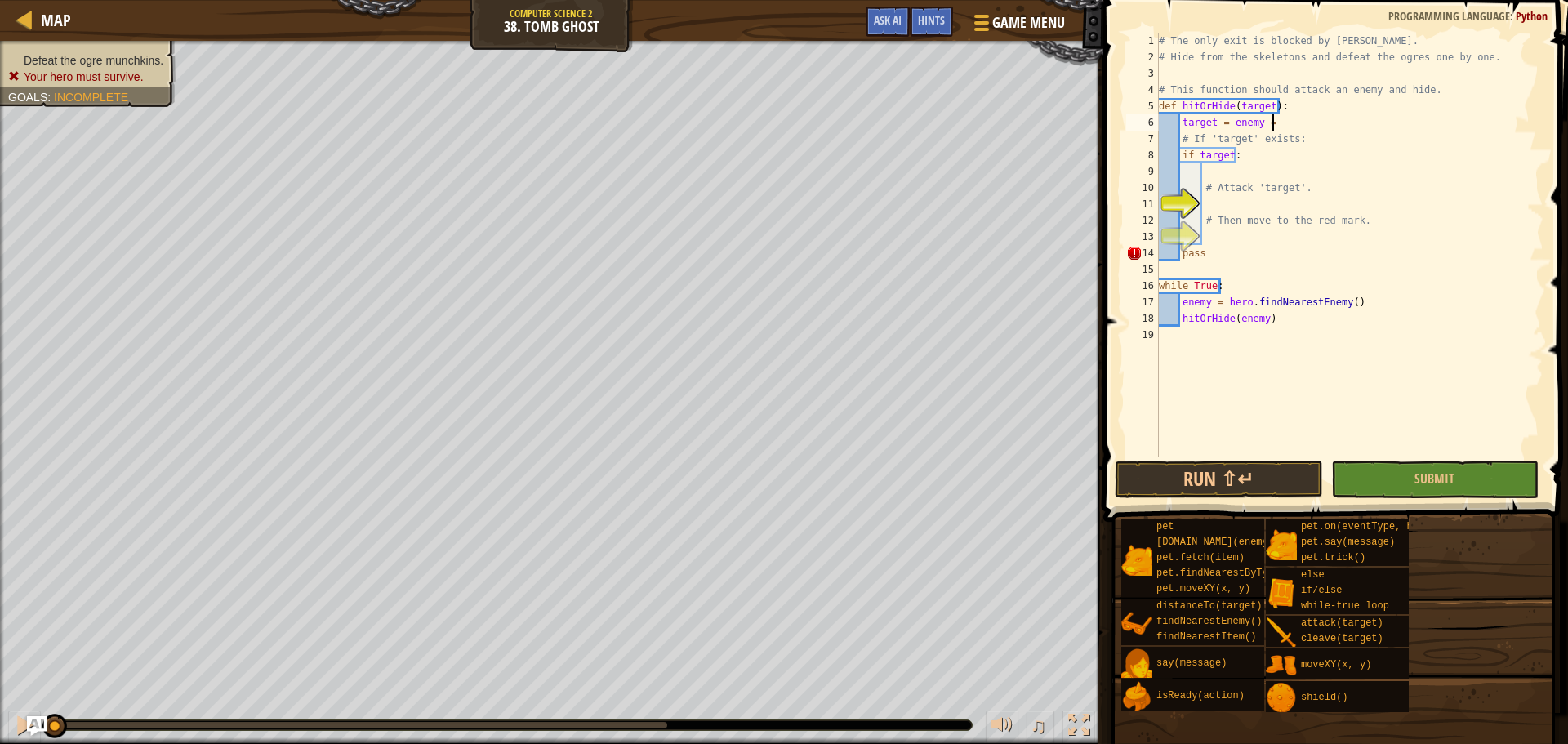
type textarea "target = enemy = h"
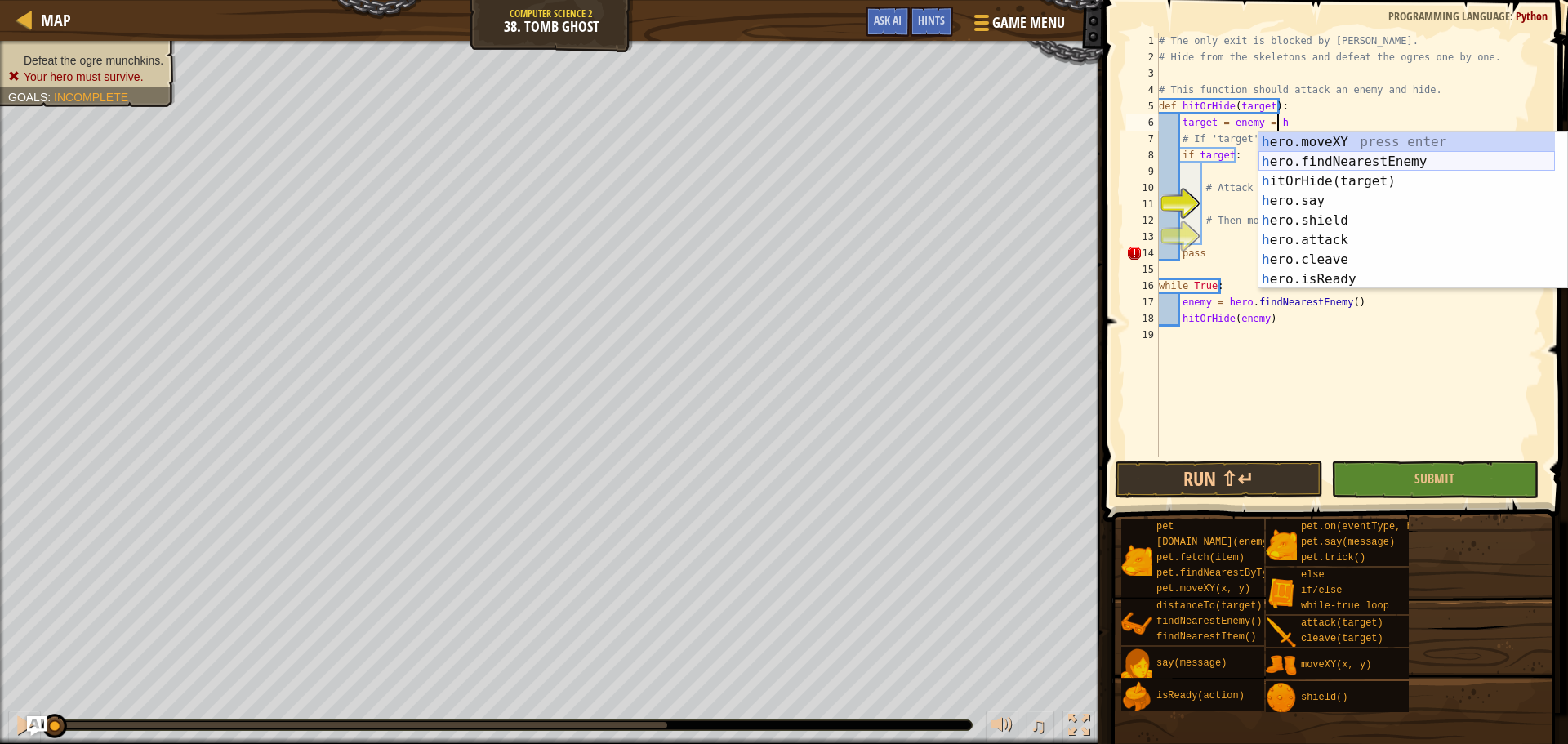
click at [1340, 154] on div "h ero.moveXY press enter h ero.findNearestEnemy press enter h itOrHide(target) …" at bounding box center [1407, 231] width 296 height 196
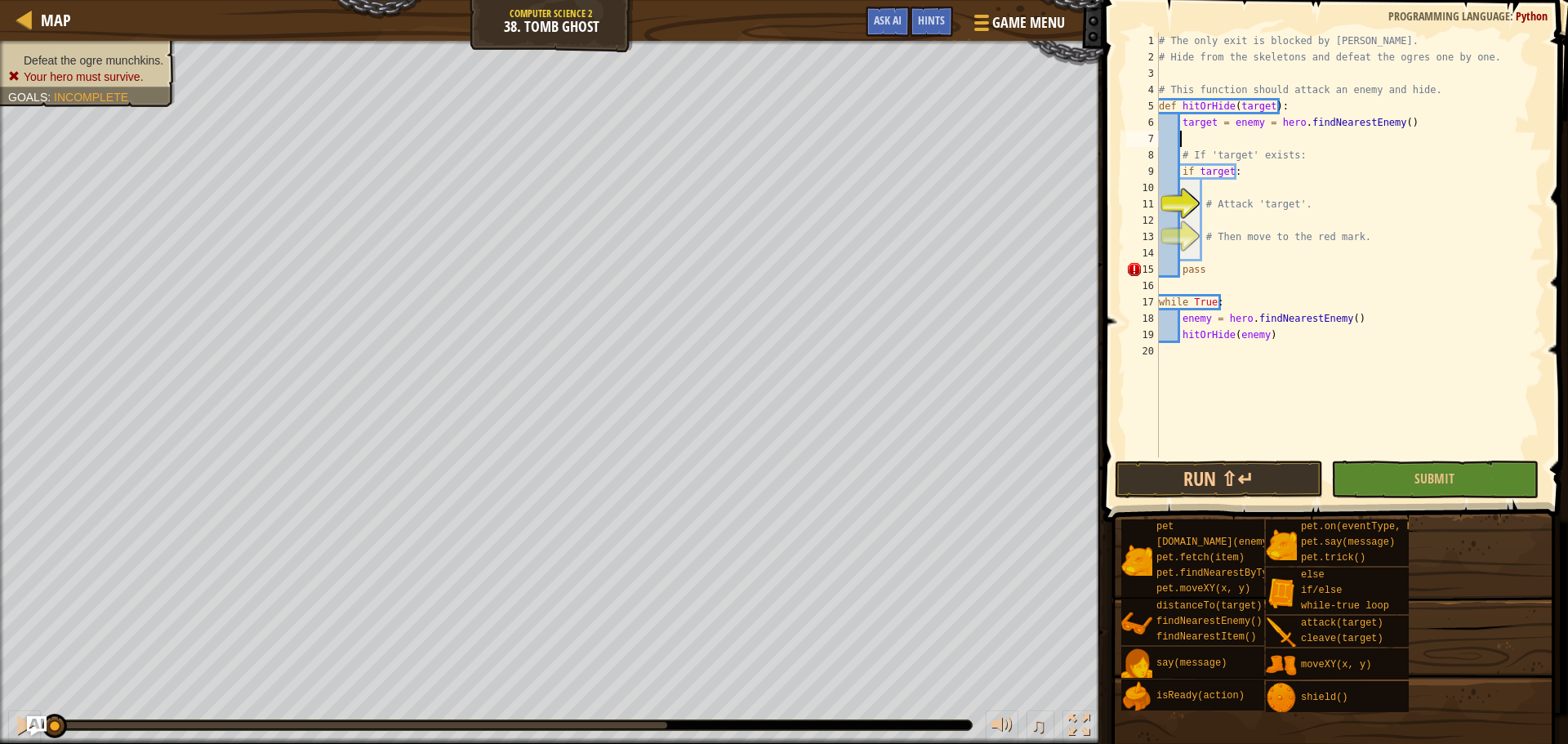
scroll to position [7, 1]
click at [1228, 222] on div "# The only exit is blocked by [PERSON_NAME]. # Hide from the skeletons and defe…" at bounding box center [1349, 261] width 388 height 457
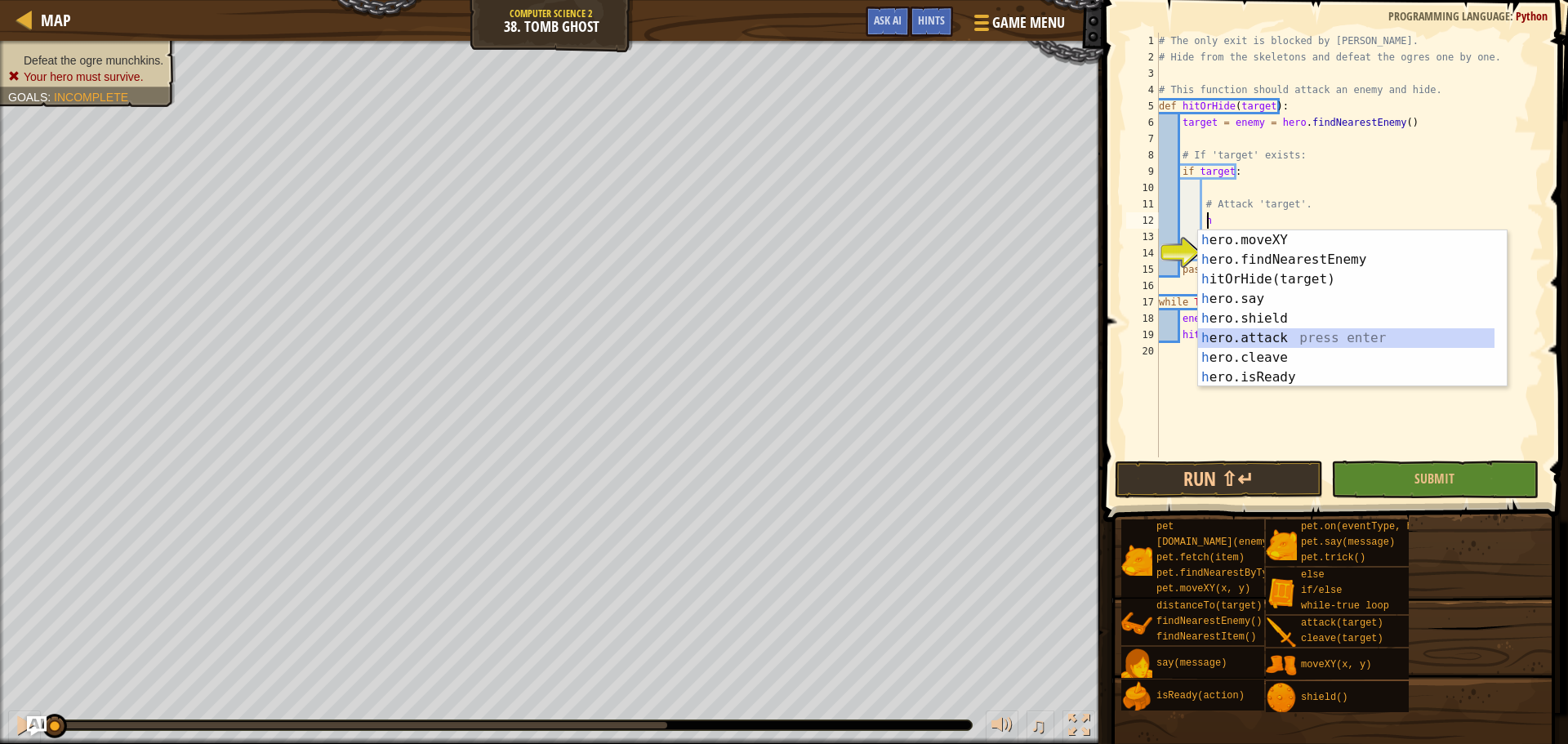
click at [1241, 331] on div "h ero.moveXY press enter h ero.findNearestEnemy press enter h itOrHide(target) …" at bounding box center [1346, 329] width 296 height 196
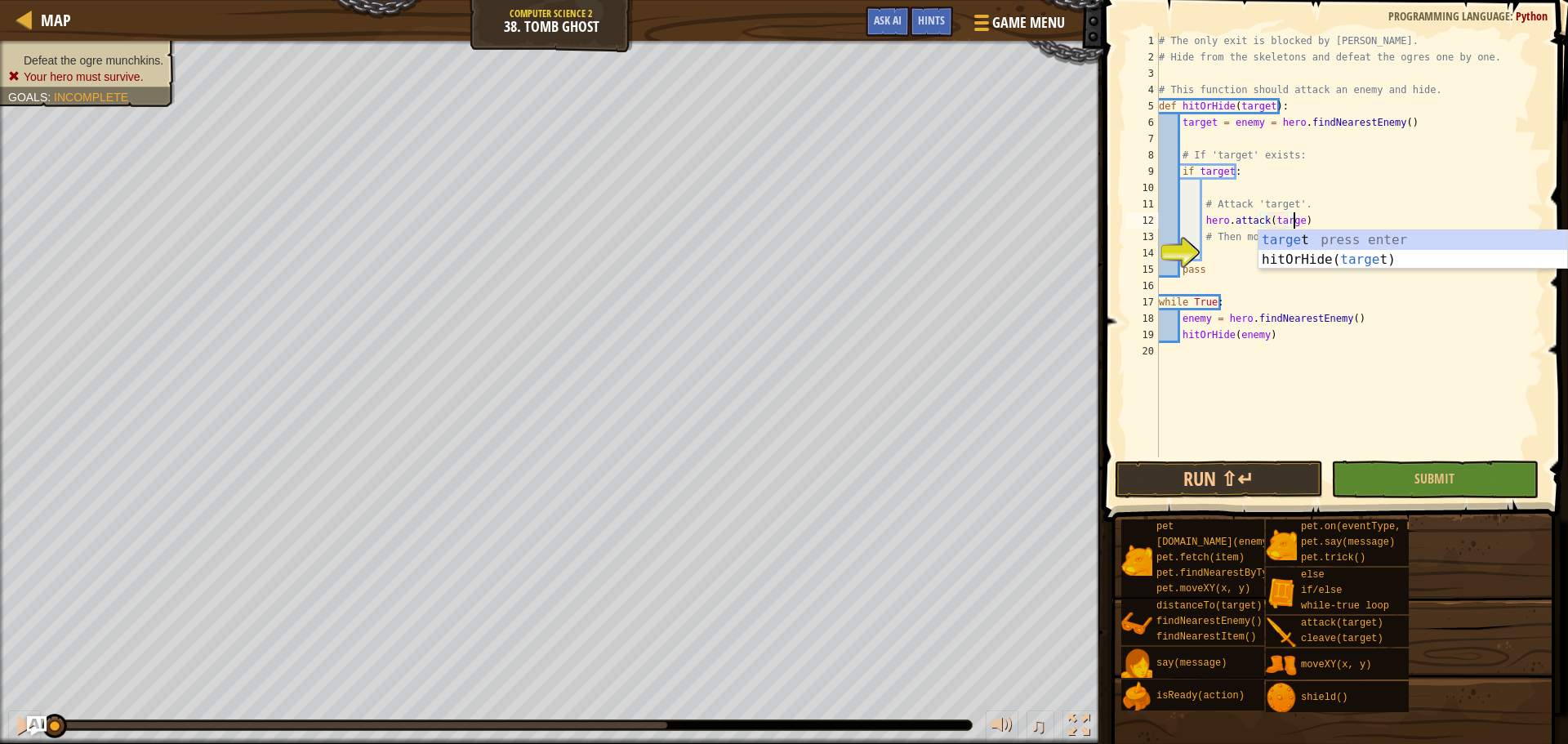
scroll to position [7, 11]
type textarea "hero.attack(target)"
click at [1228, 251] on div "# The only exit is blocked by [PERSON_NAME]. # Hide from the skeletons and defe…" at bounding box center [1349, 261] width 388 height 457
type textarea "e"
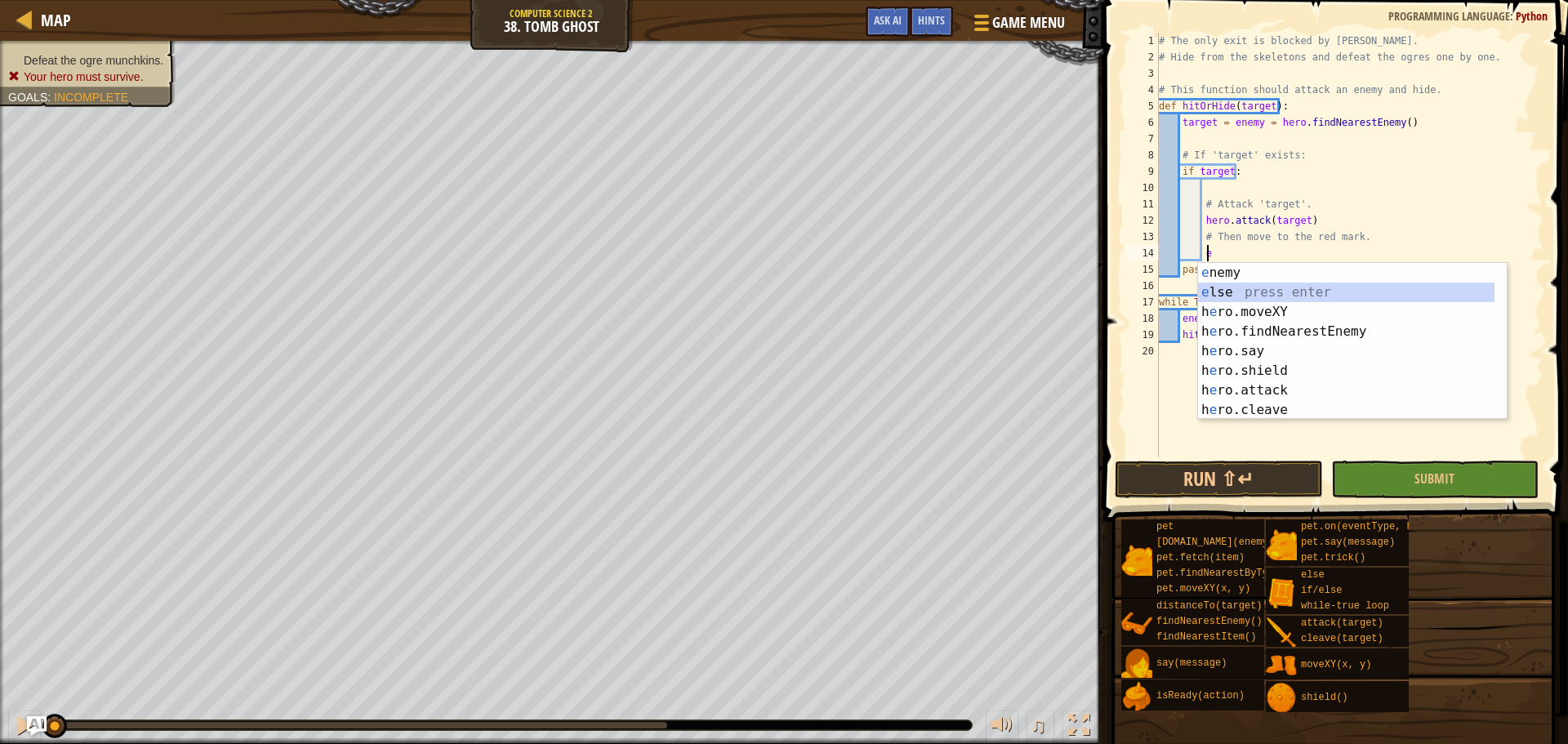
click at [1235, 288] on div "e nemy press enter e lse press enter h e ro.moveXY press enter h e ro.findNeare…" at bounding box center [1352, 361] width 309 height 196
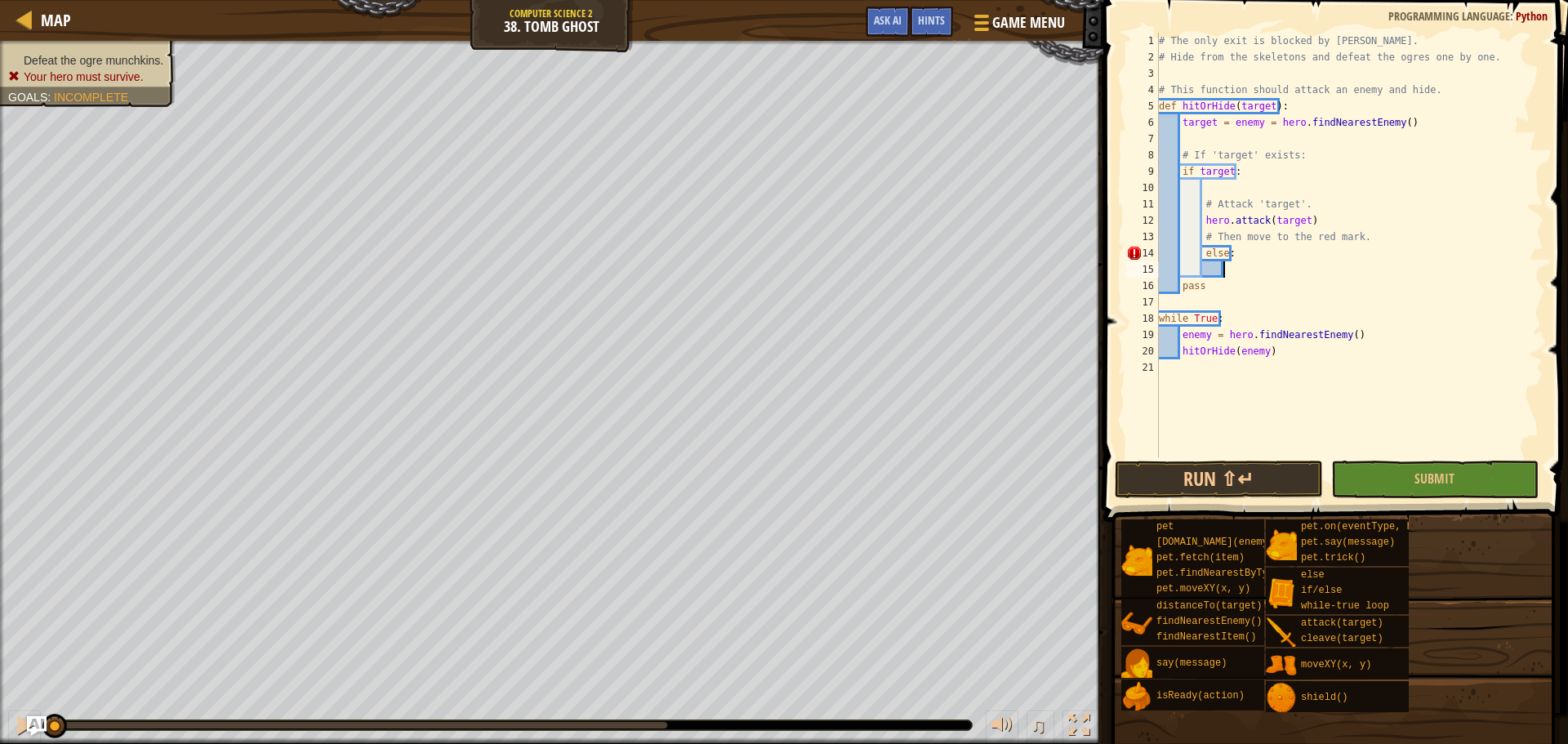
scroll to position [7, 5]
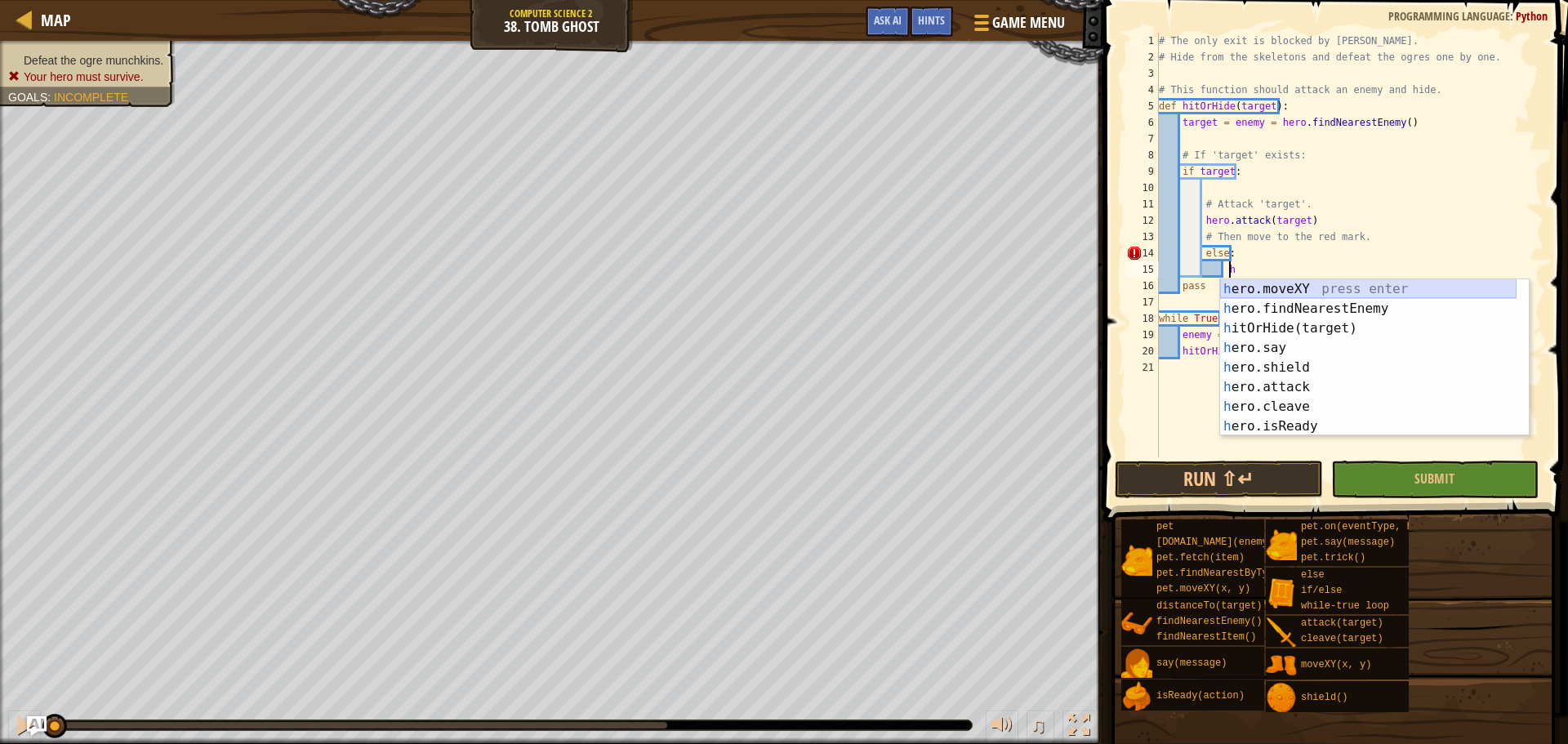
click at [1257, 287] on div "h ero.moveXY press enter h ero.findNearestEnemy press enter h itOrHide(target) …" at bounding box center [1369, 378] width 296 height 196
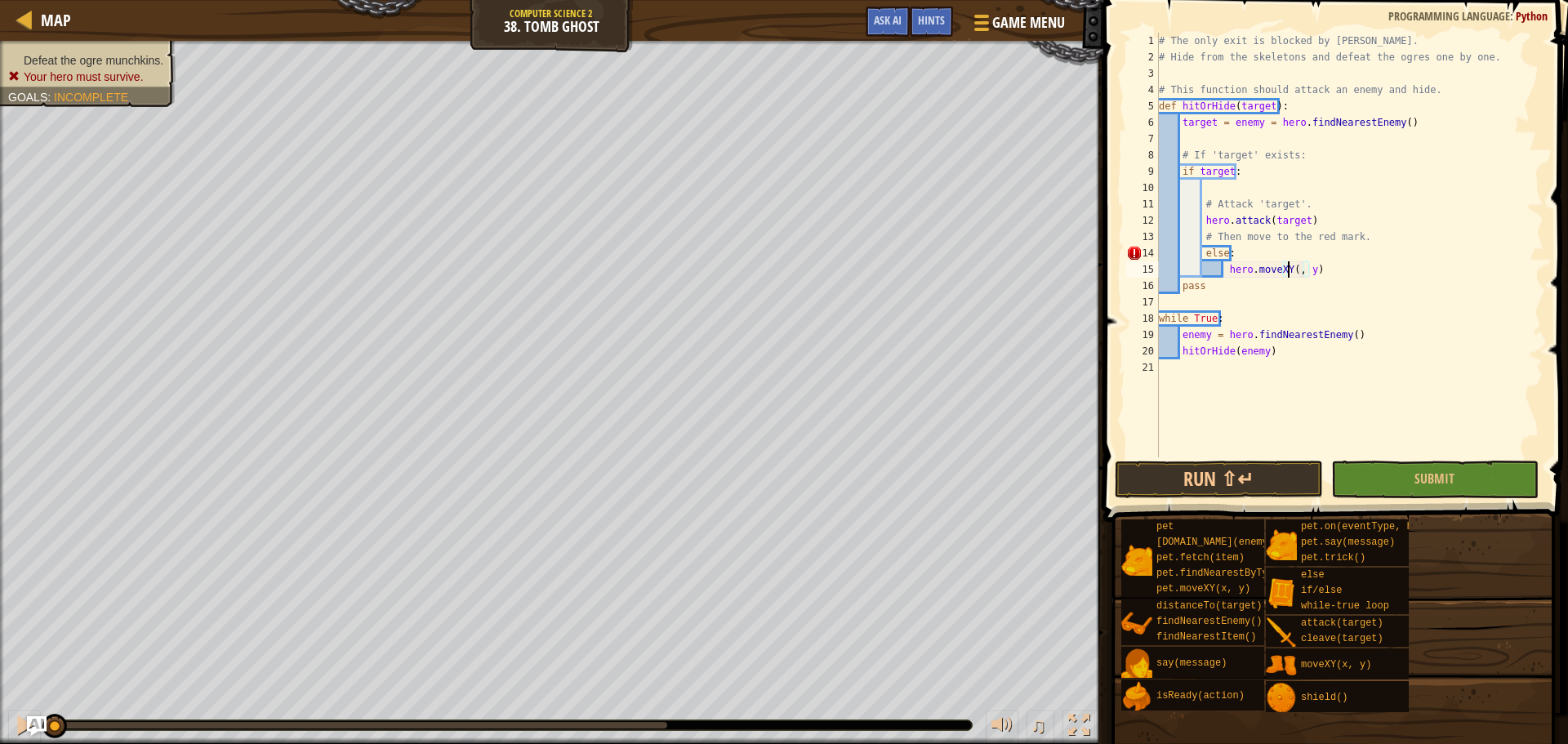
scroll to position [7, 12]
click at [1310, 270] on div "# The only exit is blocked by [PERSON_NAME]. # Hide from the skeletons and defe…" at bounding box center [1349, 261] width 388 height 457
click at [1202, 253] on div "# The only exit is blocked by [PERSON_NAME]. # Hide from the skeletons and defe…" at bounding box center [1349, 261] width 388 height 457
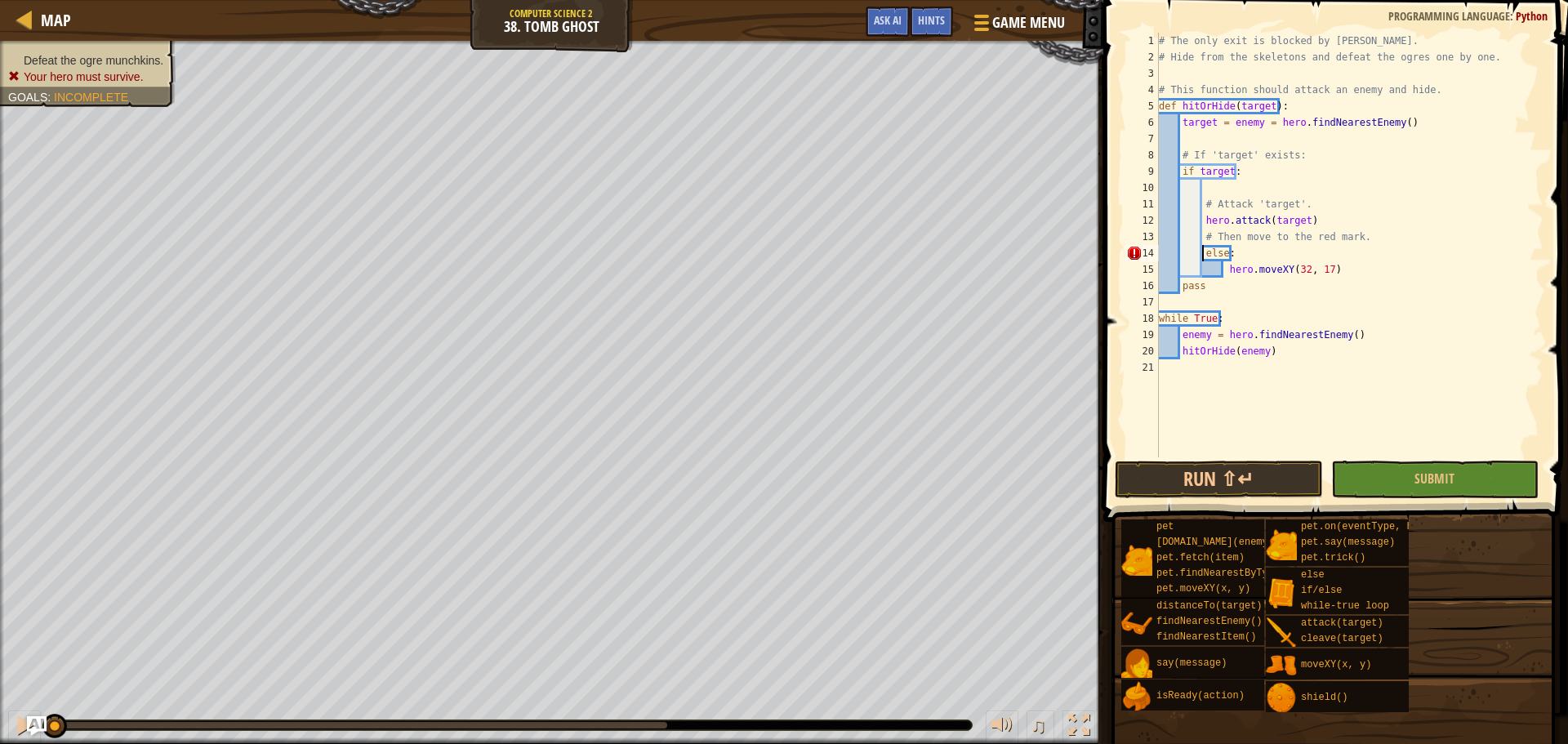
scroll to position [7, 3]
type textarea "else:"
click at [1165, 480] on button "Run ⇧↵" at bounding box center [1218, 480] width 207 height 37
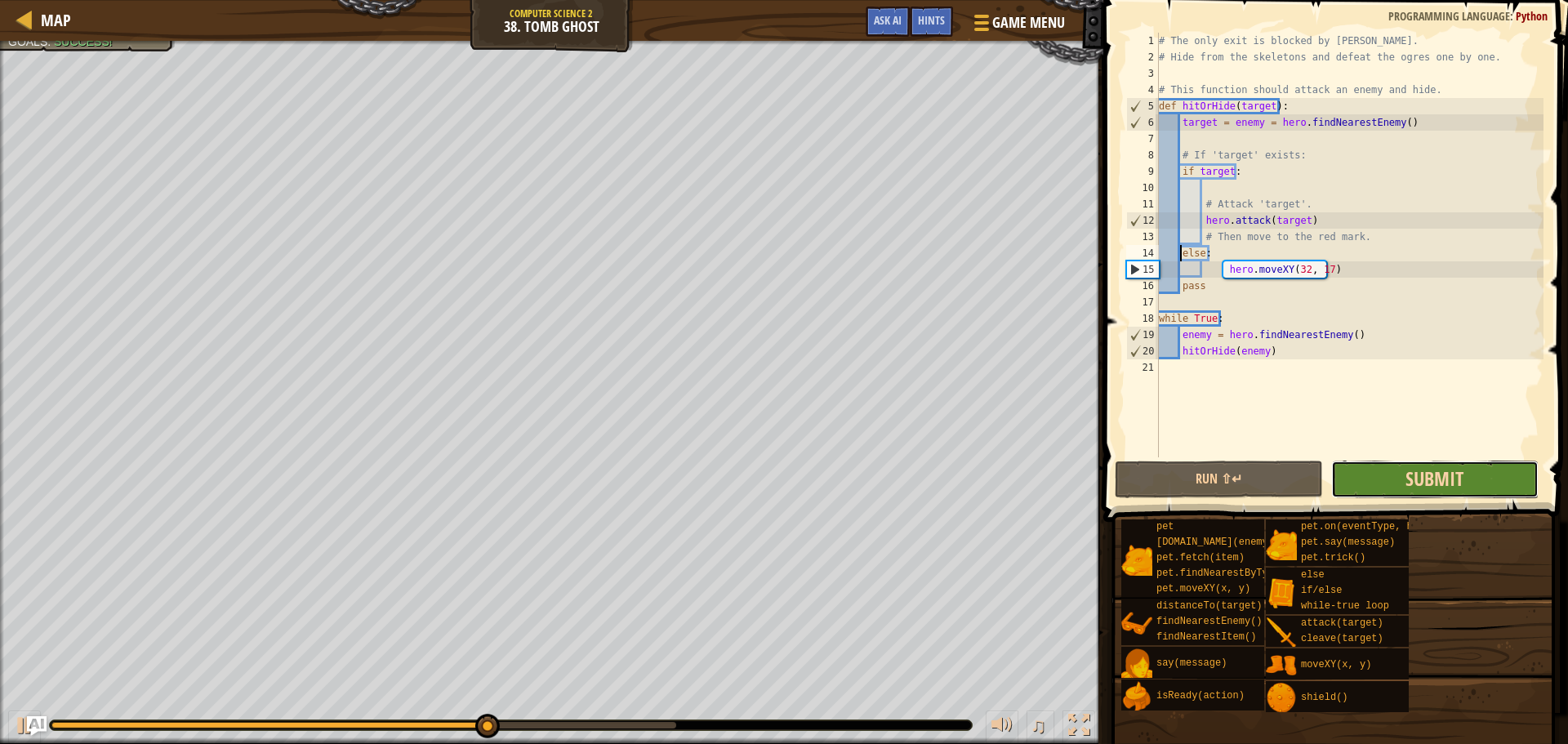
click at [1453, 471] on span "Submit" at bounding box center [1435, 479] width 58 height 27
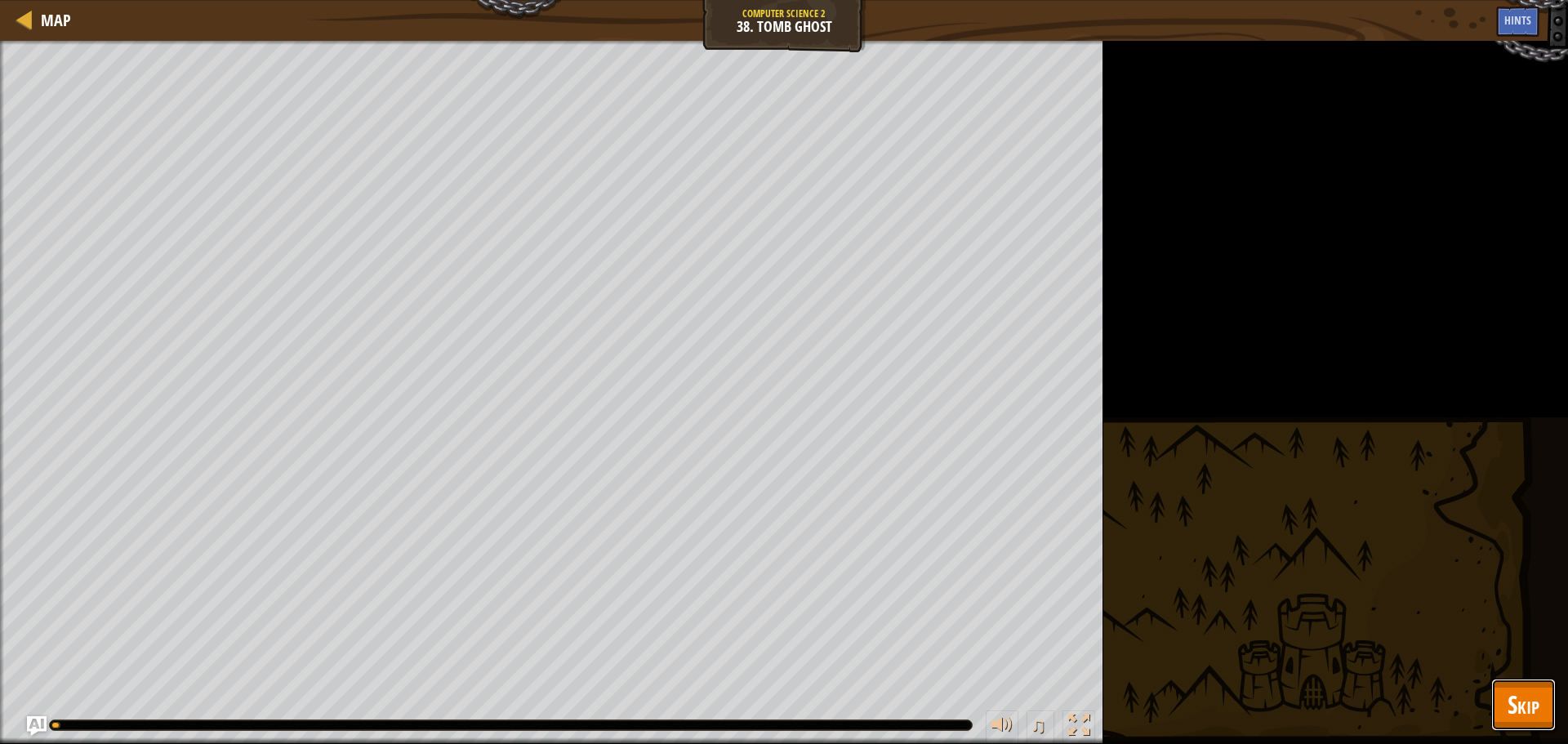
click at [1514, 704] on span "Skip" at bounding box center [1524, 705] width 31 height 33
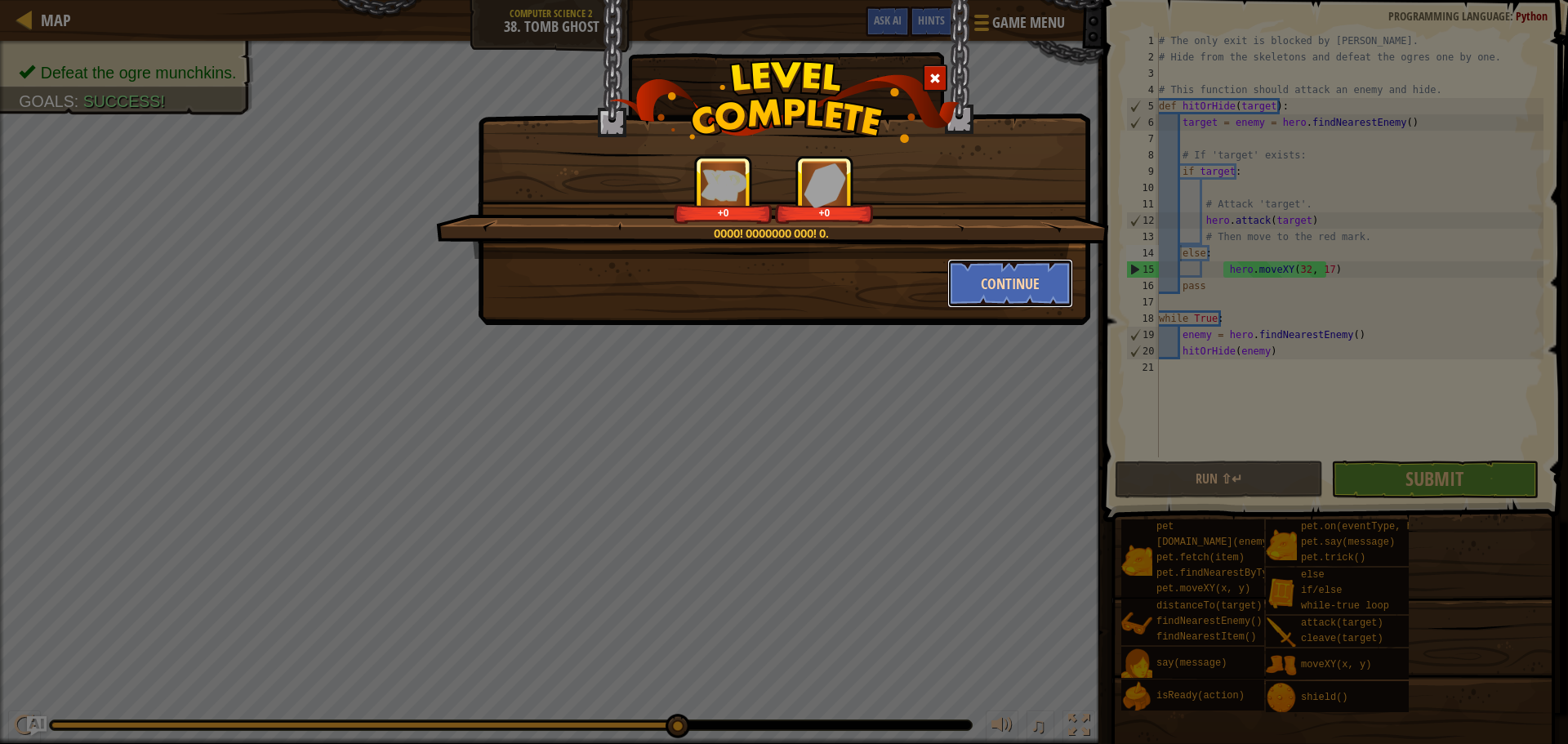
click at [997, 281] on button "Continue" at bounding box center [1011, 284] width 127 height 49
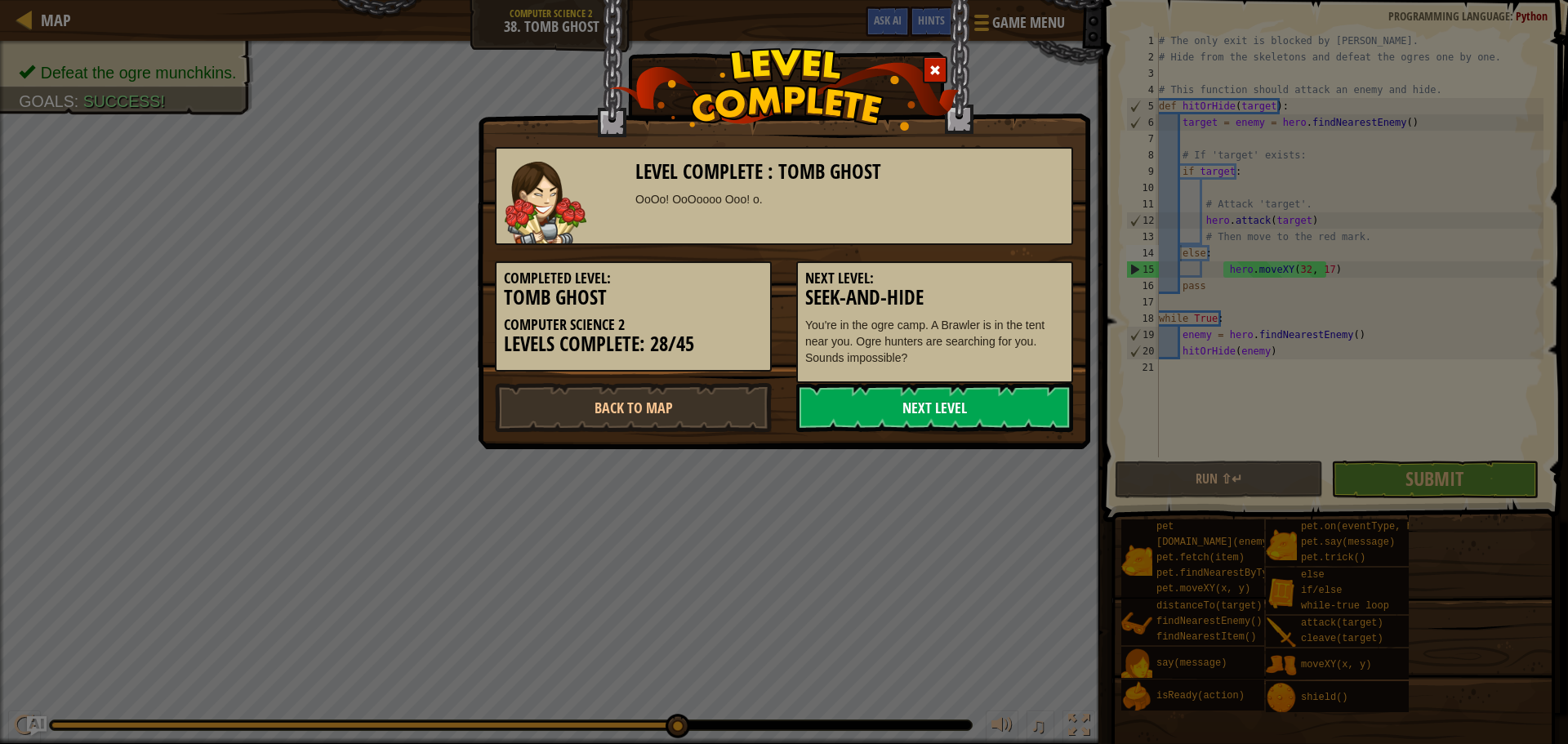
click at [885, 397] on link "Next Level" at bounding box center [935, 407] width 277 height 49
click at [893, 406] on link "Next Level" at bounding box center [935, 407] width 277 height 49
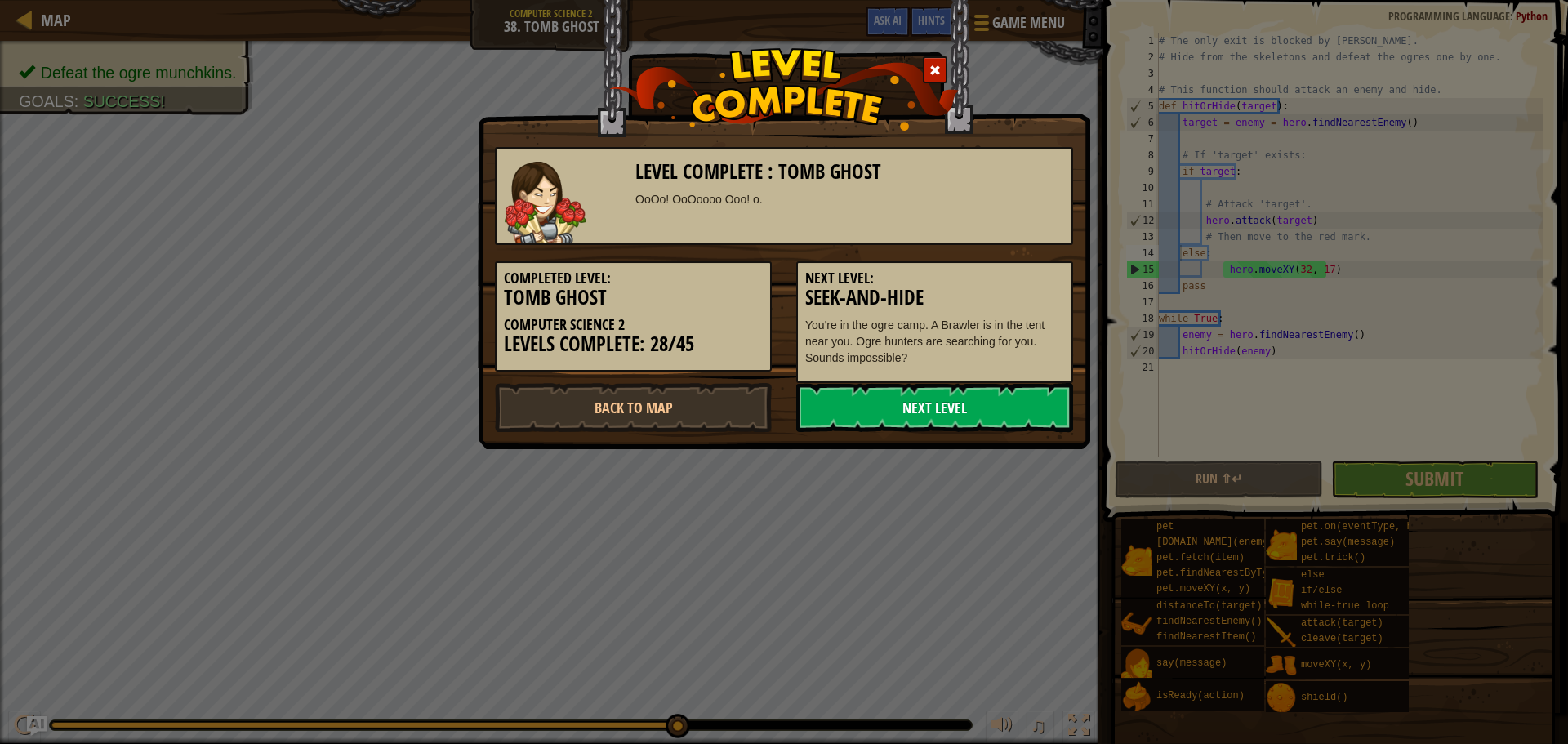
click at [893, 407] on link "Next Level" at bounding box center [935, 407] width 277 height 49
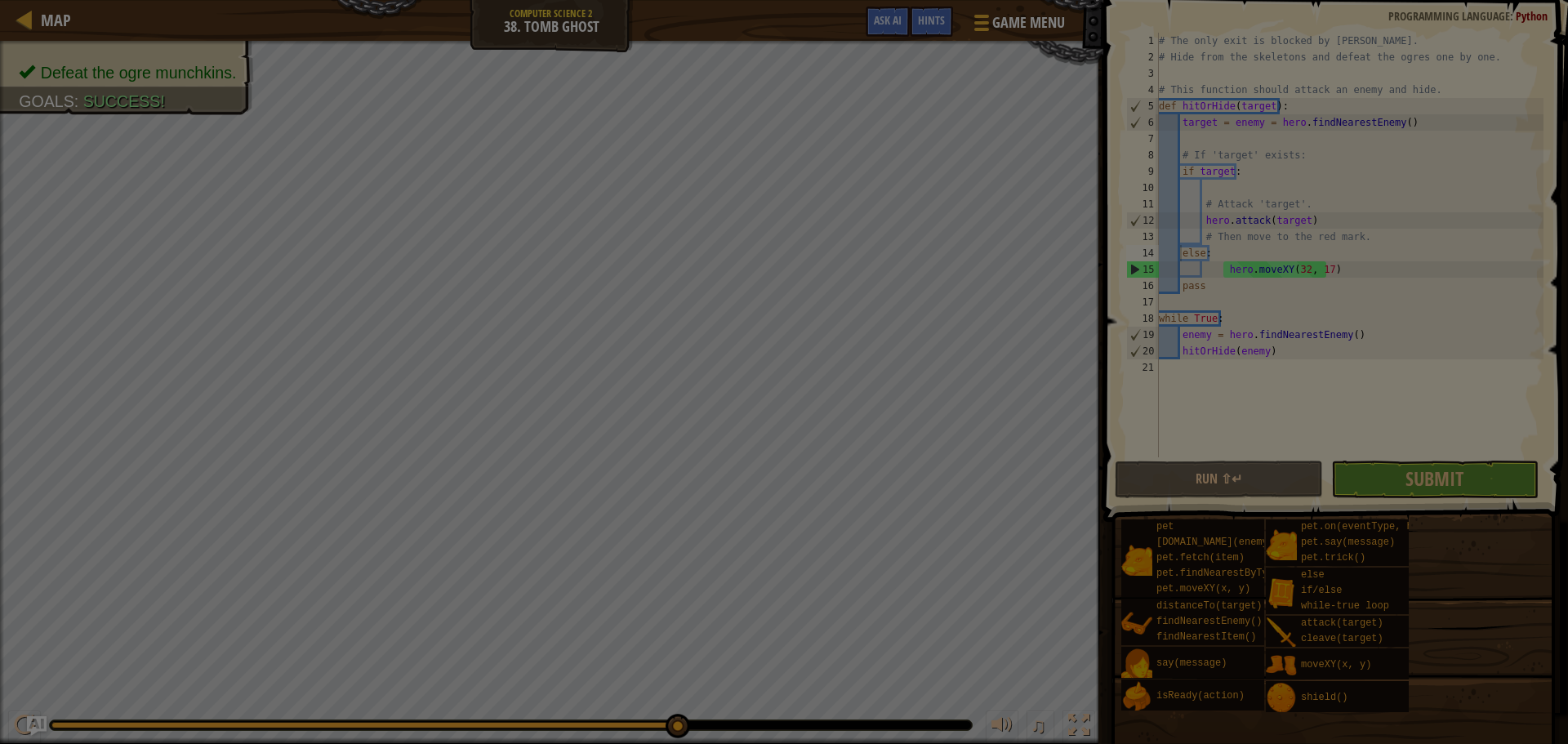
click at [893, 2] on body "Map Computer Science 2 38. Tomb Ghost Game Menu Done Hints Ask AI 1 ההההההההההה…" at bounding box center [784, 1] width 1568 height 2
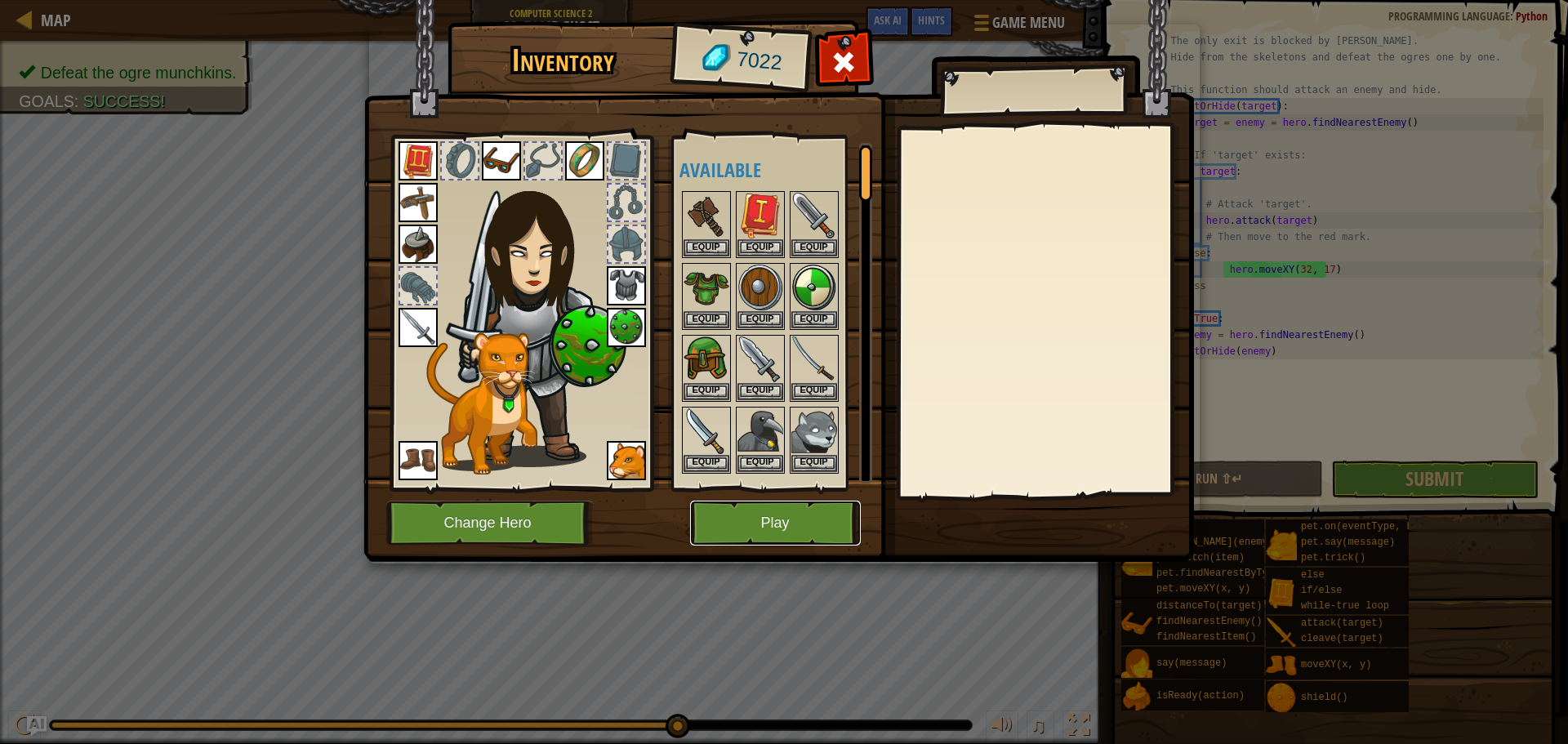
click at [746, 527] on button "Play" at bounding box center [775, 523] width 171 height 45
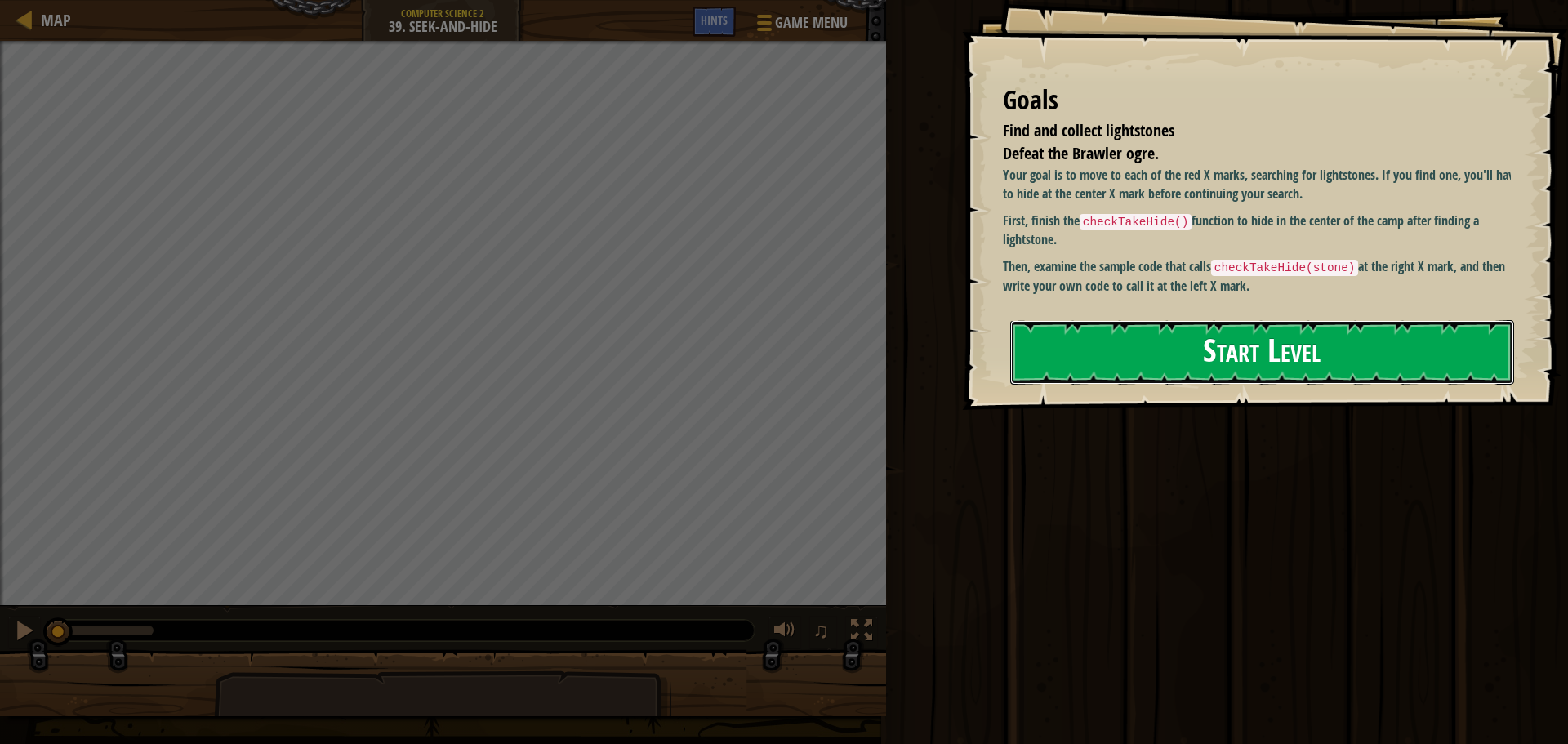
click at [1207, 366] on button "Start Level" at bounding box center [1263, 352] width 504 height 65
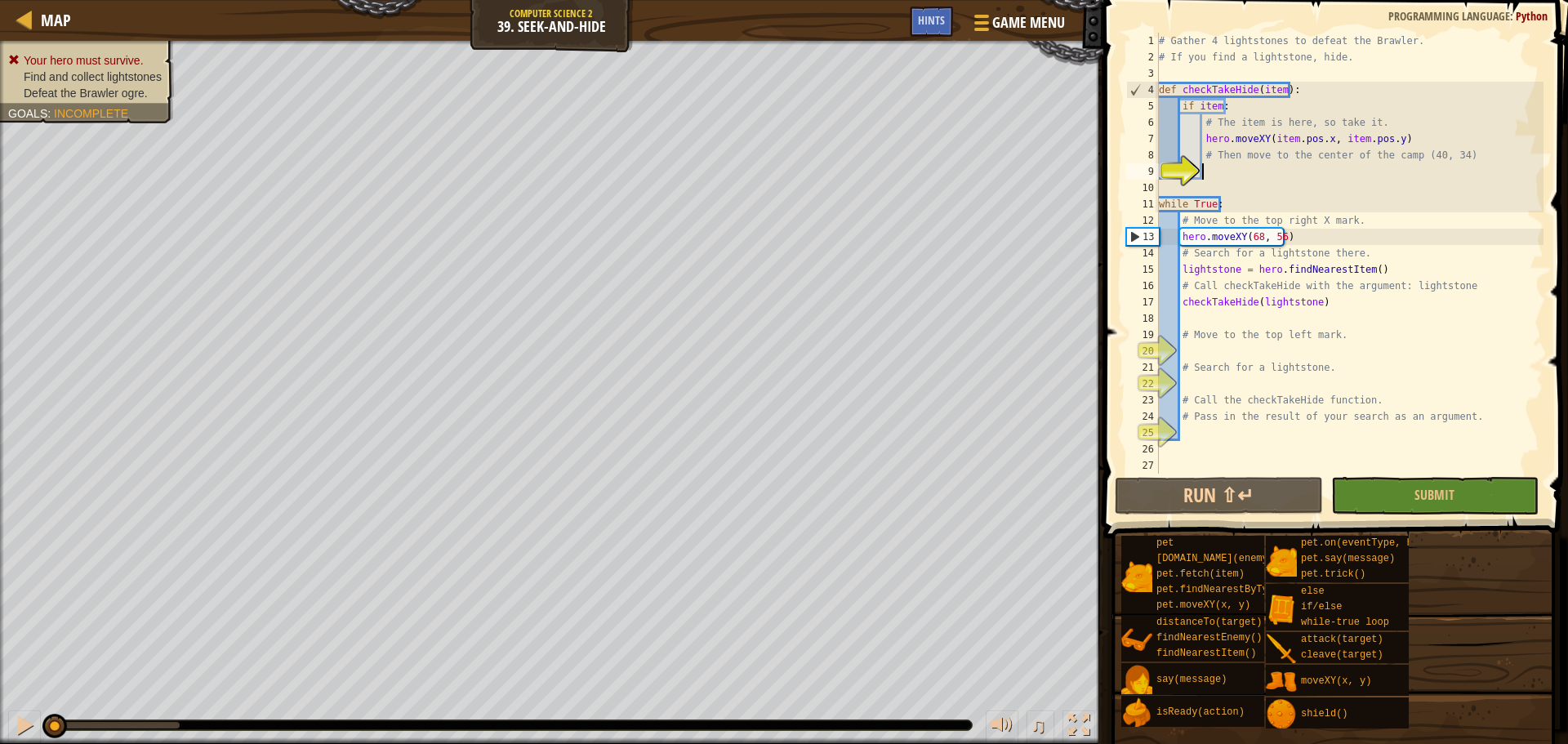
type textarea "h"
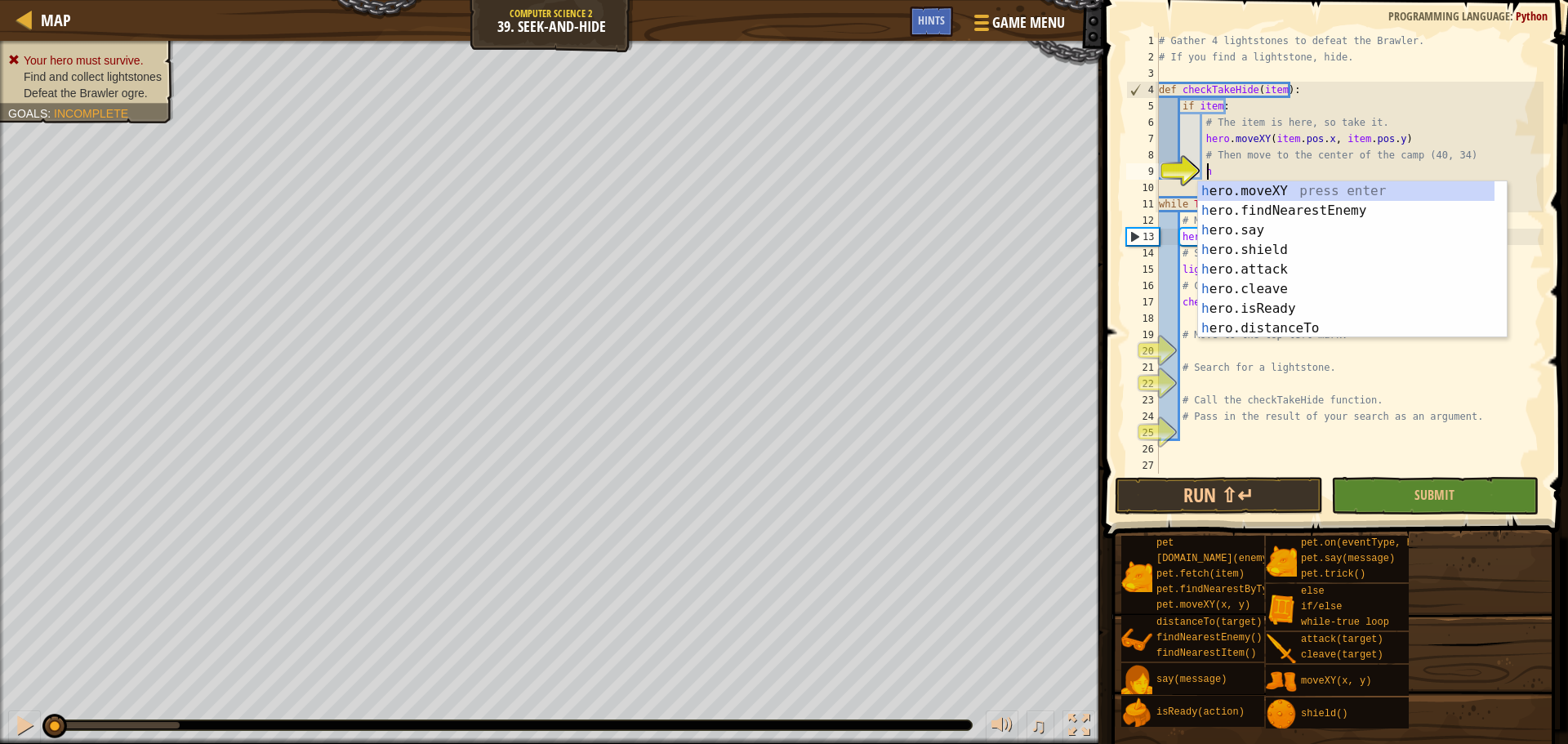
scroll to position [7, 2]
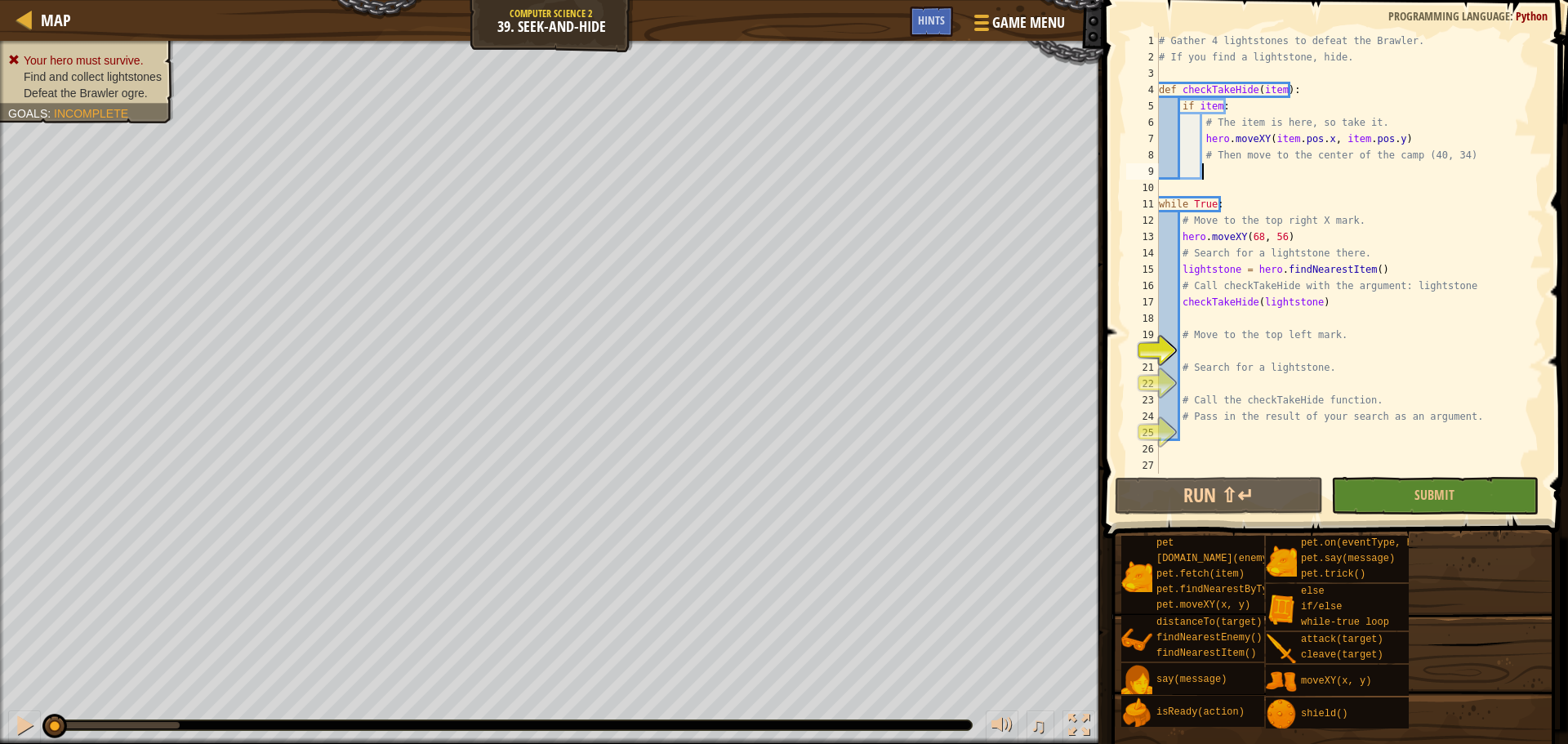
type textarea "e"
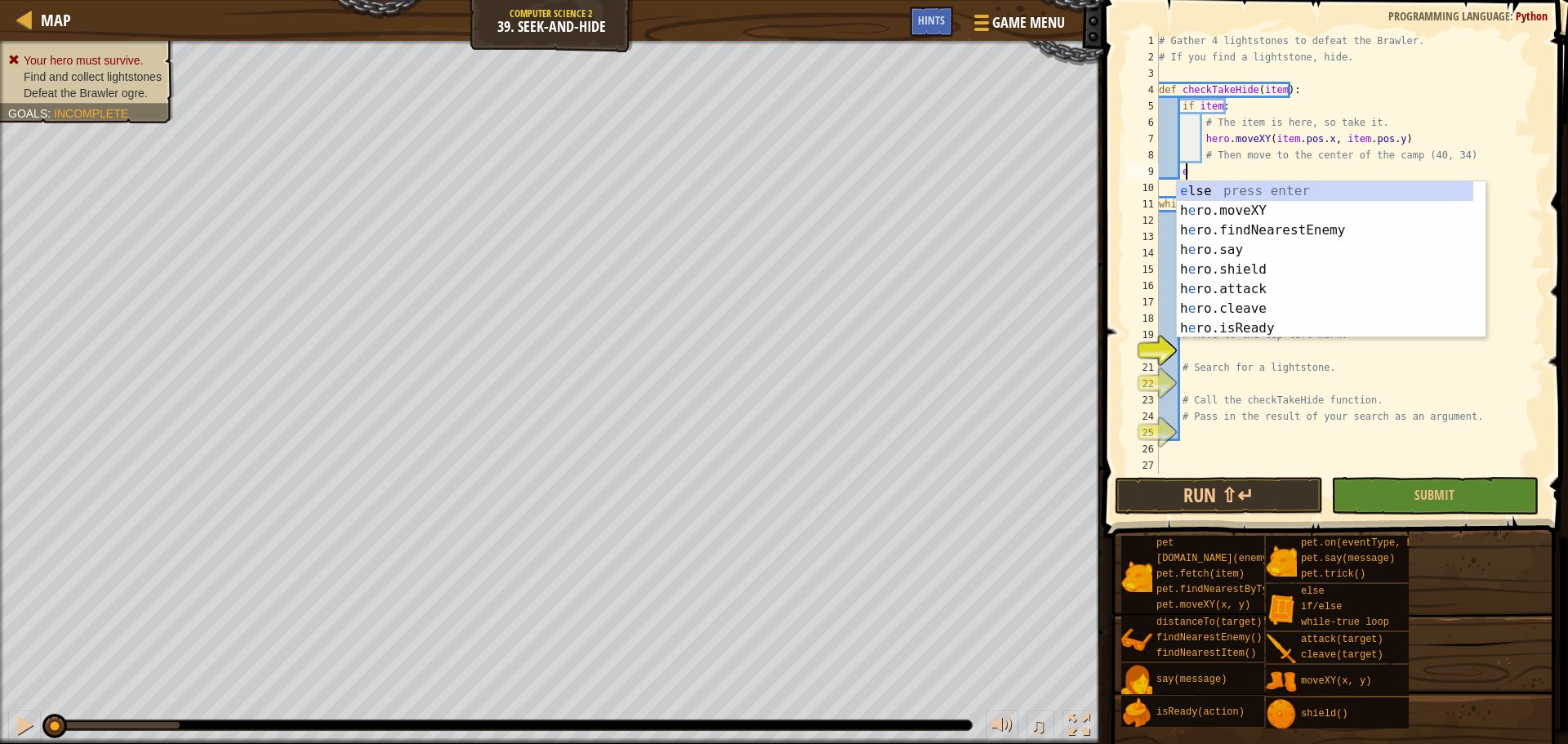
click at [1239, 183] on div "e lse press enter h e ro.moveXY press enter h e ro.findNearestEnemy press enter…" at bounding box center [1326, 280] width 296 height 196
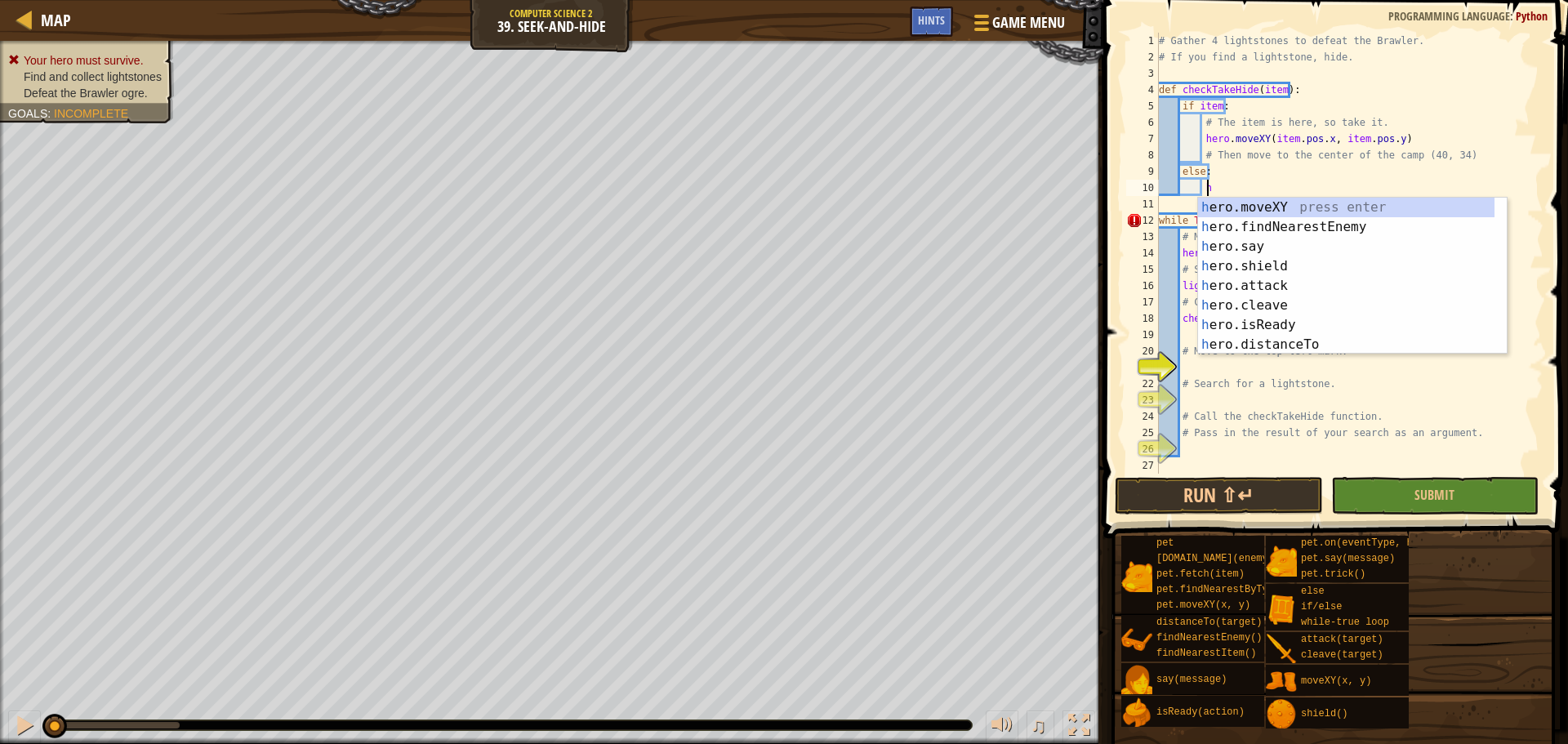
scroll to position [7, 2]
click at [1239, 208] on div "h ero.moveXY press enter h ero.findNearestEnemy press enter h ero.say press ent…" at bounding box center [1346, 295] width 296 height 196
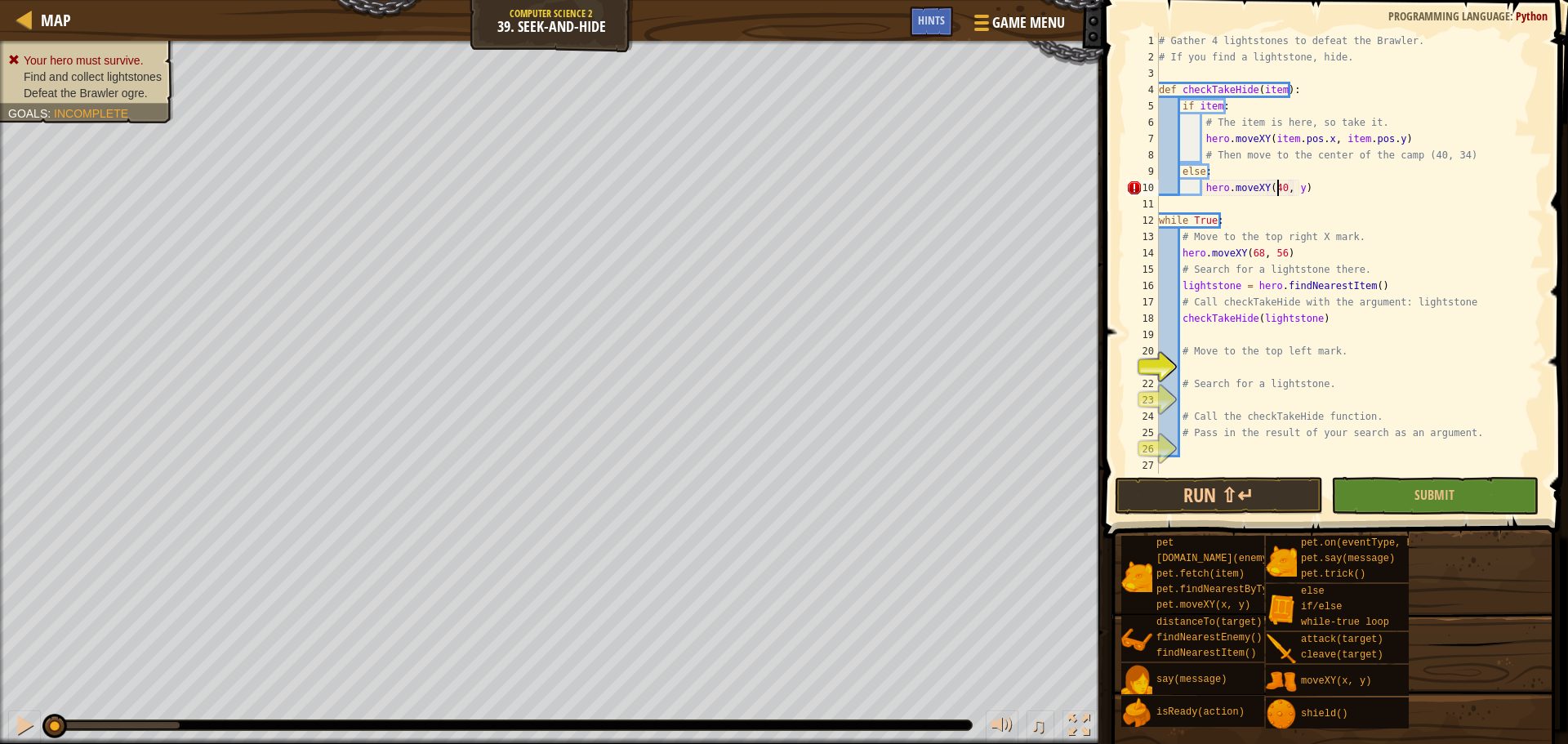
scroll to position [7, 10]
click at [1289, 192] on div "# Gather 4 lightstones to defeat the Brawler. # If you find a lightstone, hide.…" at bounding box center [1343, 269] width 376 height 474
type textarea "hero.moveXY(40, 34)"
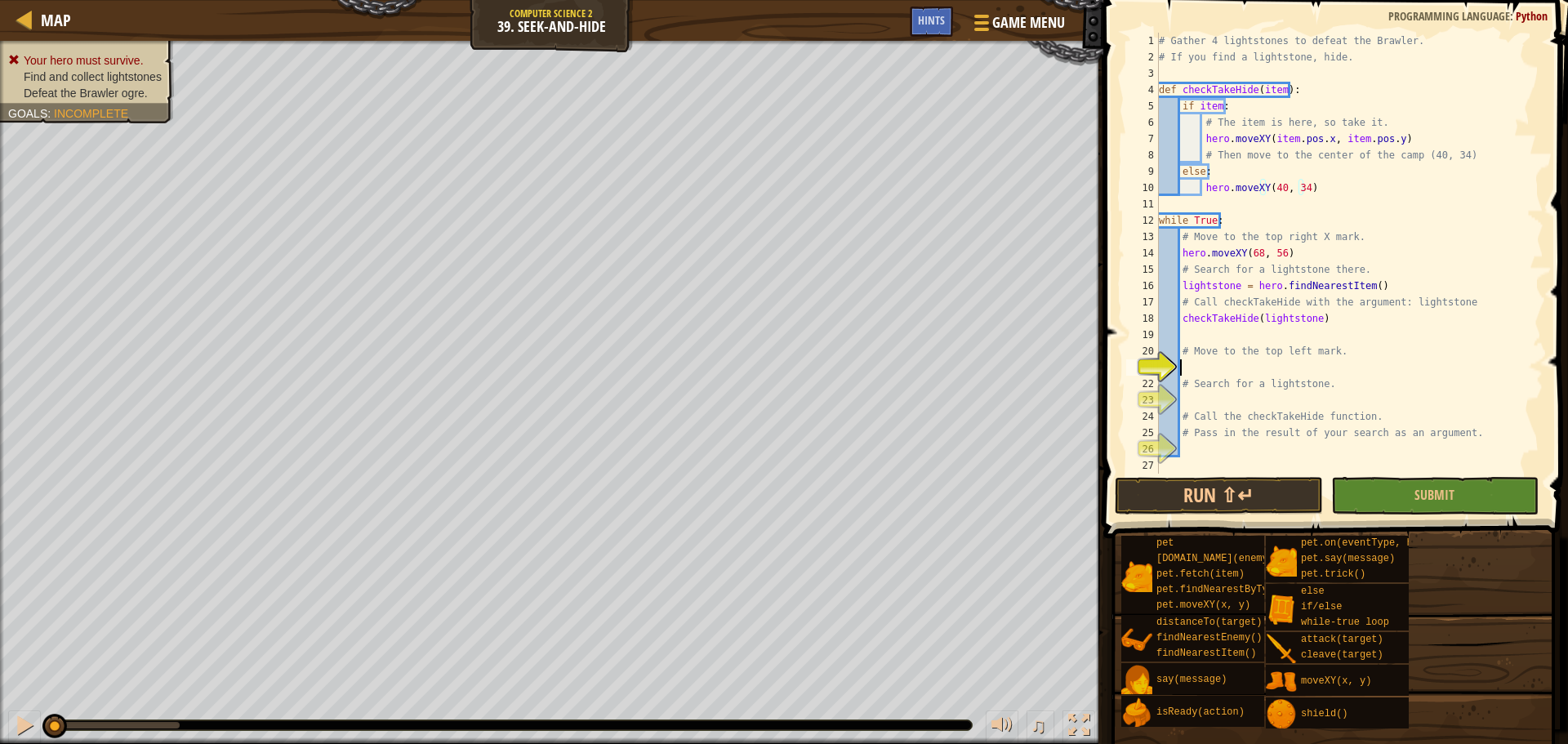
click at [1221, 367] on div "# Gather 4 lightstones to defeat the Brawler. # If you find a lightstone, hide.…" at bounding box center [1343, 269] width 376 height 474
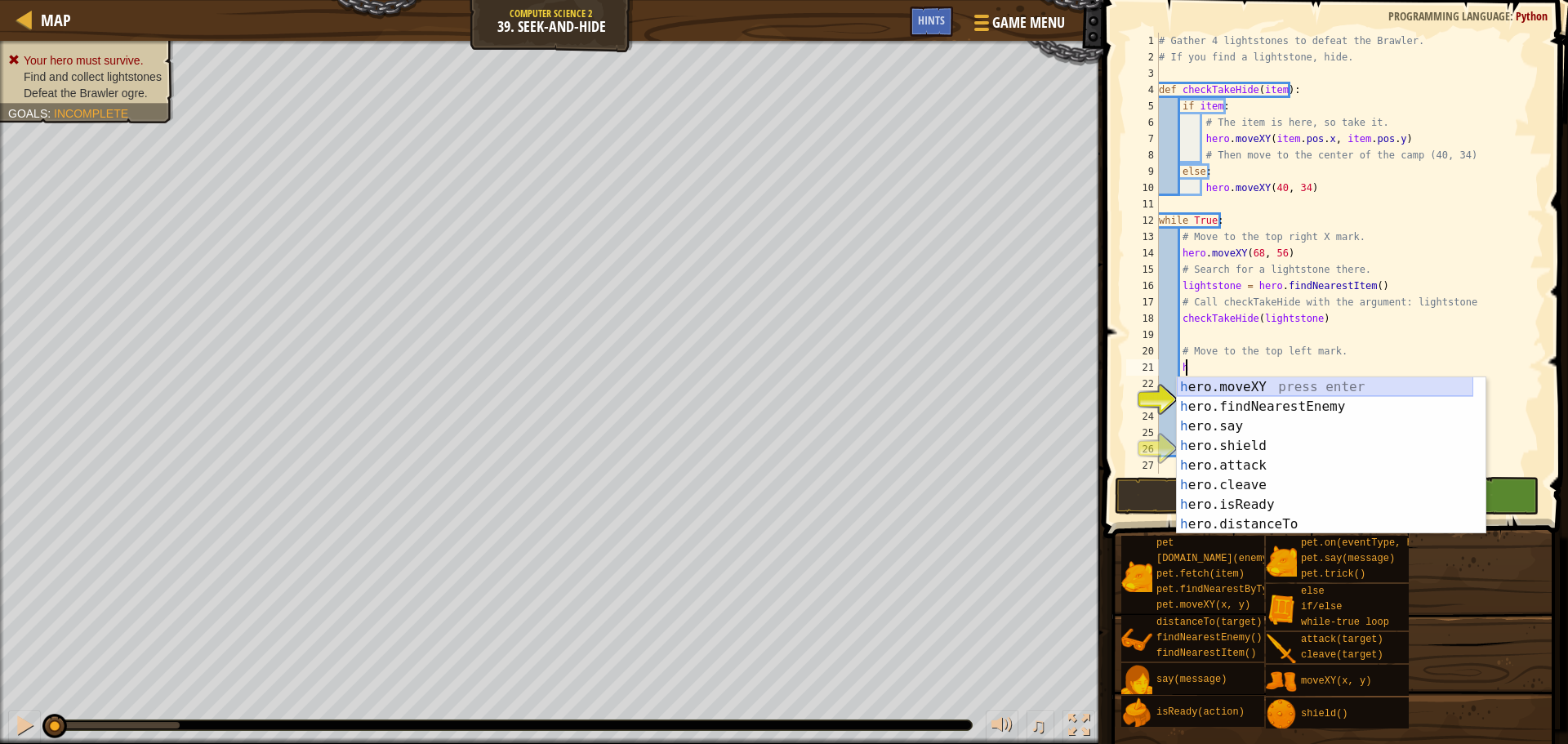
click at [1234, 384] on div "h ero.moveXY press enter h ero.findNearestEnemy press enter h ero.say press ent…" at bounding box center [1326, 476] width 296 height 196
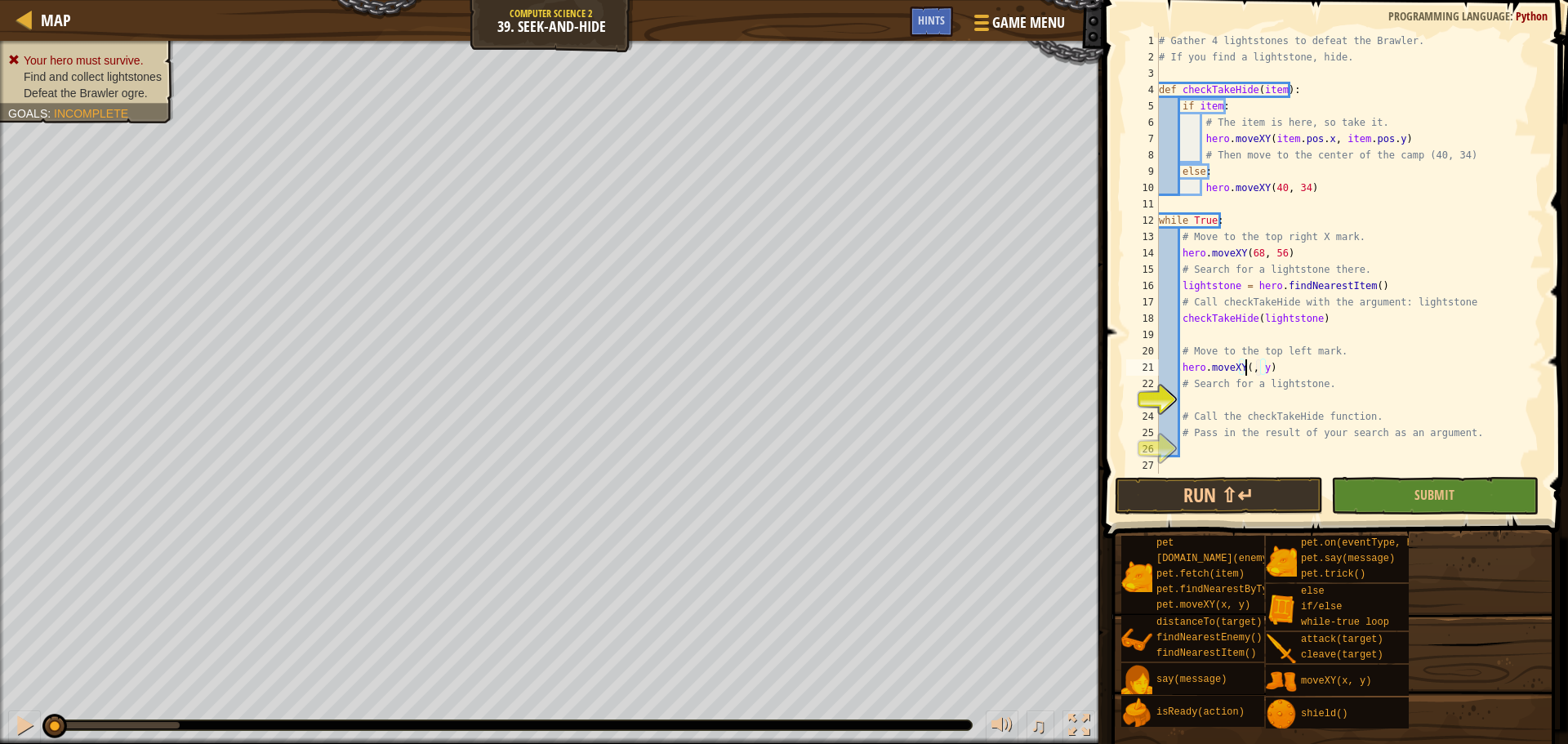
scroll to position [7, 7]
click at [1268, 370] on div "# Gather 4 lightstones to defeat the Brawler. # If you find a lightstone, hide.…" at bounding box center [1343, 269] width 376 height 474
type textarea "hero.moveXY(12, 56)"
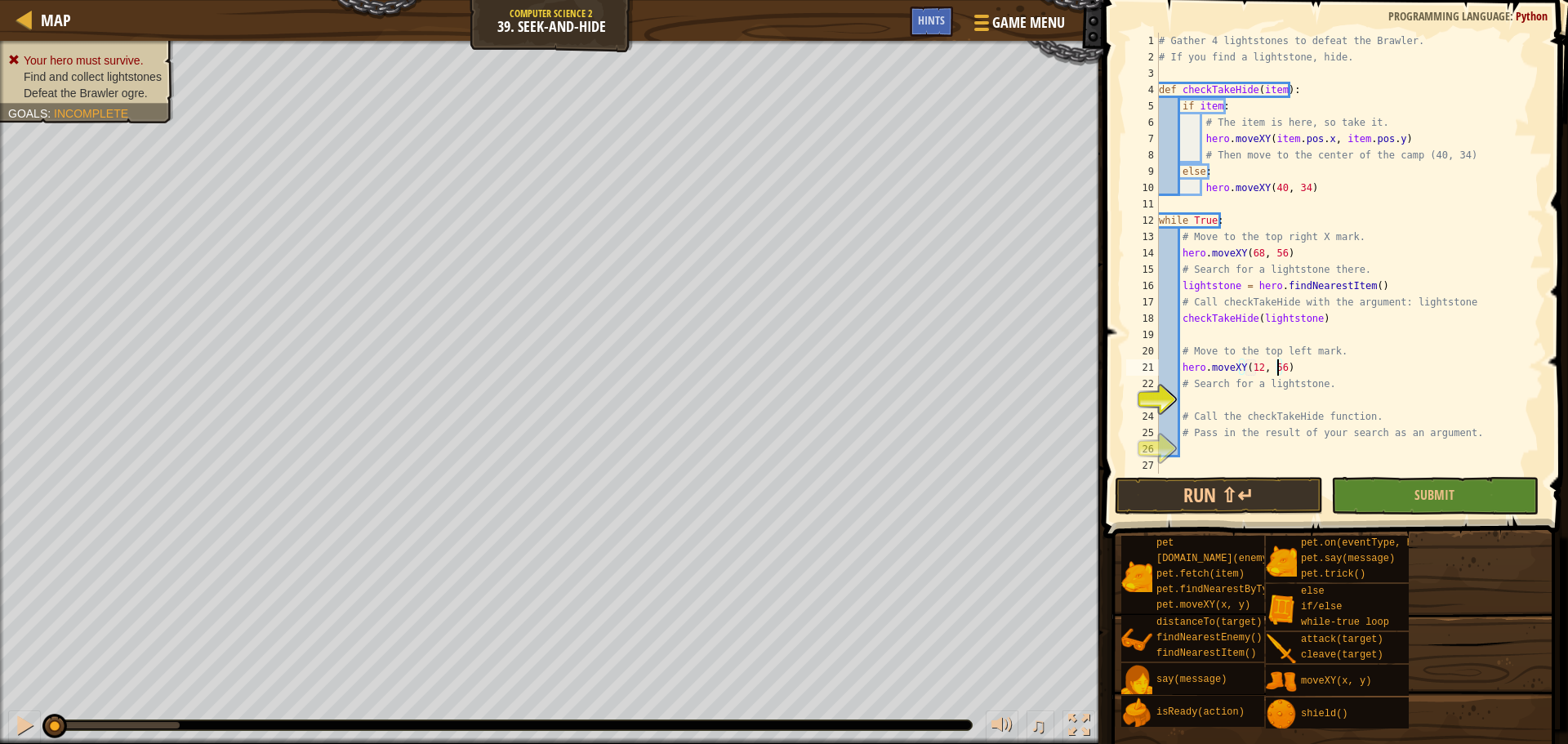
click at [1257, 405] on div "# Gather 4 lightstones to defeat the Brawler. # If you find a lightstone, hide.…" at bounding box center [1343, 269] width 376 height 474
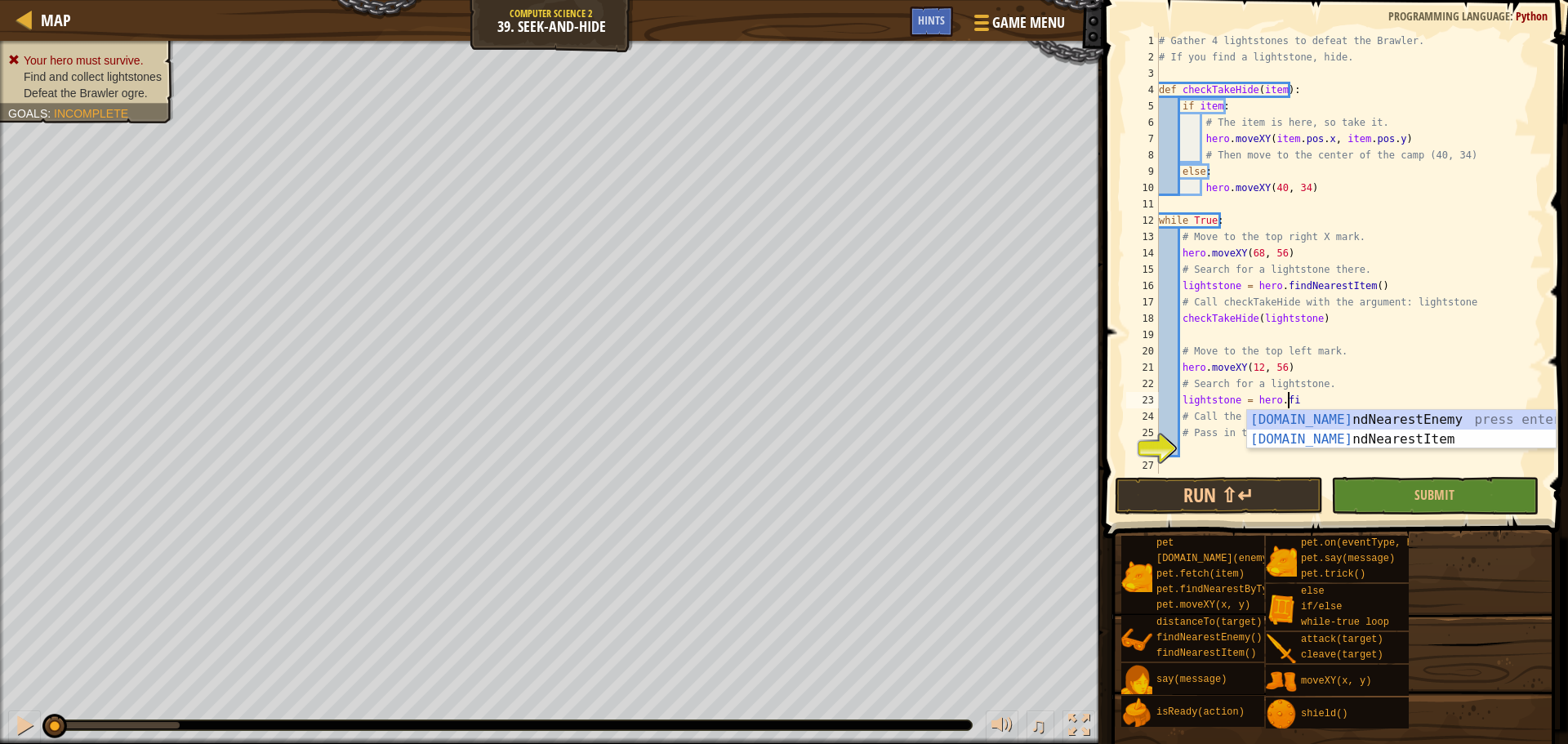
scroll to position [7, 10]
click at [1335, 435] on div "[DOMAIN_NAME] ndNearestEne m y press enter [DOMAIN_NAME] ndNearestIte m press e…" at bounding box center [1401, 450] width 309 height 79
type textarea "lightstone = hero.findNearestItem()"
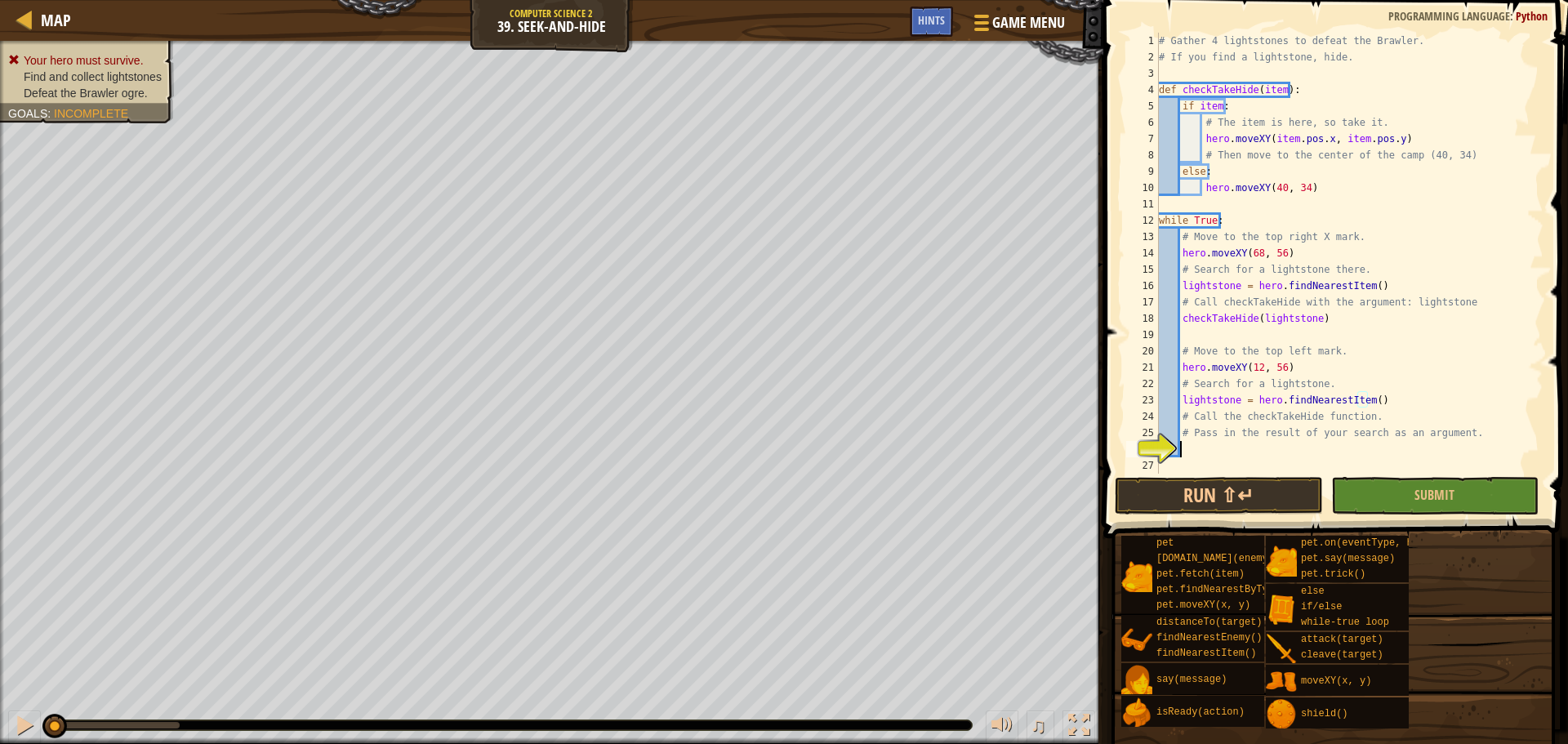
click at [1311, 445] on div "# Gather 4 lightstones to defeat the Brawler. # If you find a lightstone, hide.…" at bounding box center [1343, 269] width 376 height 474
click at [1271, 498] on button "Run ⇧↵" at bounding box center [1218, 496] width 207 height 37
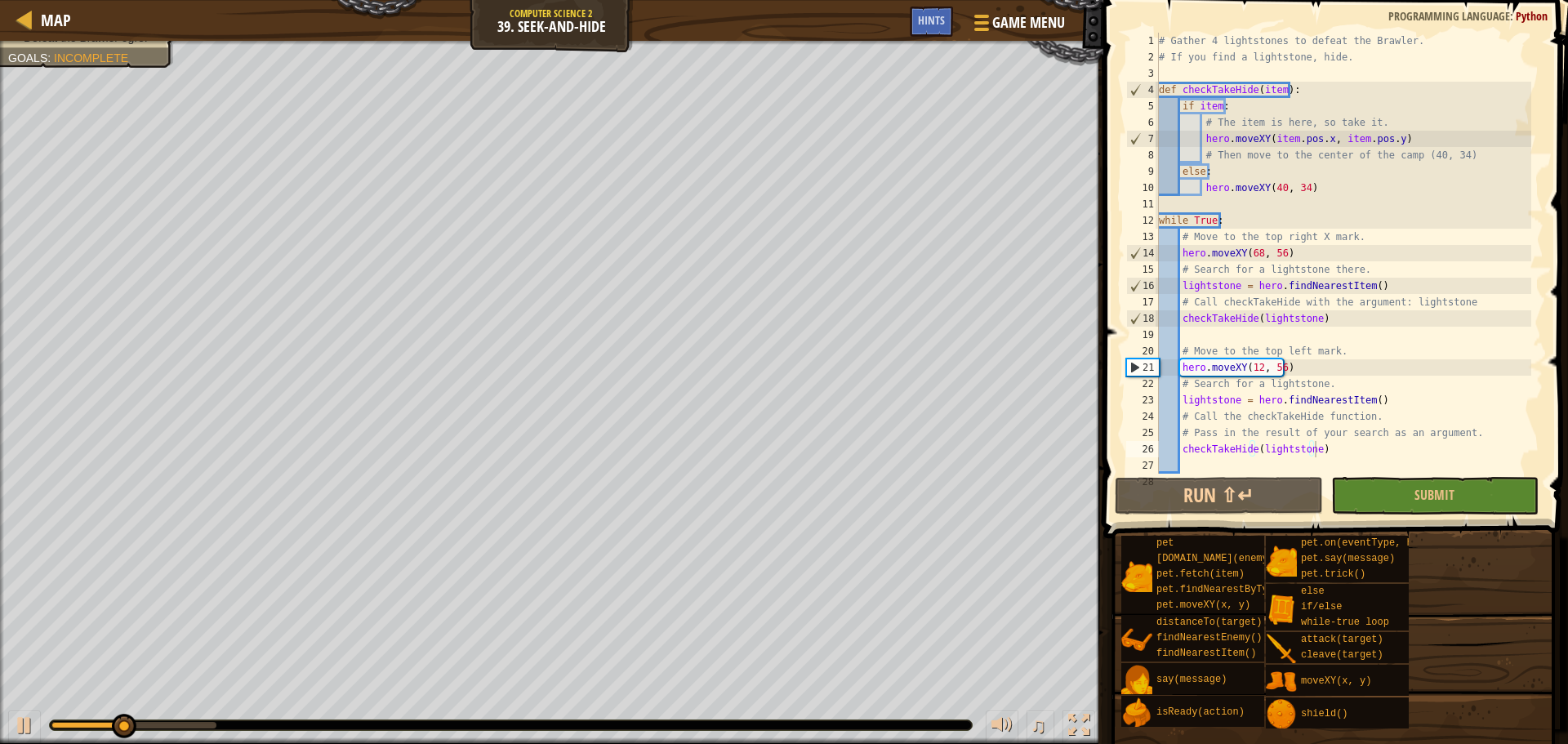
click at [26, 710] on div "♫" at bounding box center [551, 721] width 1104 height 49
click at [25, 718] on div at bounding box center [25, 725] width 22 height 22
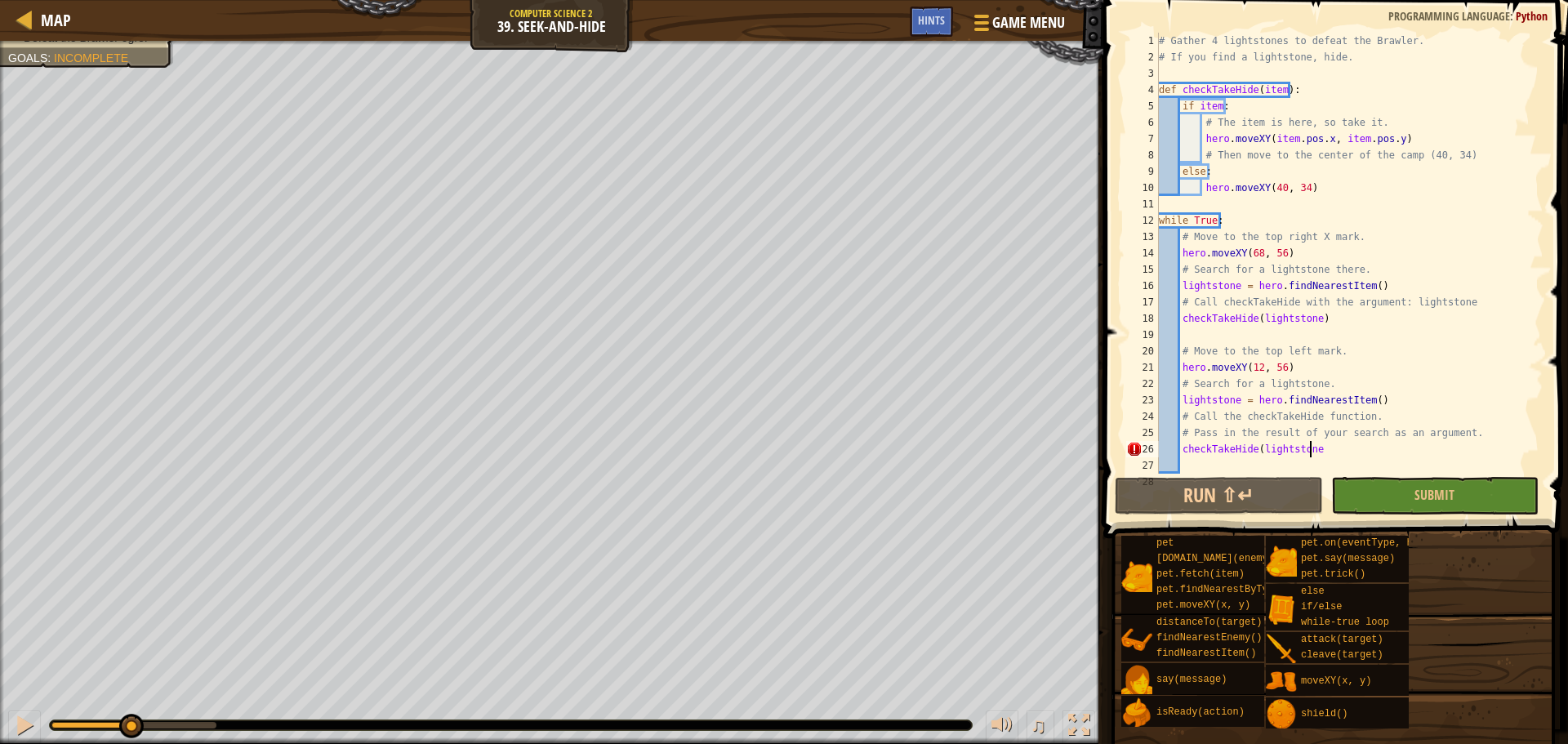
type textarea "checkTakeHide(lightstone)"
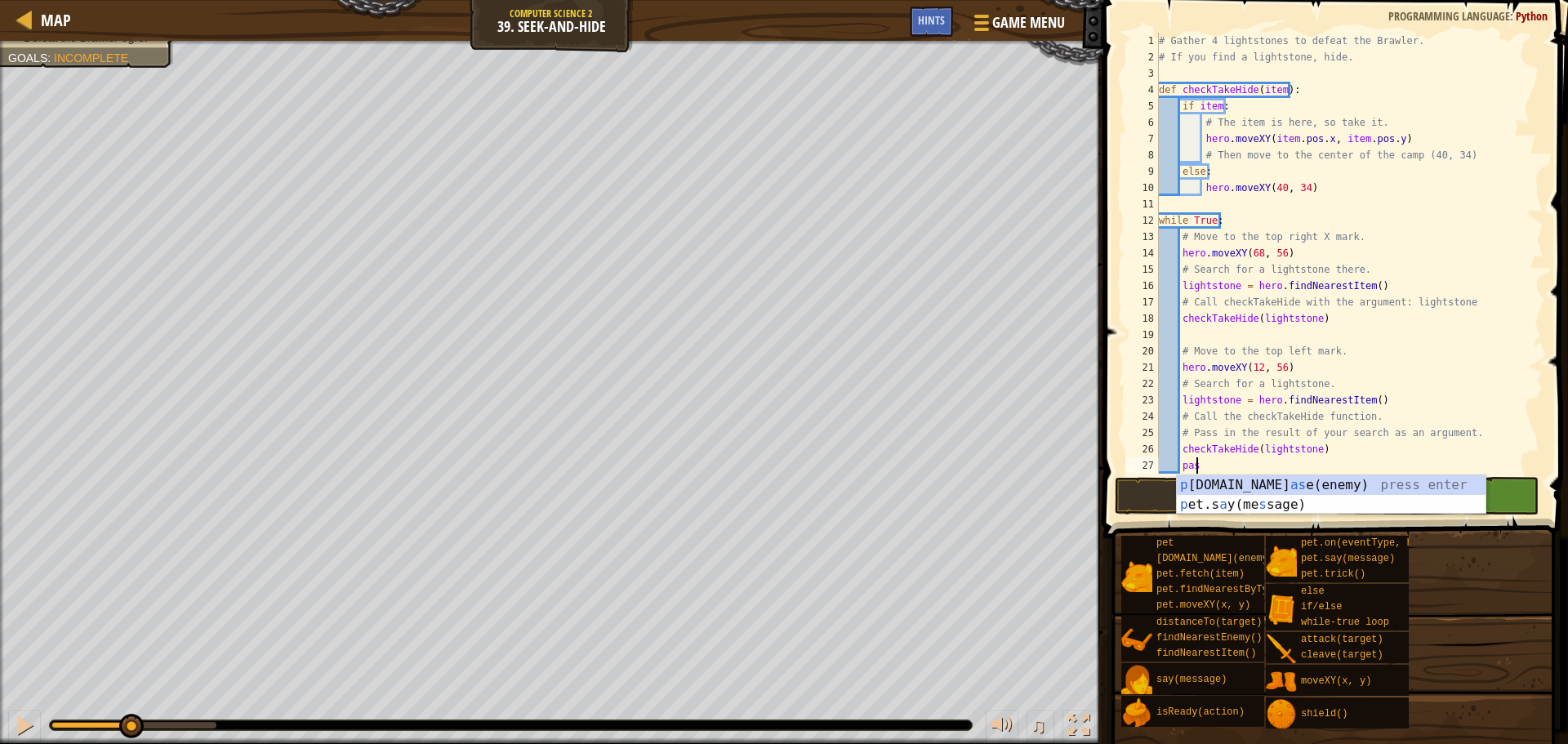
scroll to position [7, 2]
type textarea "pass"
click at [1155, 501] on button "Run ⇧↵" at bounding box center [1218, 496] width 207 height 37
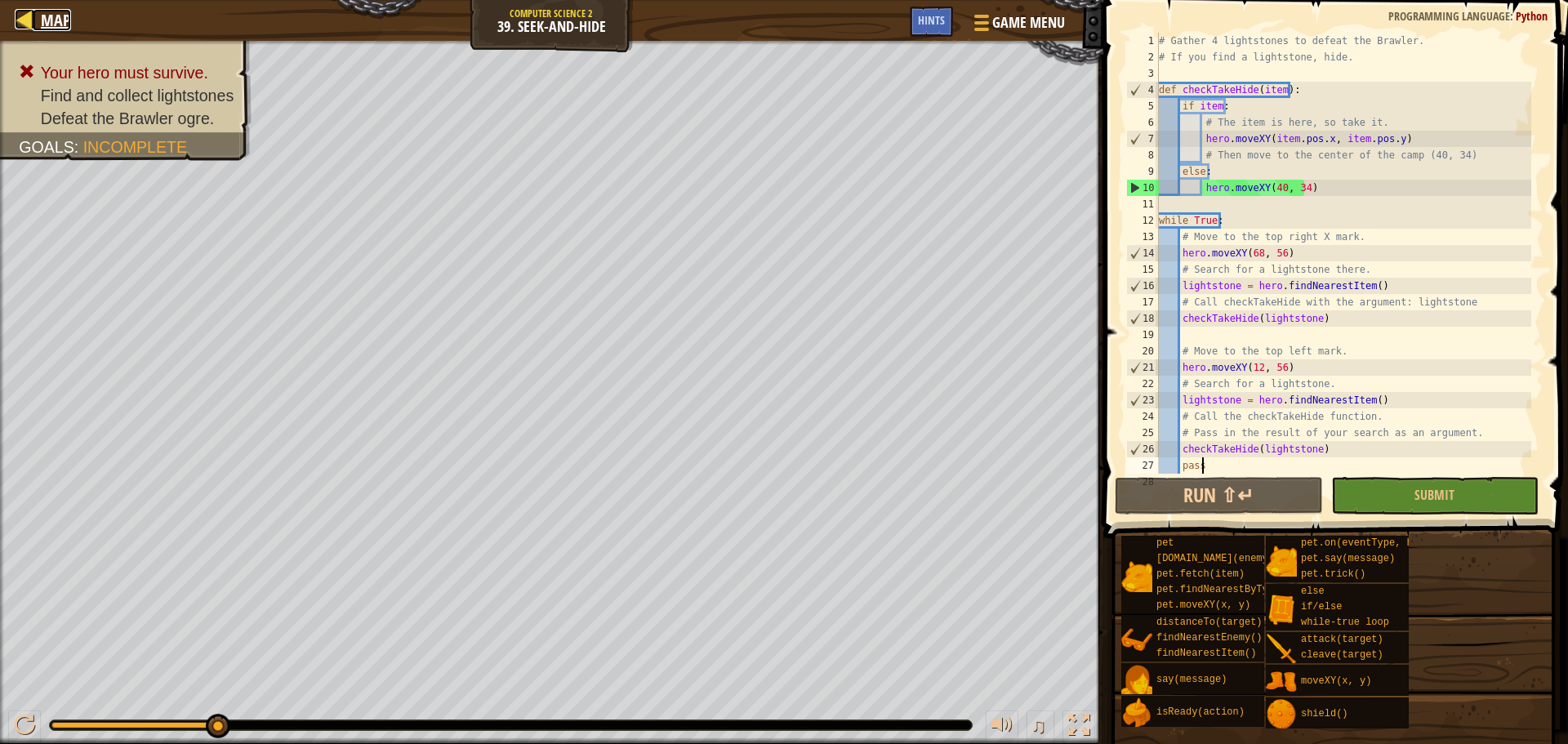
click at [17, 14] on div at bounding box center [25, 19] width 21 height 21
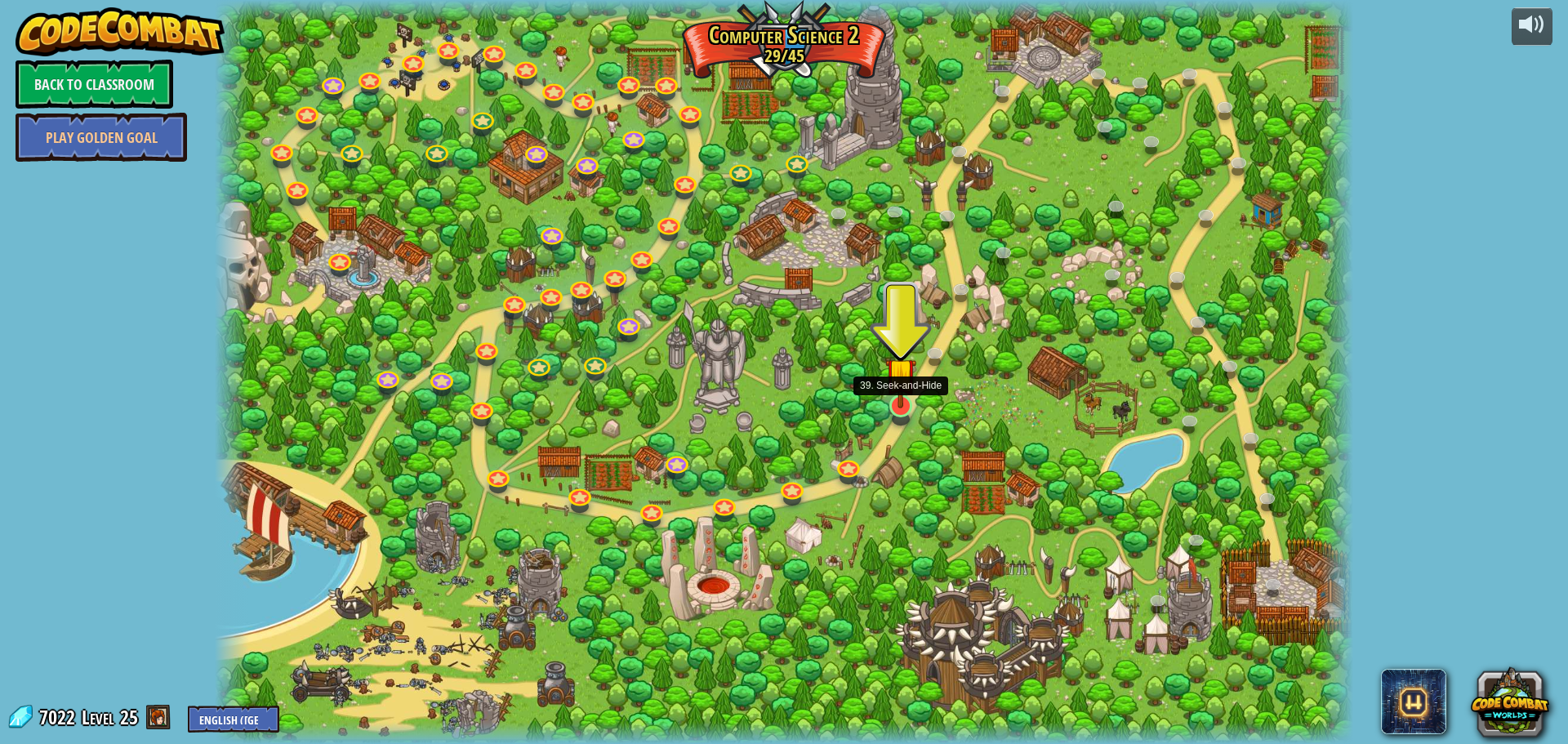
click at [905, 398] on img at bounding box center [900, 373] width 30 height 70
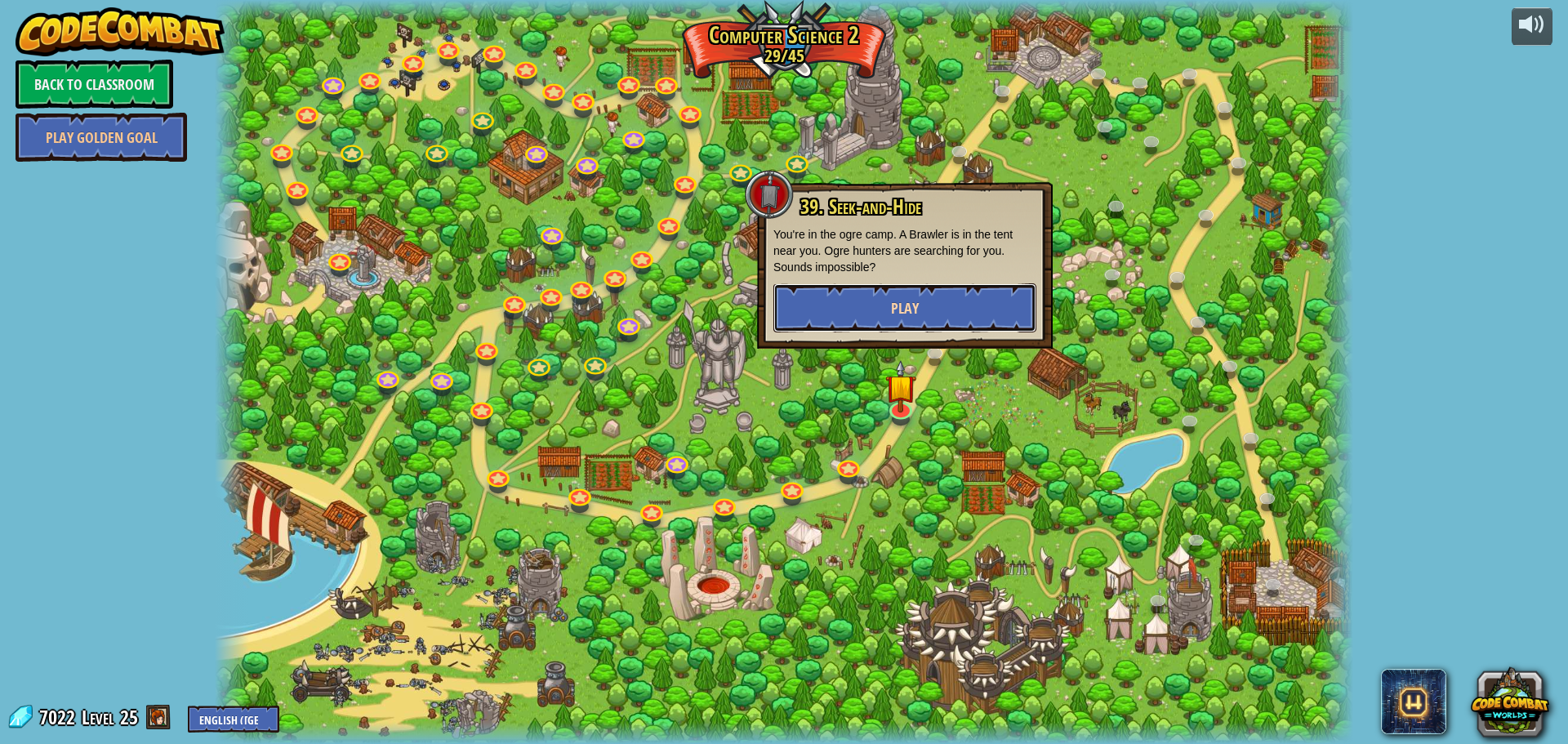
click at [865, 302] on button "Play" at bounding box center [905, 308] width 263 height 49
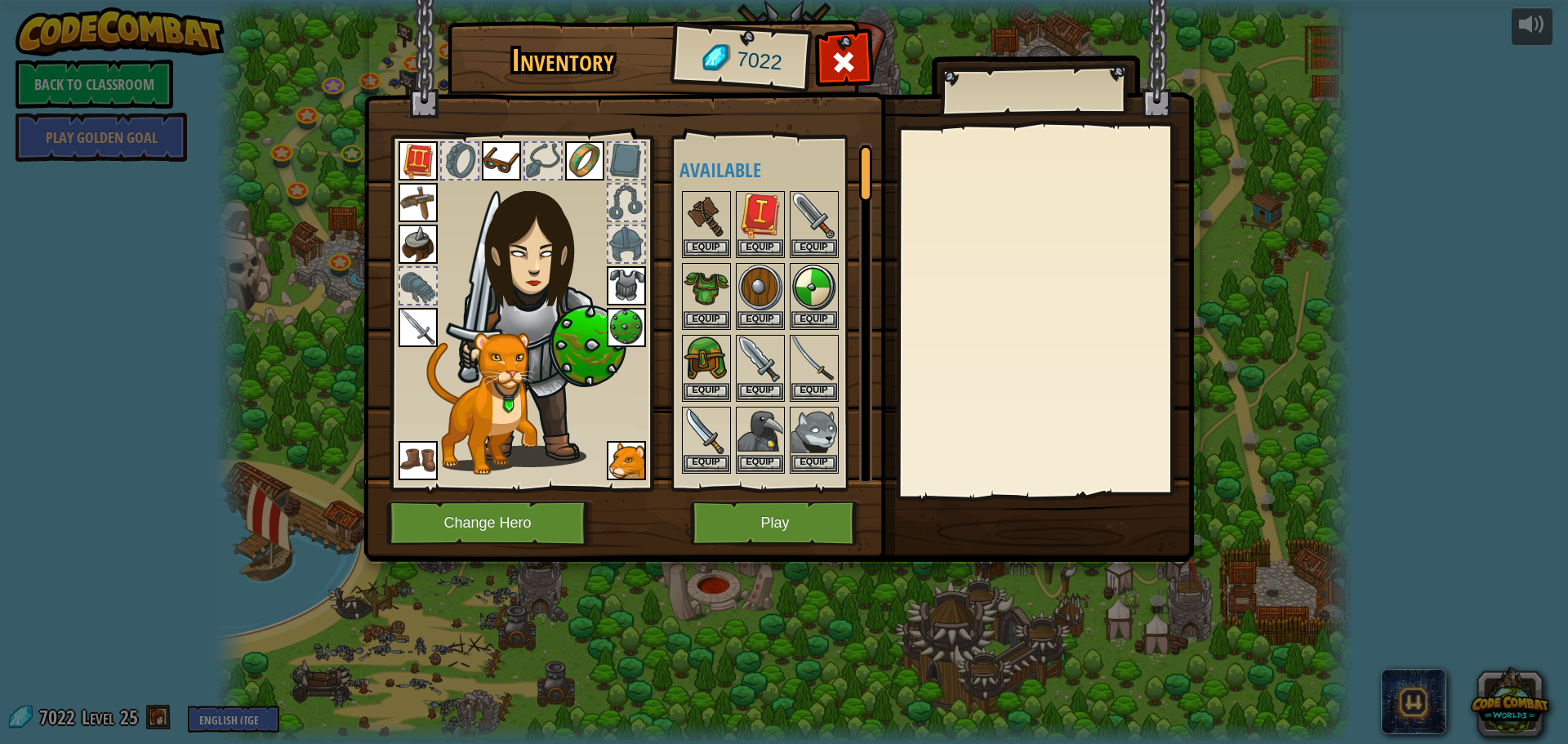
click at [627, 279] on img at bounding box center [627, 286] width 39 height 39
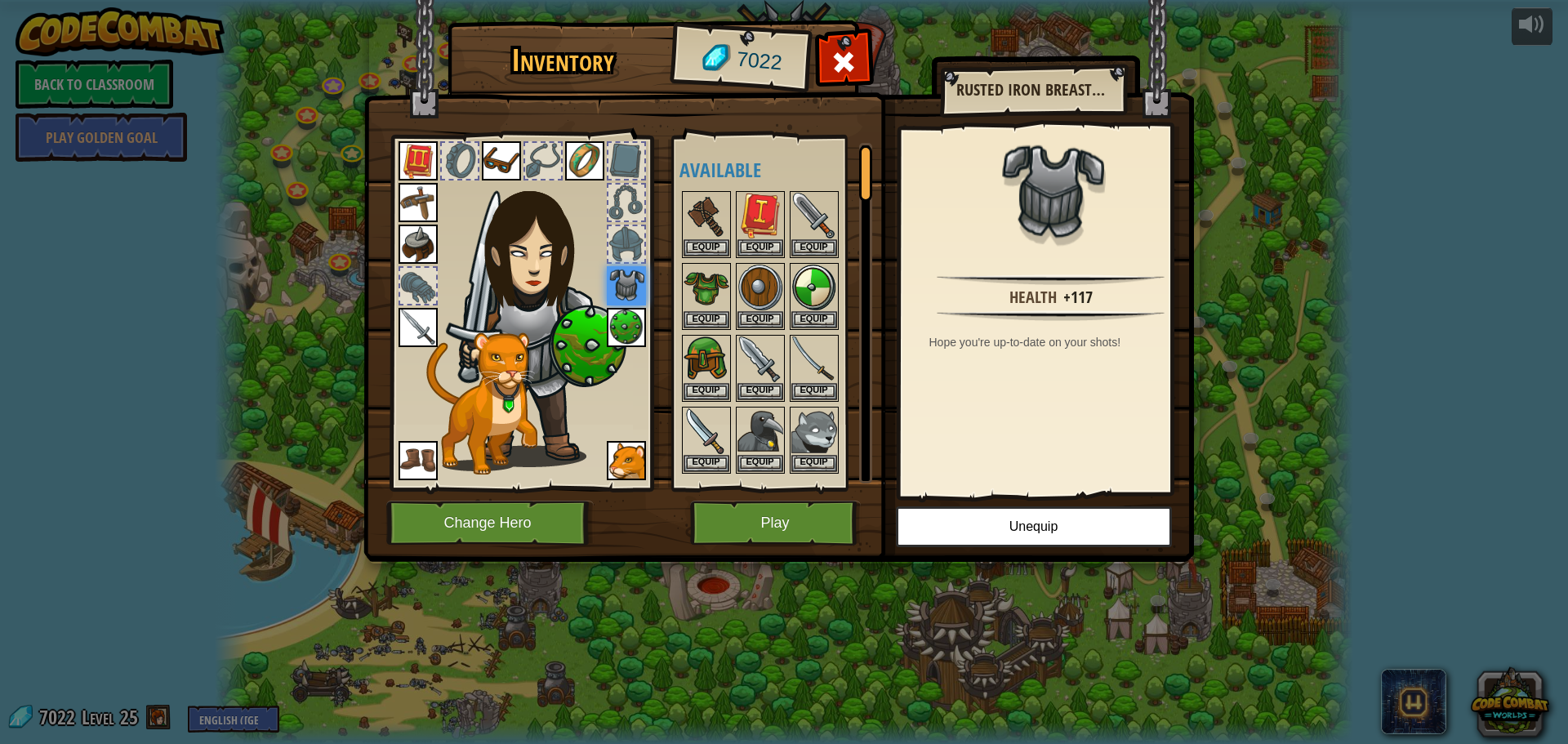
click at [623, 232] on div at bounding box center [626, 244] width 36 height 36
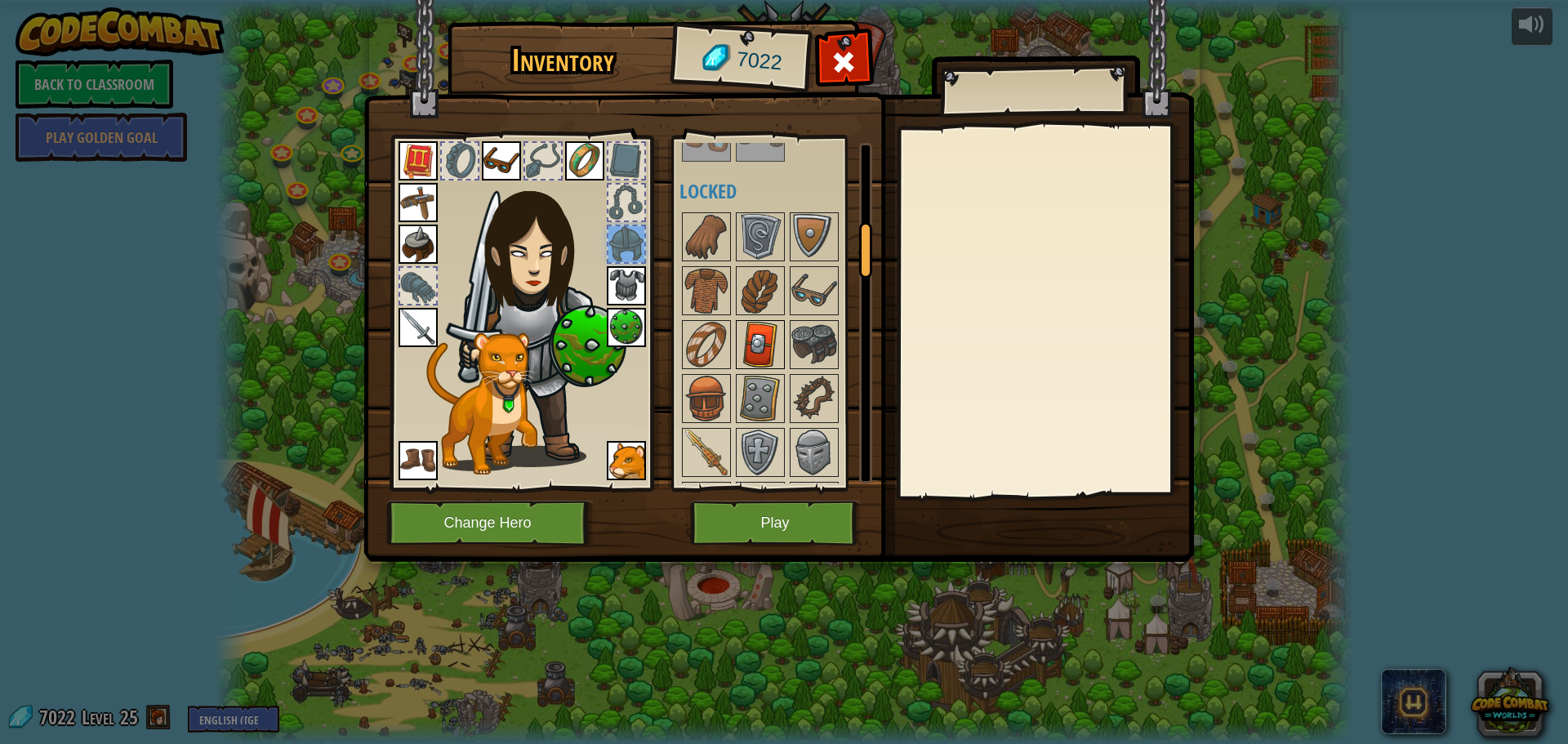
scroll to position [572, 0]
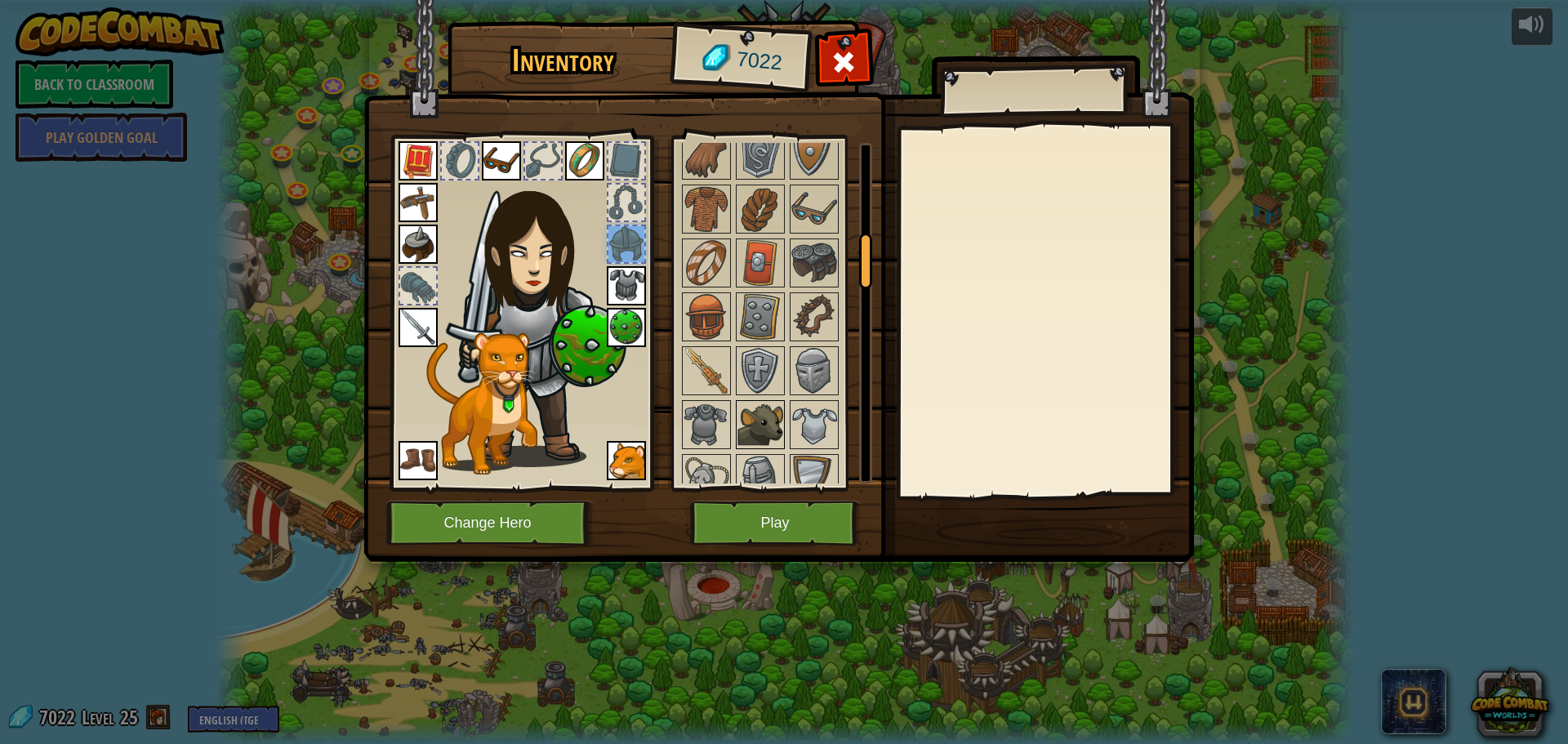
drag, startPoint x: 754, startPoint y: 287, endPoint x: 748, endPoint y: 400, distance: 113.2
click at [753, 321] on div "Available Equip Equip Equip Equip Equip Equip Equip Equip Equip Equip Equip Equ…" at bounding box center [782, 313] width 205 height 341
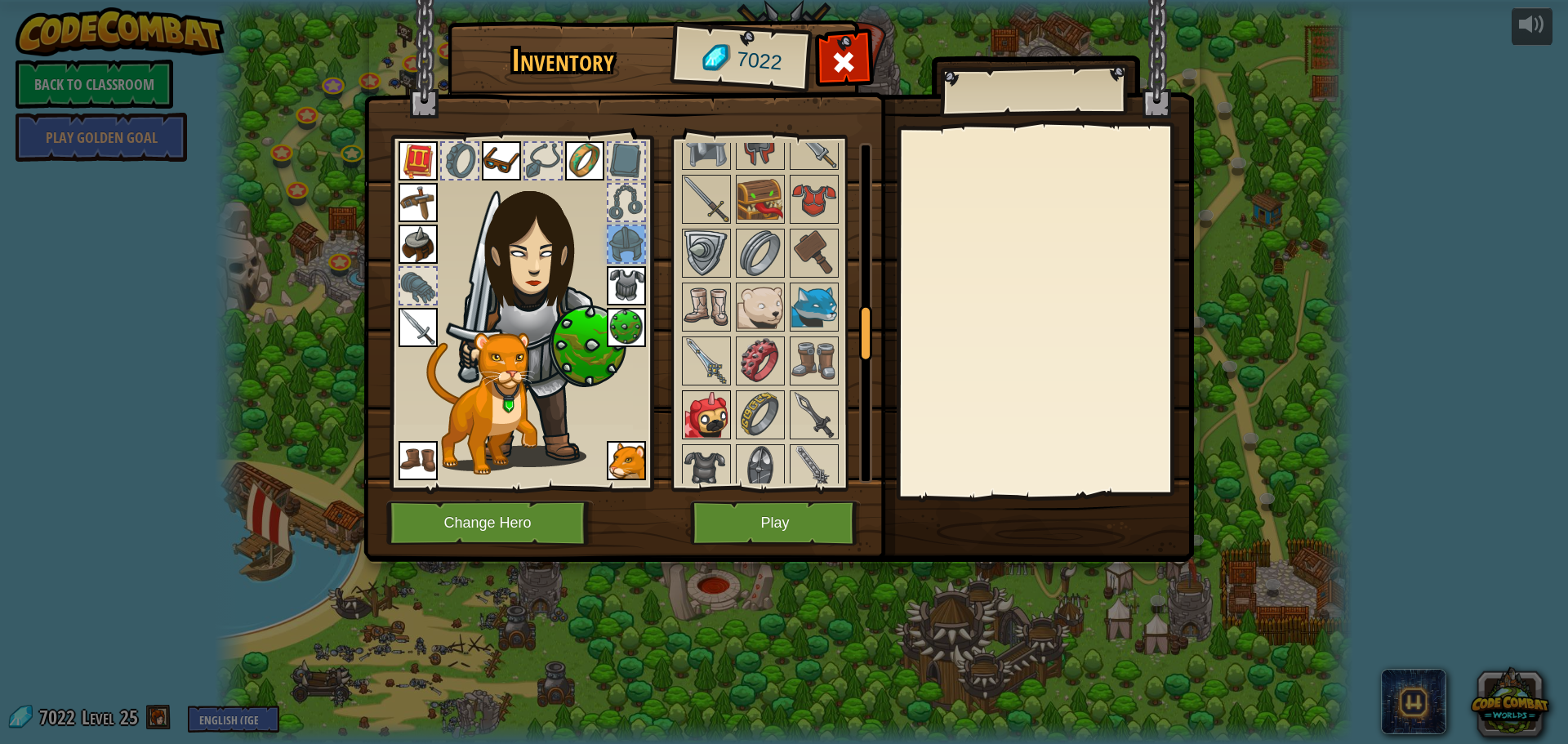
scroll to position [1144, 0]
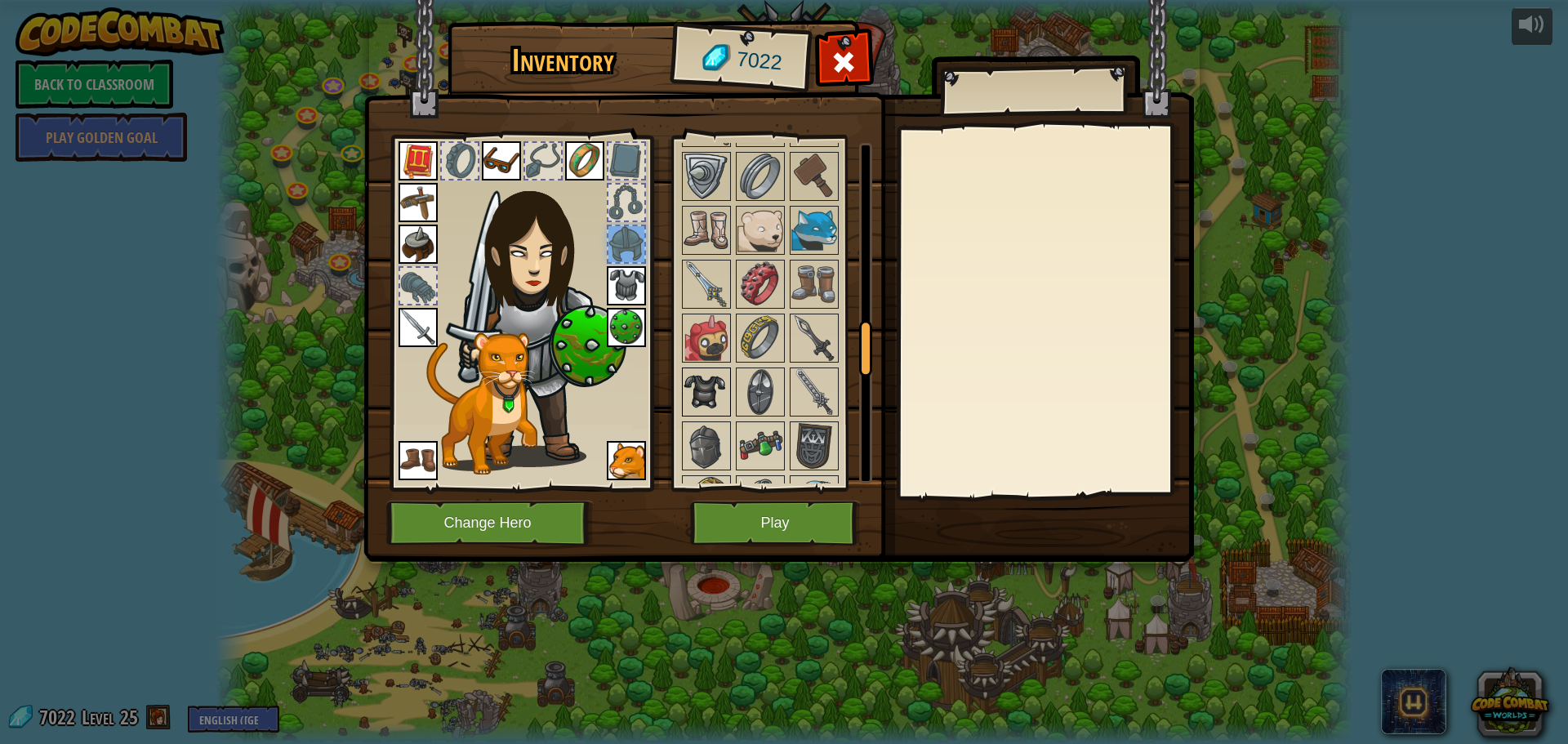
click at [692, 386] on img at bounding box center [706, 392] width 46 height 46
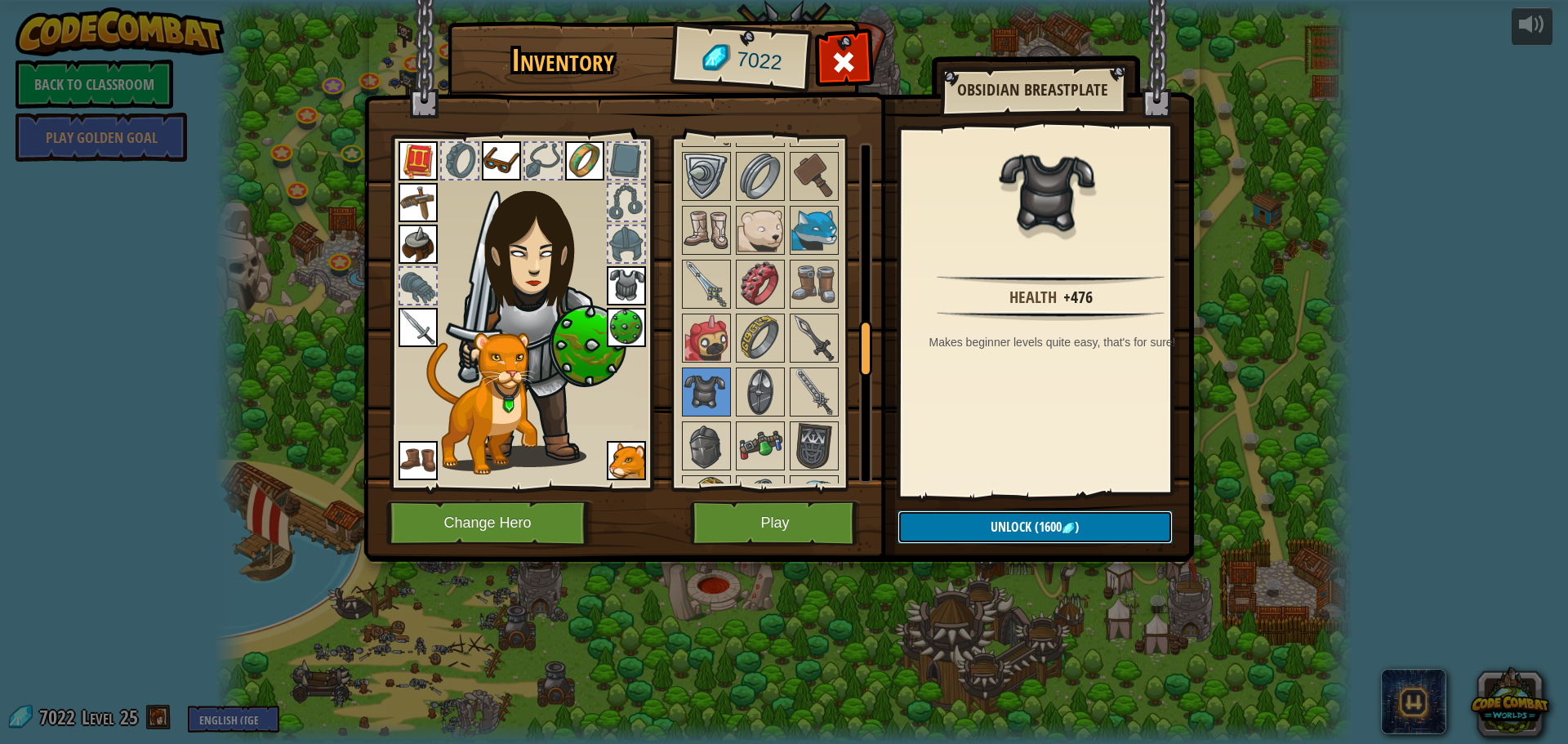
click at [929, 533] on button "Unlock (1600 )" at bounding box center [1035, 527] width 276 height 33
click at [1002, 532] on button "Confirm" at bounding box center [1035, 527] width 276 height 33
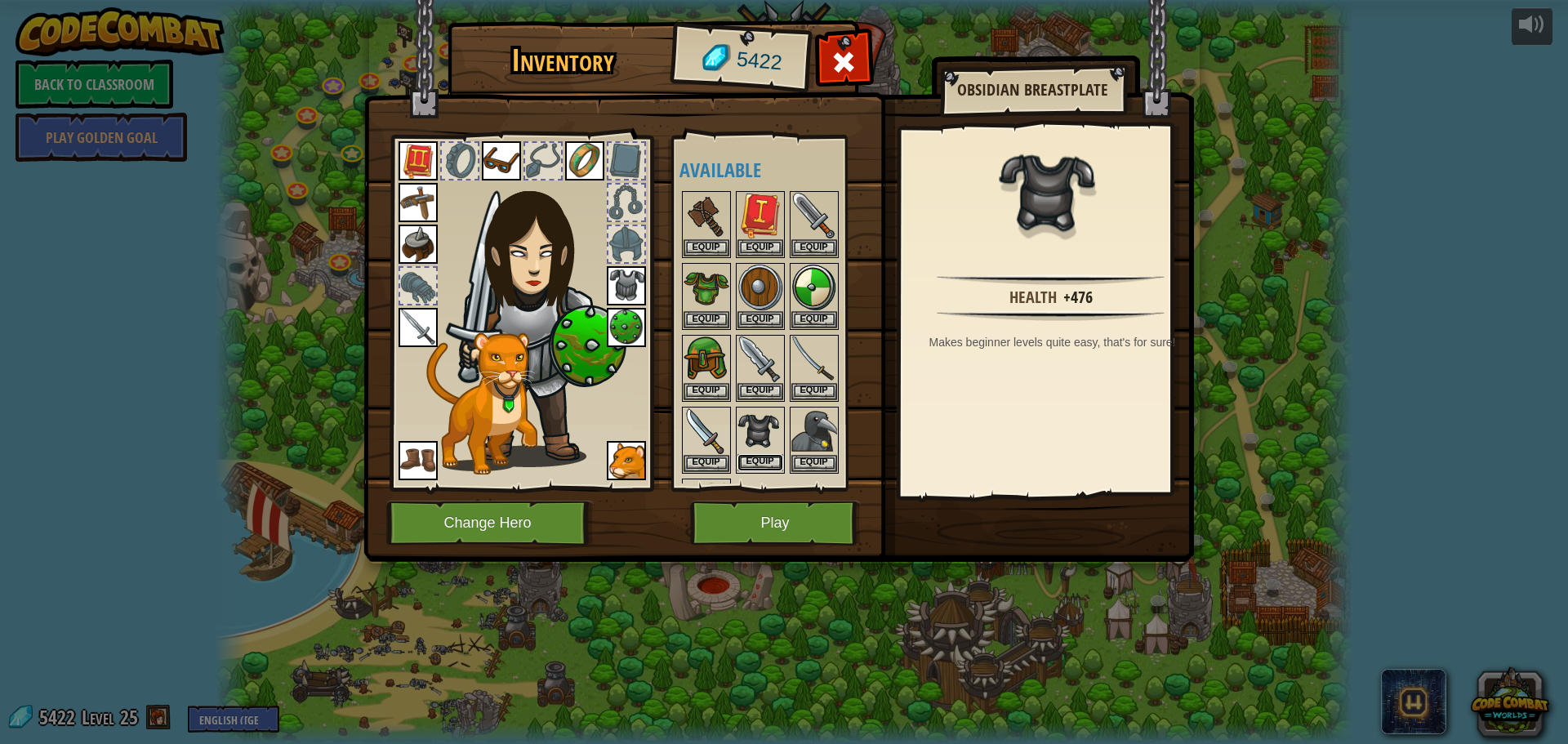
click at [762, 454] on button "Equip" at bounding box center [760, 462] width 46 height 17
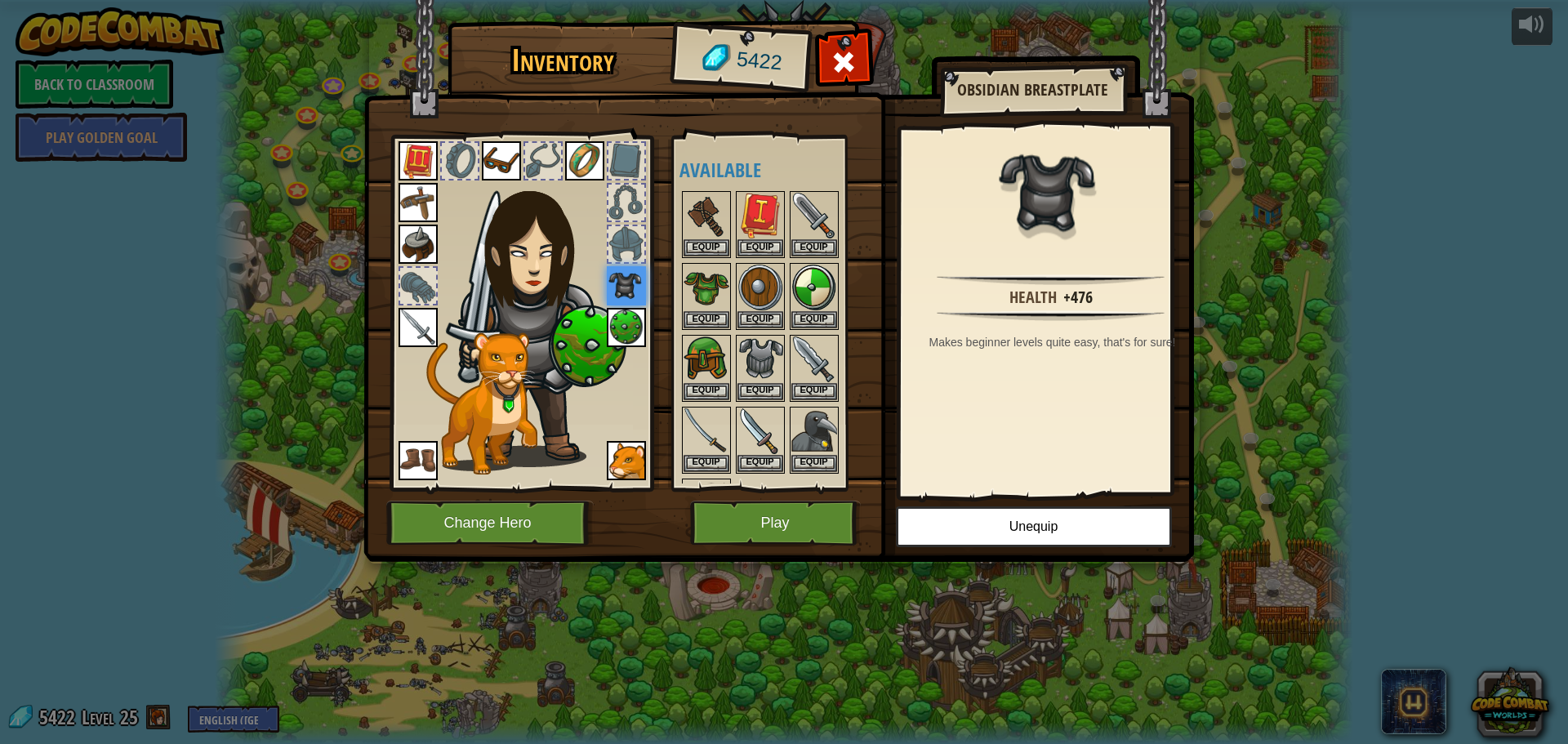
click at [612, 270] on img at bounding box center [627, 286] width 39 height 39
click at [621, 287] on img at bounding box center [627, 286] width 39 height 39
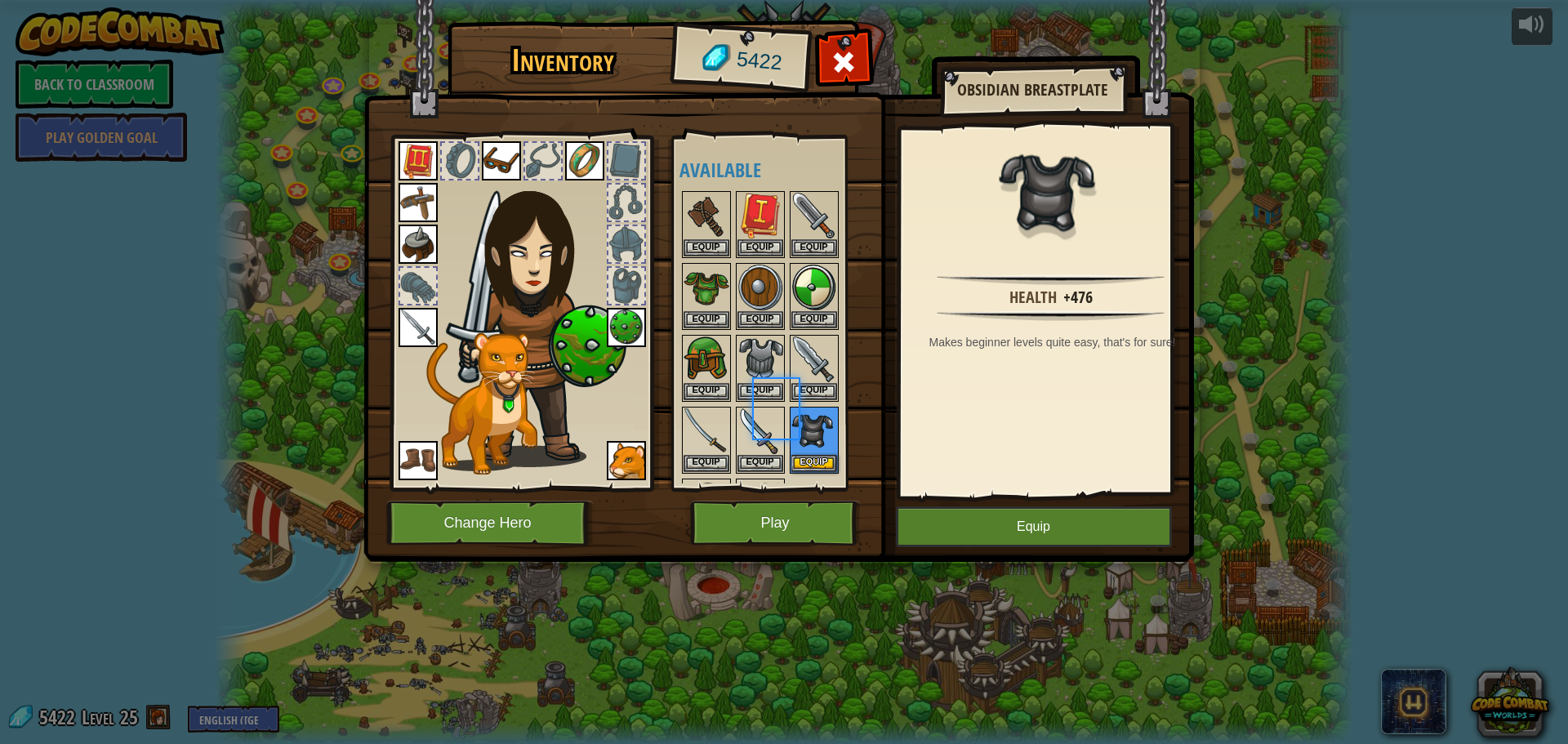
click at [622, 287] on div at bounding box center [626, 286] width 36 height 36
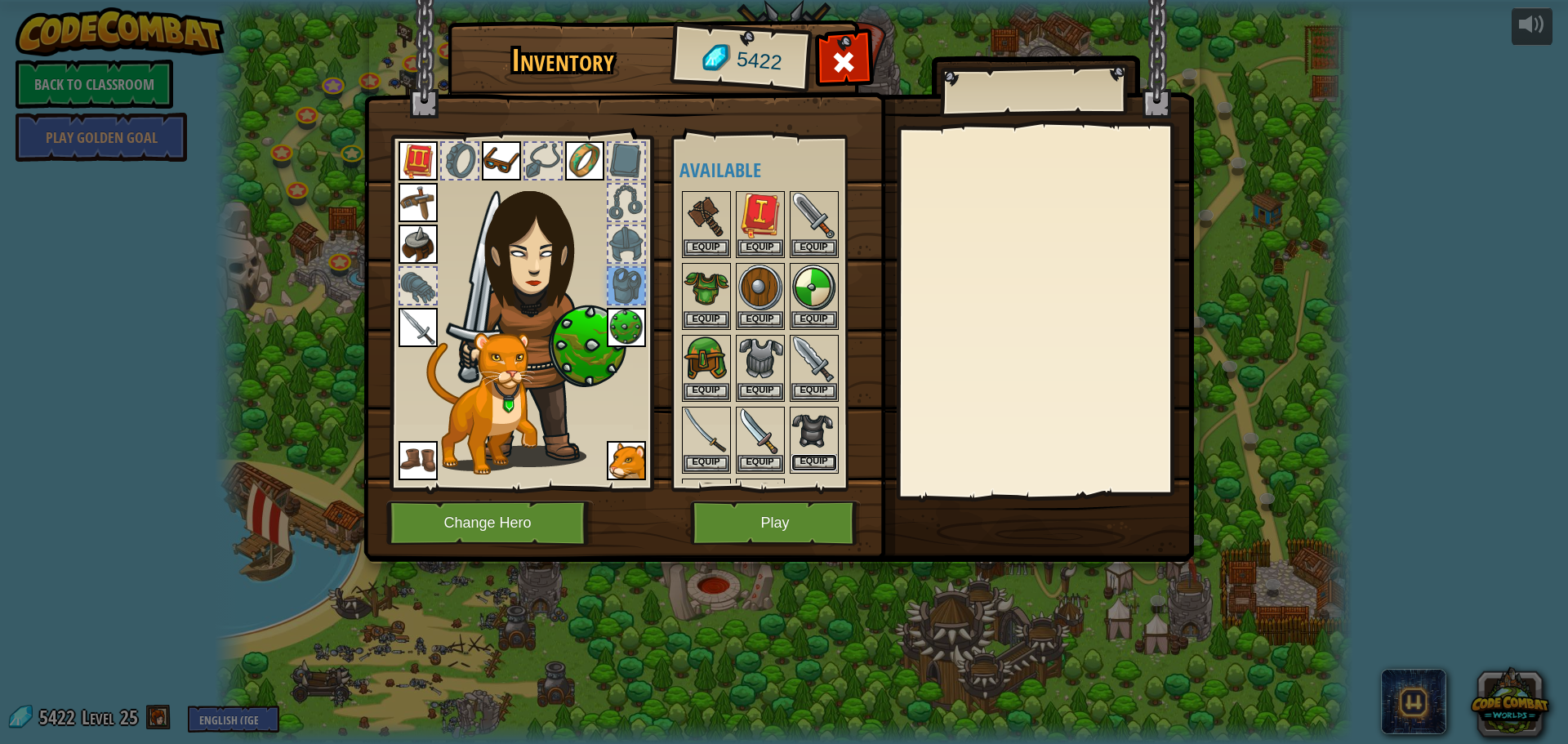
click at [824, 457] on button "Equip" at bounding box center [814, 462] width 46 height 17
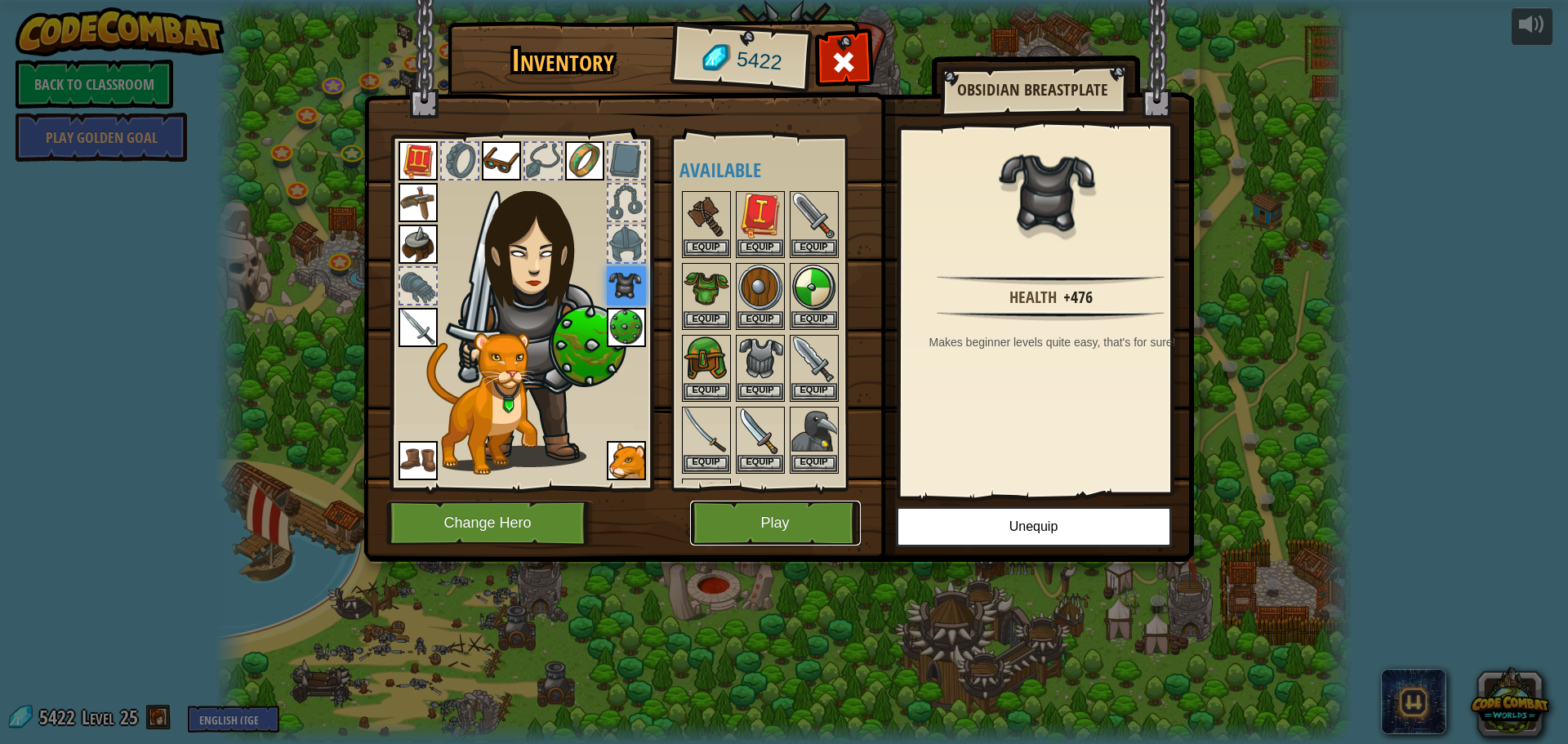
click at [776, 529] on button "Play" at bounding box center [775, 523] width 171 height 45
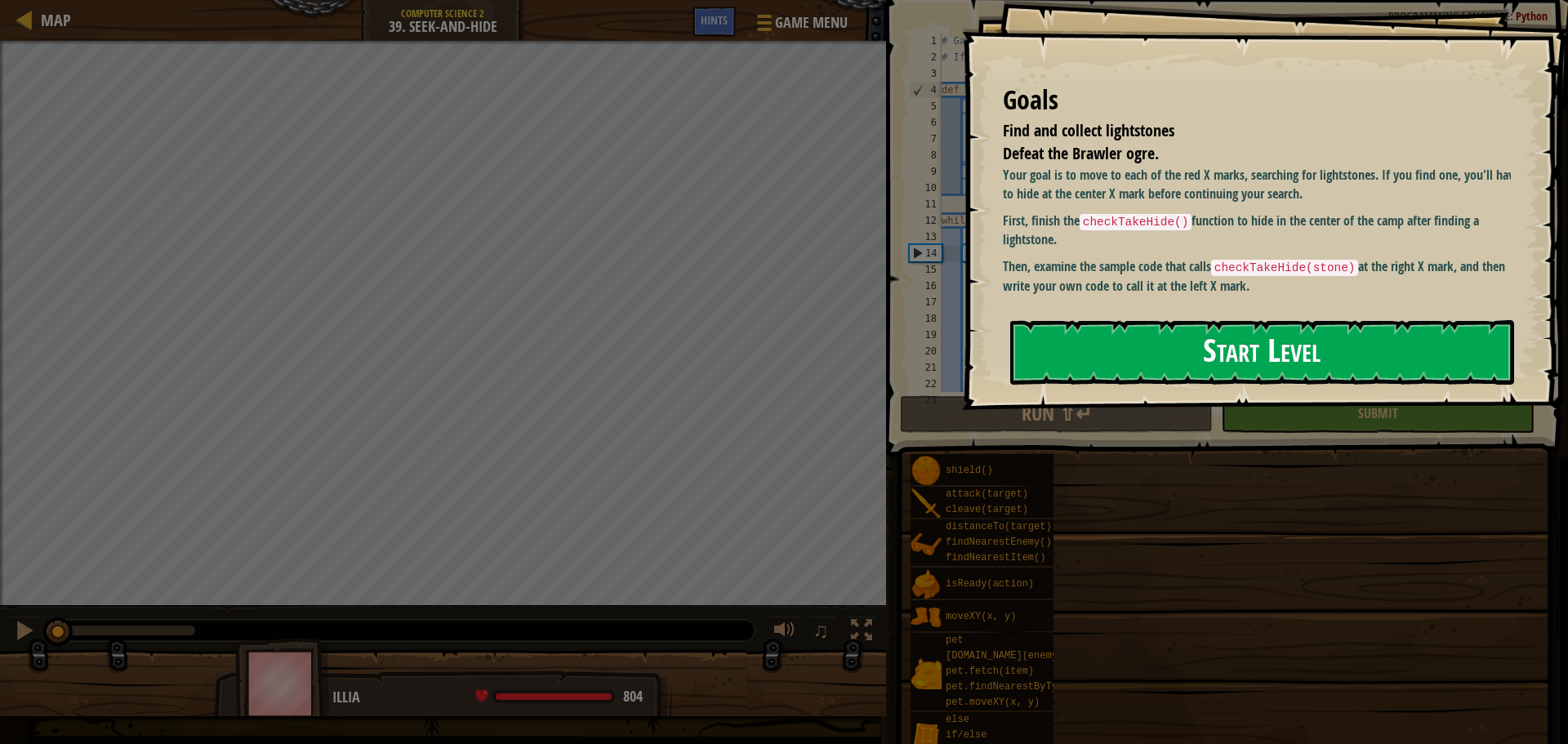
click at [1221, 320] on button "Start Level" at bounding box center [1263, 352] width 504 height 65
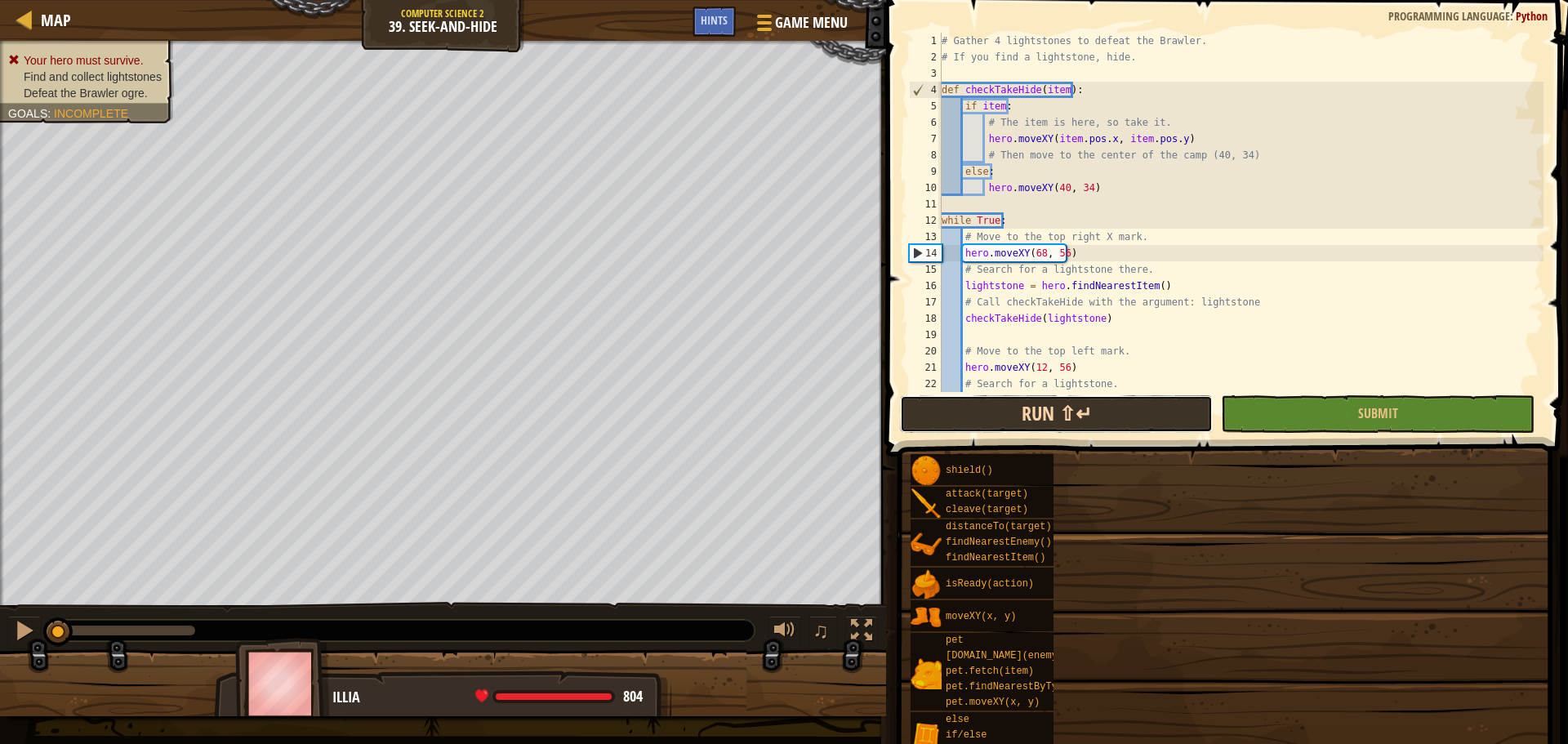
click at [1132, 402] on button "Run ⇧↵" at bounding box center [1056, 414] width 313 height 37
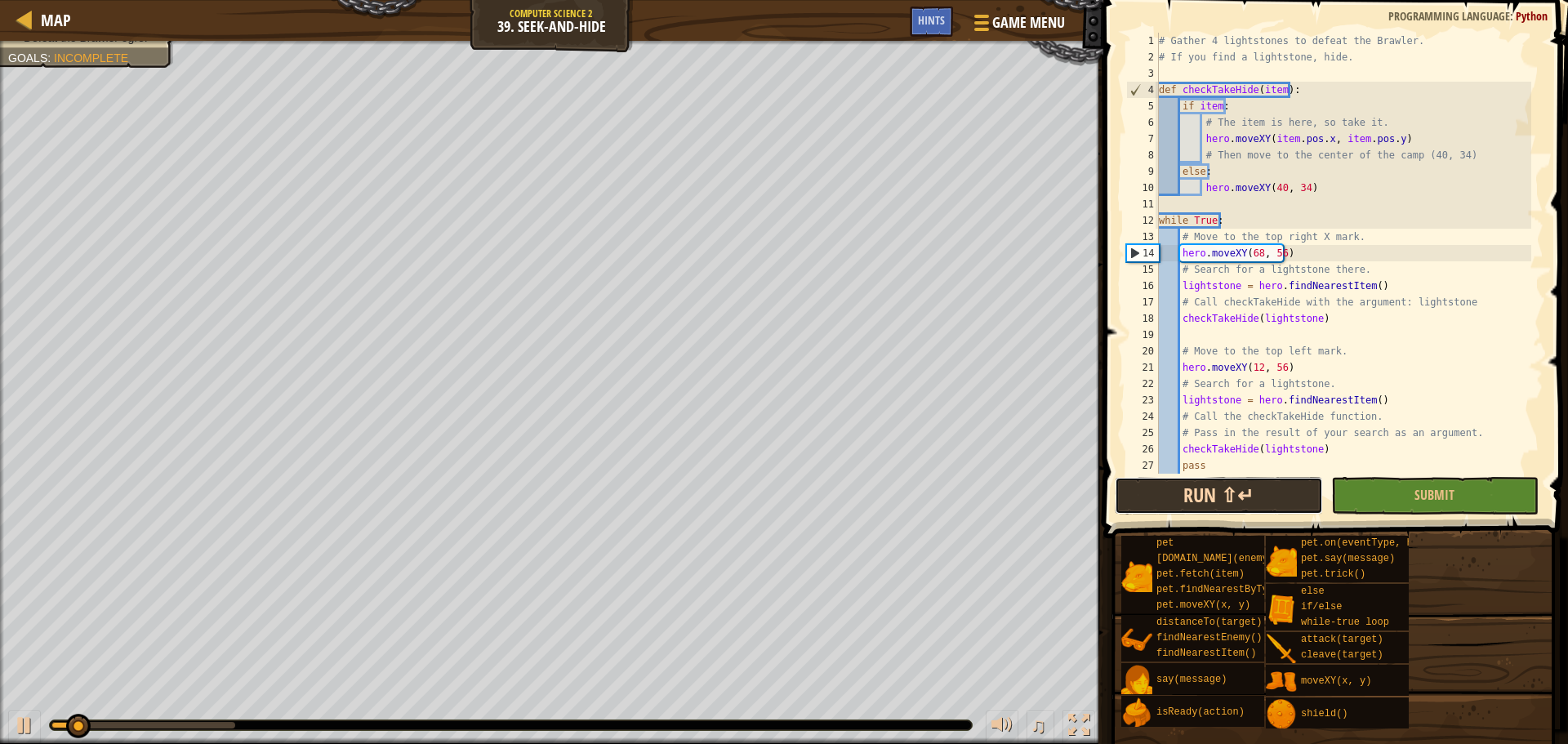
click at [1194, 491] on button "Run ⇧↵" at bounding box center [1218, 496] width 207 height 37
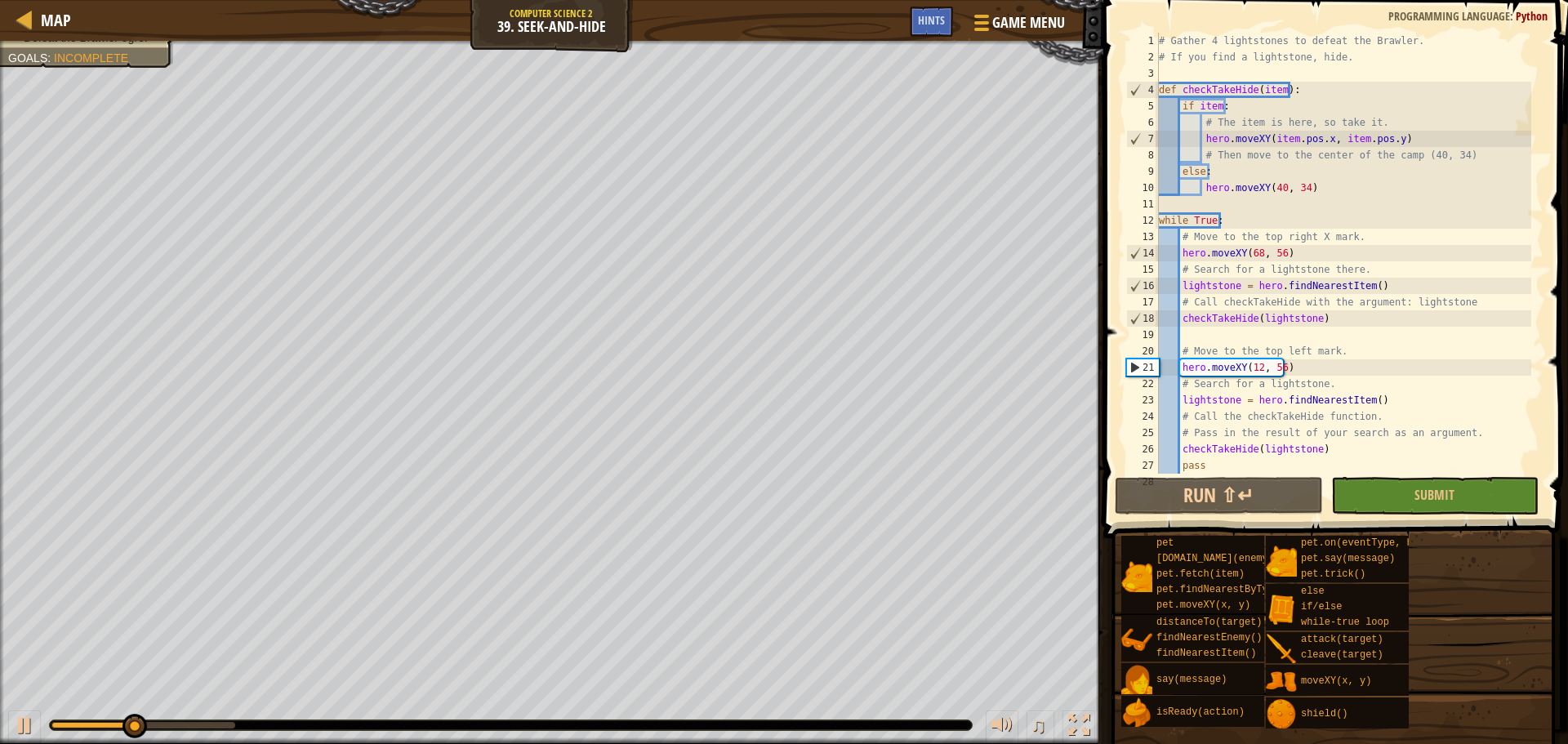
scroll to position [32, 0]
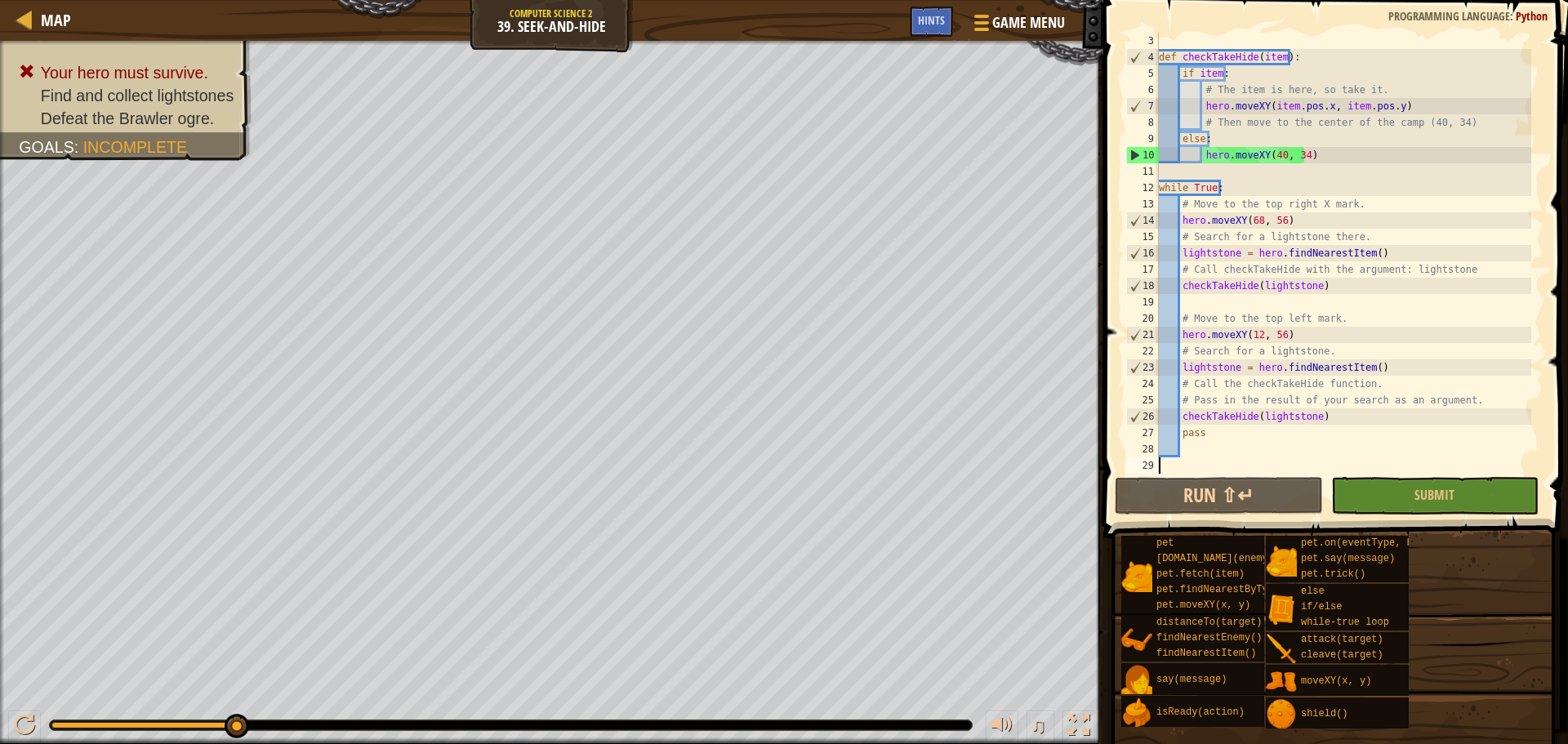
click at [1228, 134] on div "def checkTakeHide ( item ) : if item : # The item is here, so take it. hero . m…" at bounding box center [1343, 269] width 376 height 474
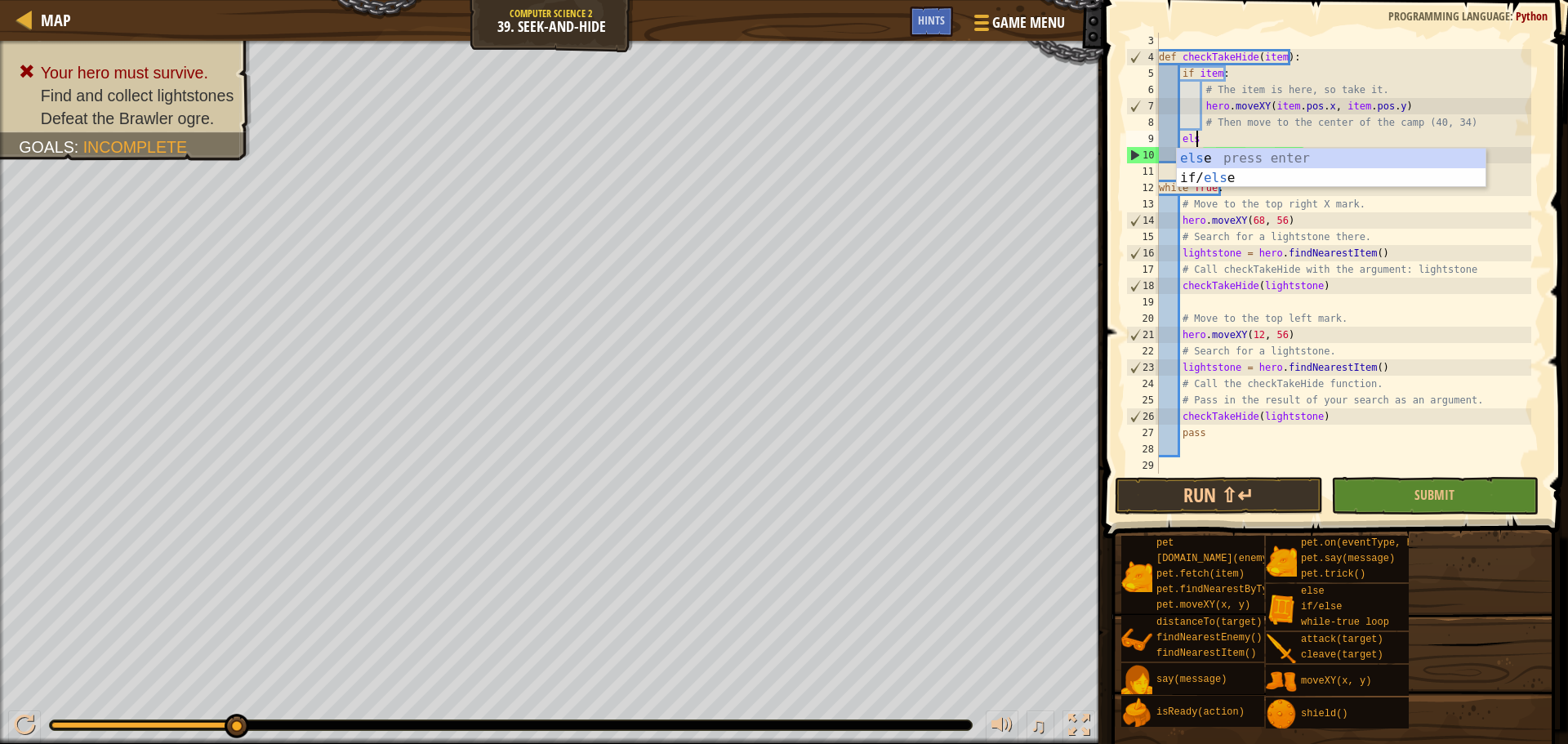
type textarea "e"
type textarea "# Then move to the center of the camp (40, 34)"
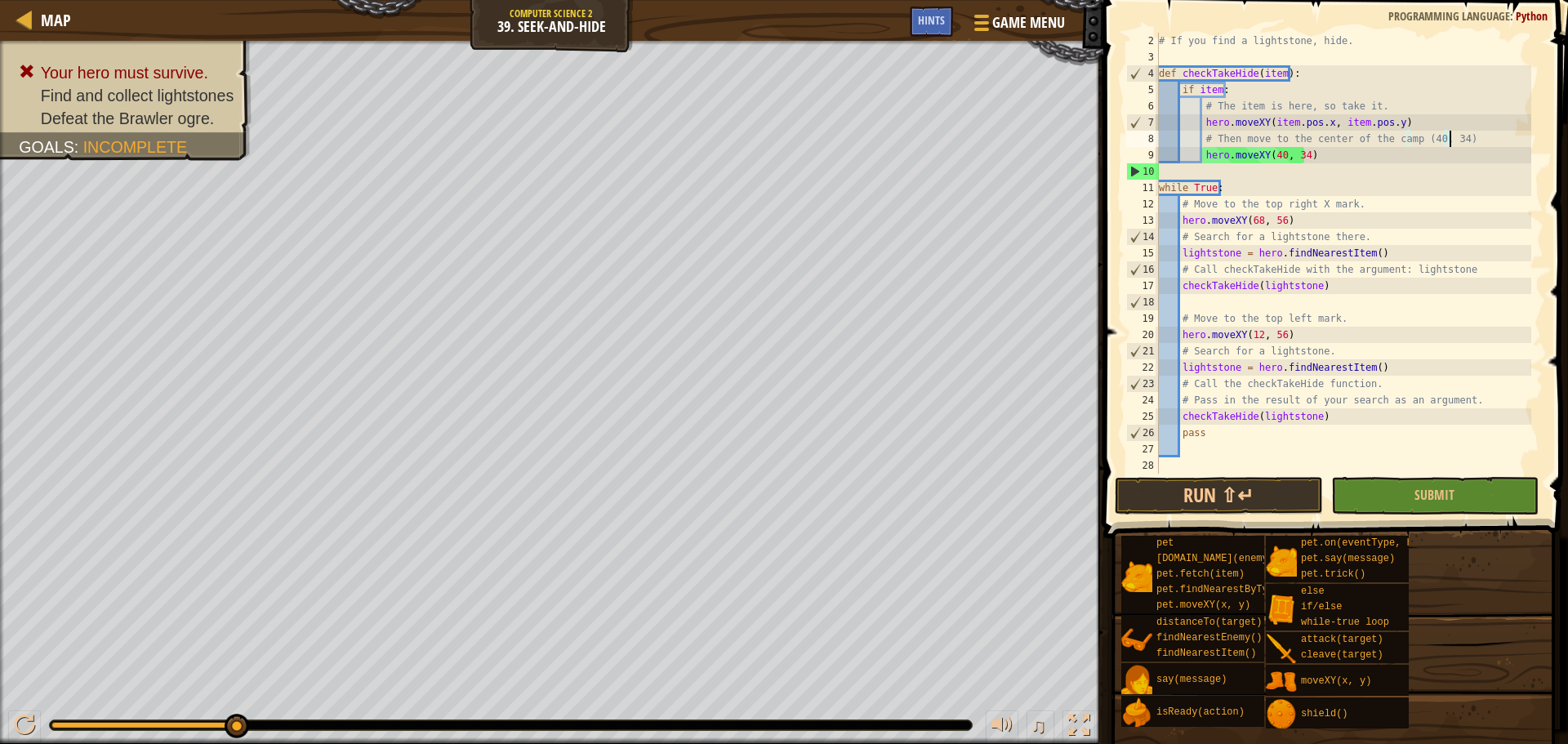
scroll to position [17, 0]
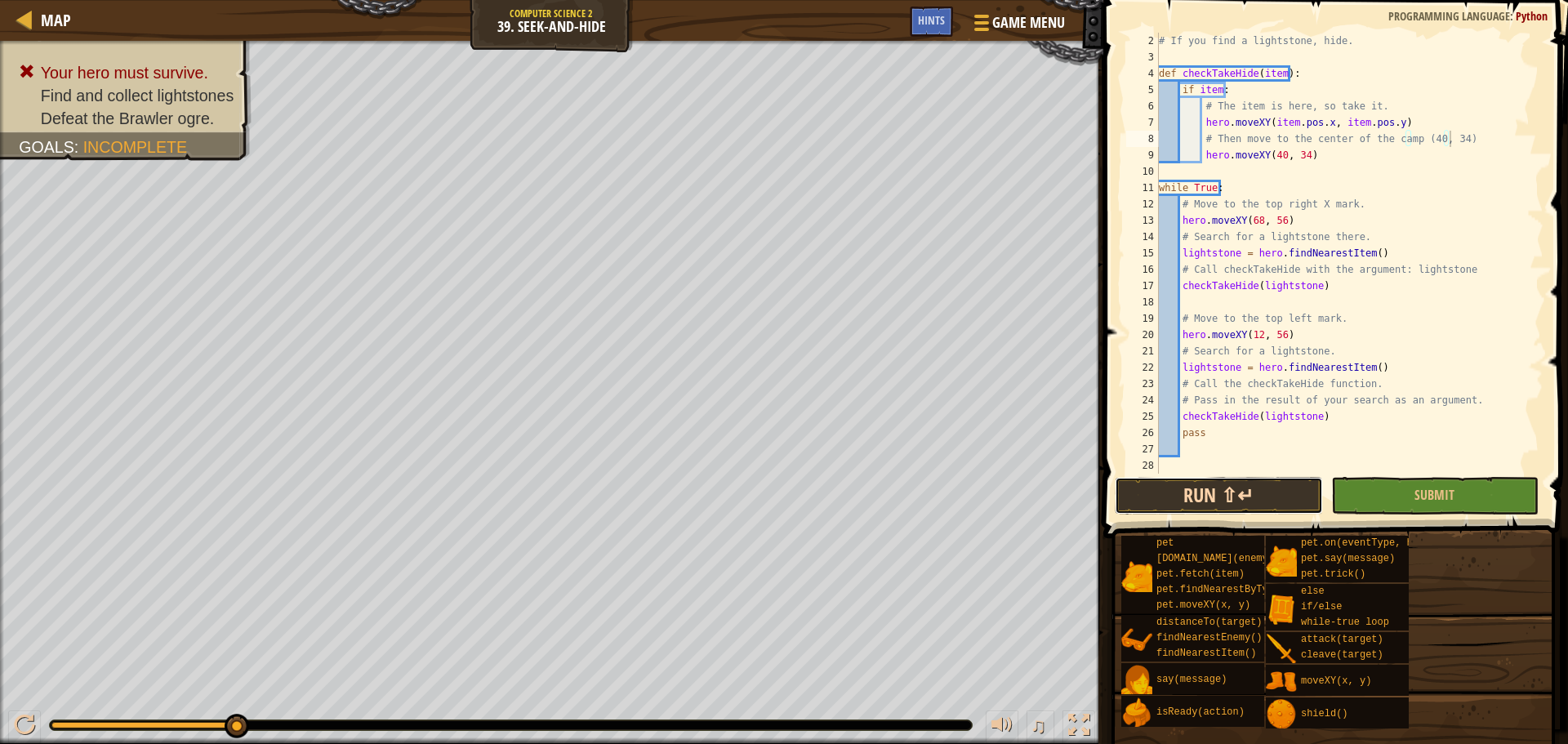
click at [1207, 496] on button "Run ⇧↵" at bounding box center [1218, 496] width 207 height 37
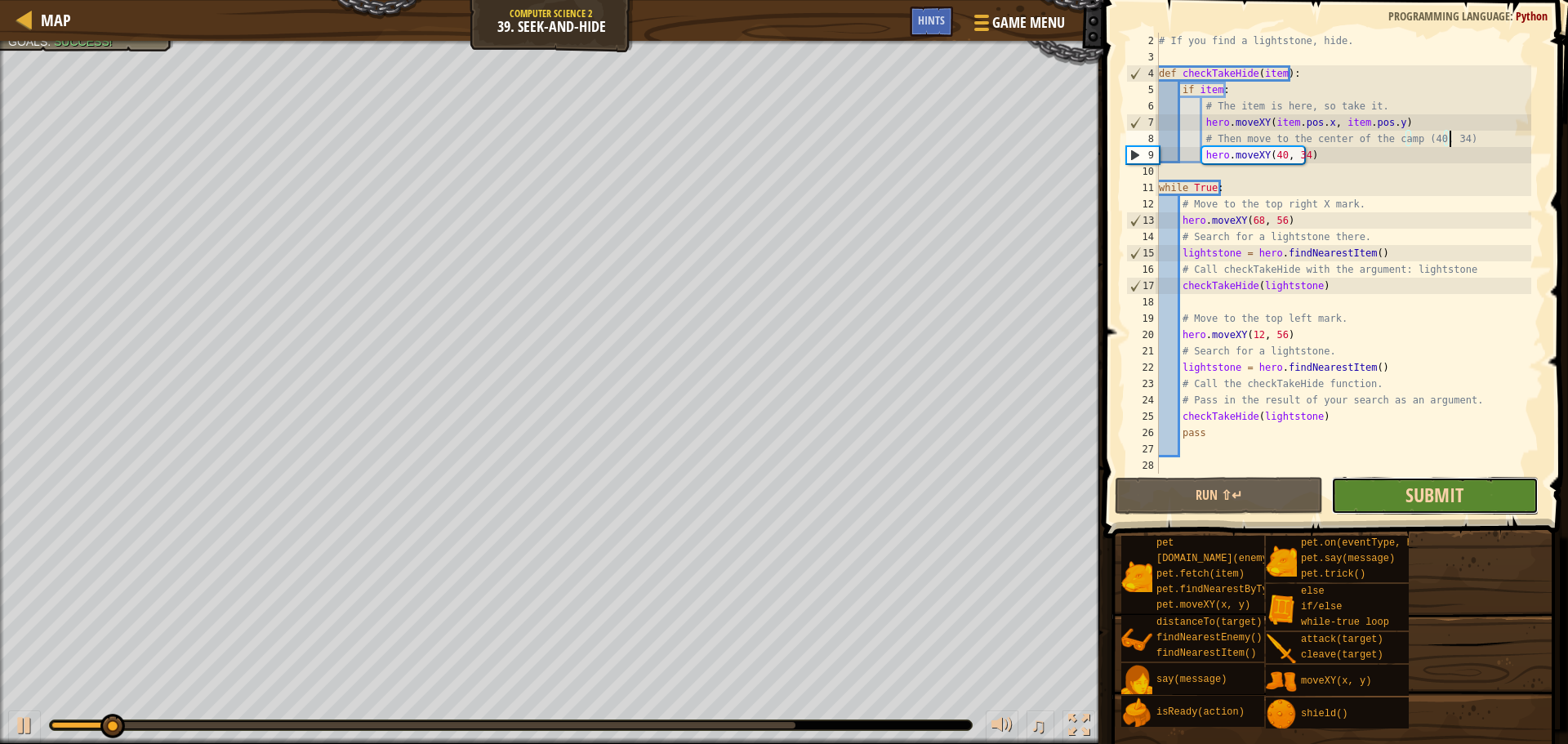
click at [1425, 495] on span "Submit" at bounding box center [1435, 495] width 58 height 27
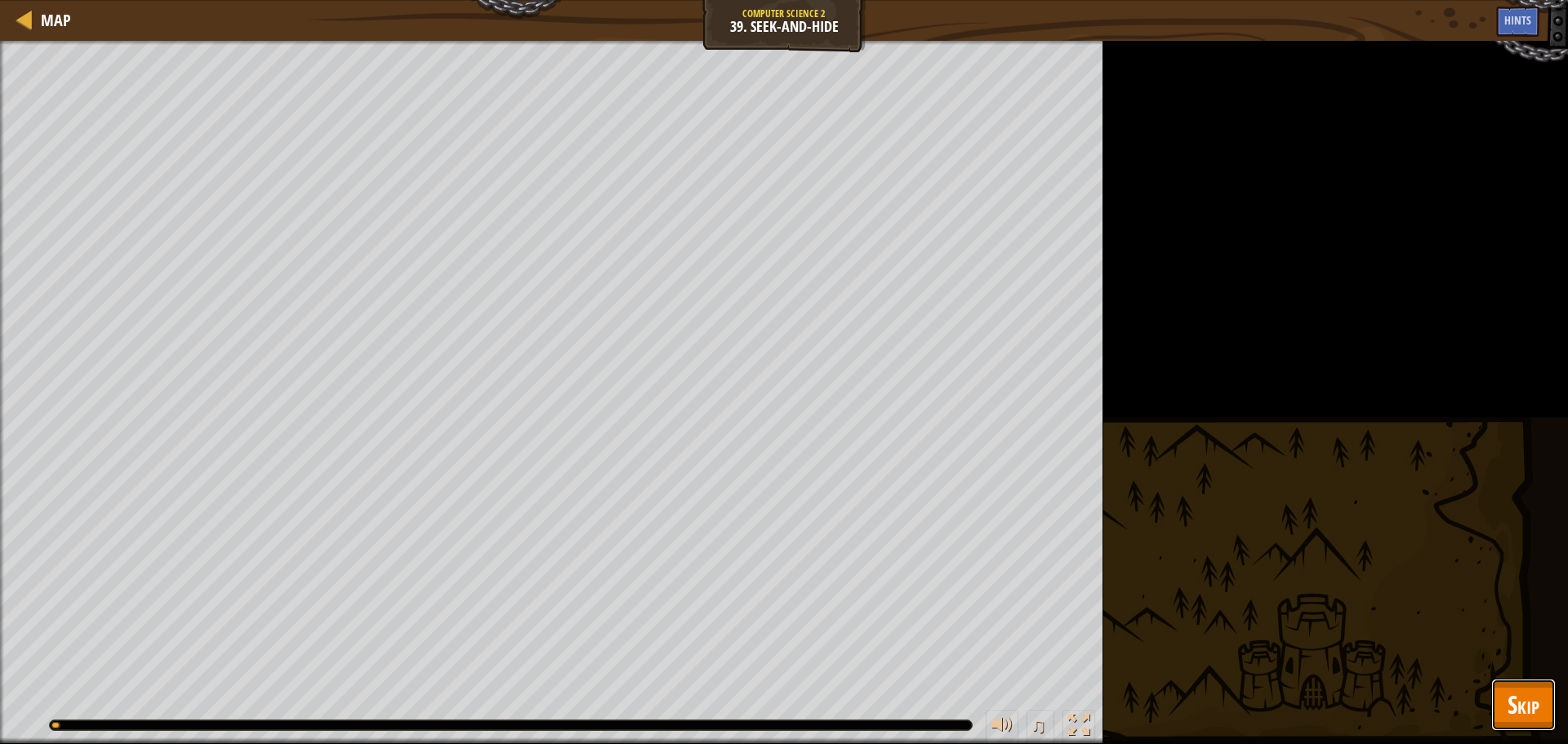
drag, startPoint x: 1514, startPoint y: 712, endPoint x: 1517, endPoint y: 695, distance: 17.3
click at [1514, 702] on span "Skip" at bounding box center [1524, 705] width 31 height 33
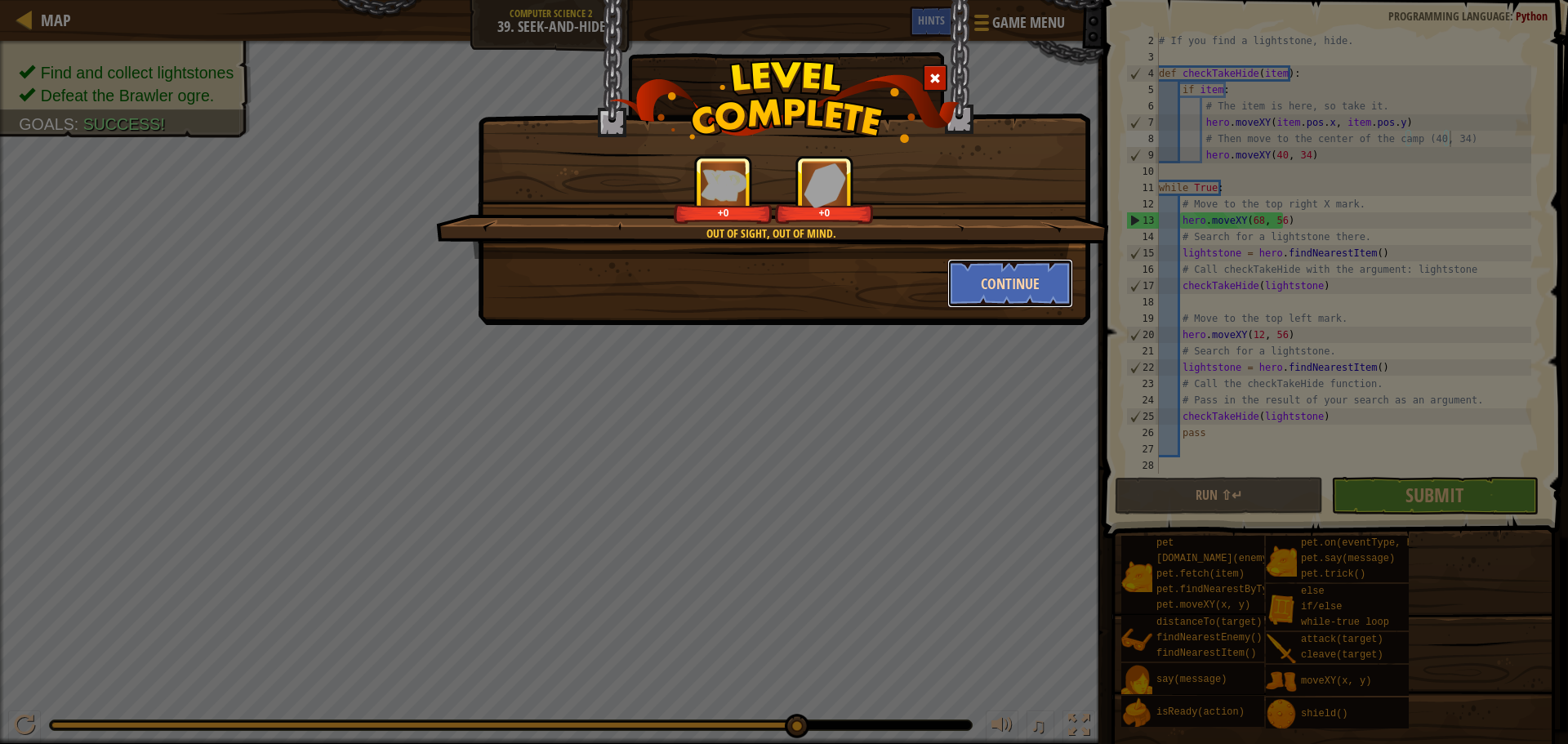
click at [985, 287] on button "Continue" at bounding box center [1011, 284] width 127 height 49
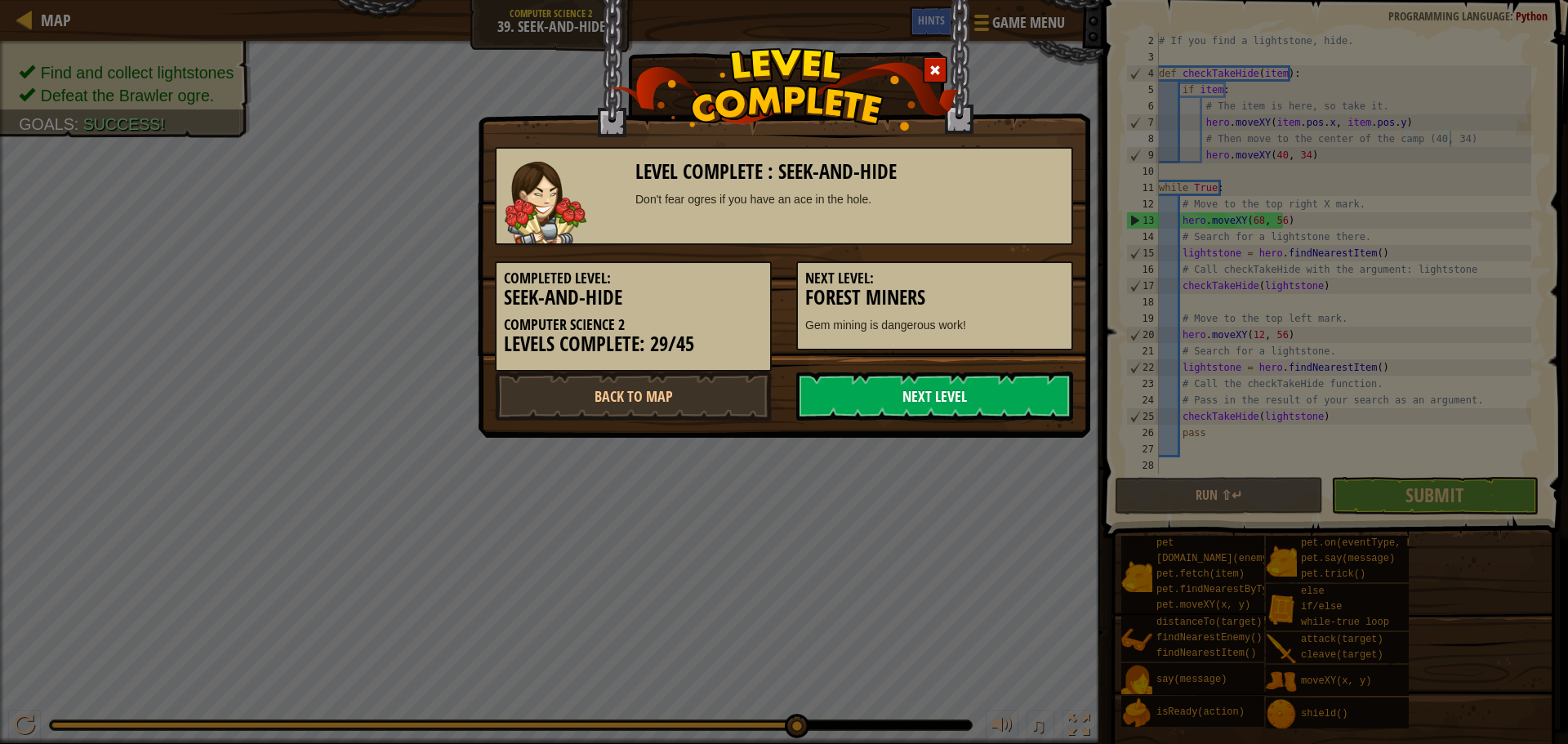
click at [963, 393] on link "Next Level" at bounding box center [935, 397] width 277 height 49
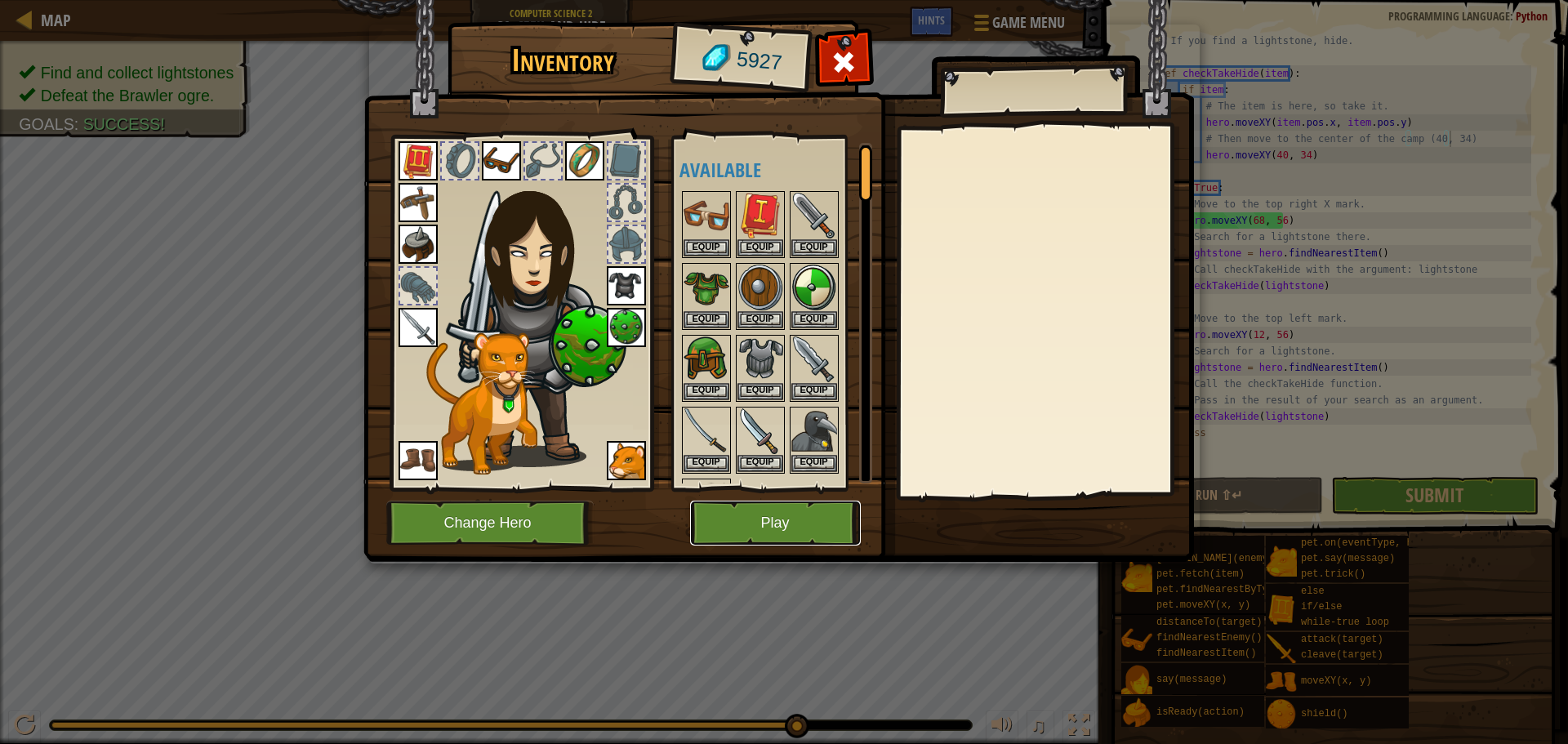
click at [810, 516] on button "Play" at bounding box center [775, 523] width 171 height 45
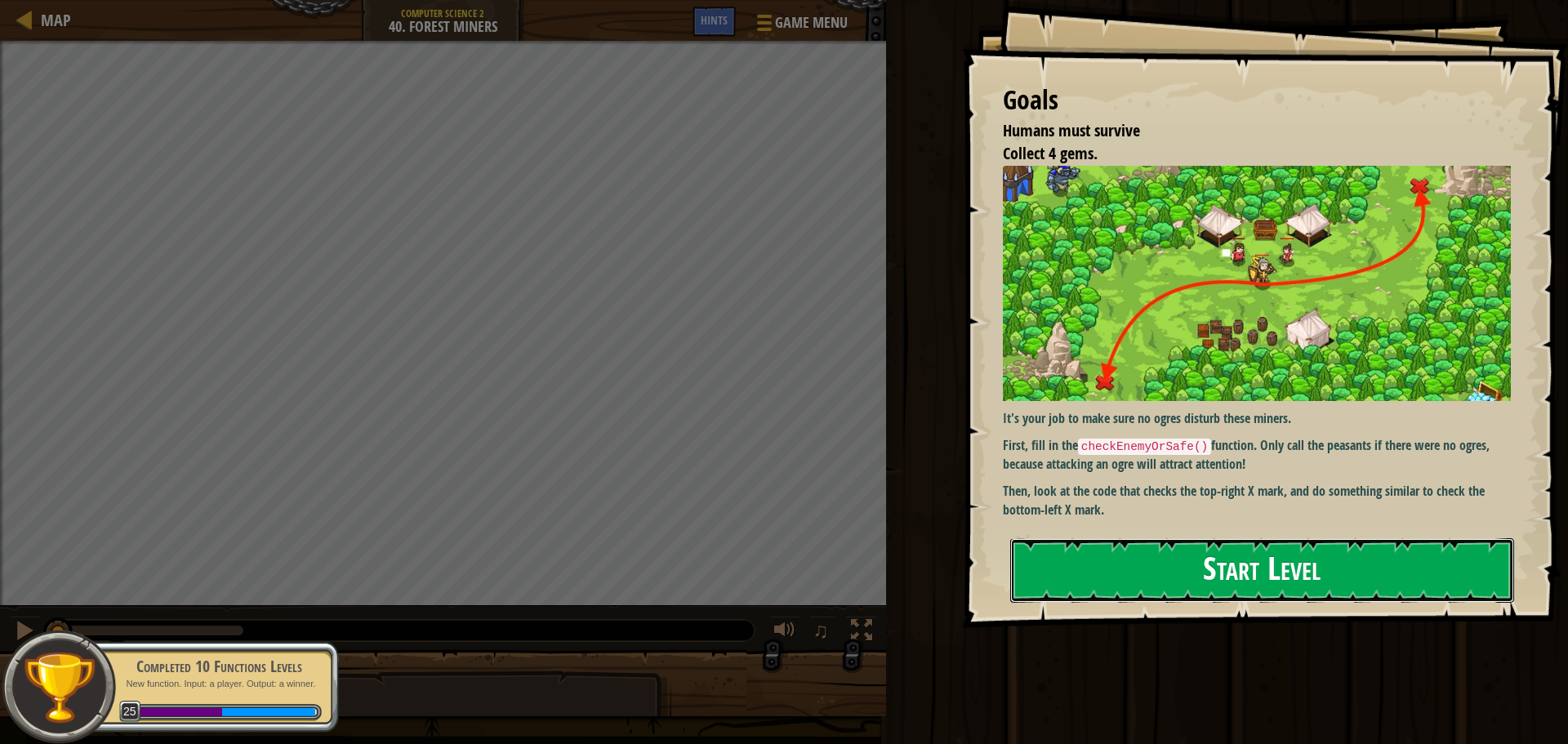
click at [1202, 578] on button "Start Level" at bounding box center [1263, 571] width 504 height 65
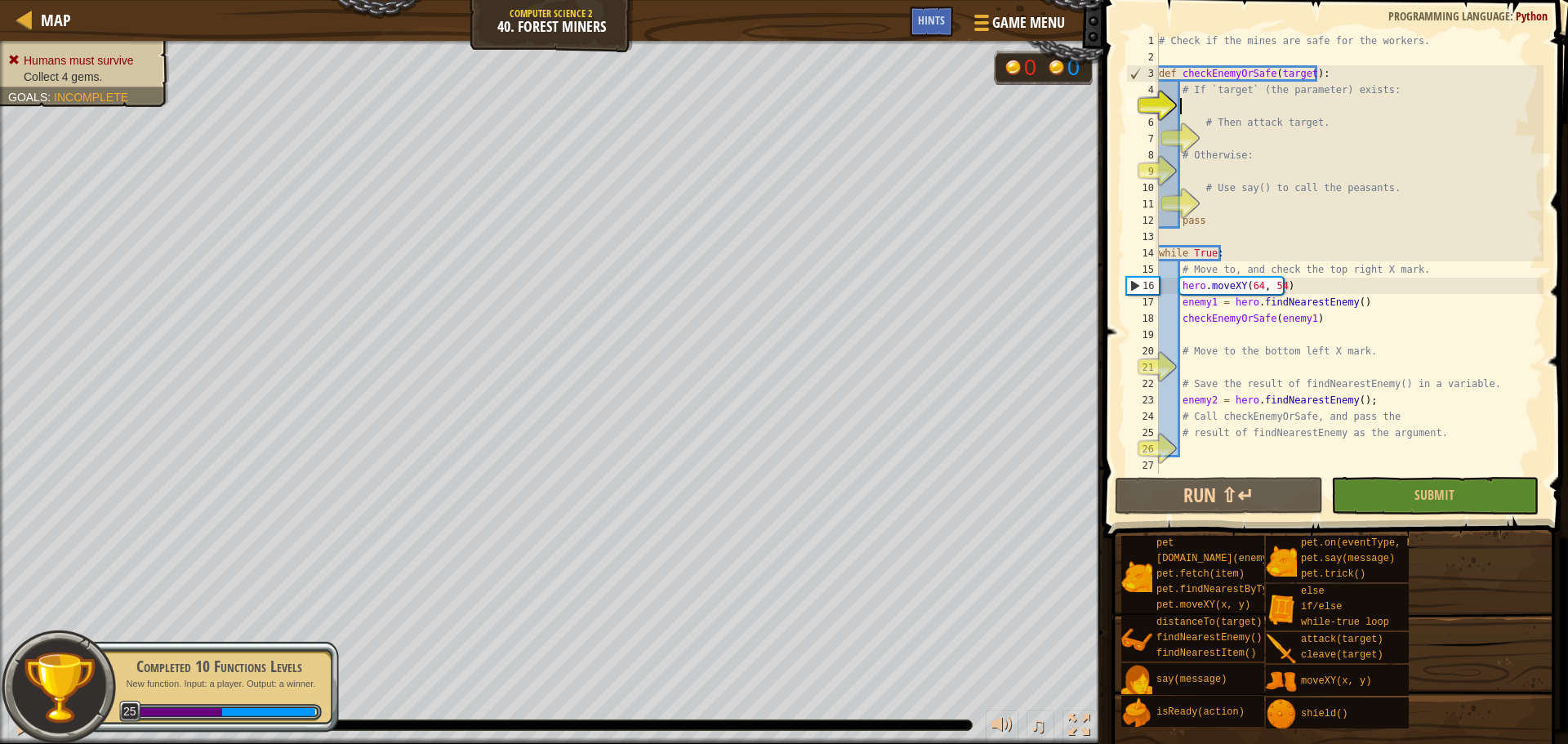
scroll to position [7, 1]
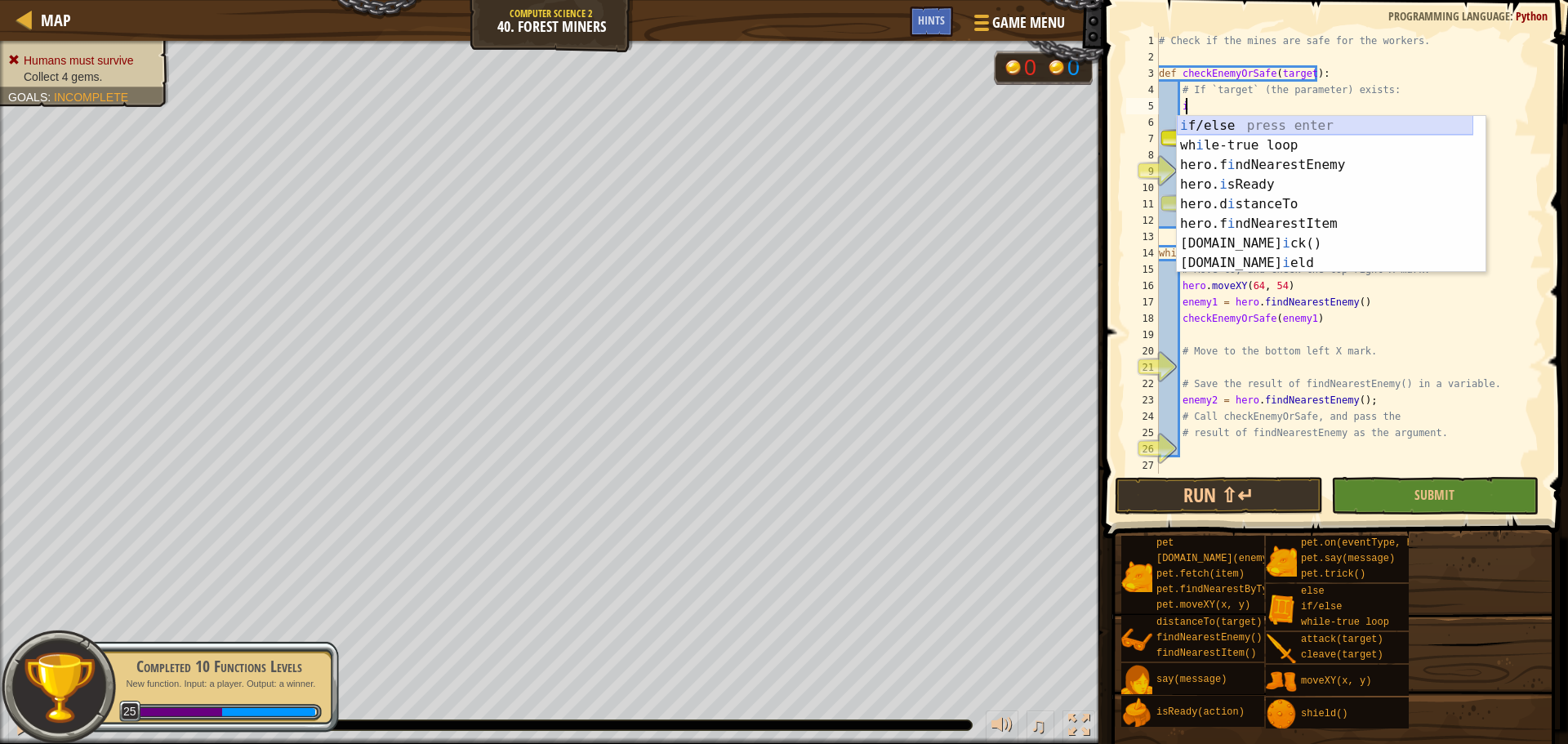
click at [1258, 121] on div "i f/else press enter wh i le-true loop press enter hero.f i ndNearestEnemy pres…" at bounding box center [1326, 214] width 296 height 196
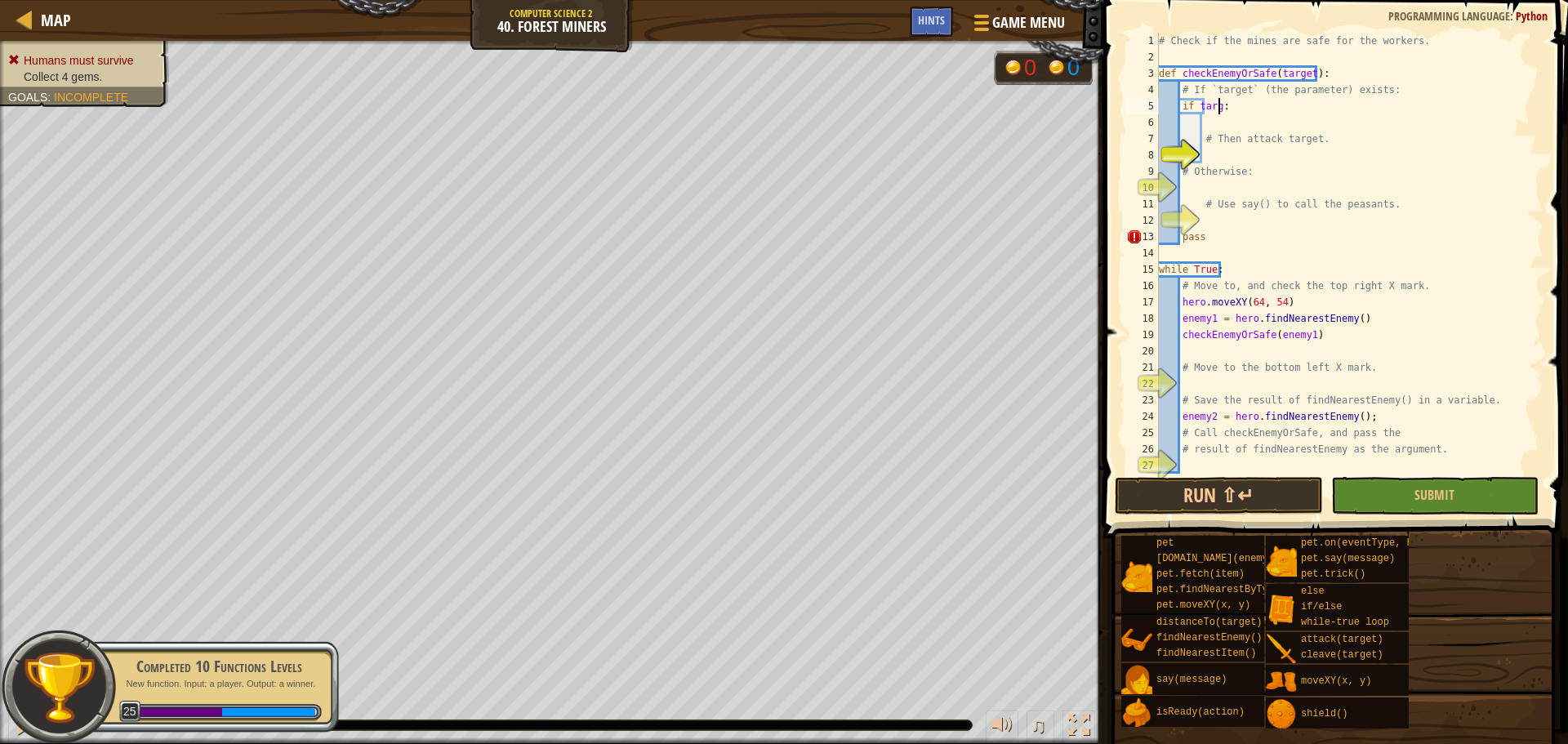
scroll to position [7, 5]
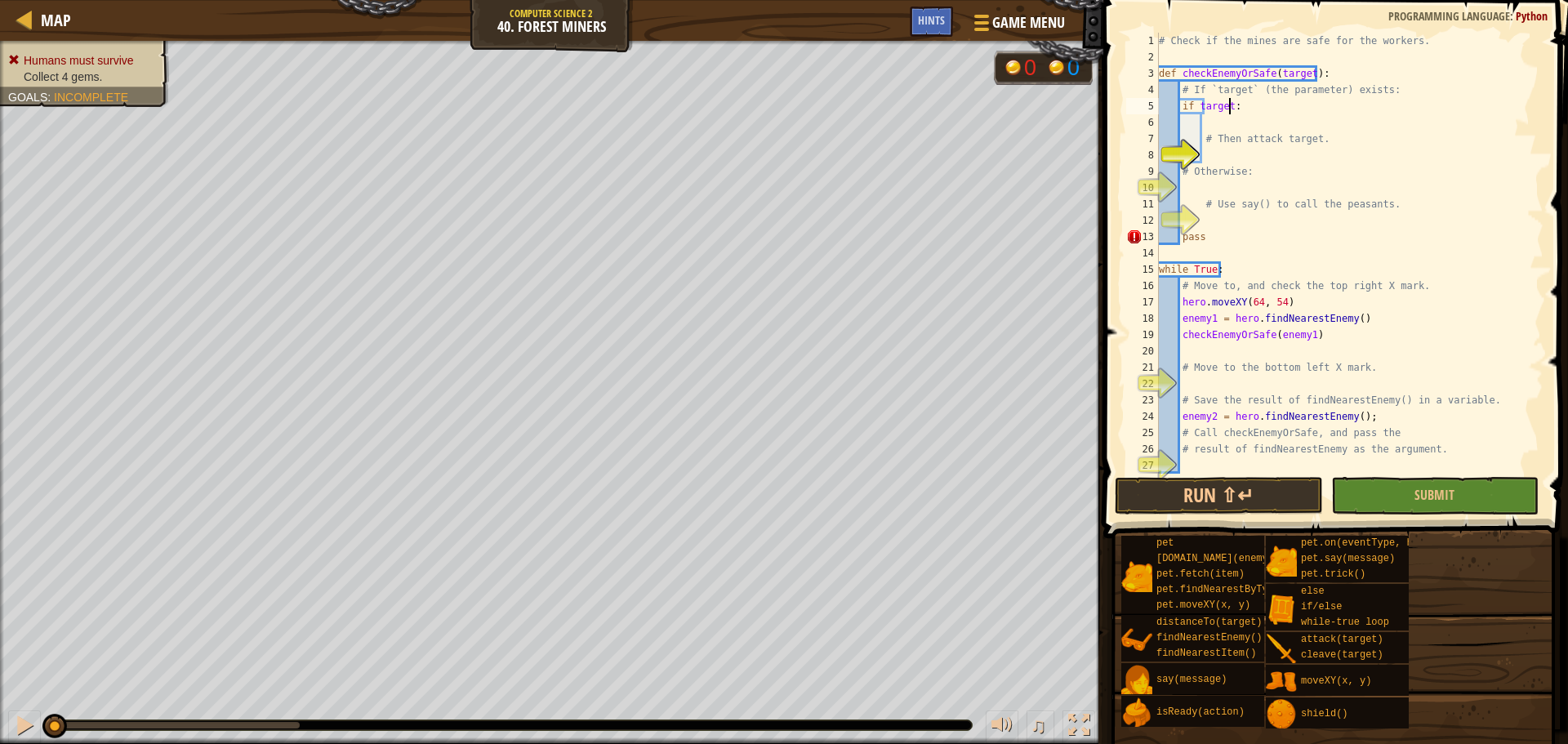
click at [1324, 74] on div "# Check if the mines are safe for the workers. def checkEnemyOrSafe ( target ) …" at bounding box center [1343, 269] width 376 height 474
type textarea "def checkEnemyOrSafe(target):"
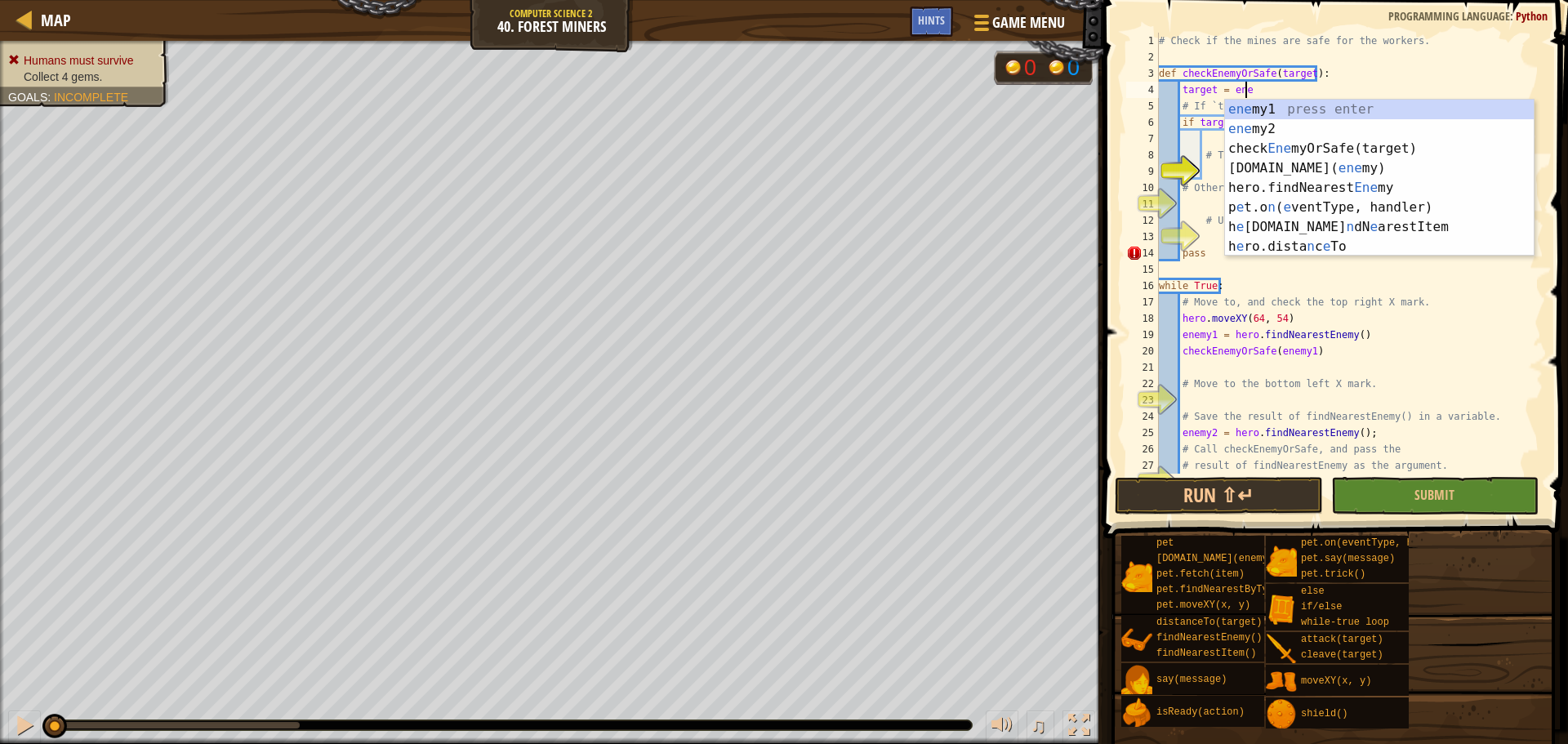
scroll to position [7, 7]
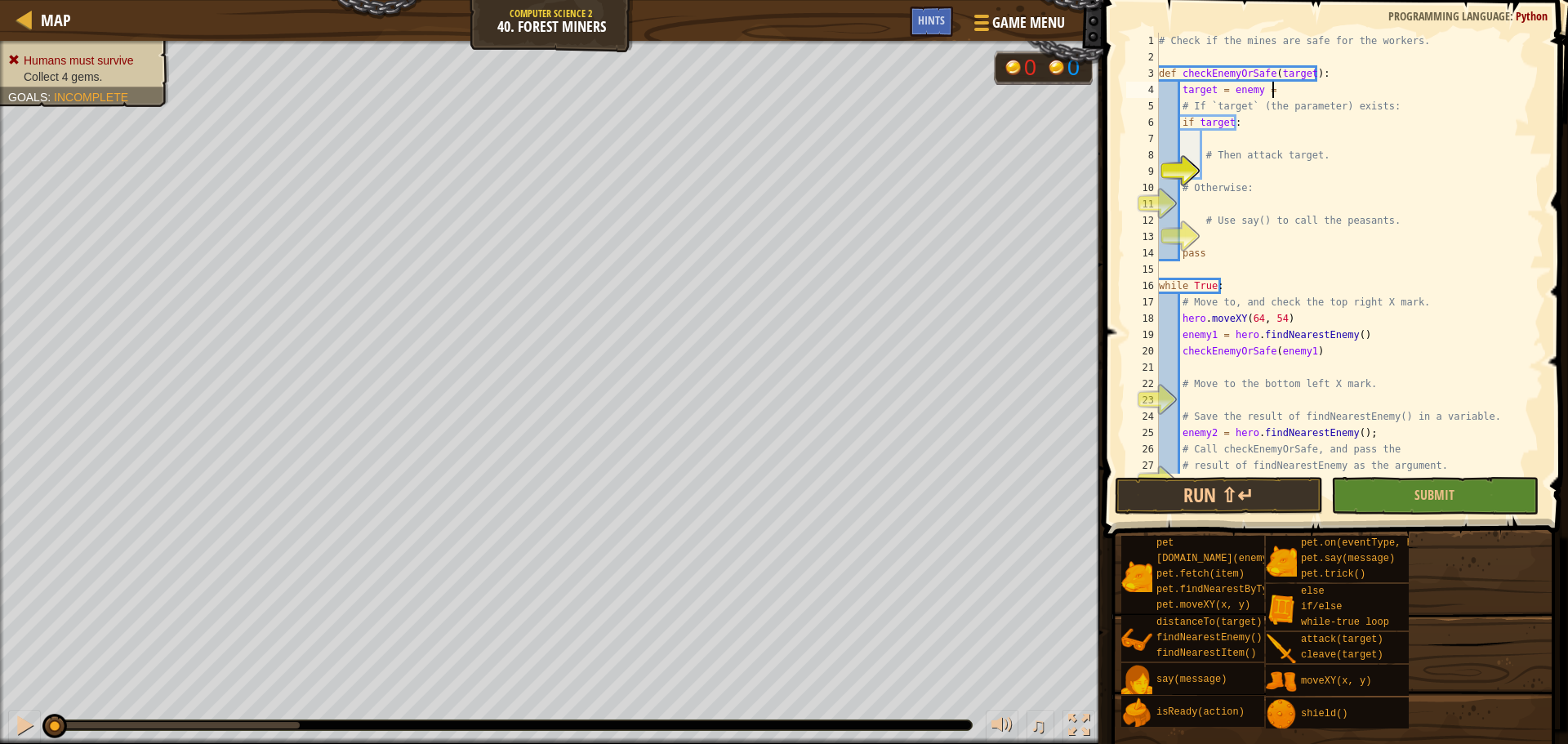
type textarea "target = enemy = h"
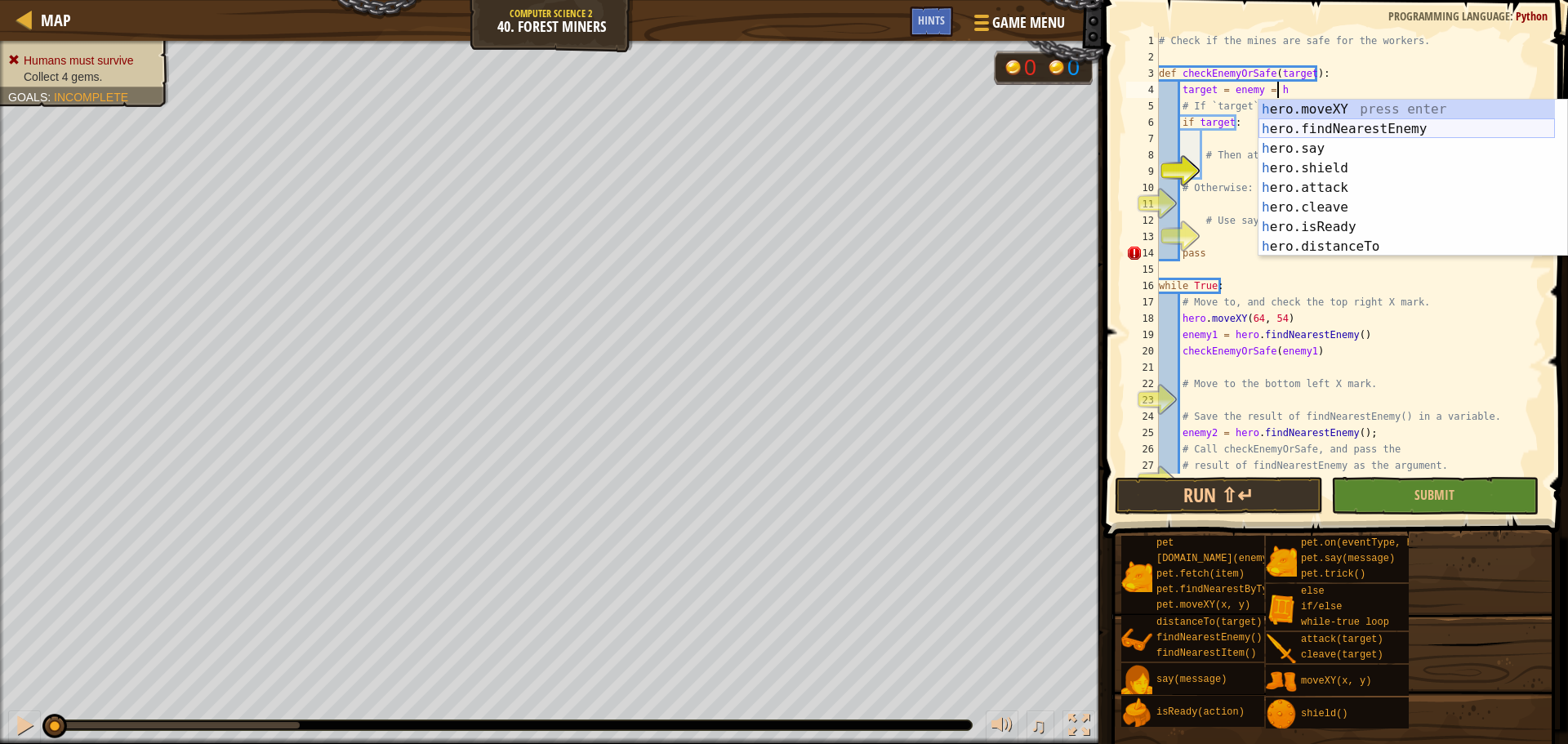
click at [1333, 124] on div "h ero.moveXY press enter h ero.findNearestEnemy press enter h ero.say press ent…" at bounding box center [1407, 198] width 296 height 196
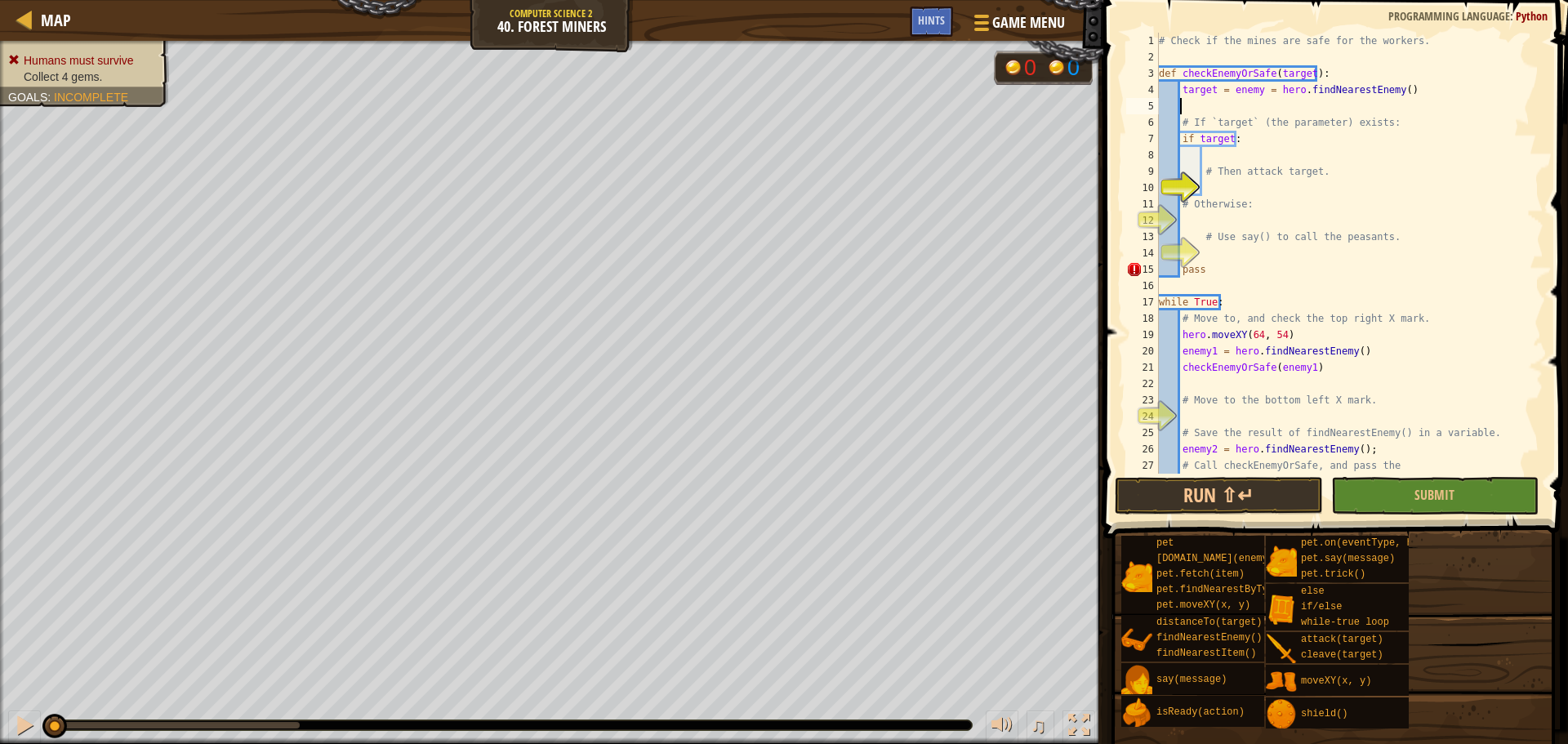
click at [1268, 186] on div "# Check if the mines are safe for the workers. def checkEnemyOrSafe ( target ) …" at bounding box center [1343, 269] width 376 height 474
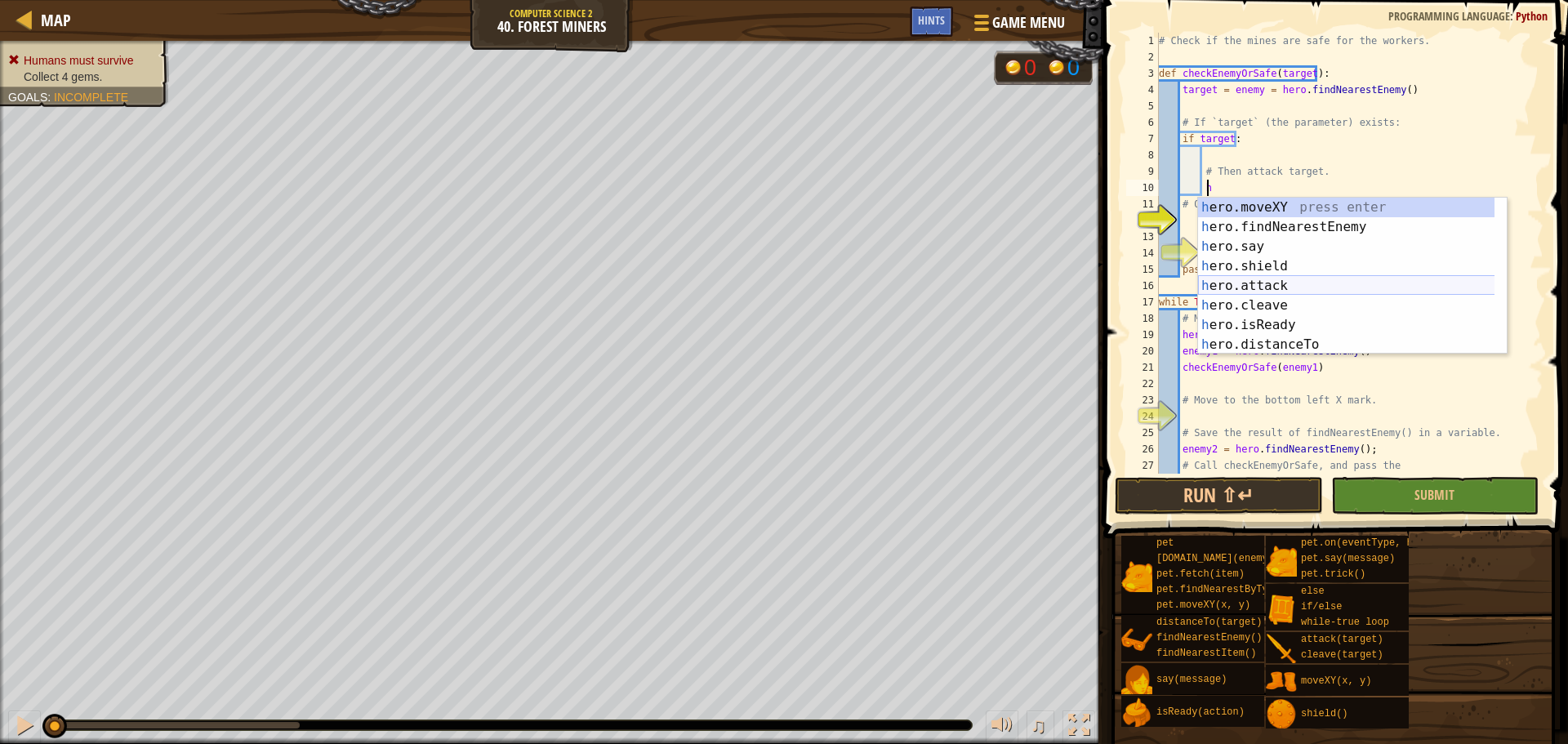
click at [1275, 291] on div "h ero.moveXY press enter h ero.findNearestEnemy press enter h ero.say press ent…" at bounding box center [1352, 295] width 309 height 196
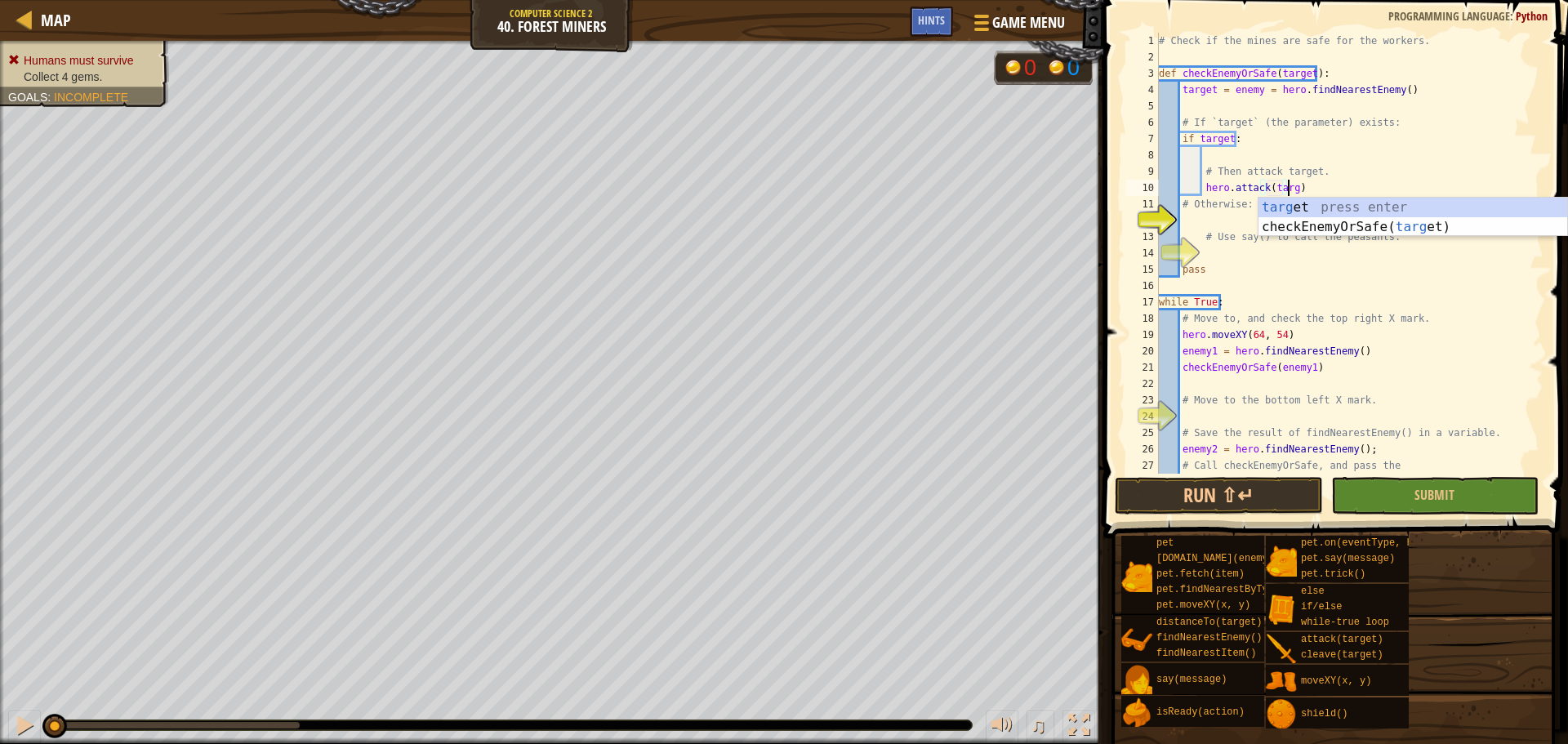
scroll to position [7, 11]
type textarea "hero.attack(target)"
click at [1222, 218] on div "# Check if the mines are safe for the workers. def checkEnemyOrSafe ( target ) …" at bounding box center [1343, 269] width 376 height 474
type textarea "e"
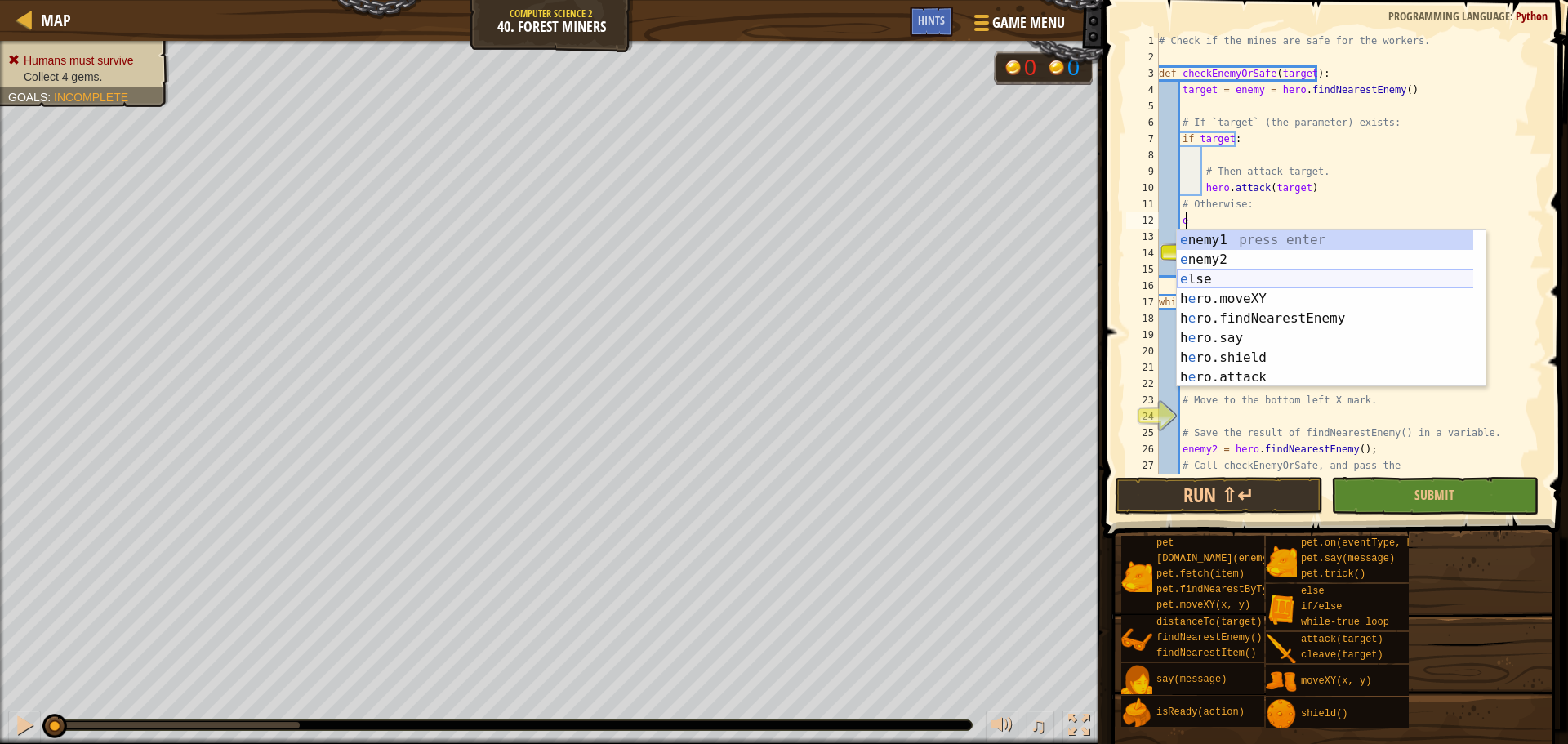
click at [1222, 279] on div "e nemy1 press enter e nemy2 press enter e lse press enter h e ro.moveXY press e…" at bounding box center [1332, 329] width 309 height 196
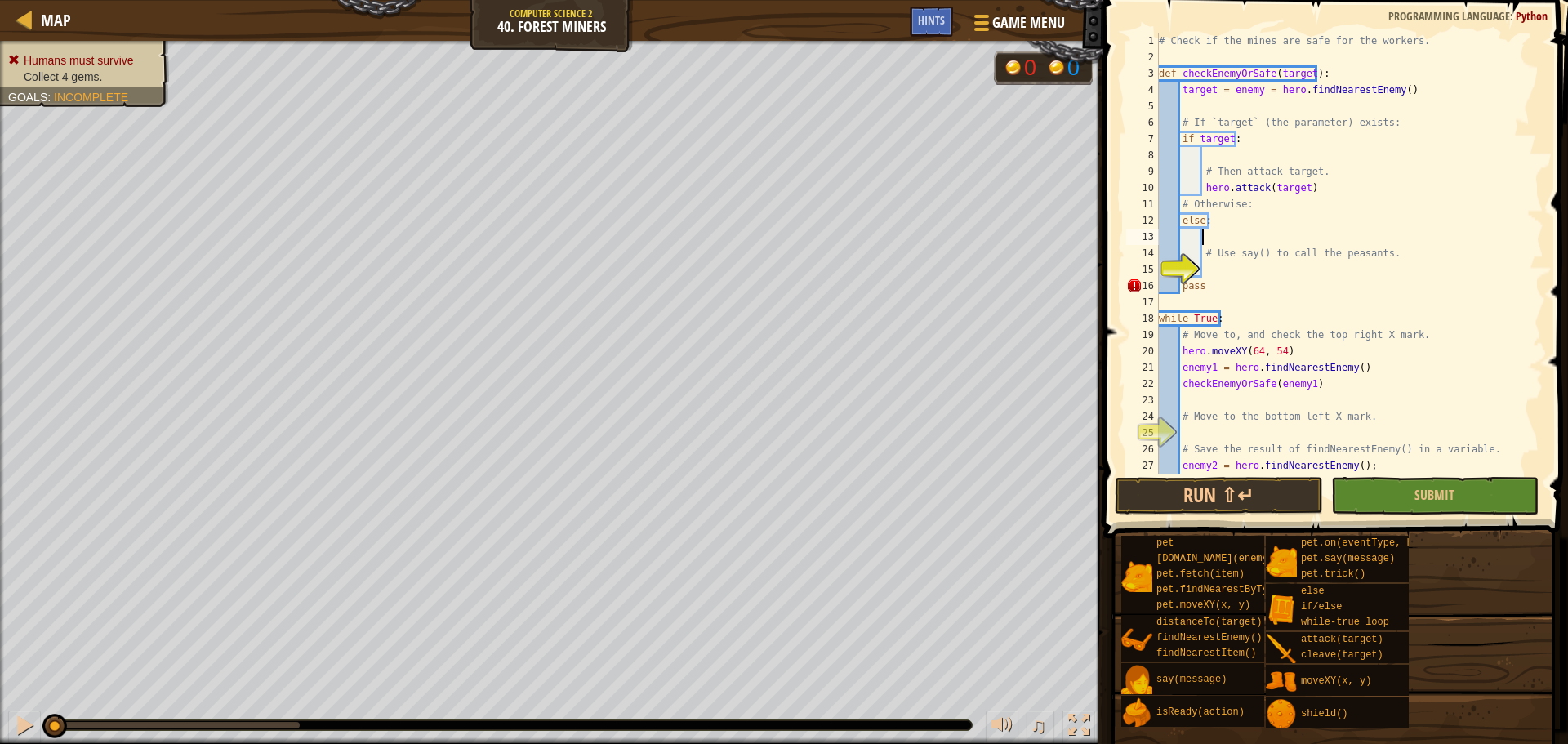
click at [1232, 267] on div "# Check if the mines are safe for the workers. def checkEnemyOrSafe ( target ) …" at bounding box center [1343, 269] width 376 height 474
type textarea "say("peasants")"
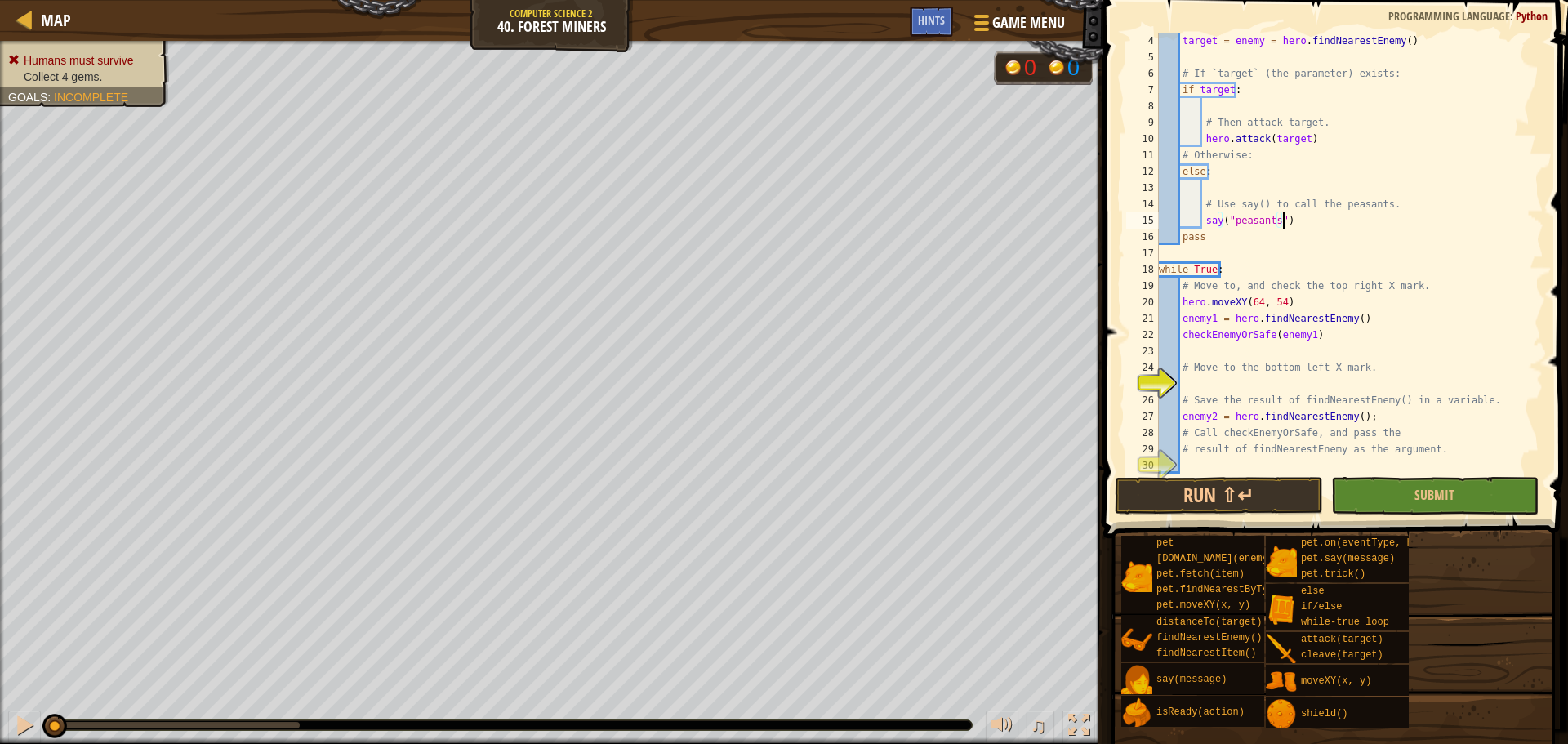
click at [1203, 387] on div "target = enemy = hero . findNearestEnemy ( ) # If `target` (the parameter) exis…" at bounding box center [1343, 269] width 376 height 474
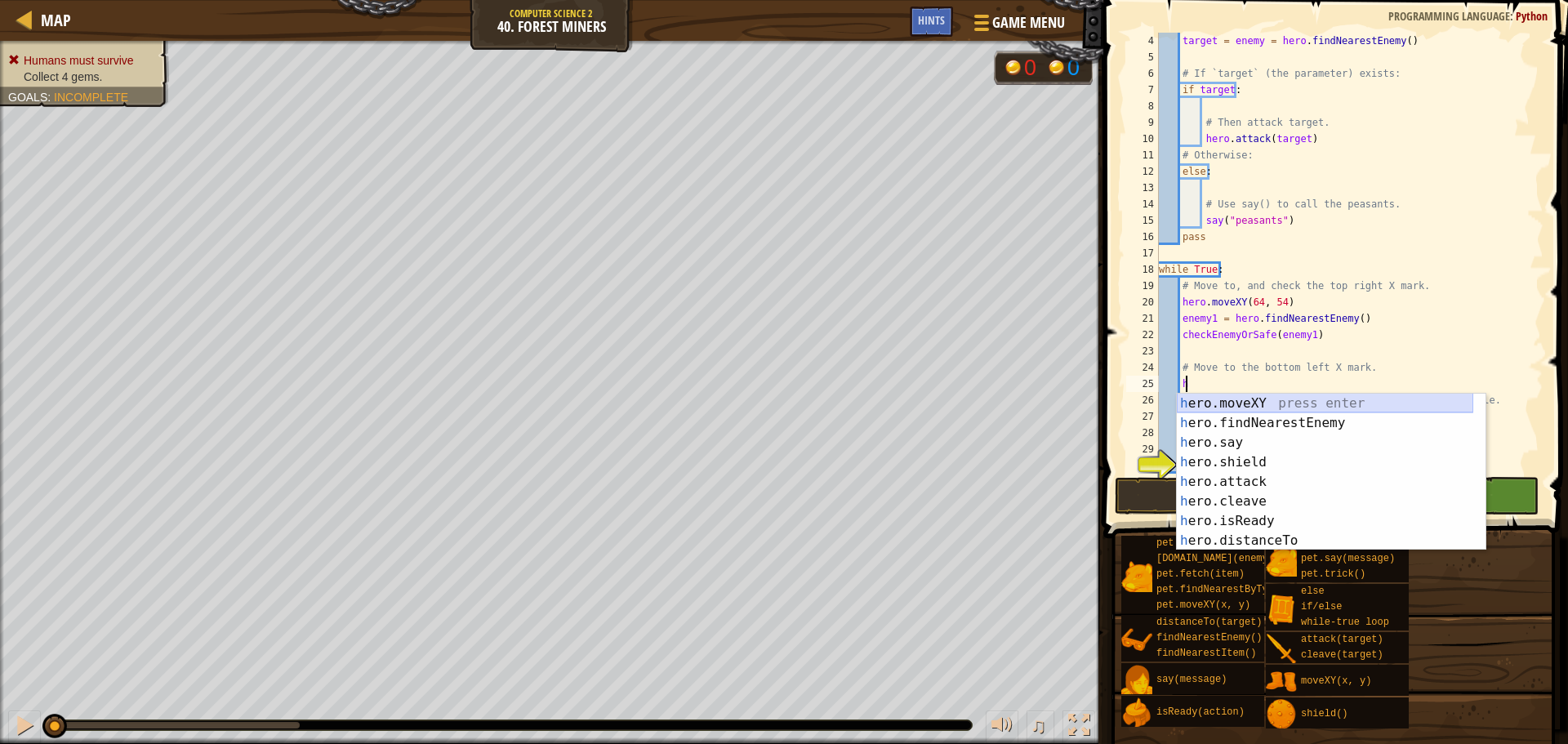
click at [1218, 407] on div "h ero.moveXY press enter h ero.findNearestEnemy press enter h ero.say press ent…" at bounding box center [1326, 492] width 296 height 196
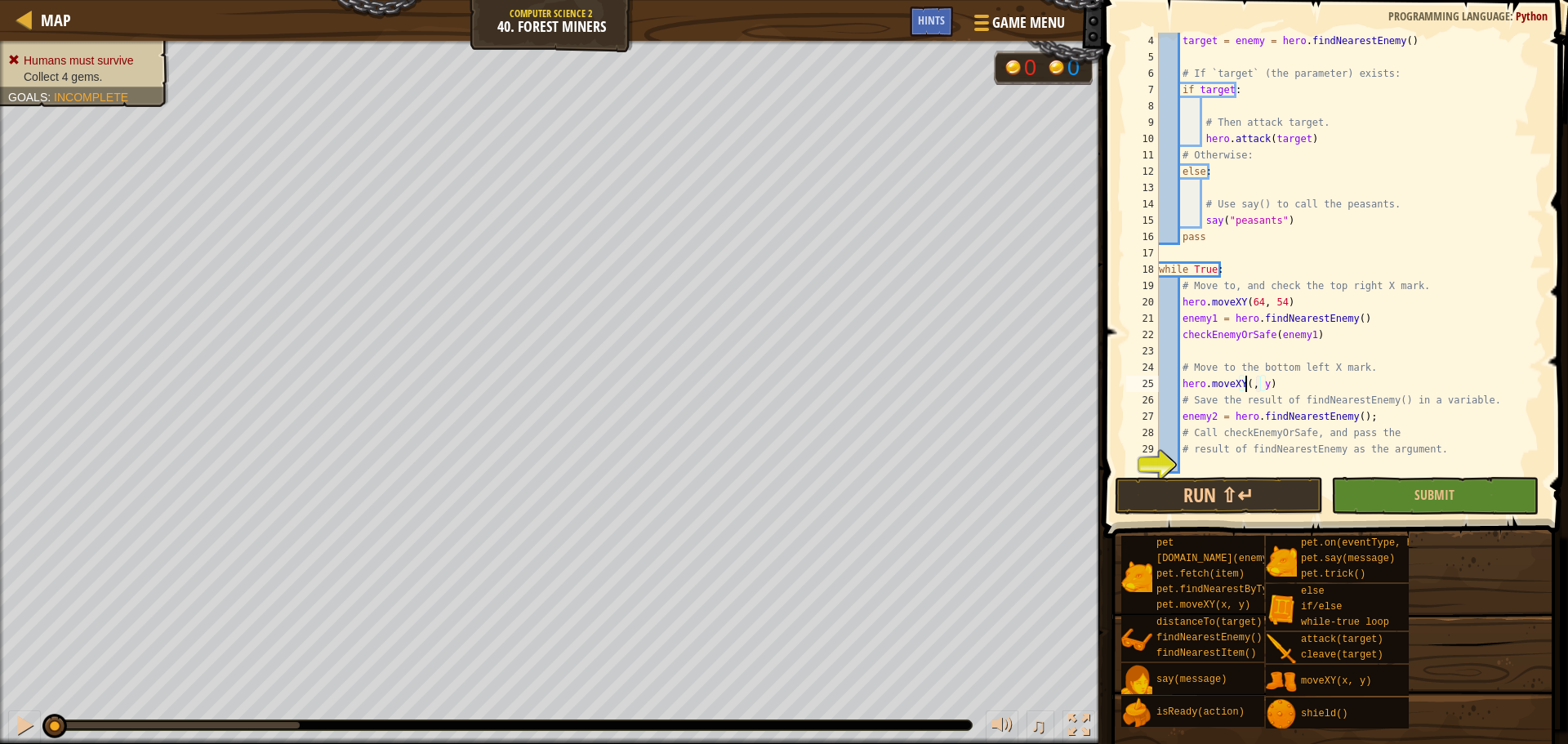
scroll to position [7, 7]
click at [1270, 387] on div "target = enemy = hero . findNearestEnemy ( ) # If `target` (the parameter) exis…" at bounding box center [1343, 269] width 376 height 474
click at [1266, 384] on div "target = enemy = hero . findNearestEnemy ( ) # If `target` (the parameter) exis…" at bounding box center [1343, 269] width 376 height 474
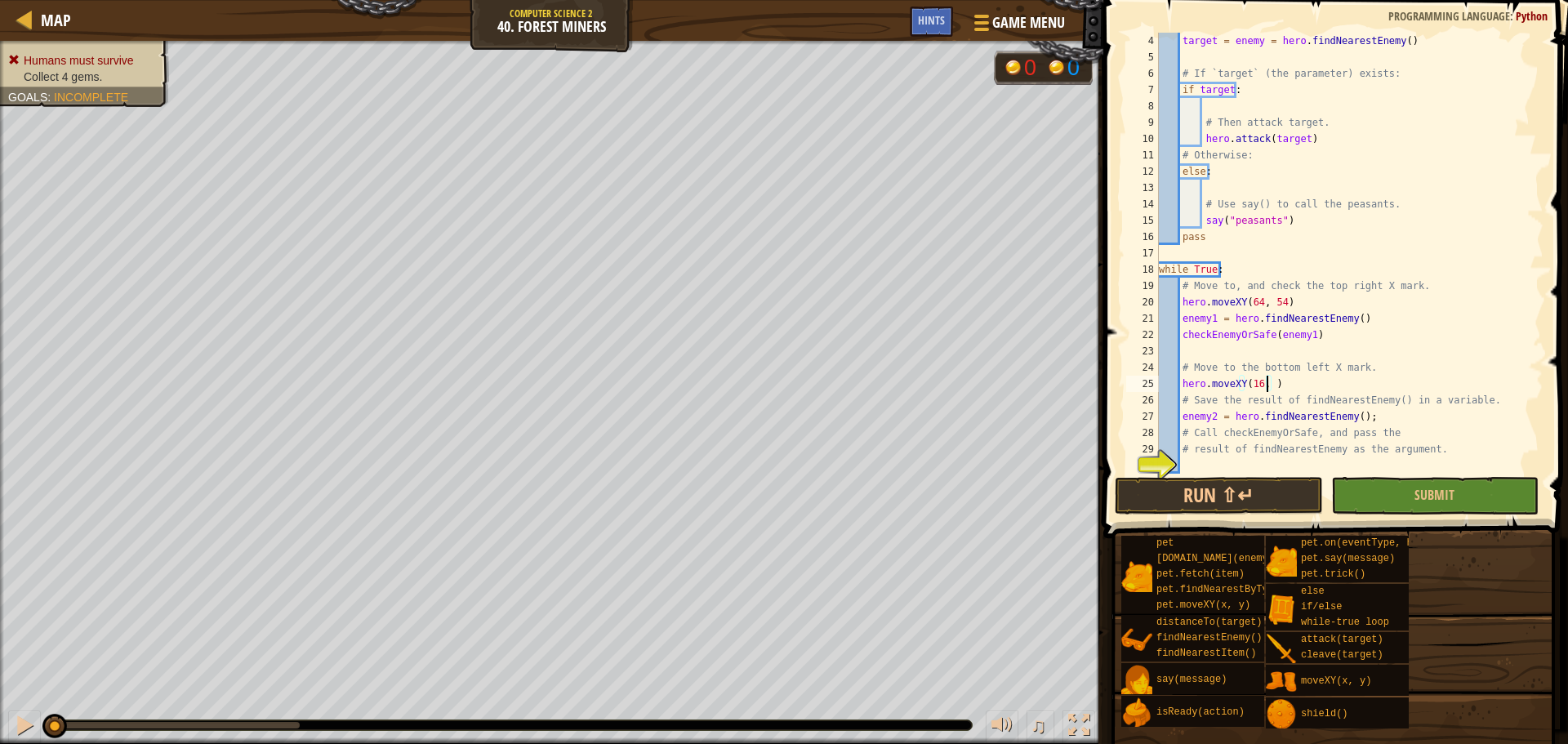
scroll to position [7, 9]
type textarea "hero.moveXY(16, 14)"
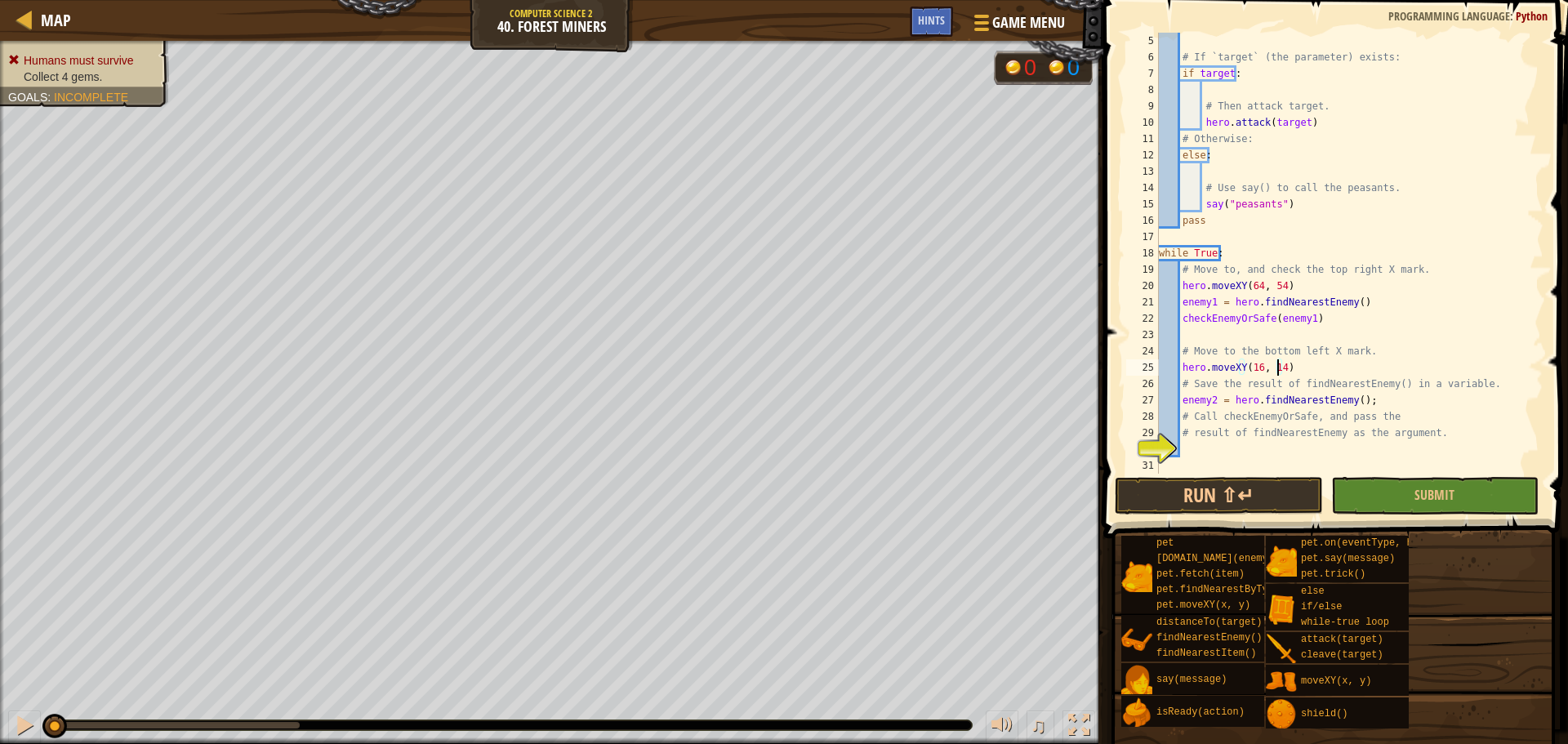
scroll to position [66, 0]
click at [1199, 446] on div "# If `target` (the parameter) exists: if target : # Then attack target. hero . …" at bounding box center [1343, 269] width 376 height 474
click at [1249, 468] on div "check EnemyOrSafe(target) press enter" at bounding box center [1332, 489] width 309 height 59
type textarea "checkEnemyOrSafe(target)"
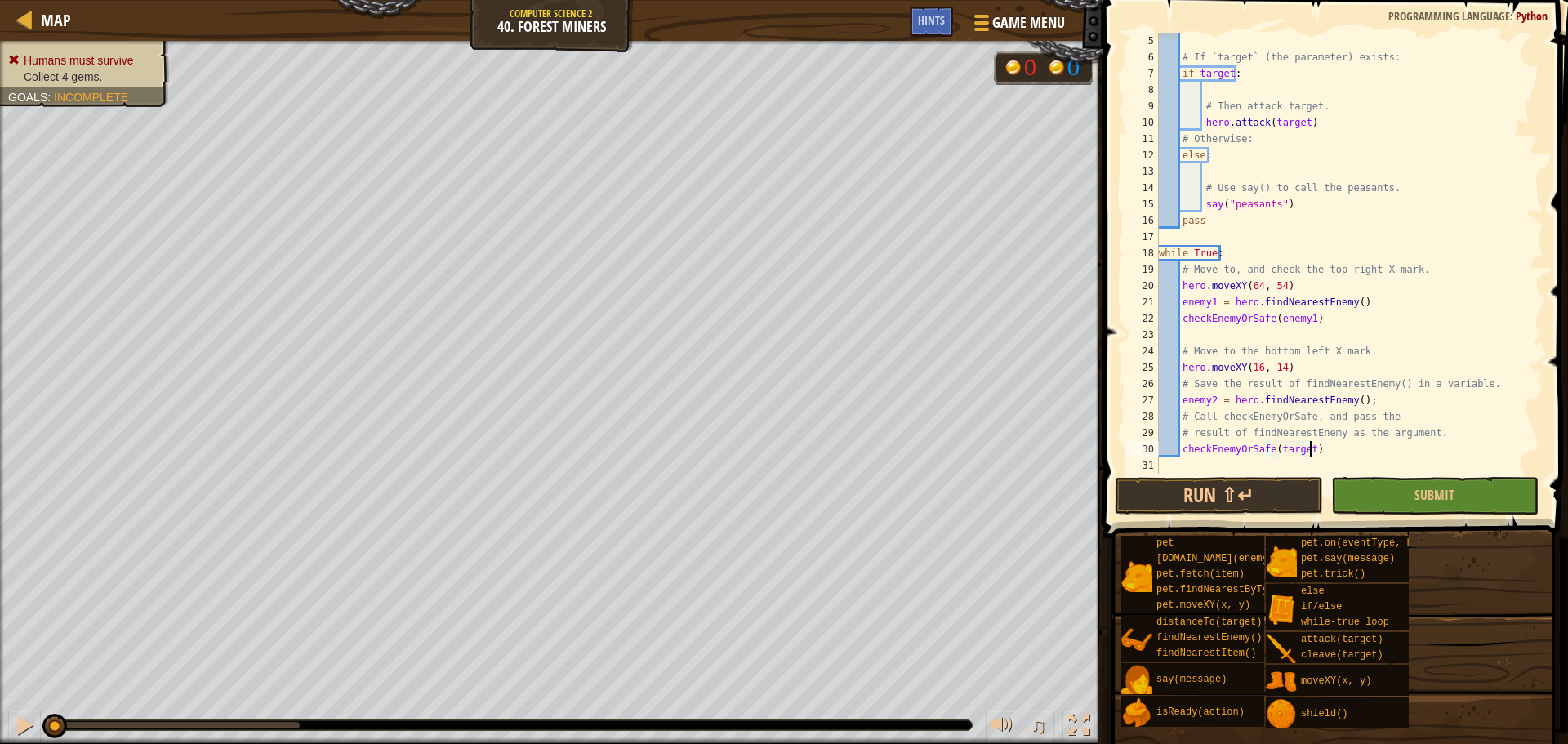
click at [1316, 451] on div "# If `target` (the parameter) exists: if target : # Then attack target. hero . …" at bounding box center [1343, 269] width 376 height 474
click at [1179, 498] on button "Run ⇧↵" at bounding box center [1218, 496] width 207 height 37
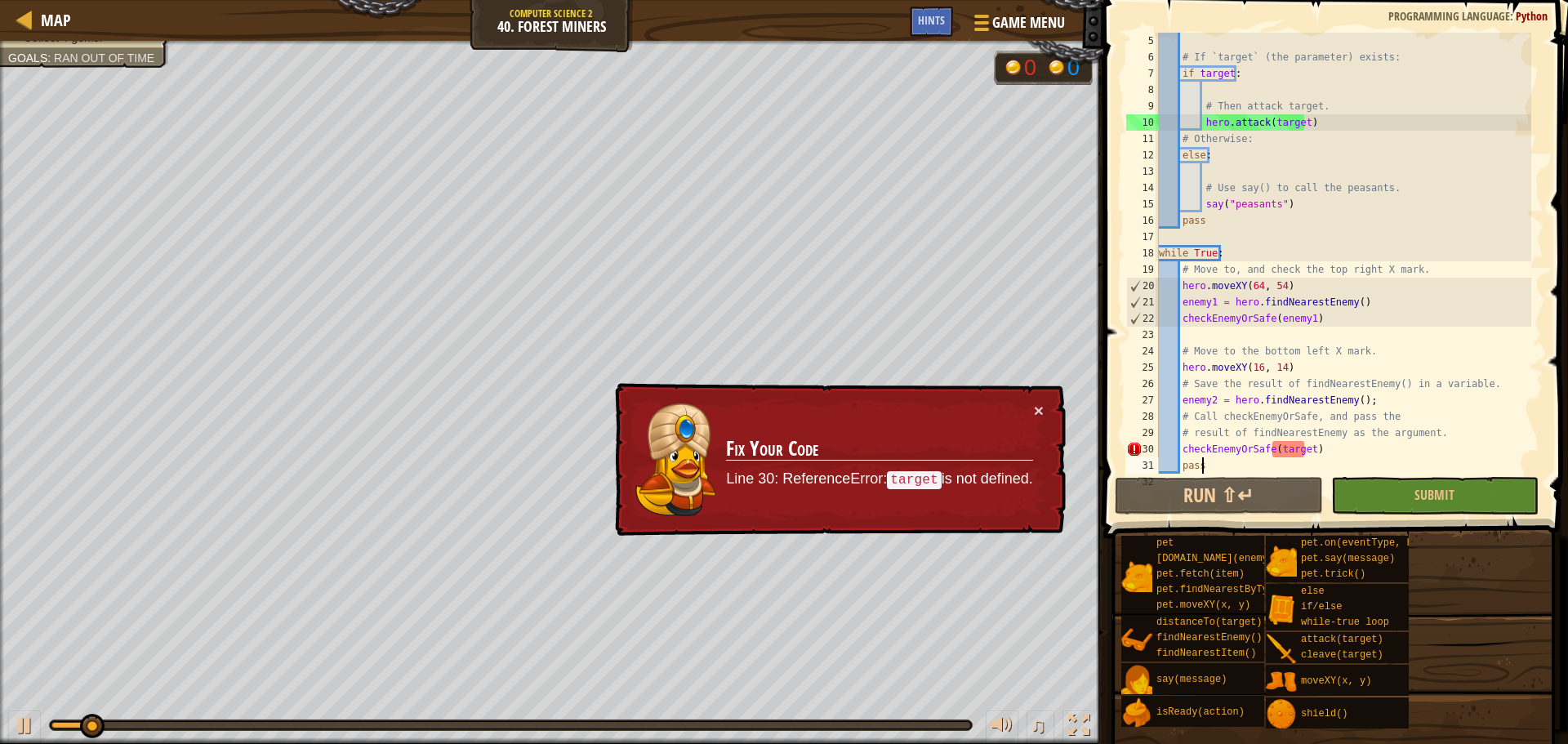
click at [1281, 451] on div "# If `target` (the parameter) exists: if target : # Then attack target. hero . …" at bounding box center [1343, 269] width 376 height 474
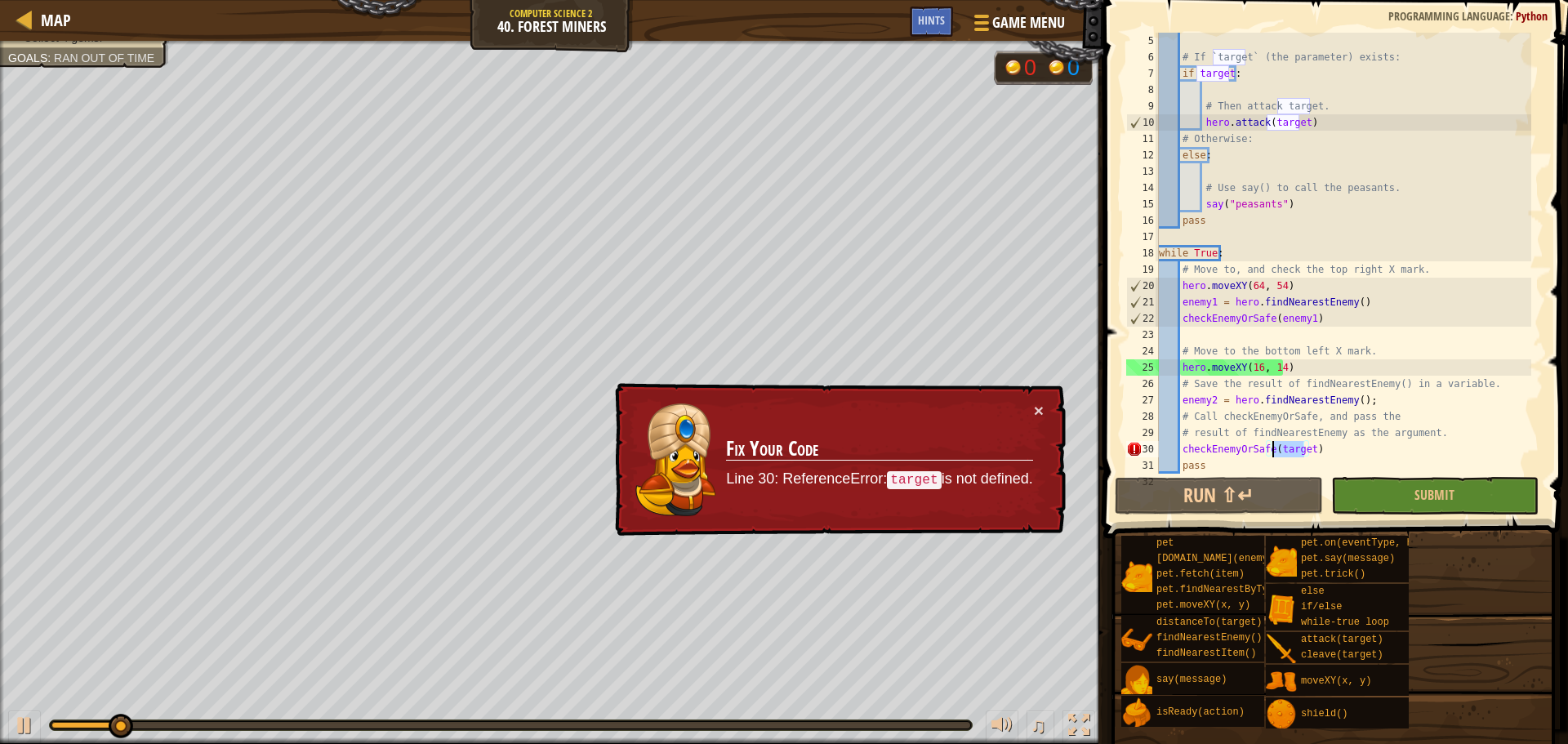
click at [1288, 450] on div "# If `target` (the parameter) exists: if target : # Then attack target. hero . …" at bounding box center [1343, 269] width 376 height 474
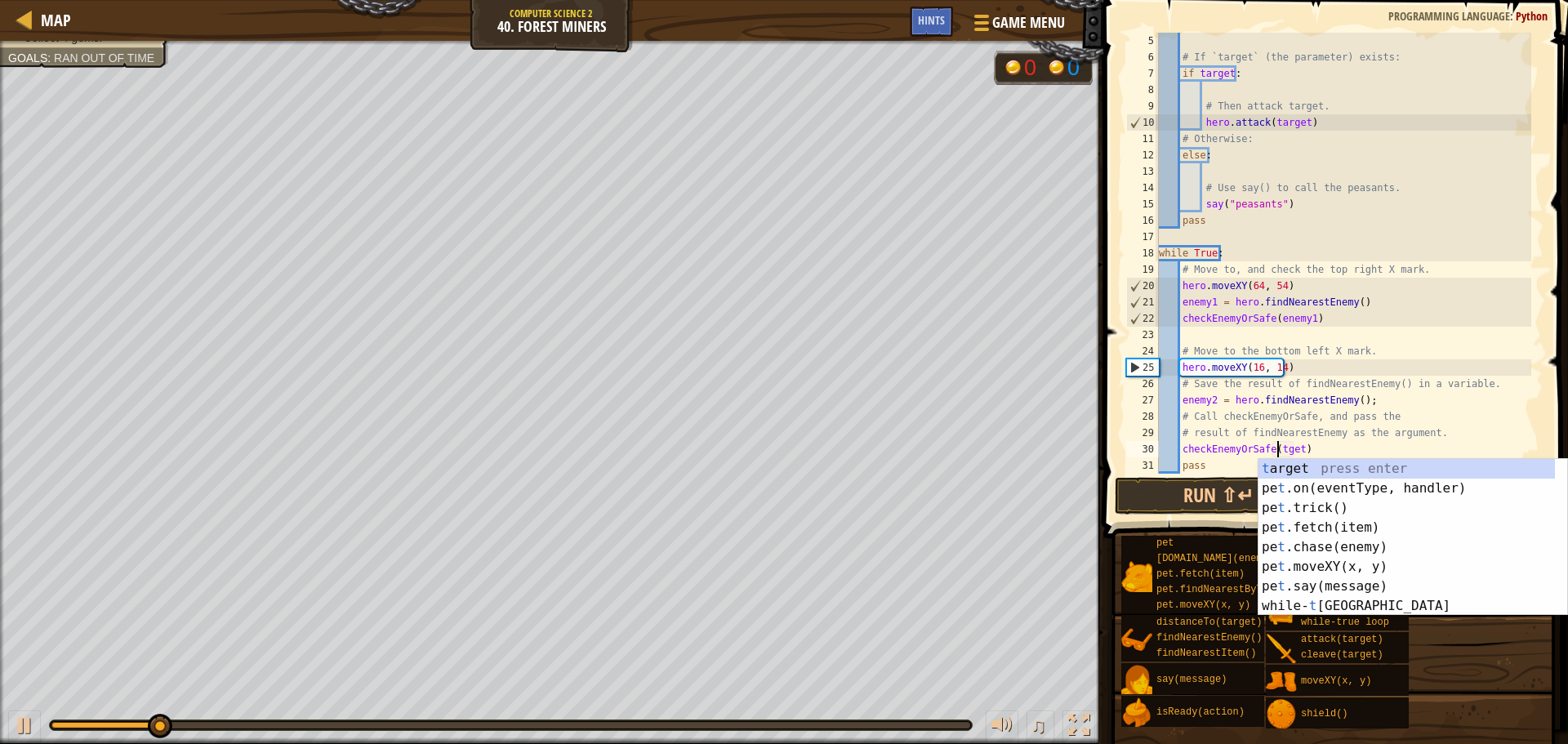
click at [1288, 450] on div "# If `target` (the parameter) exists: if target : # Then attack target. hero . …" at bounding box center [1343, 269] width 376 height 474
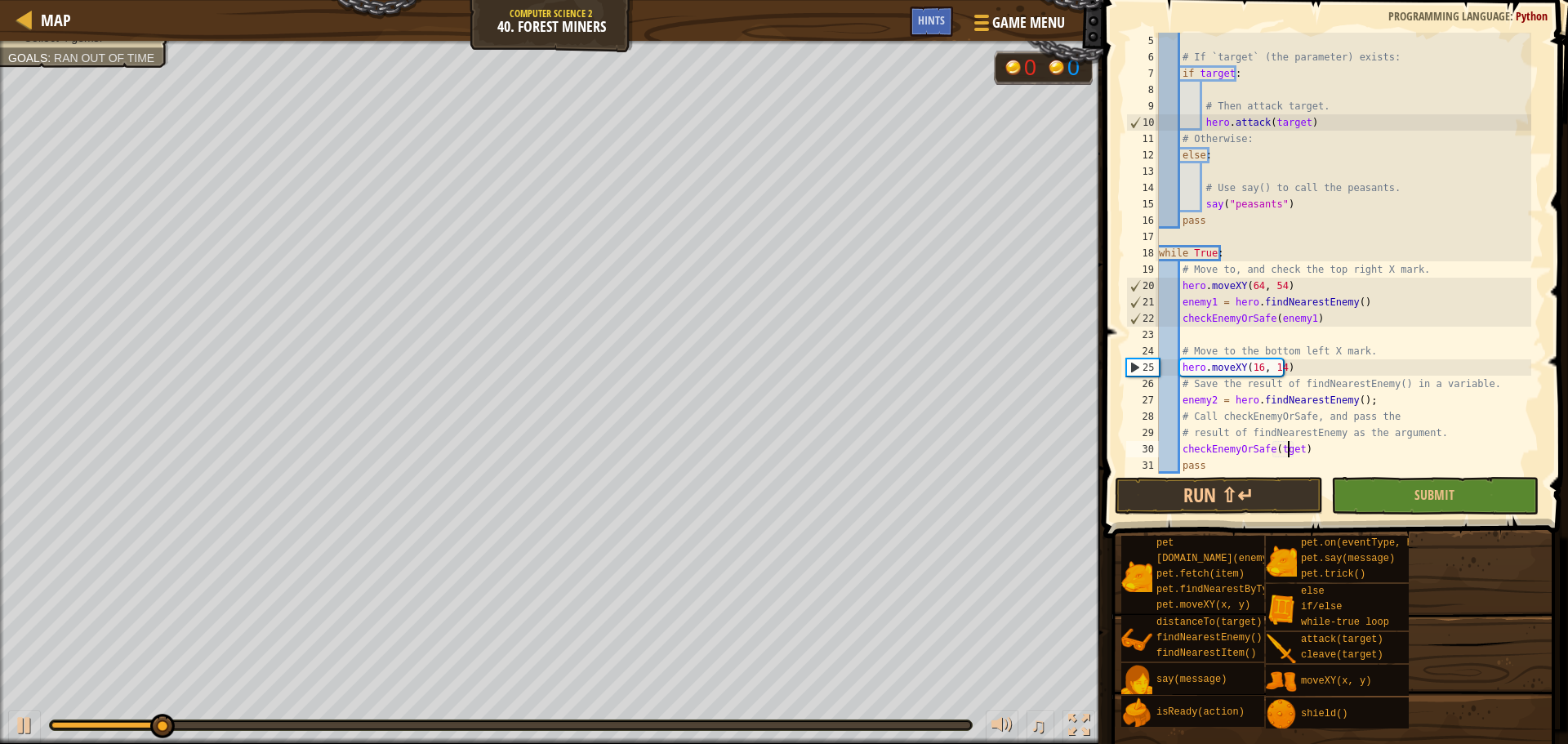
click at [1288, 450] on div "# If `target` (the parameter) exists: if target : # Then attack target. hero . …" at bounding box center [1343, 269] width 376 height 474
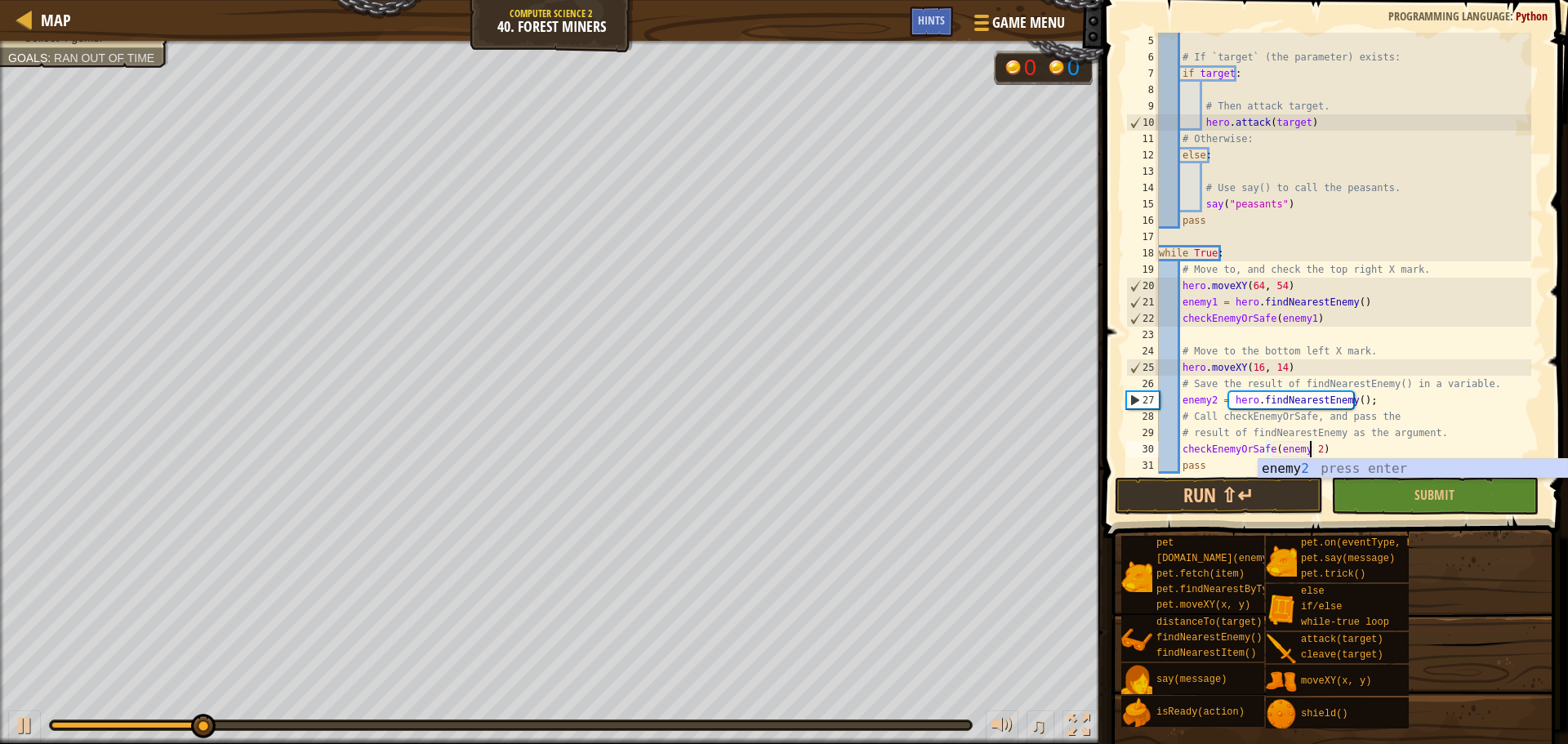
scroll to position [7, 12]
click at [1270, 493] on button "Run ⇧↵" at bounding box center [1218, 496] width 207 height 37
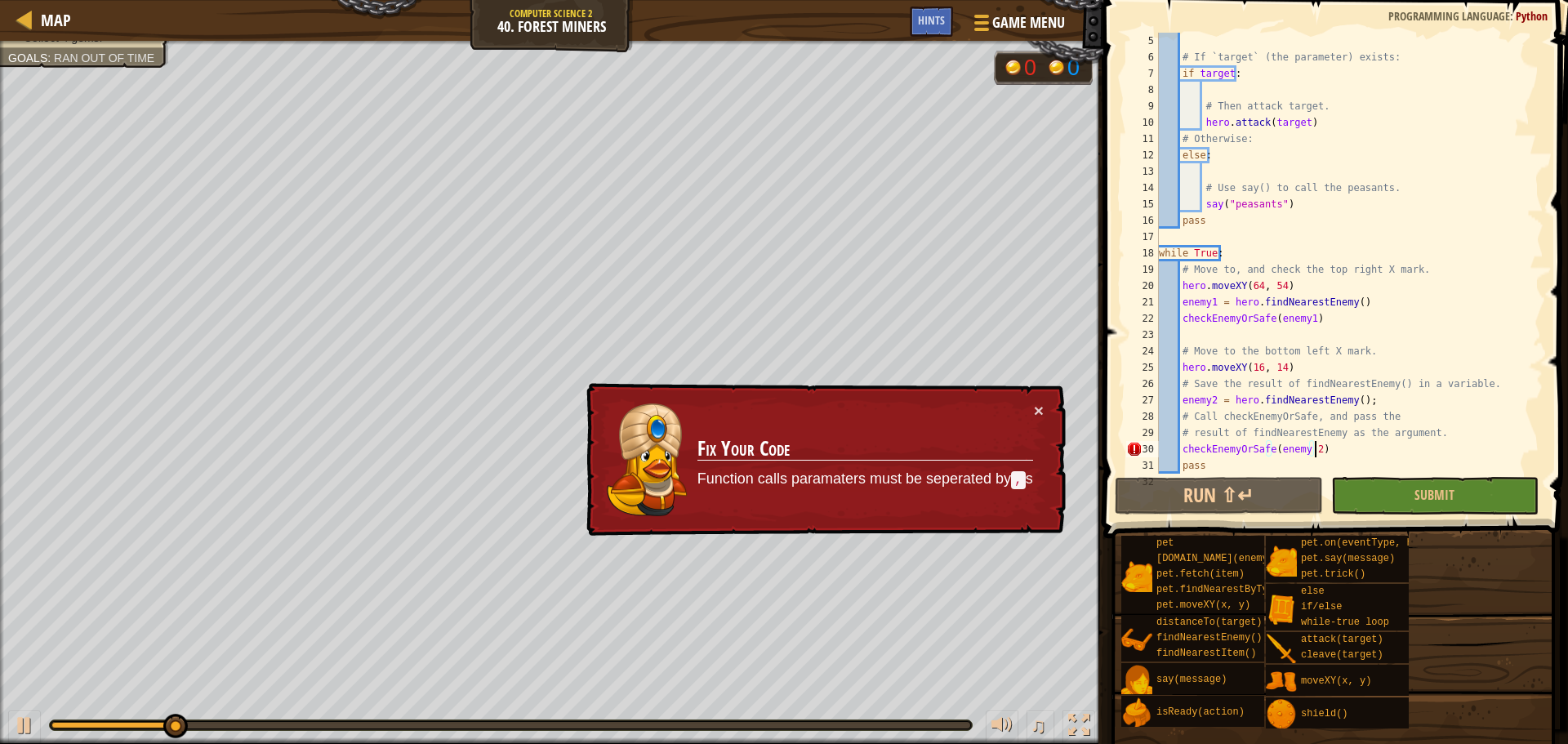
click at [1322, 447] on div "# If `target` (the parameter) exists: if target : # Then attack target. hero . …" at bounding box center [1343, 269] width 376 height 474
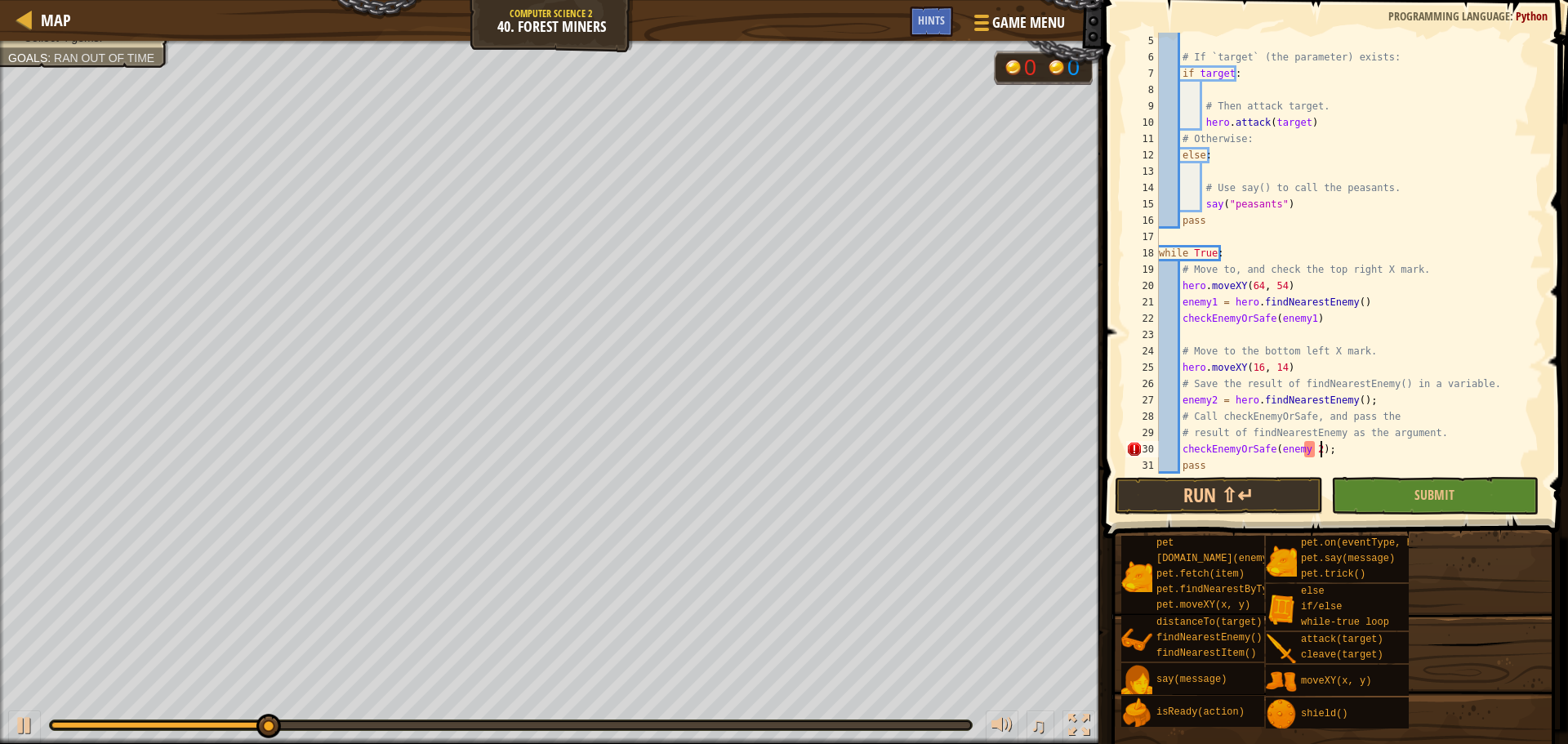
scroll to position [7, 12]
click at [1261, 492] on button "Run ⇧↵" at bounding box center [1218, 496] width 207 height 37
drag, startPoint x: 1208, startPoint y: 470, endPoint x: 1149, endPoint y: 466, distance: 59.1
click at [1149, 466] on div "checkEnemyOrSafe(enemy 2) 5 6 7 8 9 10 11 12 13 14 15 16 17 18 19 20 21 22 23 2…" at bounding box center [1333, 253] width 421 height 442
type textarea "pass"
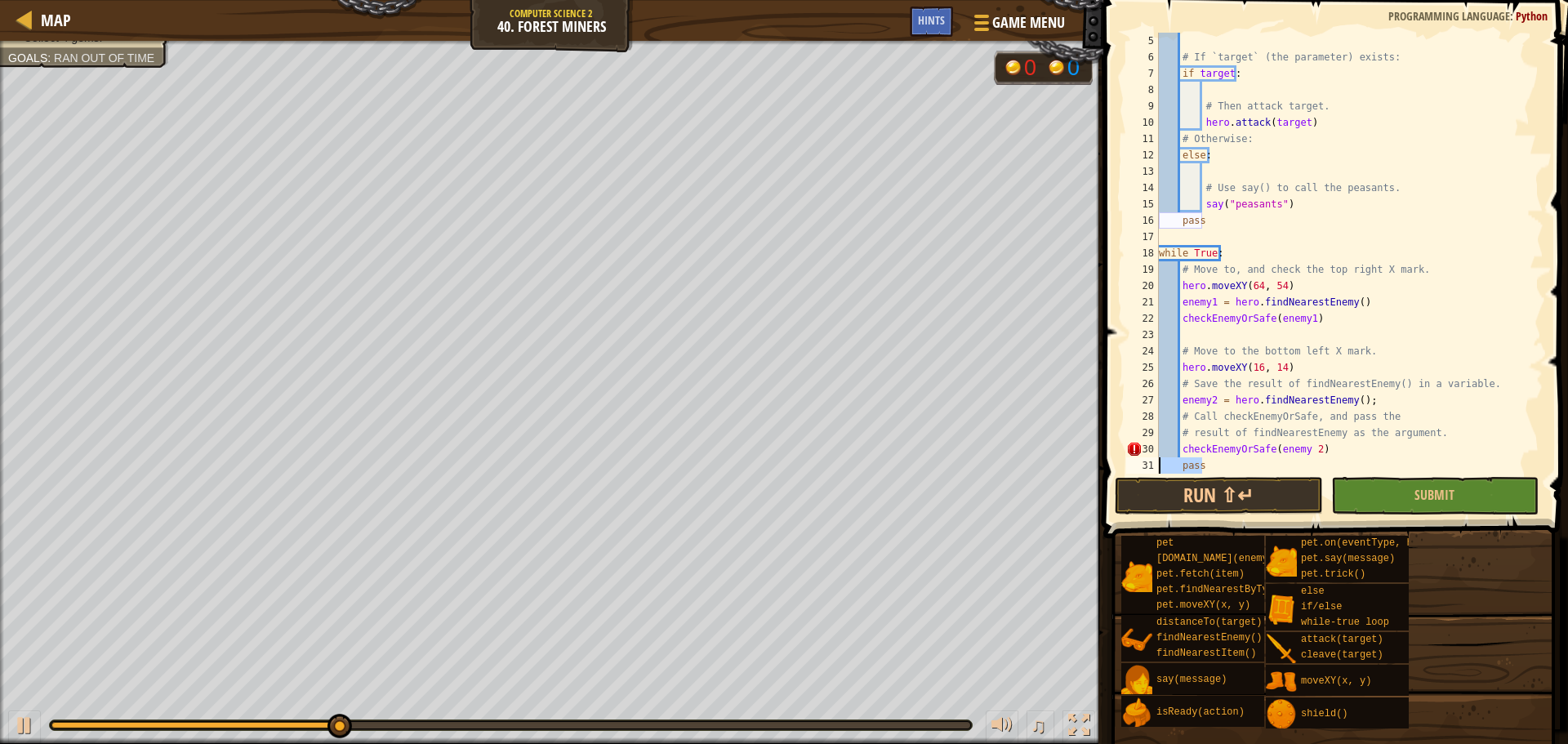
scroll to position [7, 0]
click at [1303, 453] on div "# If `target` (the parameter) exists: if target : # Then attack target. hero . …" at bounding box center [1343, 269] width 376 height 474
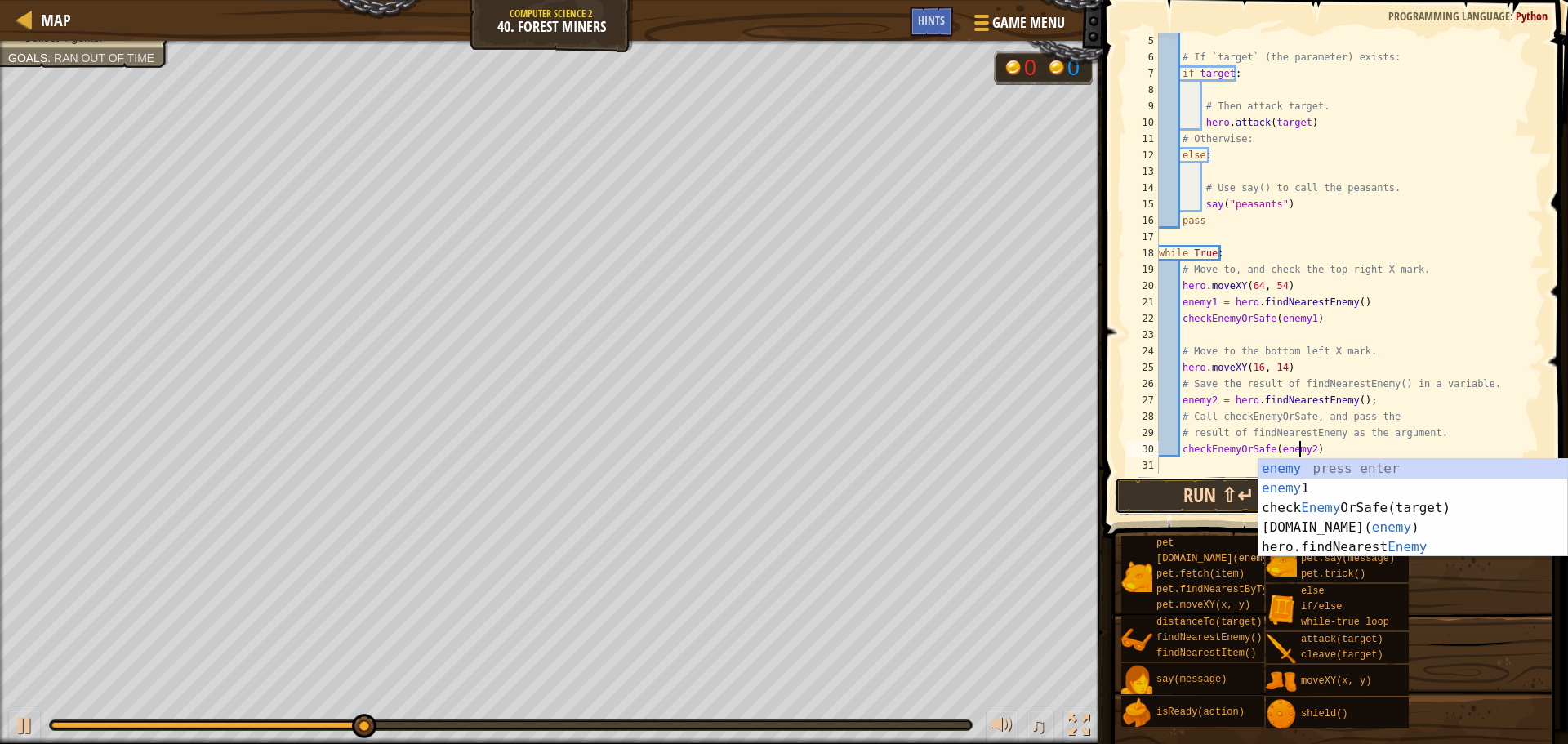
click at [1203, 484] on button "Run ⇧↵" at bounding box center [1218, 496] width 207 height 37
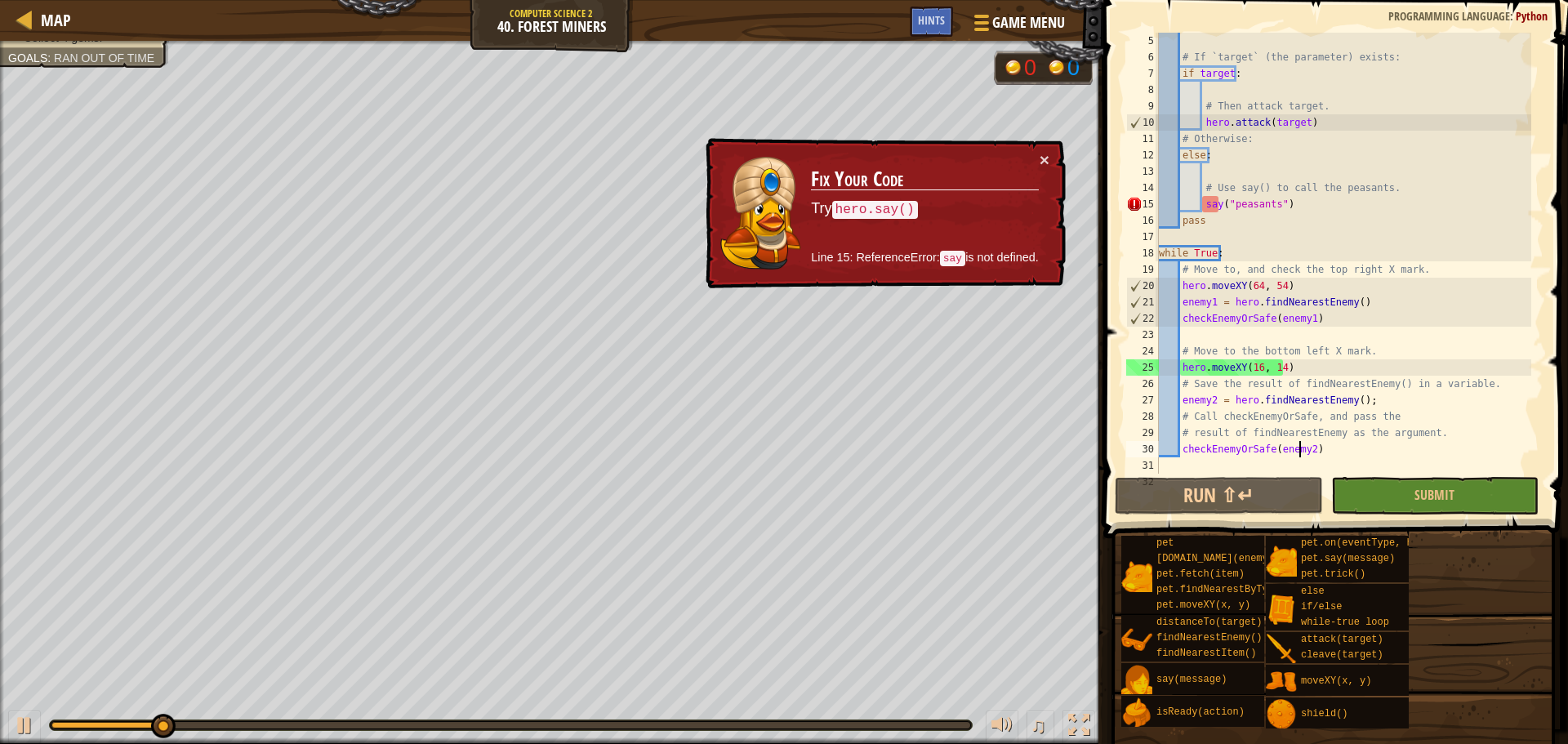
click at [1202, 197] on div "# If `target` (the parameter) exists: if target : # Then attack target. hero . …" at bounding box center [1343, 269] width 376 height 474
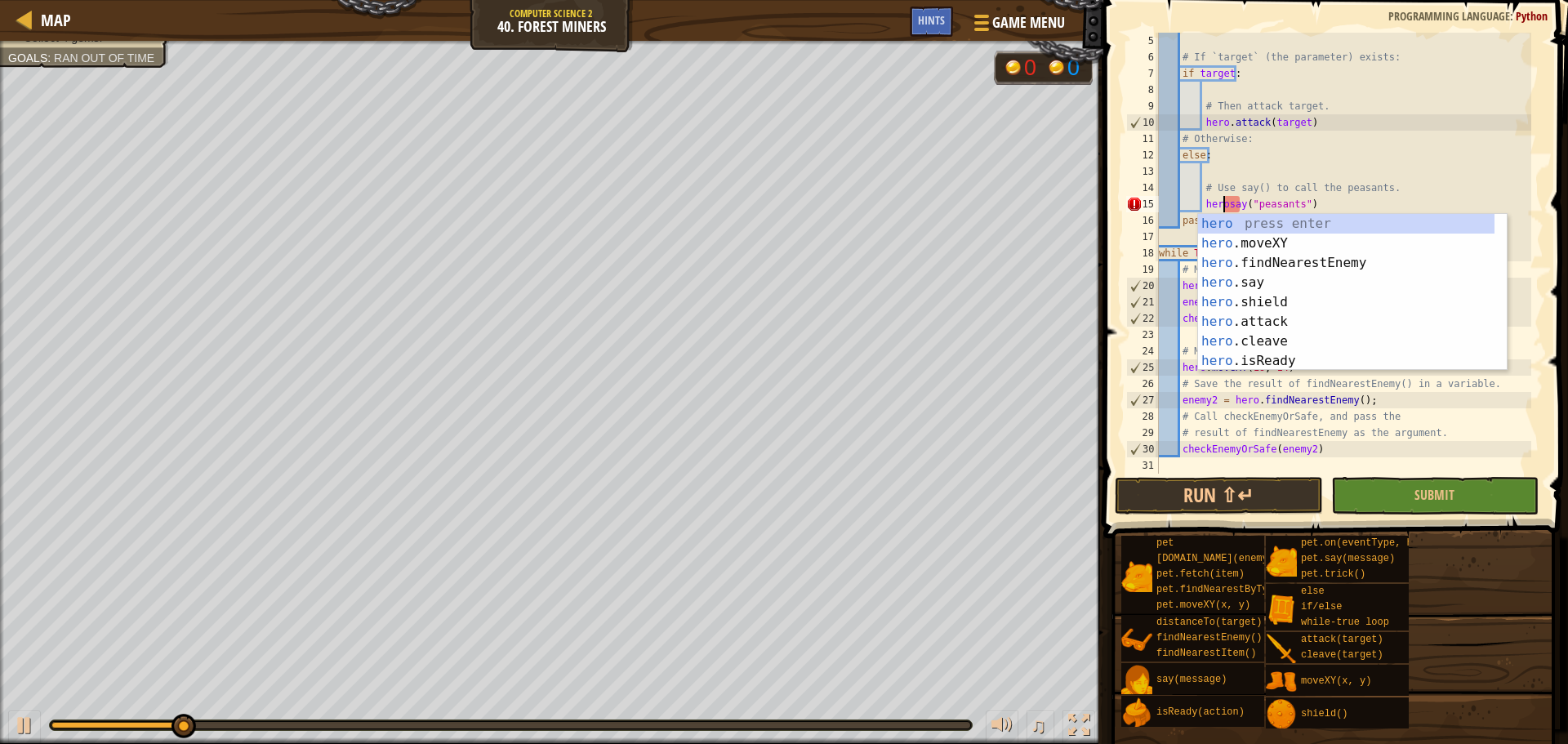
scroll to position [7, 6]
type textarea "hero.say("peasants")"
click at [1196, 486] on button "Run ⇧↵" at bounding box center [1218, 496] width 207 height 37
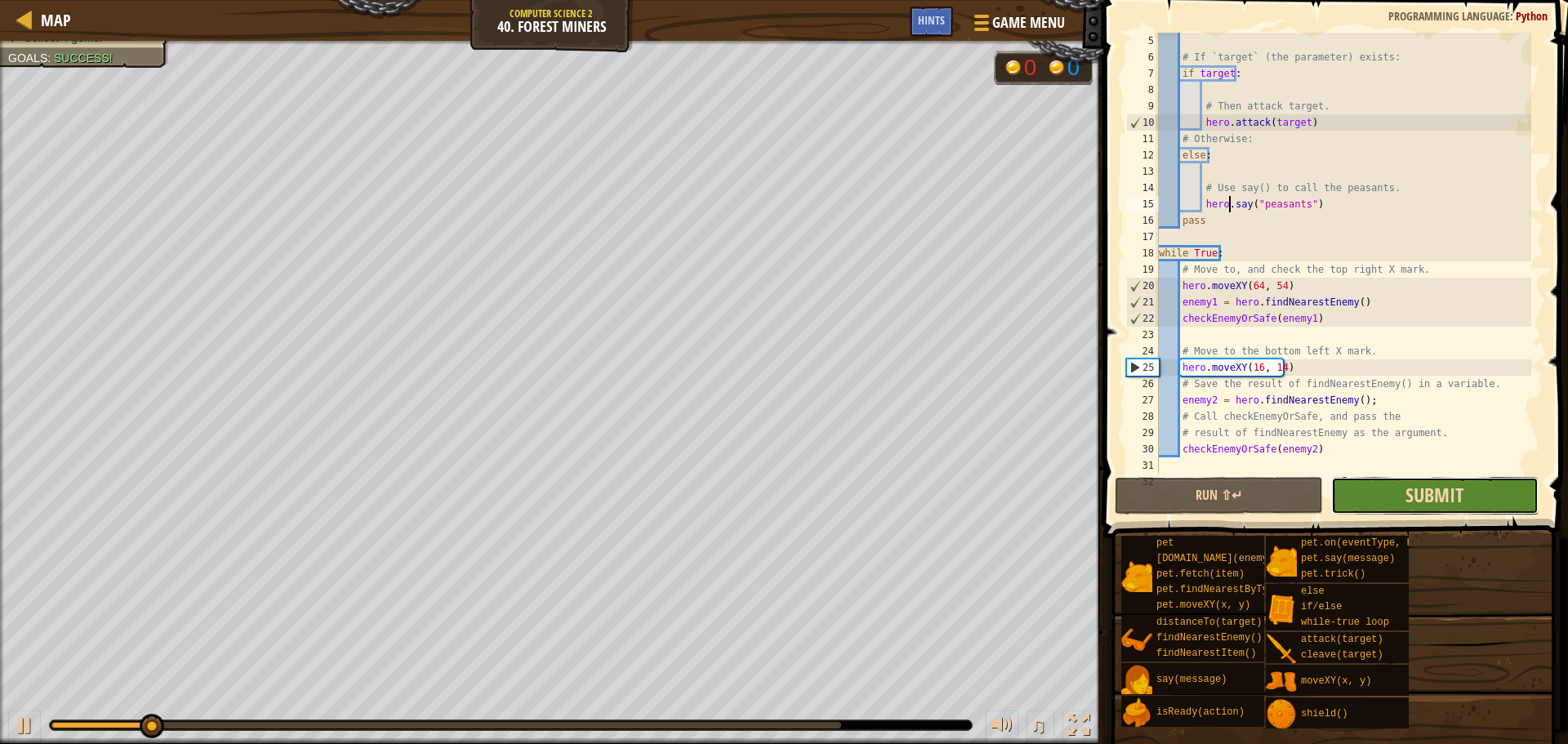
click at [1425, 495] on span "Submit" at bounding box center [1435, 495] width 58 height 27
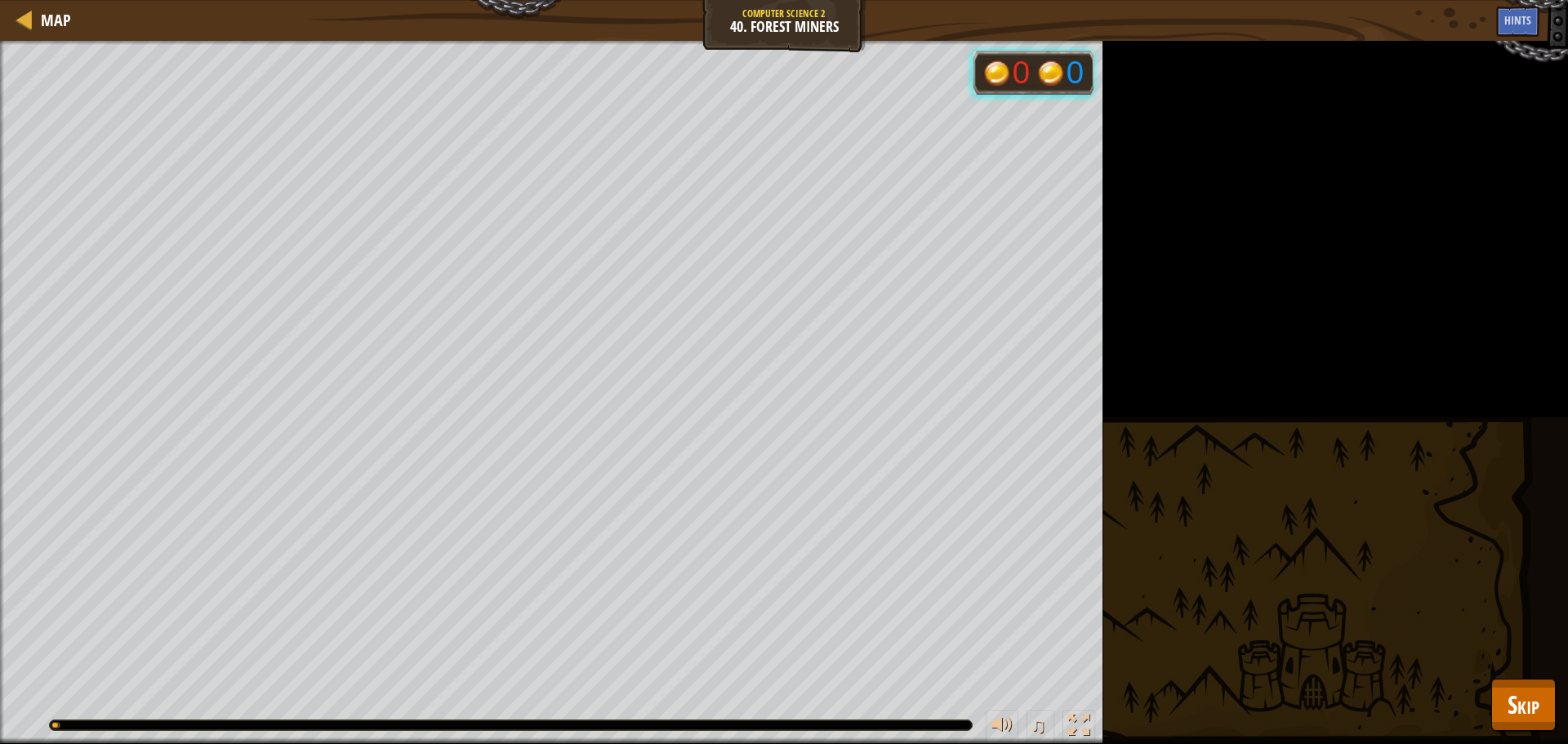
click at [1555, 731] on div "Humans must survive Collect 4 gems. Goals : Running... 0 0 ♫ Illia 804 x: 41 y:…" at bounding box center [784, 393] width 1568 height 704
click at [1530, 729] on button "Skip" at bounding box center [1524, 705] width 65 height 52
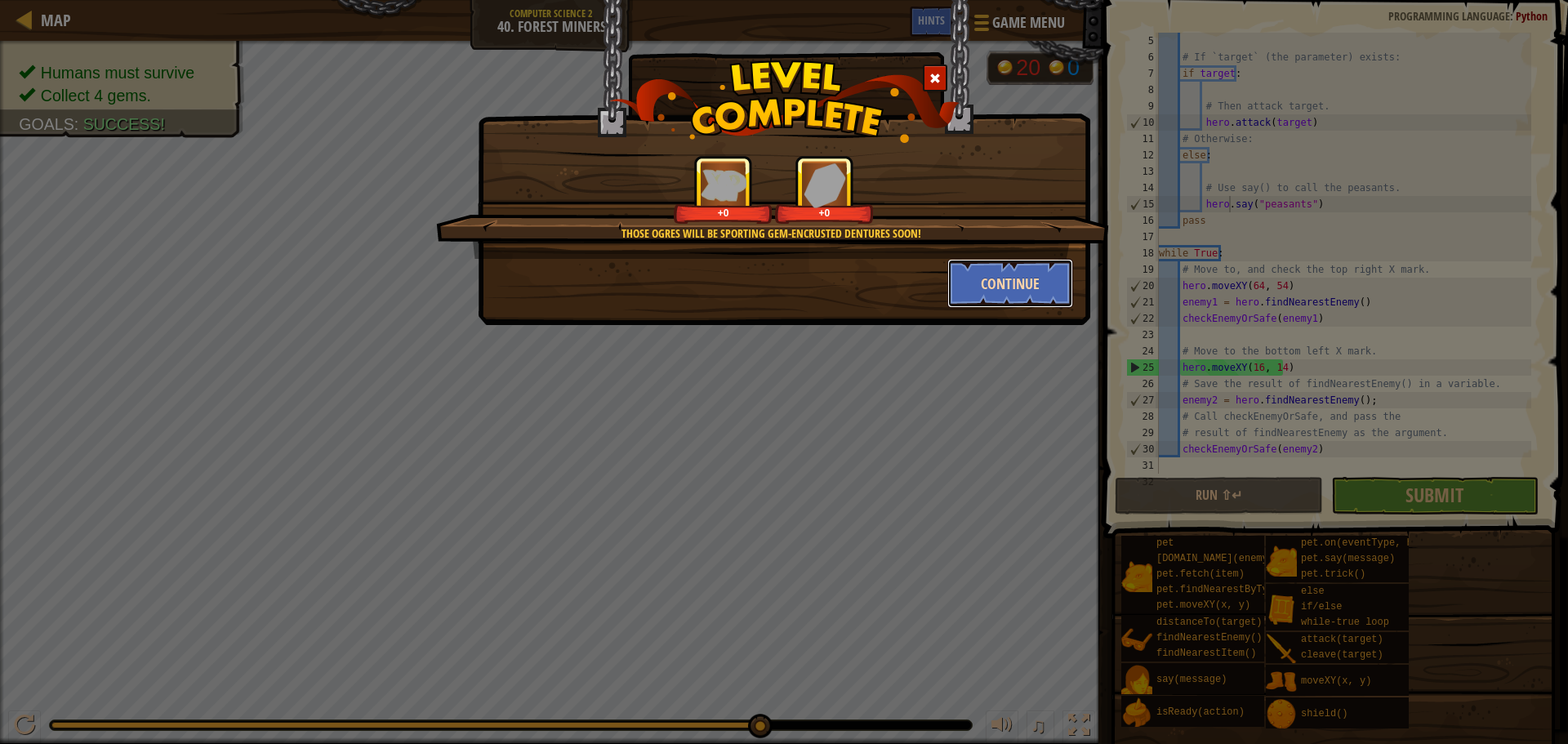
click at [970, 286] on button "Continue" at bounding box center [1011, 284] width 127 height 49
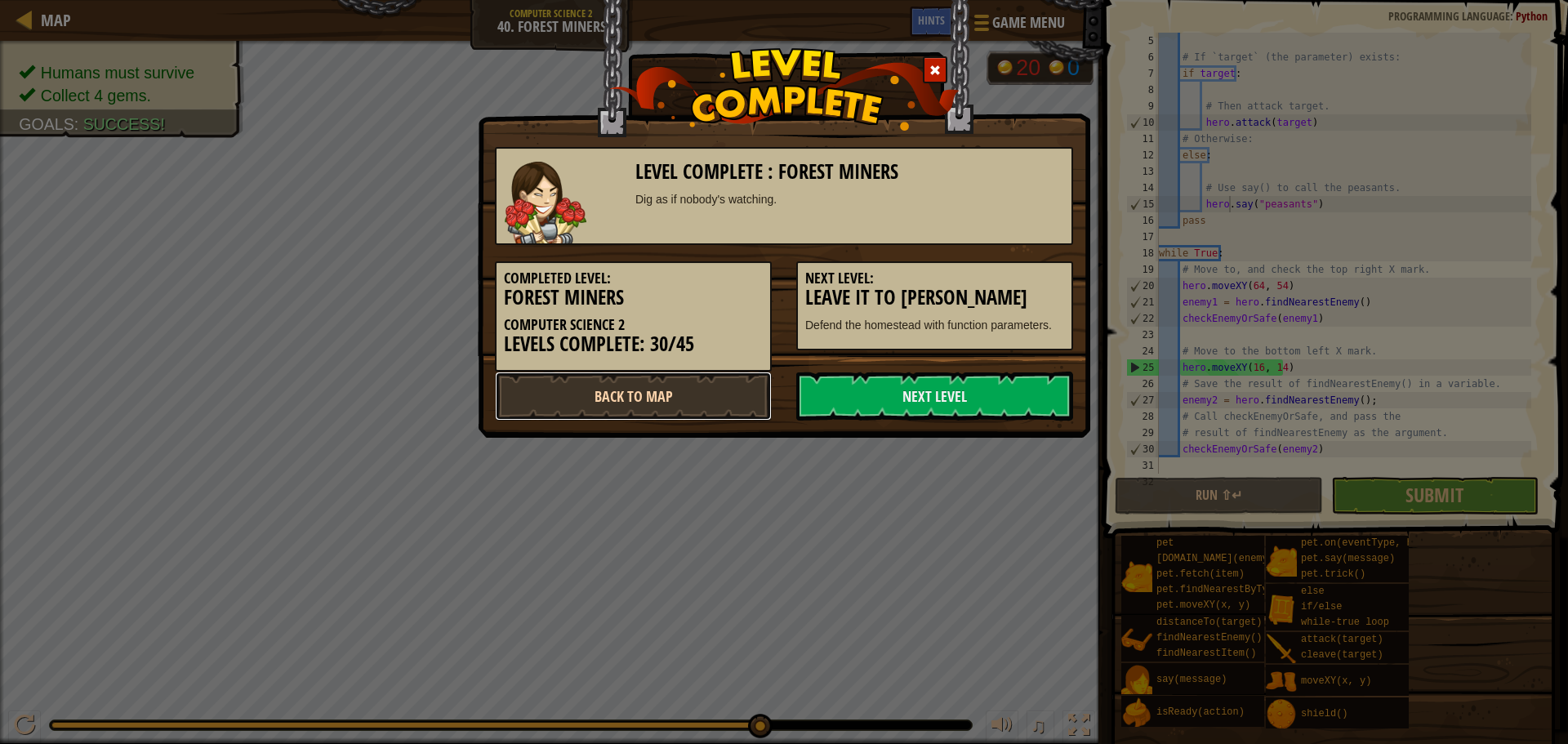
click at [729, 390] on link "Back to Map" at bounding box center [633, 397] width 277 height 49
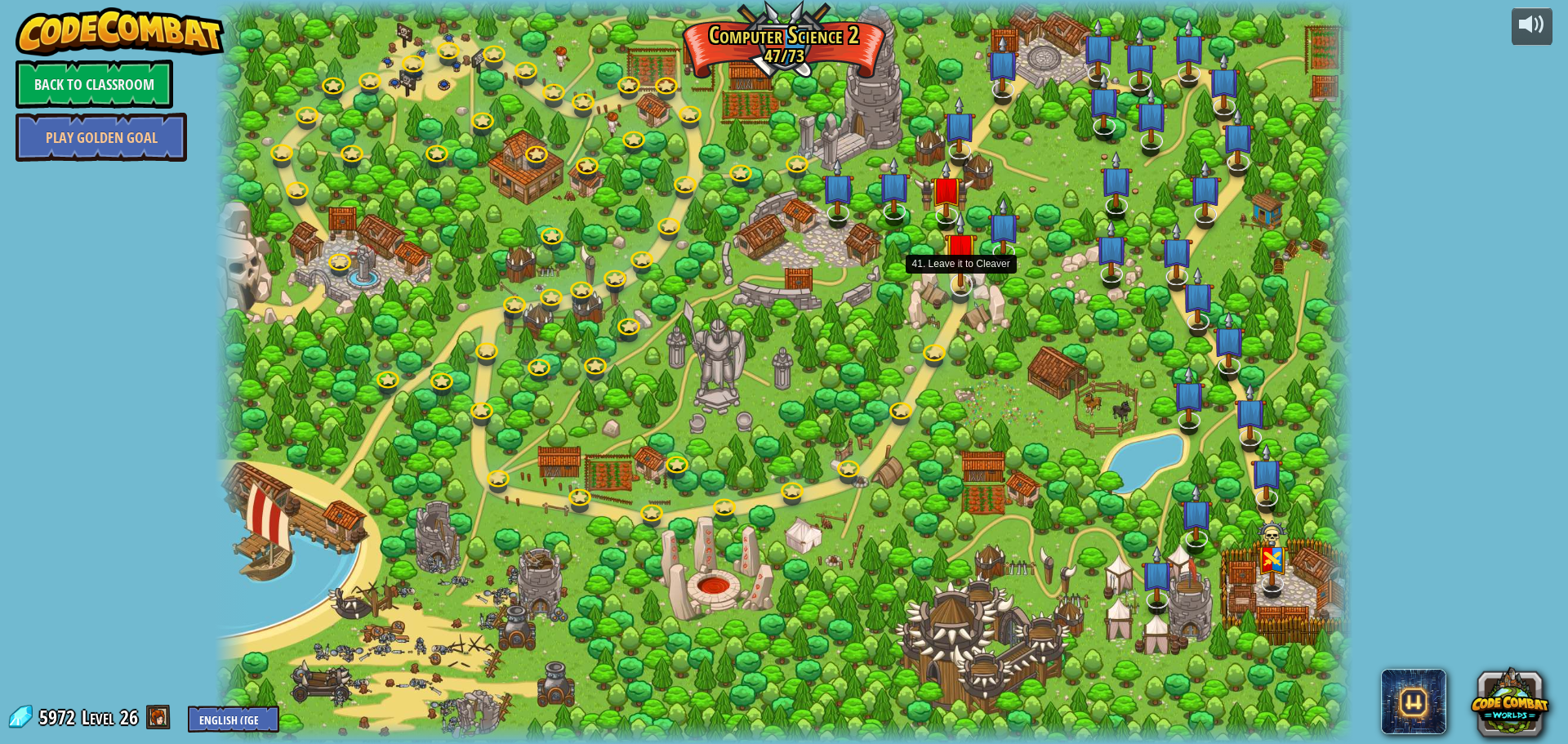
click at [953, 279] on img at bounding box center [961, 248] width 33 height 76
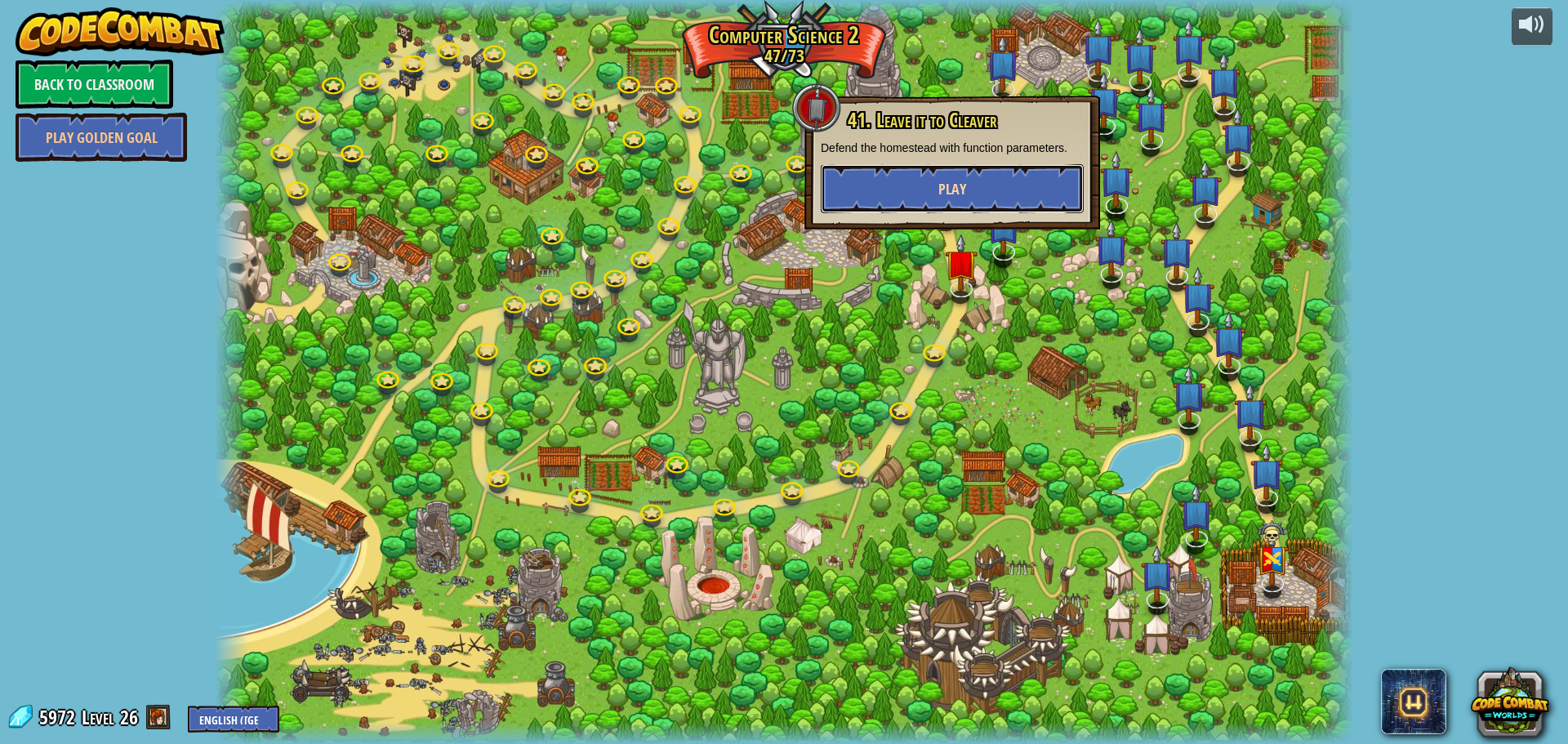
click at [947, 180] on span "Play" at bounding box center [953, 188] width 27 height 21
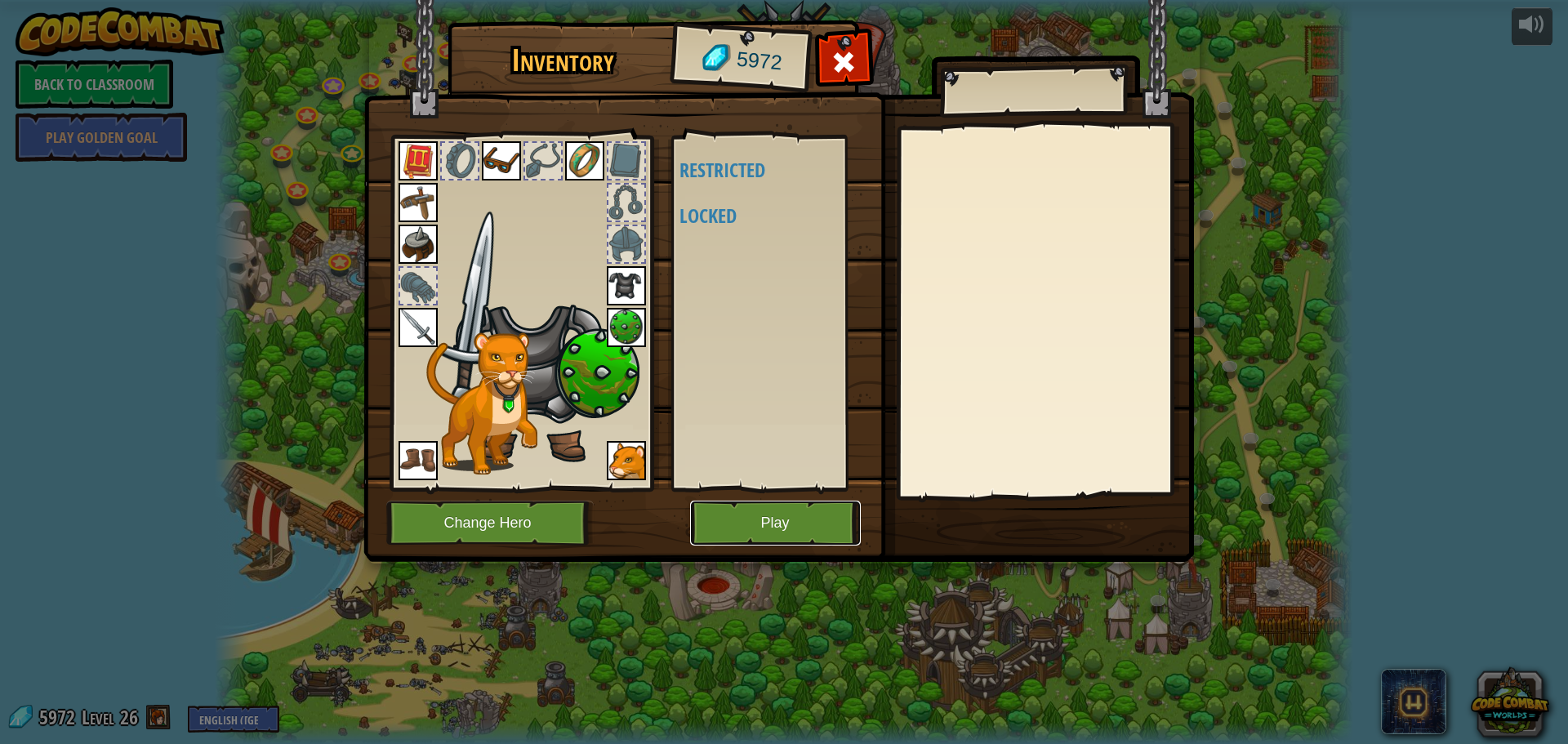
click at [744, 519] on button "Play" at bounding box center [775, 523] width 171 height 45
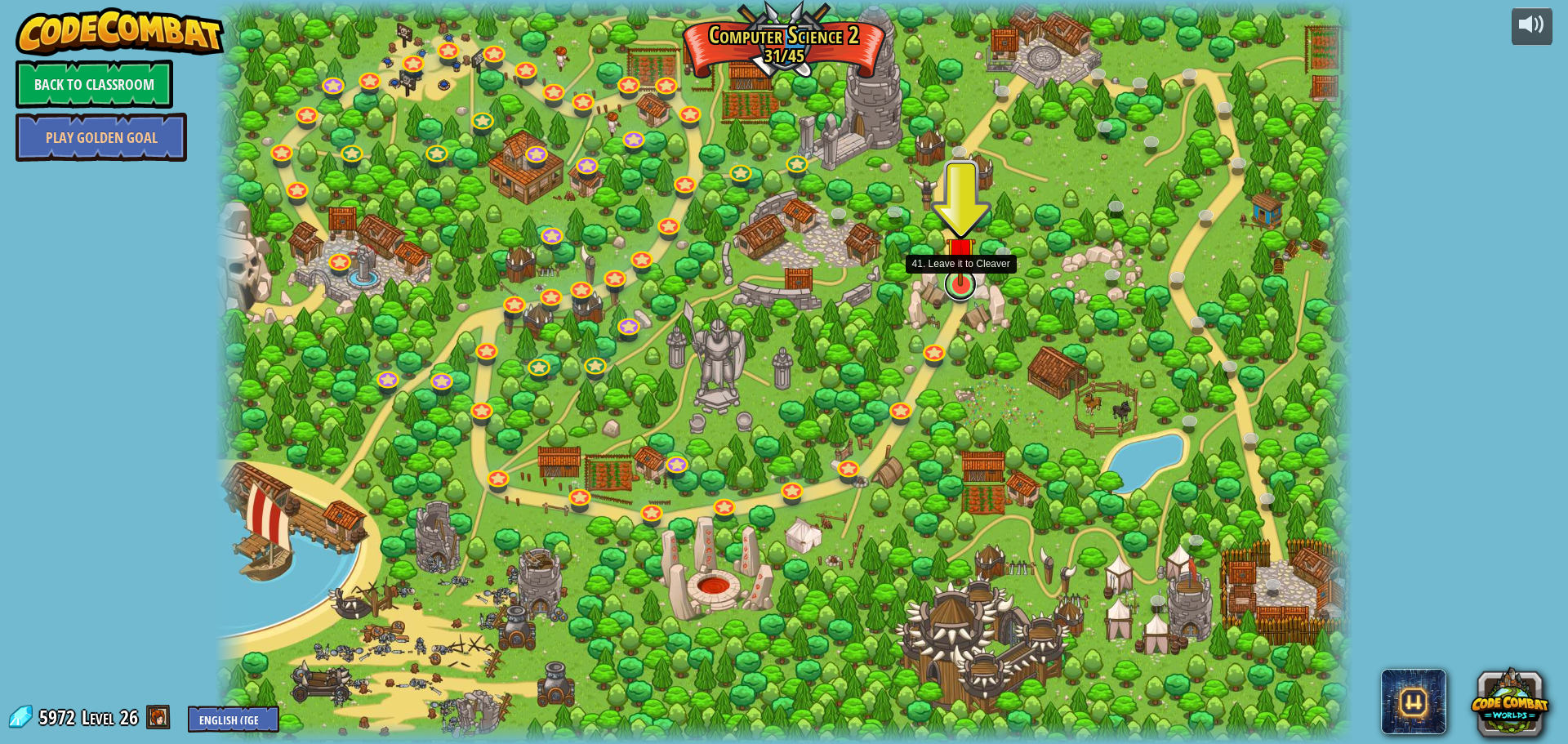
click at [967, 291] on link at bounding box center [960, 284] width 32 height 32
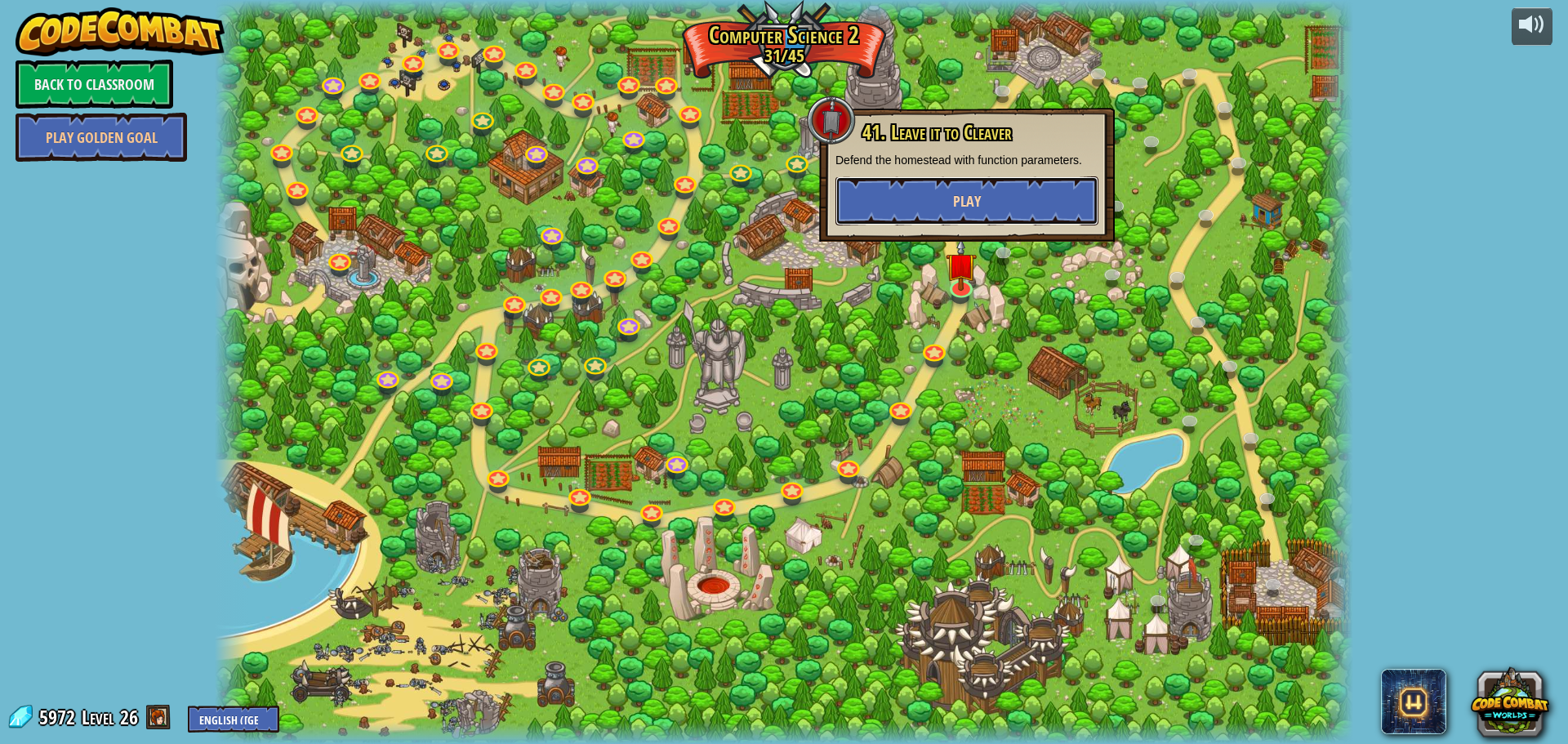
click at [968, 195] on span "Play" at bounding box center [967, 201] width 27 height 21
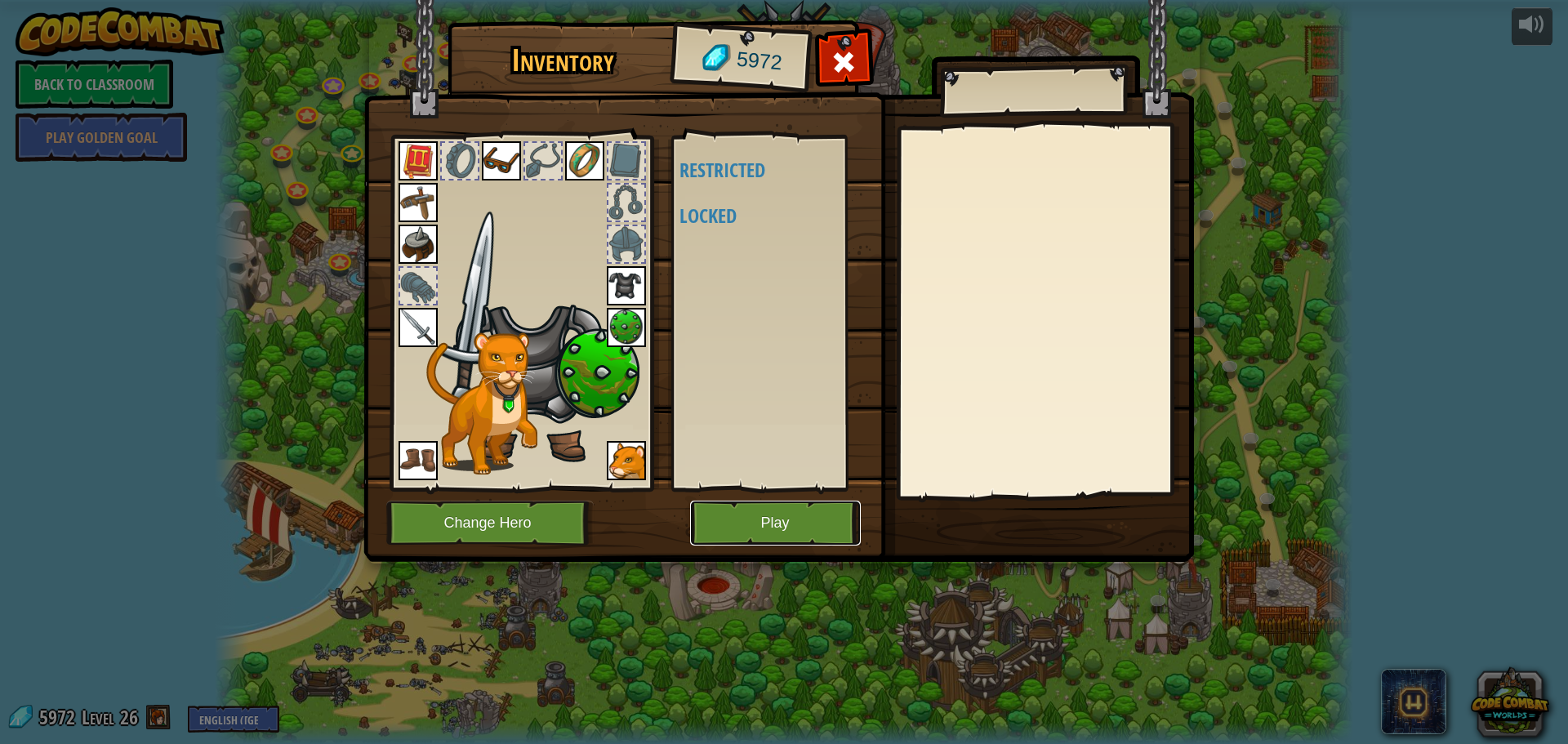
click at [782, 509] on button "Play" at bounding box center [775, 523] width 171 height 45
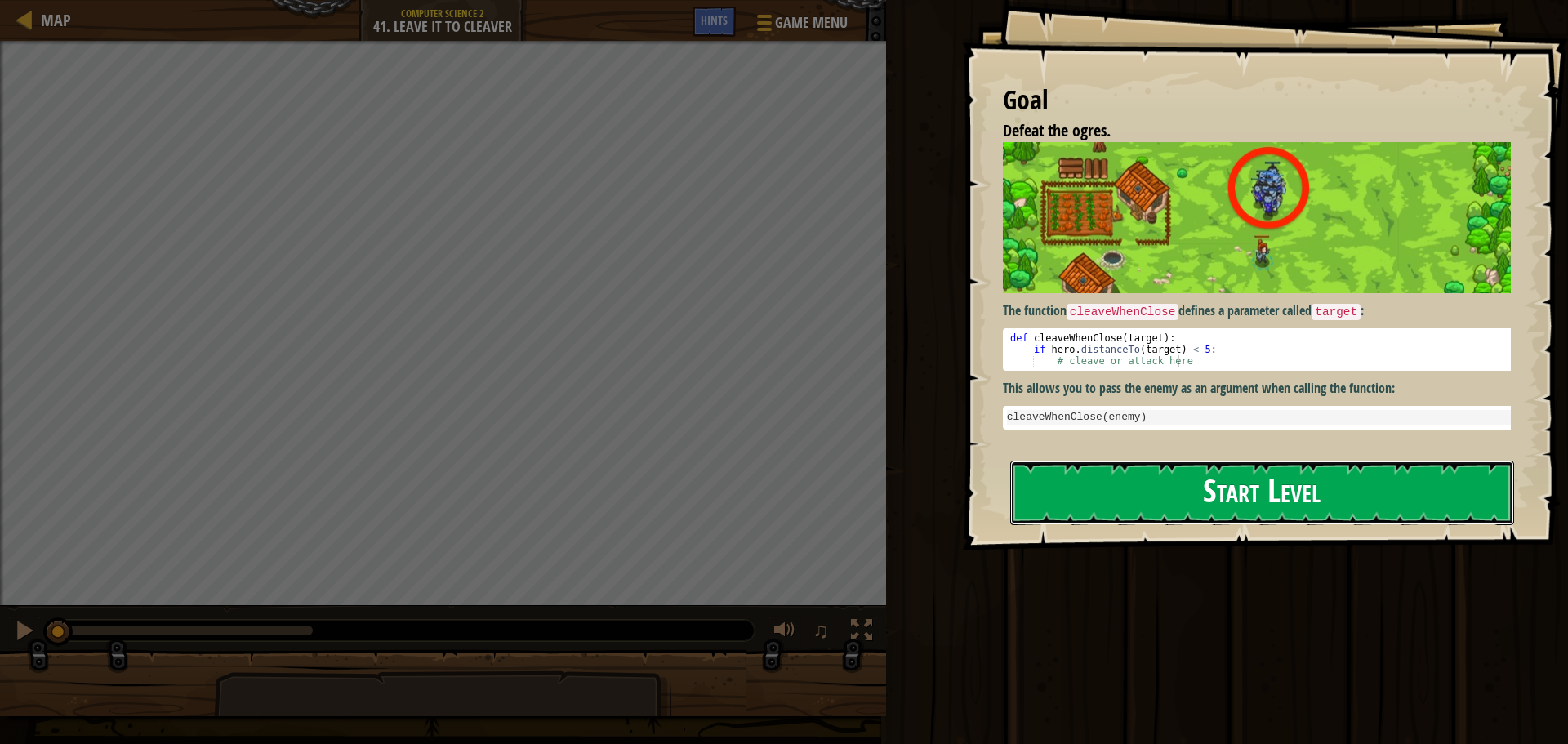
click at [1111, 307] on div "Goal Defeat the ogres. The function cleaveWhenClose defines a parameter called …" at bounding box center [1266, 275] width 606 height 551
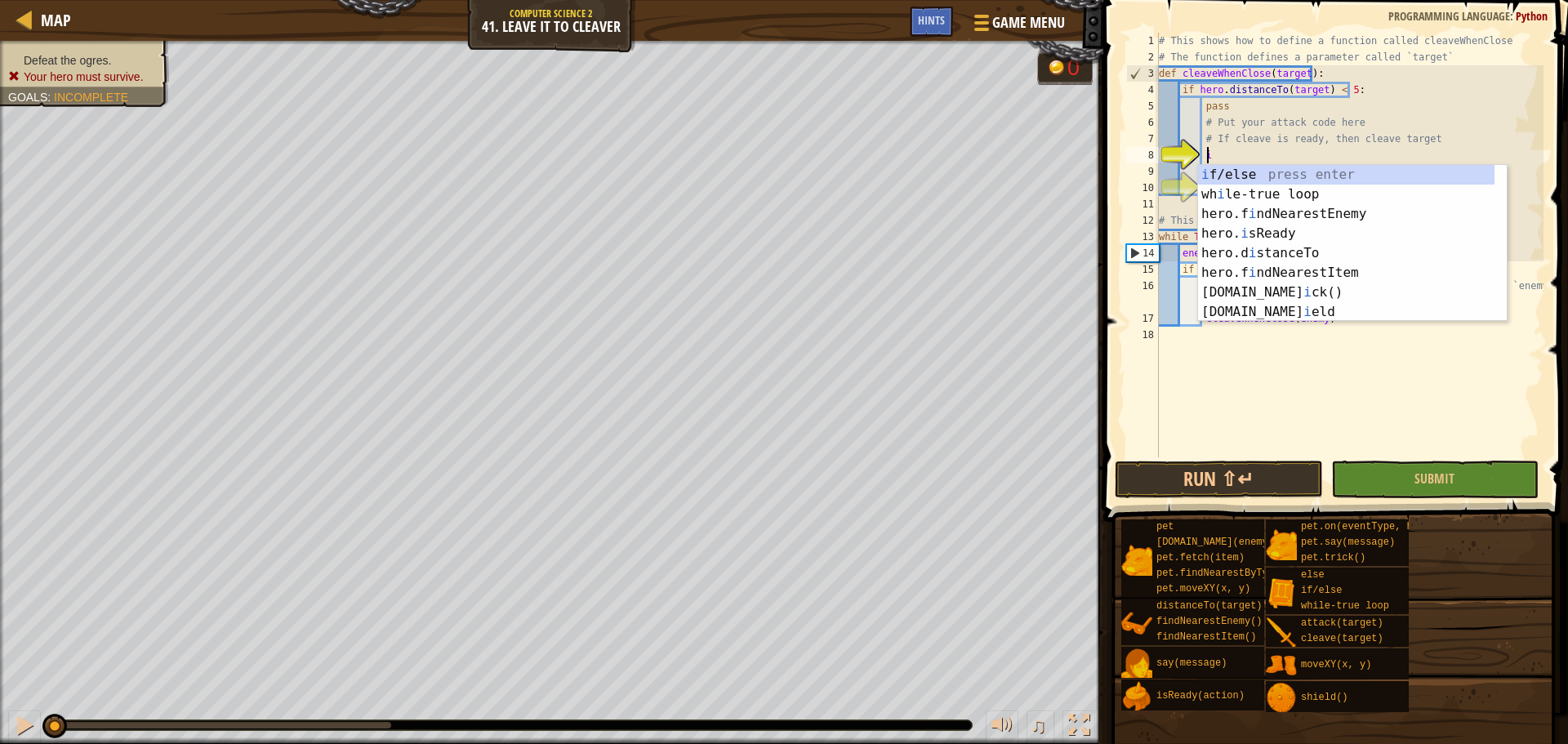
scroll to position [7, 2]
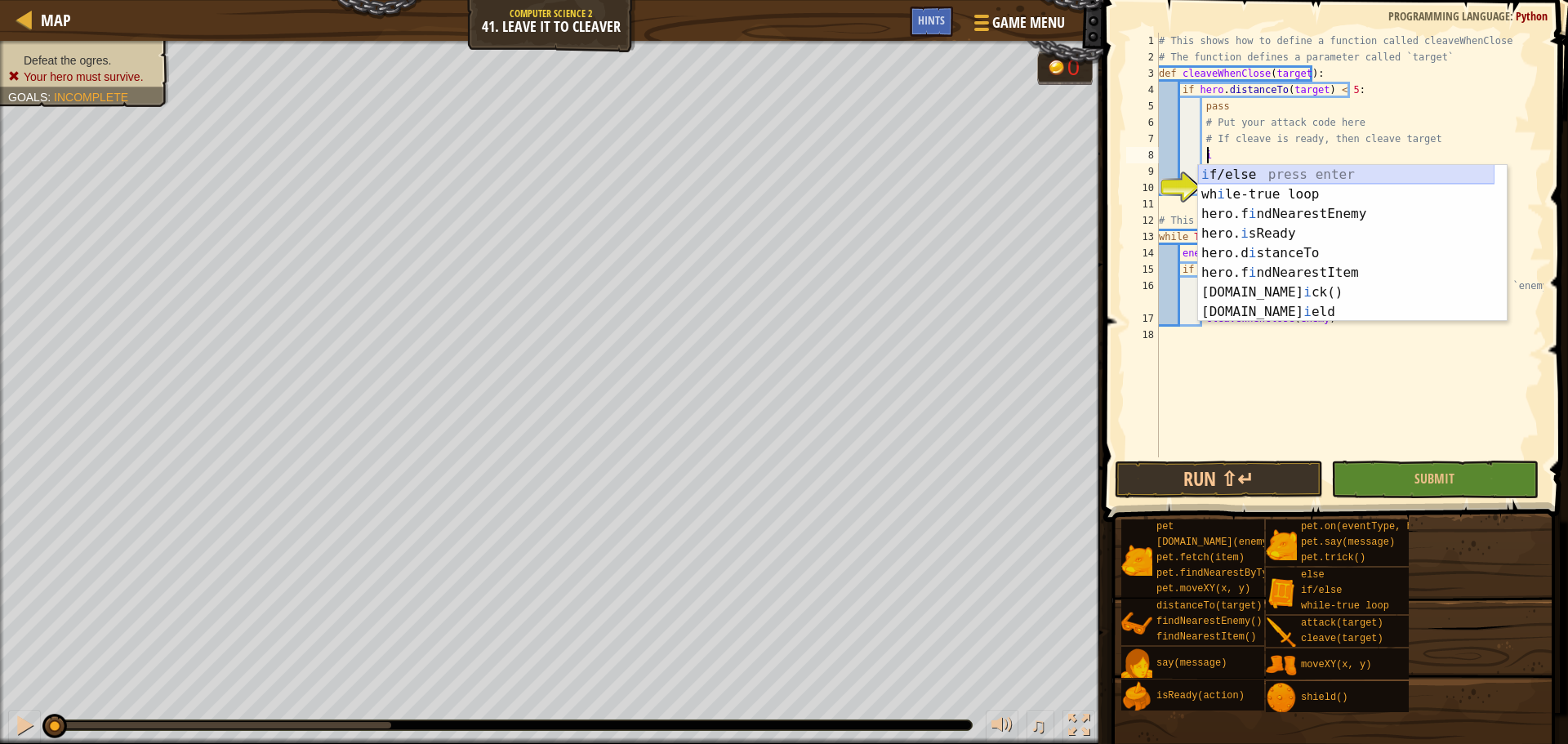
click at [1281, 174] on div "i f/else press enter wh i le-true loop press enter hero.f i ndNearestEnemy pres…" at bounding box center [1346, 263] width 296 height 196
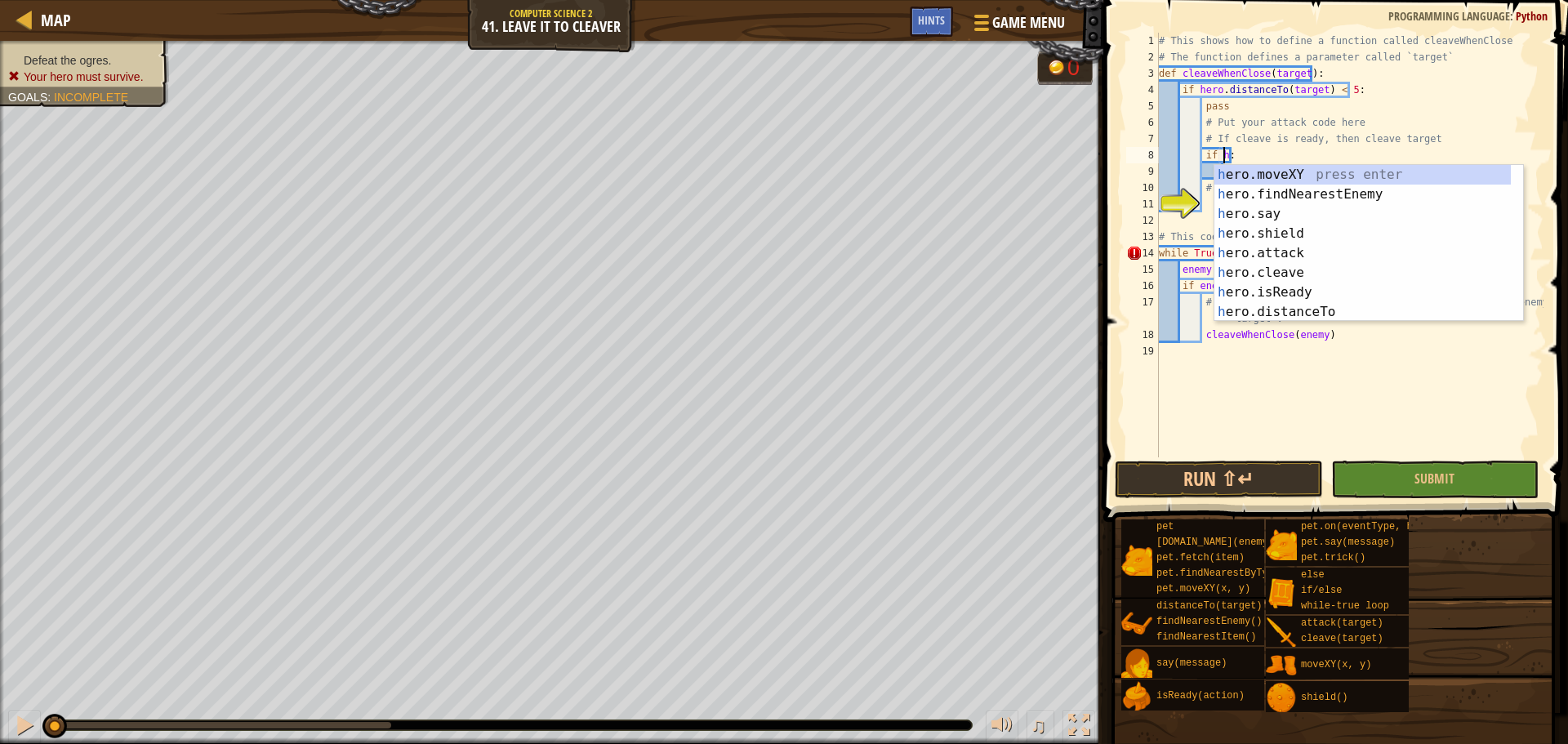
scroll to position [7, 5]
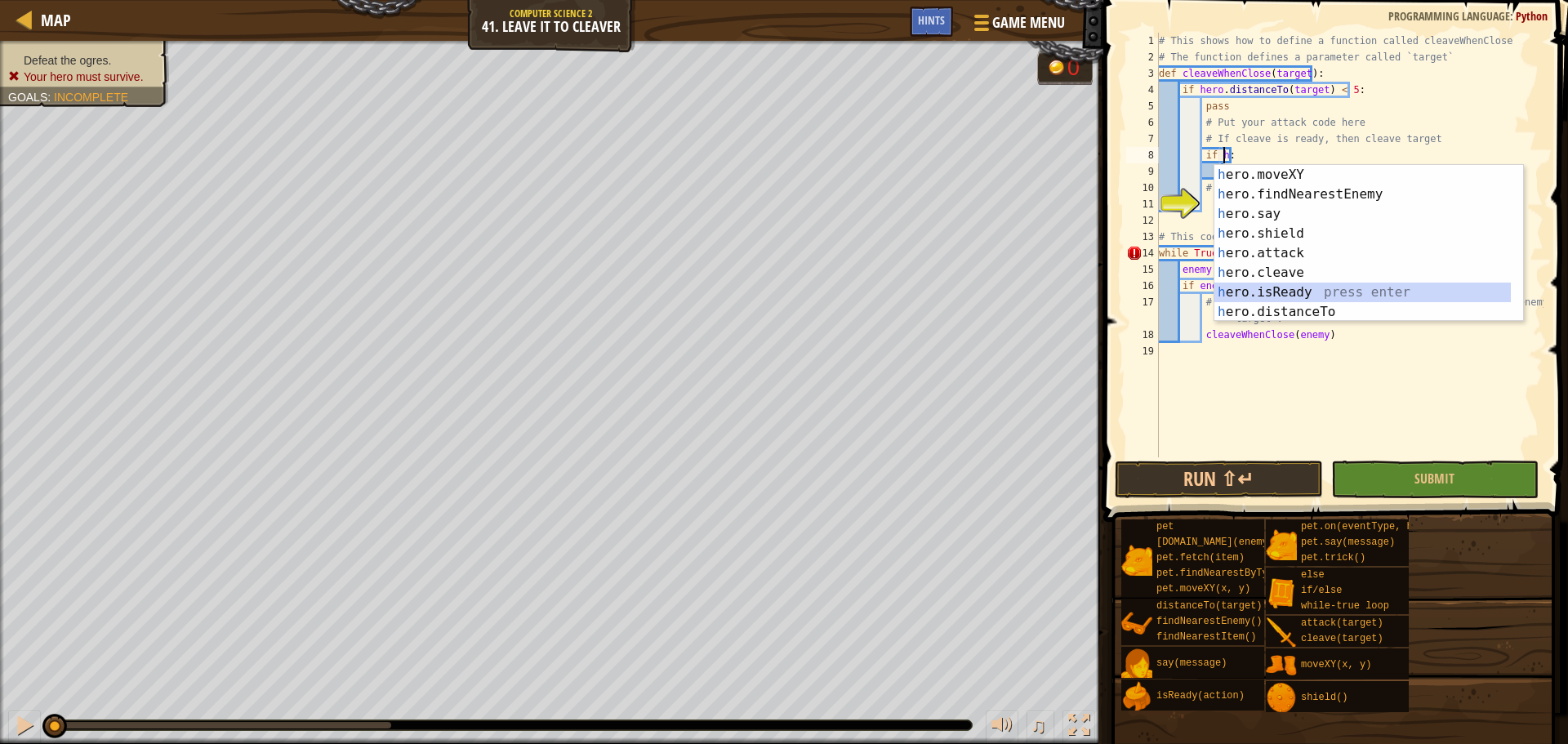
click at [1290, 288] on div "h ero.moveXY press enter h ero.findNearestEnemy press enter h ero.say press ent…" at bounding box center [1363, 263] width 296 height 196
type textarea "if hero.isReady("cleave"):"
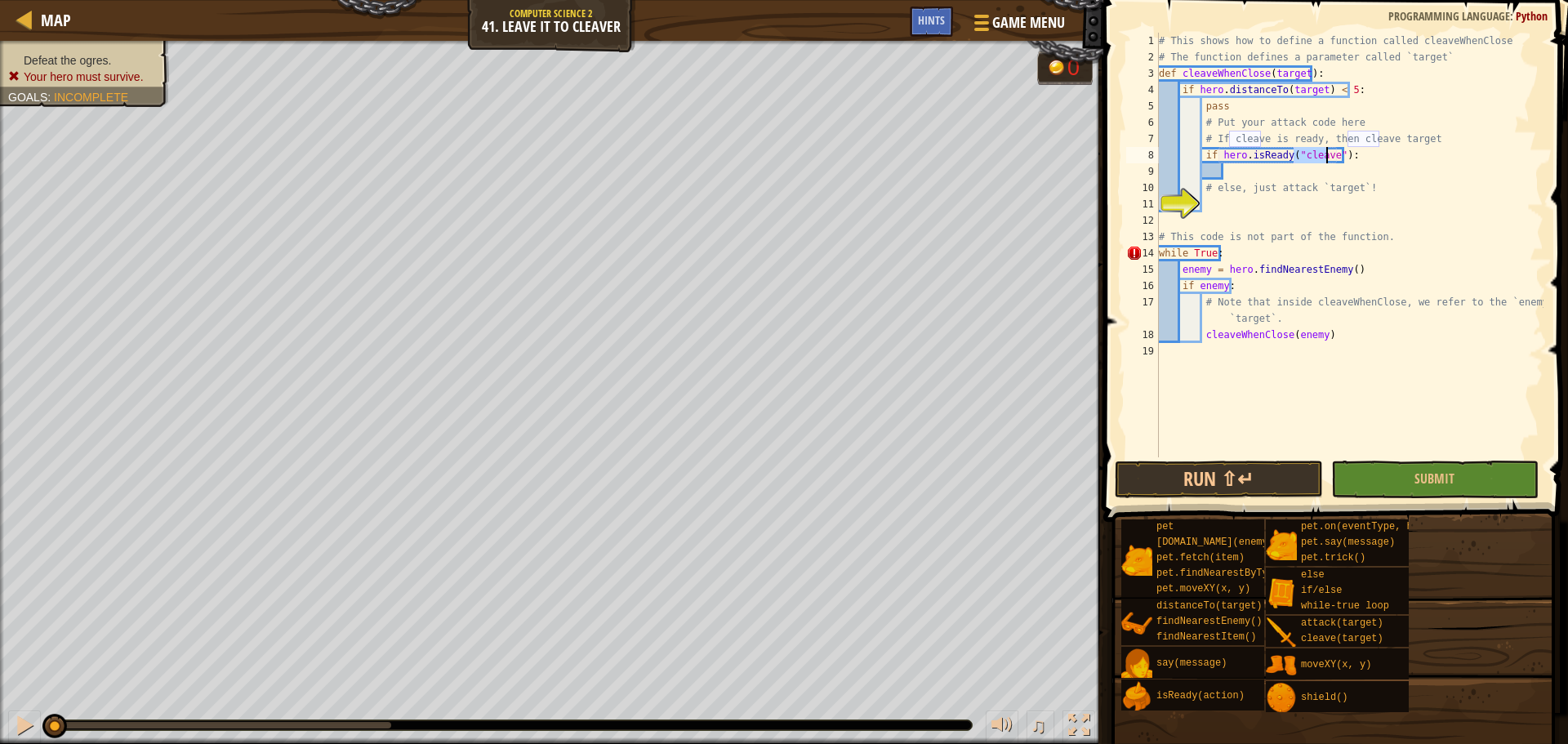
click at [1251, 173] on div "# This shows how to define a function called cleaveWhenClose # The function def…" at bounding box center [1349, 261] width 388 height 457
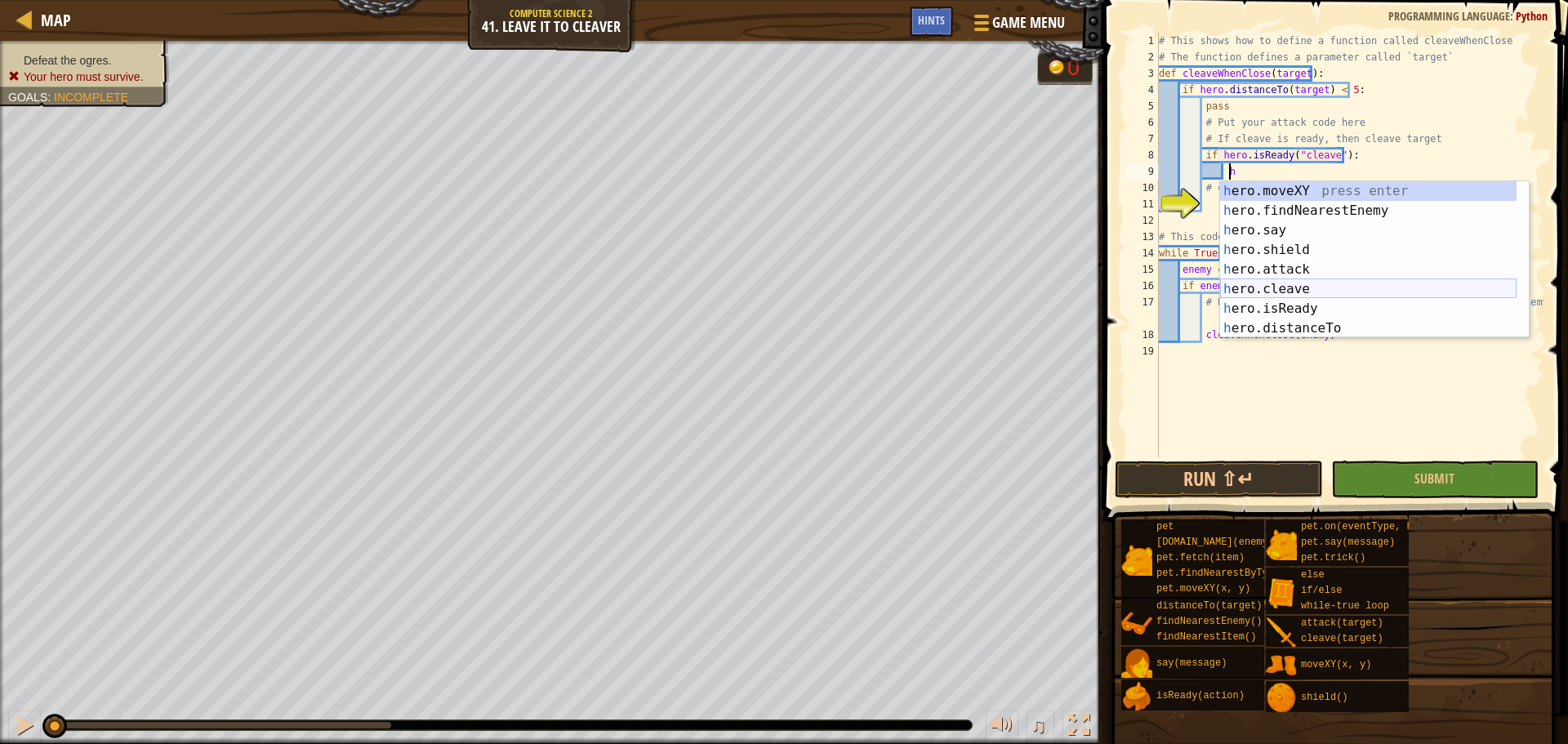
click at [1251, 288] on div "h ero.moveXY press enter h ero.findNearestEnemy press enter h ero.say press ent…" at bounding box center [1369, 280] width 296 height 196
type textarea "hero.cleave(enemy)"
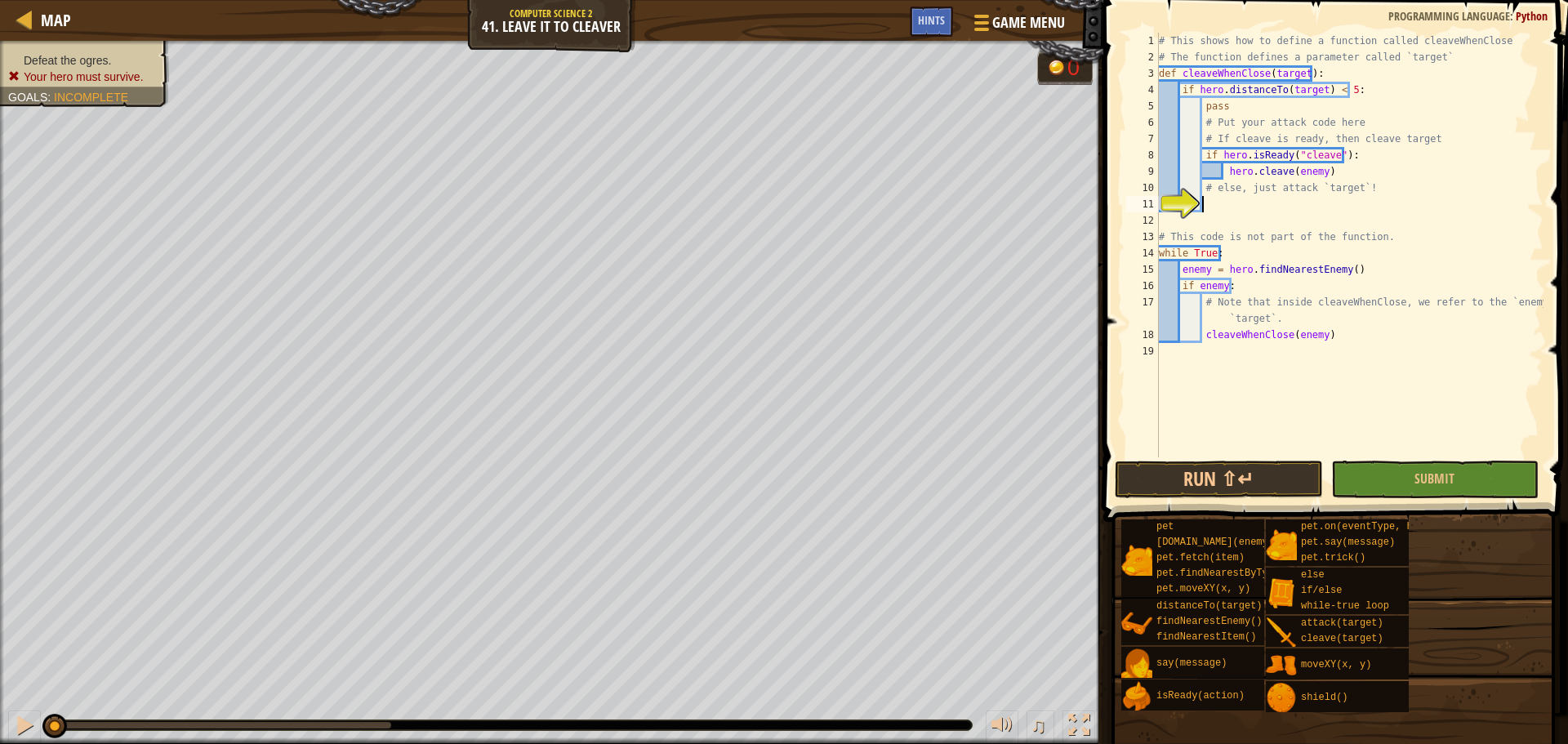
click at [1218, 201] on div "# This shows how to define a function called cleaveWhenClose # The function def…" at bounding box center [1349, 261] width 388 height 457
type textarea "e"
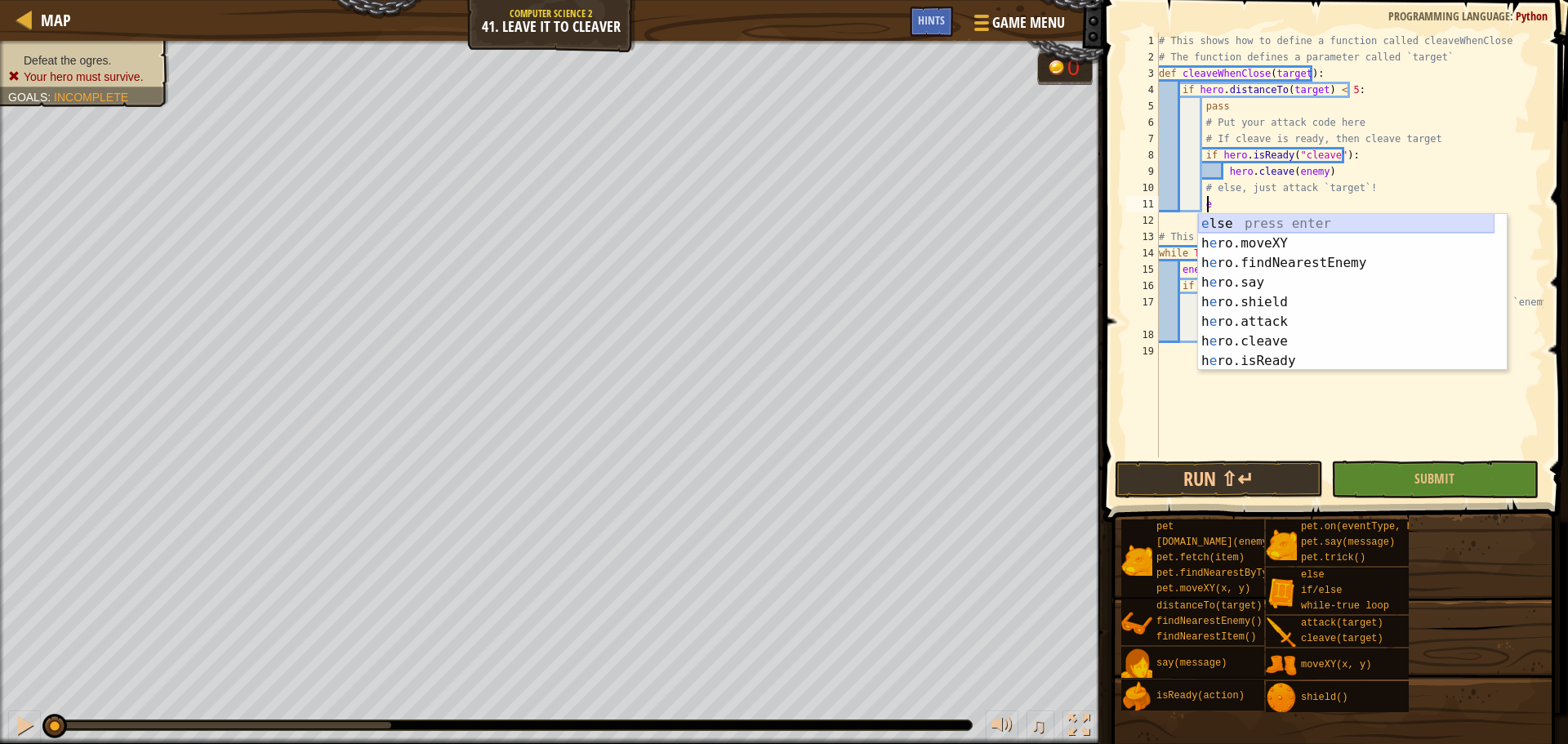
click at [1222, 220] on div "e lse press enter h e ro.moveXY press enter h e ro.findNearestEnemy press enter…" at bounding box center [1346, 312] width 296 height 196
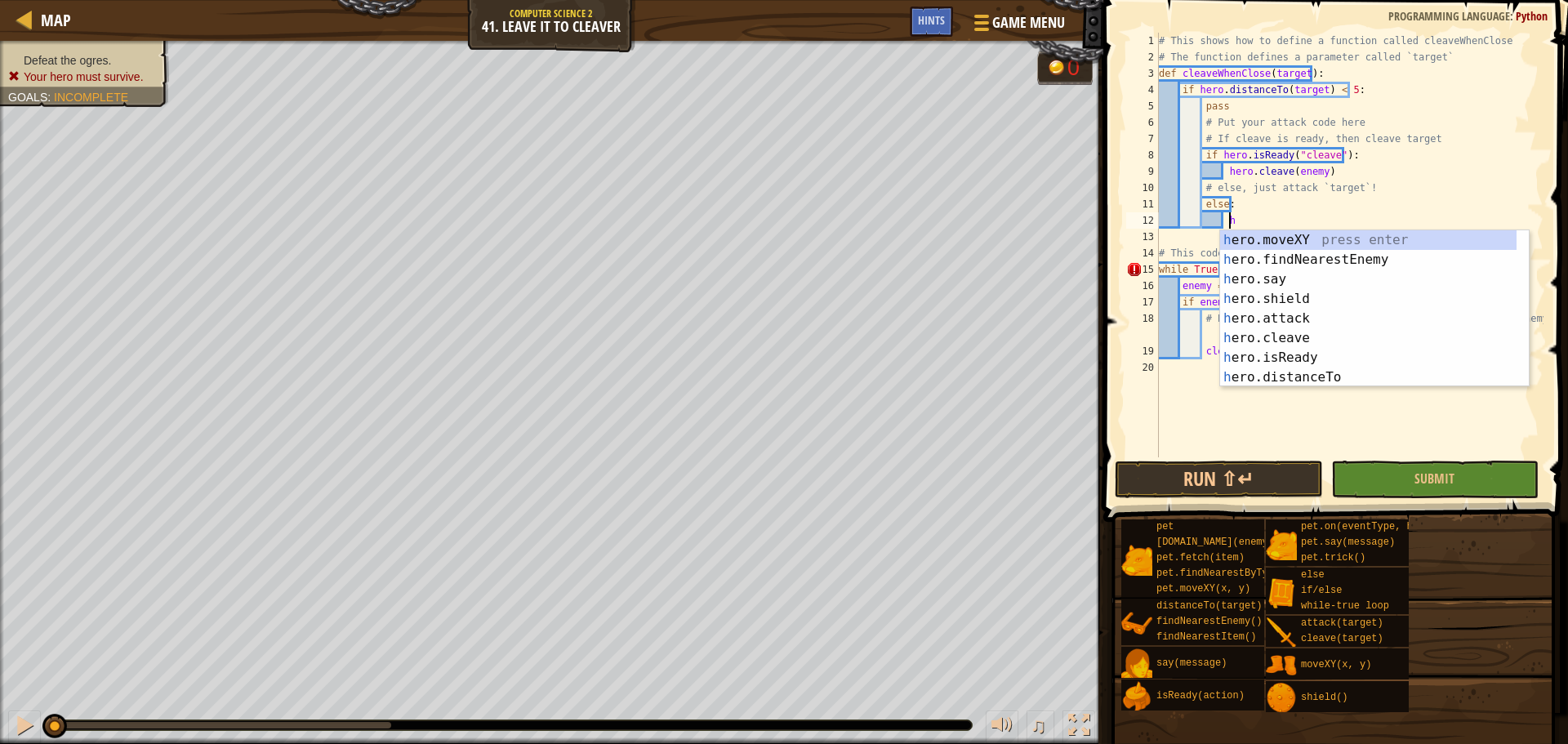
scroll to position [7, 5]
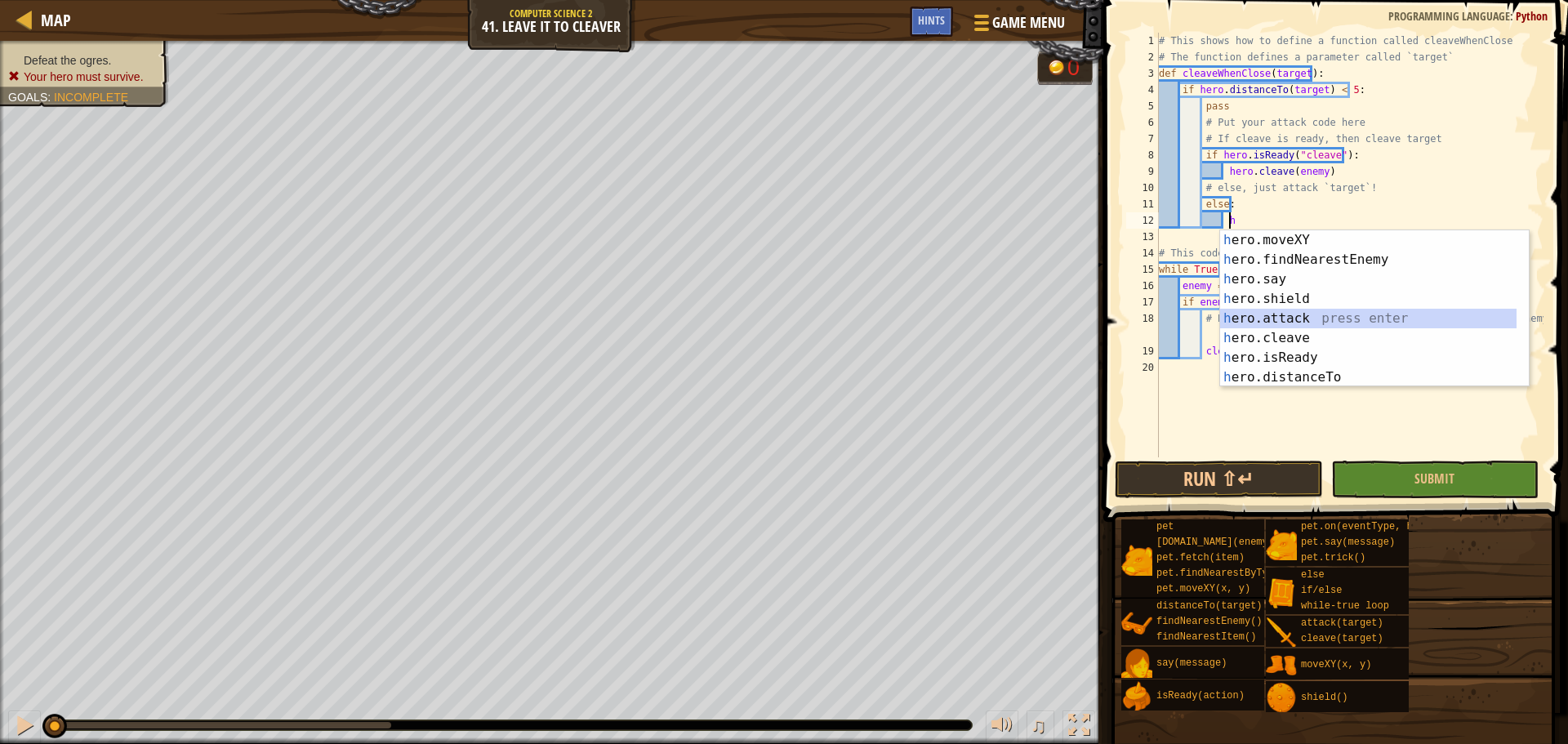
click at [1257, 318] on div "h ero.moveXY press enter h ero.findNearestEnemy press enter h ero.say press ent…" at bounding box center [1369, 329] width 296 height 196
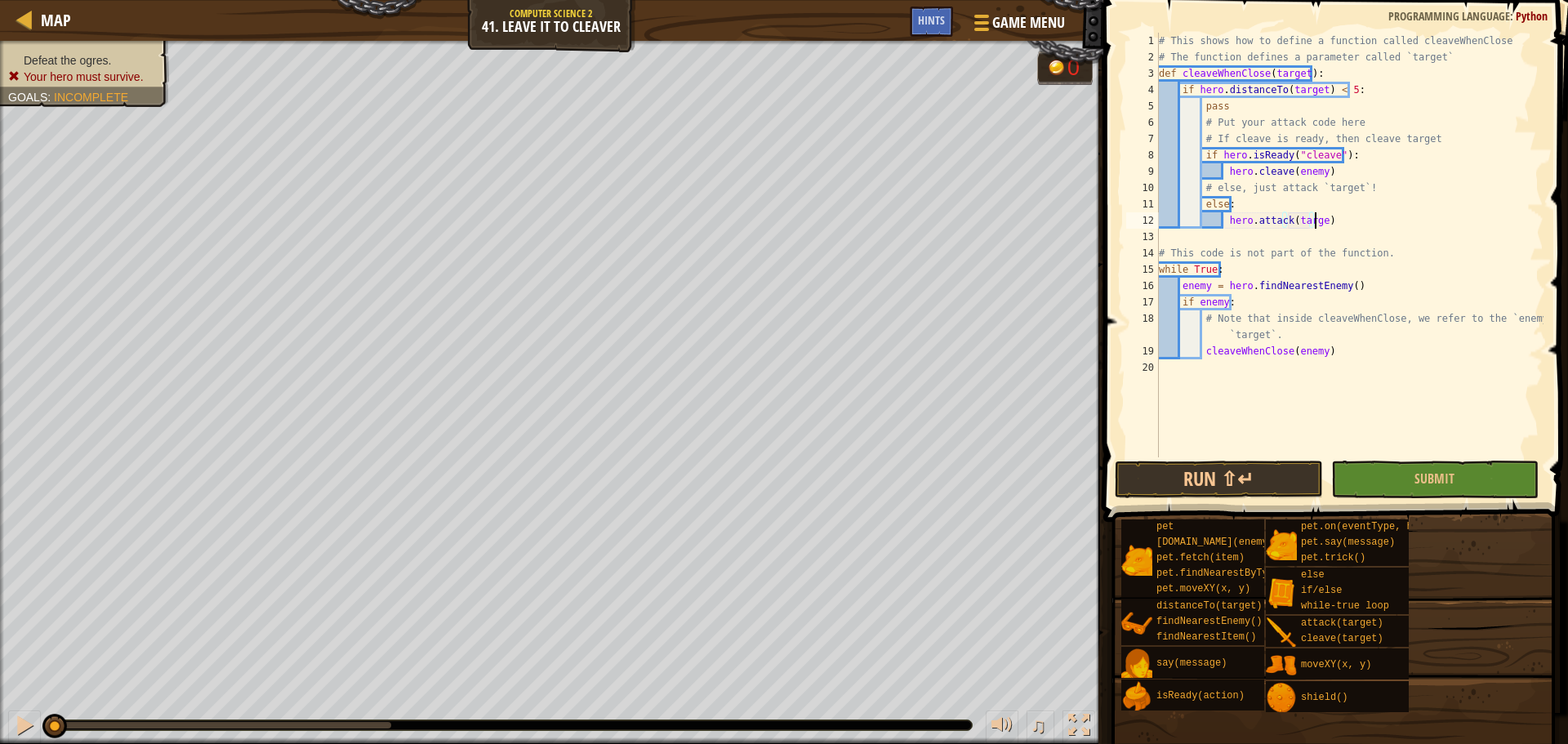
scroll to position [7, 13]
click at [1302, 172] on div "# This shows how to define a function called cleaveWhenClose # The function def…" at bounding box center [1349, 261] width 388 height 457
type textarea "hero.cleave(target)"
click at [1251, 478] on button "Run ⇧↵" at bounding box center [1218, 480] width 207 height 37
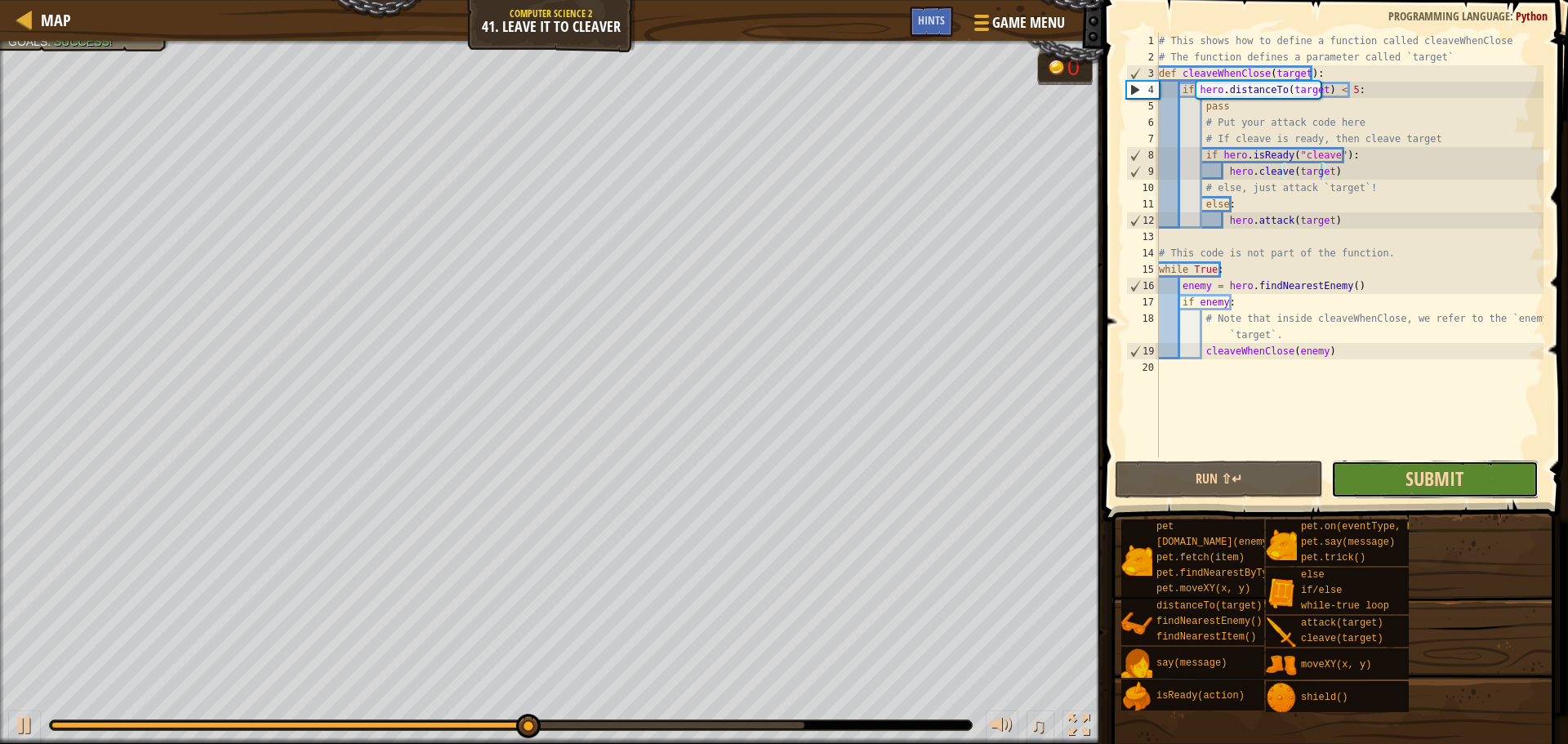
click at [1416, 471] on span "Submit" at bounding box center [1435, 479] width 58 height 27
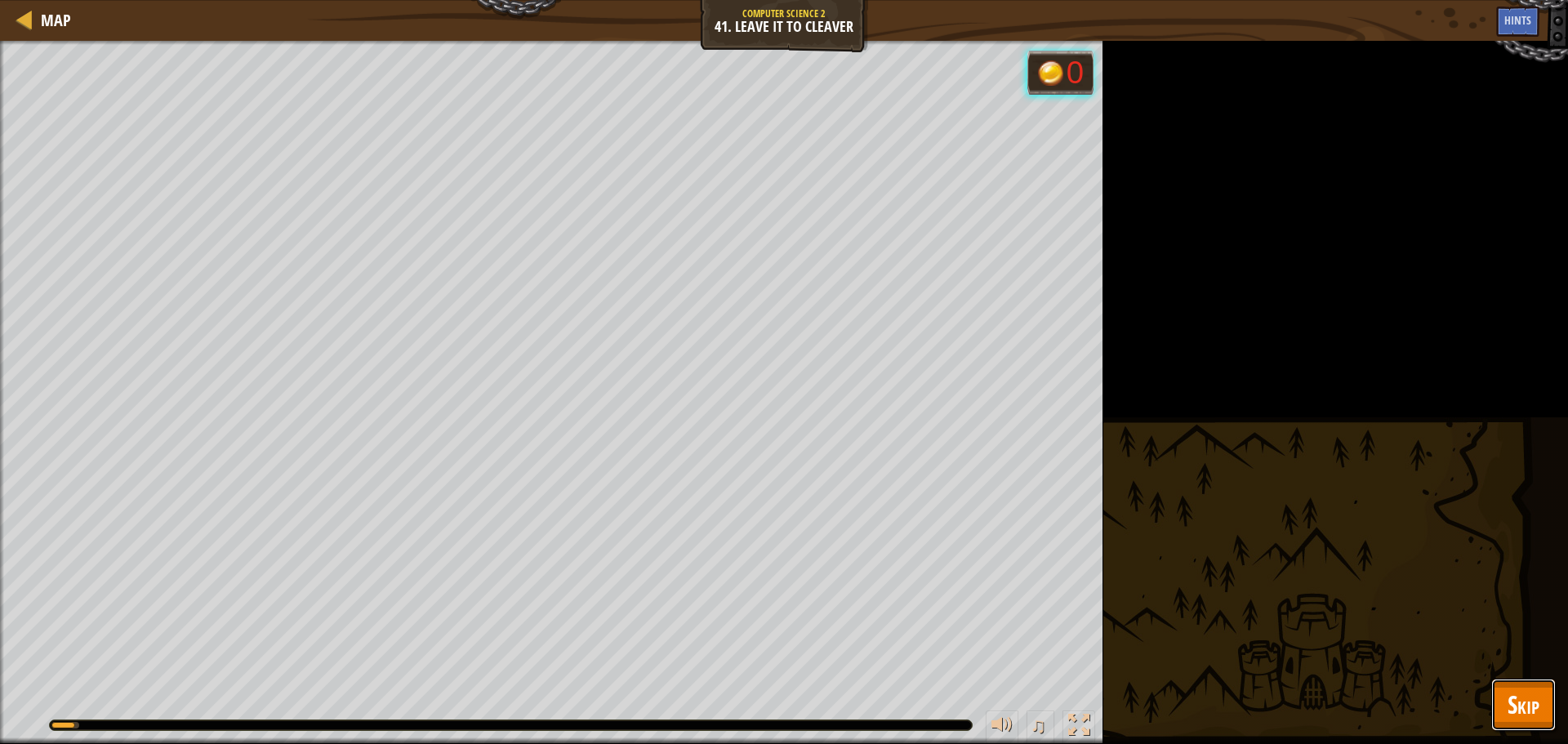
click at [1528, 707] on span "Skip" at bounding box center [1524, 705] width 31 height 33
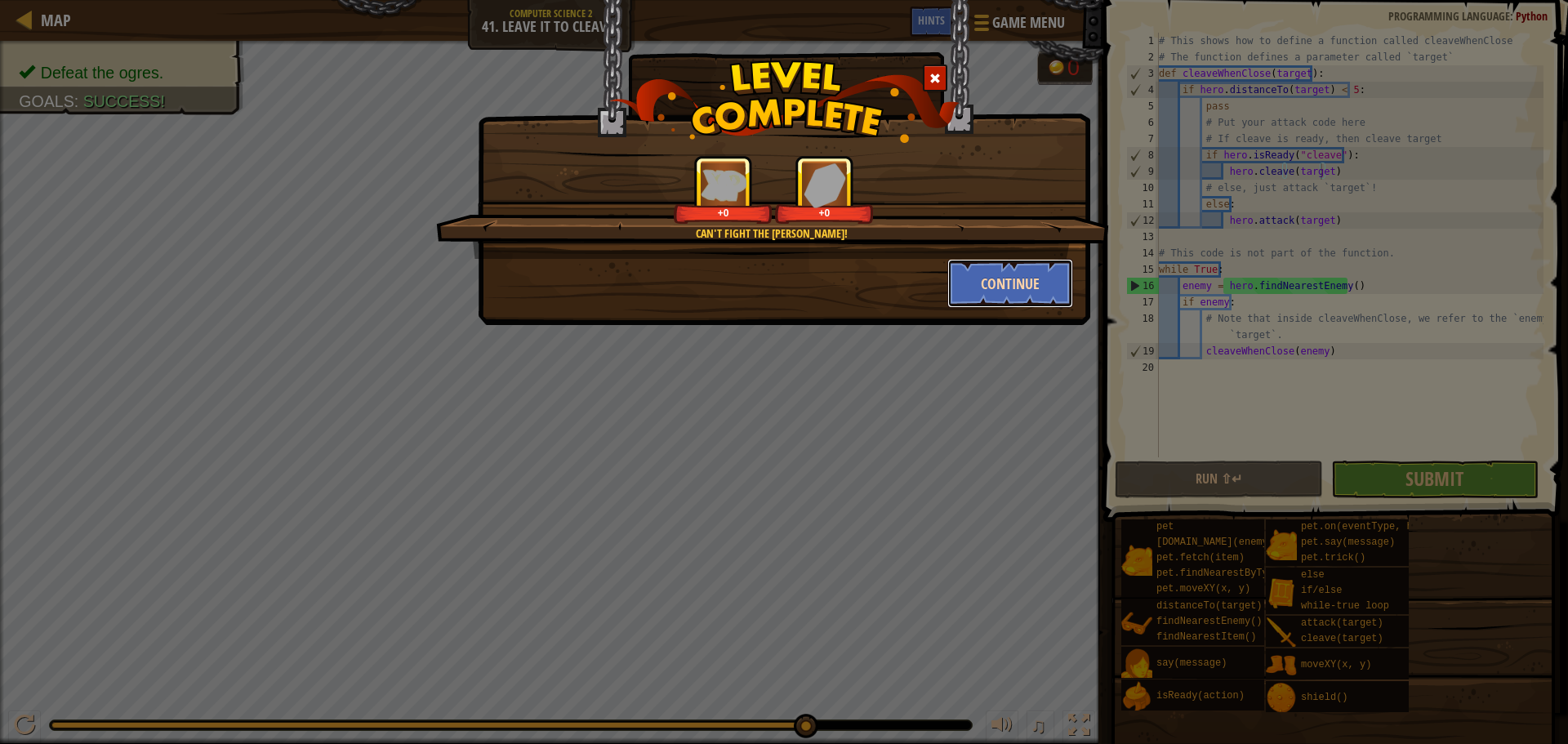
click at [1023, 285] on button "Continue" at bounding box center [1011, 284] width 127 height 49
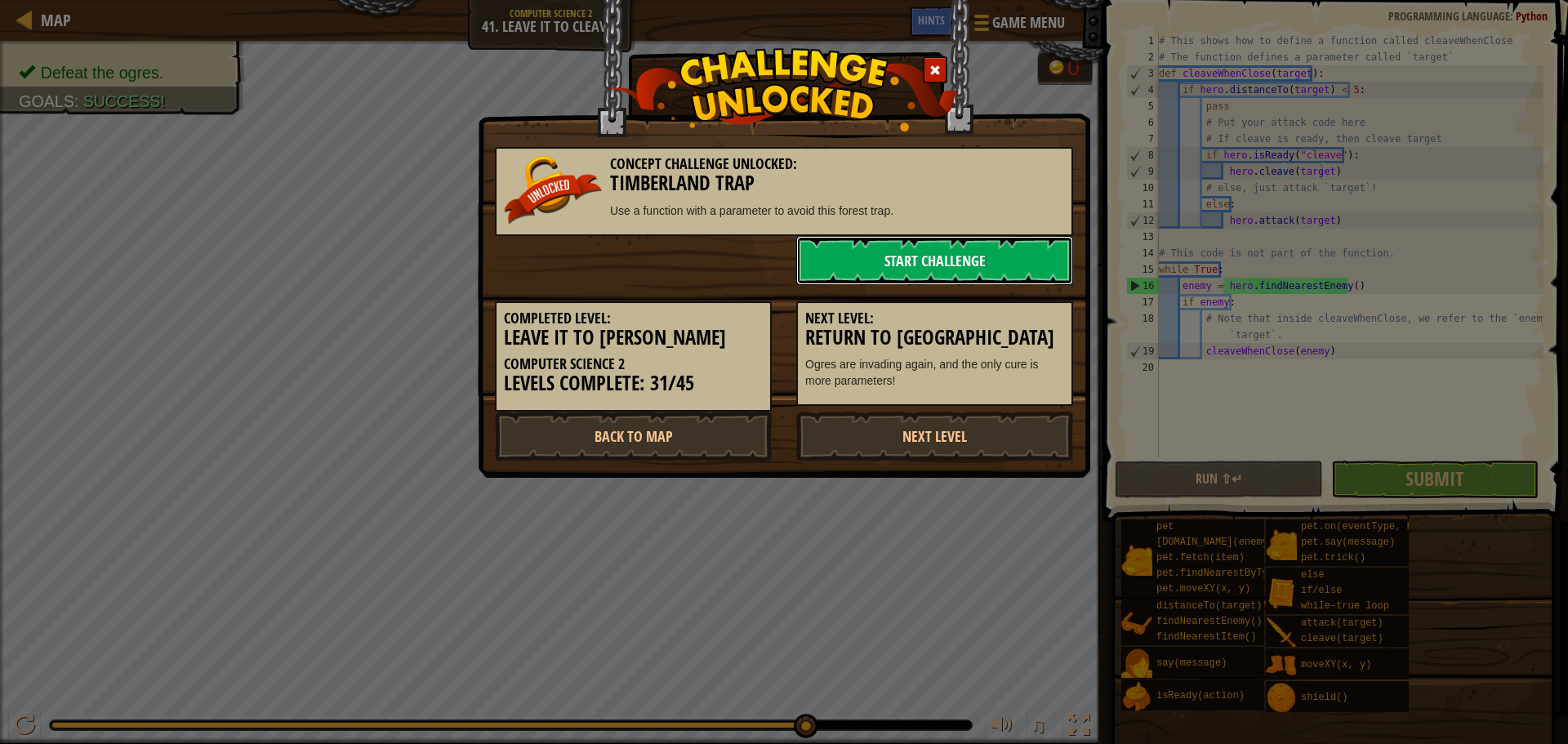
click at [890, 270] on link "Start Challenge" at bounding box center [935, 261] width 277 height 49
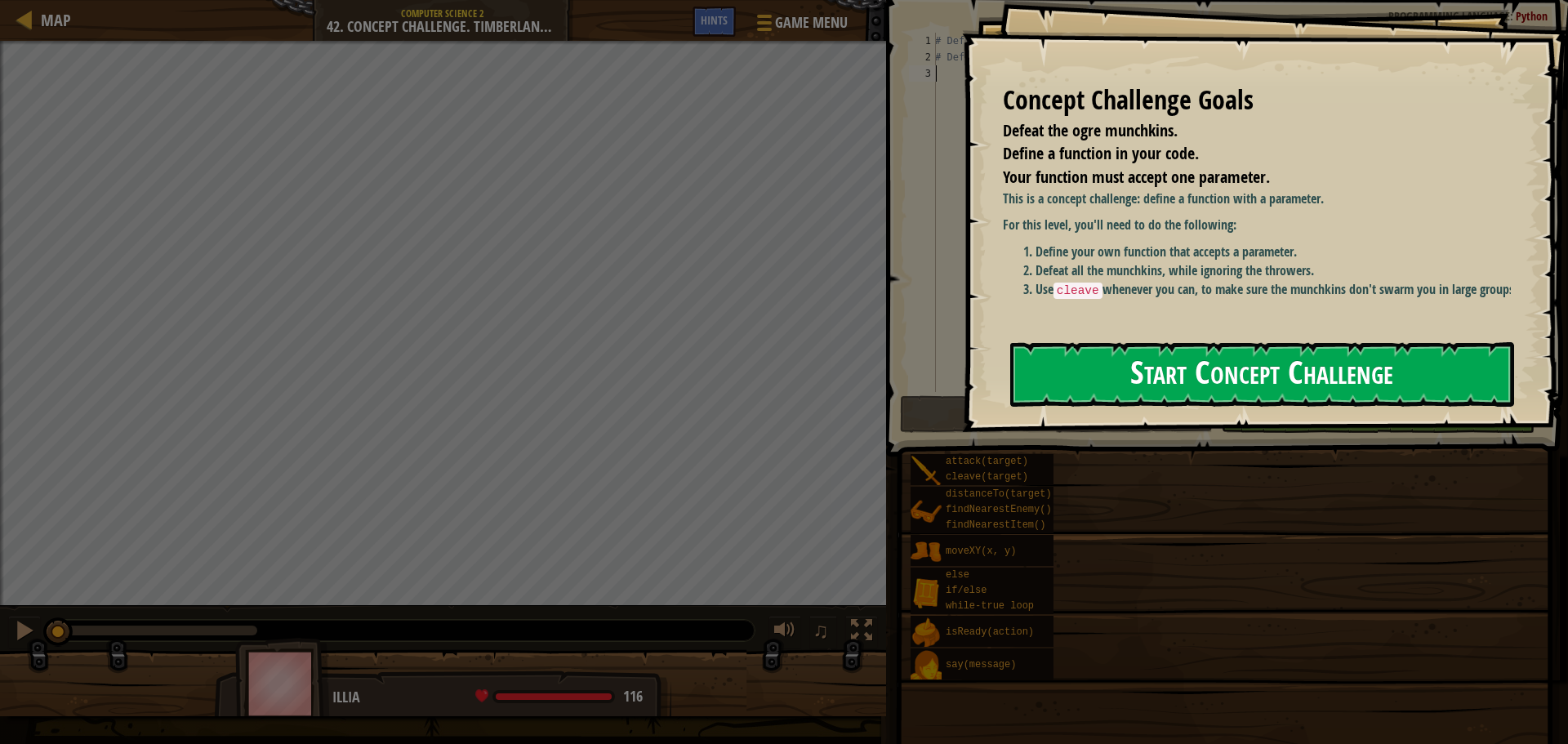
click at [1090, 390] on button "Start Concept Challenge" at bounding box center [1263, 375] width 504 height 65
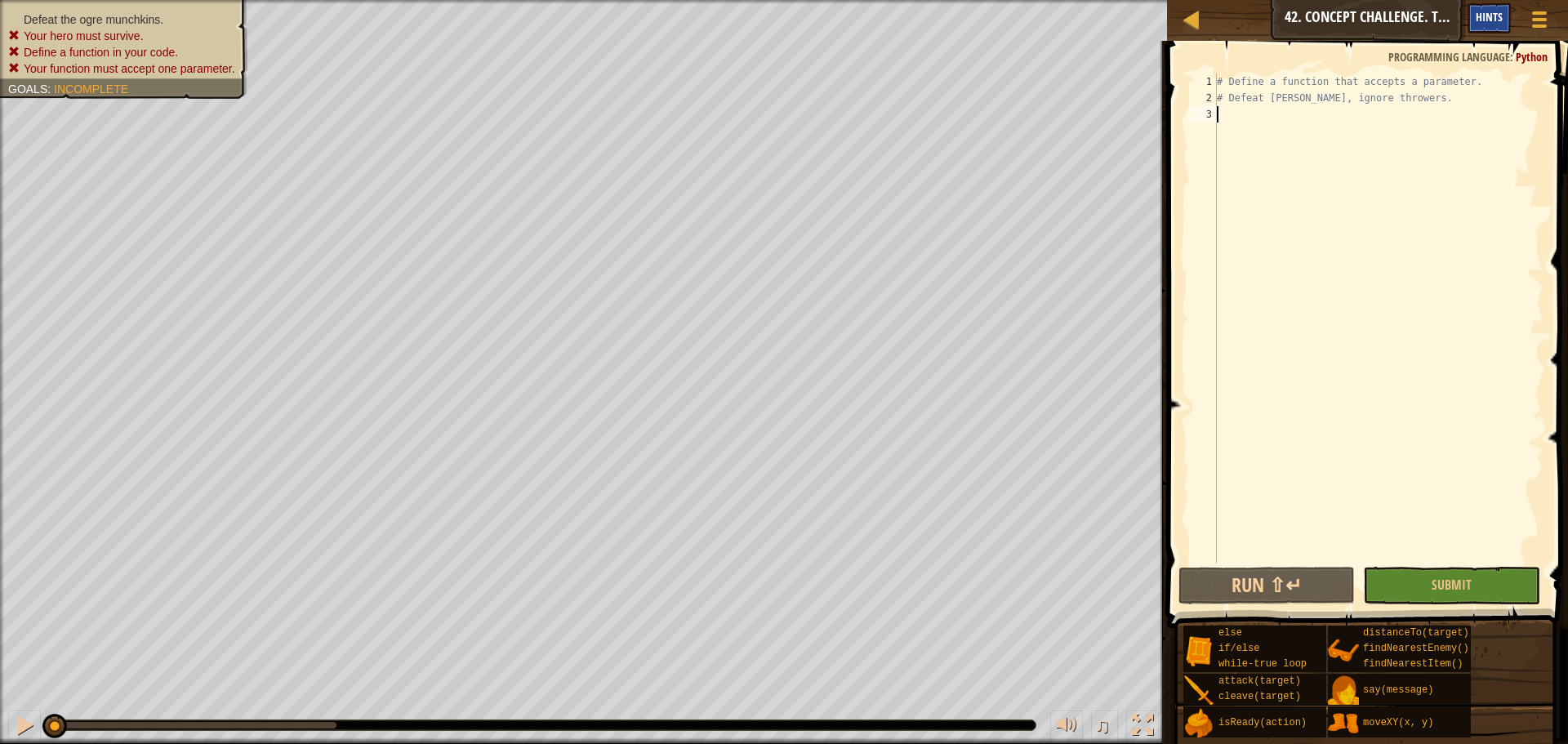
click at [1487, 18] on span "Hints" at bounding box center [1489, 17] width 26 height 16
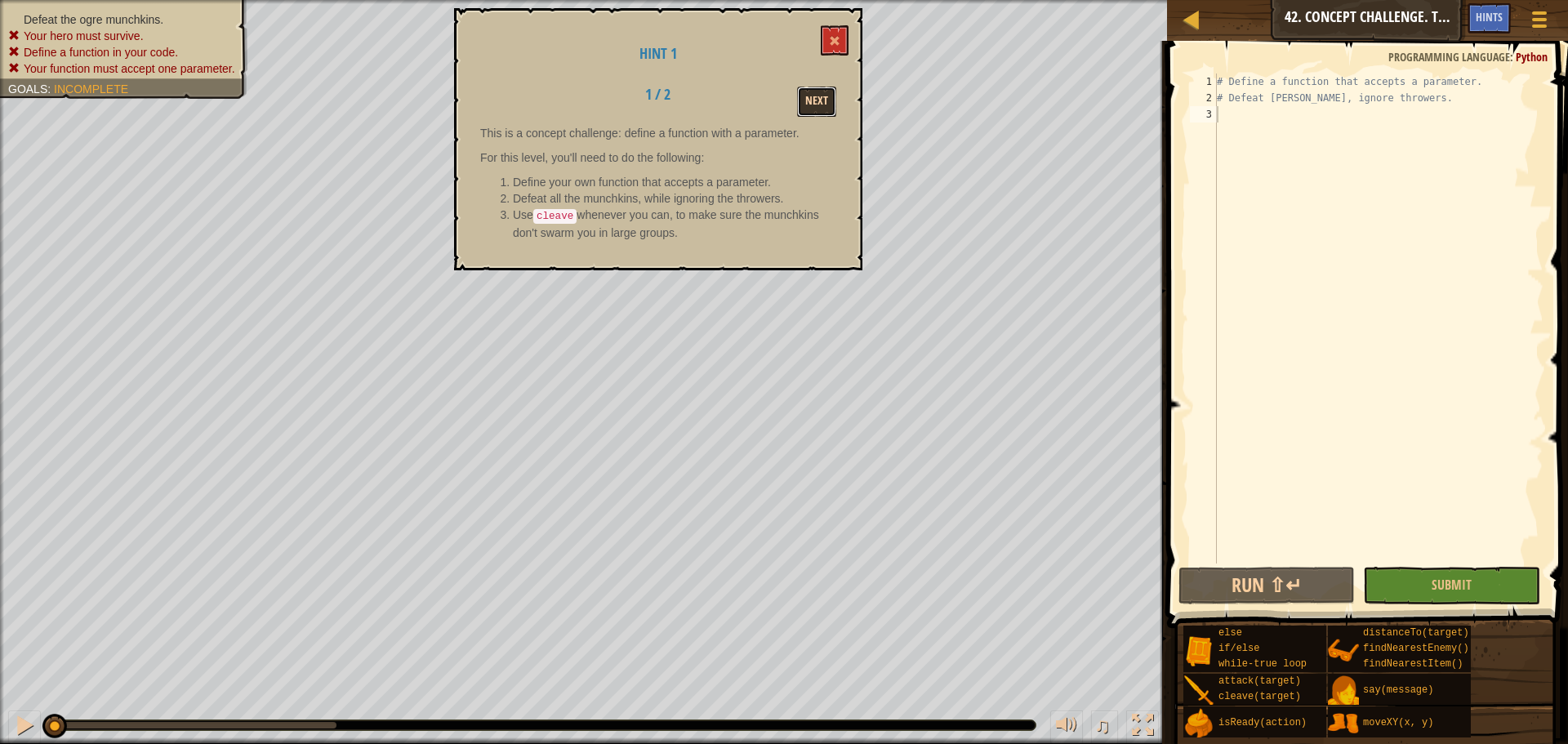
click at [825, 95] on button "Next" at bounding box center [817, 101] width 39 height 30
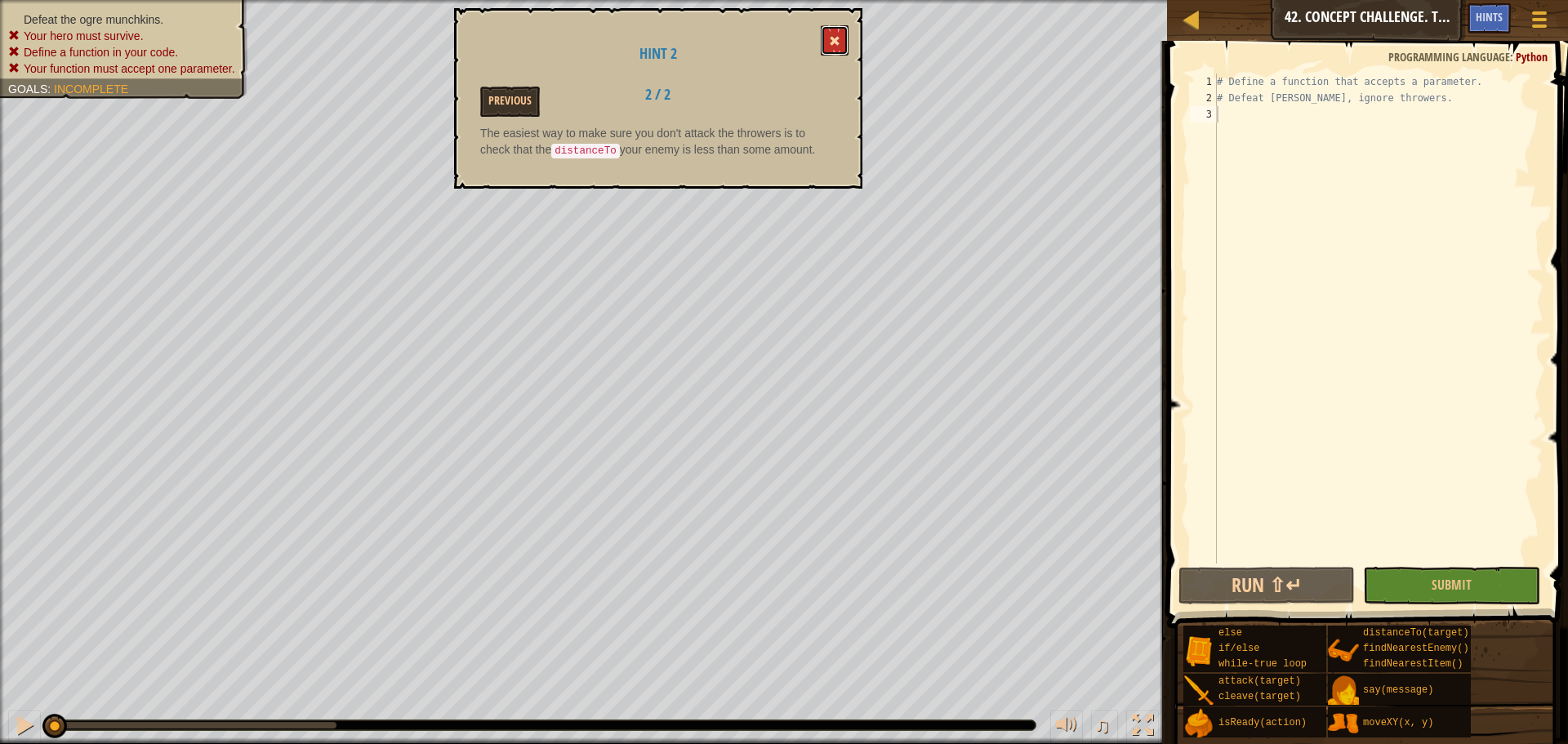
click at [829, 36] on button at bounding box center [835, 40] width 27 height 30
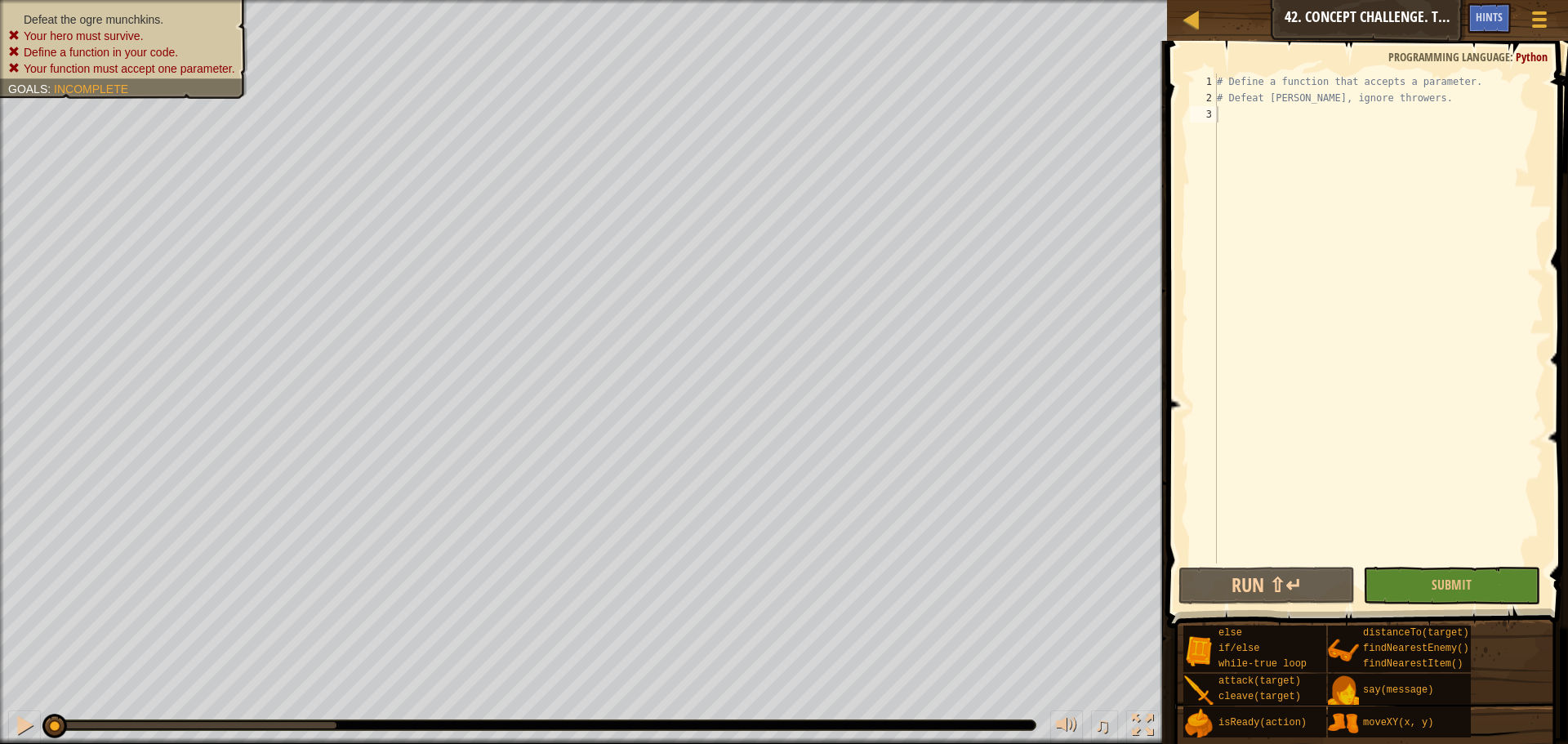
click at [1293, 113] on div "# Define a function that accepts a parameter. # Defeat munchkins, ignore throwe…" at bounding box center [1379, 335] width 330 height 523
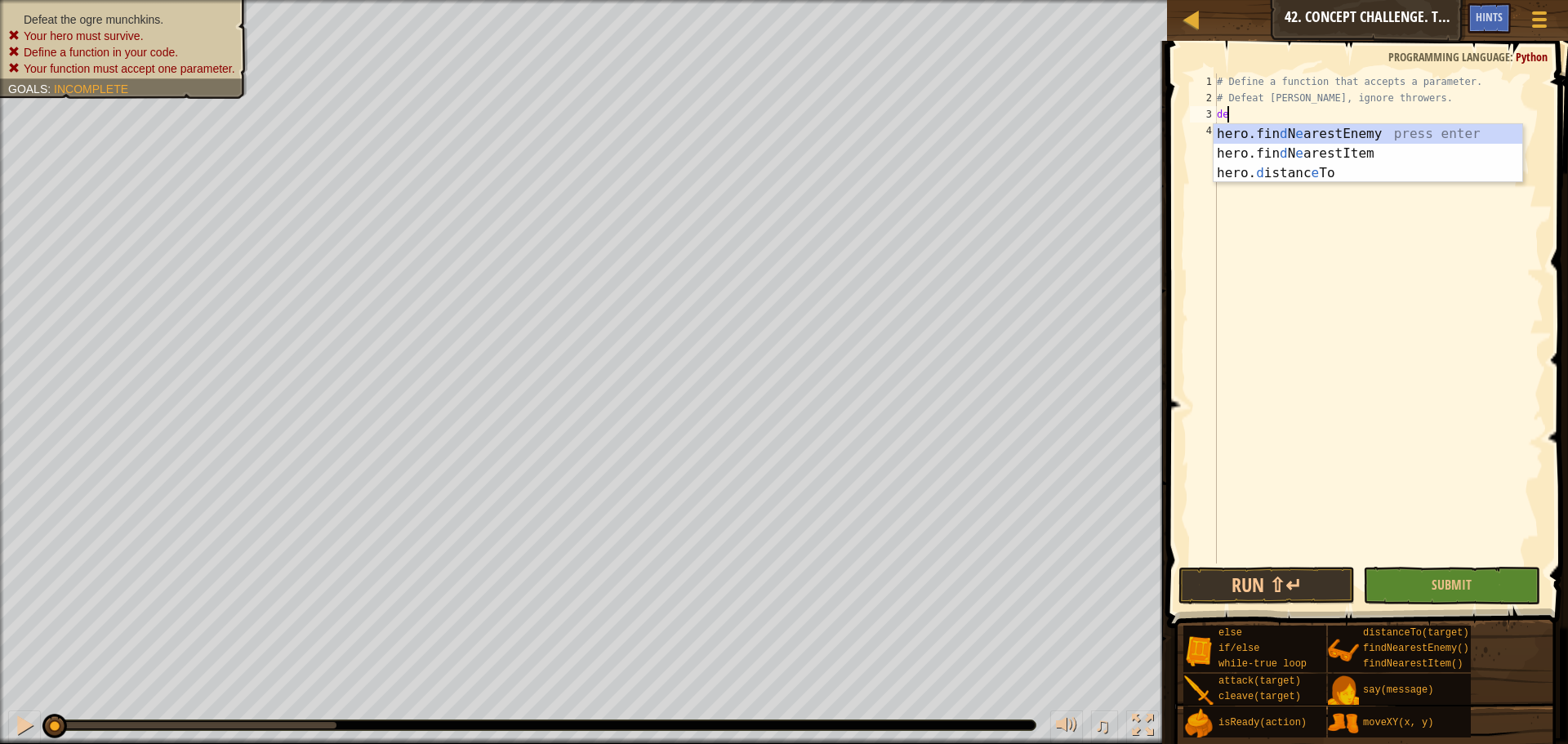
scroll to position [7, 1]
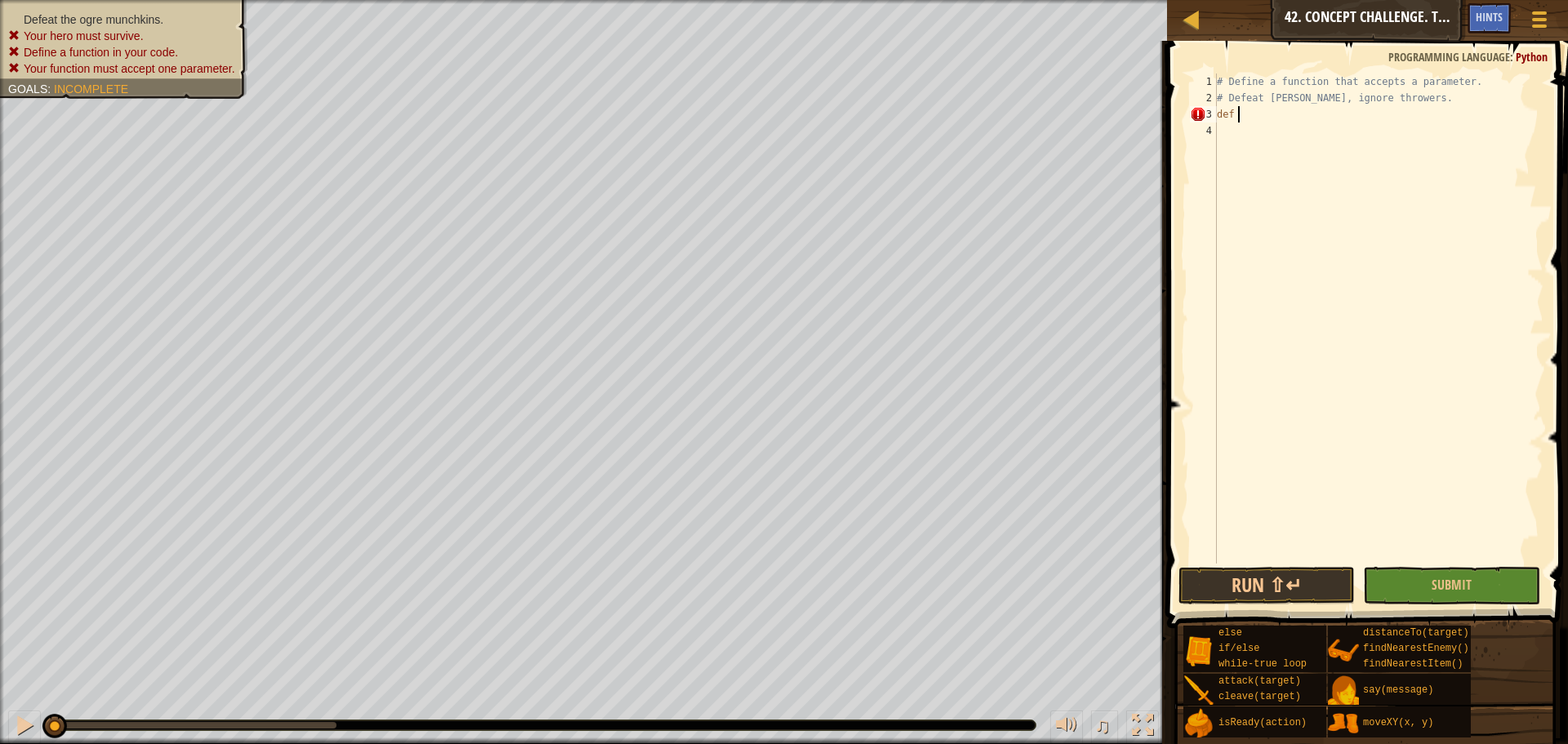
type textarea "def"
click at [1380, 22] on div "Map Computer Science 2 42. Concept Challenge. Timberland Trap Game Menu Done Hi…" at bounding box center [1368, 21] width 401 height 41
click at [1379, 11] on div "Map Computer Science 2 42. Concept Challenge. Timberland Trap Game Menu Done Hi…" at bounding box center [1368, 21] width 401 height 41
click at [1427, 12] on div "Map Computer Science 2 42. Concept Challenge. Timberland Trap Game Menu Done Hi…" at bounding box center [1368, 21] width 401 height 41
click at [1481, 9] on div "Hints" at bounding box center [1490, 18] width 43 height 30
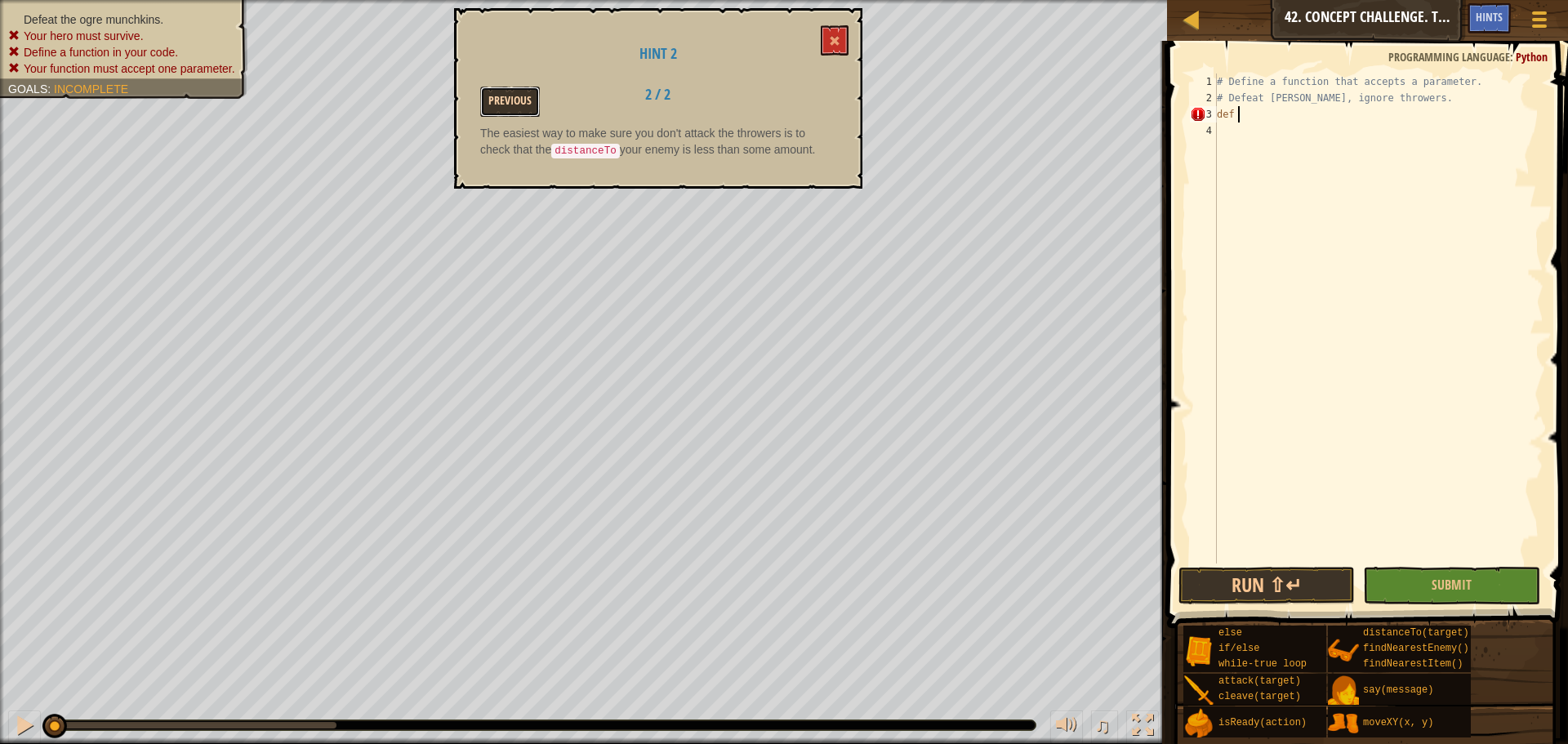
click at [491, 101] on button "Previous" at bounding box center [510, 101] width 60 height 30
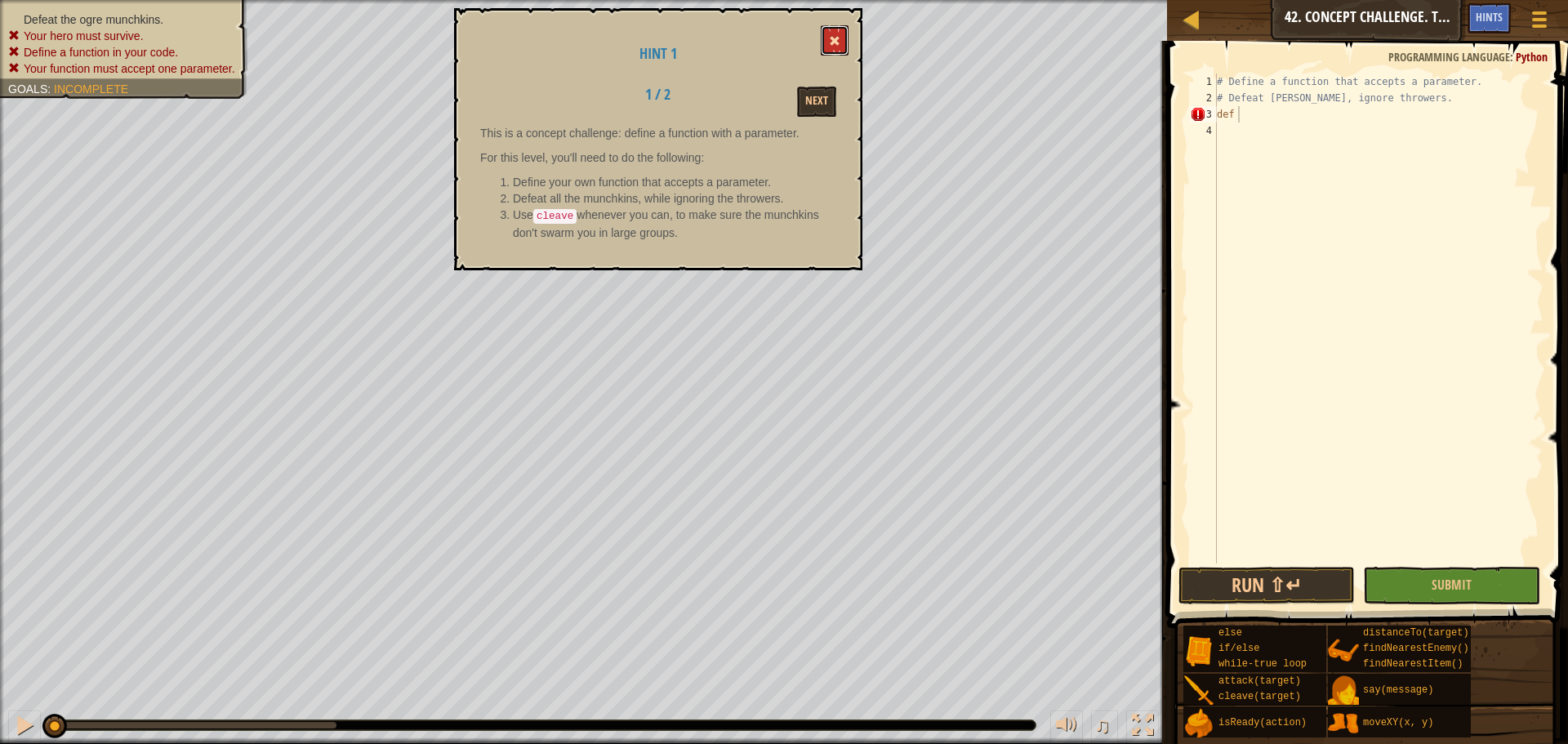
click at [839, 33] on button at bounding box center [835, 40] width 27 height 30
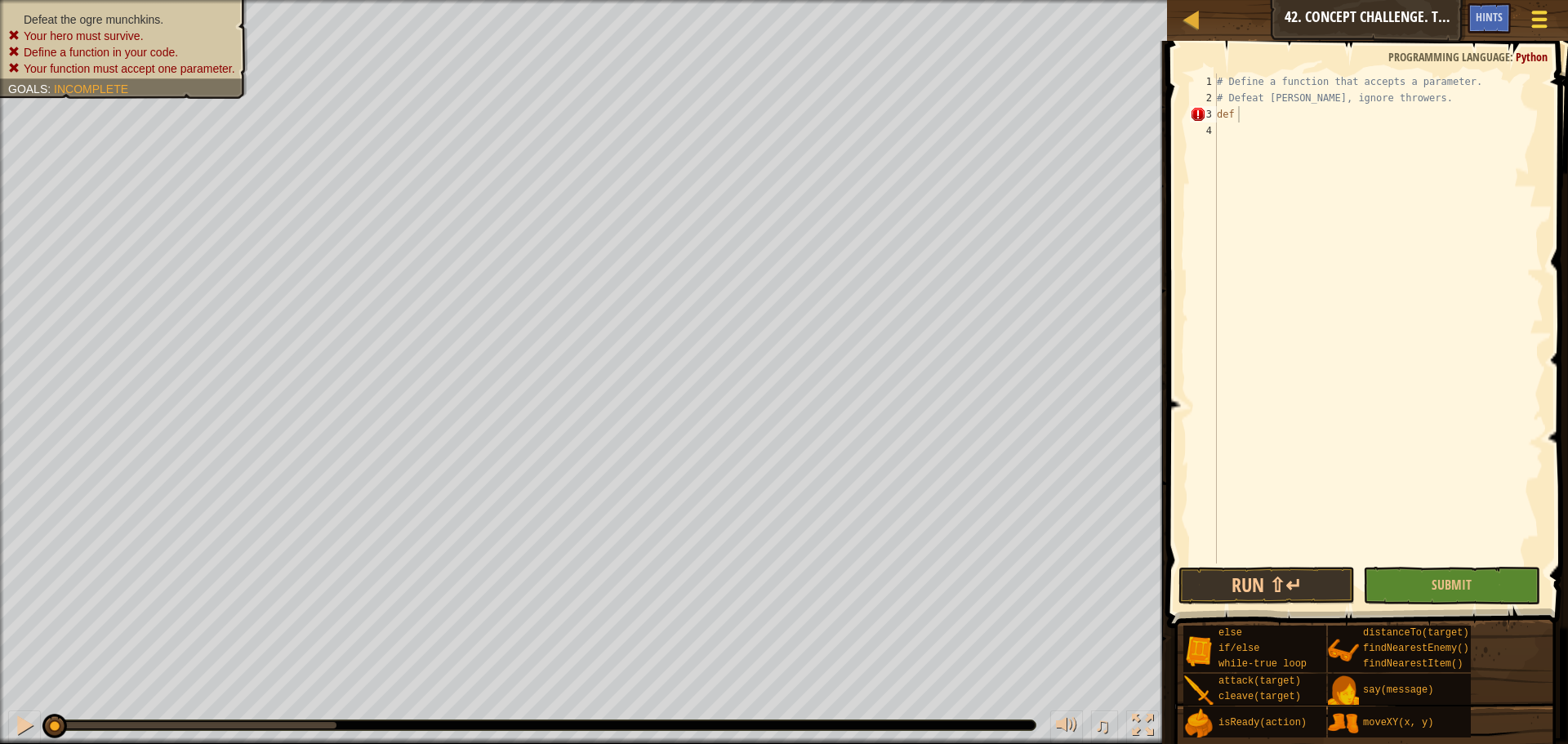
click at [1547, 7] on div at bounding box center [1540, 19] width 22 height 24
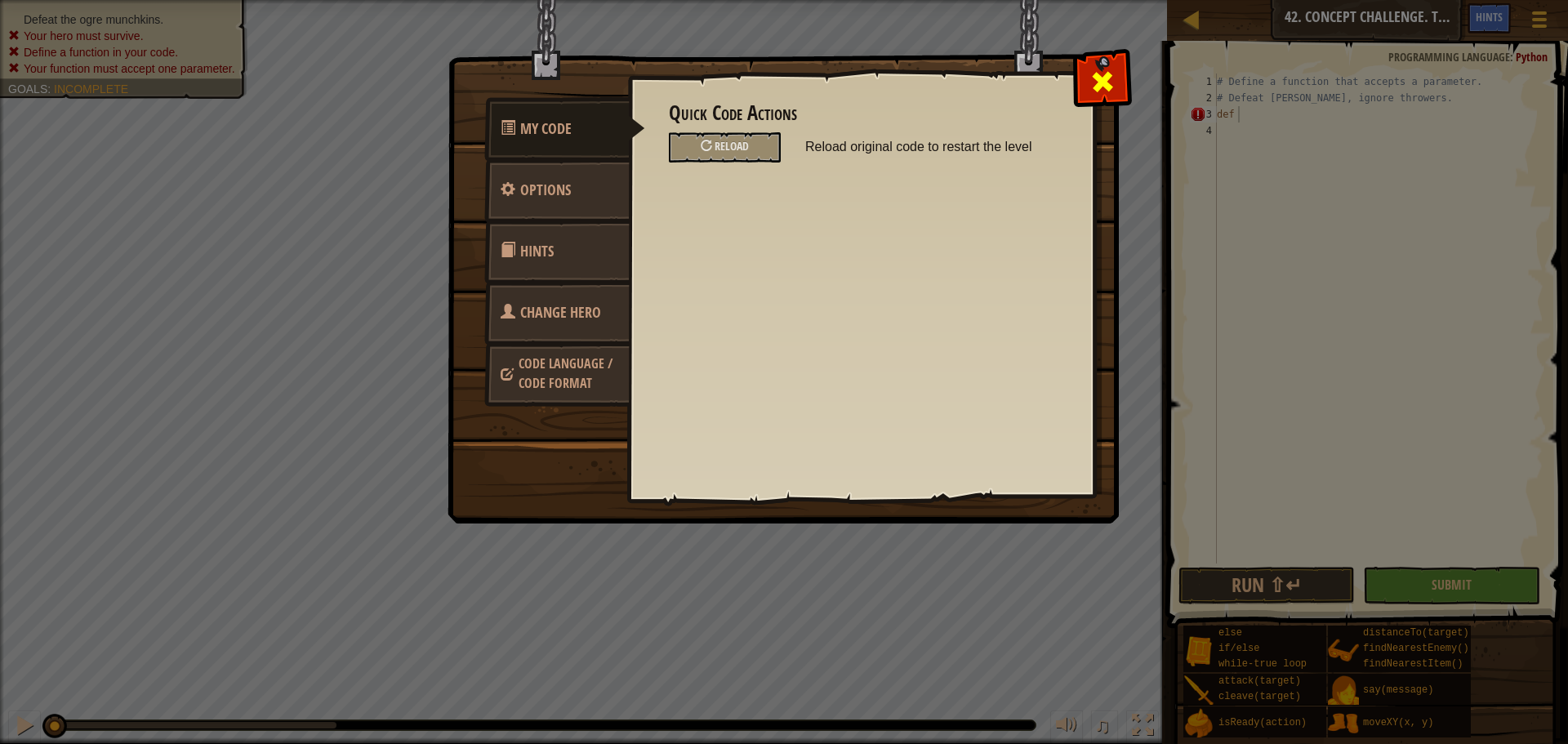
click at [1109, 95] on span at bounding box center [1103, 81] width 26 height 27
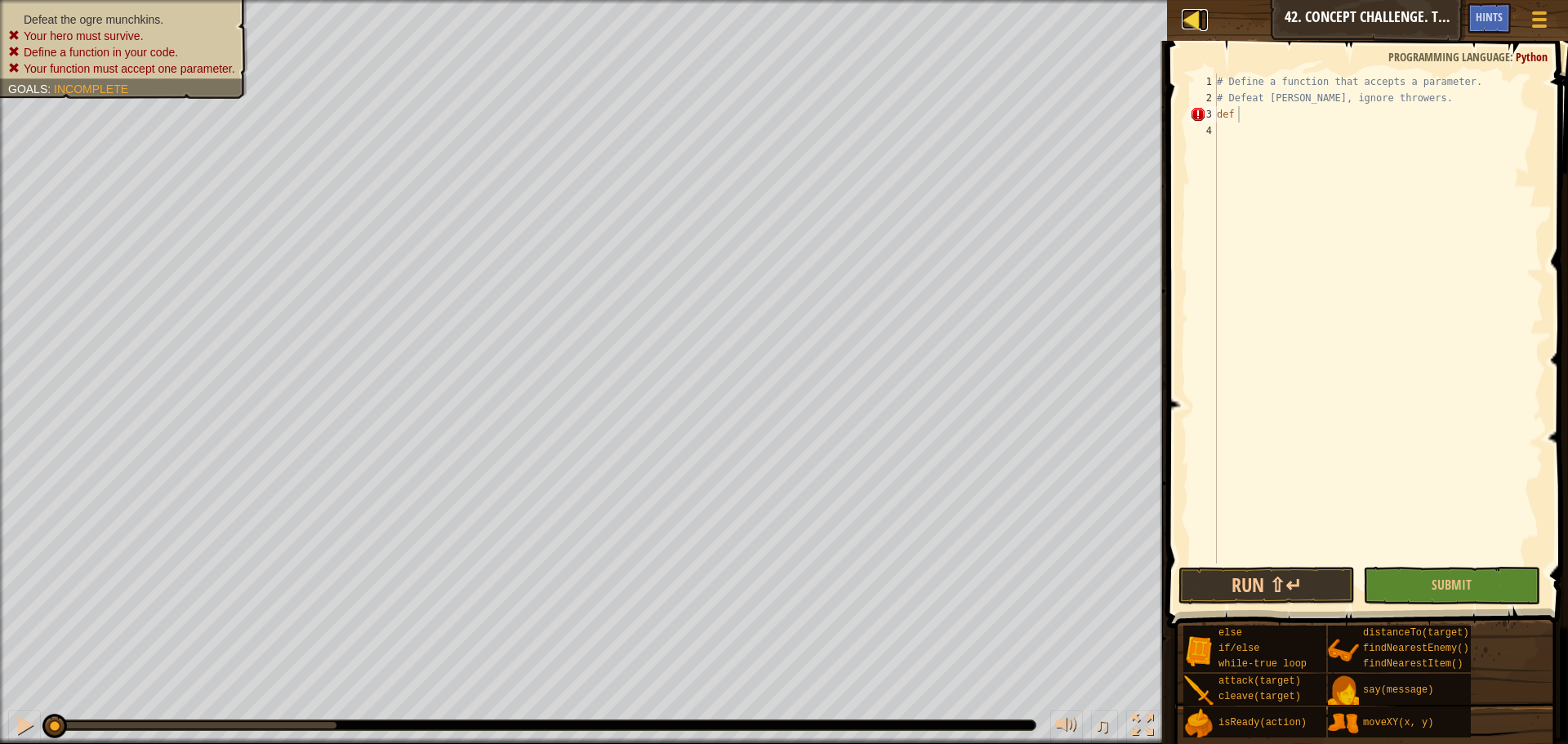
click at [1202, 20] on link "Map" at bounding box center [1204, 20] width 8 height 22
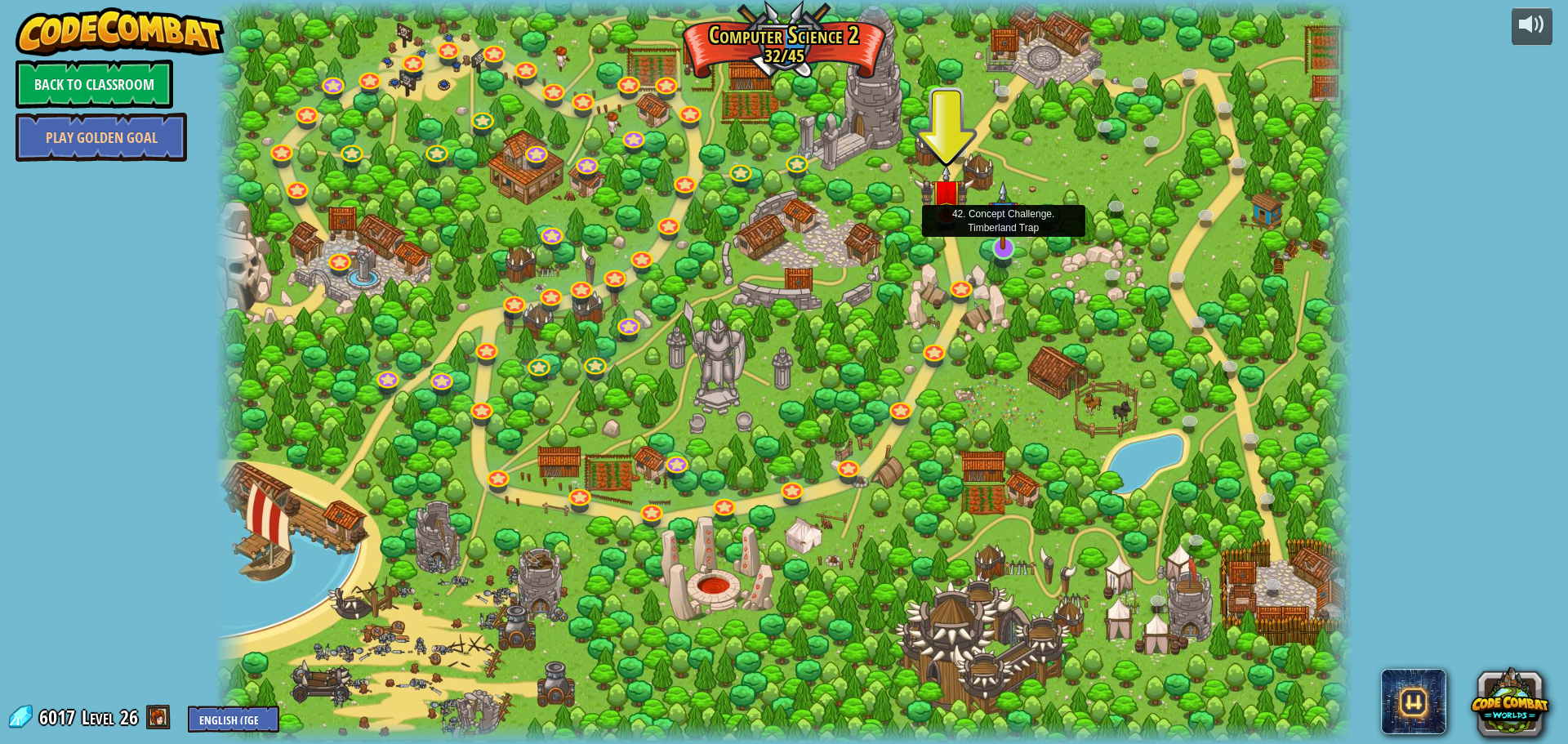
click at [1002, 241] on img at bounding box center [1003, 215] width 30 height 70
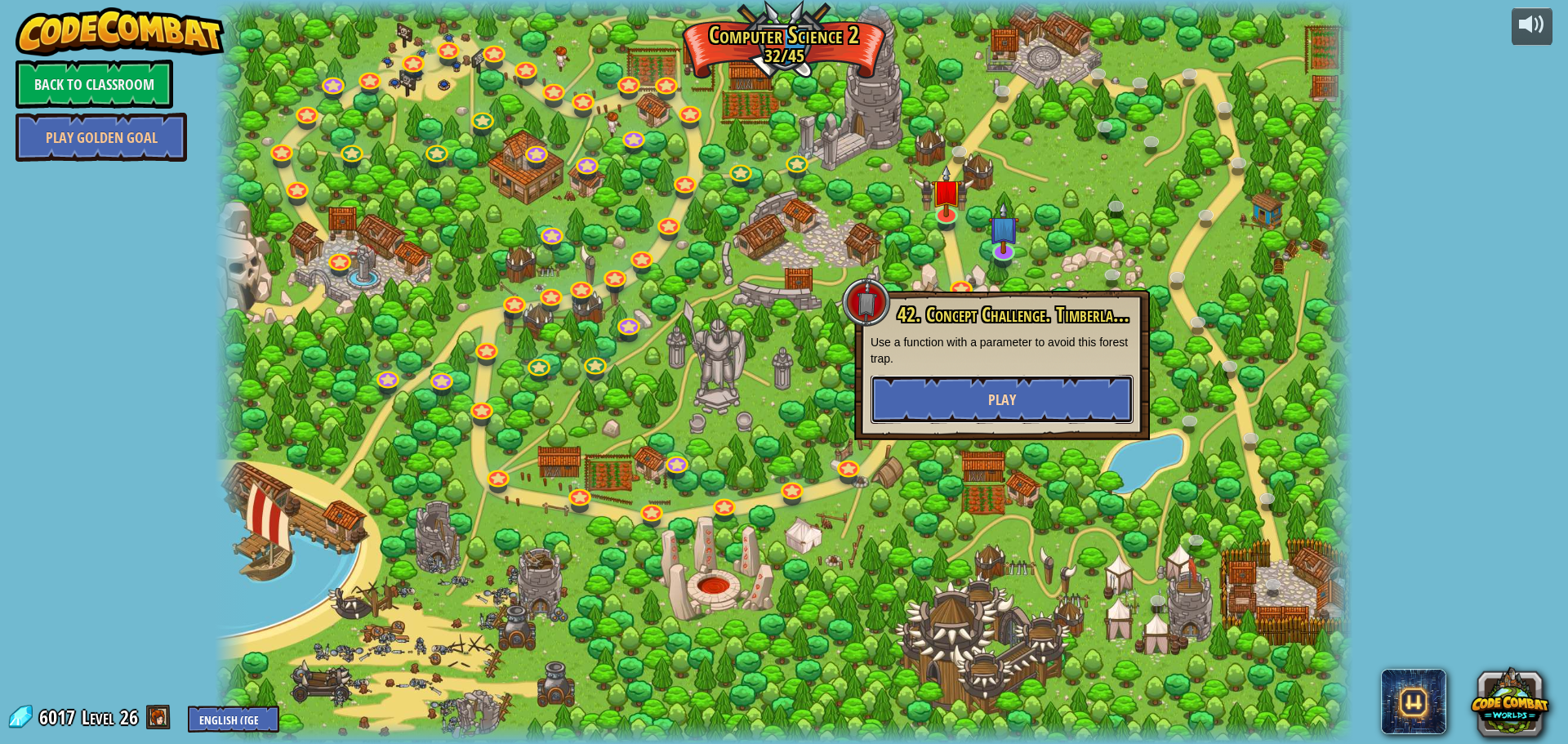
click at [932, 388] on button "Play" at bounding box center [1002, 399] width 263 height 49
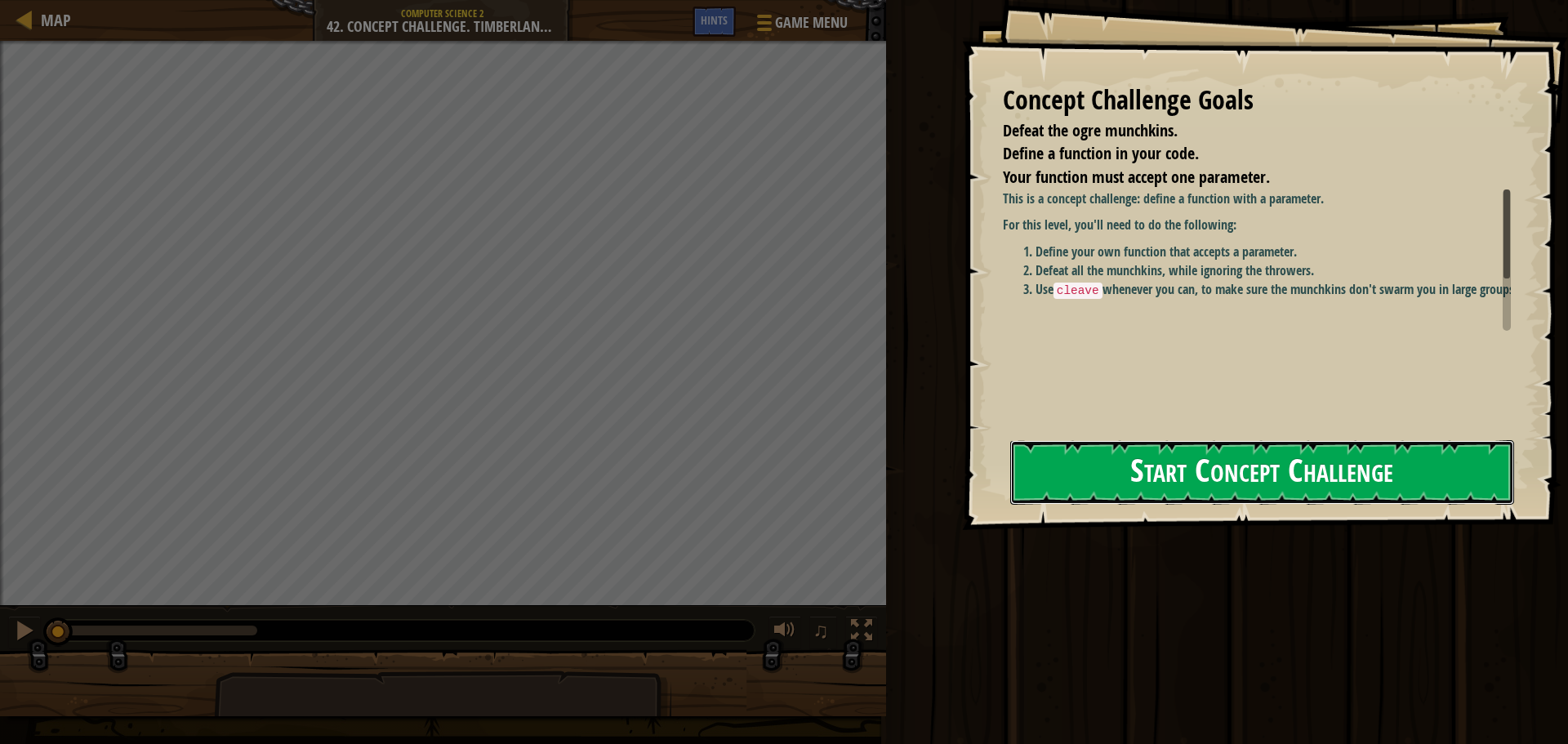
click at [1282, 491] on button "Start Concept Challenge" at bounding box center [1263, 473] width 504 height 65
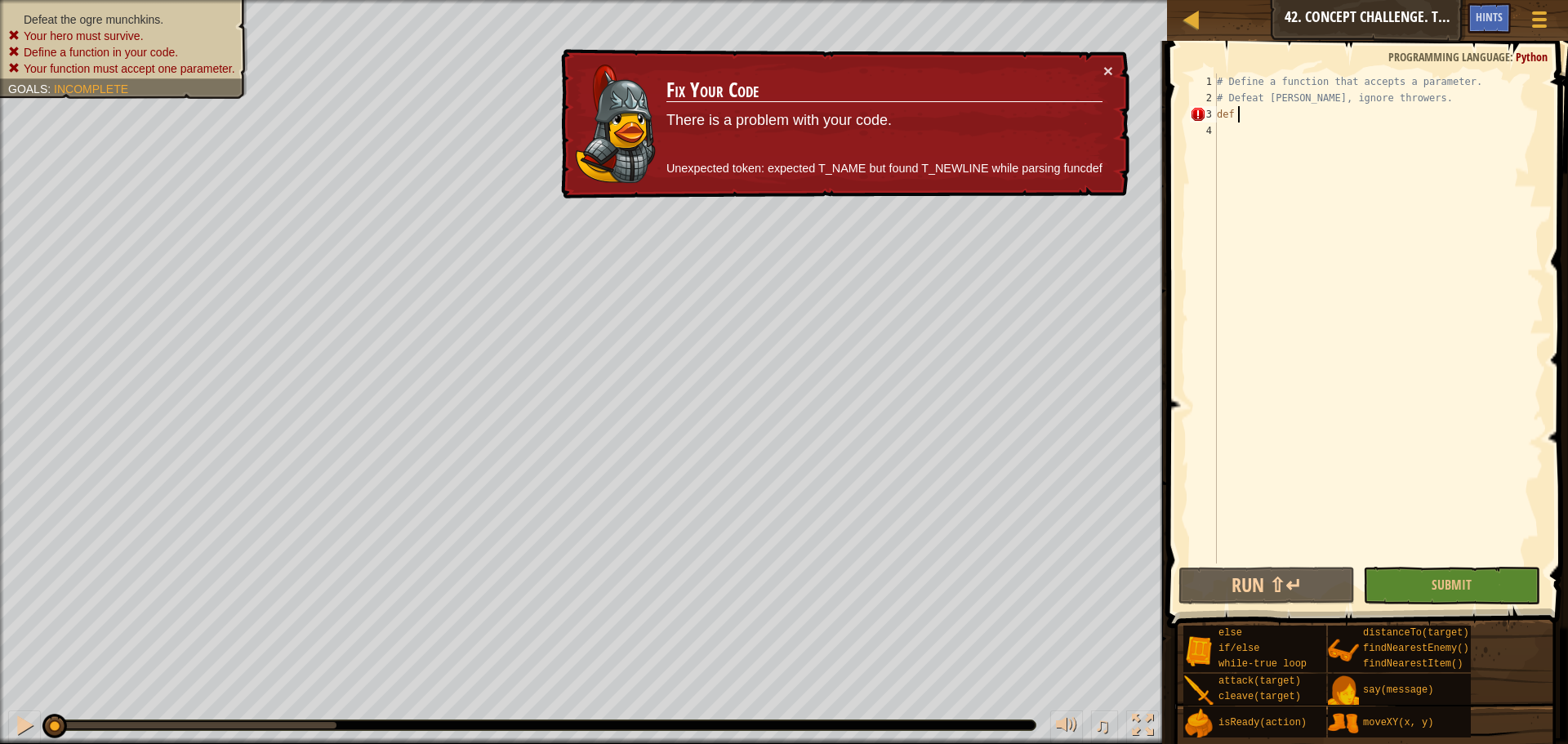
click at [1310, 113] on div "# Define a function that accepts a parameter. # Defeat munchkins, ignore throwe…" at bounding box center [1379, 335] width 330 height 523
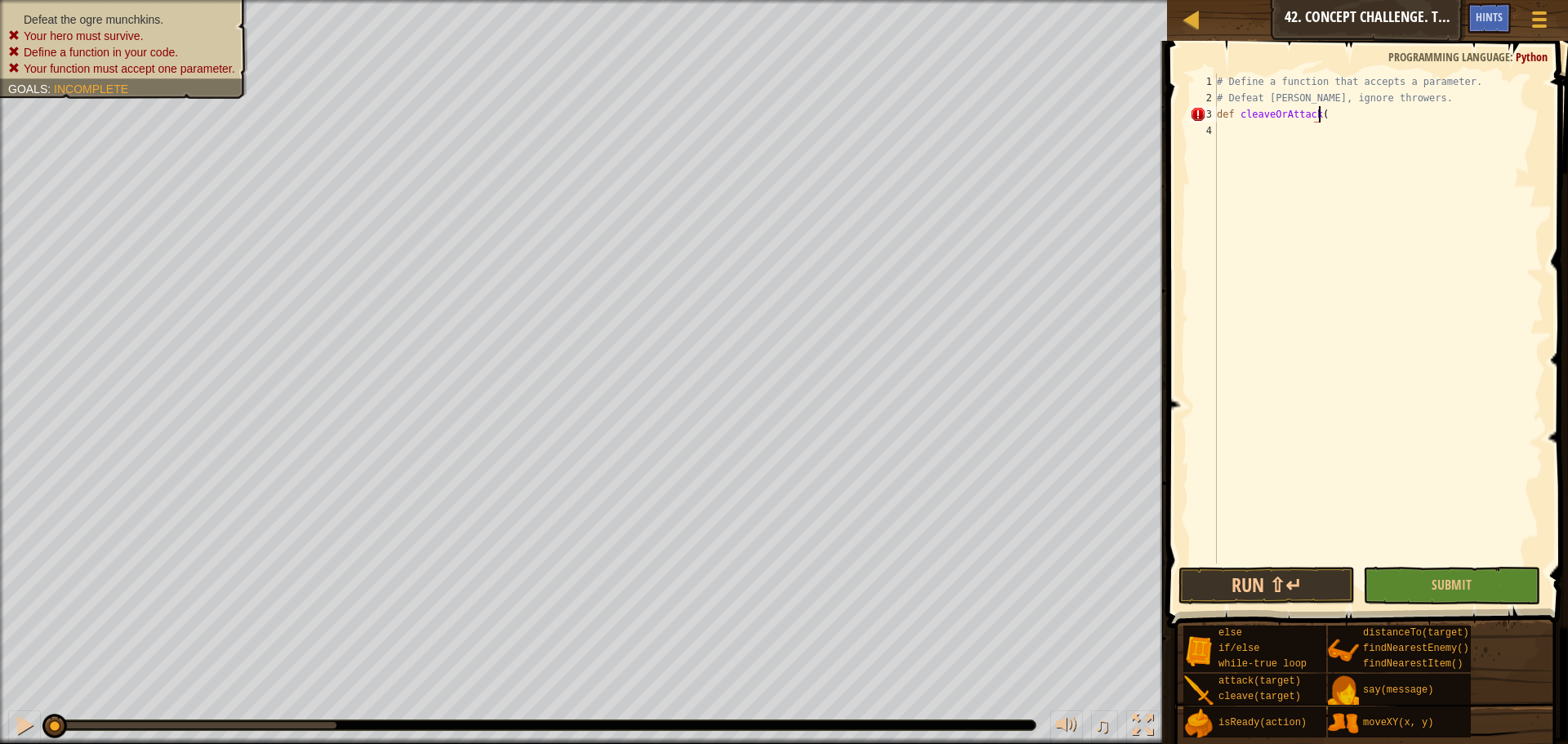
scroll to position [7, 8]
type textarea "def cleaveOrAttack():"
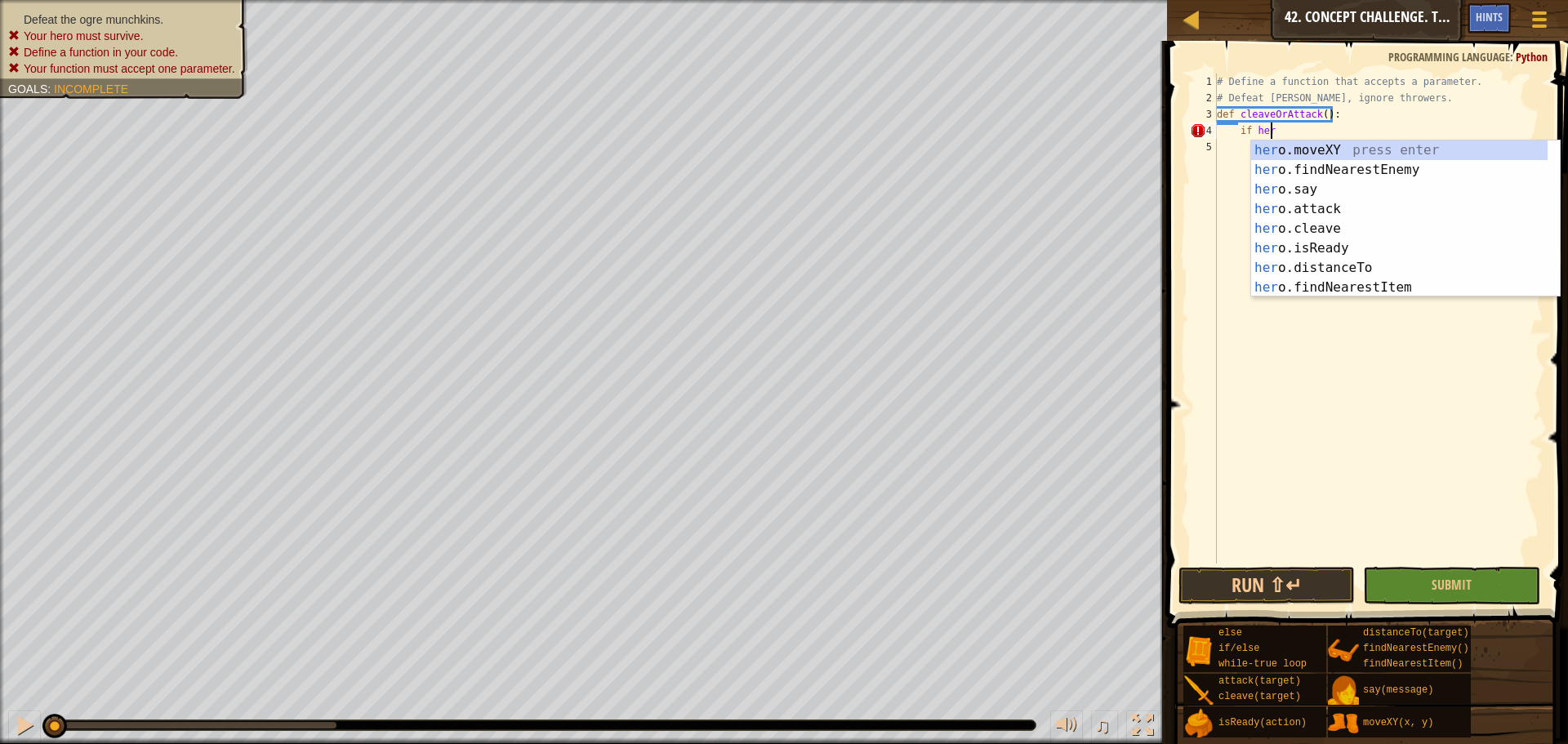
scroll to position [7, 4]
click at [1324, 267] on div "her o.moveXY press enter her o.findNearestEnemy press enter her o.say press ent…" at bounding box center [1399, 239] width 296 height 196
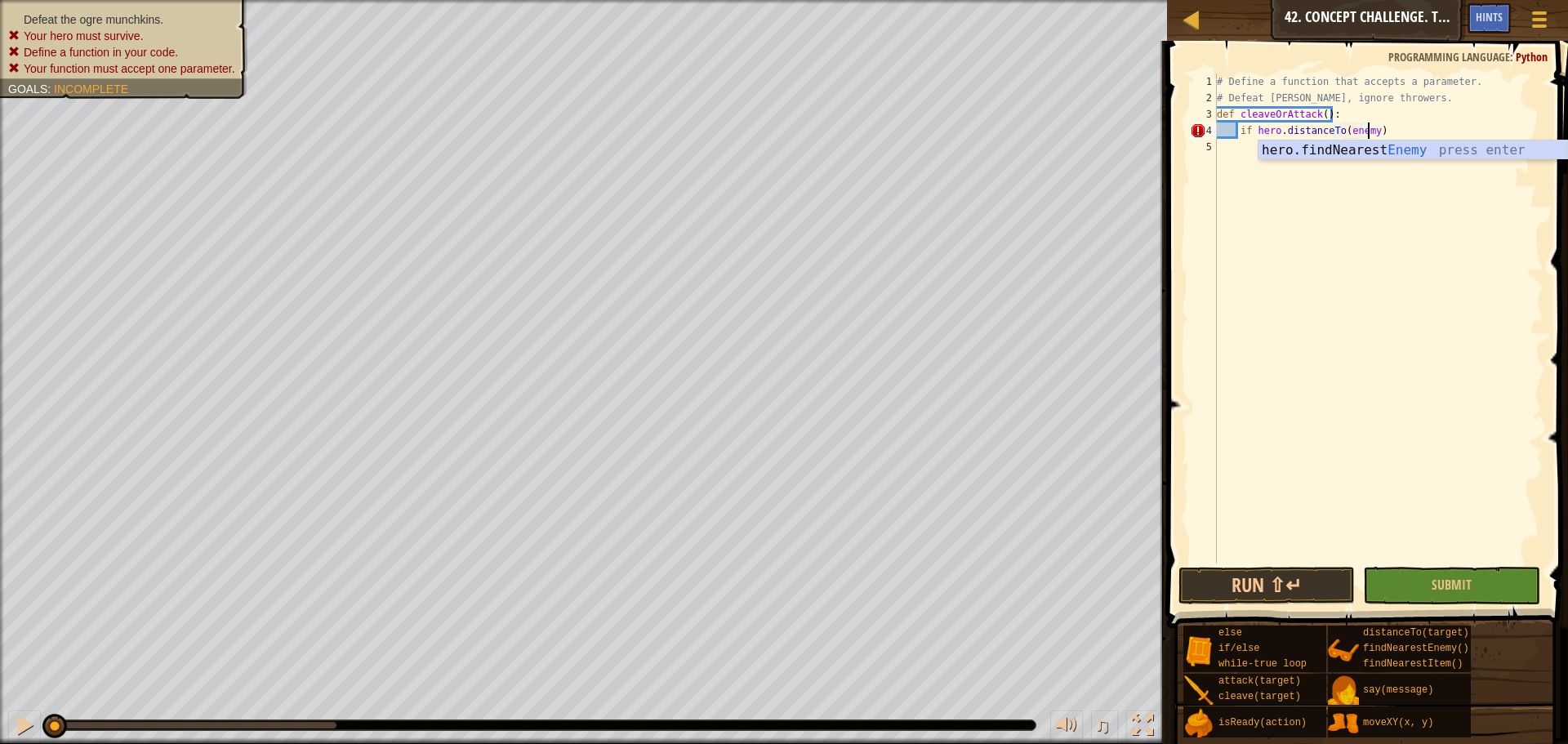
scroll to position [7, 12]
click at [1392, 134] on div "# Define a function that accepts a parameter. # Defeat munchkins, ignore throwe…" at bounding box center [1379, 335] width 330 height 523
click at [1428, 138] on div "# Define a function that accepts a parameter. # Defeat munchkins, ignore throwe…" at bounding box center [1379, 335] width 330 height 523
type textarea "if hero.distanceTo(enemy) > 10:"
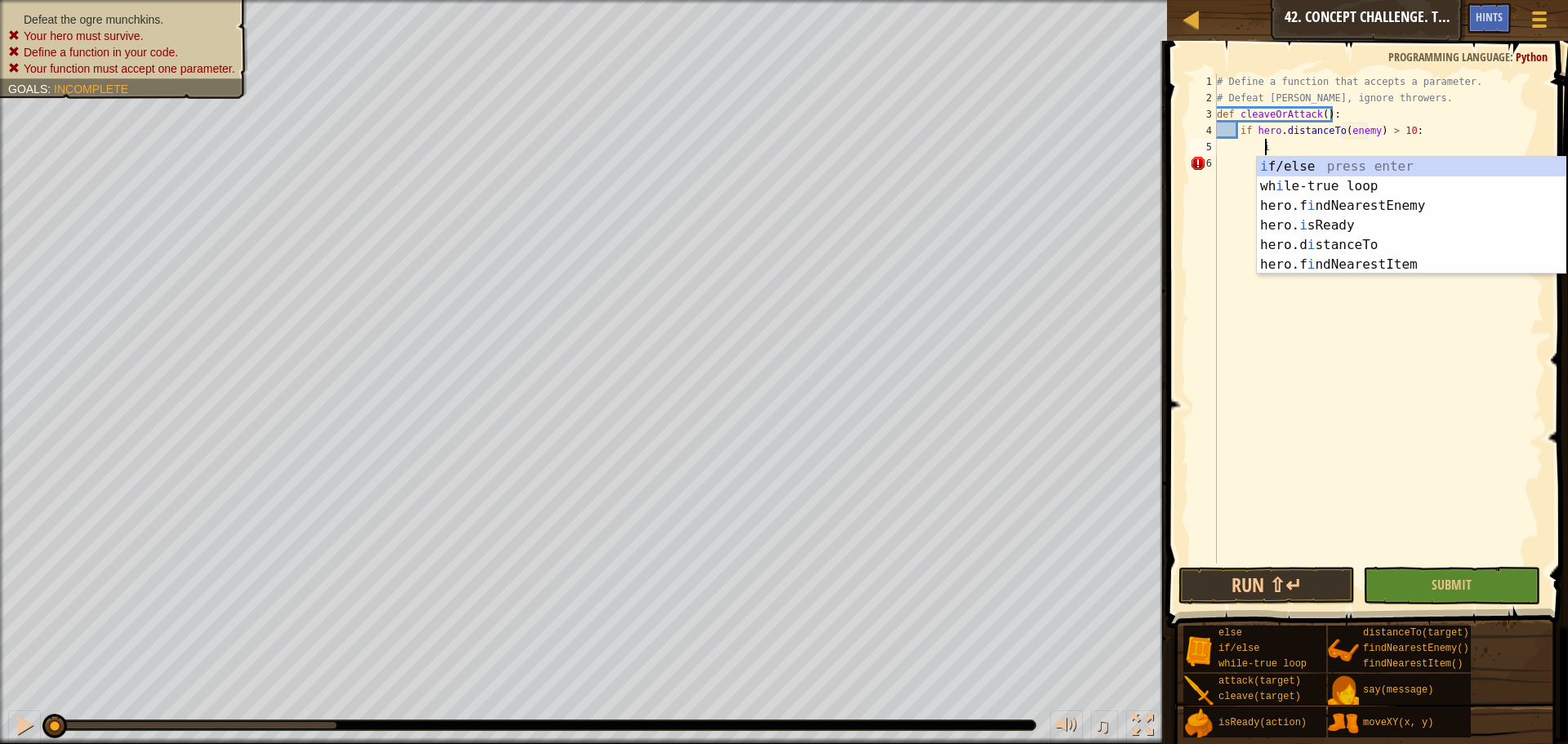
scroll to position [7, 4]
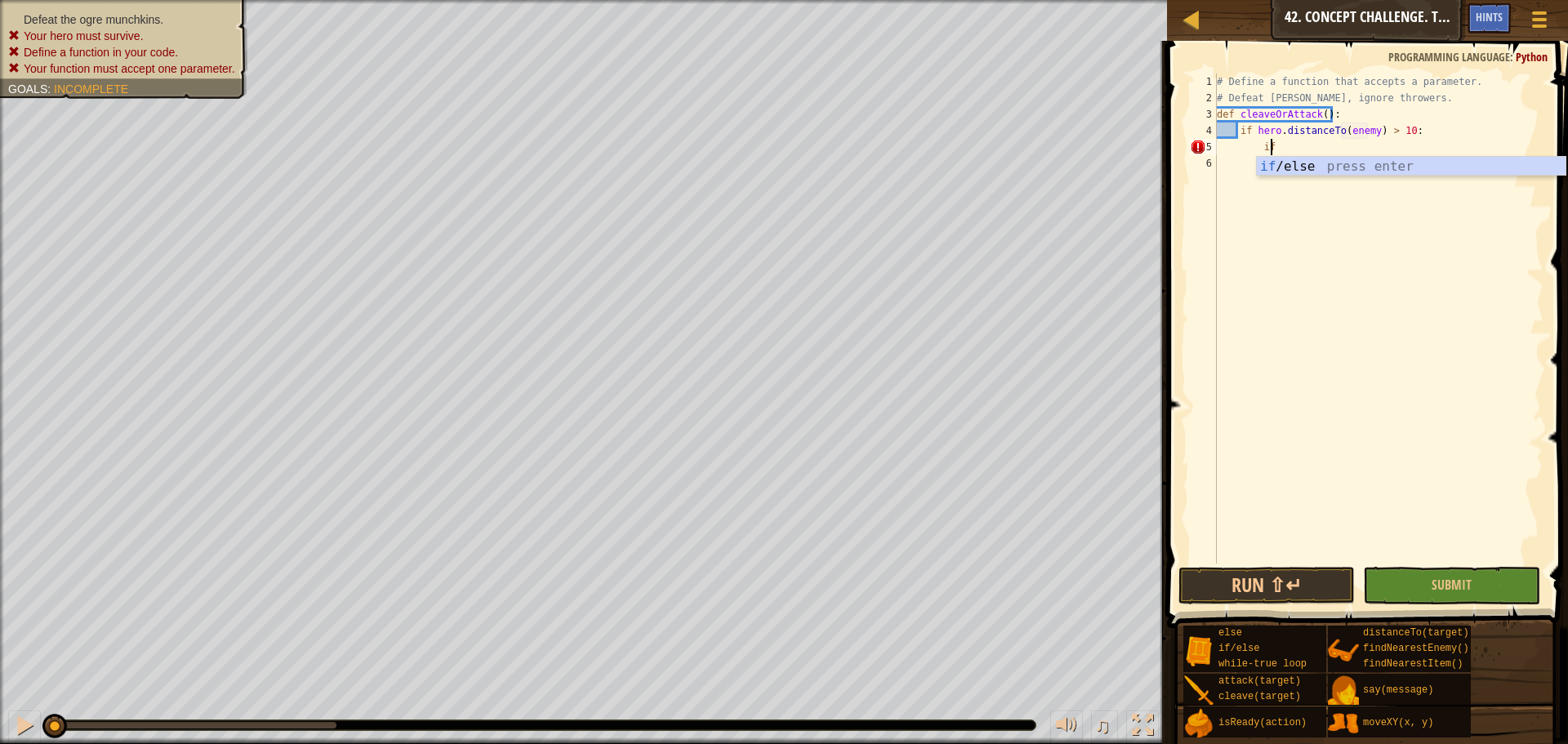
click at [1340, 162] on div "if /else press enter" at bounding box center [1411, 186] width 309 height 59
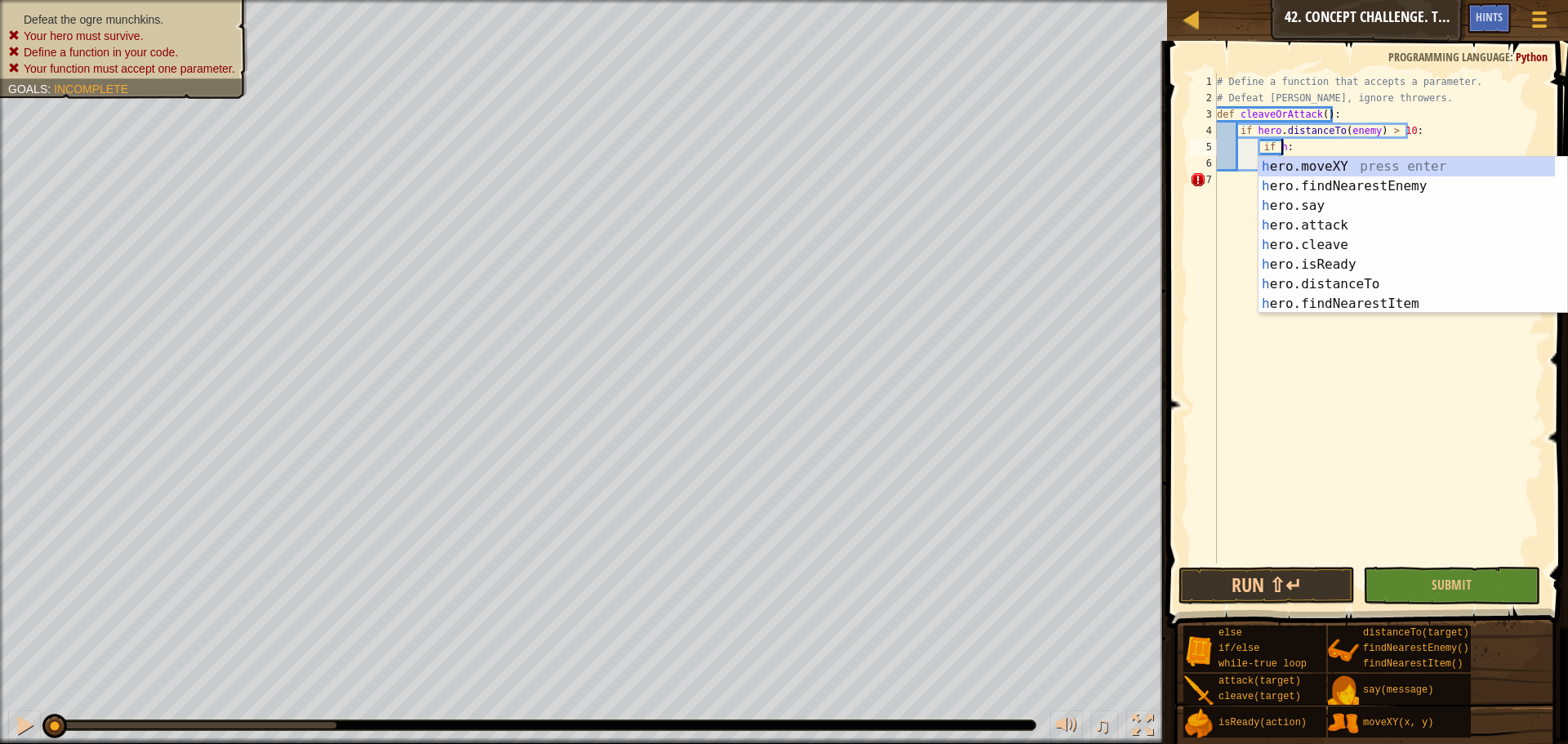
scroll to position [7, 5]
click at [1285, 281] on div "h ero.moveXY press enter h ero.findNearestEnemy press enter h ero.say press ent…" at bounding box center [1413, 255] width 309 height 196
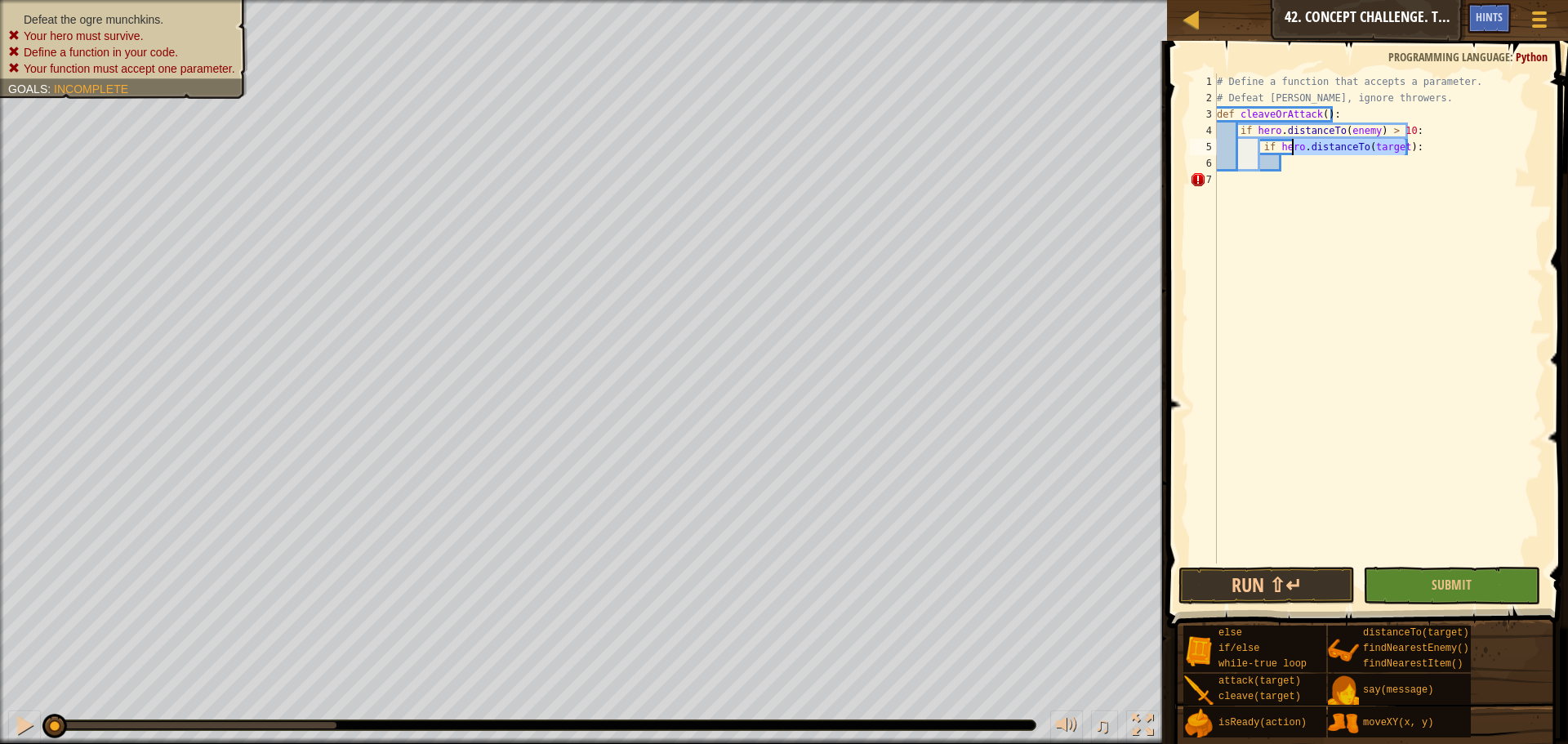
drag, startPoint x: 1424, startPoint y: 145, endPoint x: 1281, endPoint y: 151, distance: 143.1
click at [1281, 151] on div "# Define a function that accepts a parameter. # Defeat munchkins, ignore throwe…" at bounding box center [1379, 335] width 330 height 523
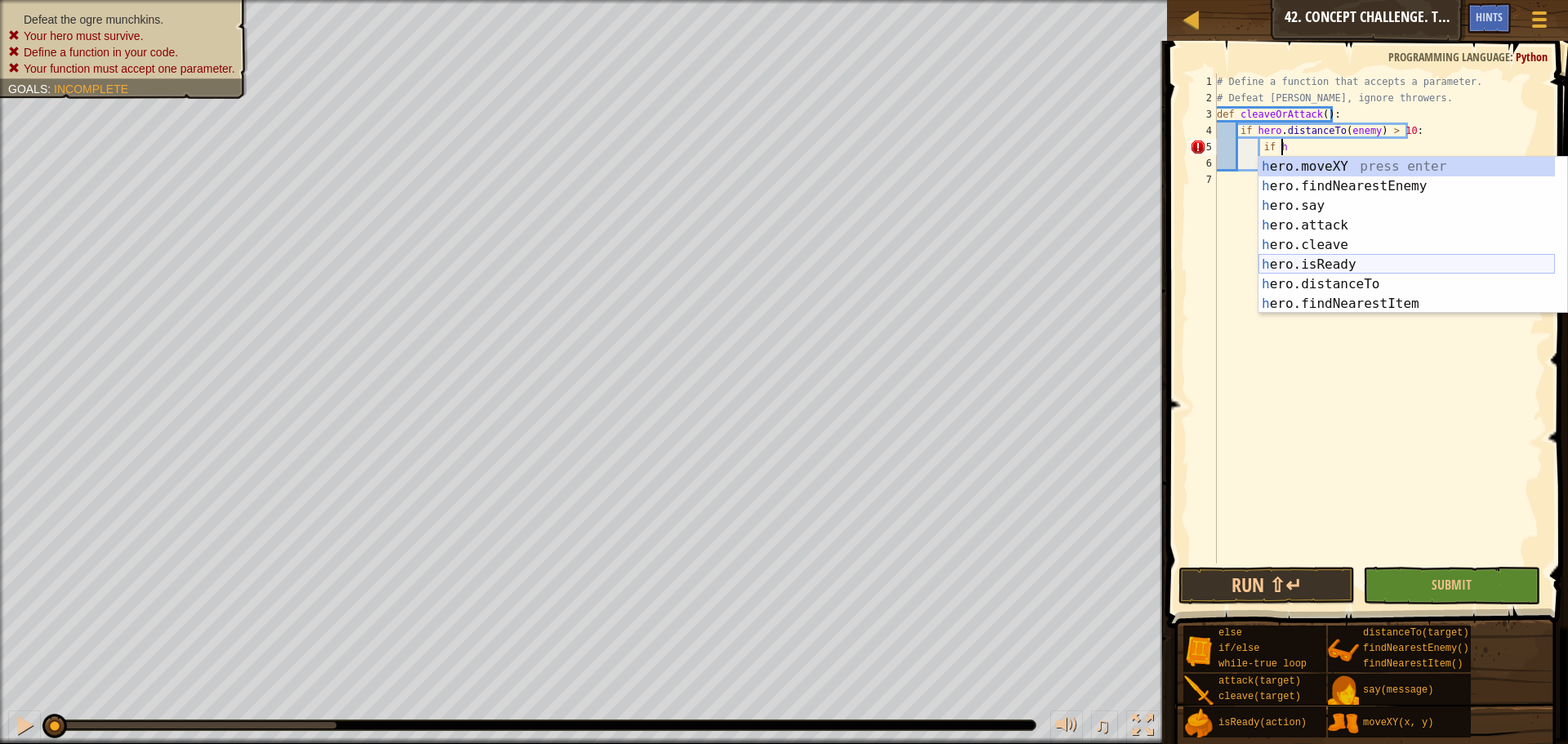
click at [1376, 262] on div "h ero.moveXY press enter h ero.findNearestEnemy press enter h ero.say press ent…" at bounding box center [1407, 255] width 296 height 196
type textarea "if hero.isReady("cleave")"
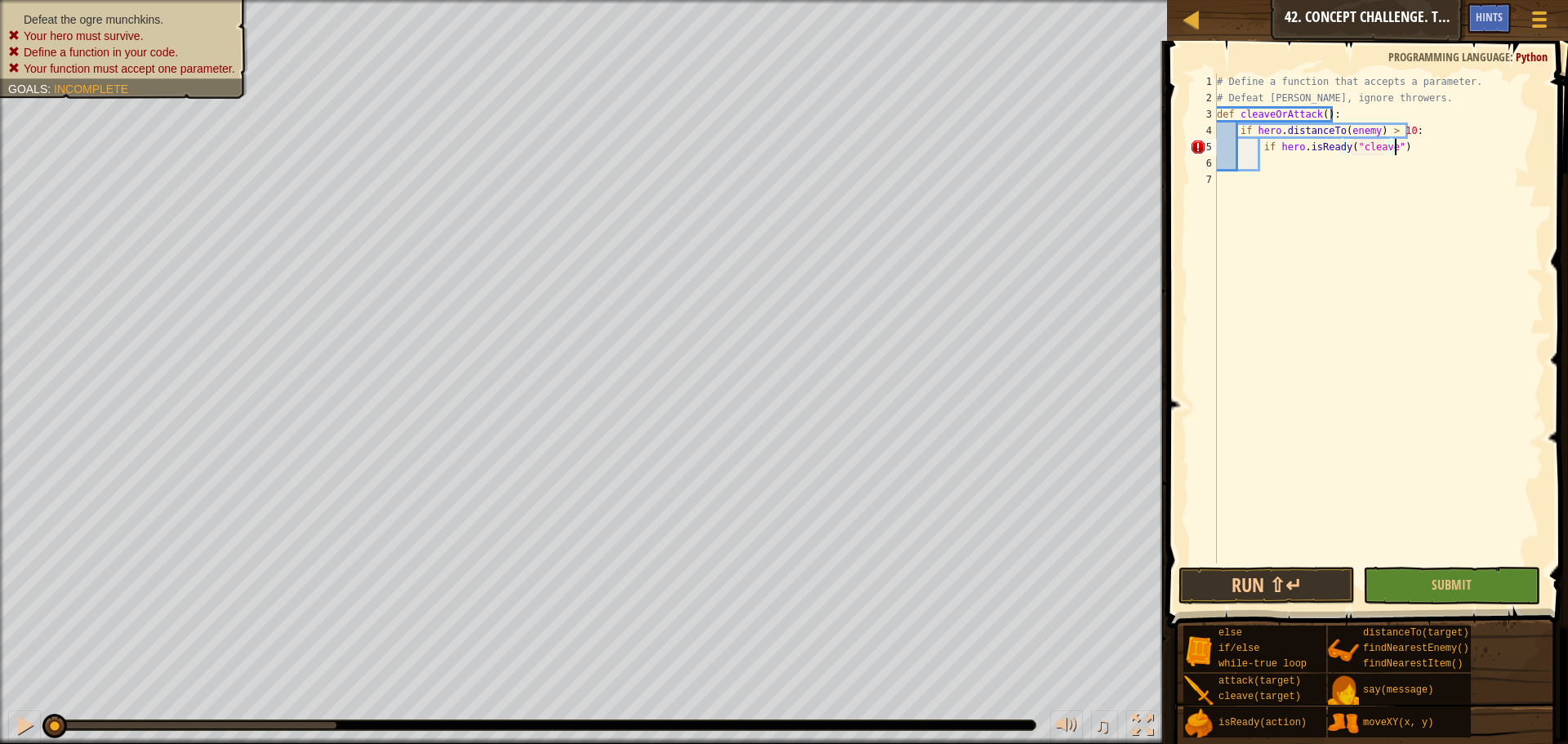
click at [1422, 148] on div "# Define a function that accepts a parameter. # Defeat munchkins, ignore throwe…" at bounding box center [1379, 335] width 330 height 523
click at [1271, 169] on div "# Define a function that accepts a parameter. # Defeat munchkins, ignore throwe…" at bounding box center [1379, 335] width 330 height 523
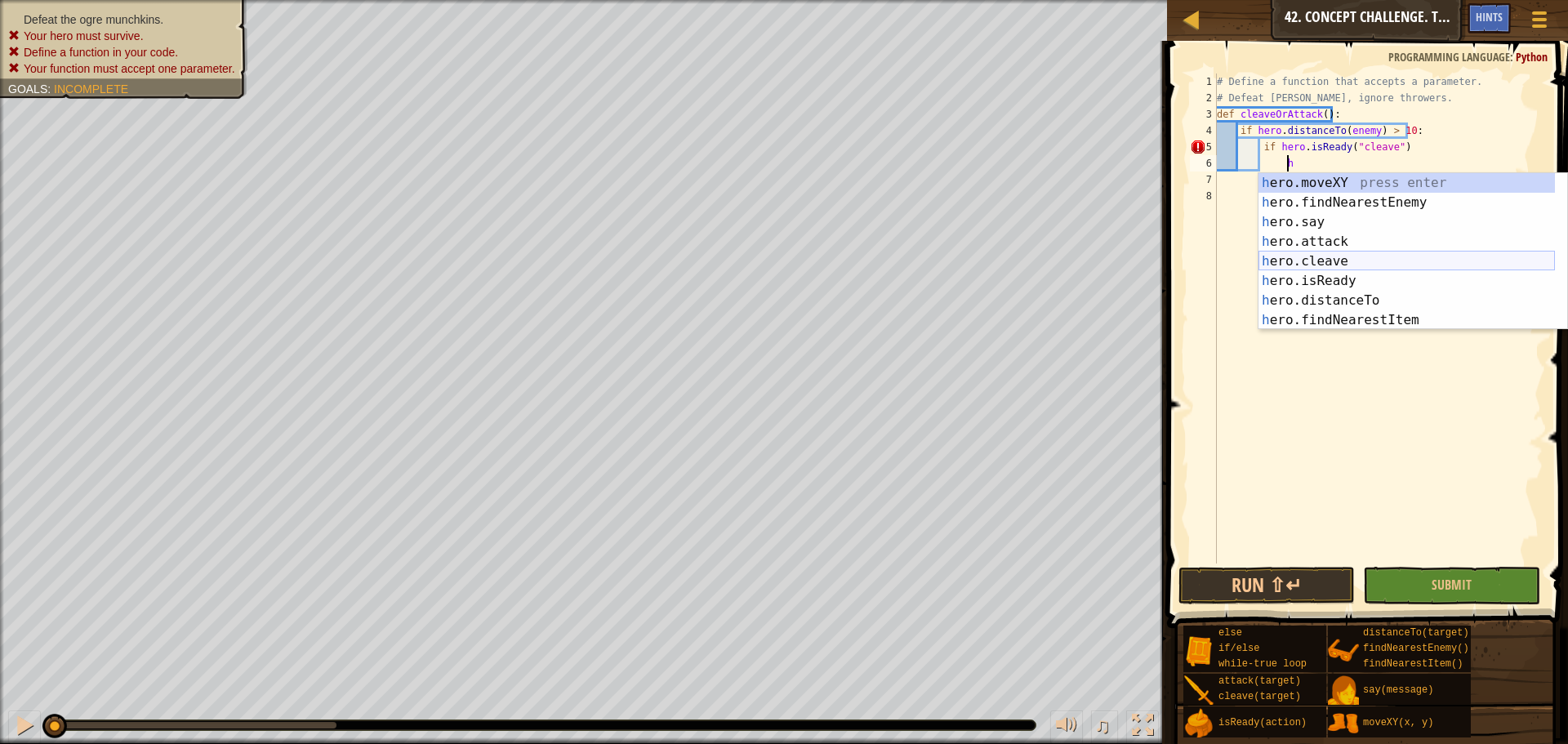
click at [1291, 258] on div "h ero.moveXY press enter h ero.findNearestEnemy press enter h ero.say press ent…" at bounding box center [1407, 271] width 296 height 196
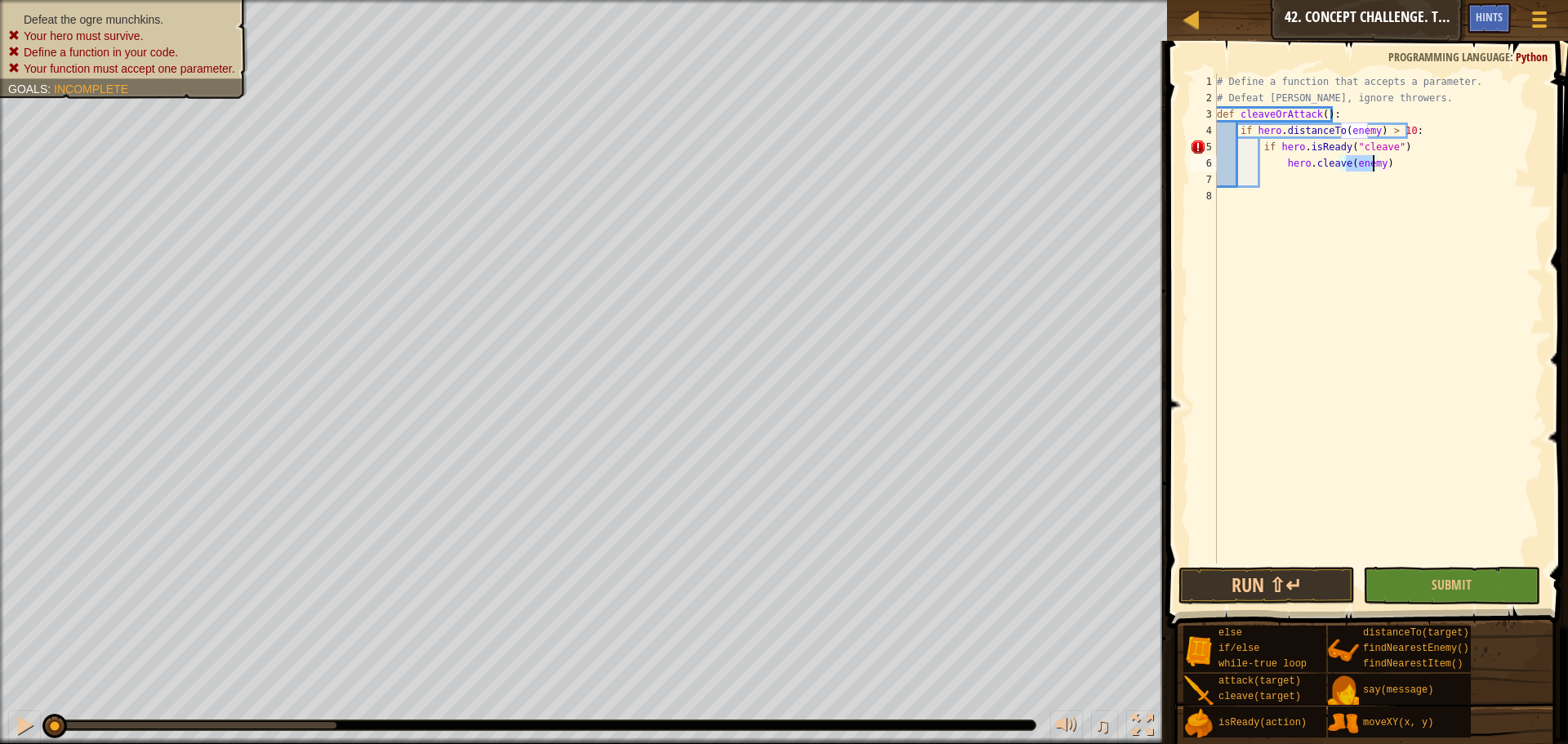
type textarea "hero.cleave(enemy)"
